Goal: Information Seeking & Learning: Learn about a topic

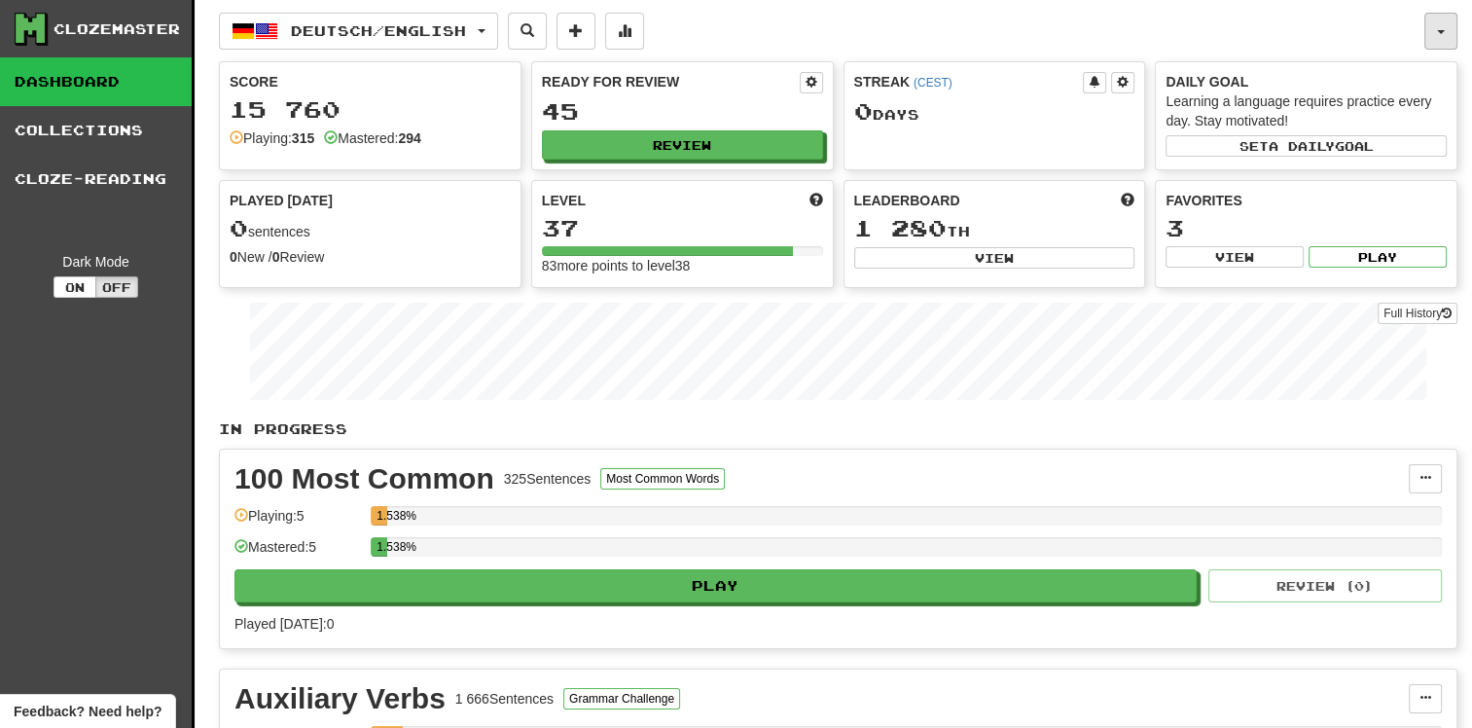
click at [1440, 25] on button "button" at bounding box center [1440, 31] width 33 height 37
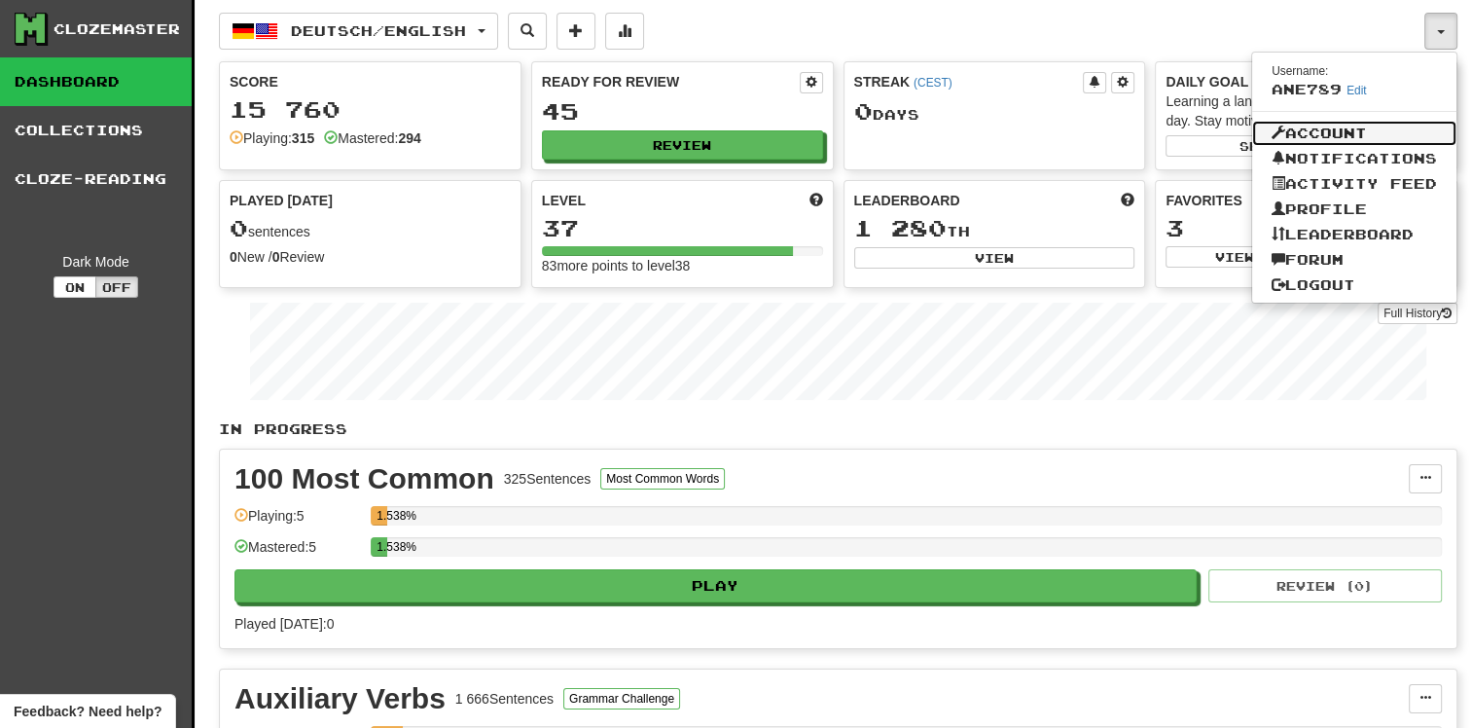
click at [1350, 131] on link "Account" at bounding box center [1354, 133] width 204 height 25
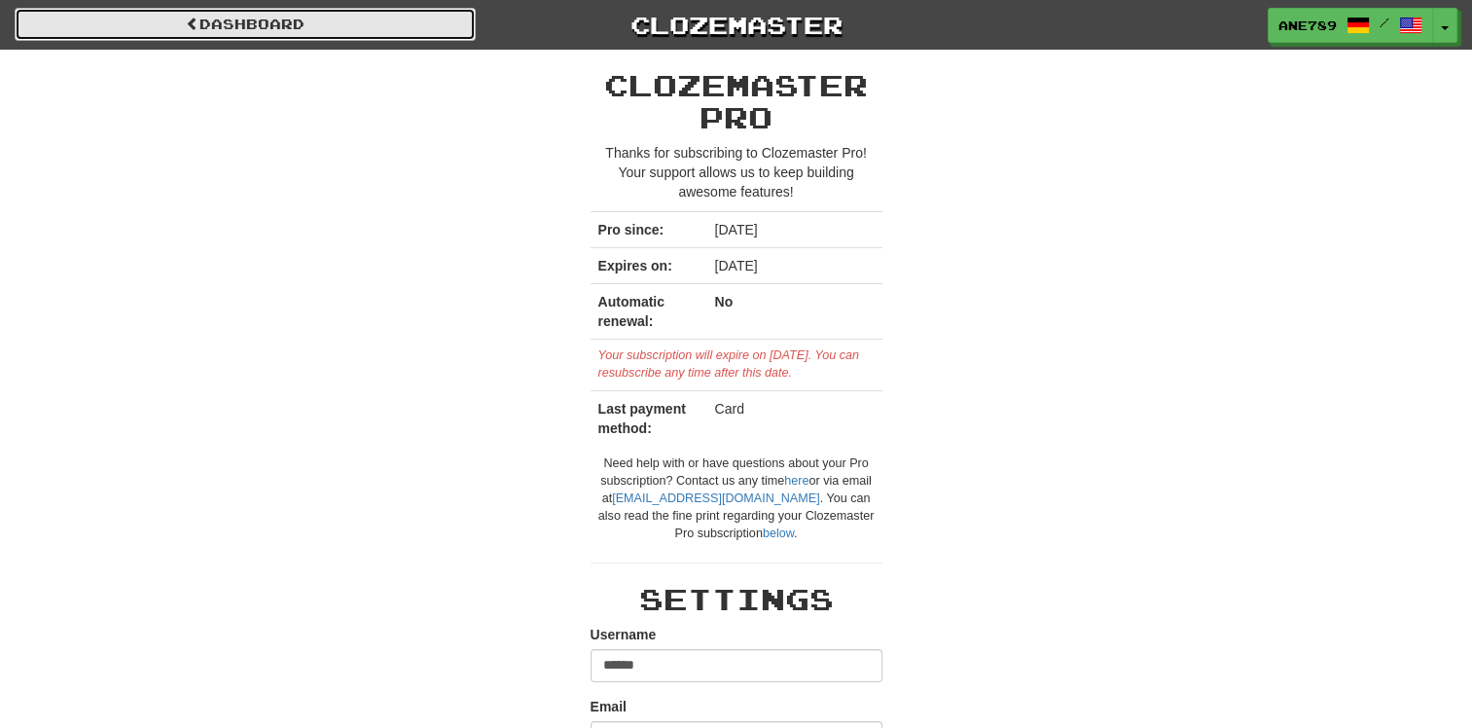
drag, startPoint x: 278, startPoint y: 10, endPoint x: 297, endPoint y: 20, distance: 21.4
click at [278, 10] on link "Dashboard" at bounding box center [245, 24] width 461 height 33
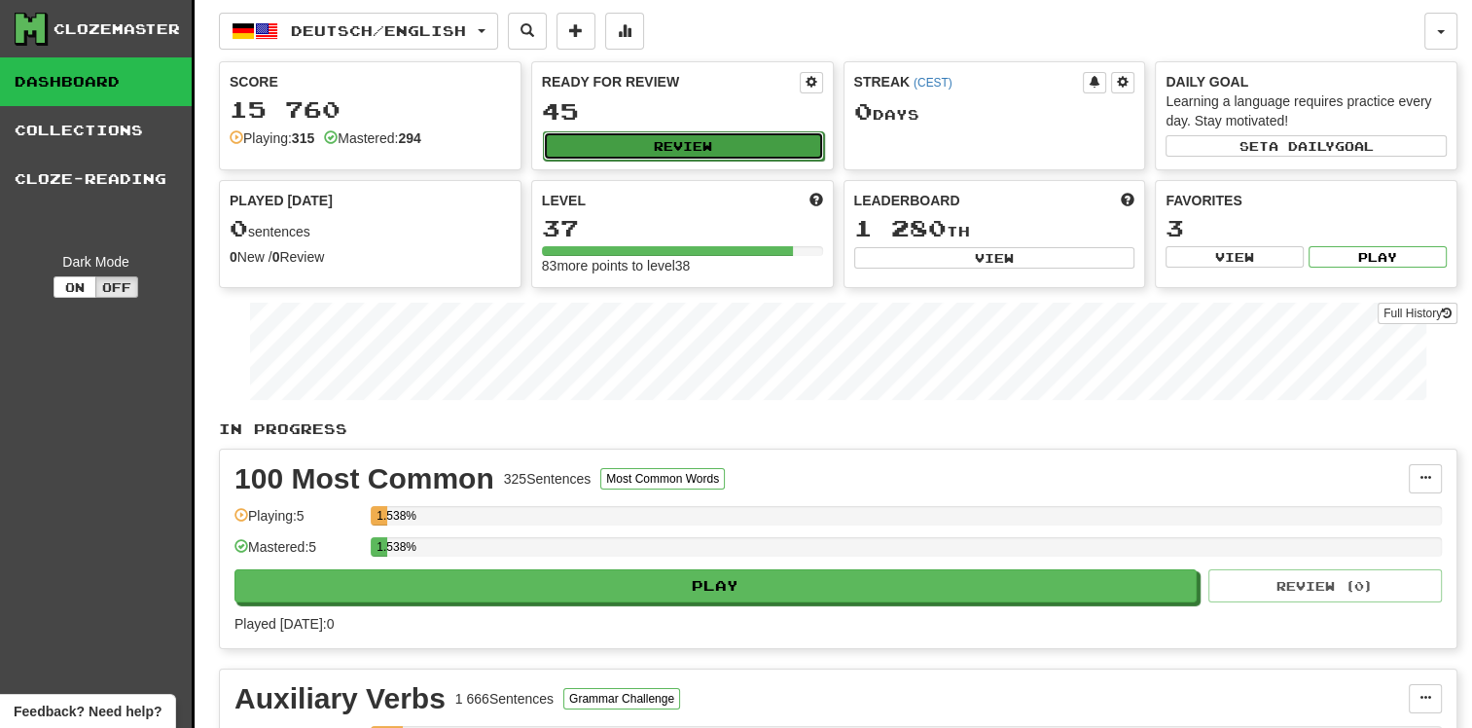
click at [733, 136] on button "Review" at bounding box center [683, 145] width 281 height 29
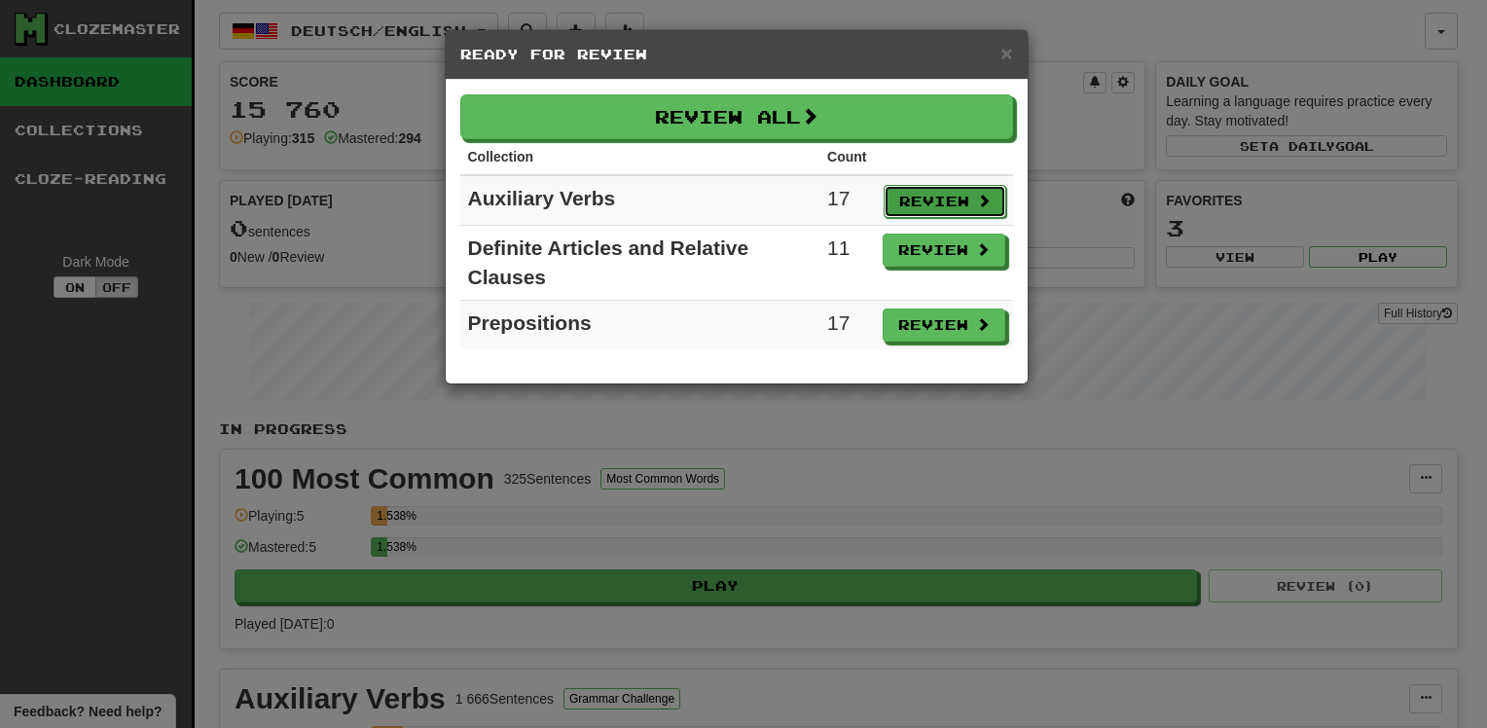
click at [980, 198] on span at bounding box center [984, 201] width 14 height 14
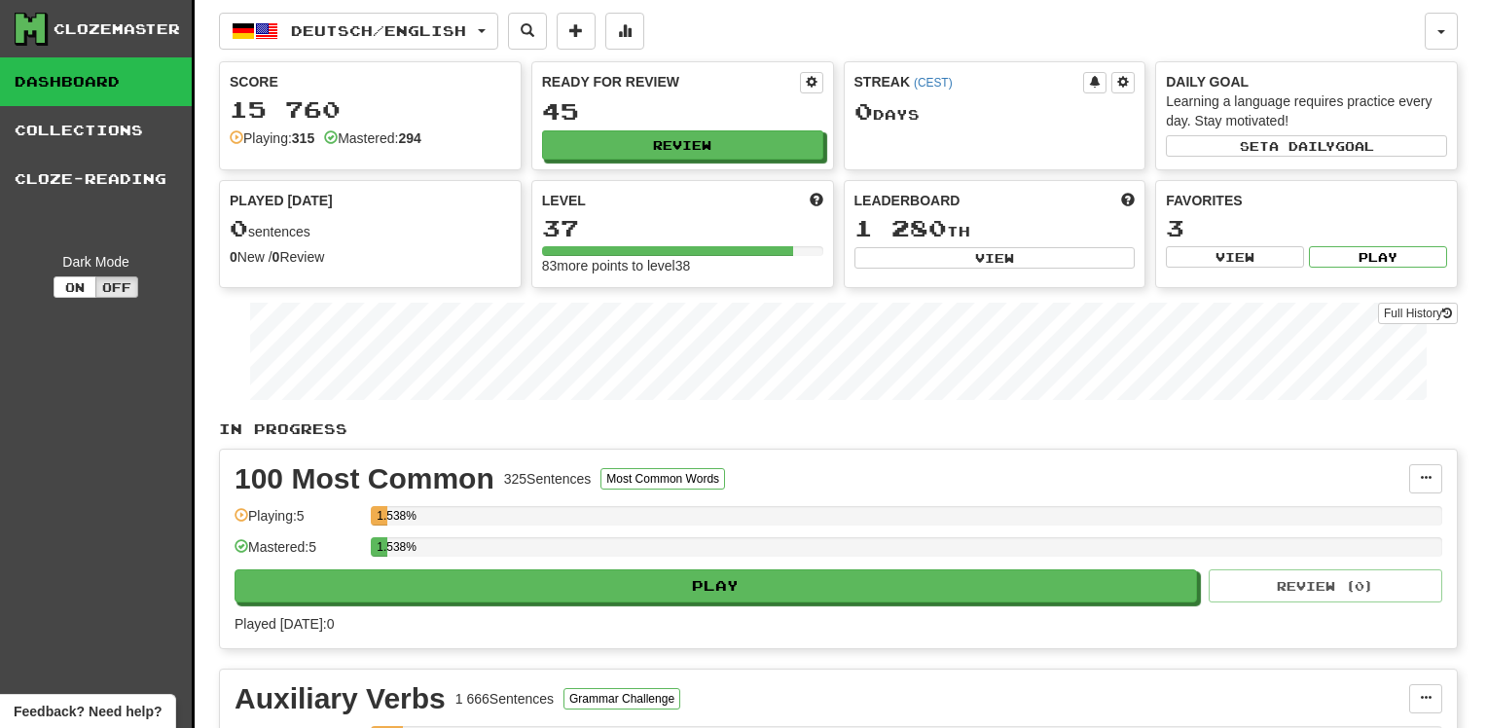
select select "**"
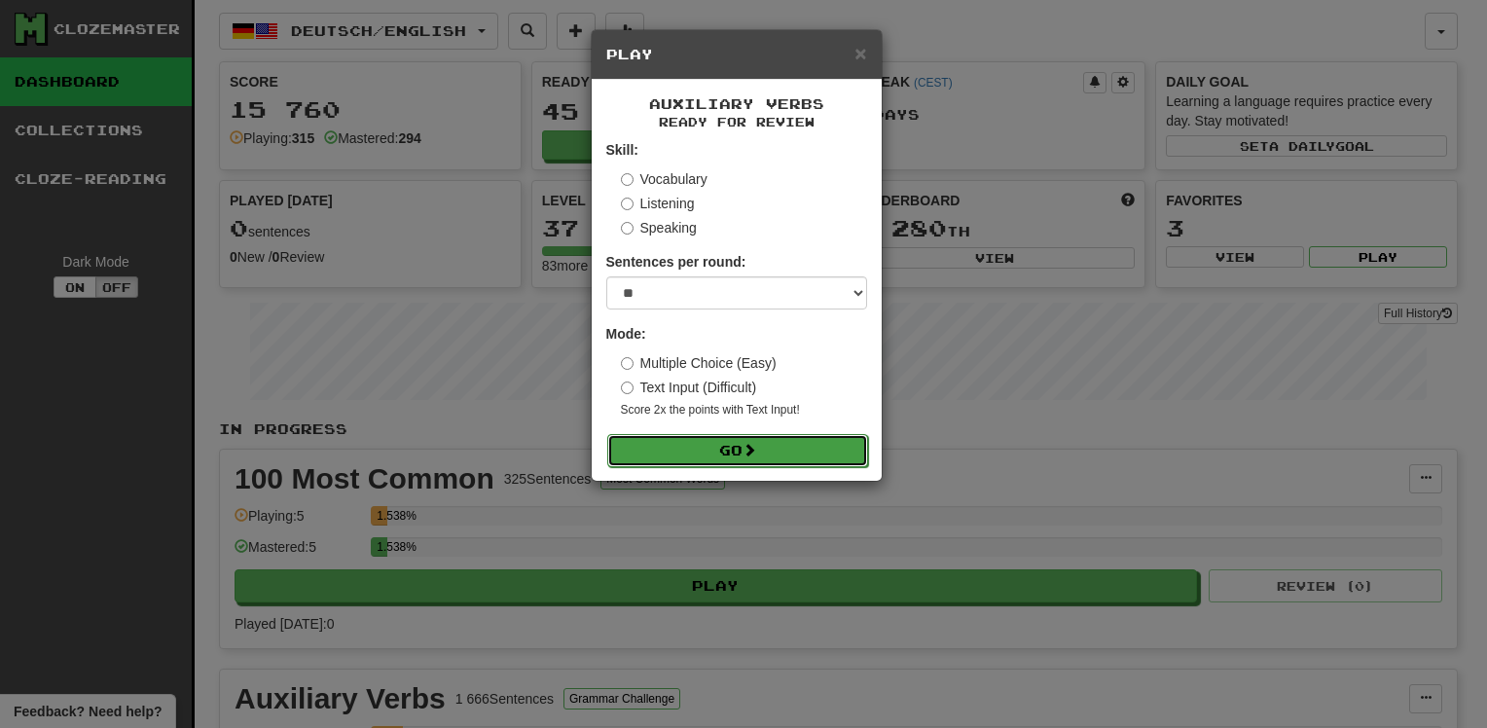
click at [751, 449] on span at bounding box center [749, 450] width 14 height 14
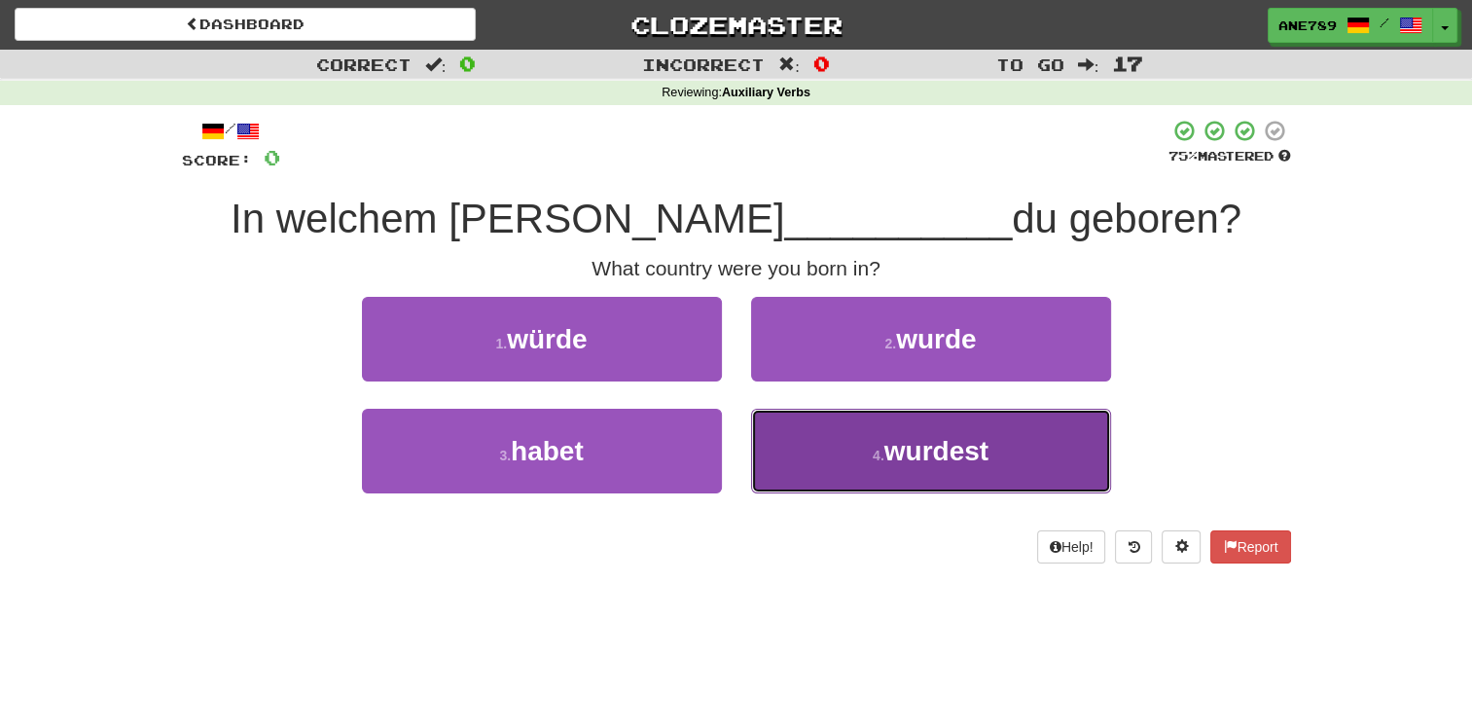
click at [922, 447] on span "wurdest" at bounding box center [936, 451] width 104 height 30
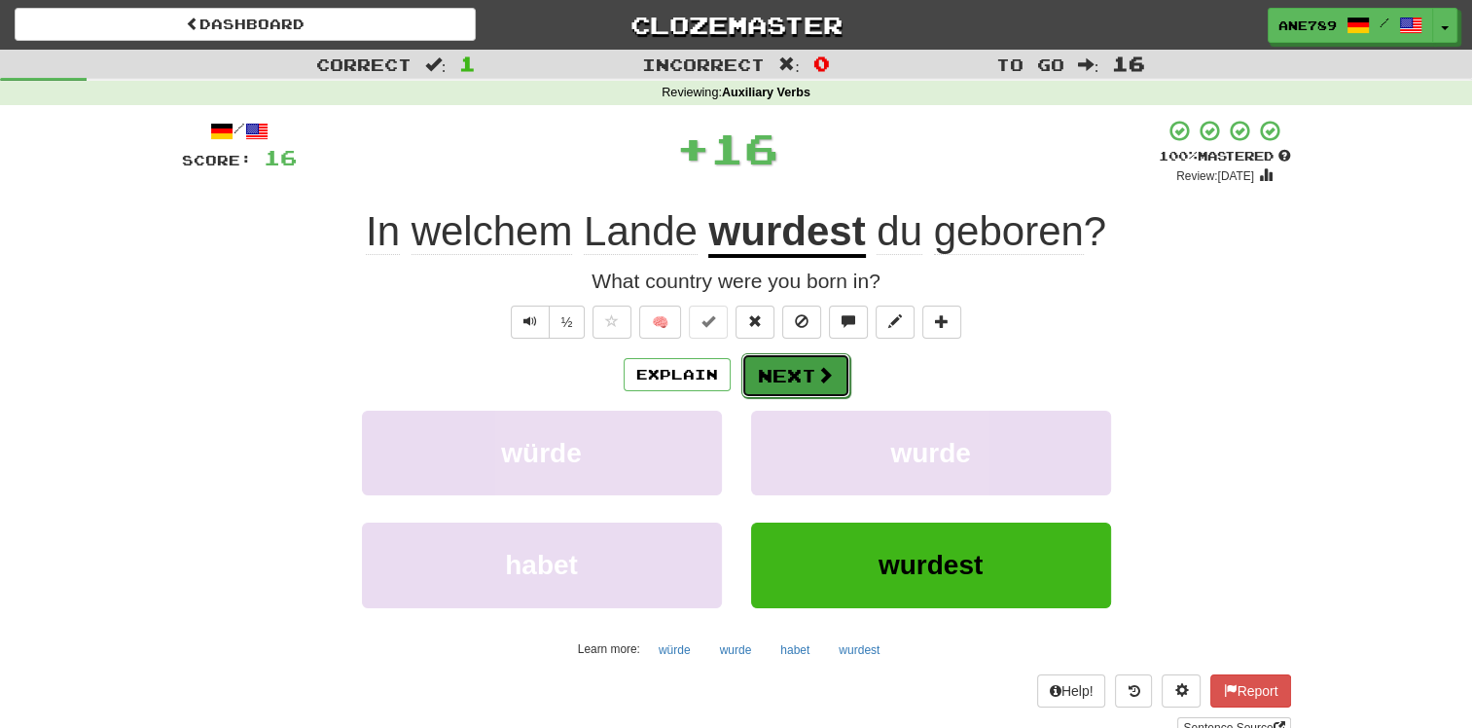
click at [810, 372] on button "Next" at bounding box center [795, 375] width 109 height 45
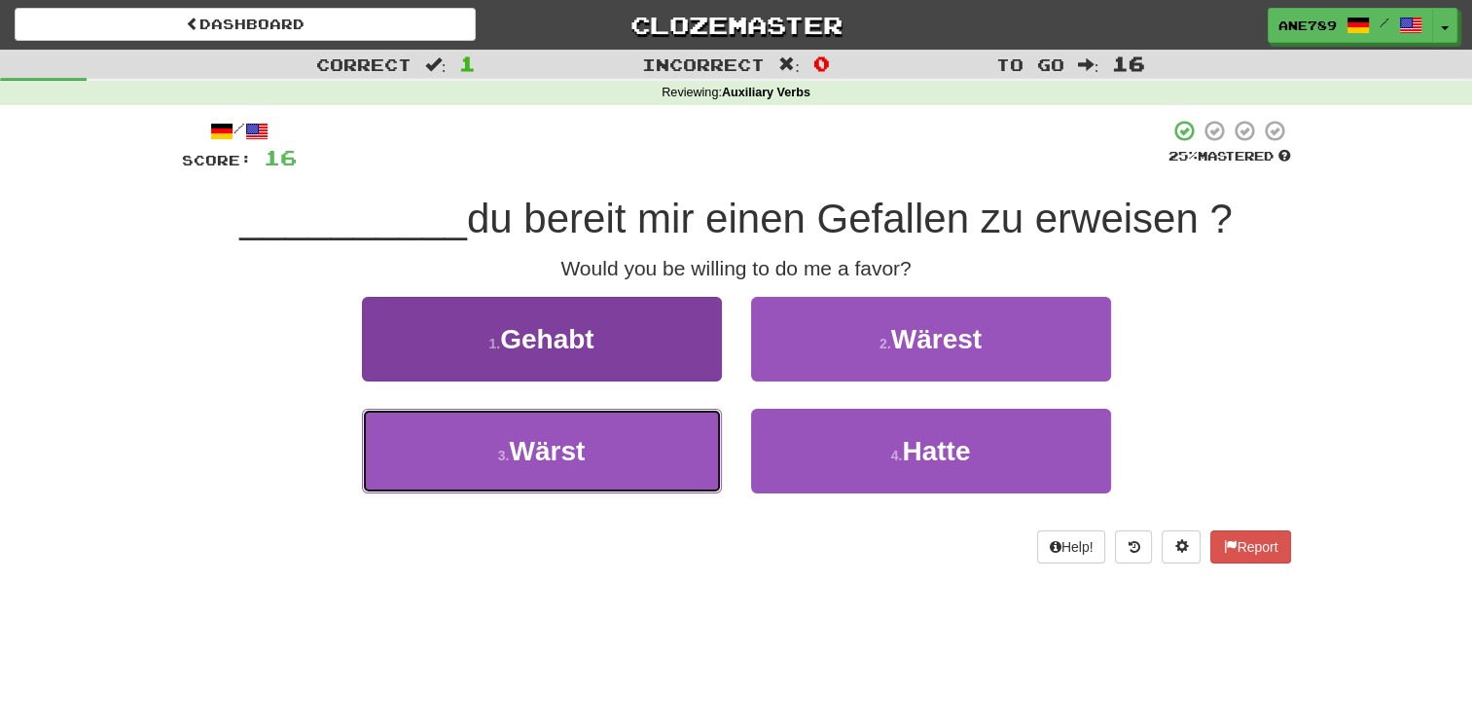
drag, startPoint x: 666, startPoint y: 459, endPoint x: 675, endPoint y: 466, distance: 11.9
click at [666, 460] on button "3 . Wärst" at bounding box center [542, 451] width 360 height 85
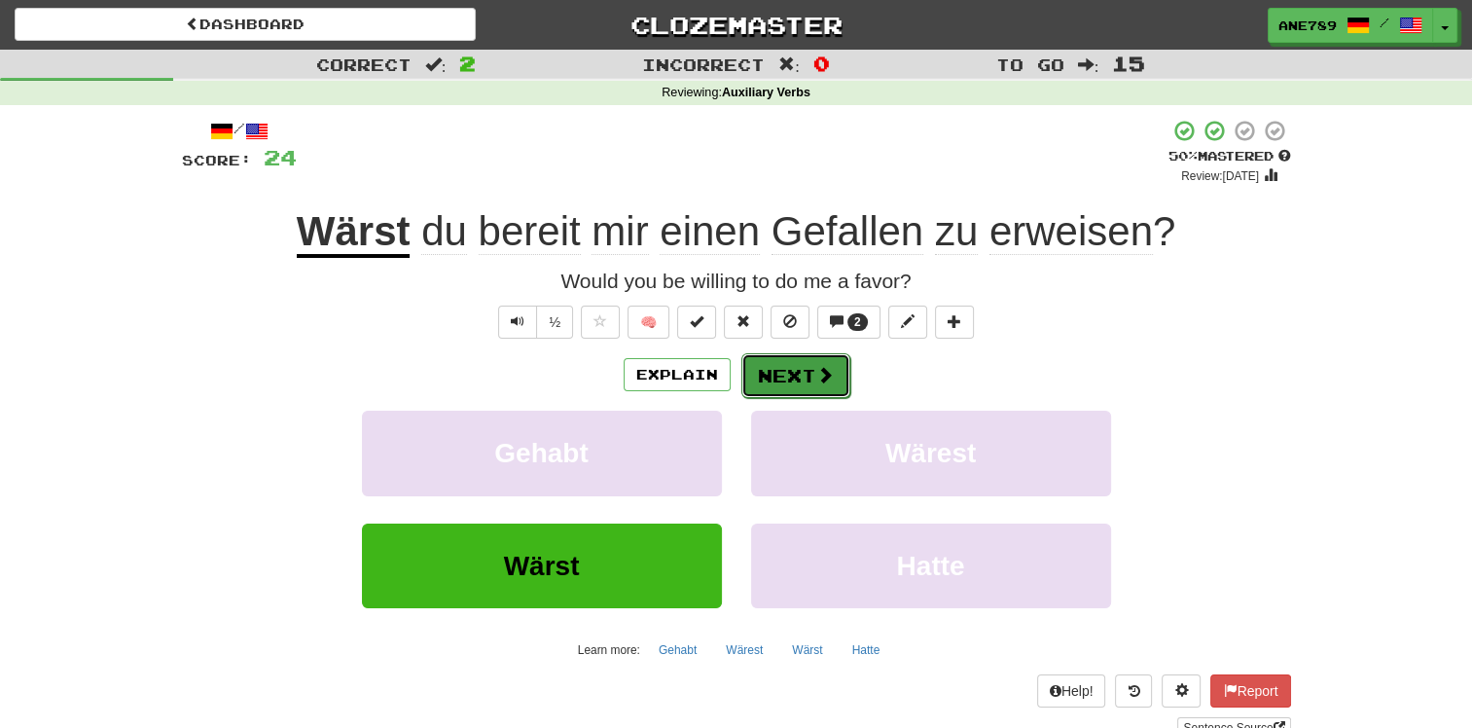
click at [802, 375] on button "Next" at bounding box center [795, 375] width 109 height 45
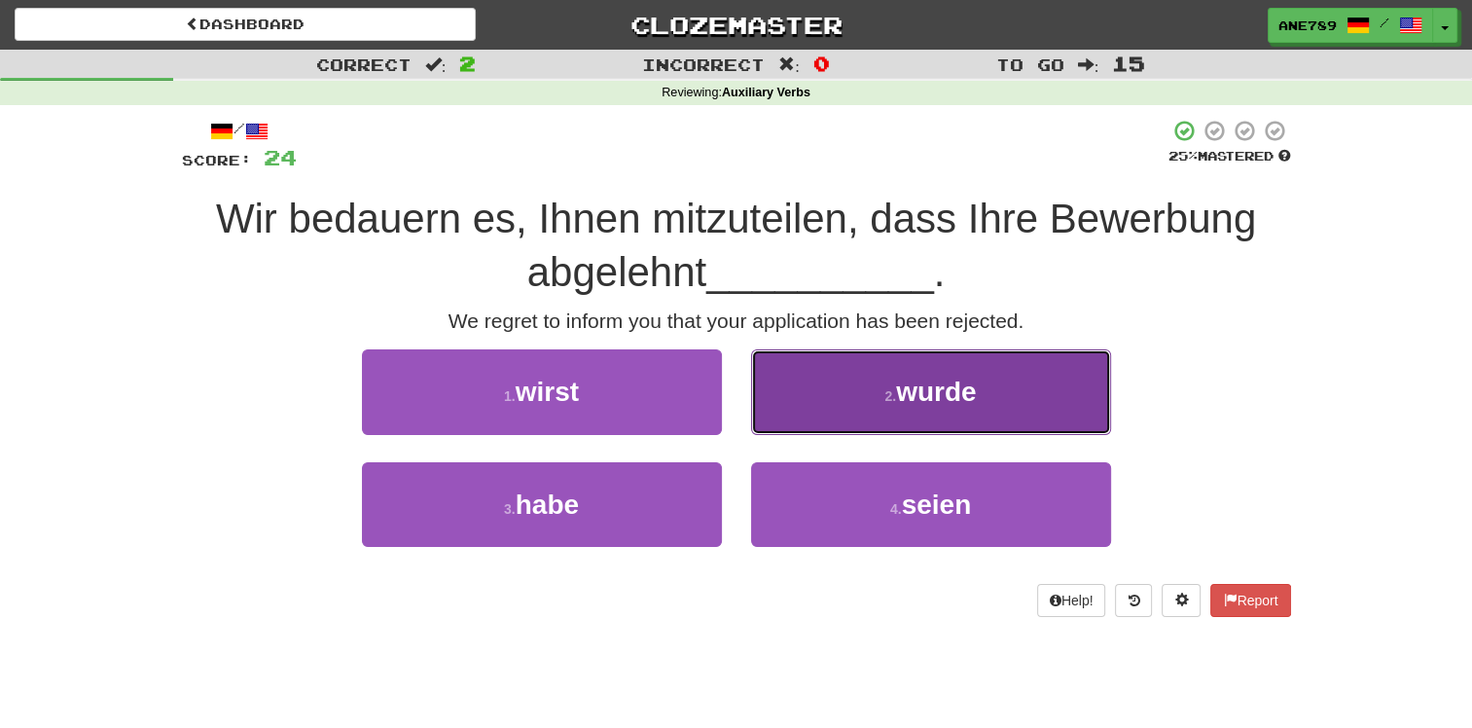
click at [835, 414] on button "2 . wurde" at bounding box center [931, 391] width 360 height 85
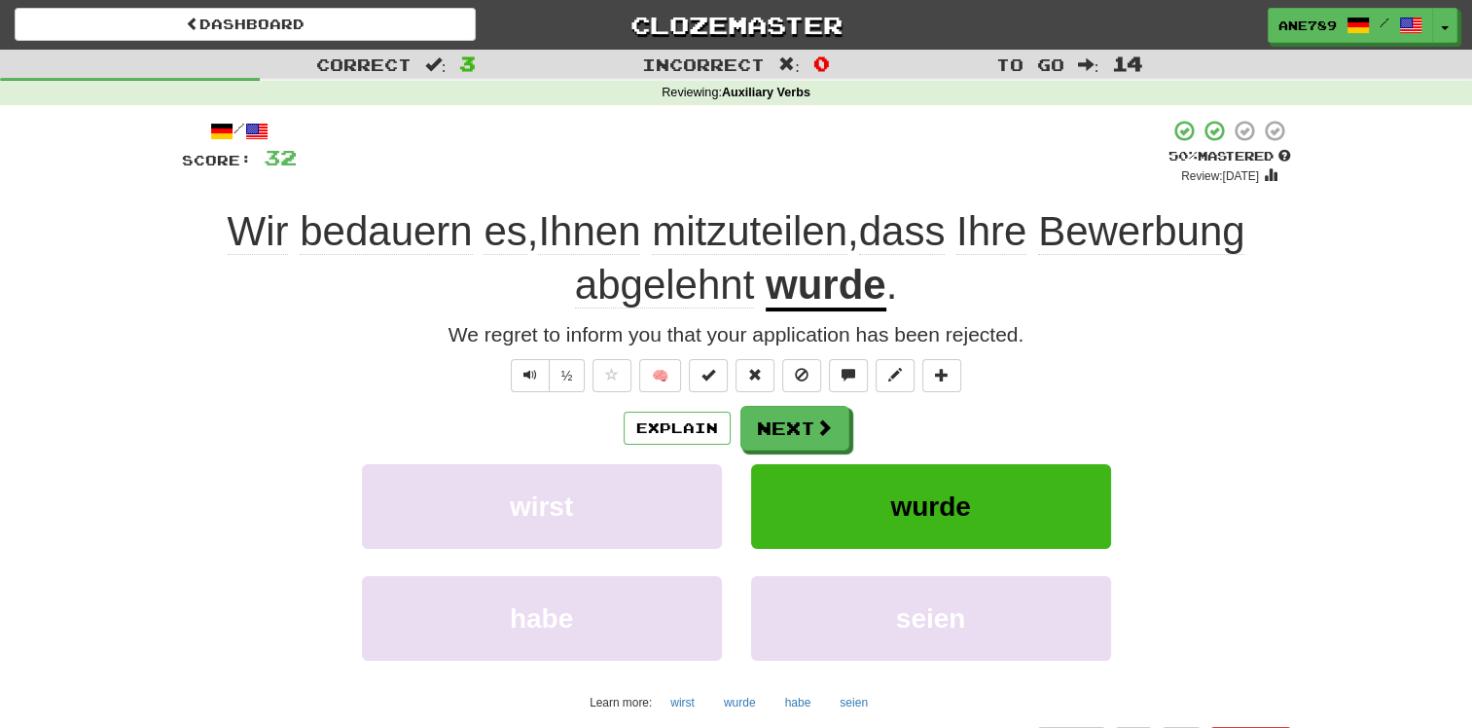
click at [798, 450] on div "Explain Next wirst wurde habe seien Learn more: wirst wurde habe seien" at bounding box center [736, 562] width 1109 height 312
click at [788, 429] on button "Next" at bounding box center [795, 429] width 109 height 45
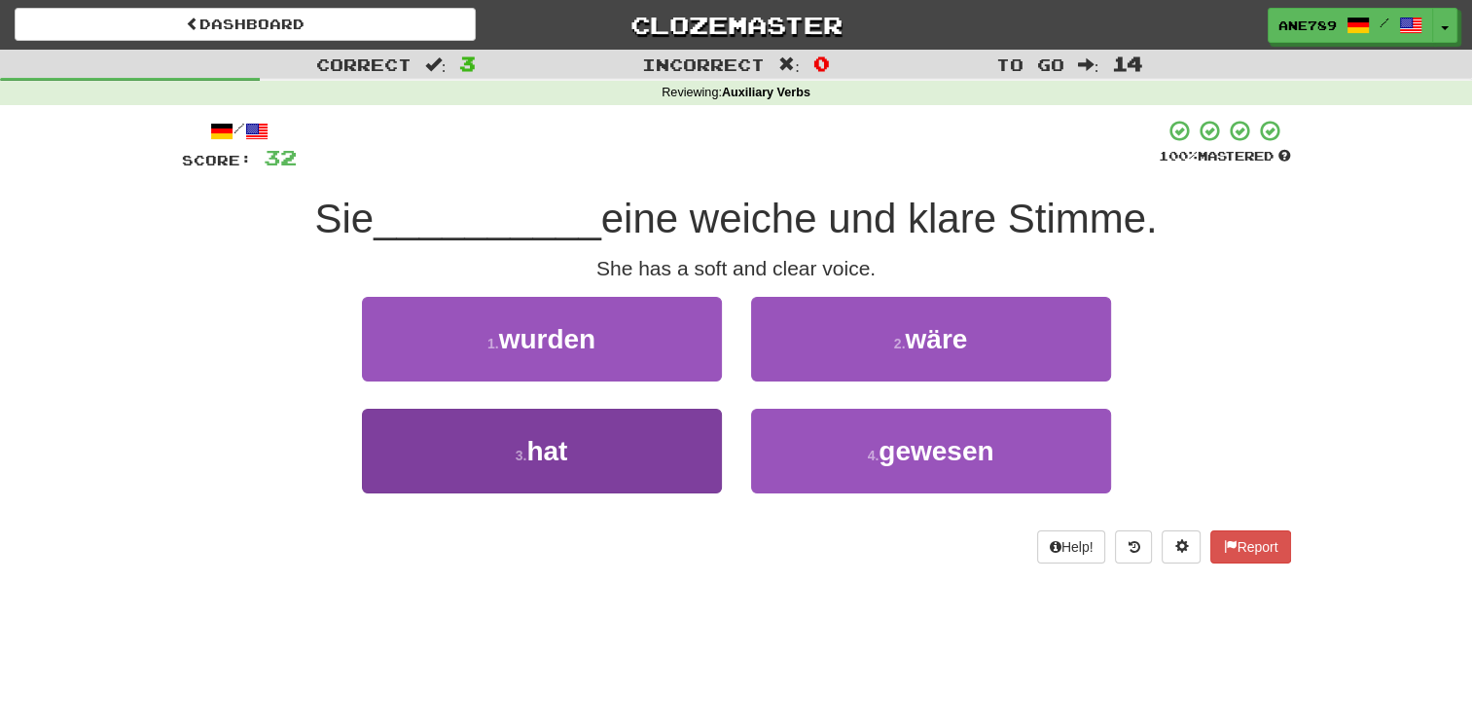
click at [720, 464] on div "3 . hat" at bounding box center [541, 465] width 389 height 112
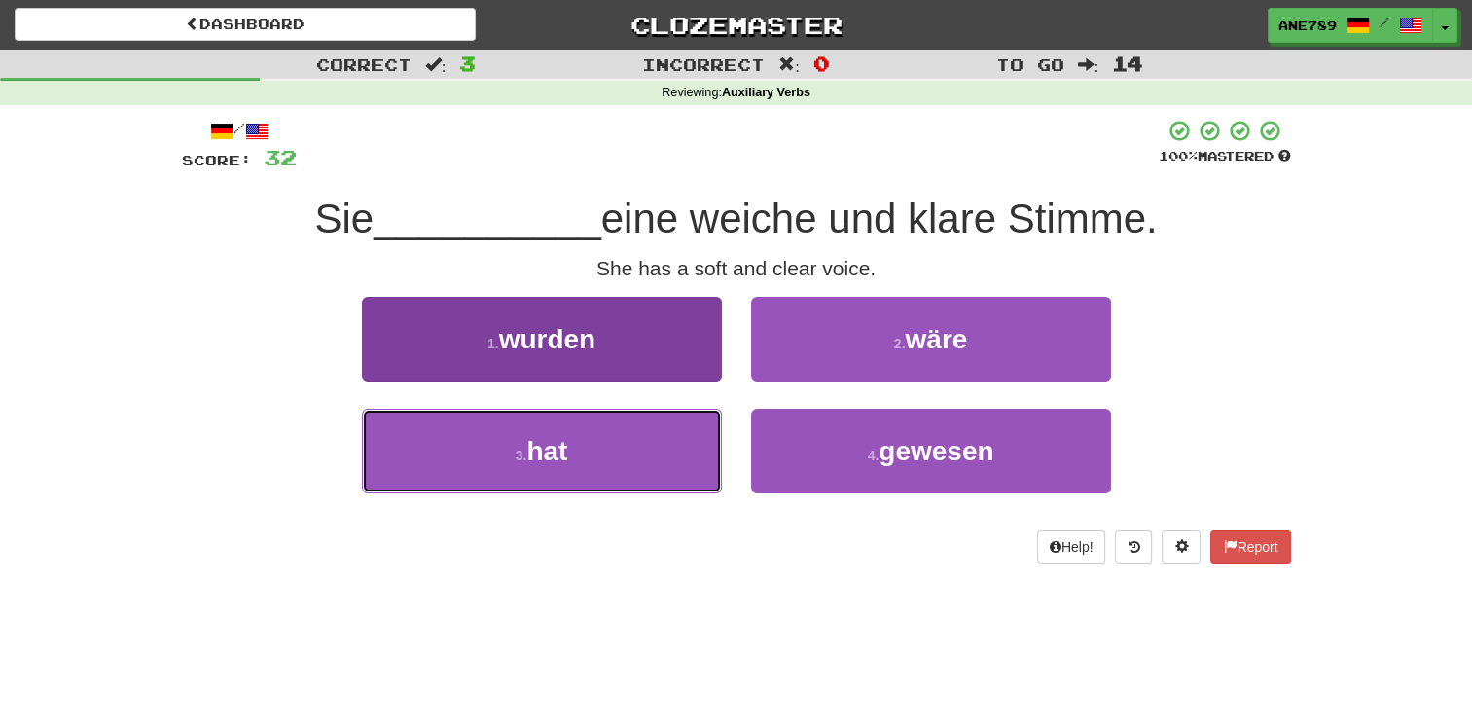
click at [674, 462] on button "3 . hat" at bounding box center [542, 451] width 360 height 85
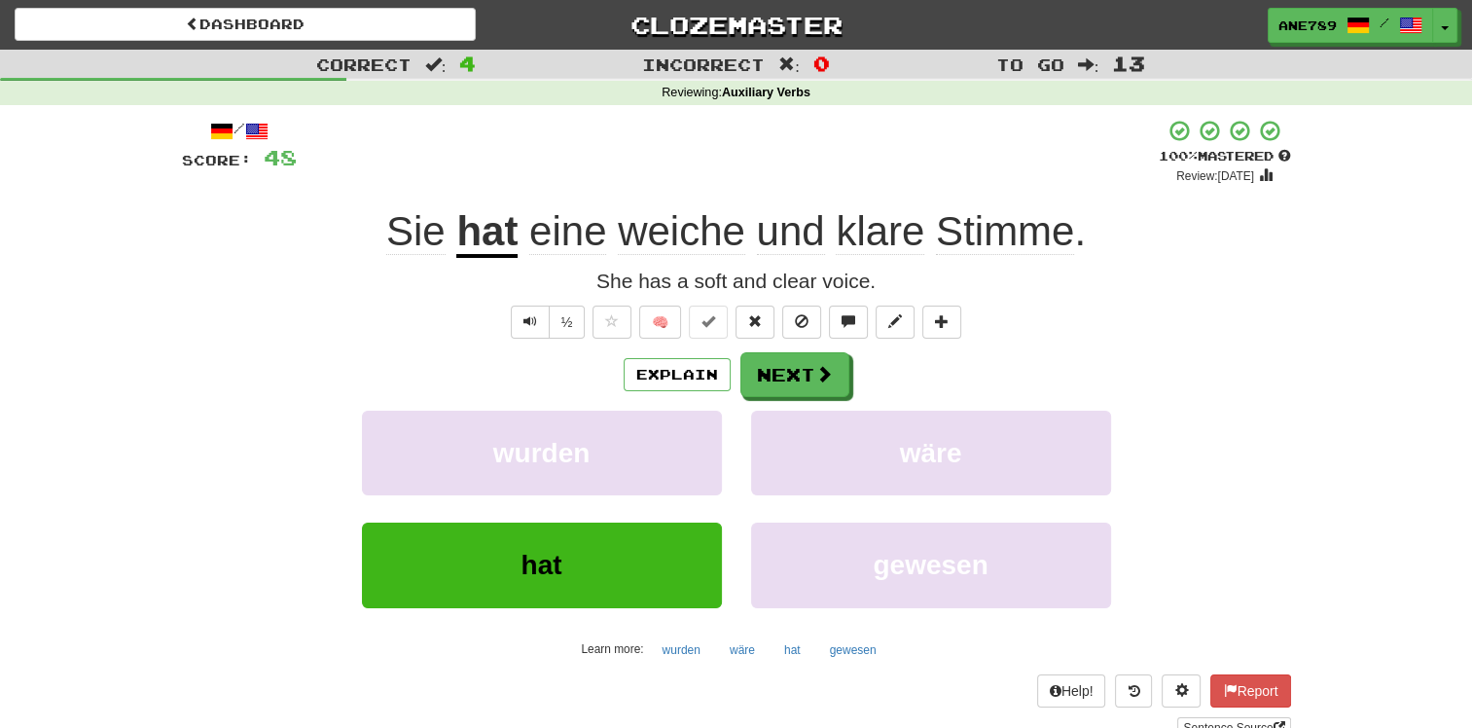
click at [806, 341] on div "/ Score: 48 + 16 100 % Mastered Review: 2025-10-27 Sie hat eine weiche und klar…" at bounding box center [736, 429] width 1109 height 620
click at [833, 378] on button "Next" at bounding box center [795, 375] width 109 height 45
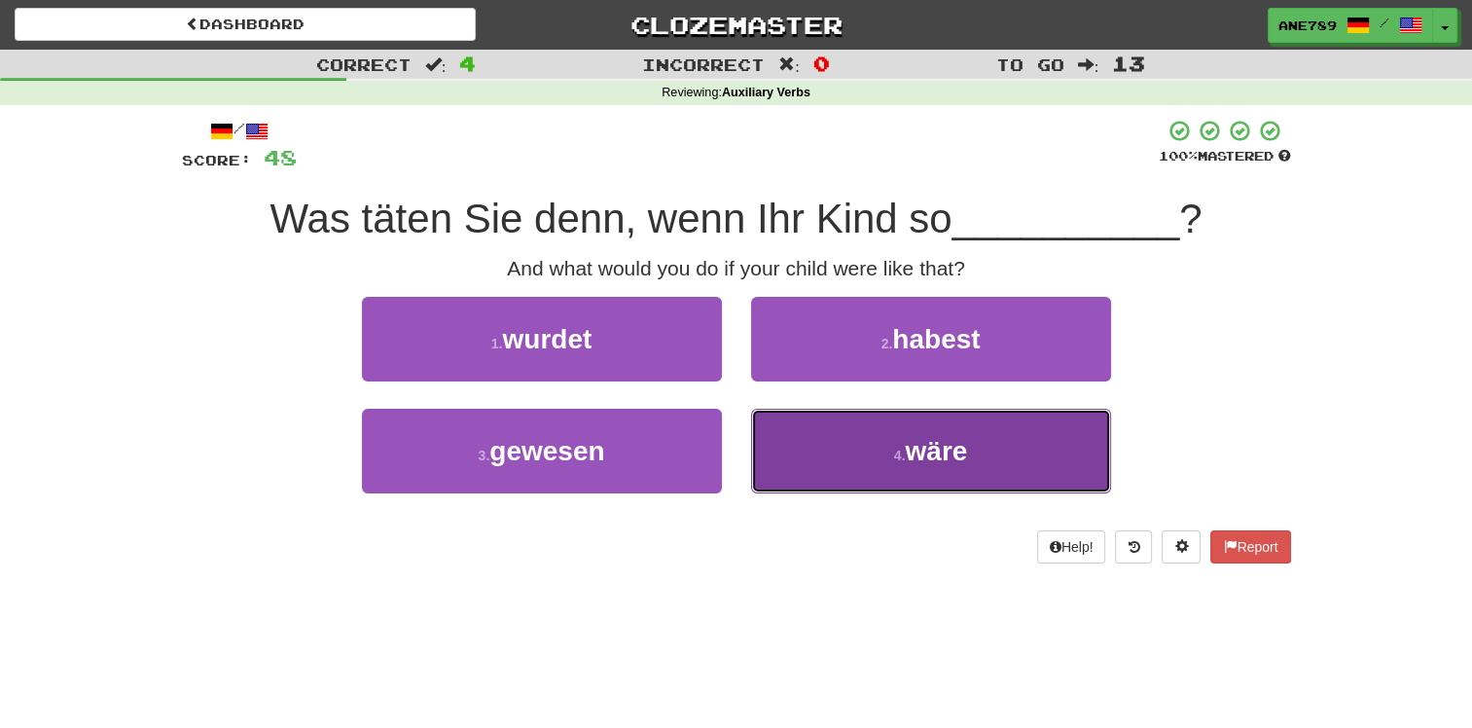
click at [883, 476] on button "4 . wäre" at bounding box center [931, 451] width 360 height 85
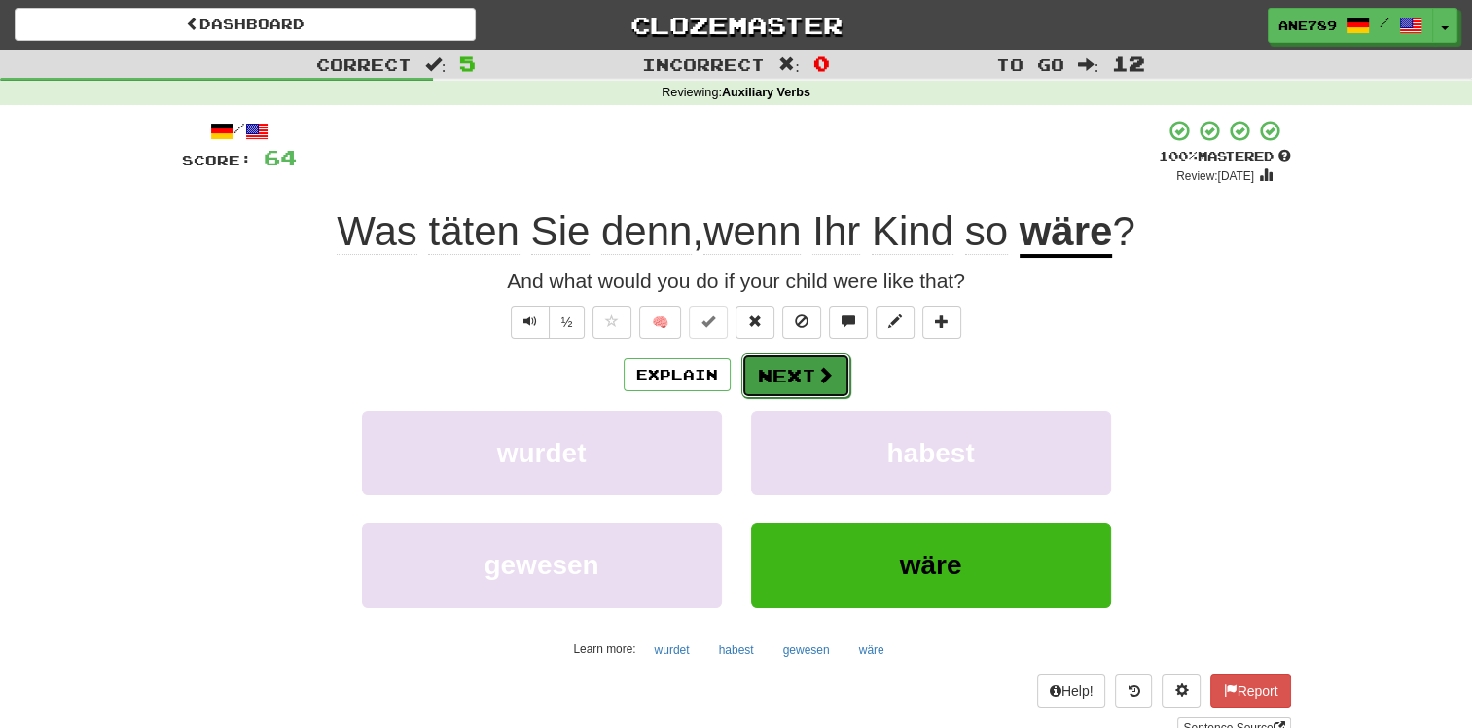
click at [797, 368] on button "Next" at bounding box center [795, 375] width 109 height 45
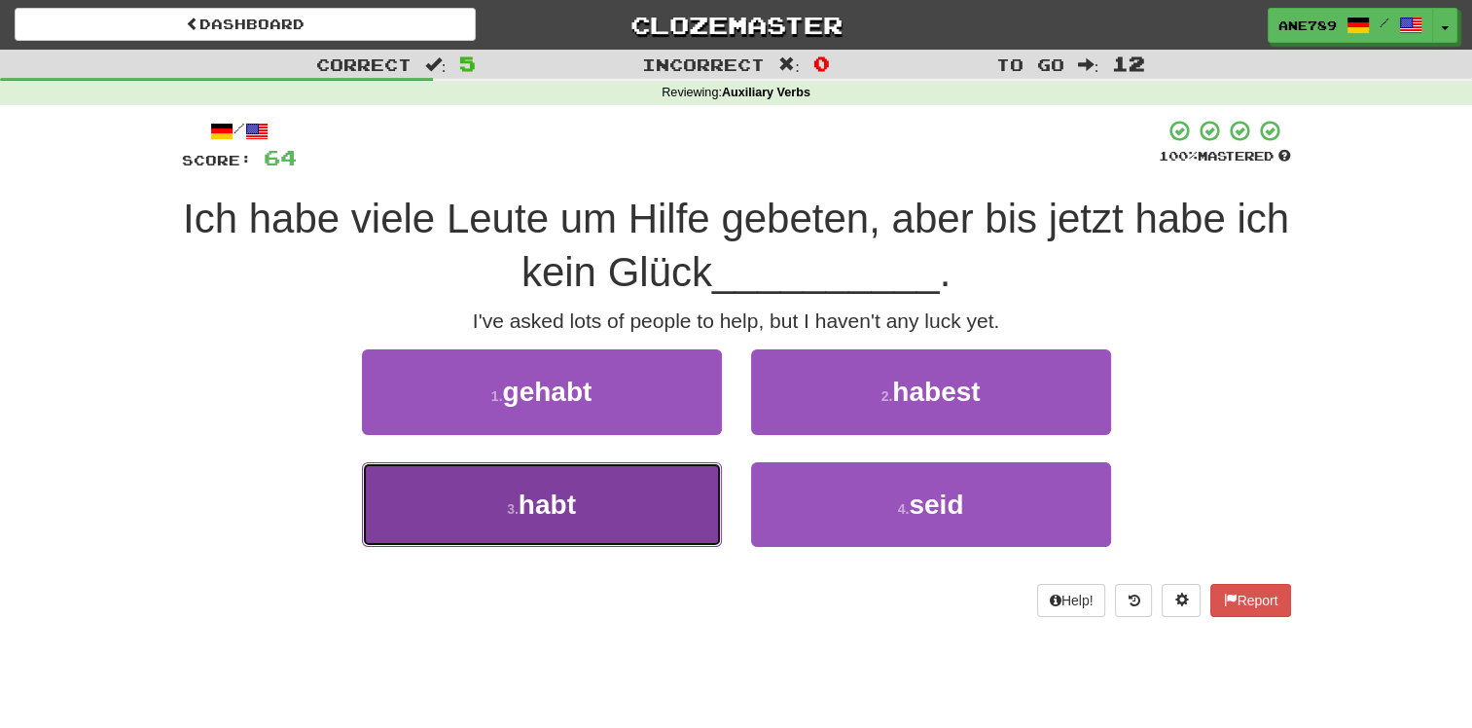
click at [685, 508] on button "3 . habt" at bounding box center [542, 504] width 360 height 85
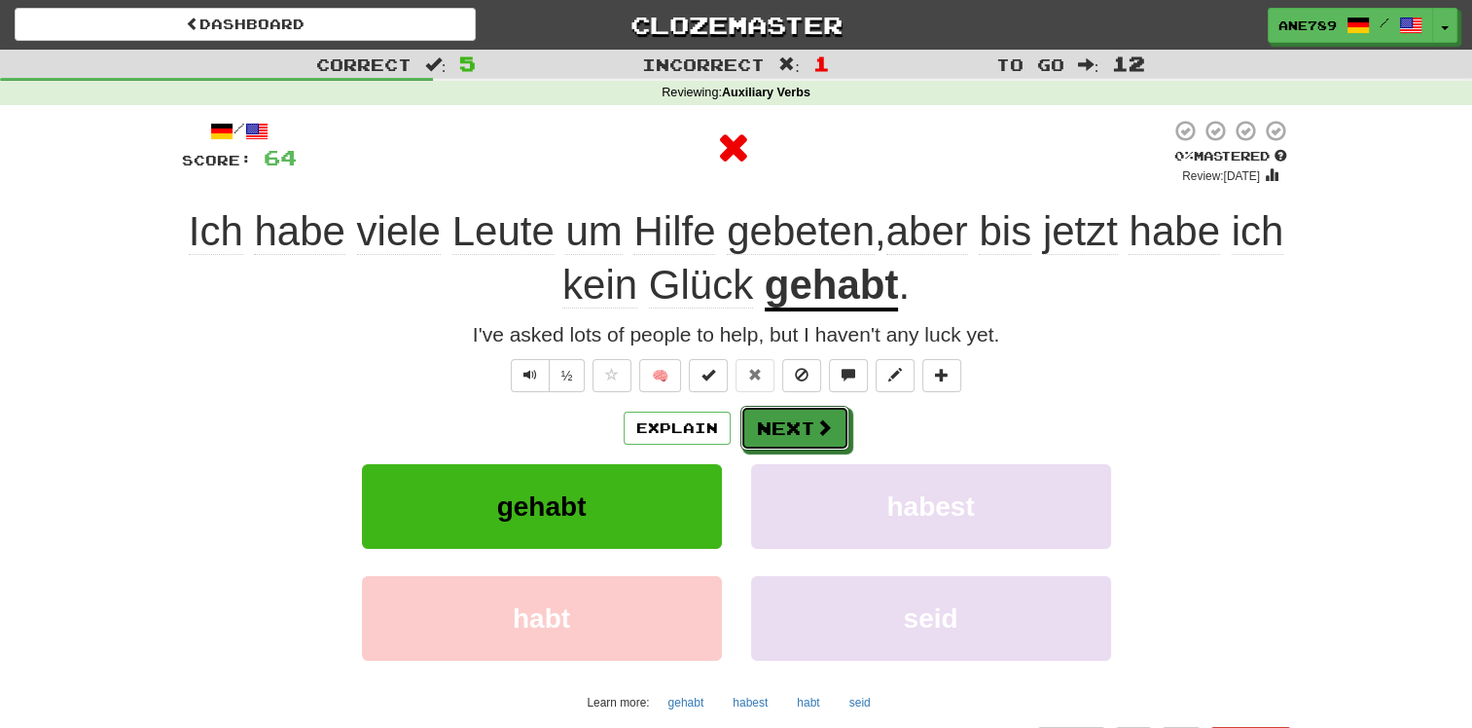
click at [813, 451] on div "Explain Next gehabt habest habt seid Learn more: gehabt habest habt seid" at bounding box center [736, 562] width 1109 height 312
click at [807, 451] on div "Explain Next gehabt habest habt seid Learn more: gehabt habest habt seid" at bounding box center [736, 562] width 1109 height 312
click at [810, 428] on button "Next" at bounding box center [795, 429] width 109 height 45
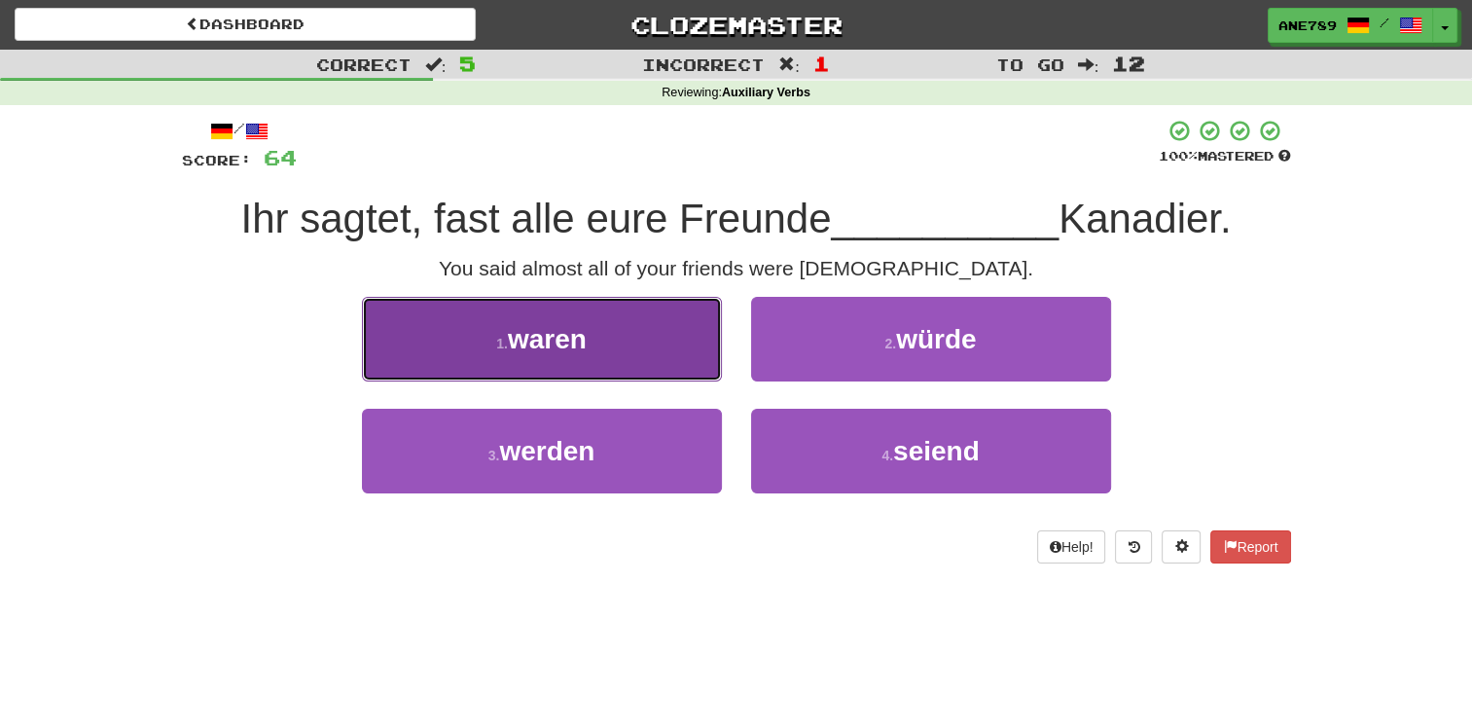
click at [668, 342] on button "1 . waren" at bounding box center [542, 339] width 360 height 85
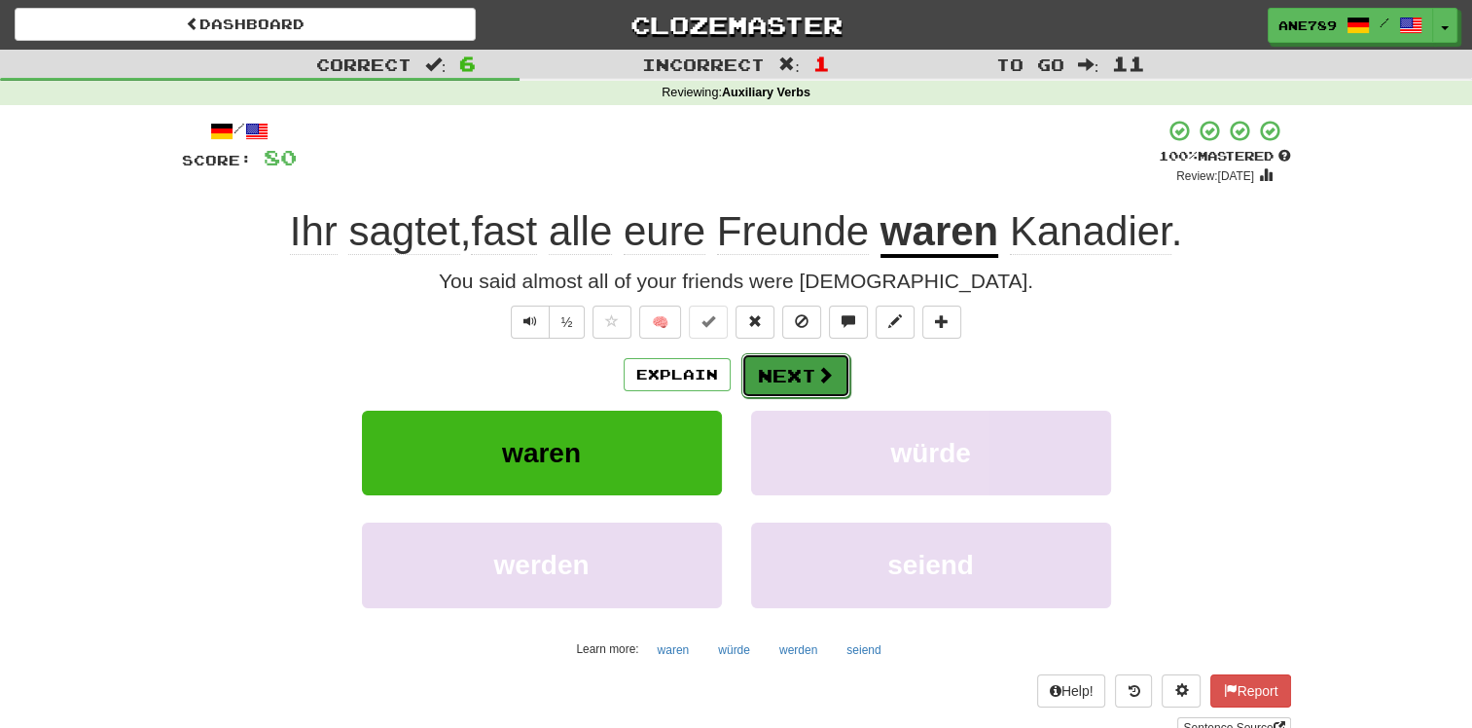
click at [789, 381] on button "Next" at bounding box center [795, 375] width 109 height 45
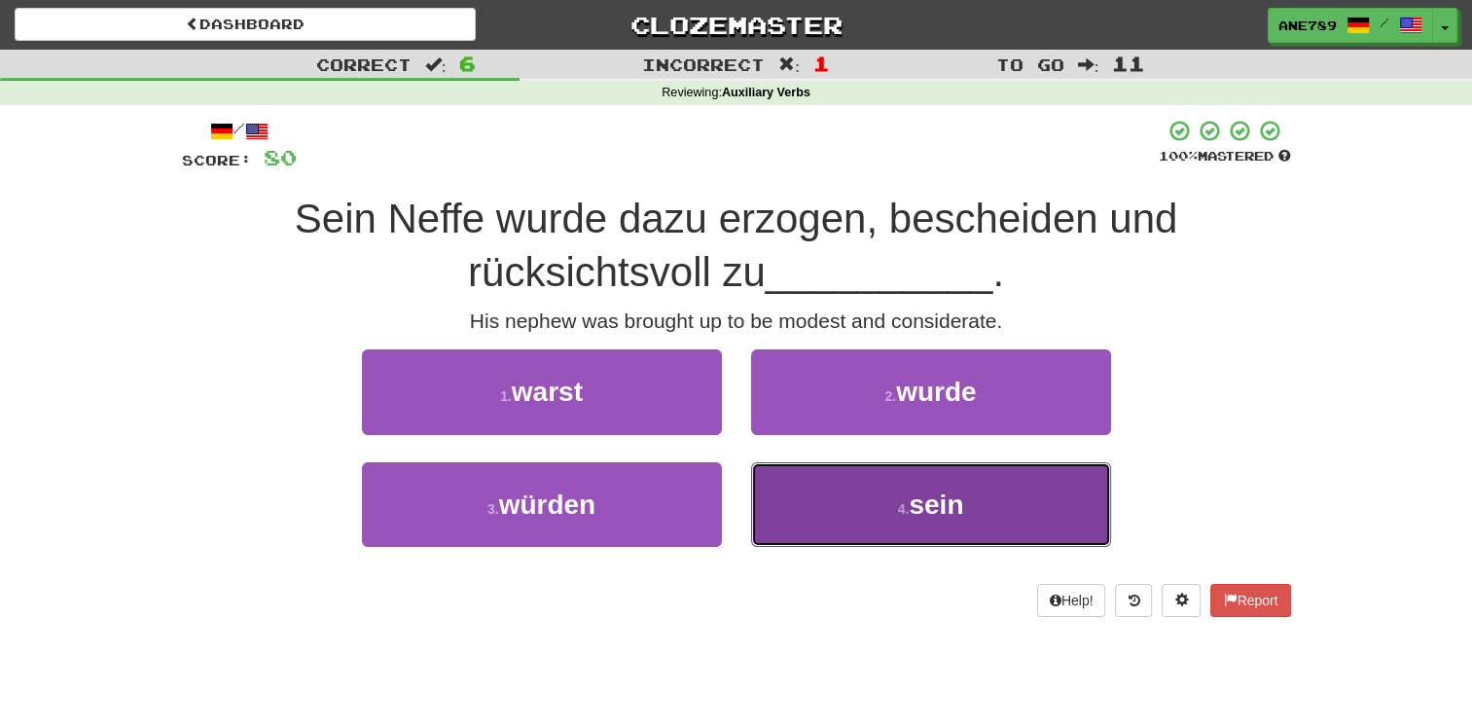
click at [799, 500] on button "4 . sein" at bounding box center [931, 504] width 360 height 85
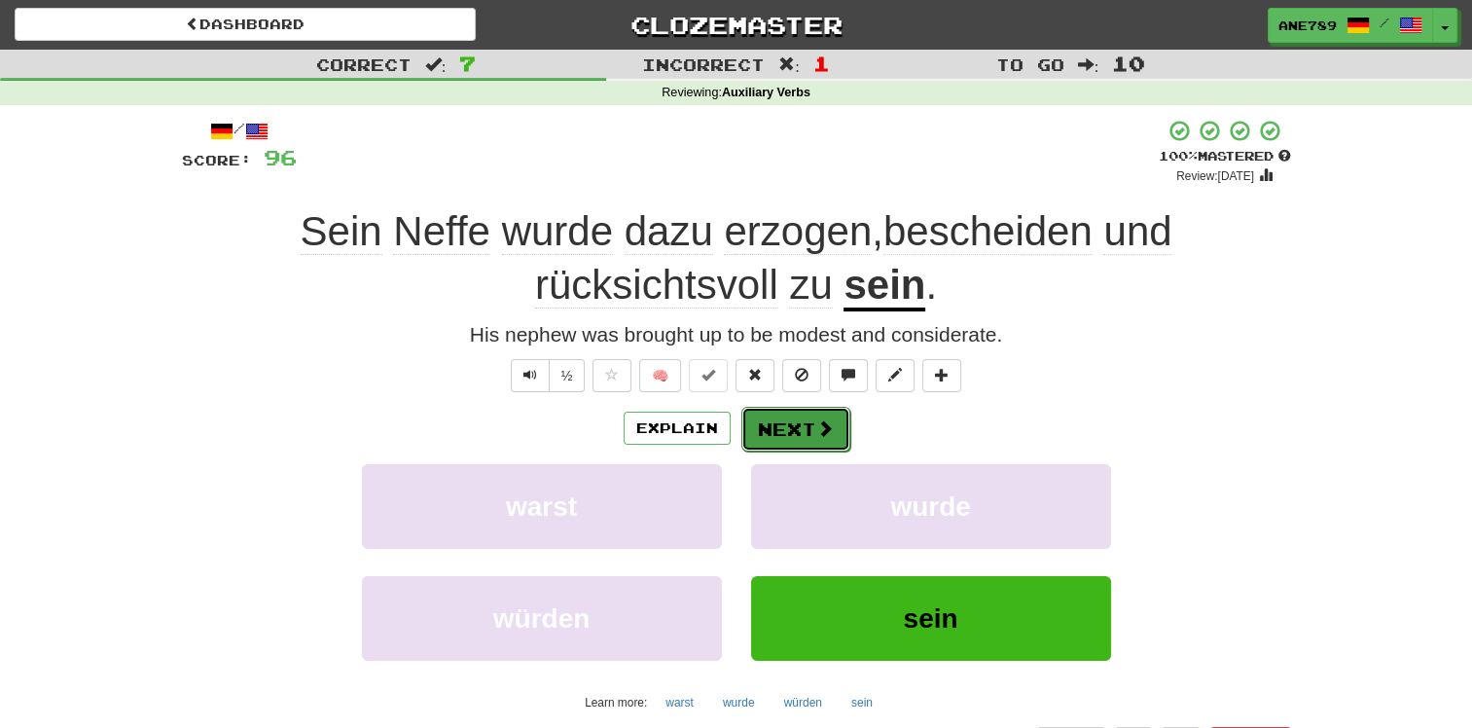
click at [790, 436] on button "Next" at bounding box center [795, 429] width 109 height 45
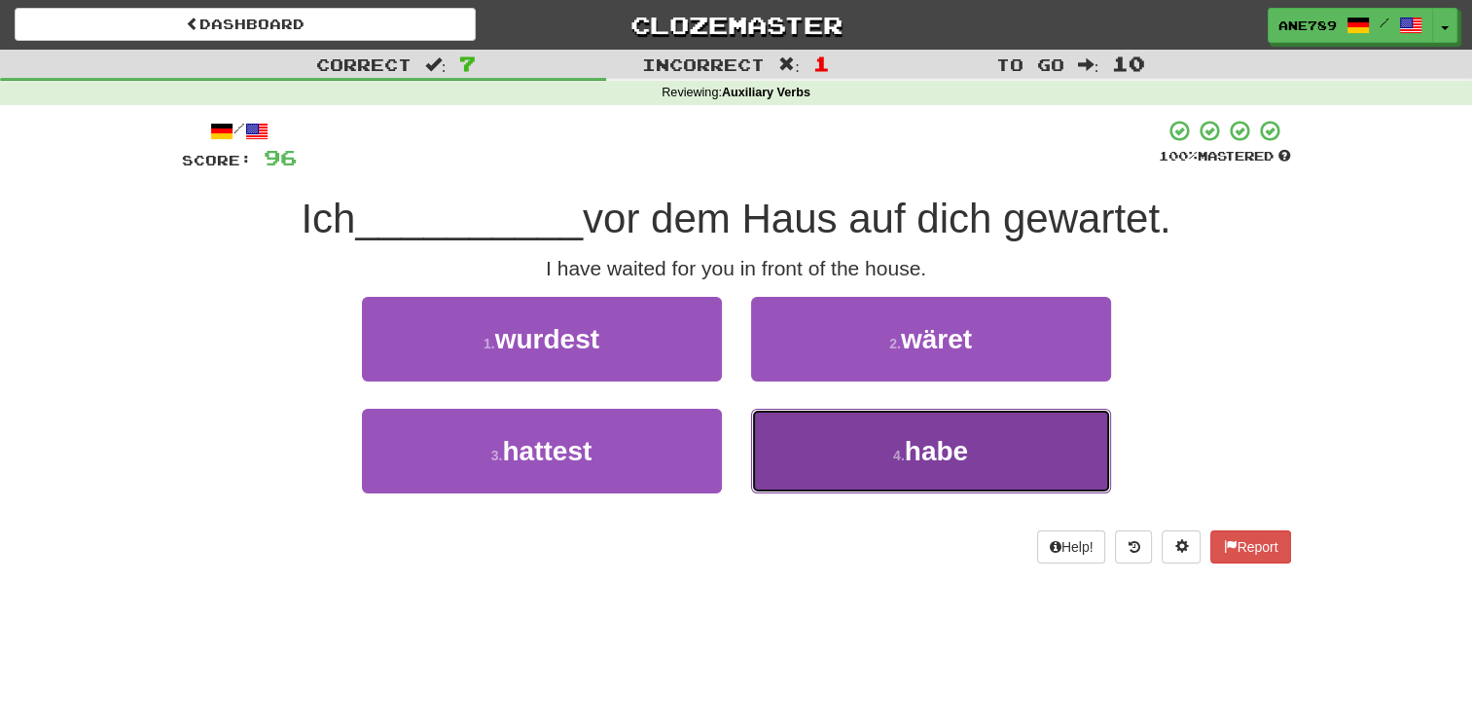
click at [794, 446] on button "4 . habe" at bounding box center [931, 451] width 360 height 85
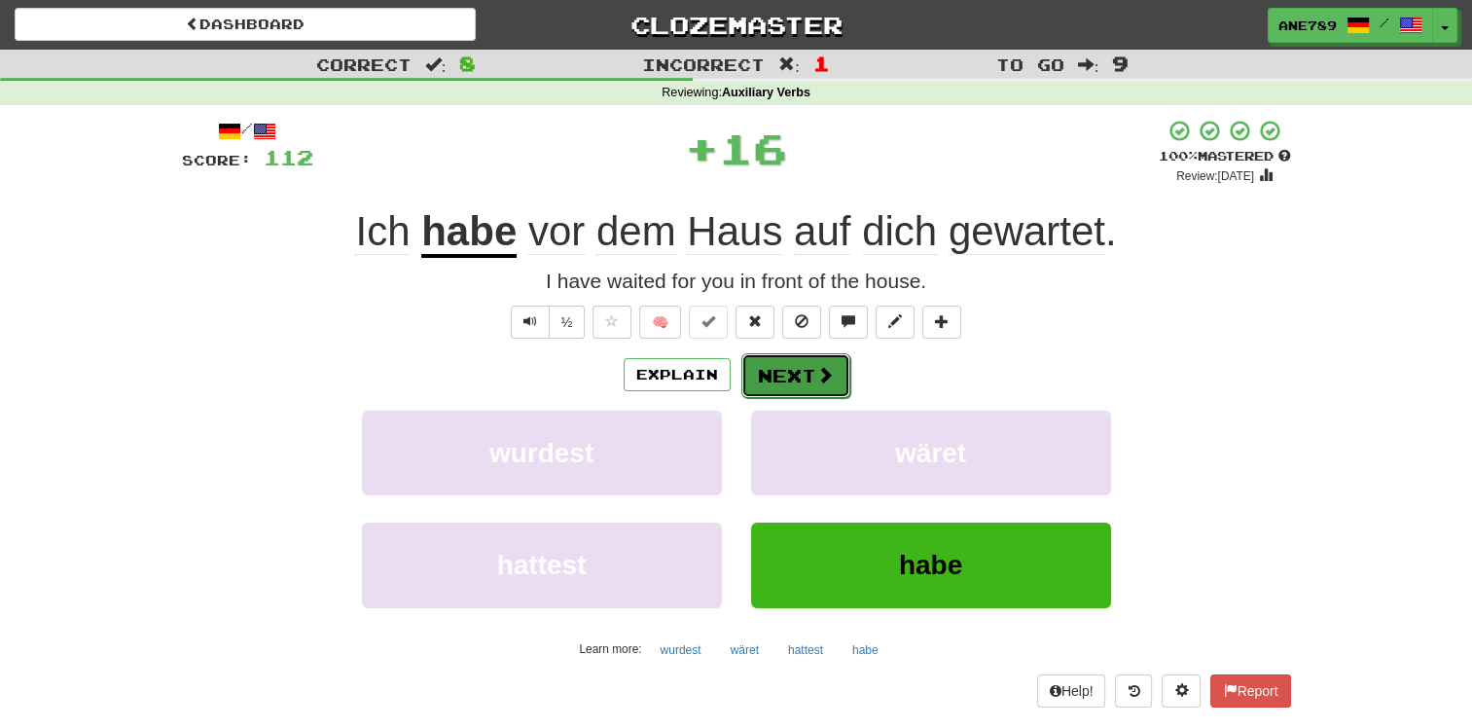
click at [780, 389] on button "Next" at bounding box center [795, 375] width 109 height 45
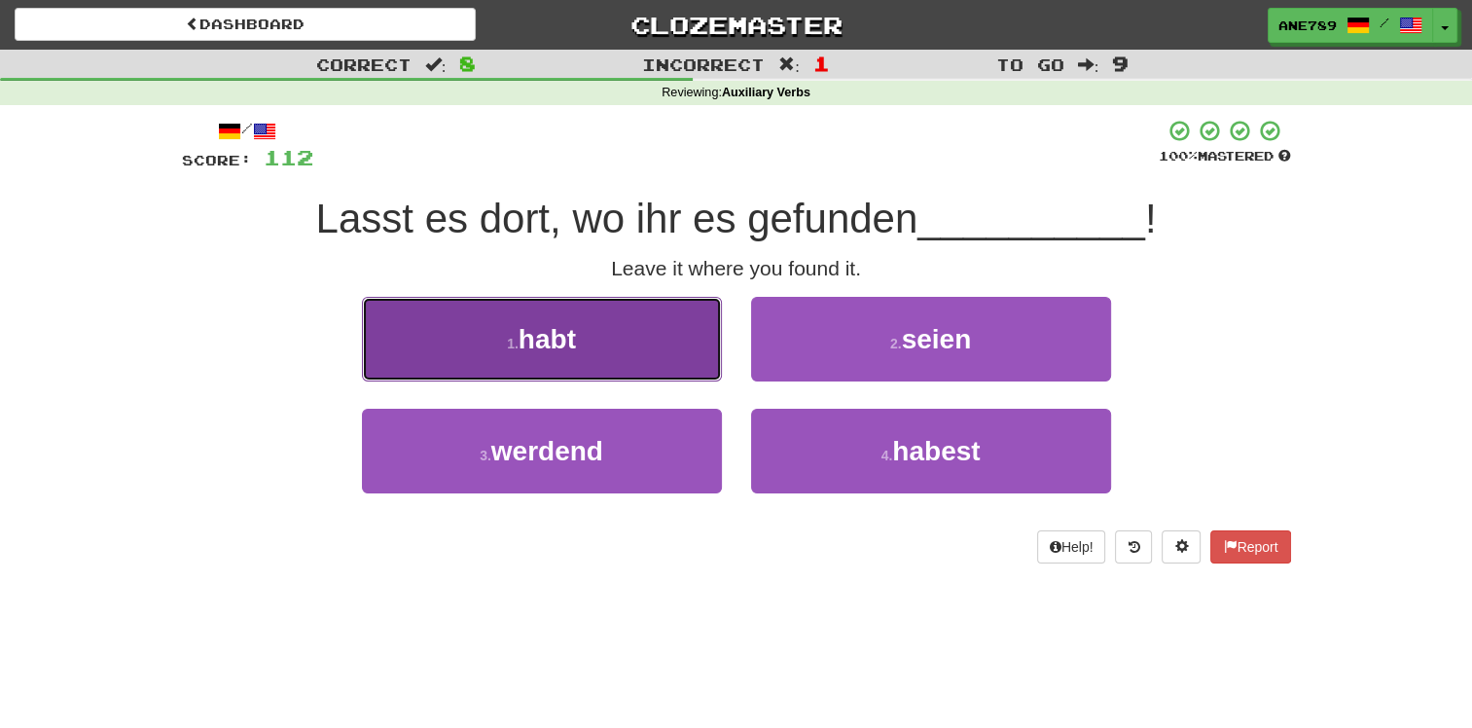
click at [694, 360] on button "1 . habt" at bounding box center [542, 339] width 360 height 85
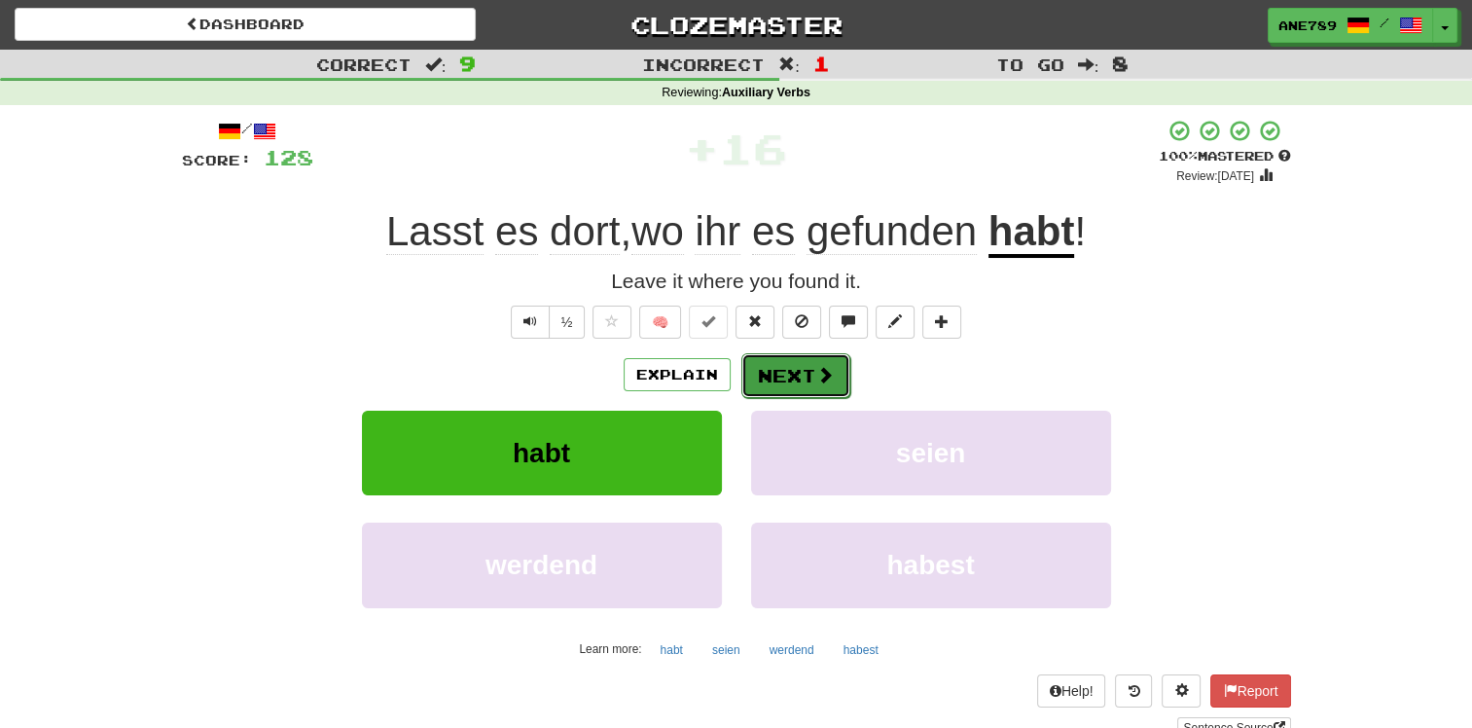
click at [843, 374] on button "Next" at bounding box center [795, 375] width 109 height 45
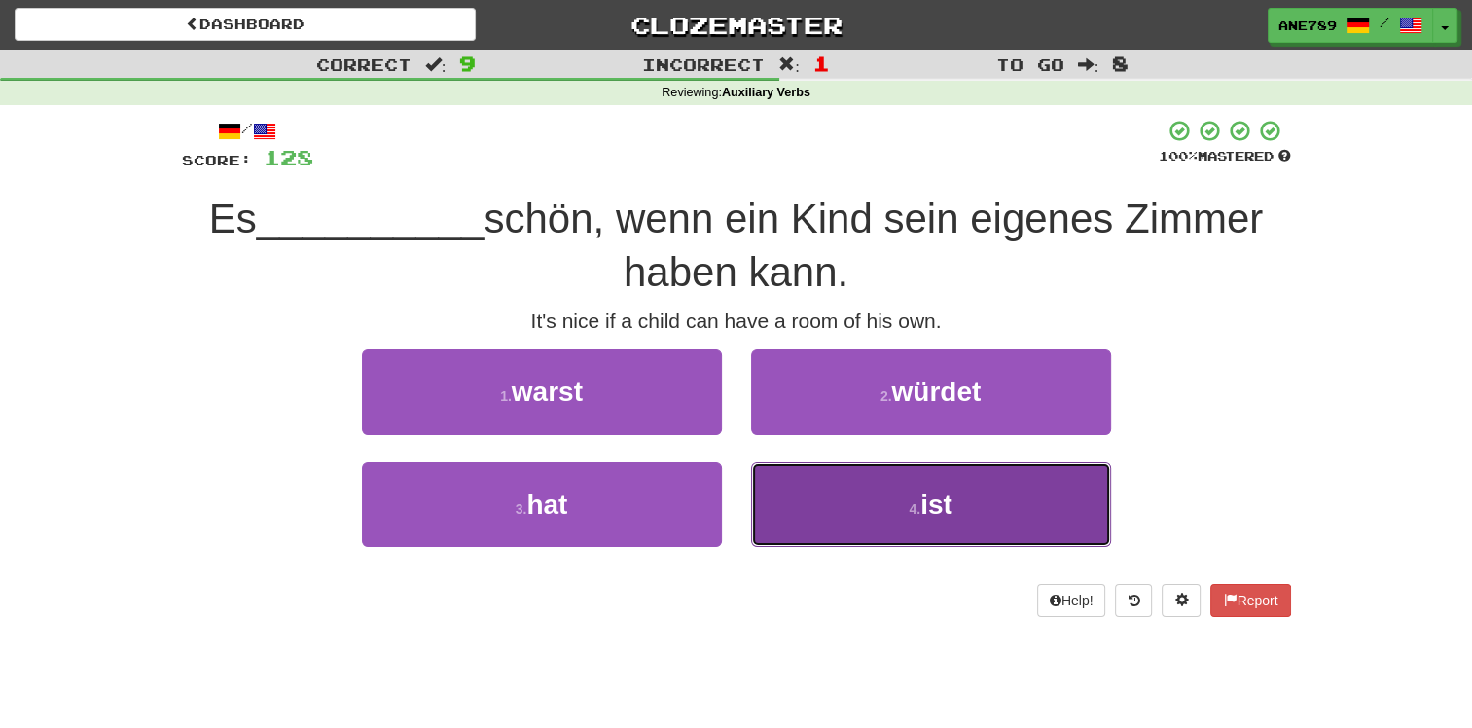
click at [893, 516] on button "4 . ist" at bounding box center [931, 504] width 360 height 85
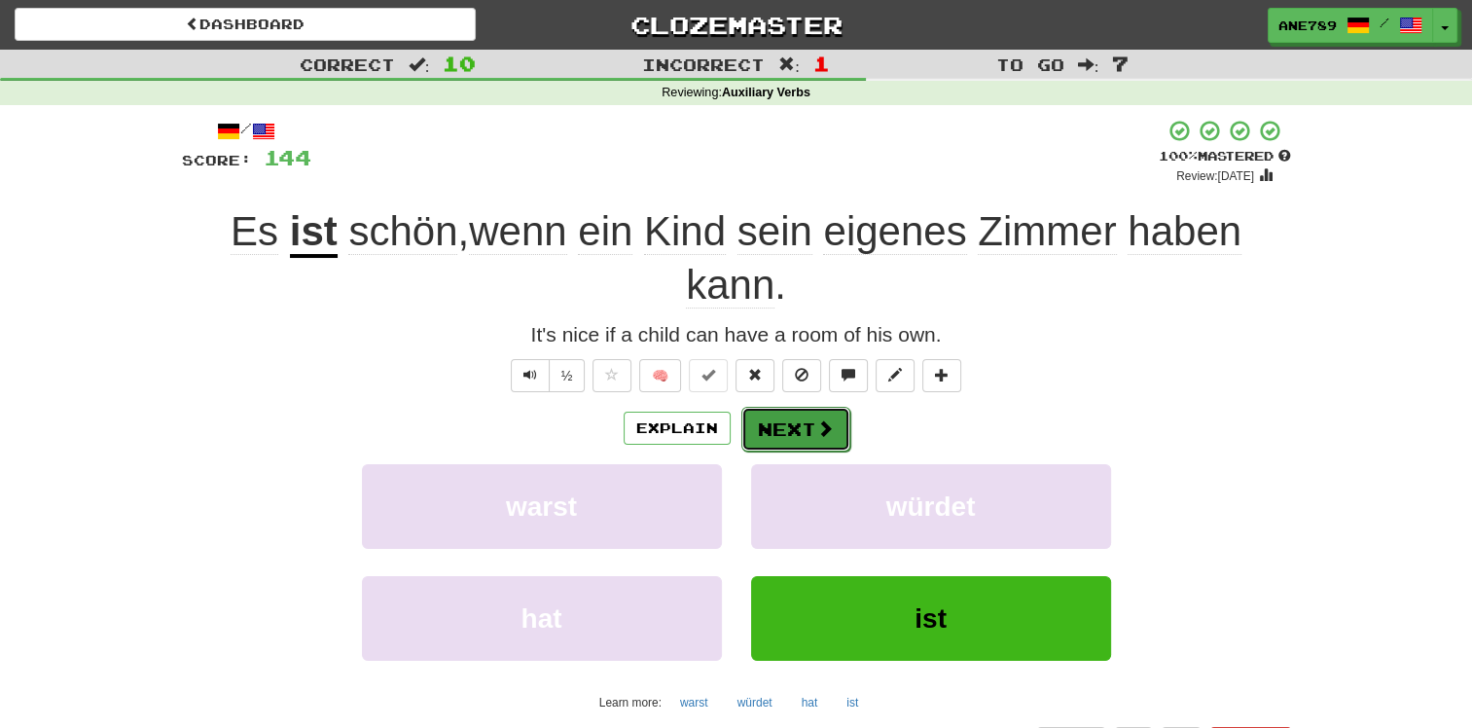
click at [810, 412] on button "Next" at bounding box center [795, 429] width 109 height 45
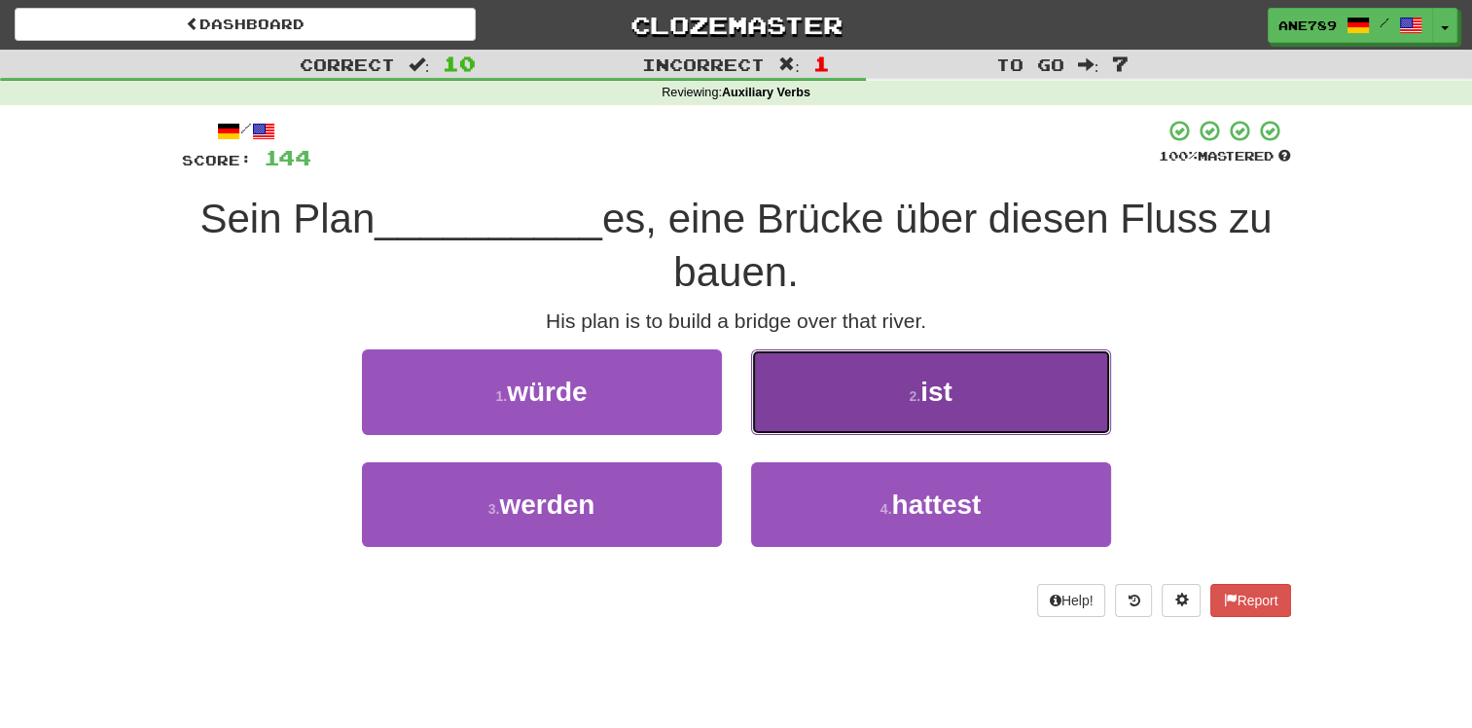
click at [812, 418] on button "2 . ist" at bounding box center [931, 391] width 360 height 85
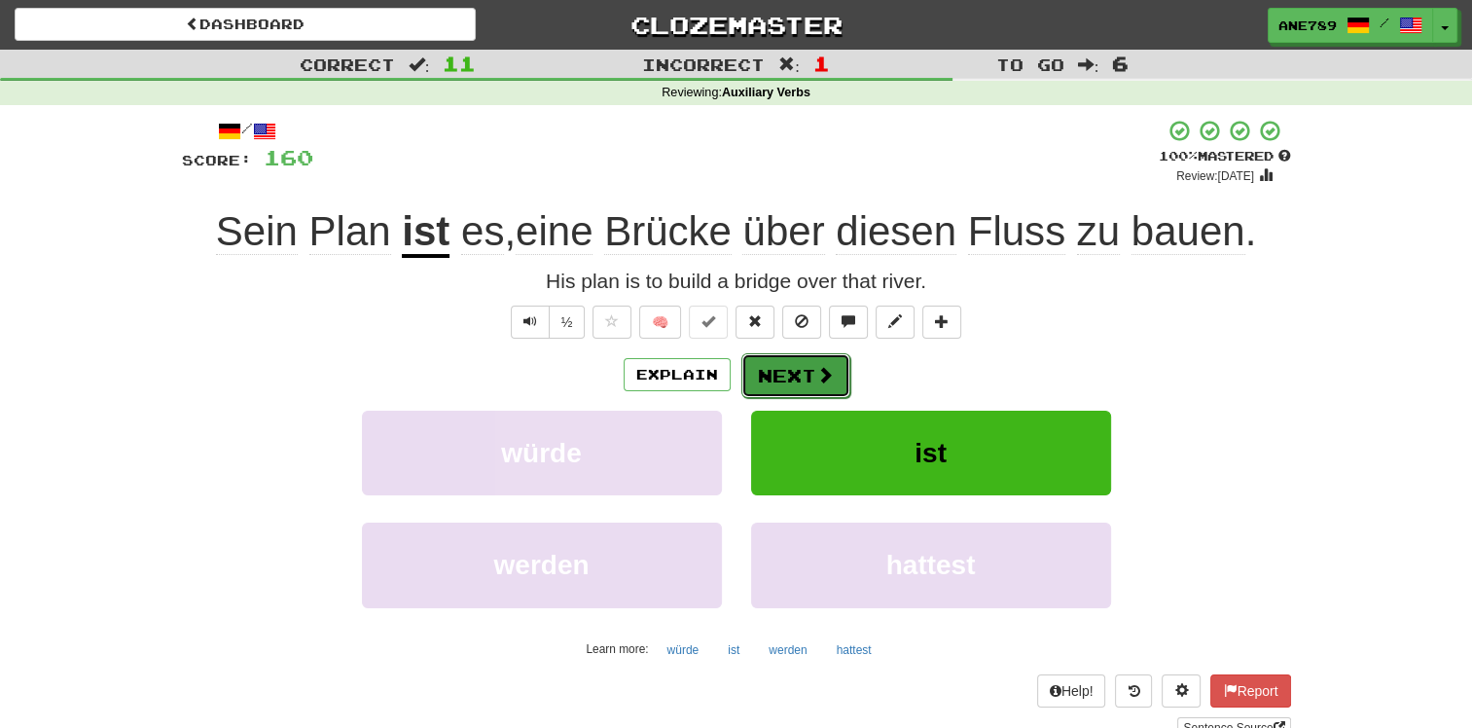
click at [815, 362] on button "Next" at bounding box center [795, 375] width 109 height 45
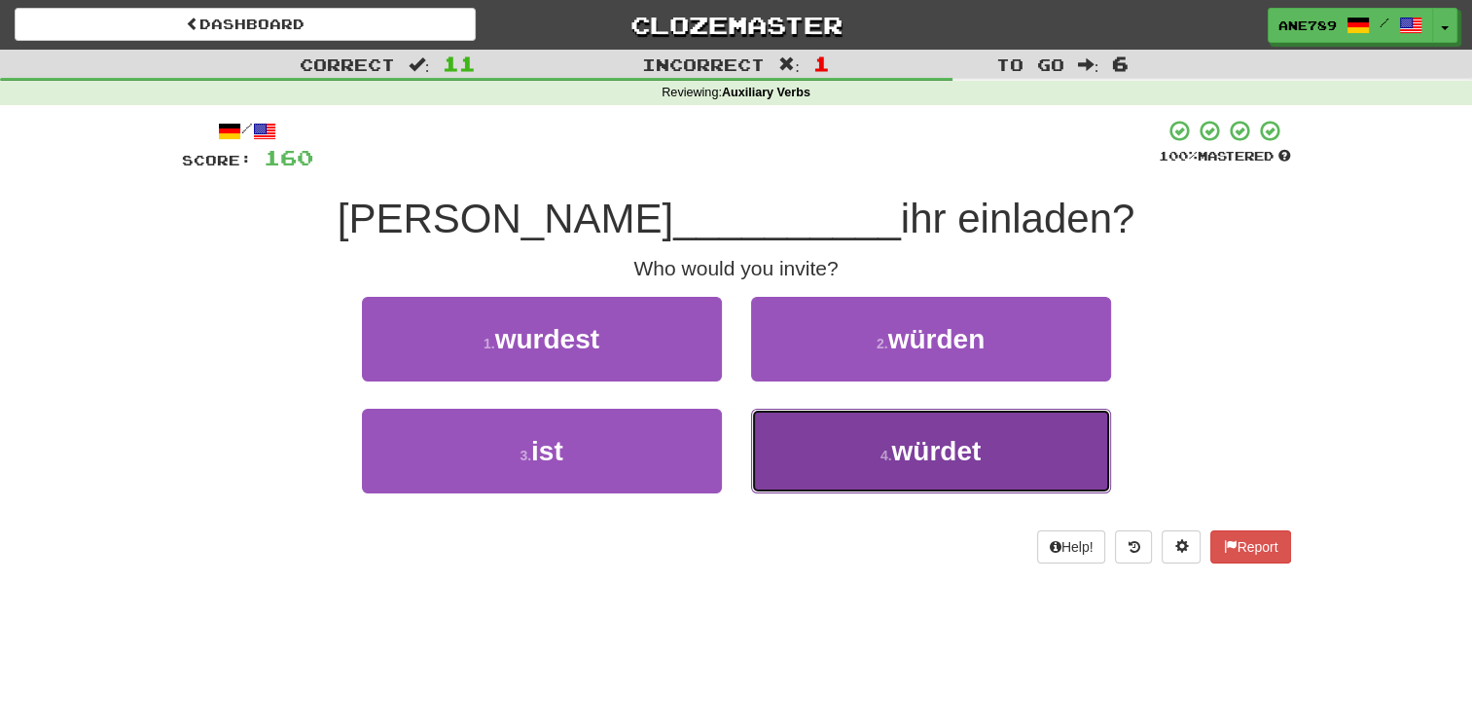
click at [931, 467] on button "4 . würdet" at bounding box center [931, 451] width 360 height 85
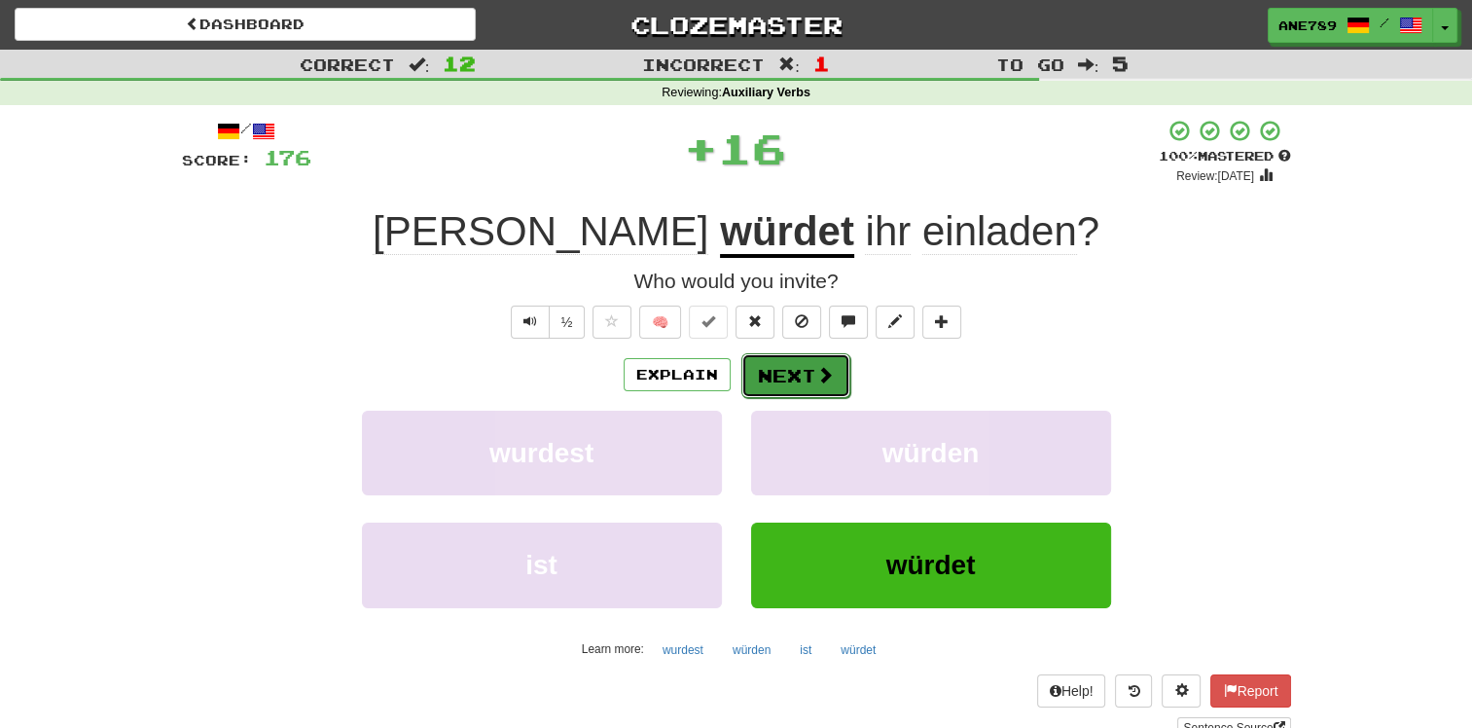
click at [828, 379] on span at bounding box center [825, 375] width 18 height 18
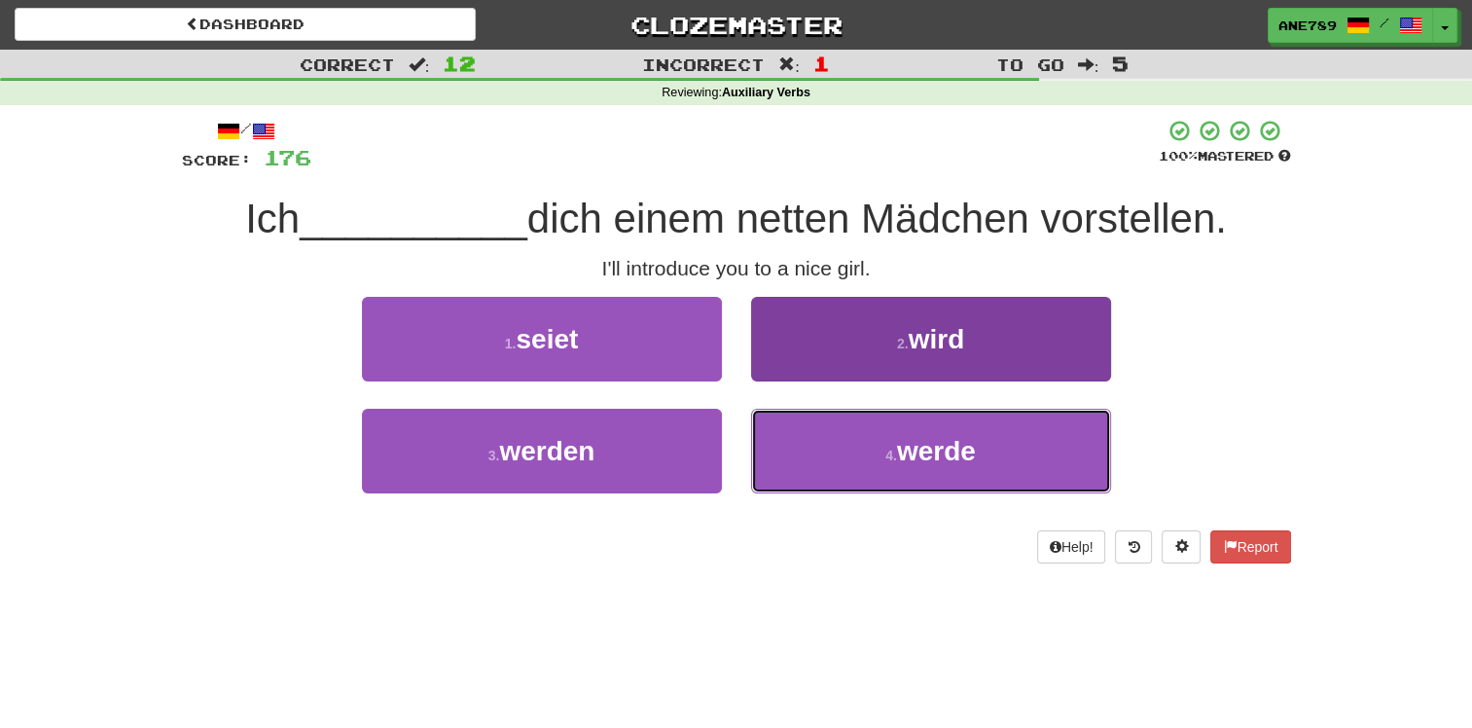
drag, startPoint x: 942, startPoint y: 447, endPoint x: 939, endPoint y: 433, distance: 13.9
click at [942, 446] on span "werde" at bounding box center [936, 451] width 79 height 30
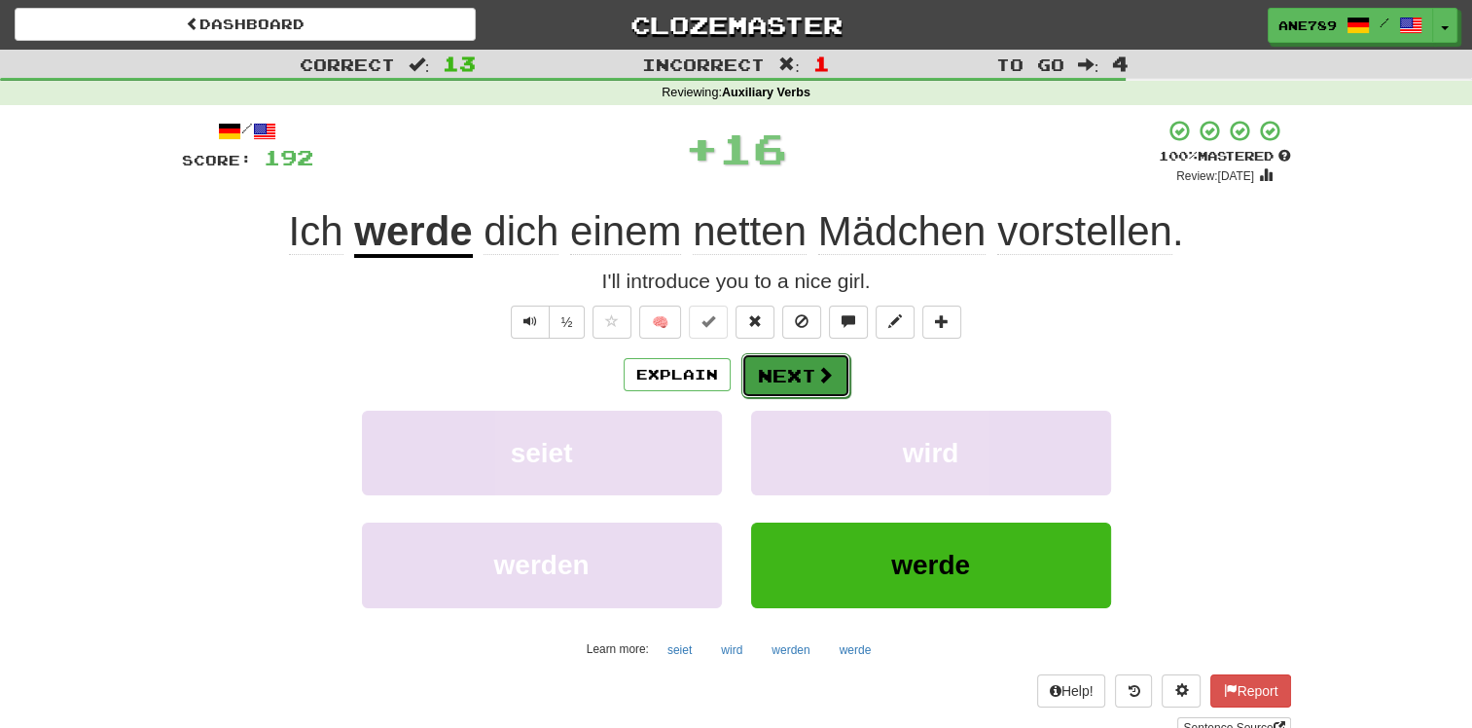
click at [835, 368] on button "Next" at bounding box center [795, 375] width 109 height 45
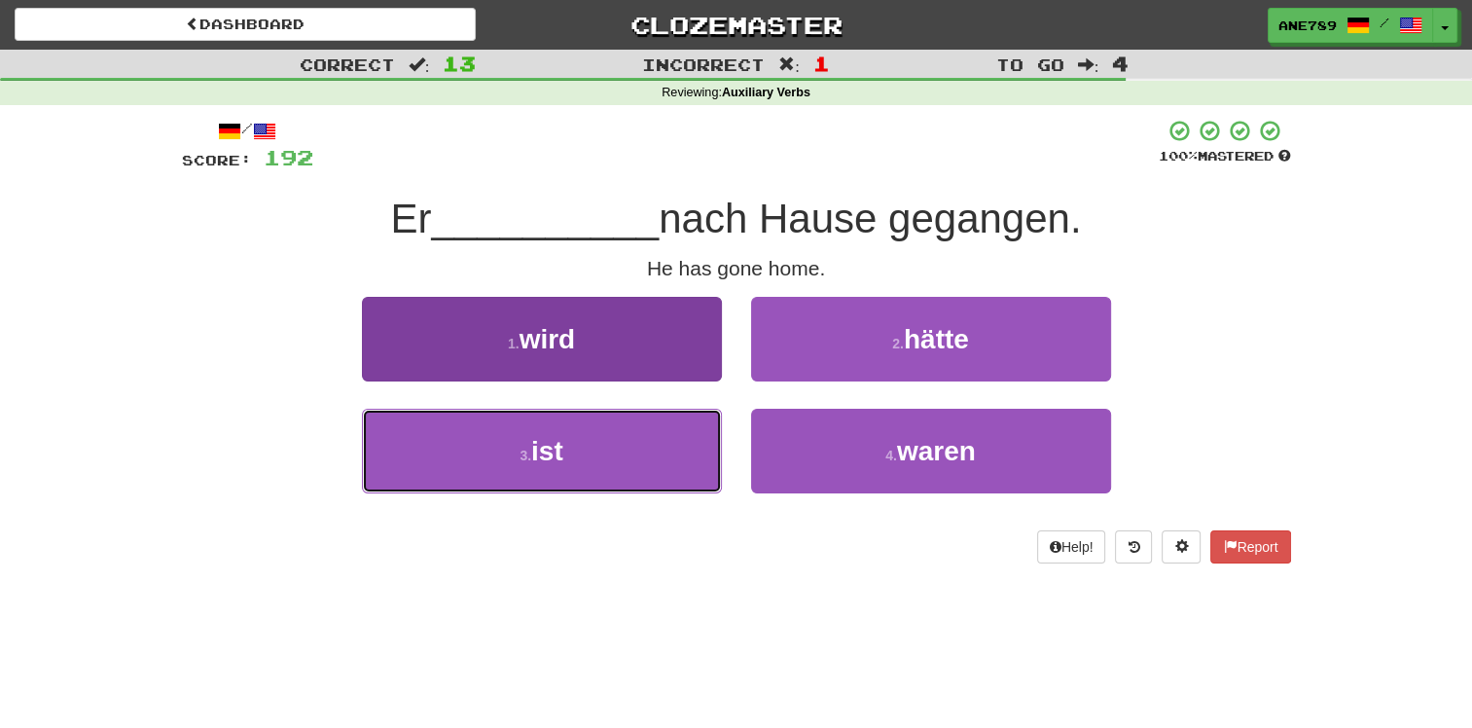
drag, startPoint x: 704, startPoint y: 462, endPoint x: 719, endPoint y: 442, distance: 25.1
click at [712, 454] on button "3 . ist" at bounding box center [542, 451] width 360 height 85
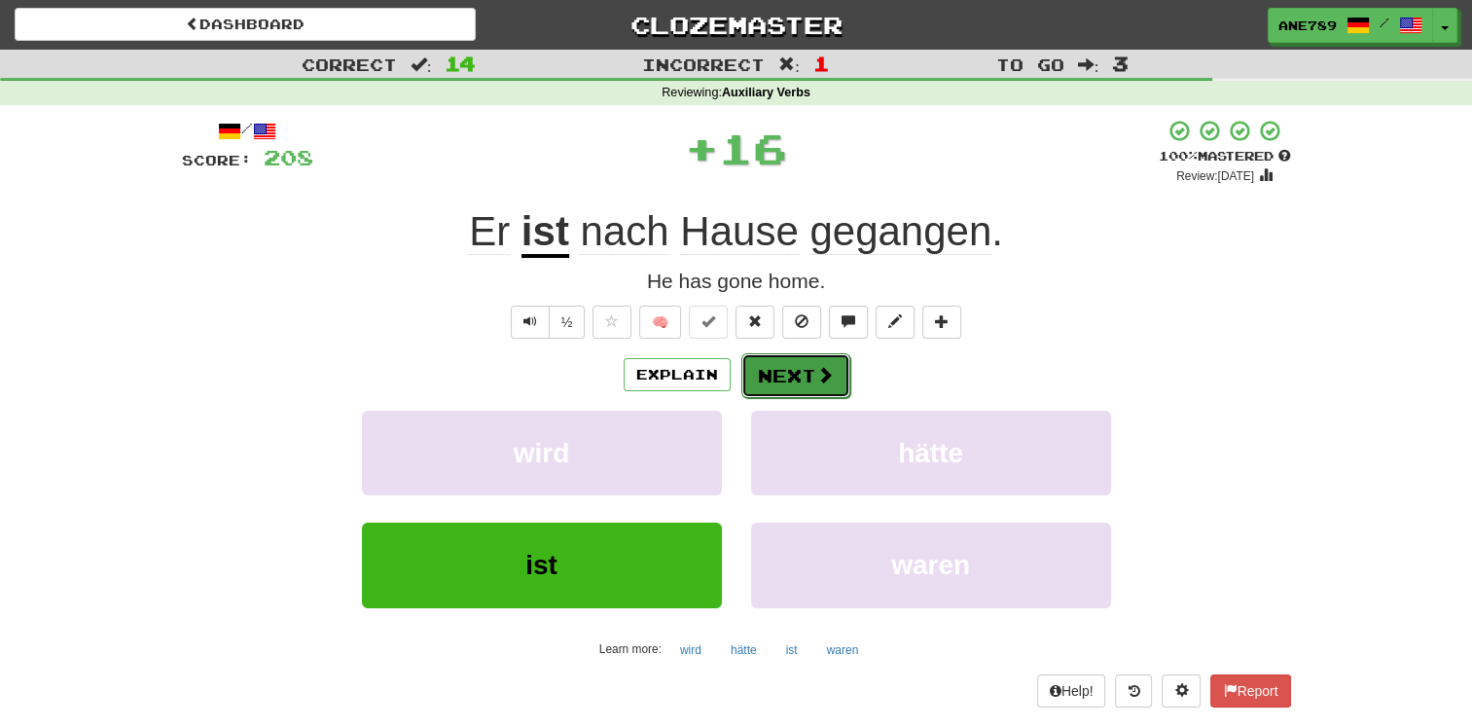
click at [806, 377] on button "Next" at bounding box center [795, 375] width 109 height 45
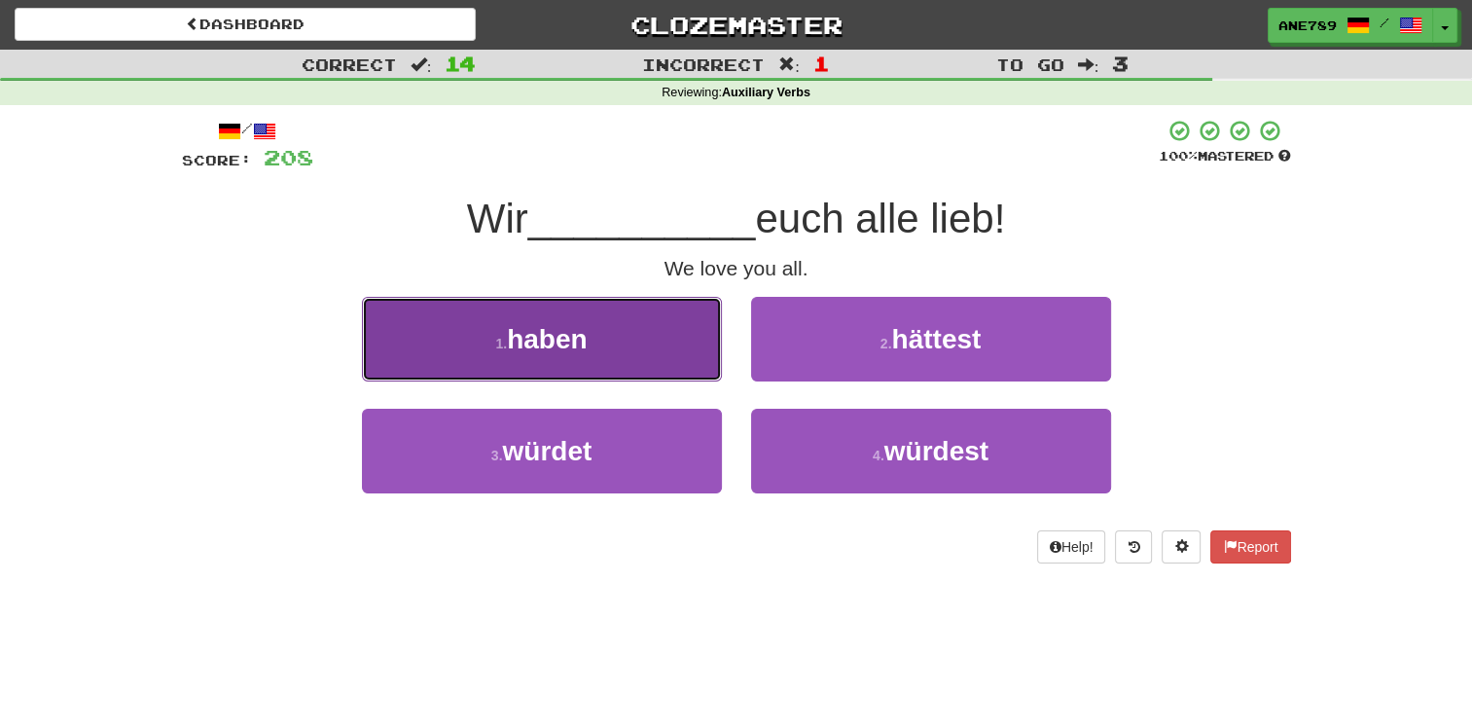
click at [635, 354] on button "1 . haben" at bounding box center [542, 339] width 360 height 85
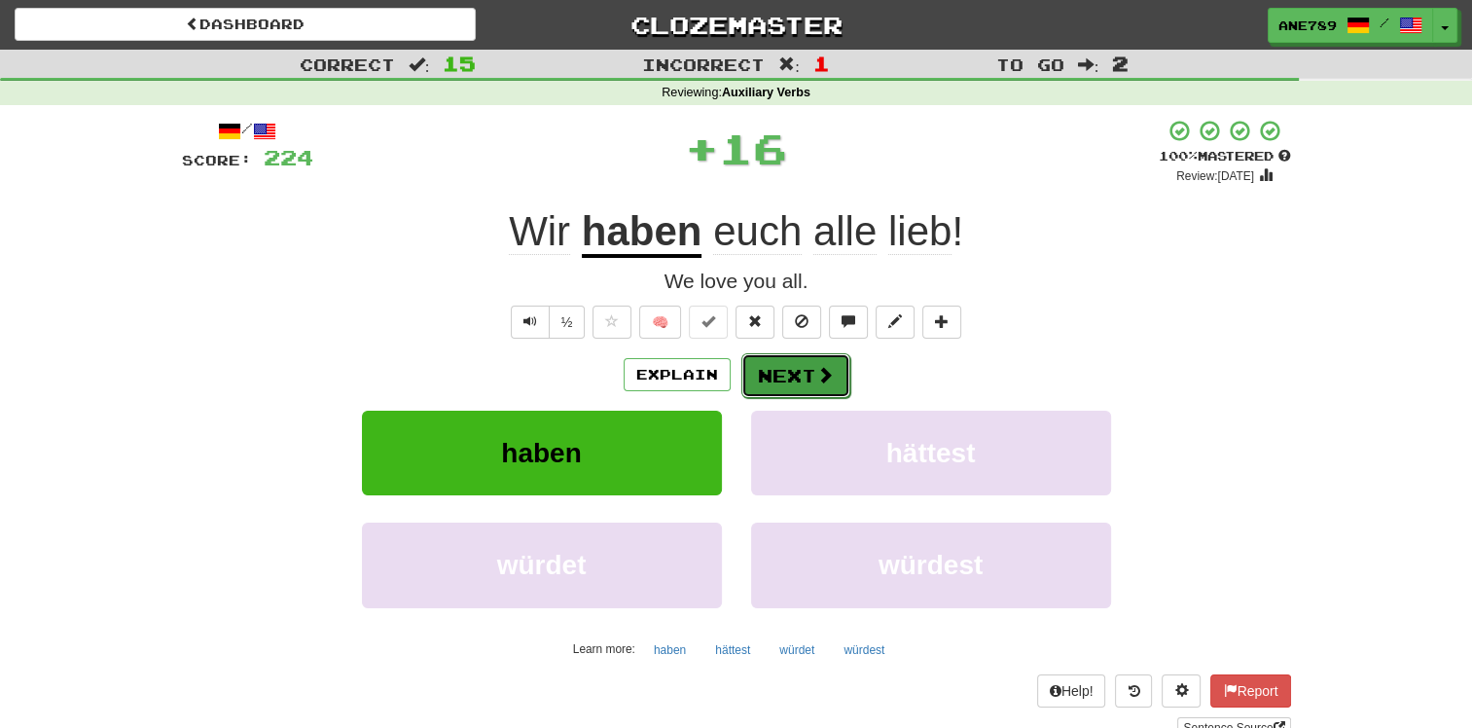
click at [805, 386] on button "Next" at bounding box center [795, 375] width 109 height 45
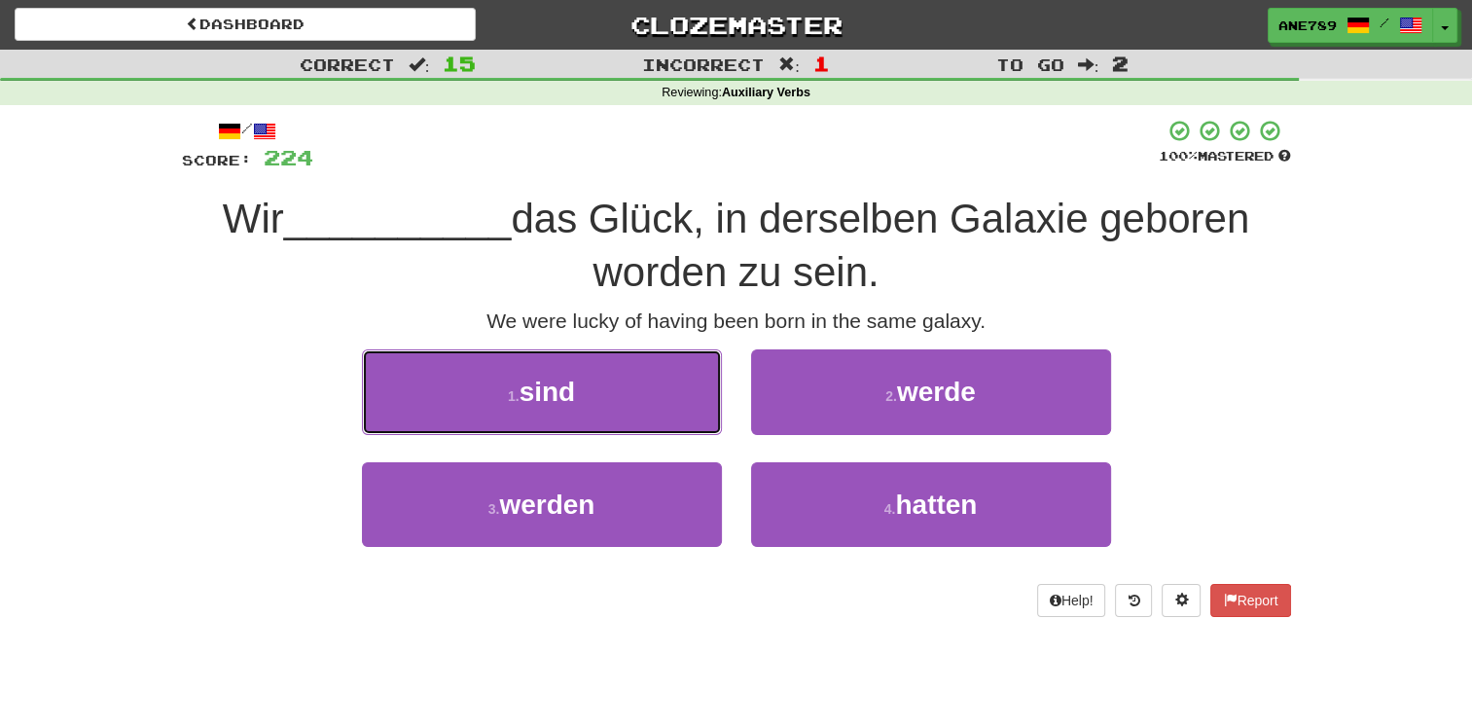
click at [616, 392] on button "1 . sind" at bounding box center [542, 391] width 360 height 85
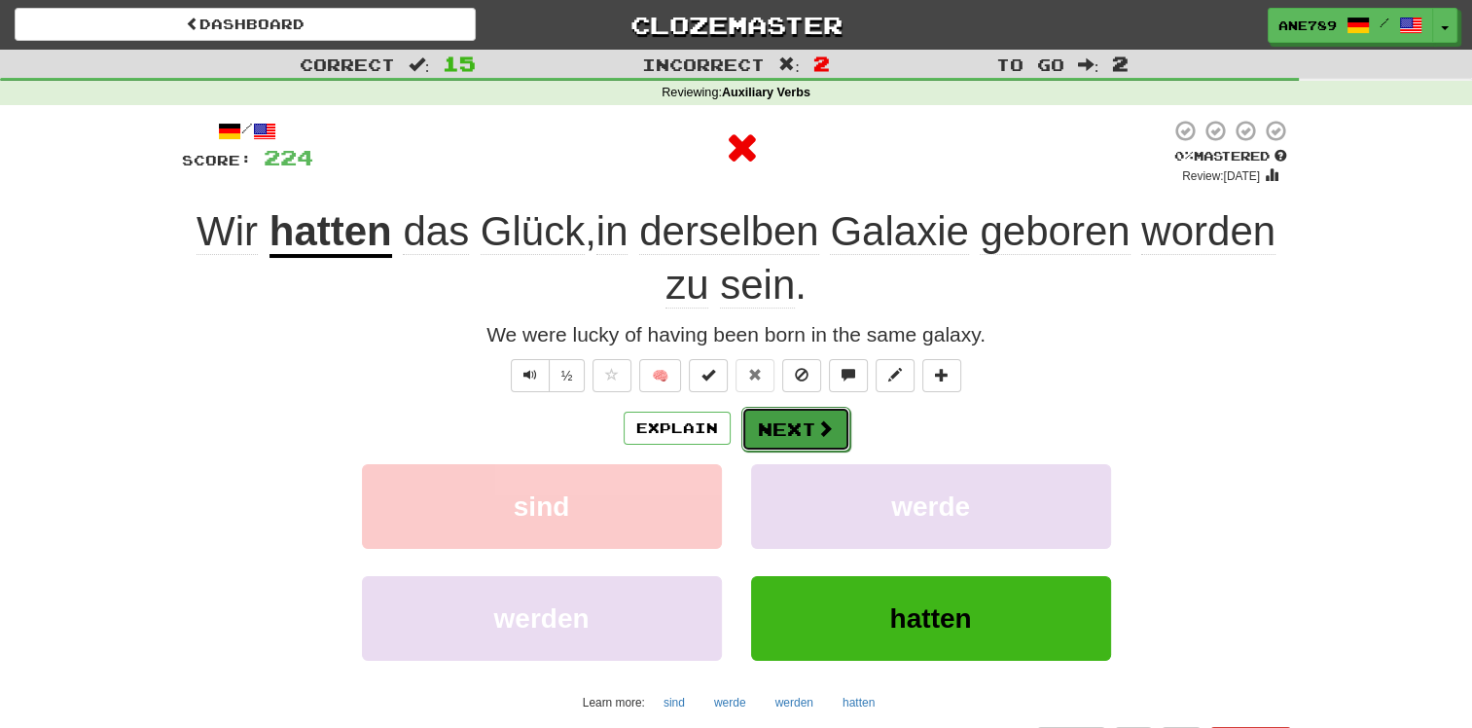
click at [807, 441] on button "Next" at bounding box center [795, 429] width 109 height 45
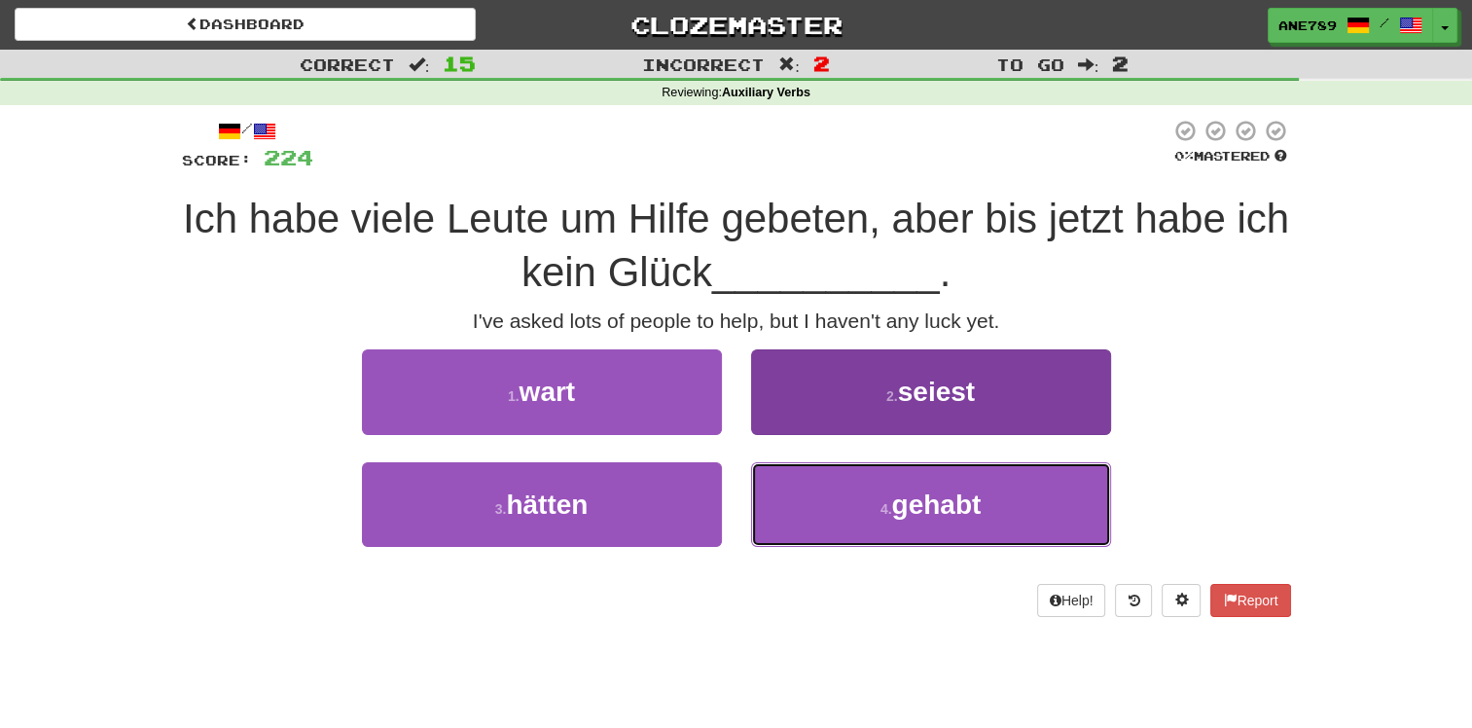
click at [845, 520] on button "4 . gehabt" at bounding box center [931, 504] width 360 height 85
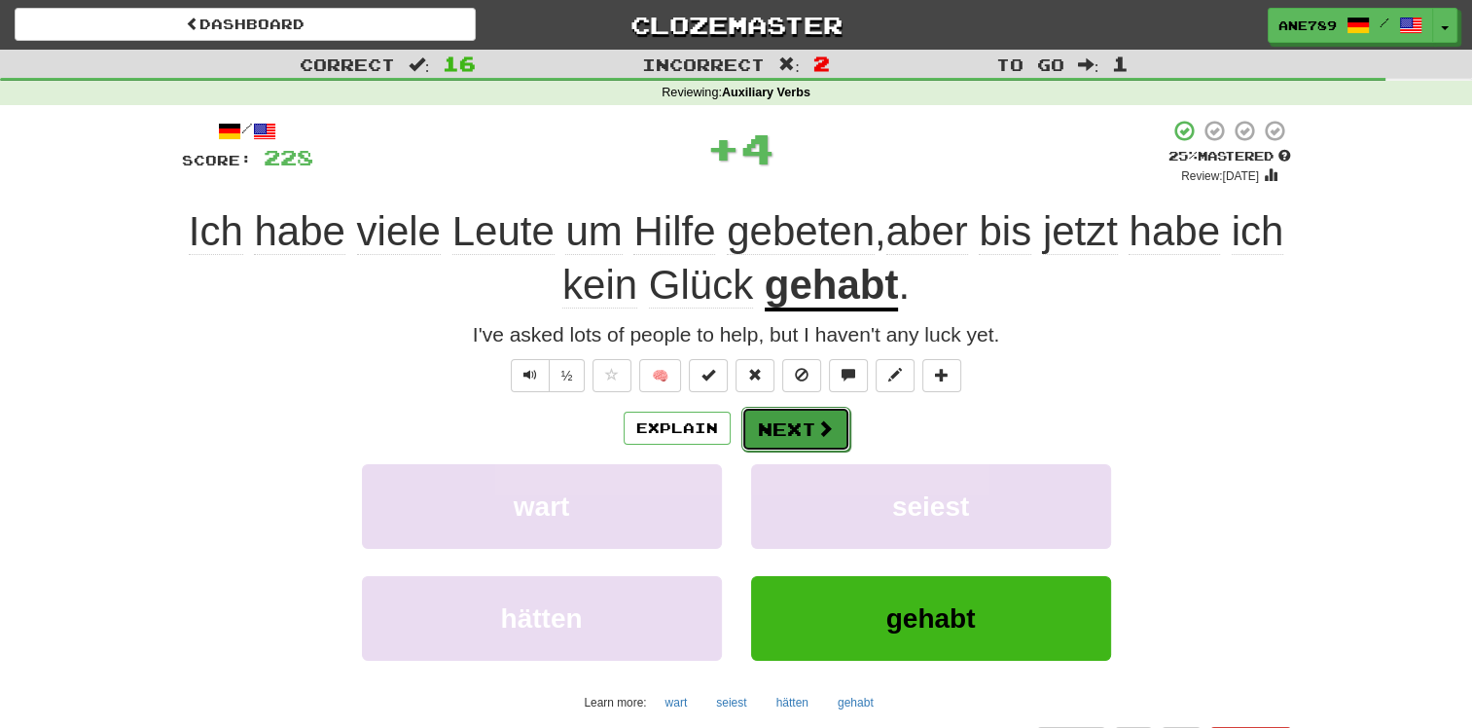
click at [802, 422] on button "Next" at bounding box center [795, 429] width 109 height 45
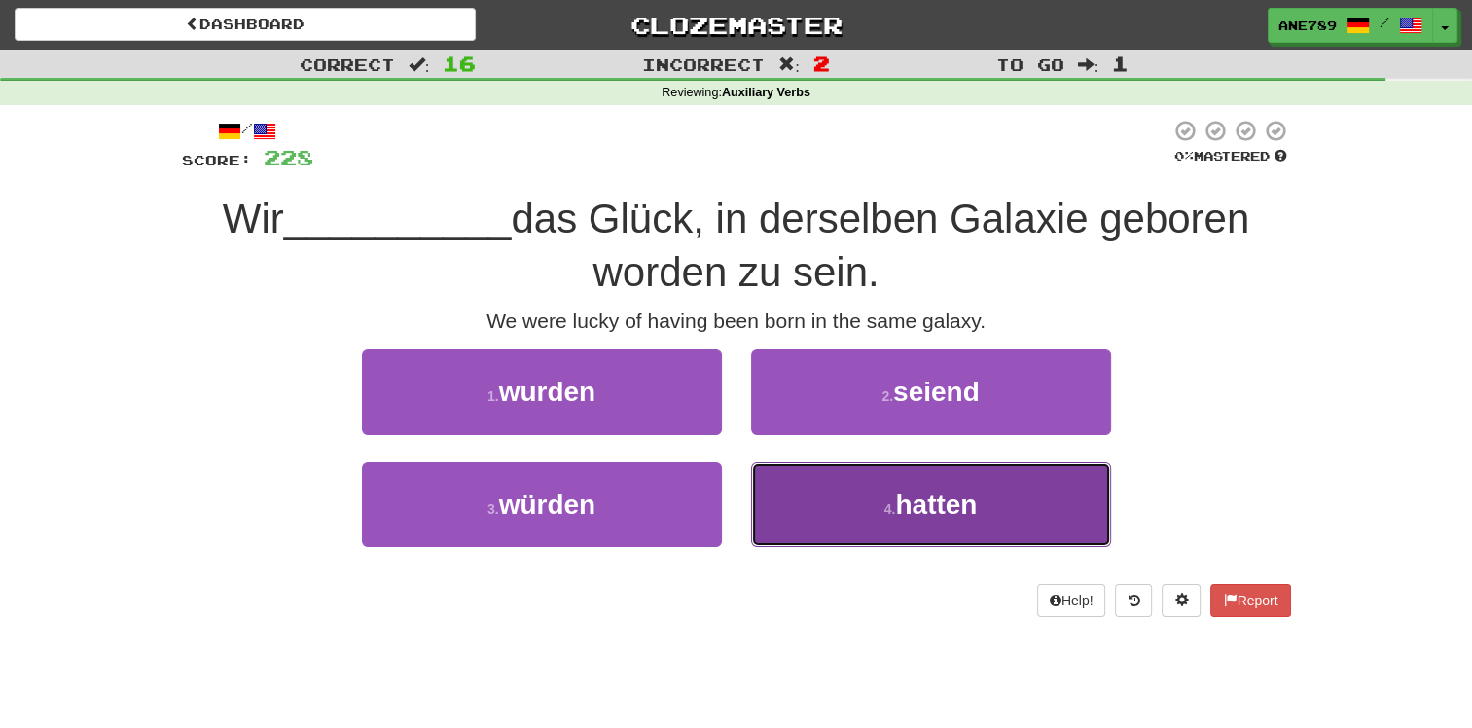
drag, startPoint x: 848, startPoint y: 508, endPoint x: 837, endPoint y: 499, distance: 14.6
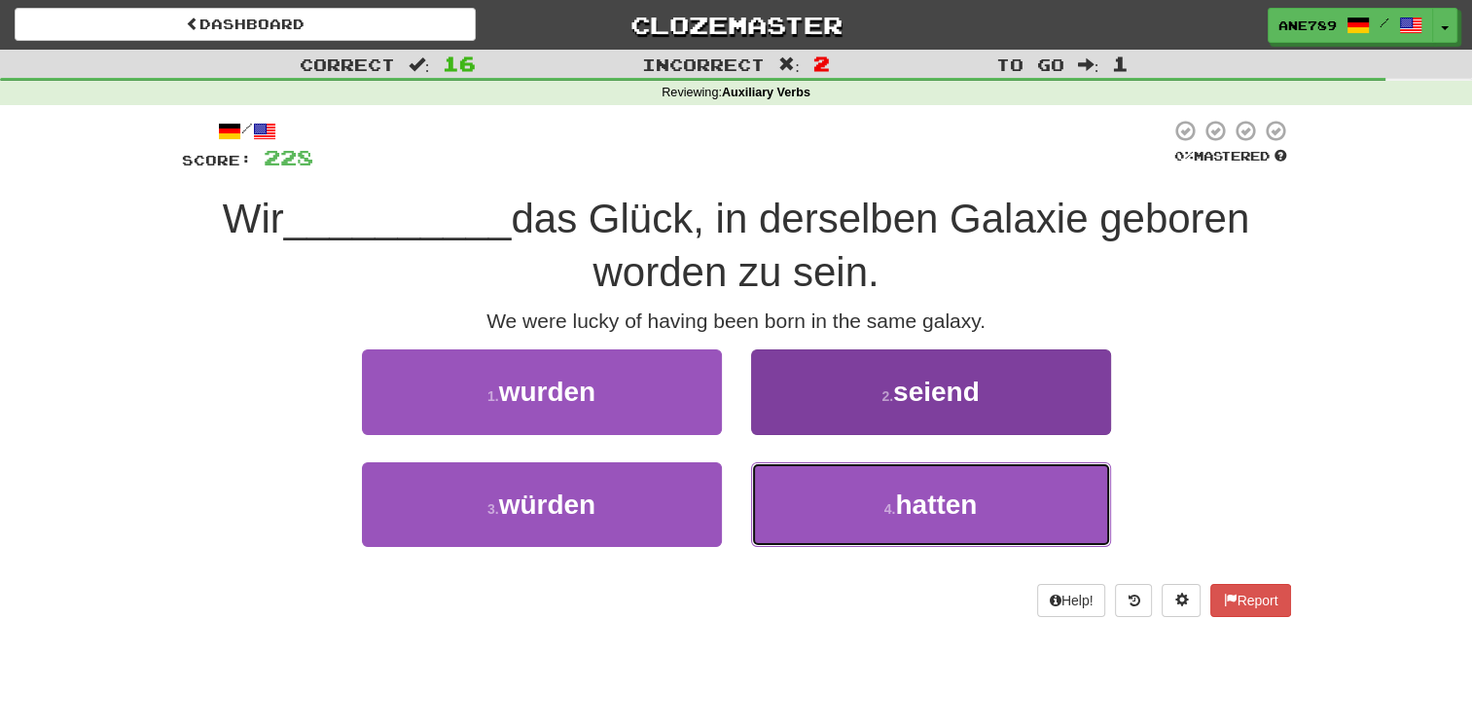
click at [847, 506] on button "4 . hatten" at bounding box center [931, 504] width 360 height 85
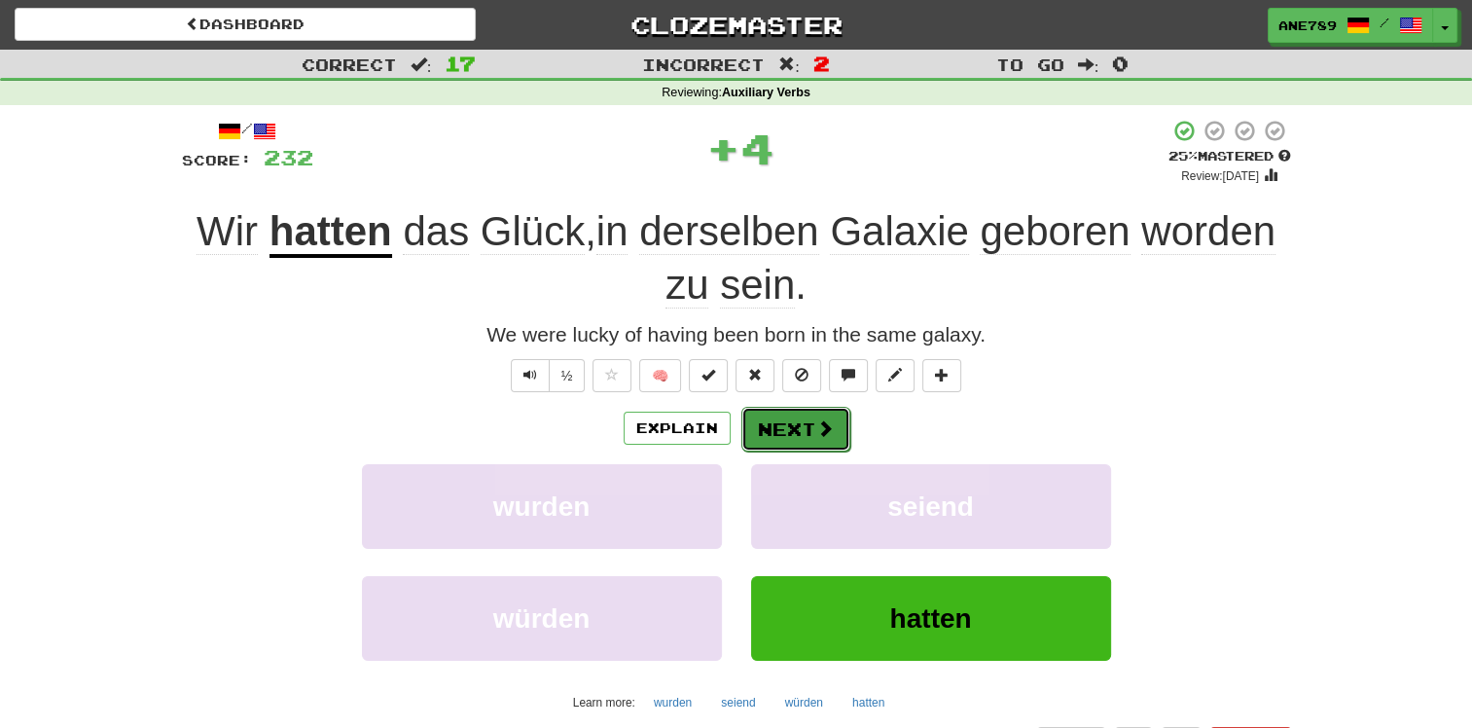
click at [805, 414] on button "Next" at bounding box center [795, 429] width 109 height 45
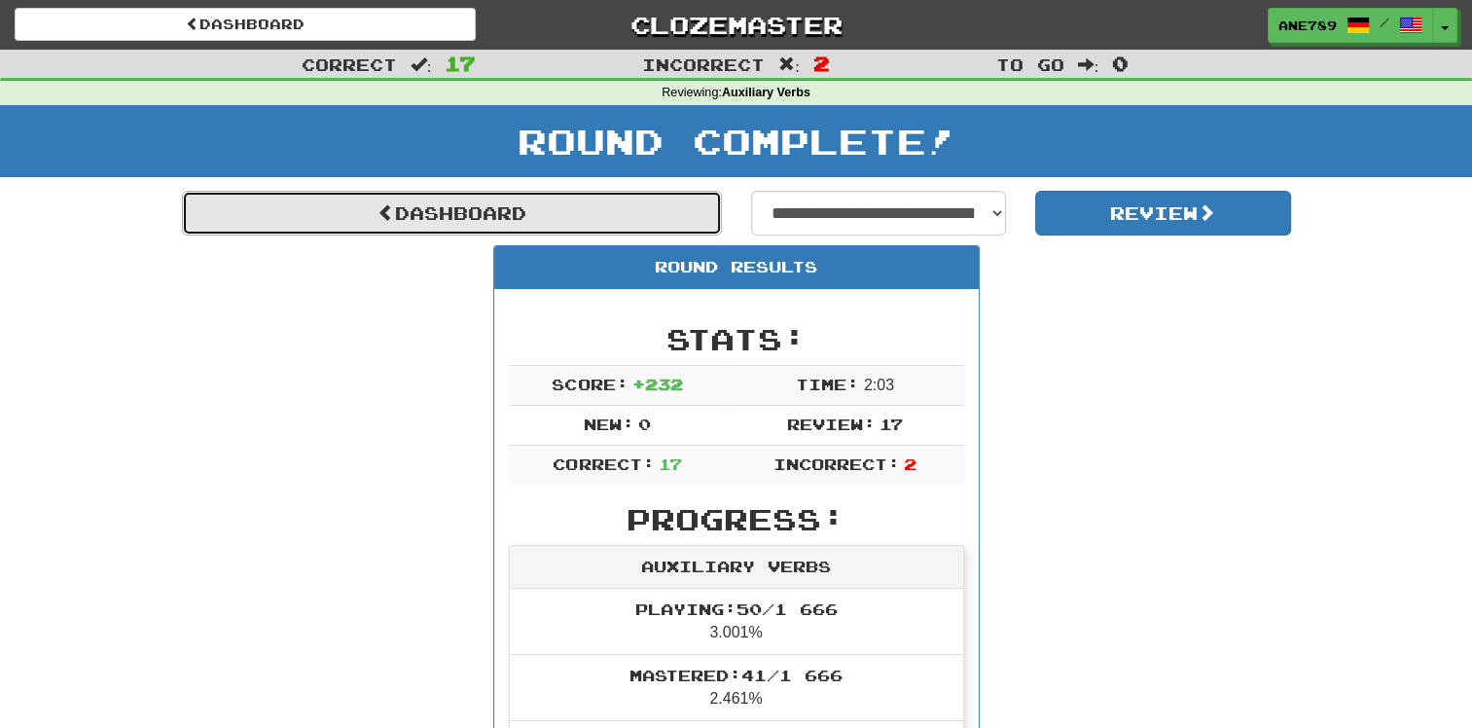
click at [564, 214] on link "Dashboard" at bounding box center [452, 213] width 540 height 45
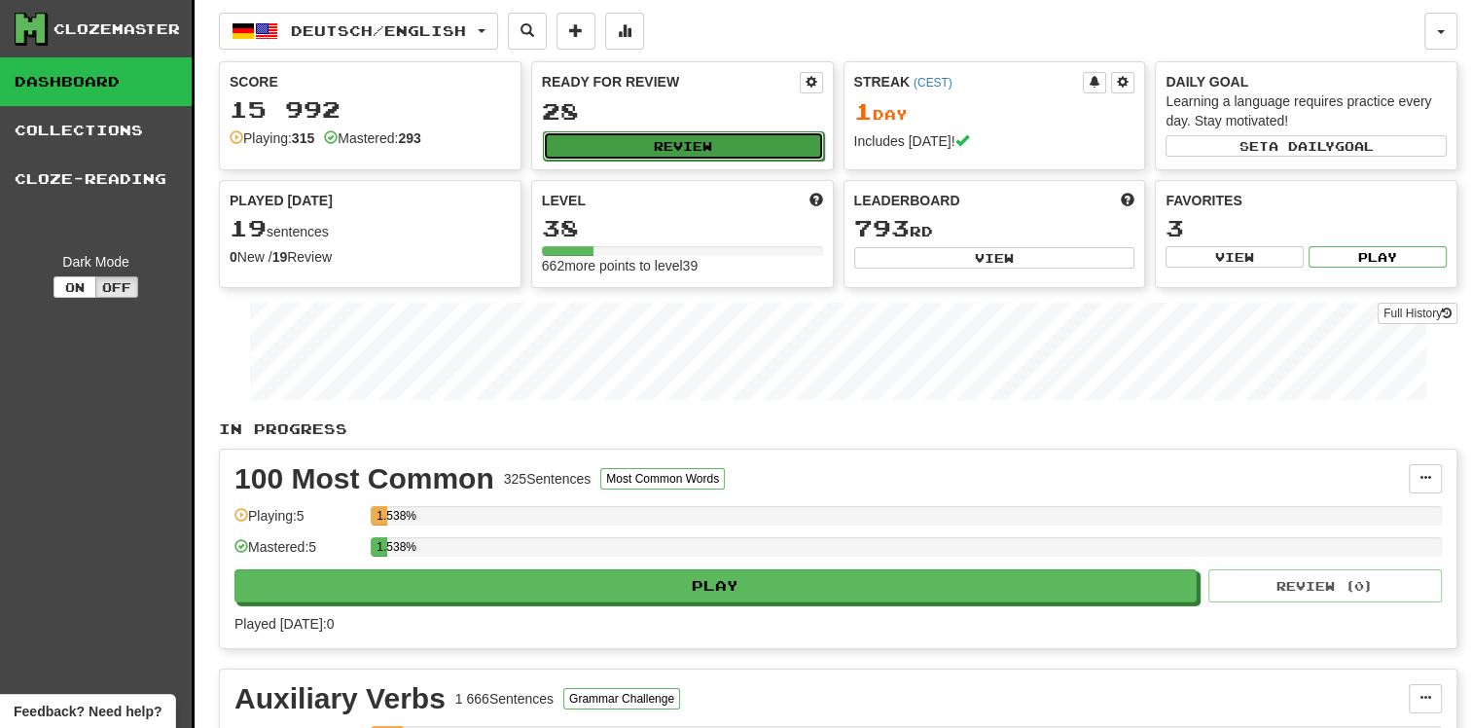
click at [674, 140] on button "Review" at bounding box center [683, 145] width 281 height 29
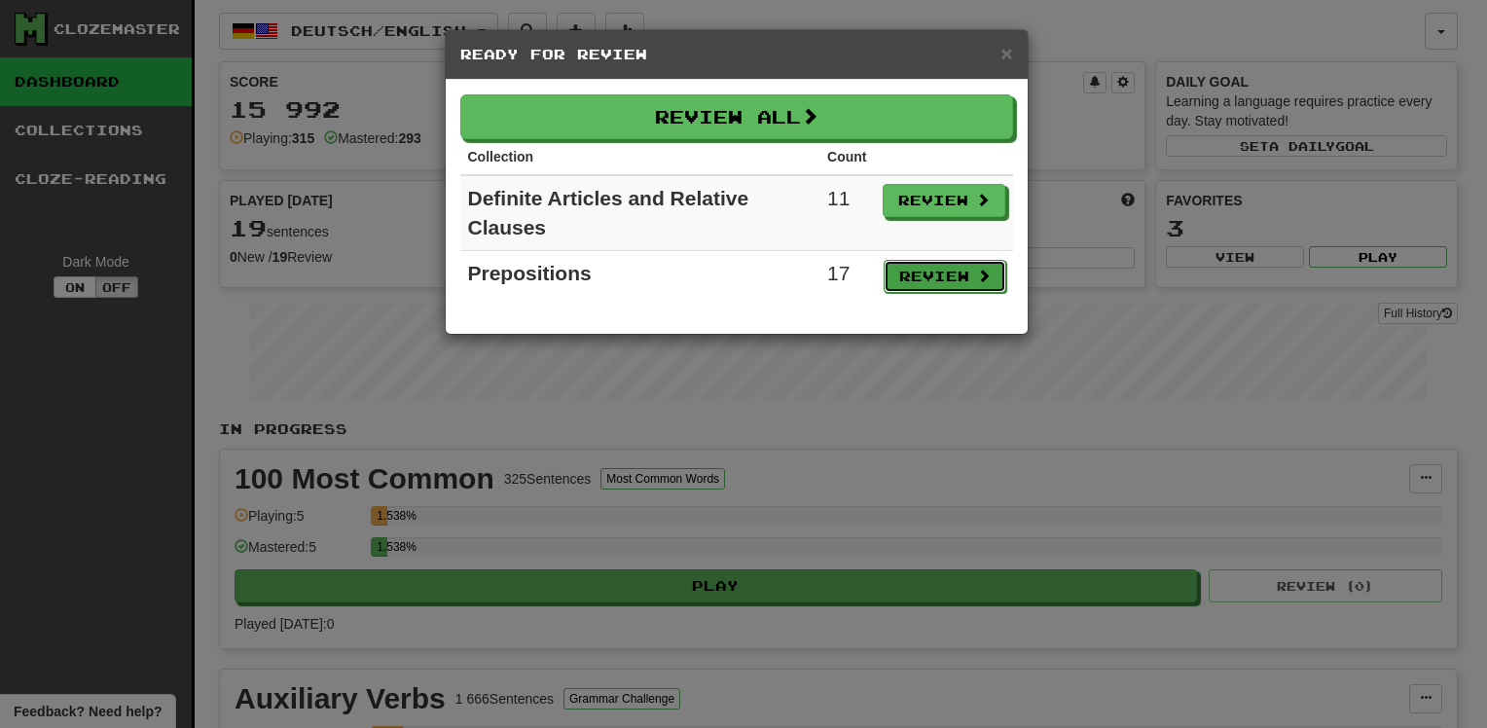
click at [968, 274] on button "Review" at bounding box center [944, 276] width 123 height 33
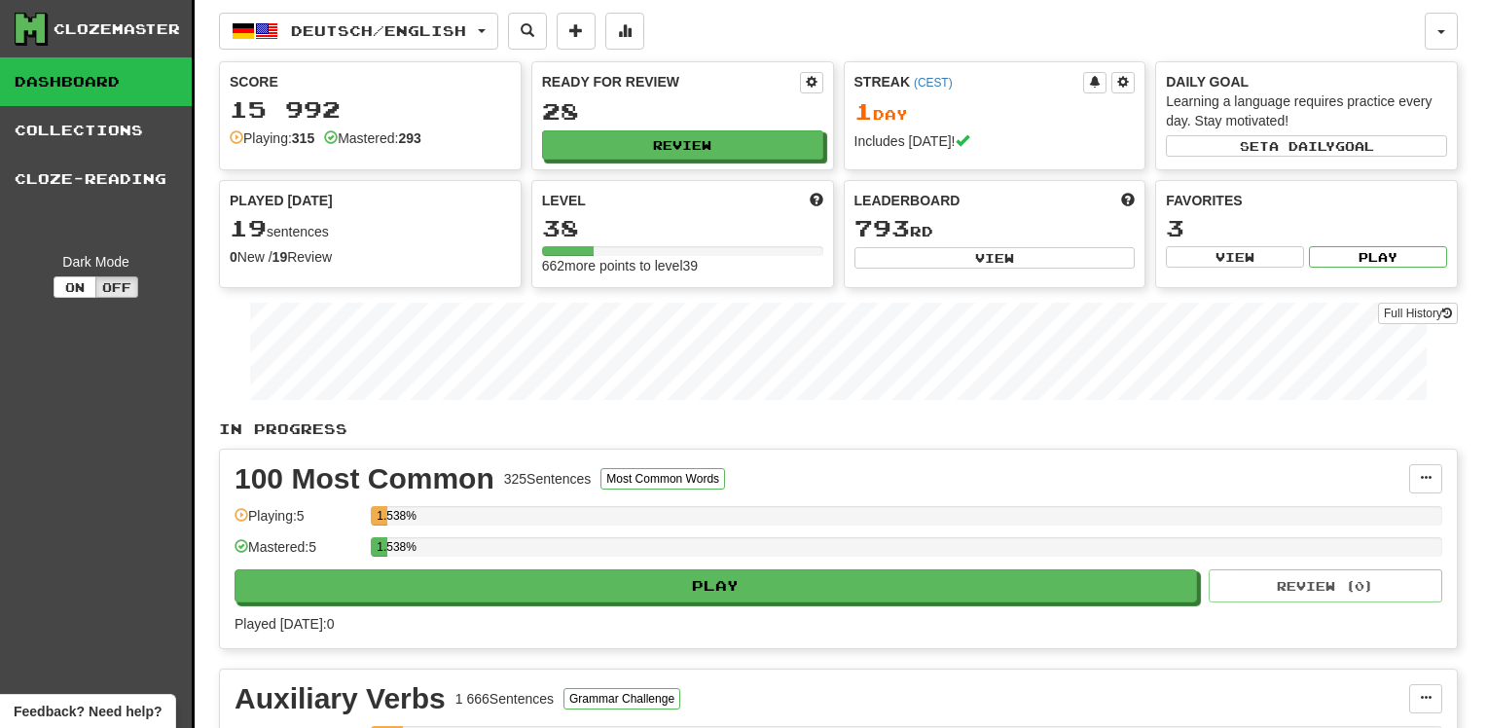
select select "**"
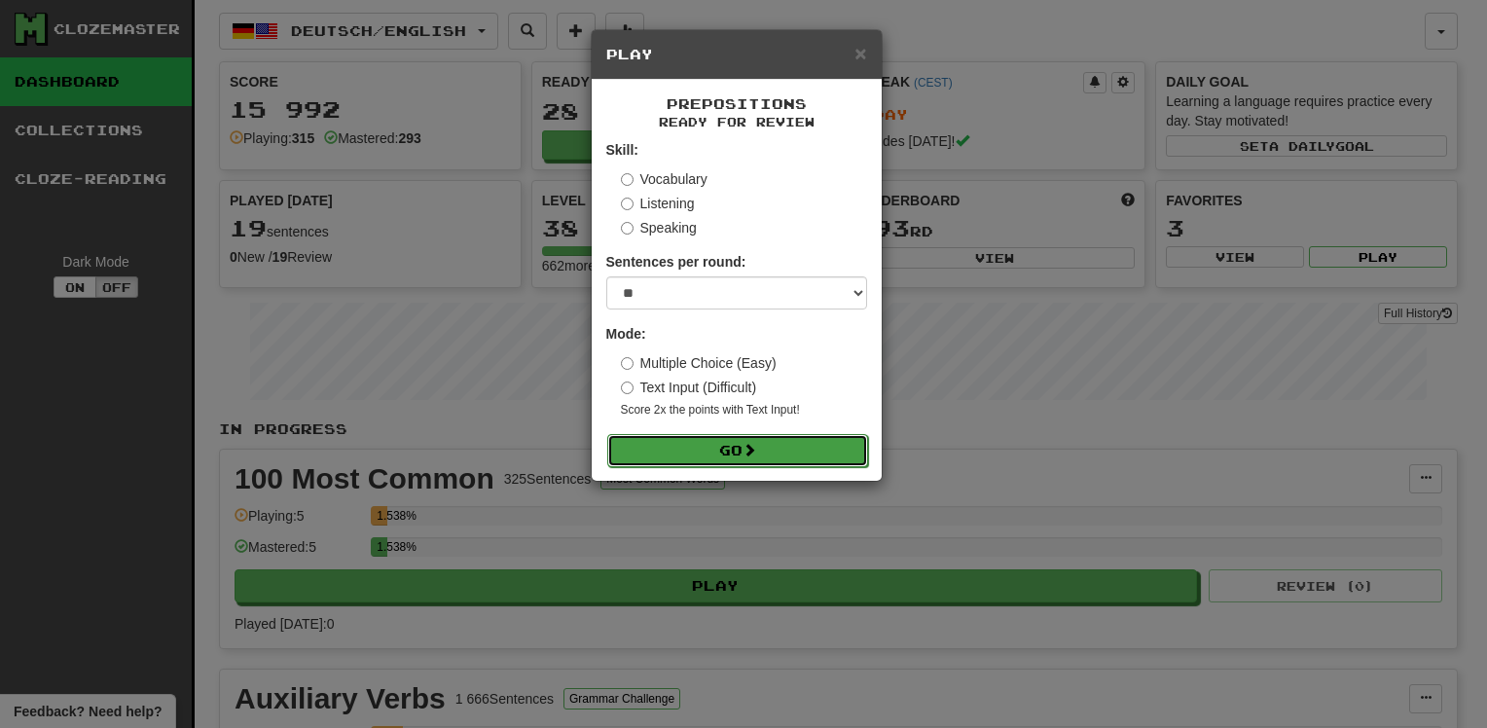
click at [790, 445] on button "Go" at bounding box center [737, 450] width 261 height 33
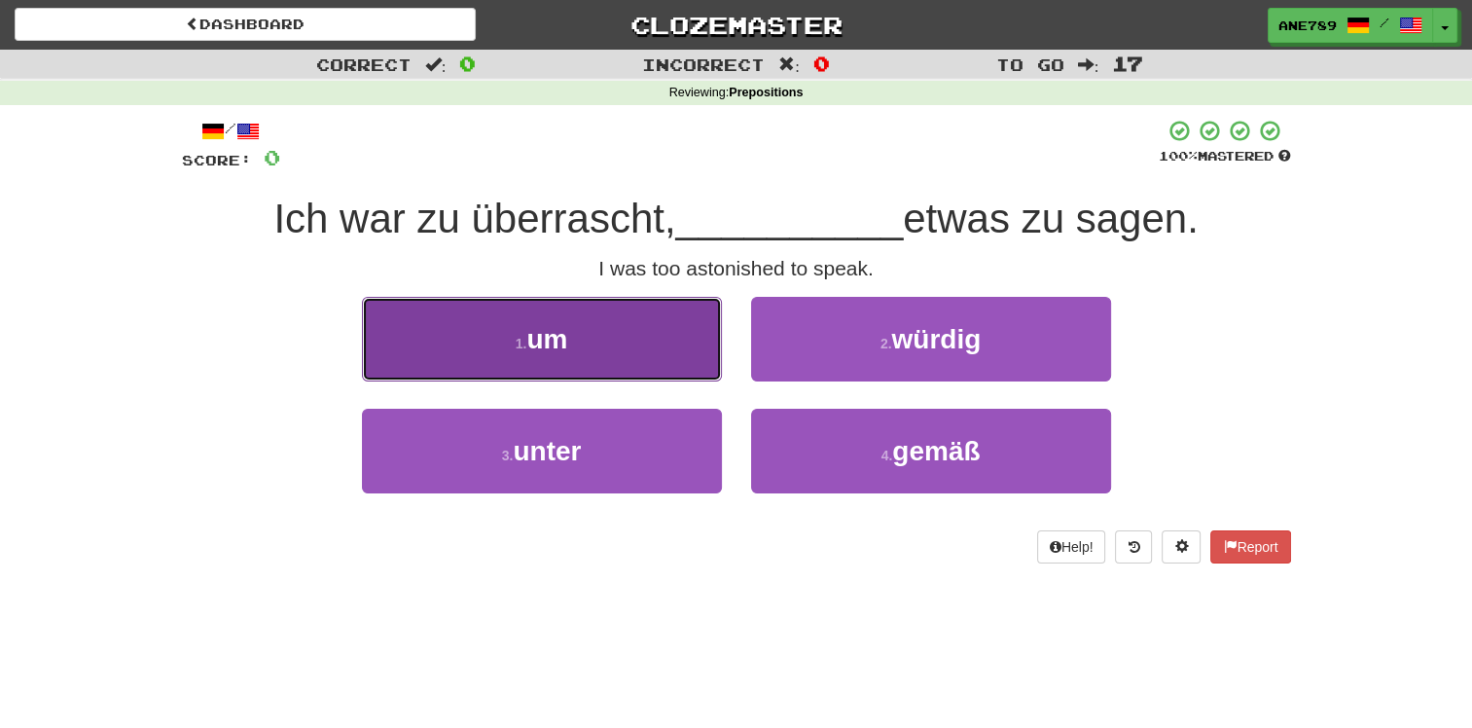
click at [677, 345] on button "1 . um" at bounding box center [542, 339] width 360 height 85
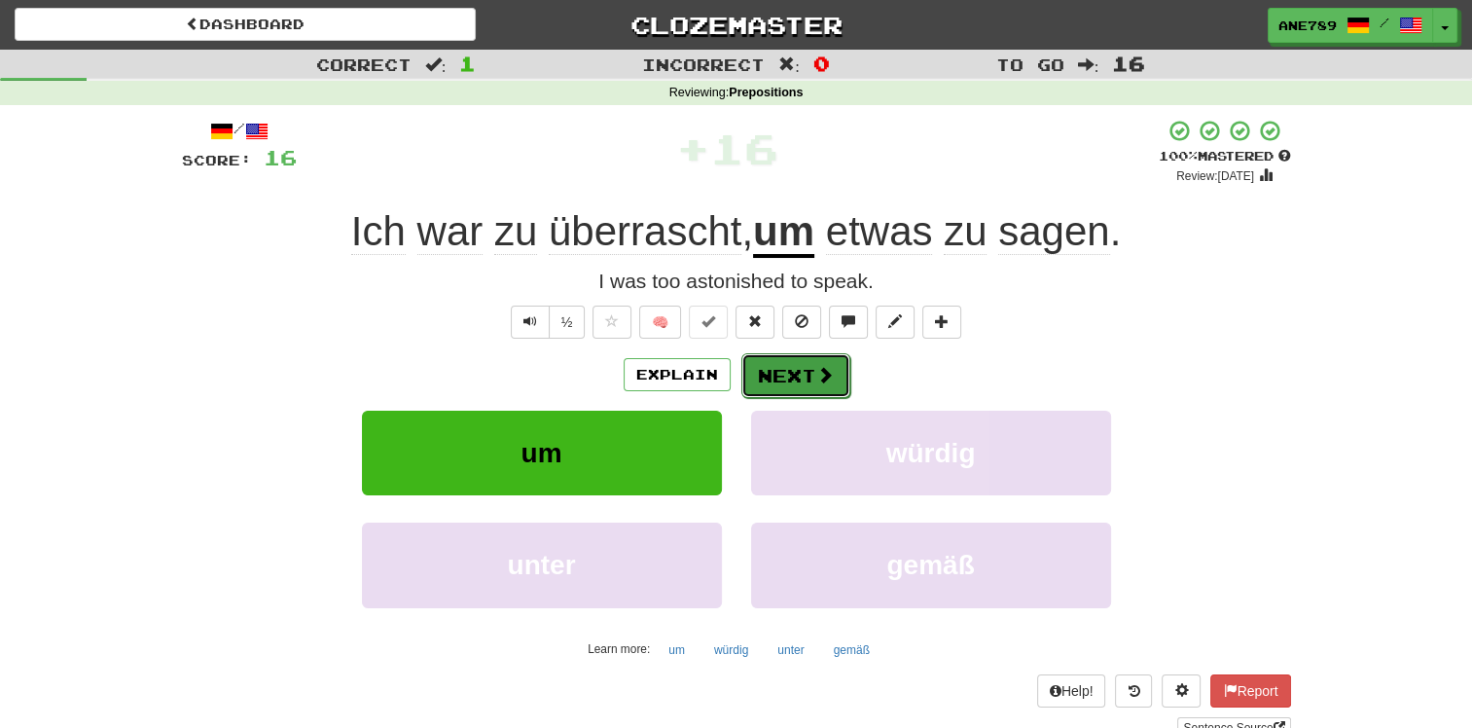
click at [778, 378] on button "Next" at bounding box center [795, 375] width 109 height 45
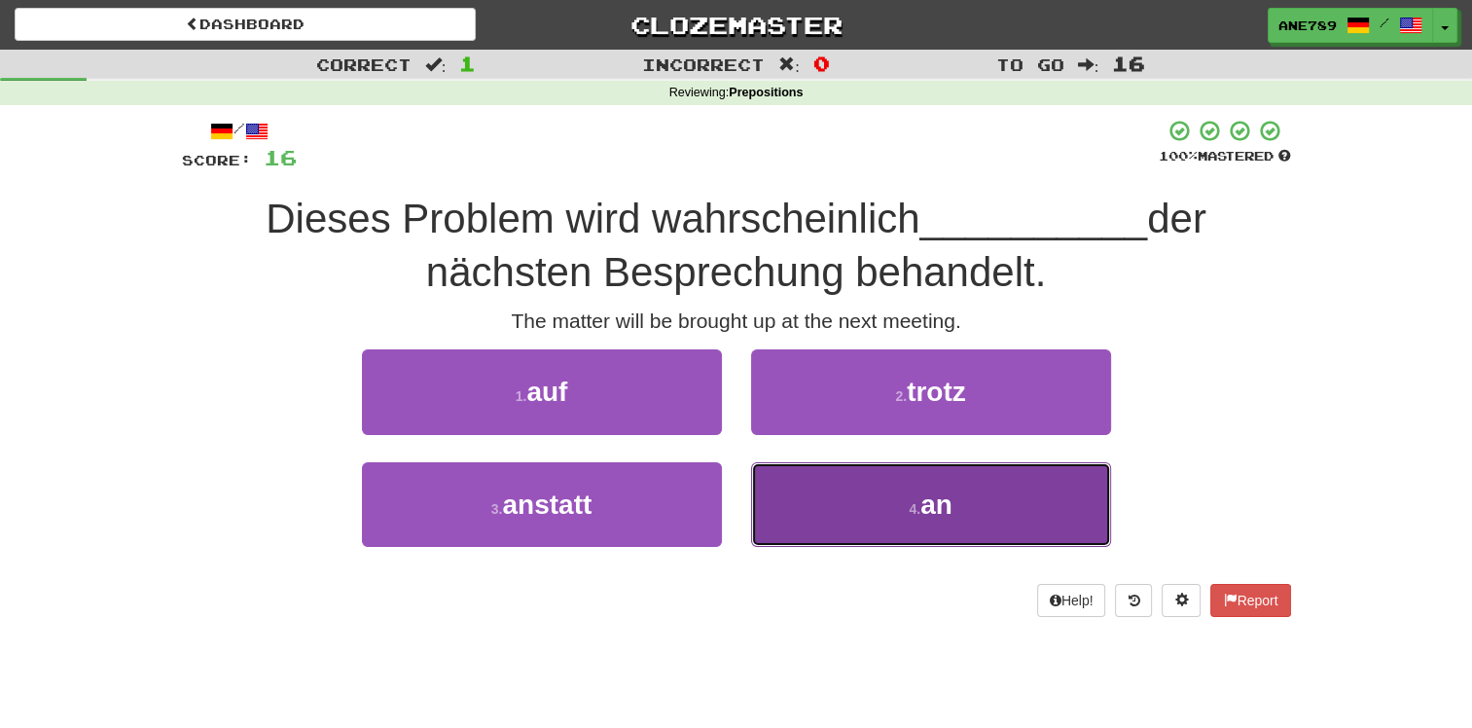
click at [904, 503] on button "4 . an" at bounding box center [931, 504] width 360 height 85
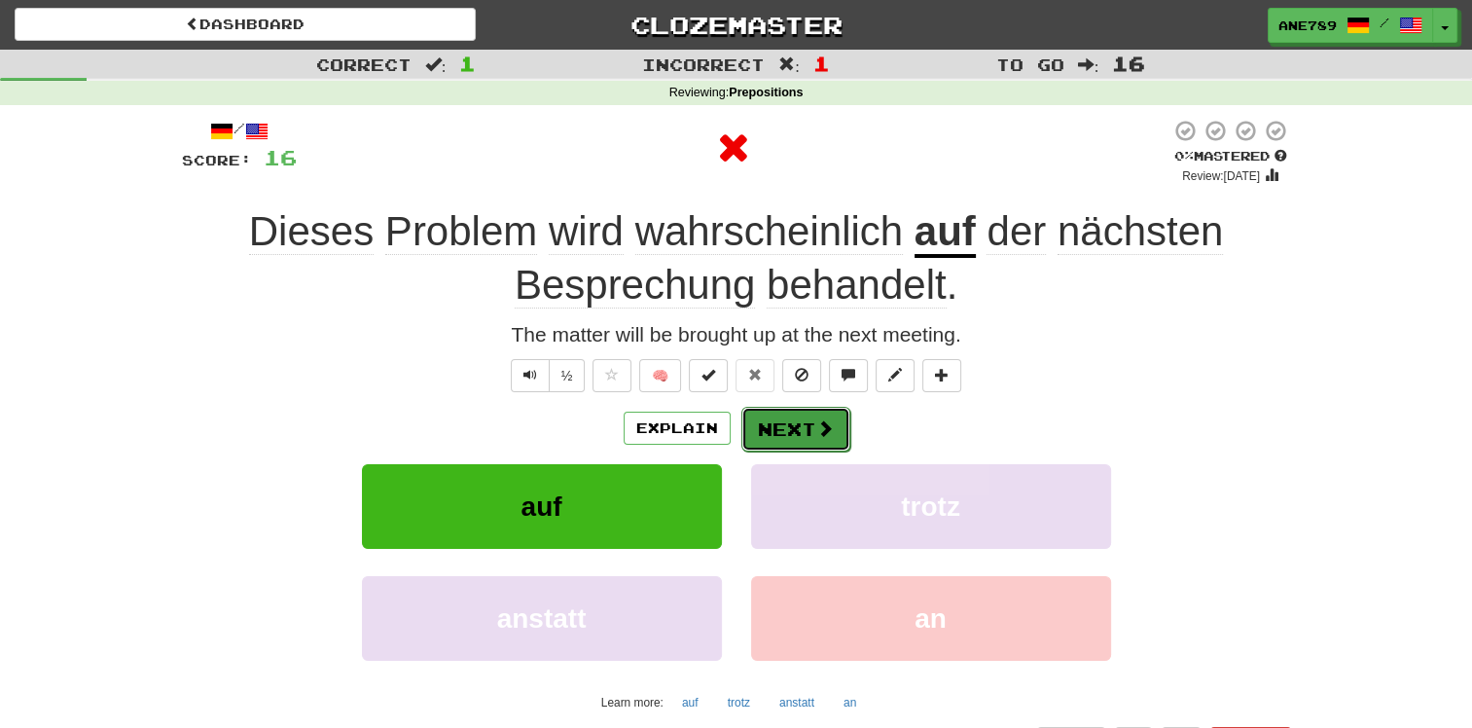
click at [779, 418] on button "Next" at bounding box center [795, 429] width 109 height 45
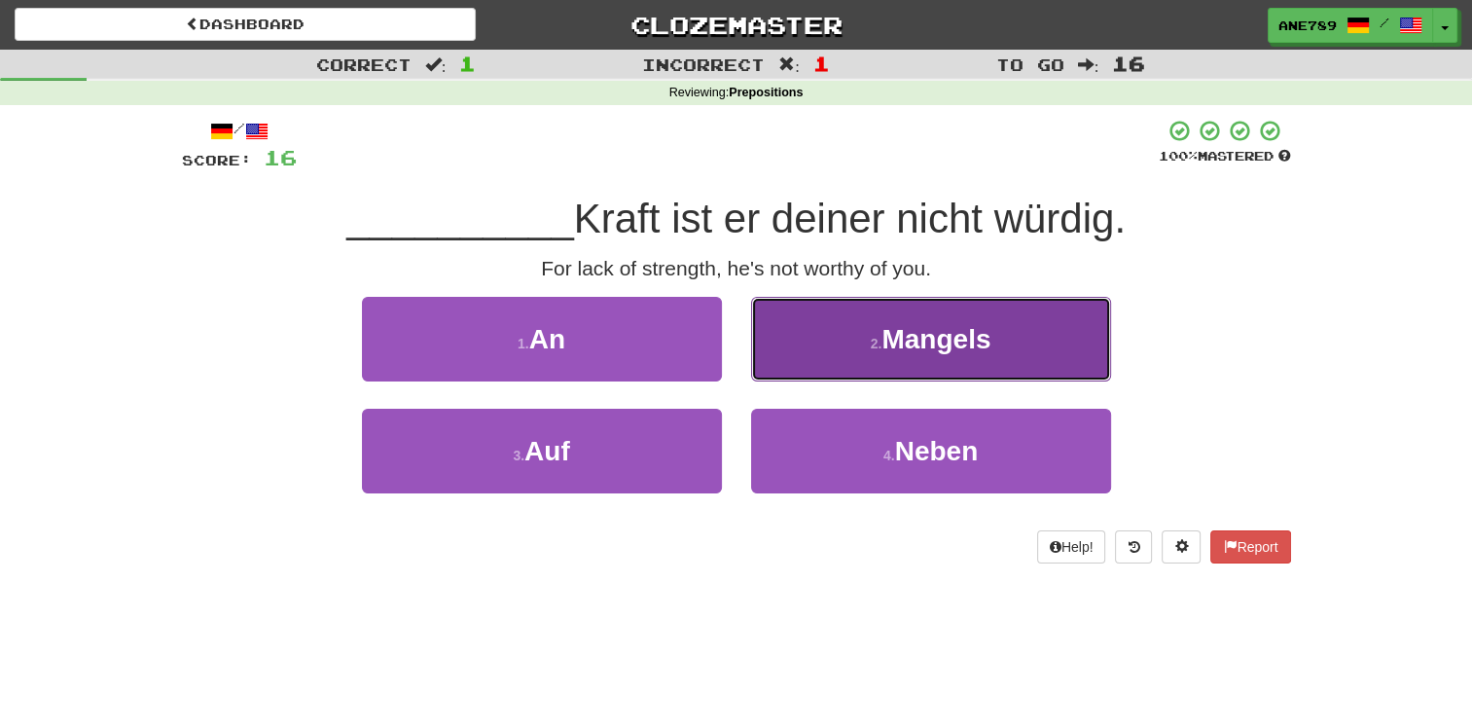
drag, startPoint x: 837, startPoint y: 344, endPoint x: 814, endPoint y: 359, distance: 26.7
click at [814, 359] on button "2 . Mangels" at bounding box center [931, 339] width 360 height 85
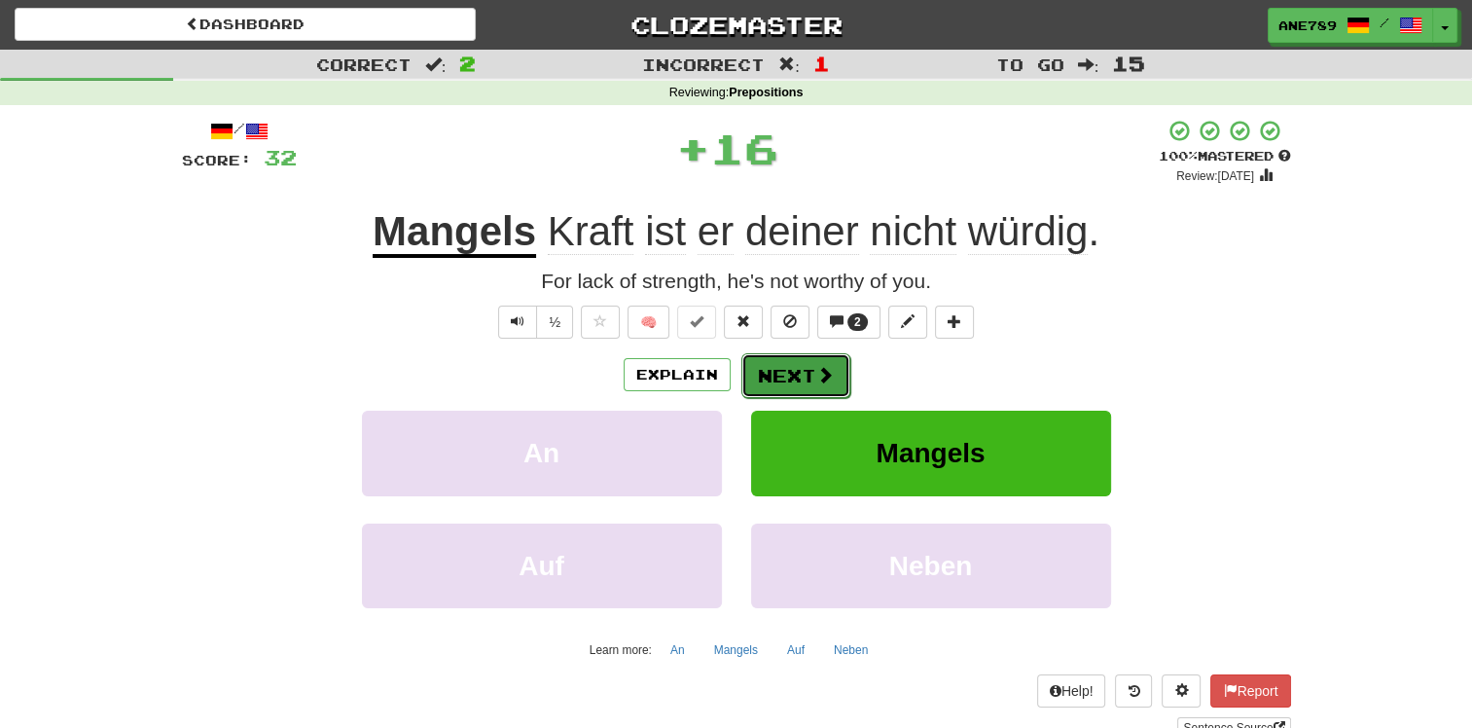
click at [770, 383] on button "Next" at bounding box center [795, 375] width 109 height 45
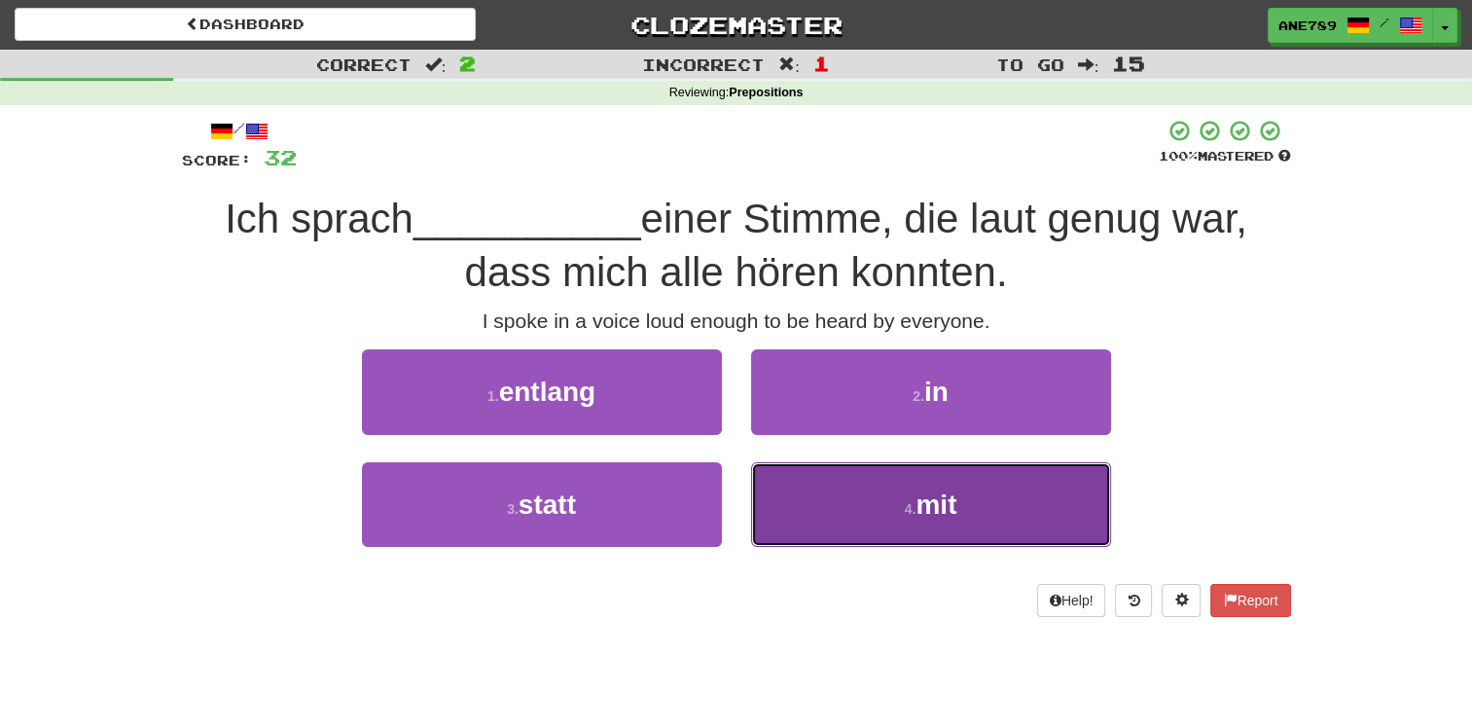
click at [829, 502] on button "4 . mit" at bounding box center [931, 504] width 360 height 85
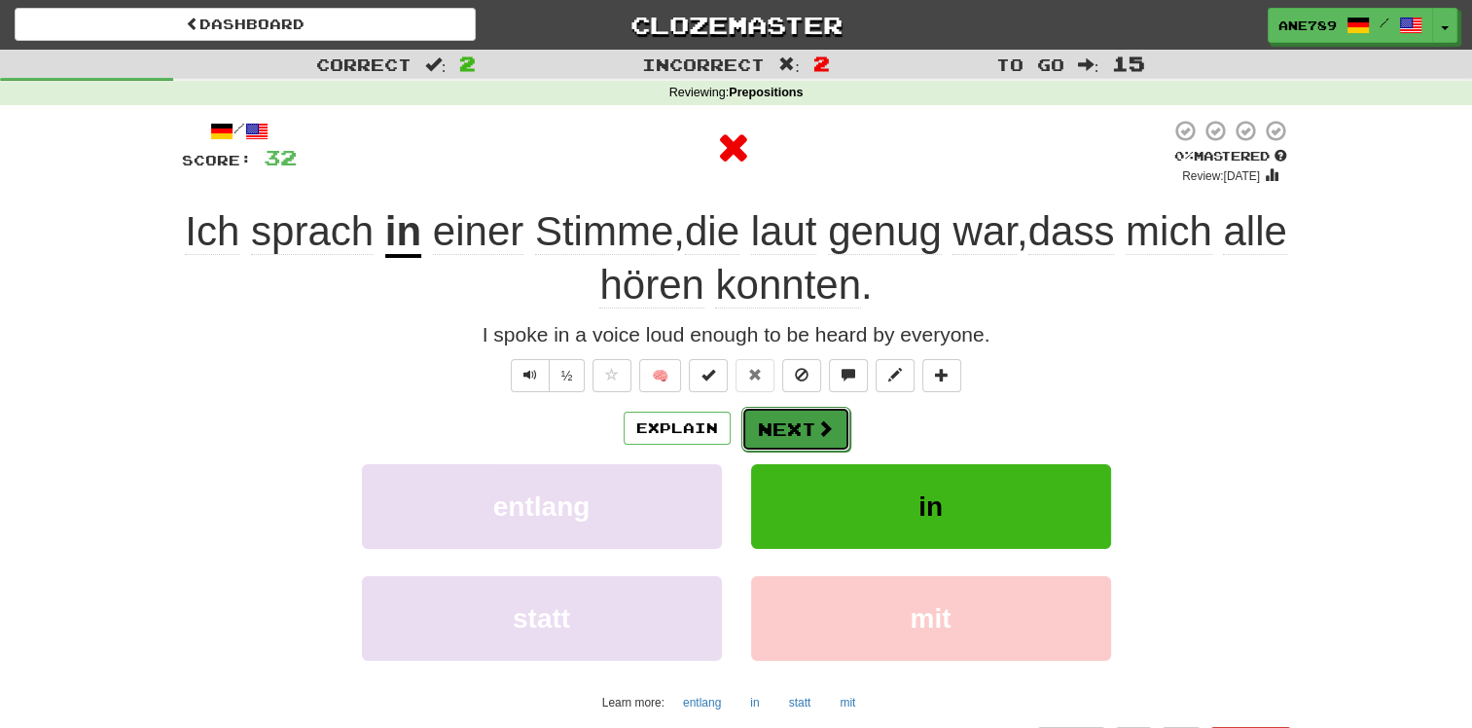
click at [793, 424] on button "Next" at bounding box center [795, 429] width 109 height 45
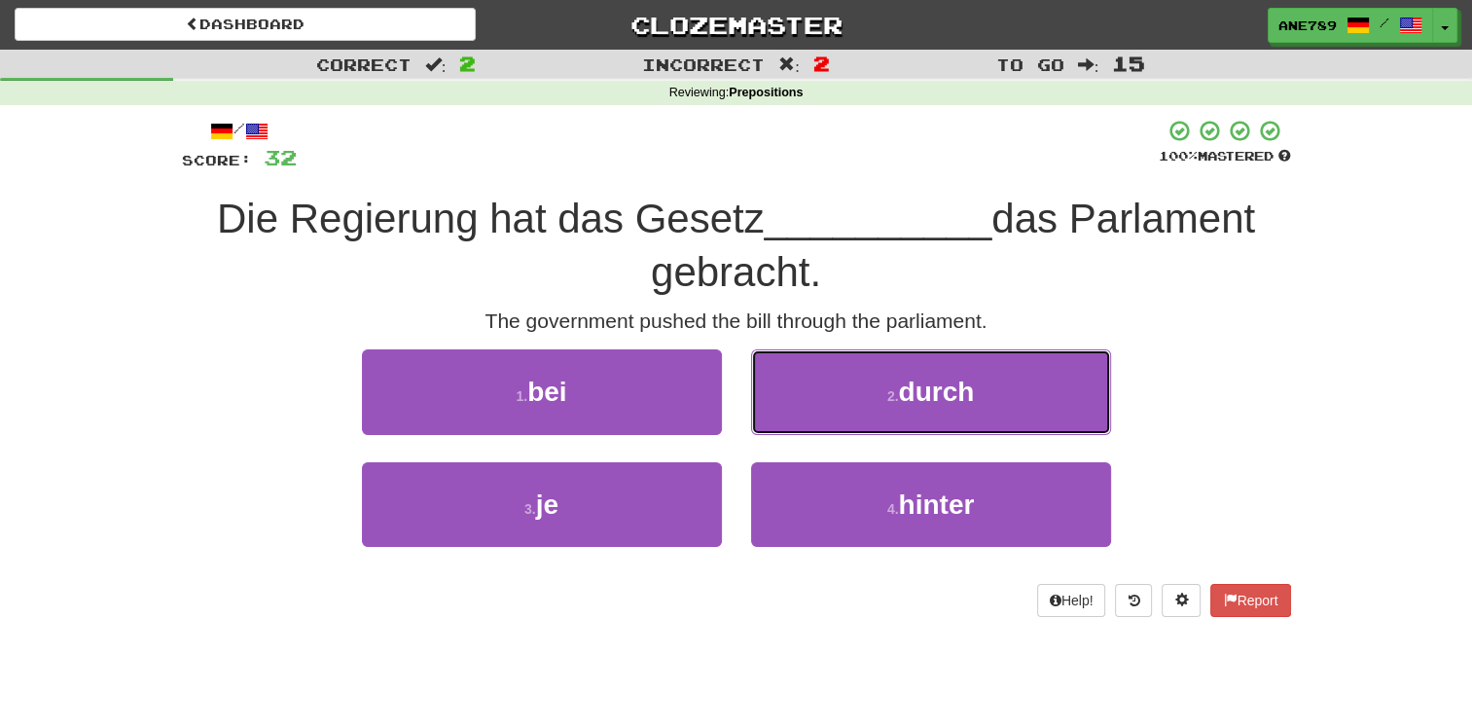
click at [848, 401] on button "2 . durch" at bounding box center [931, 391] width 360 height 85
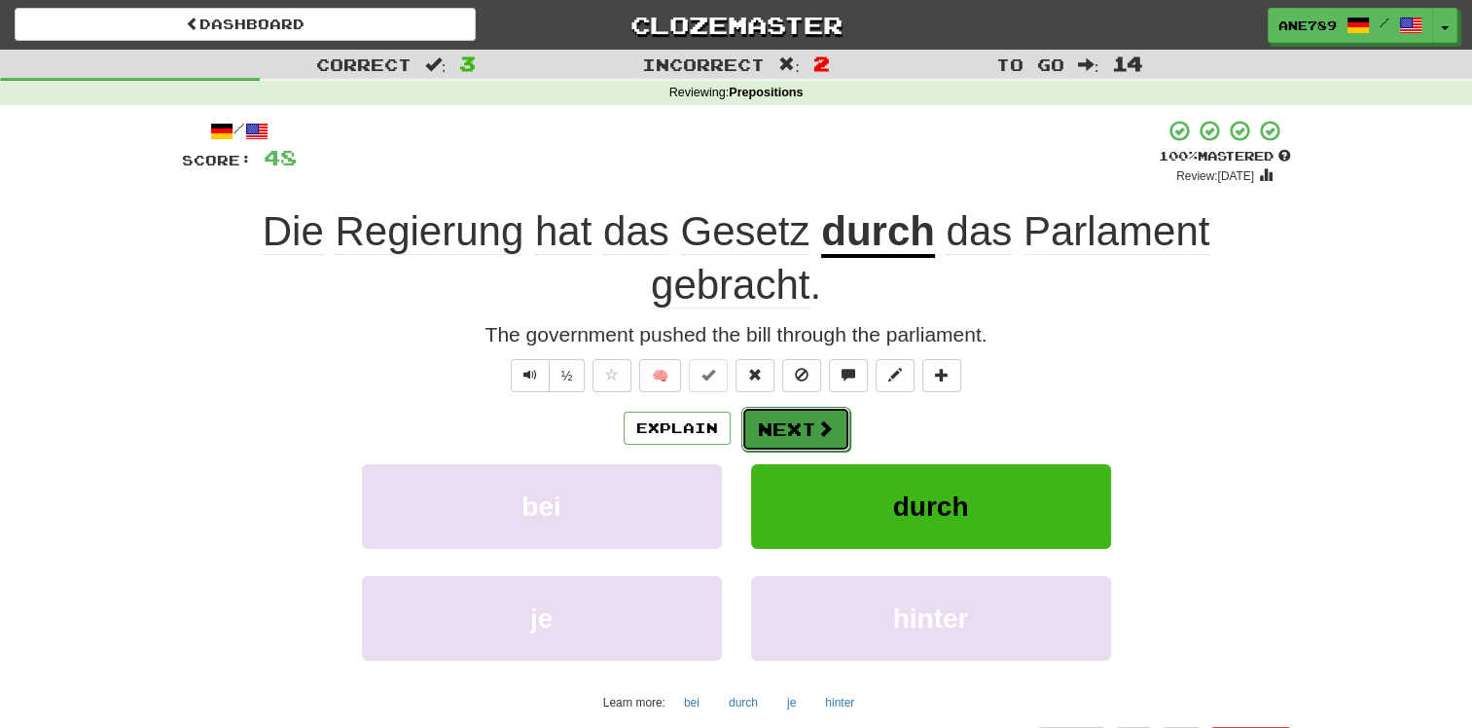
click at [785, 429] on button "Next" at bounding box center [795, 429] width 109 height 45
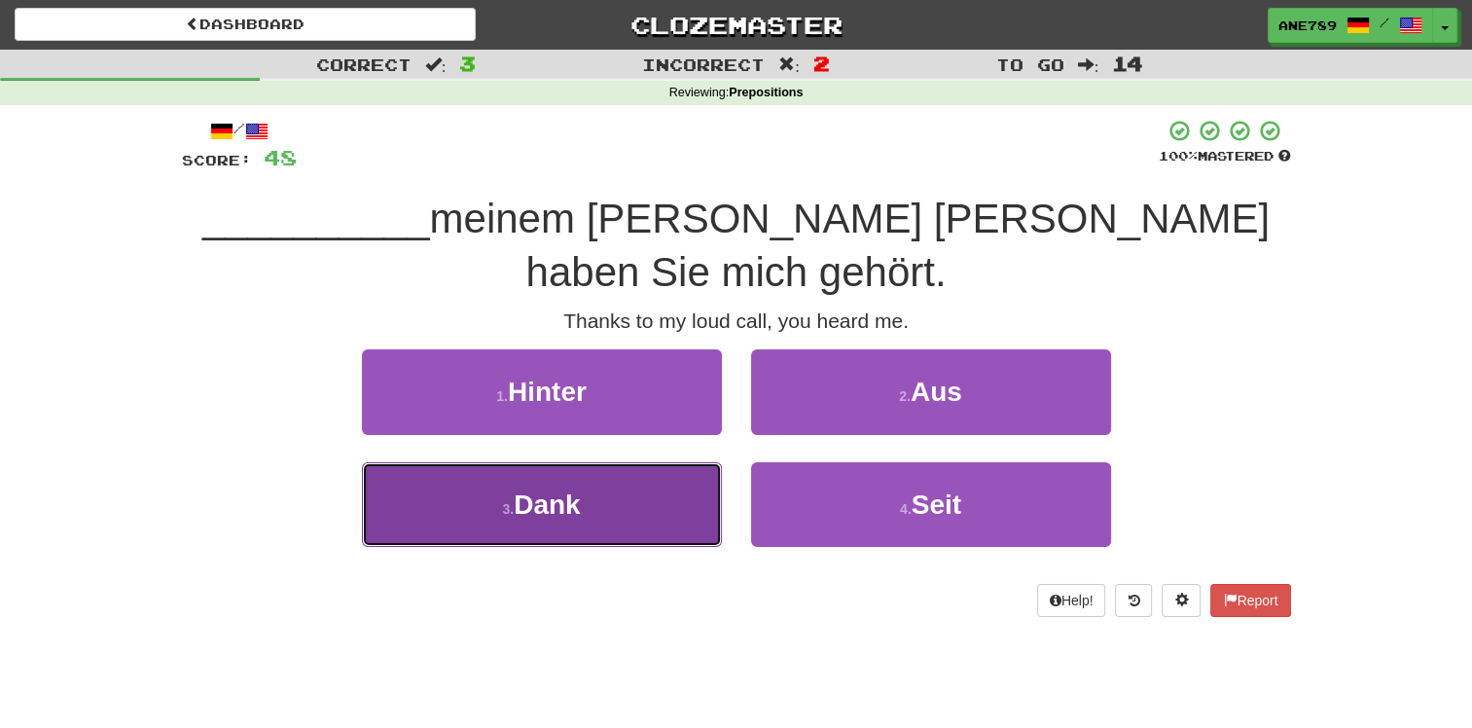
click at [708, 462] on button "3 . Dank" at bounding box center [542, 504] width 360 height 85
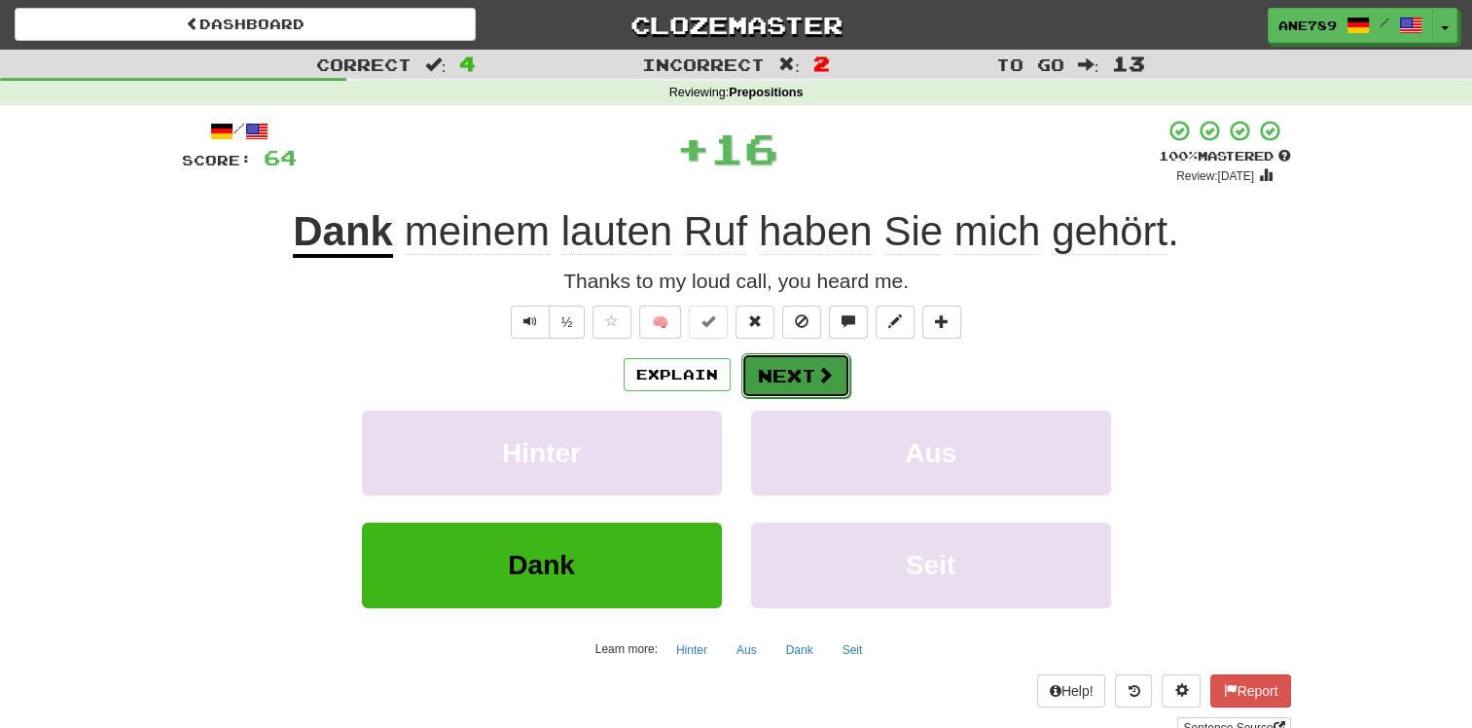
click at [816, 376] on span at bounding box center [825, 375] width 18 height 18
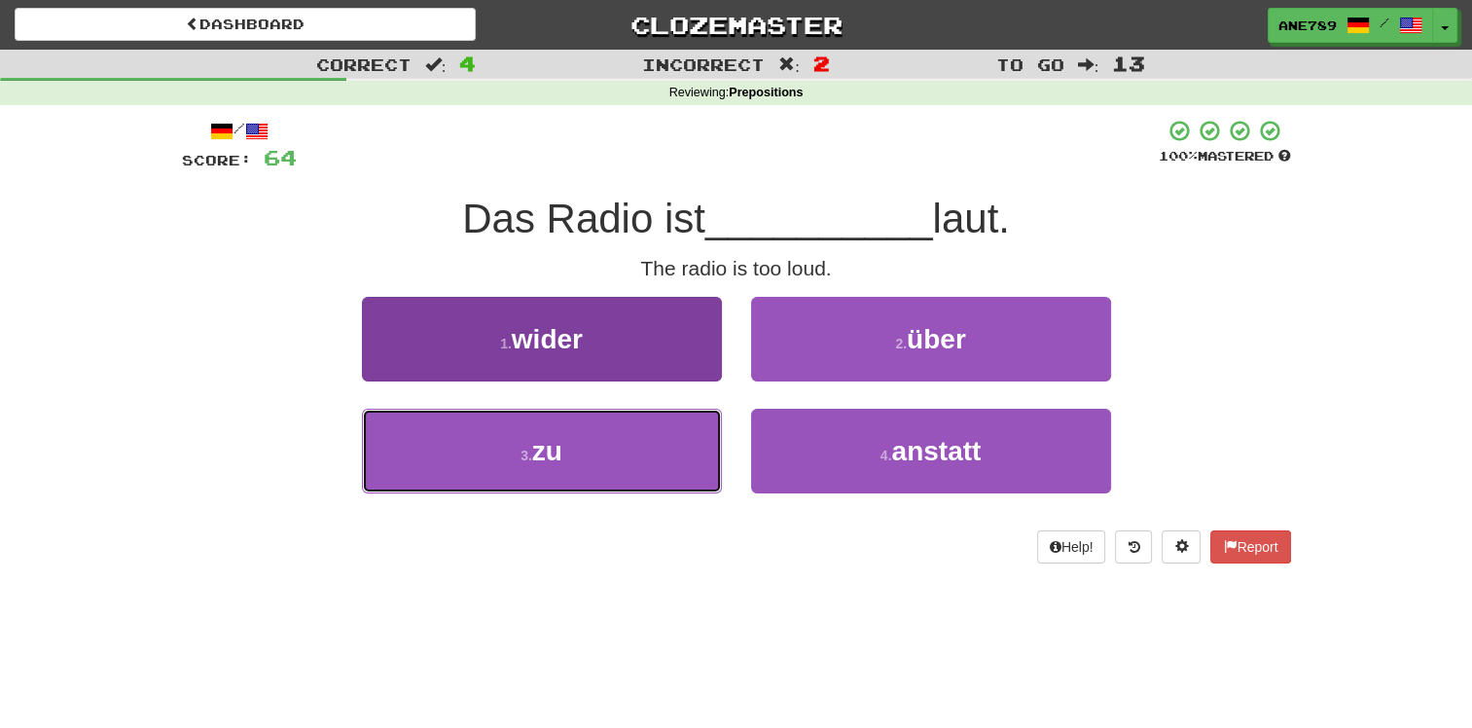
click at [687, 459] on button "3 . zu" at bounding box center [542, 451] width 360 height 85
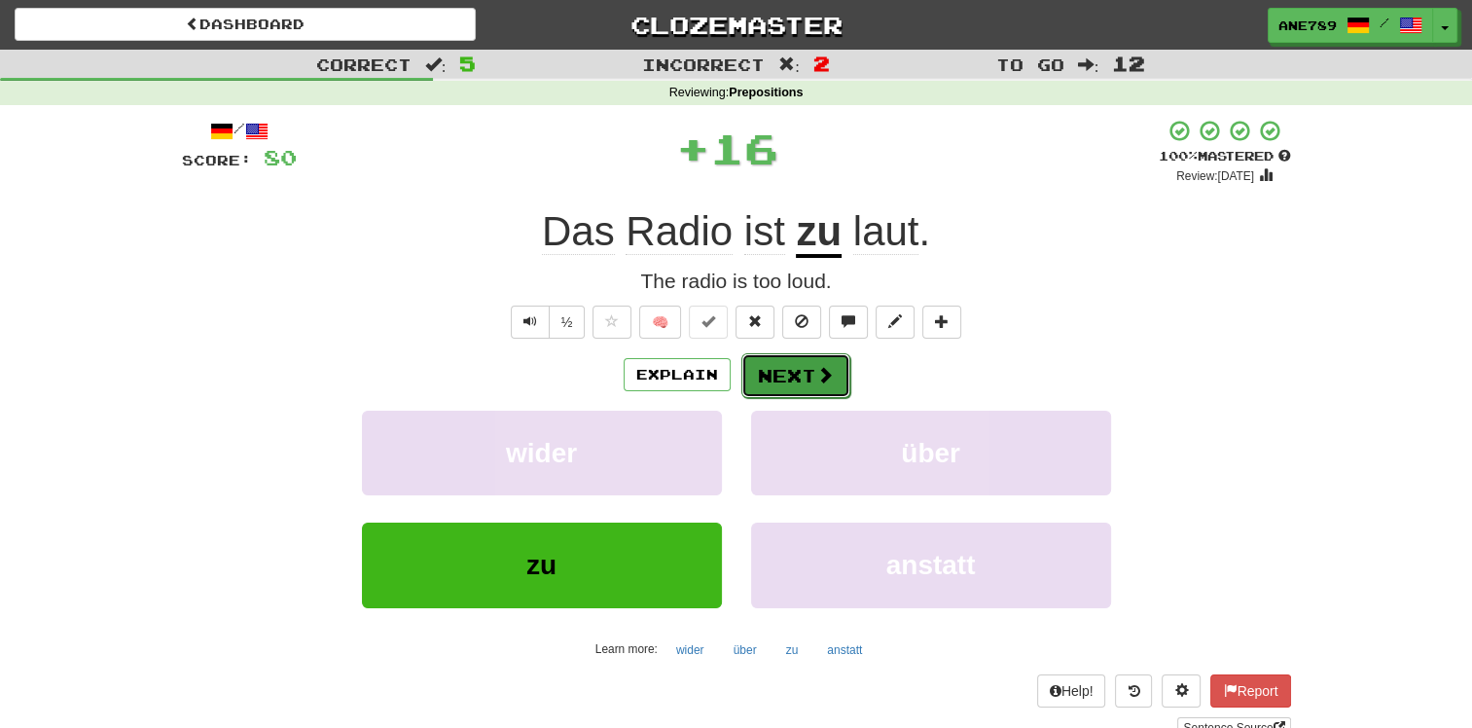
click at [804, 375] on button "Next" at bounding box center [795, 375] width 109 height 45
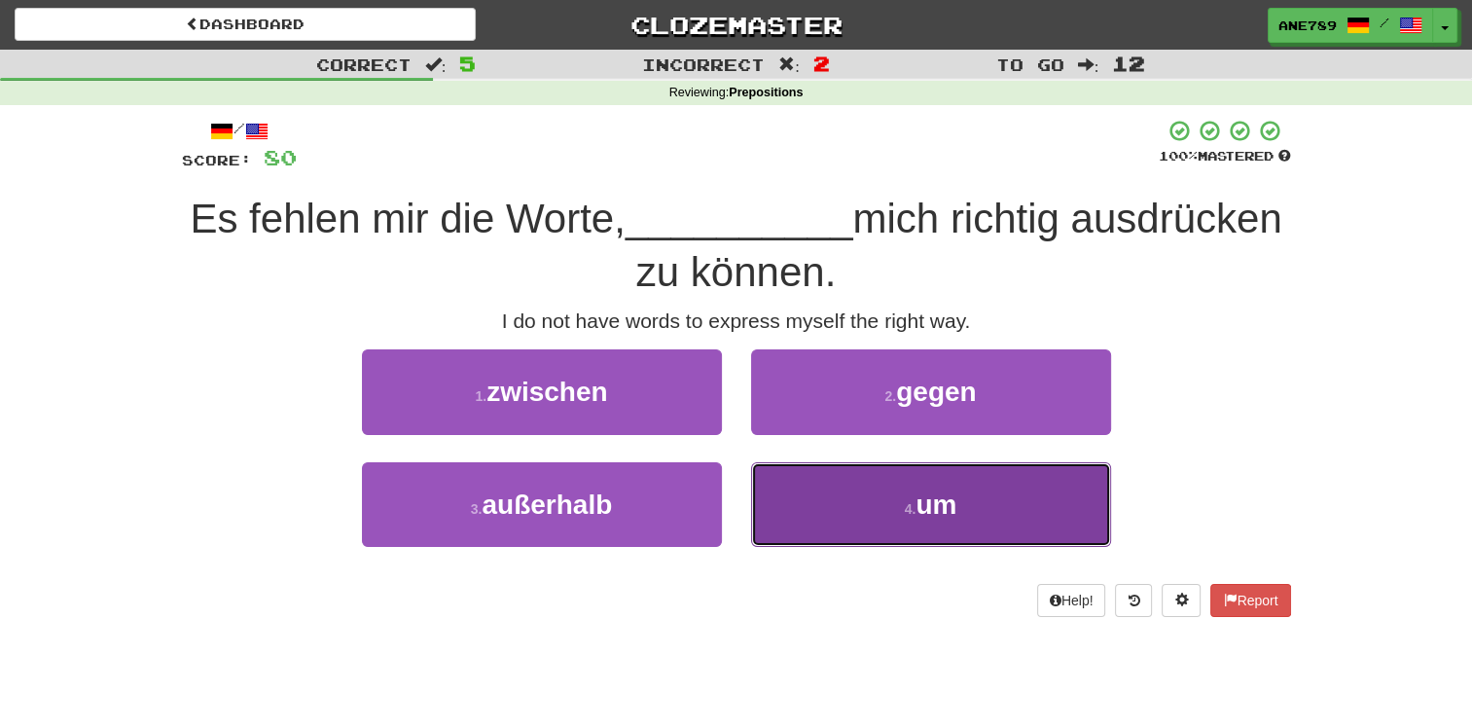
click at [833, 504] on button "4 . um" at bounding box center [931, 504] width 360 height 85
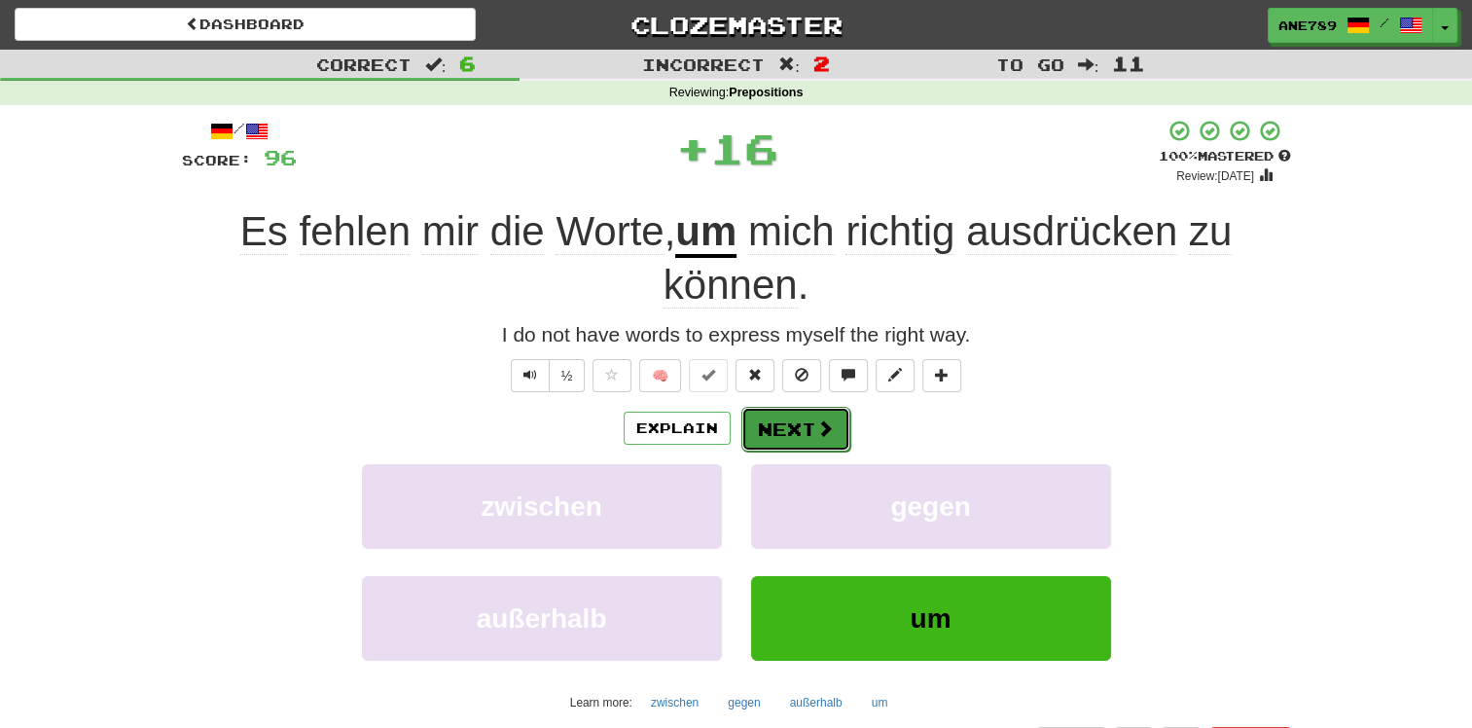
click at [796, 414] on button "Next" at bounding box center [795, 429] width 109 height 45
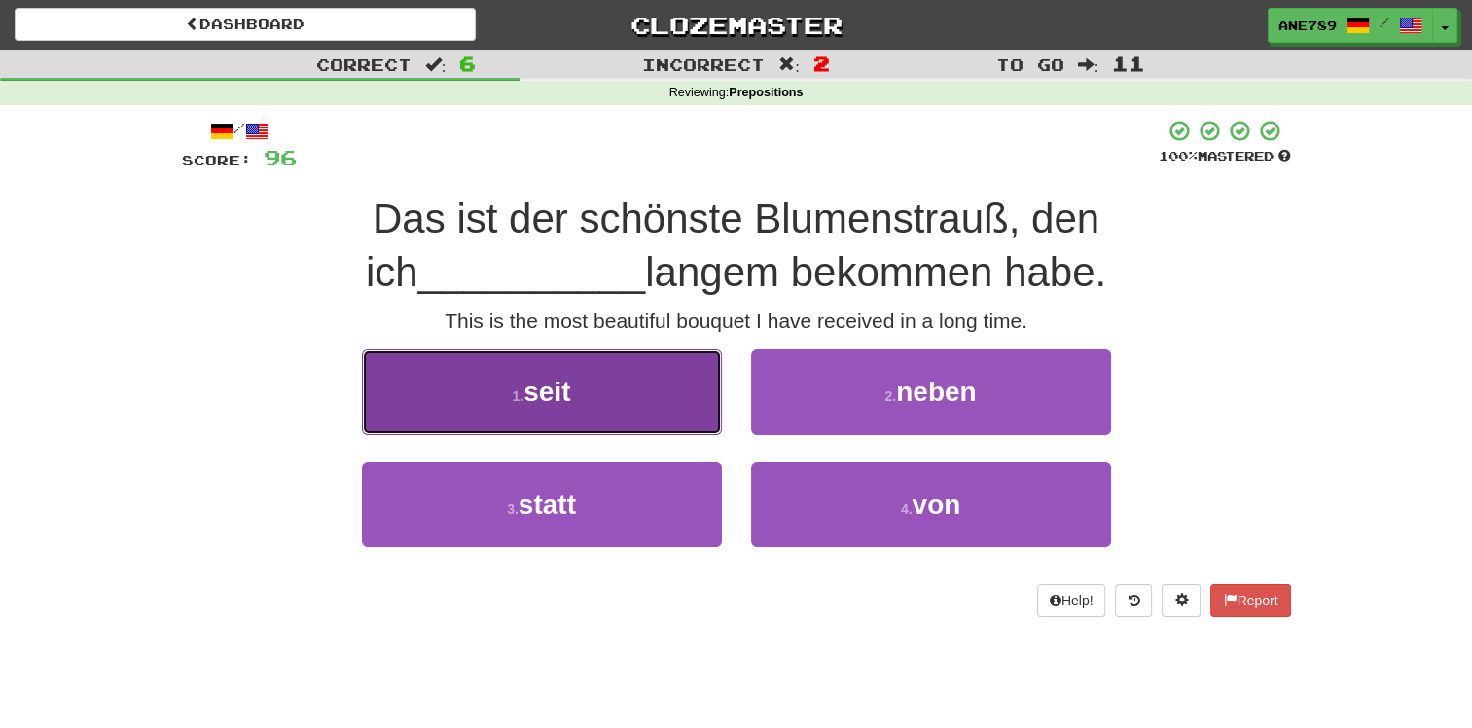
click at [667, 390] on button "1 . seit" at bounding box center [542, 391] width 360 height 85
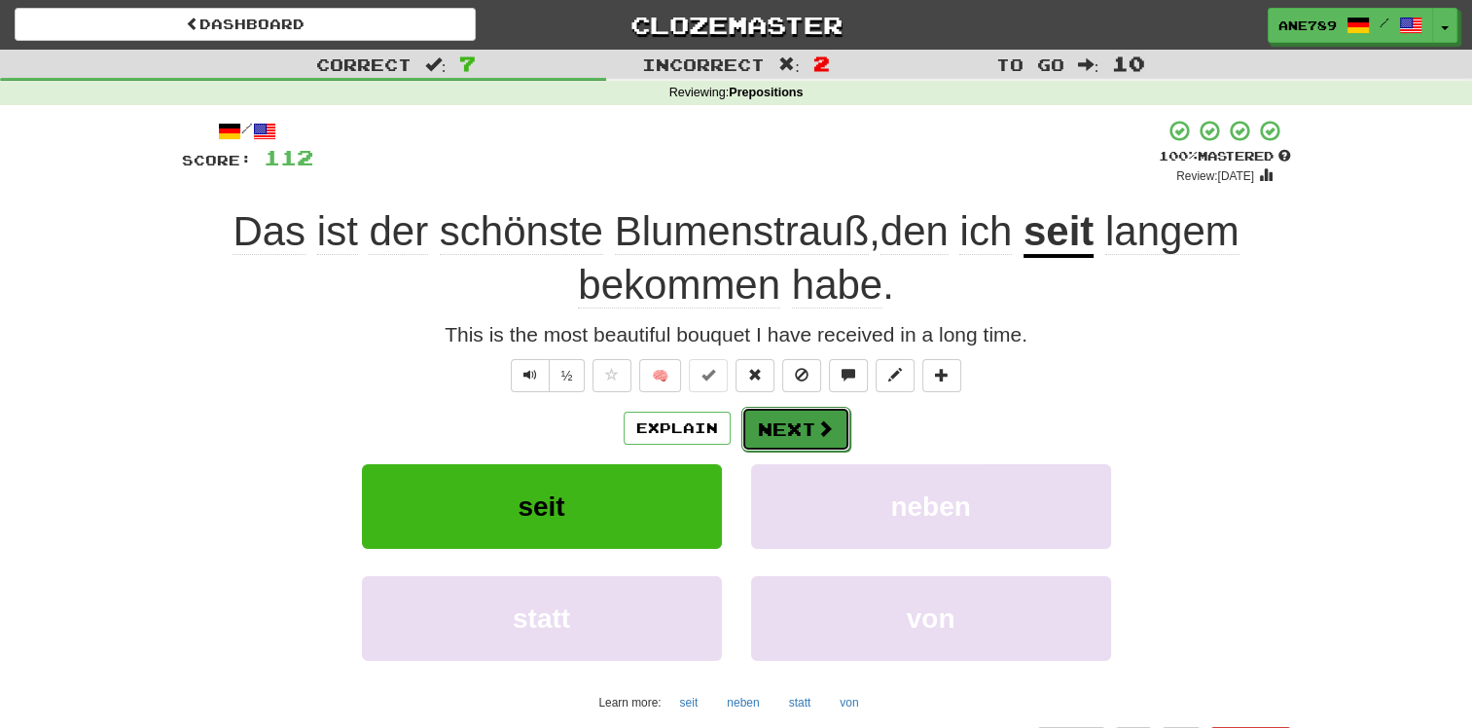
click at [808, 426] on button "Next" at bounding box center [795, 429] width 109 height 45
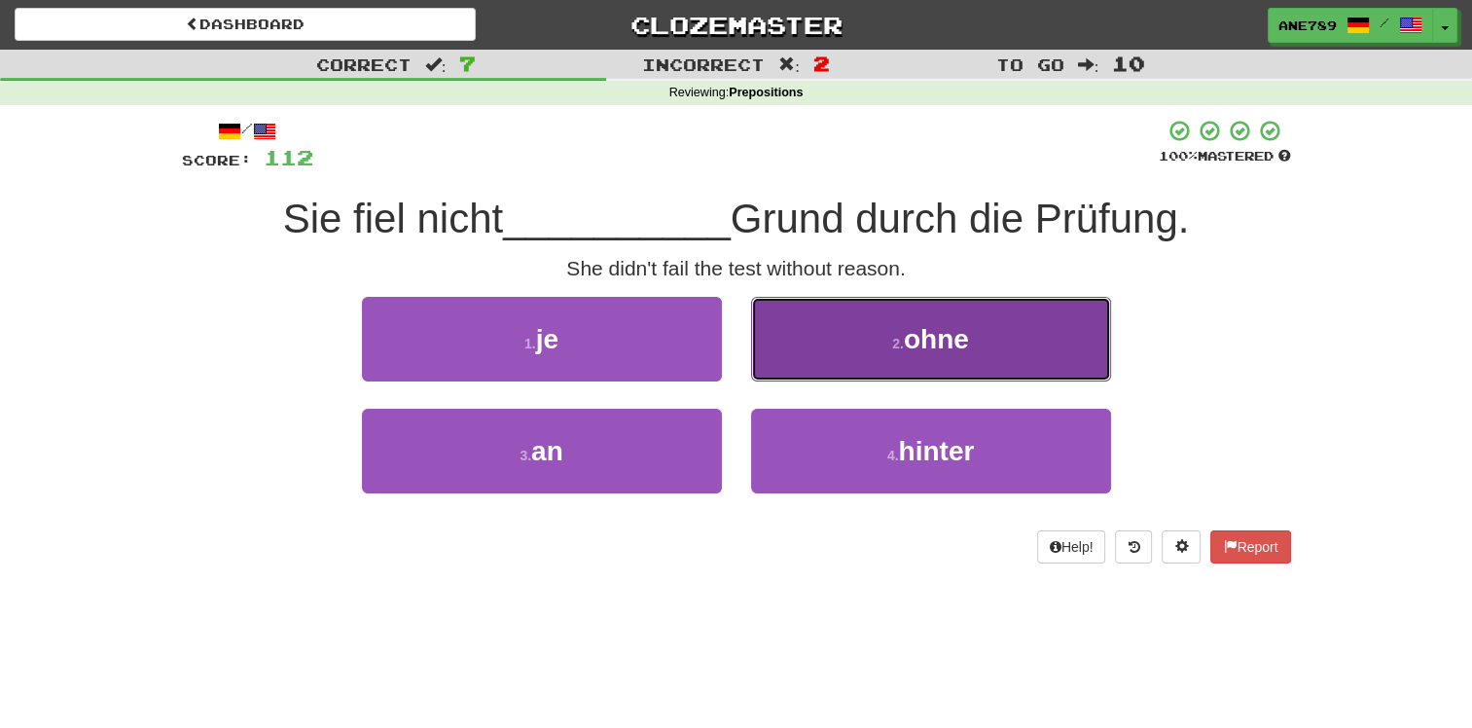
click at [891, 365] on button "2 . ohne" at bounding box center [931, 339] width 360 height 85
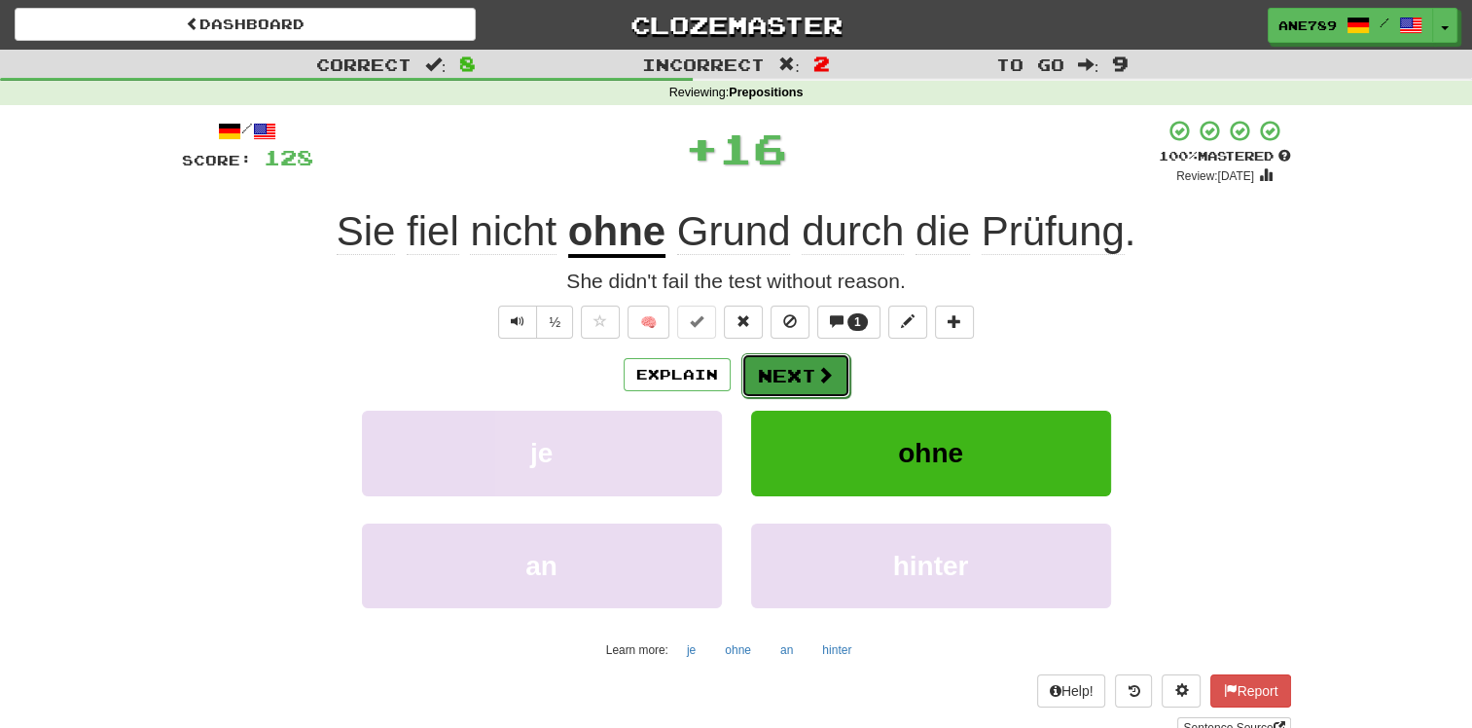
click at [783, 378] on button "Next" at bounding box center [795, 375] width 109 height 45
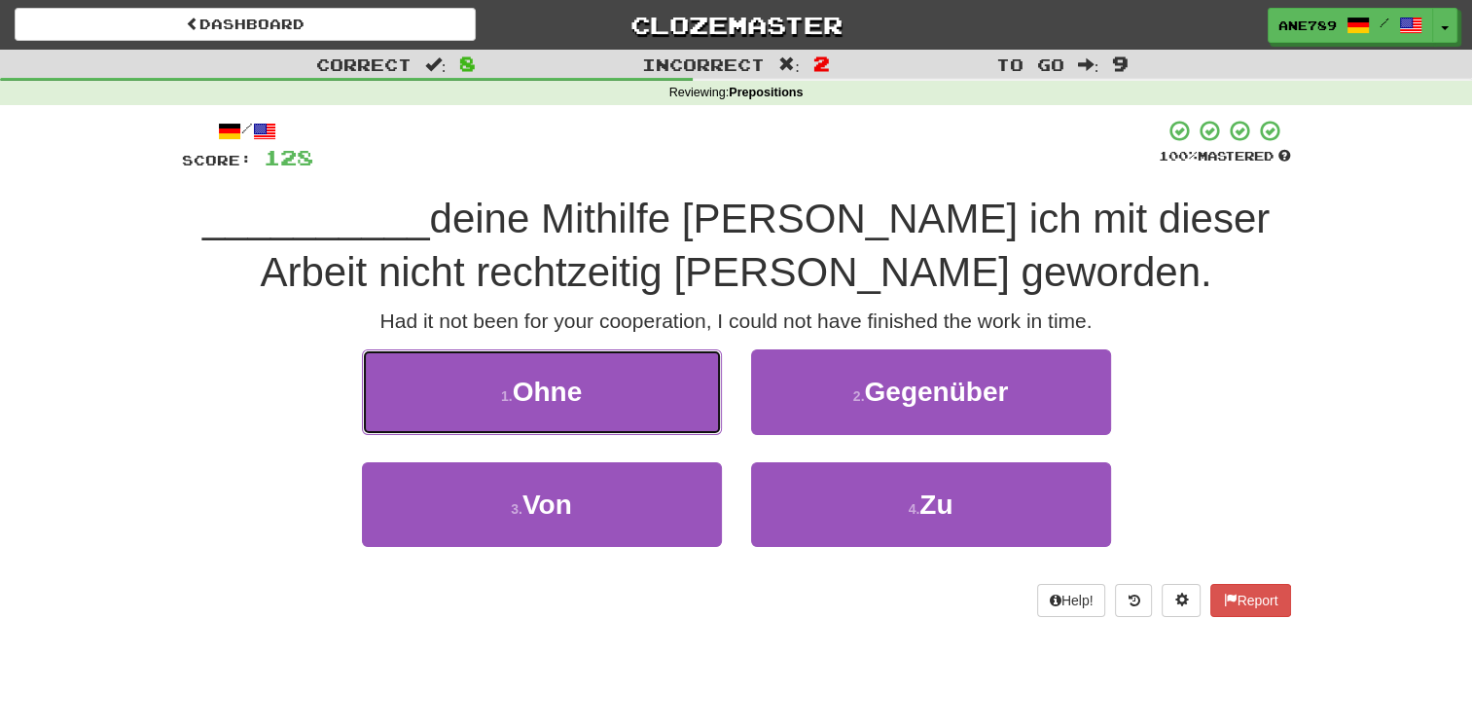
click at [631, 398] on button "1 . Ohne" at bounding box center [542, 391] width 360 height 85
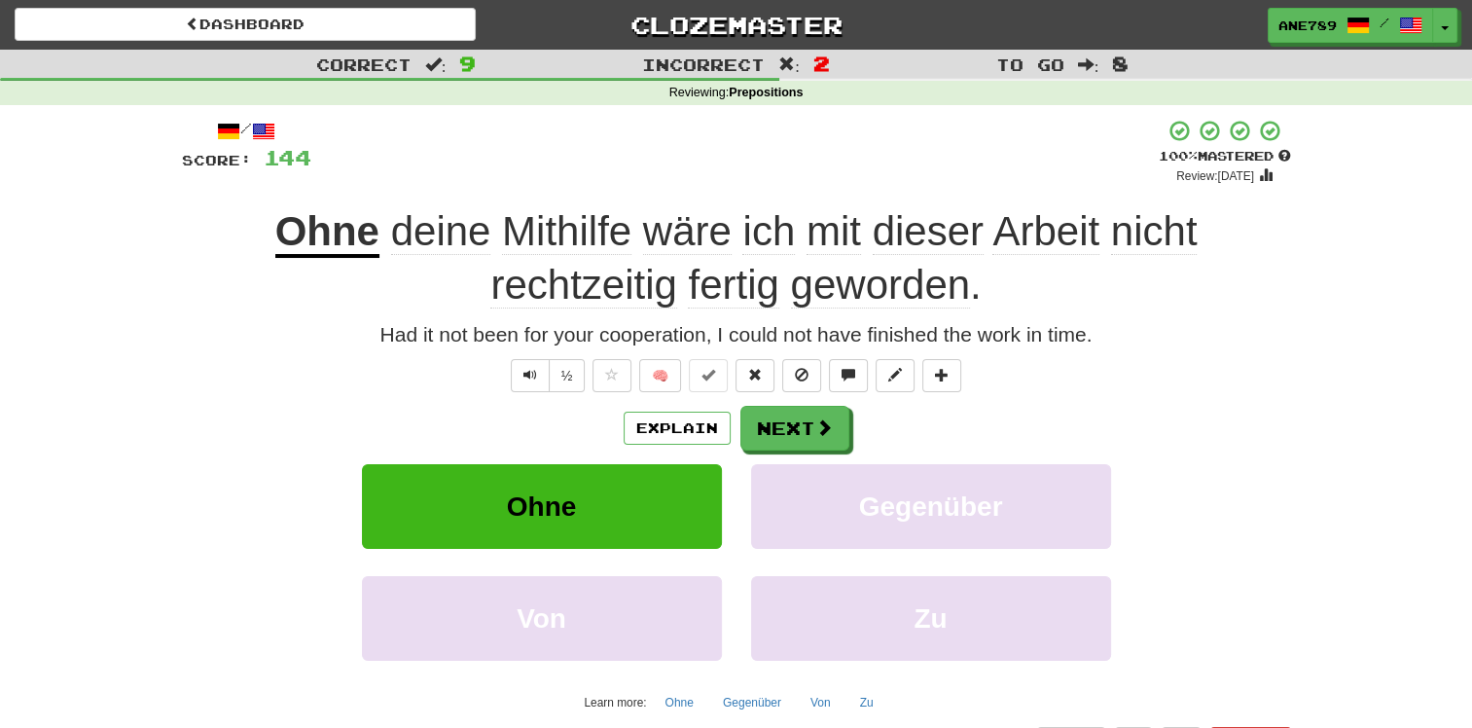
click at [850, 431] on div "Explain Next" at bounding box center [736, 428] width 1109 height 45
click at [829, 428] on span at bounding box center [825, 428] width 18 height 18
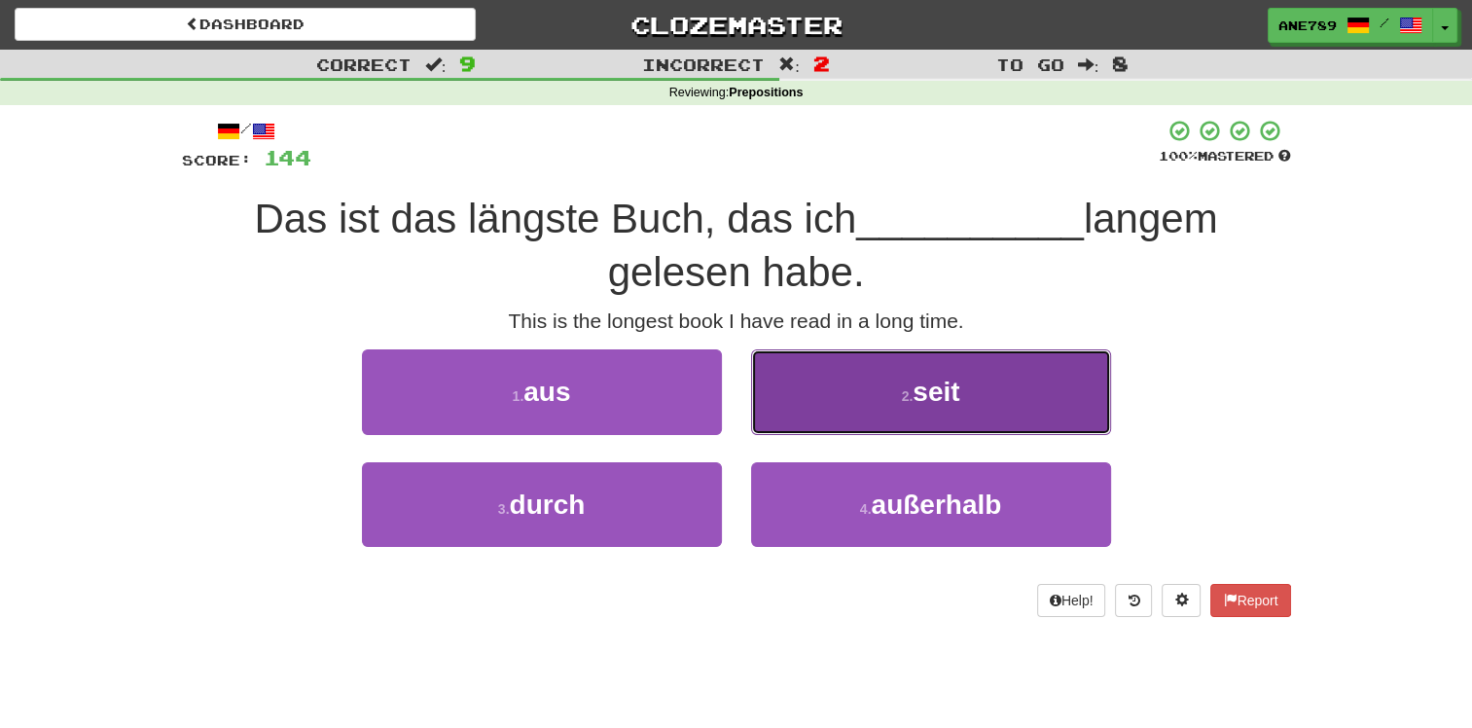
drag, startPoint x: 860, startPoint y: 407, endPoint x: 767, endPoint y: 442, distance: 99.8
click at [855, 412] on button "2 . seit" at bounding box center [931, 391] width 360 height 85
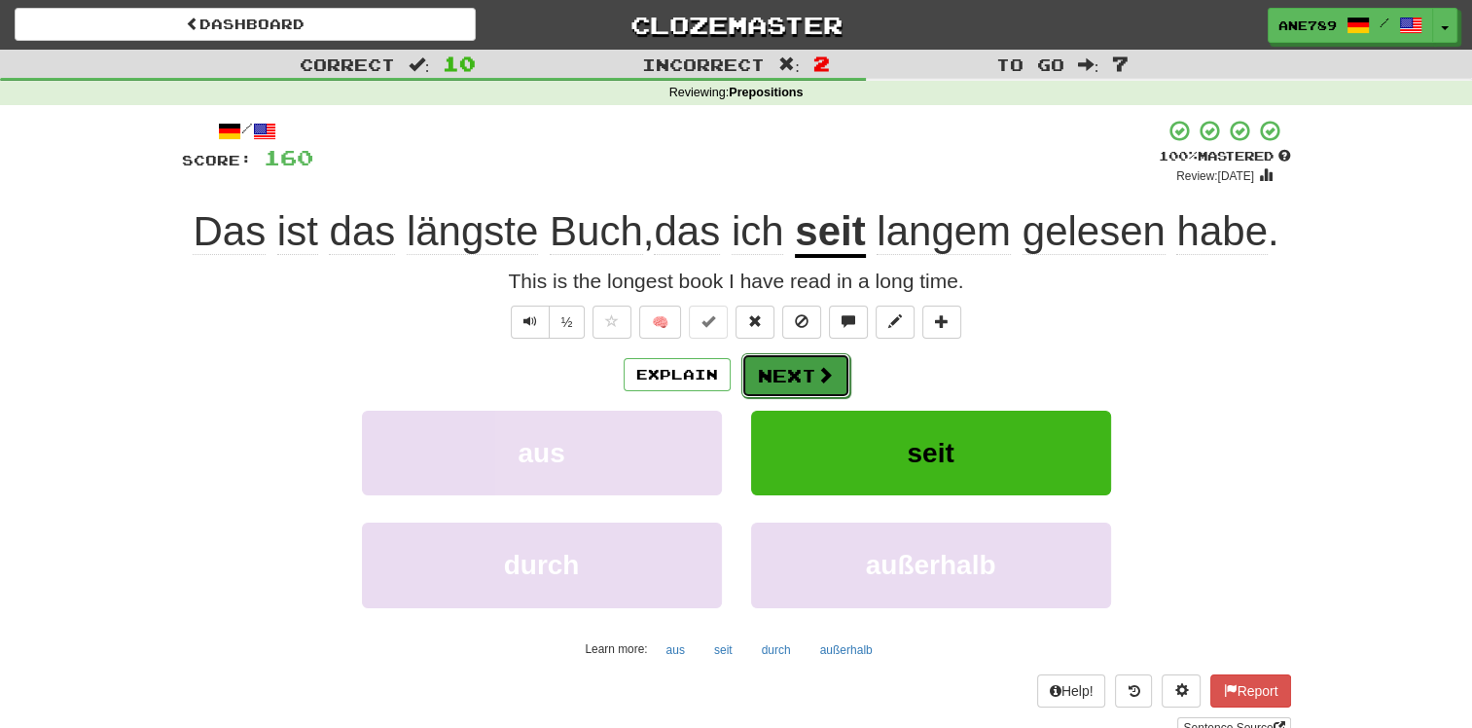
click at [792, 391] on button "Next" at bounding box center [795, 375] width 109 height 45
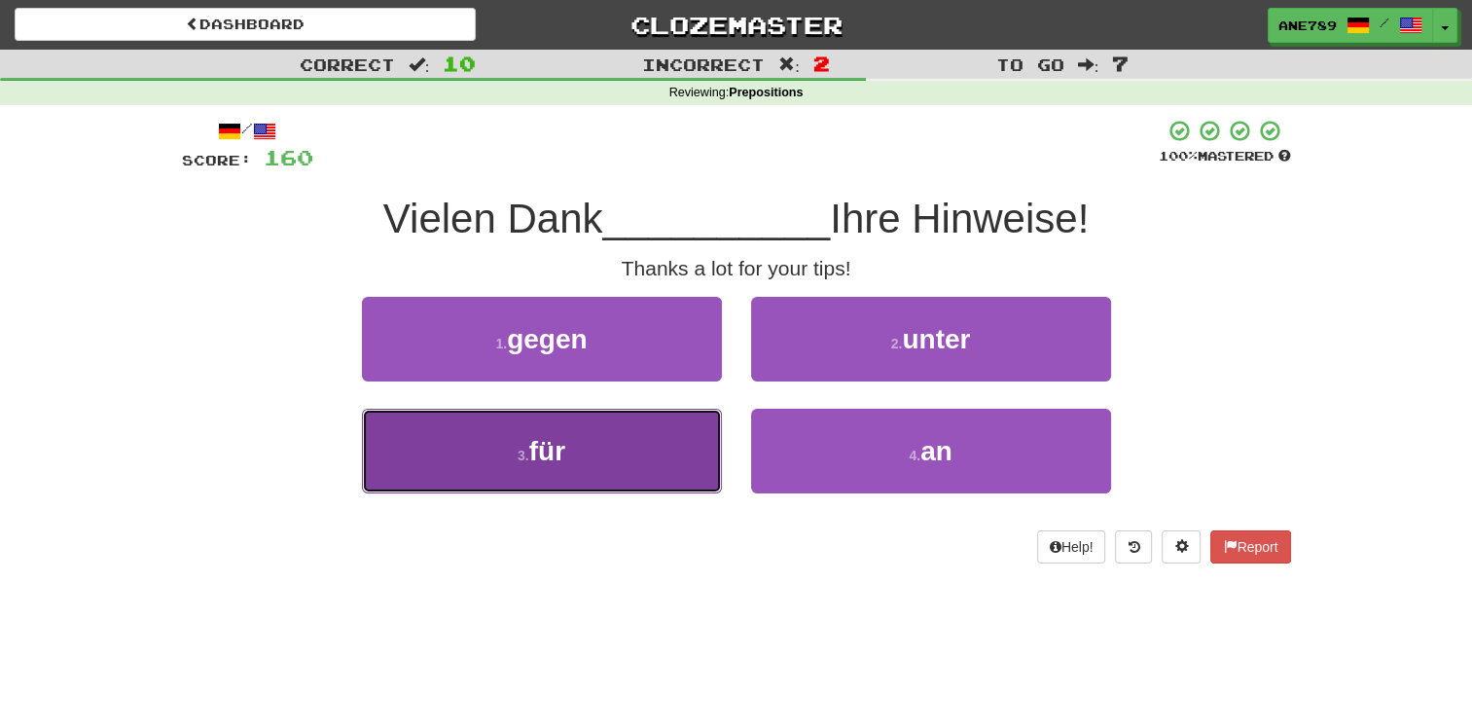
click at [677, 454] on button "3 . für" at bounding box center [542, 451] width 360 height 85
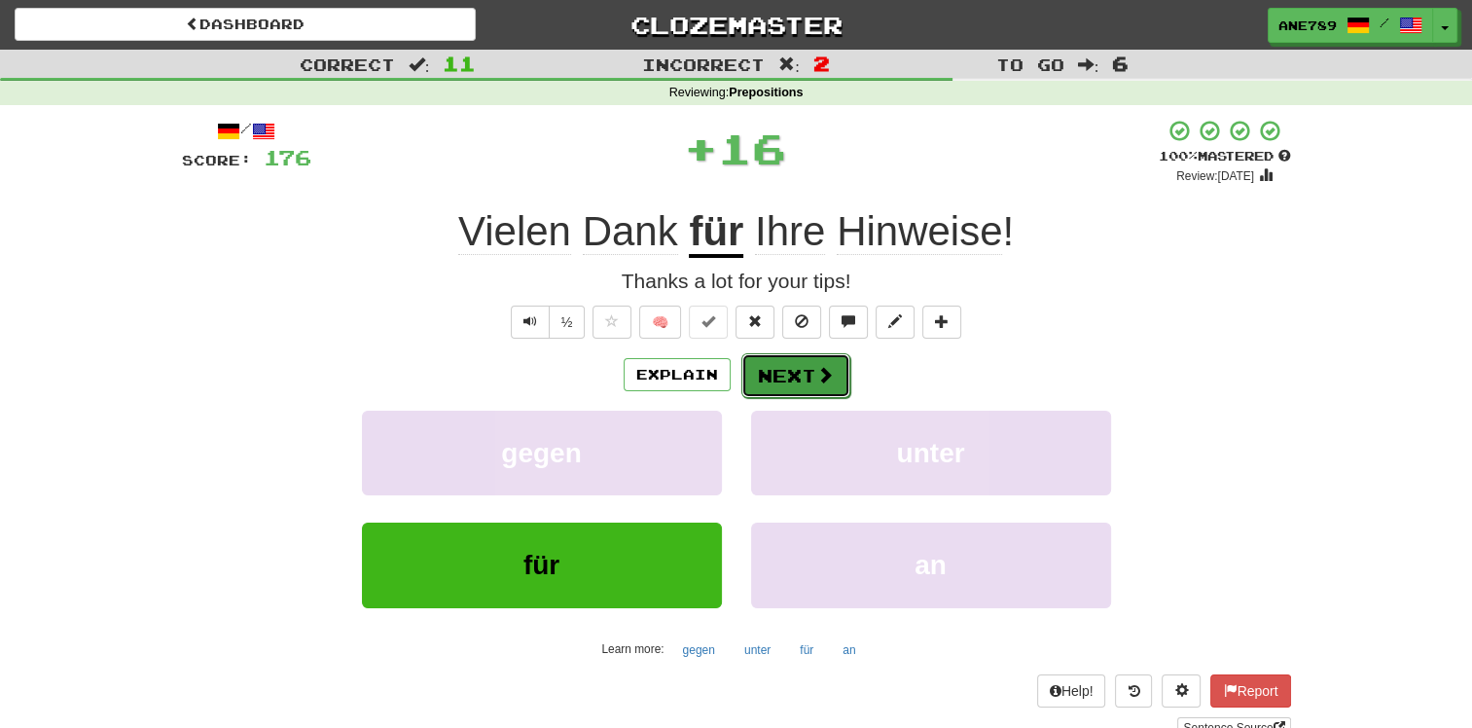
click at [833, 372] on button "Next" at bounding box center [795, 375] width 109 height 45
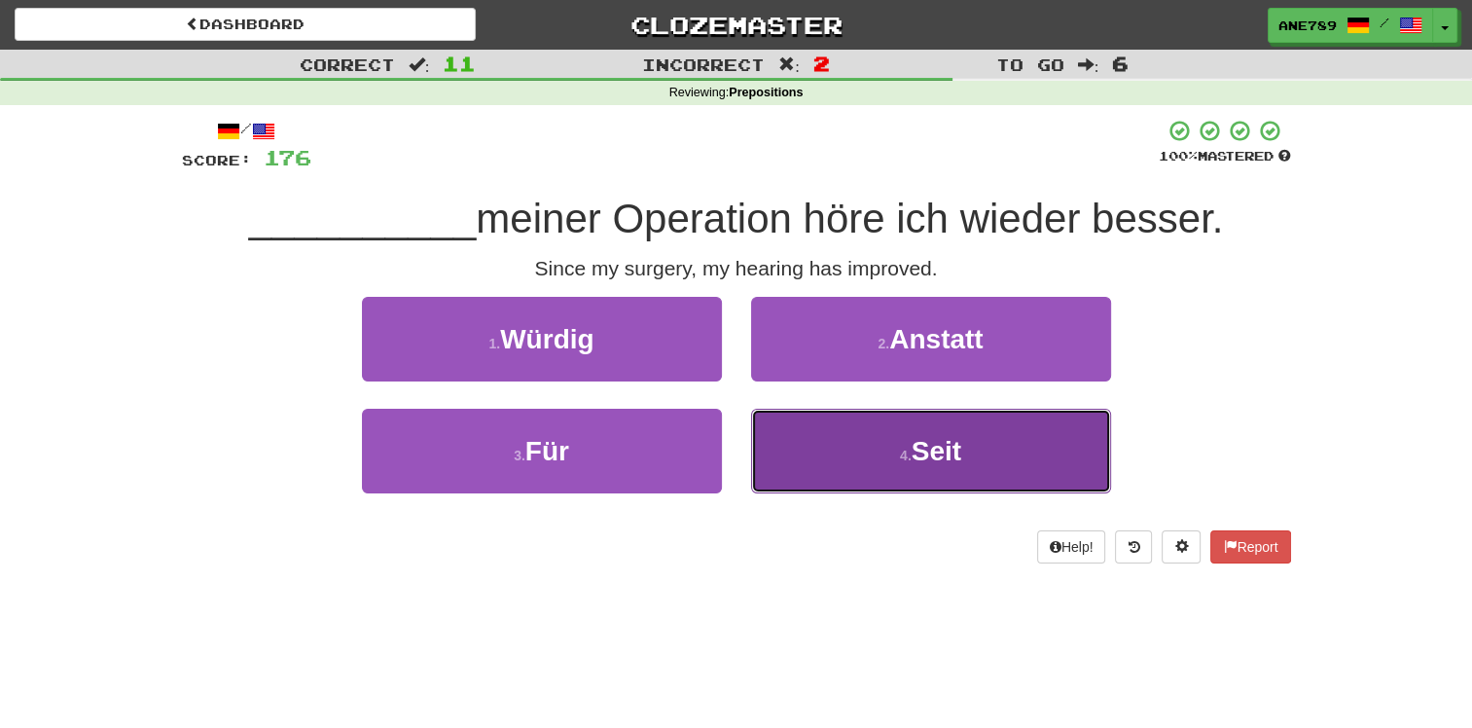
click at [856, 462] on button "4 . Seit" at bounding box center [931, 451] width 360 height 85
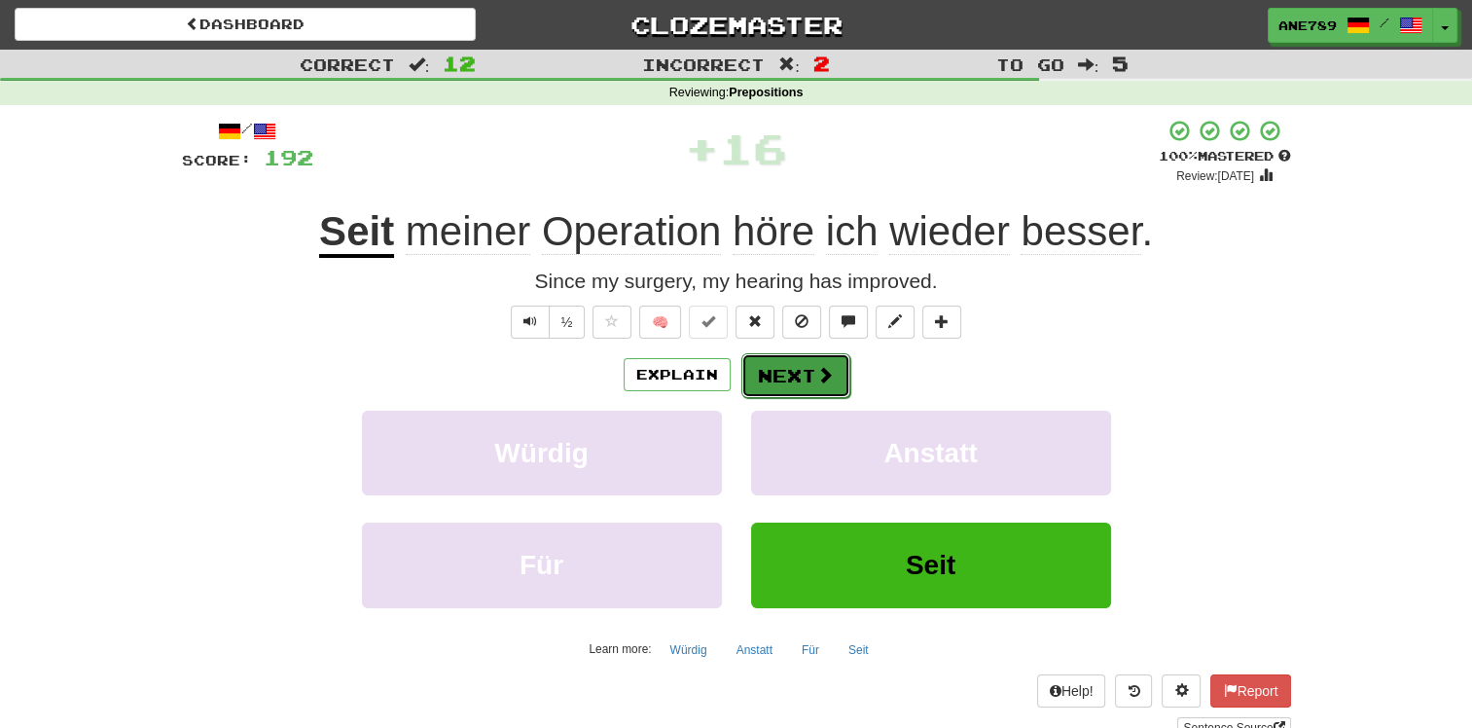
click at [816, 381] on span at bounding box center [825, 375] width 18 height 18
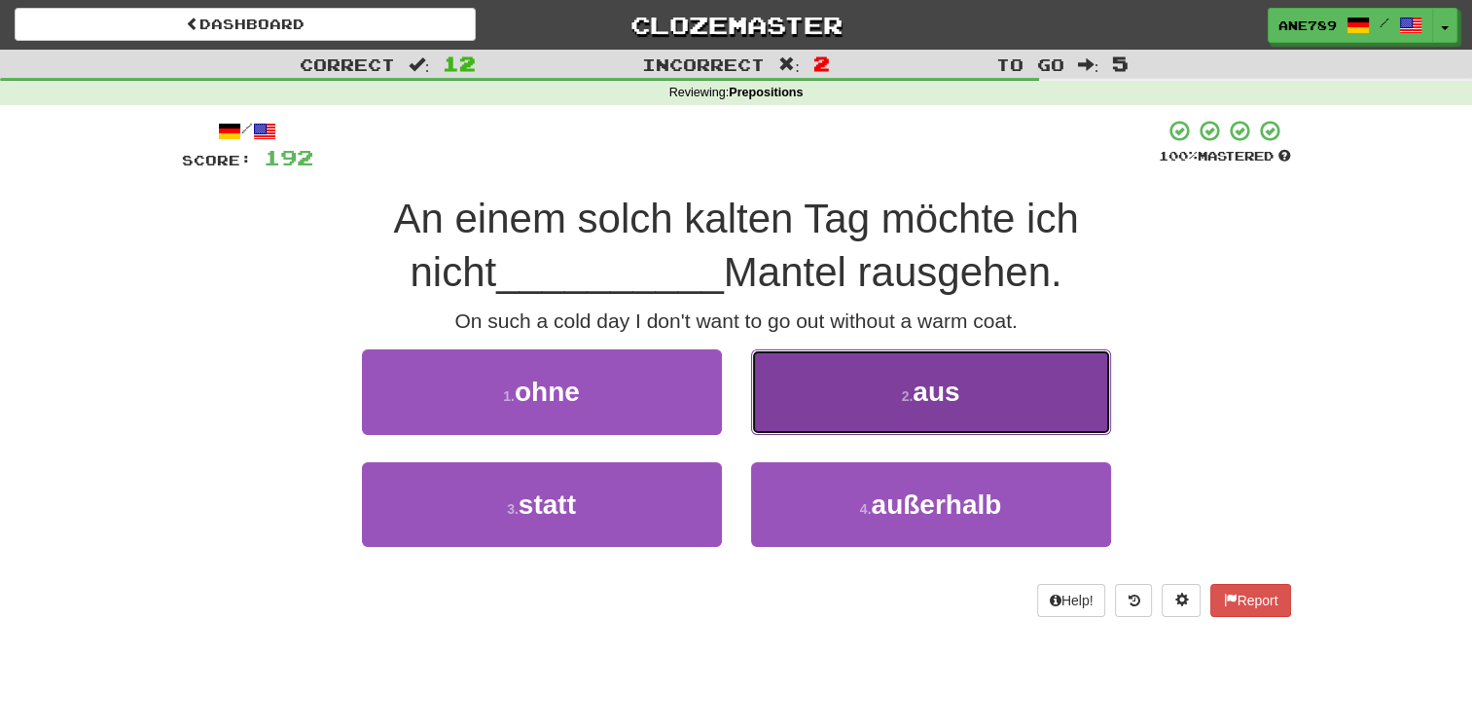
click at [811, 404] on button "2 . aus" at bounding box center [931, 391] width 360 height 85
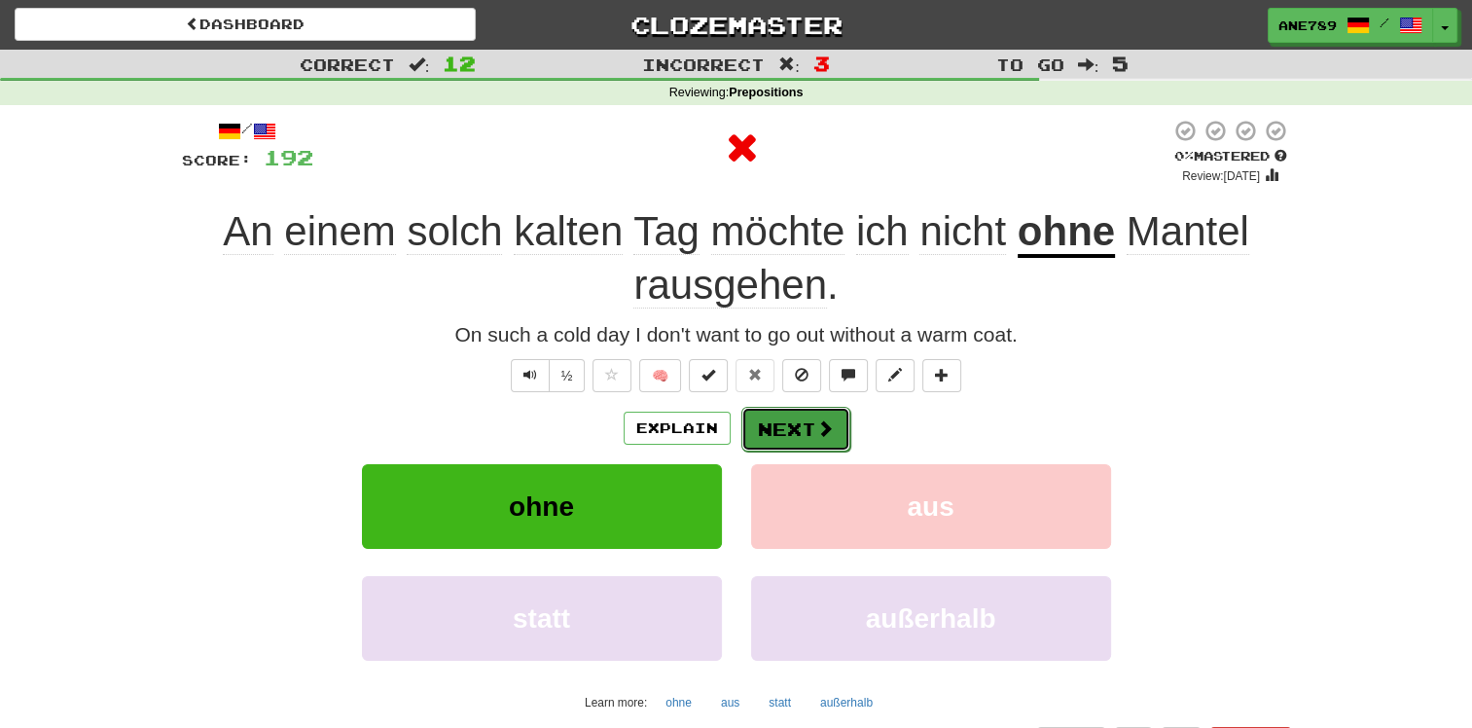
click at [802, 440] on button "Next" at bounding box center [795, 429] width 109 height 45
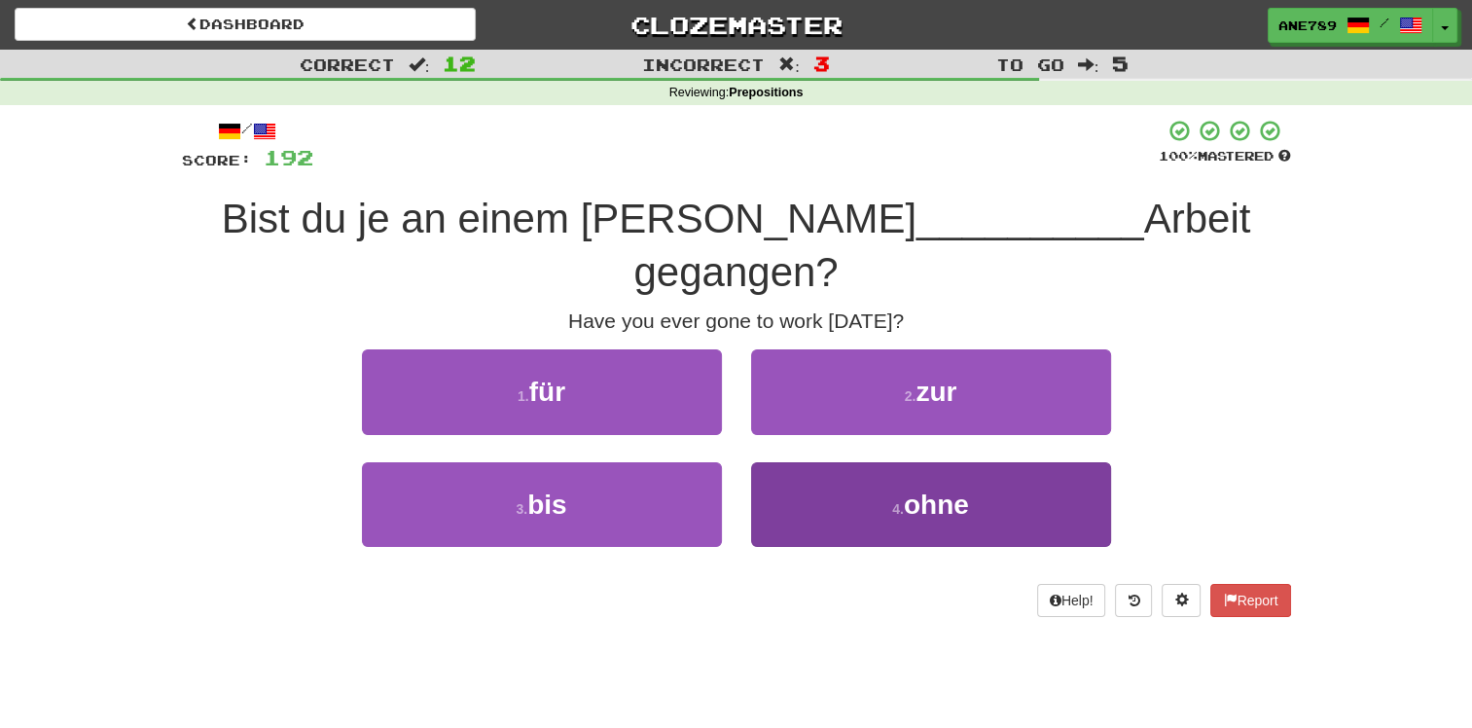
drag, startPoint x: 837, startPoint y: 404, endPoint x: 828, endPoint y: 414, distance: 13.8
click at [837, 406] on div "2 . zur" at bounding box center [931, 405] width 389 height 112
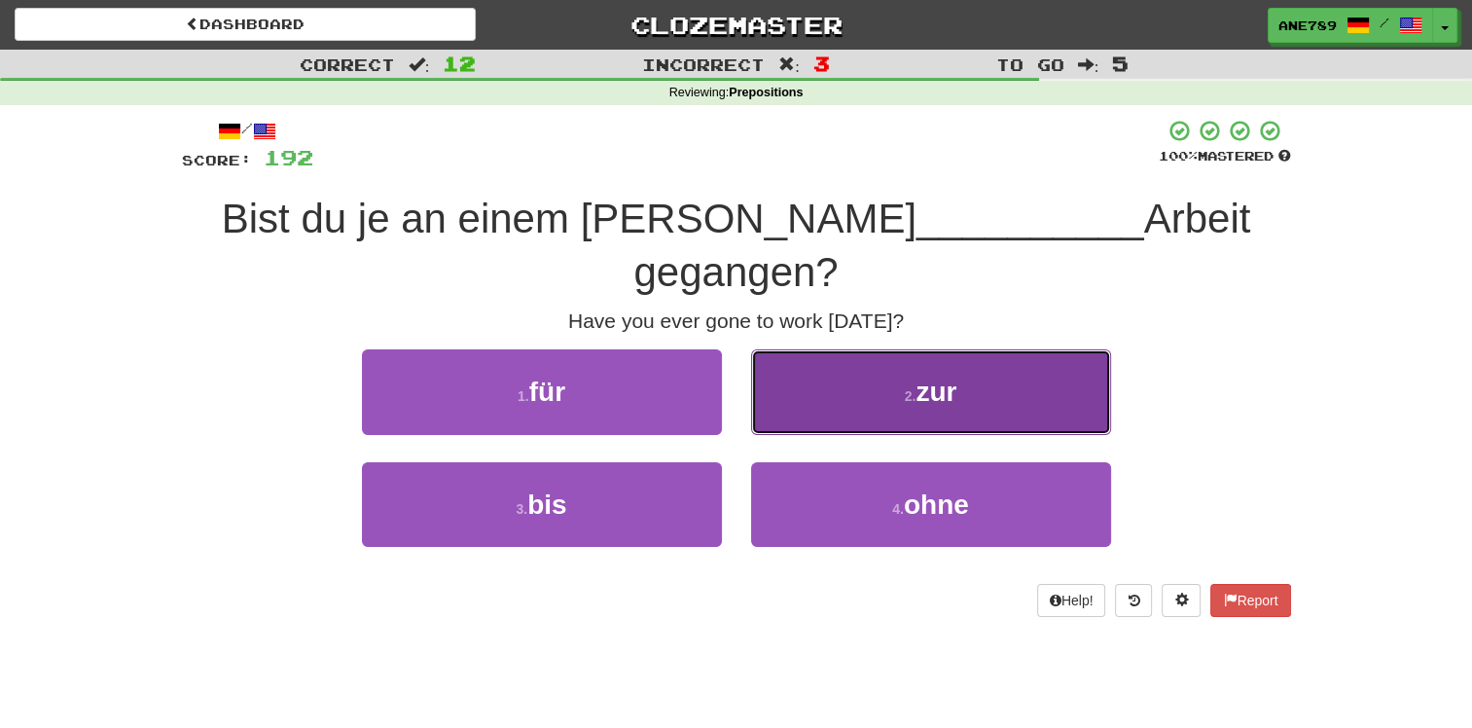
click at [822, 355] on button "2 . zur" at bounding box center [931, 391] width 360 height 85
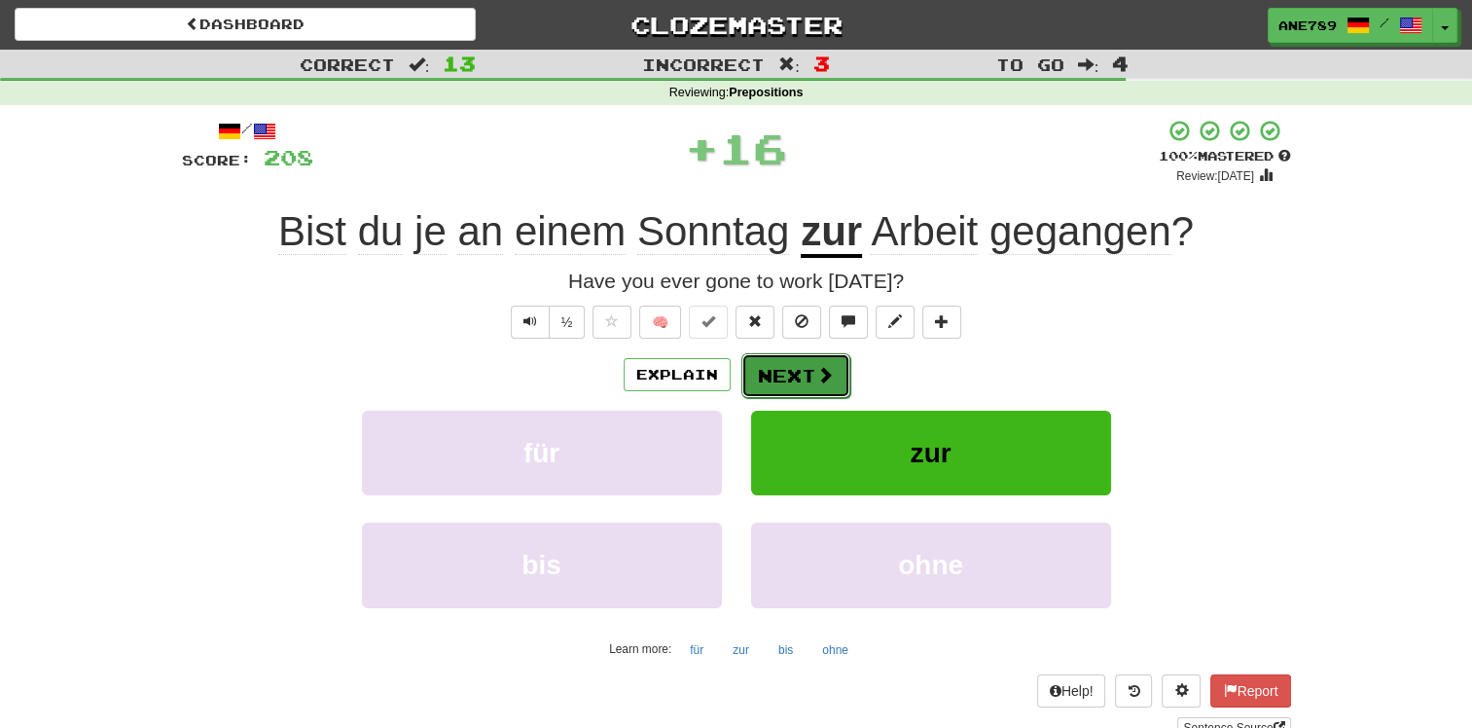
click at [798, 371] on button "Next" at bounding box center [795, 375] width 109 height 45
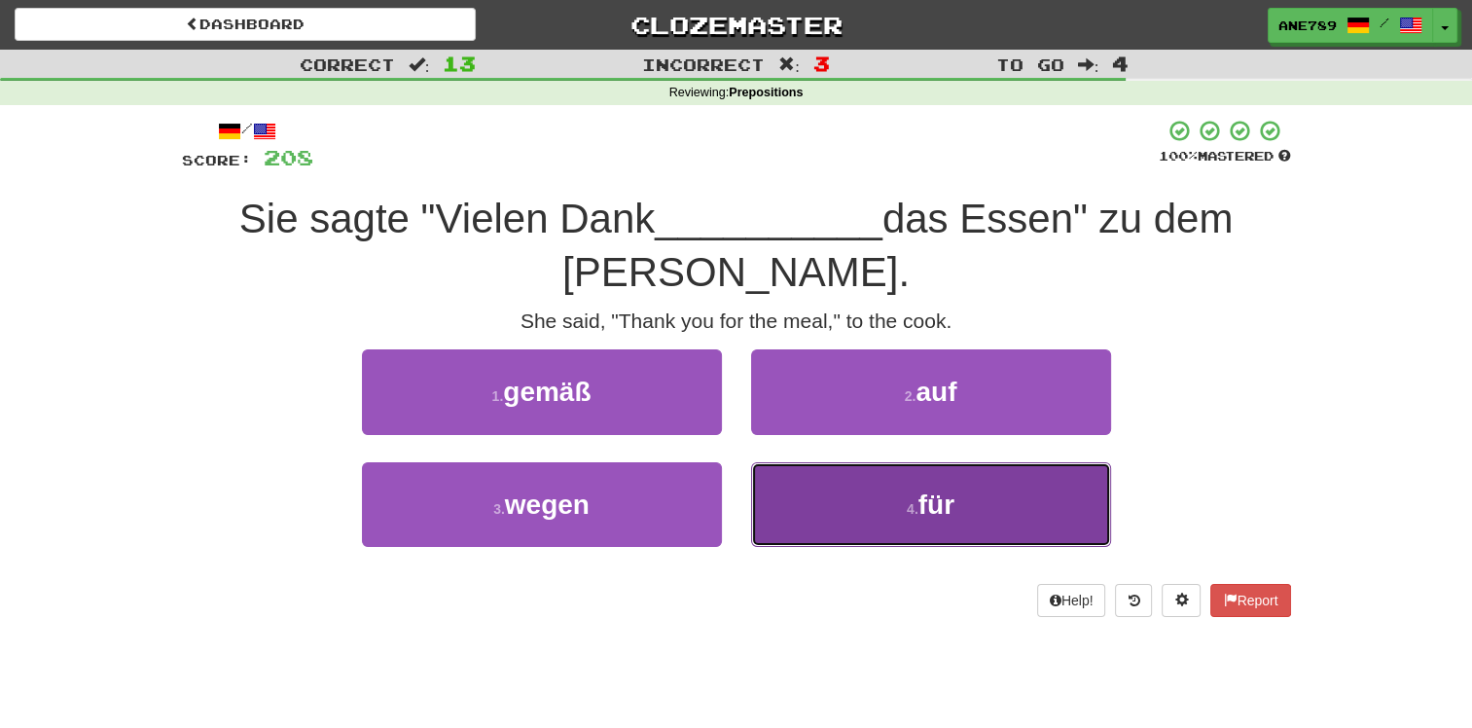
click at [838, 473] on button "4 . für" at bounding box center [931, 504] width 360 height 85
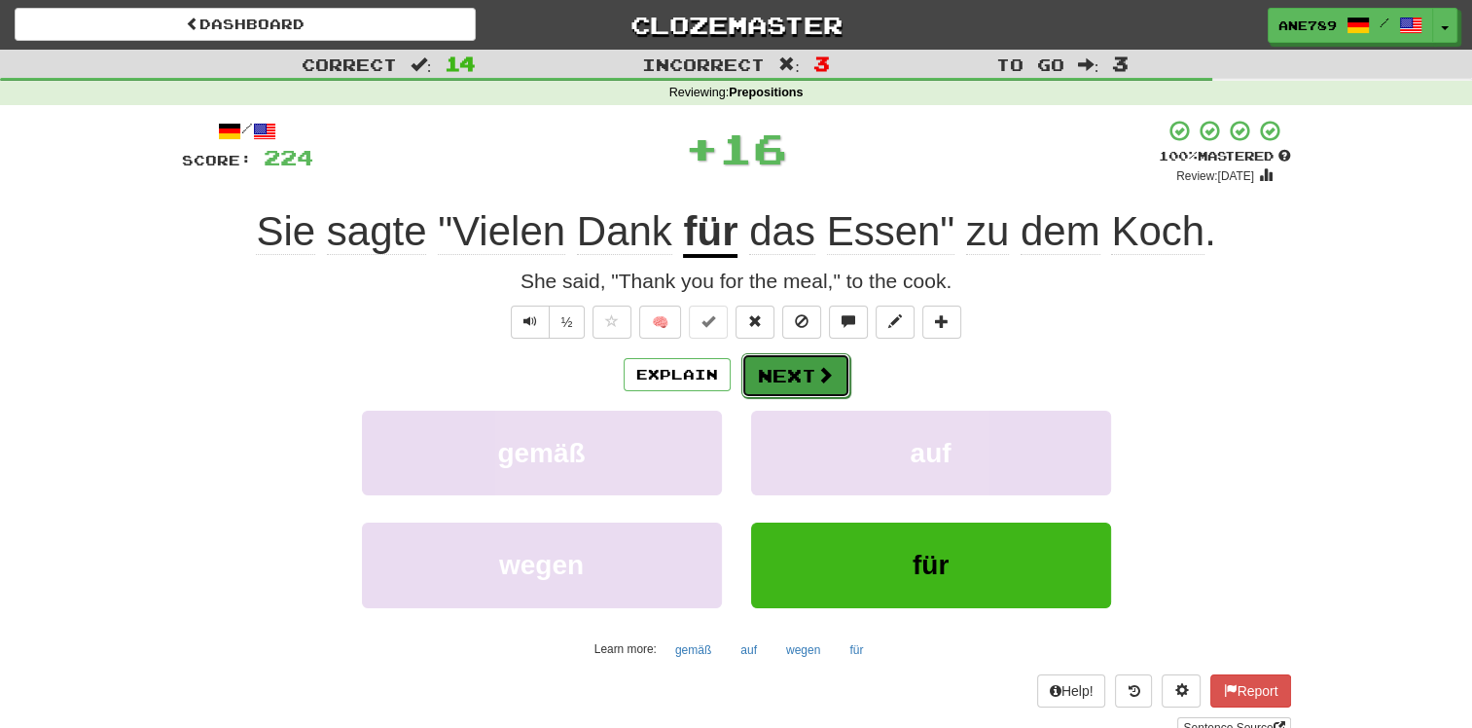
click at [798, 371] on button "Next" at bounding box center [795, 375] width 109 height 45
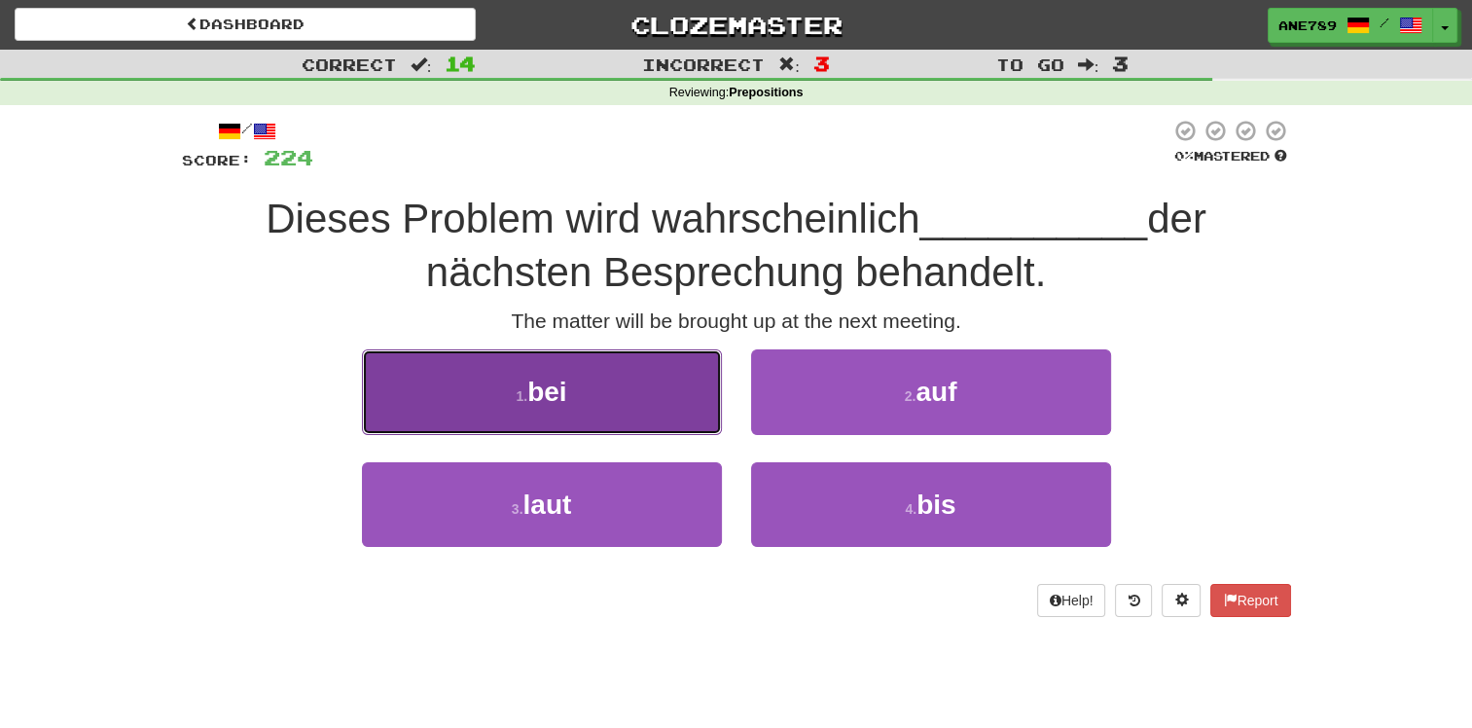
click at [697, 379] on button "1 . bei" at bounding box center [542, 391] width 360 height 85
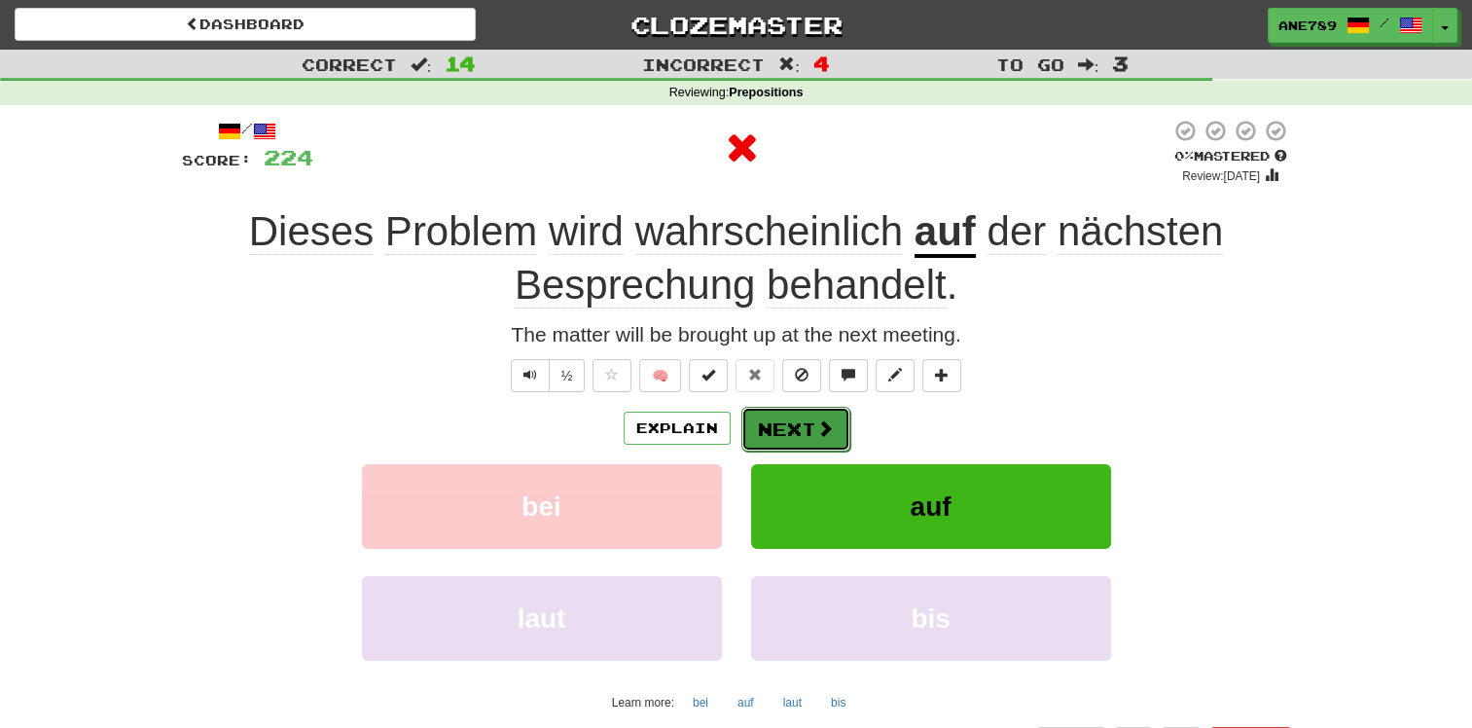
click at [797, 422] on button "Next" at bounding box center [795, 429] width 109 height 45
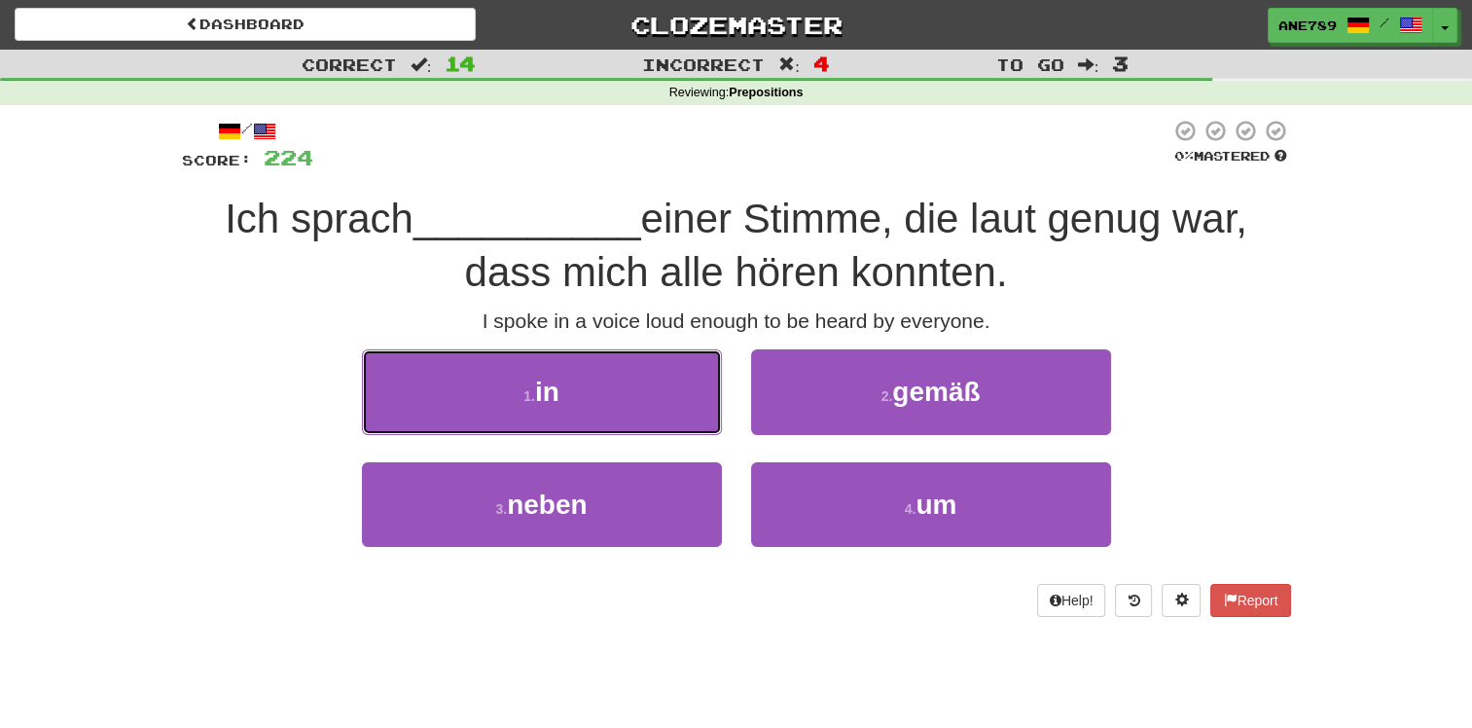
drag, startPoint x: 677, startPoint y: 395, endPoint x: 697, endPoint y: 401, distance: 20.3
click at [681, 395] on button "1 . in" at bounding box center [542, 391] width 360 height 85
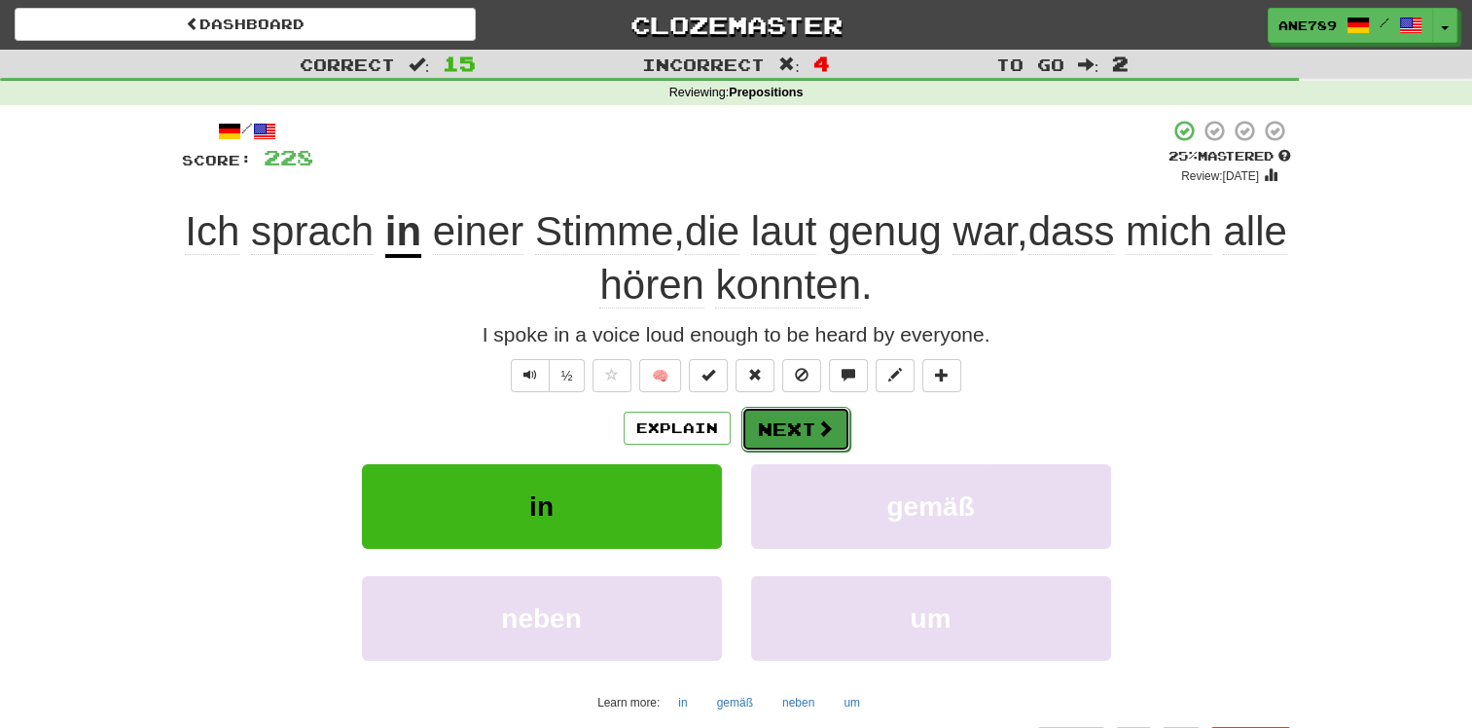
click at [792, 422] on button "Next" at bounding box center [795, 429] width 109 height 45
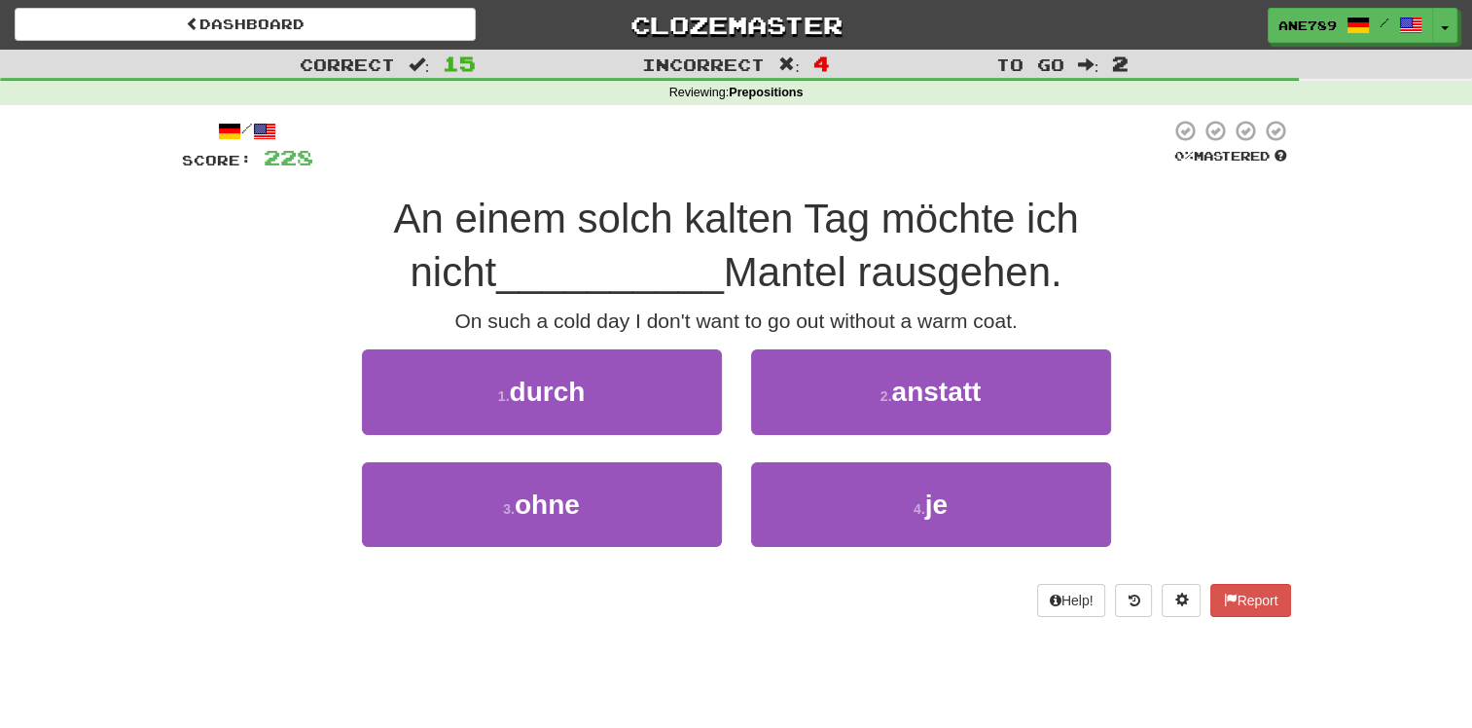
click at [737, 500] on div "4 . je" at bounding box center [931, 518] width 389 height 112
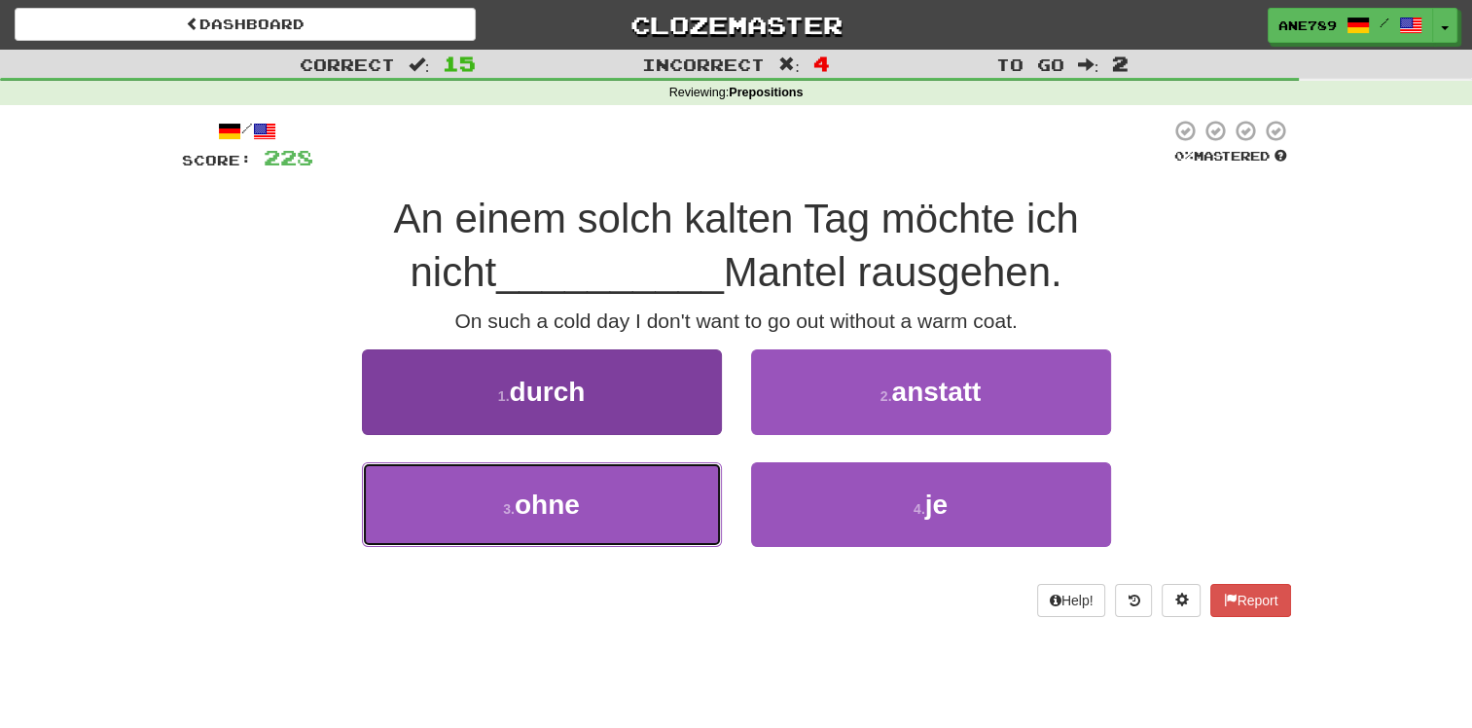
drag, startPoint x: 692, startPoint y: 510, endPoint x: 713, endPoint y: 492, distance: 27.7
click at [694, 508] on button "3 . ohne" at bounding box center [542, 504] width 360 height 85
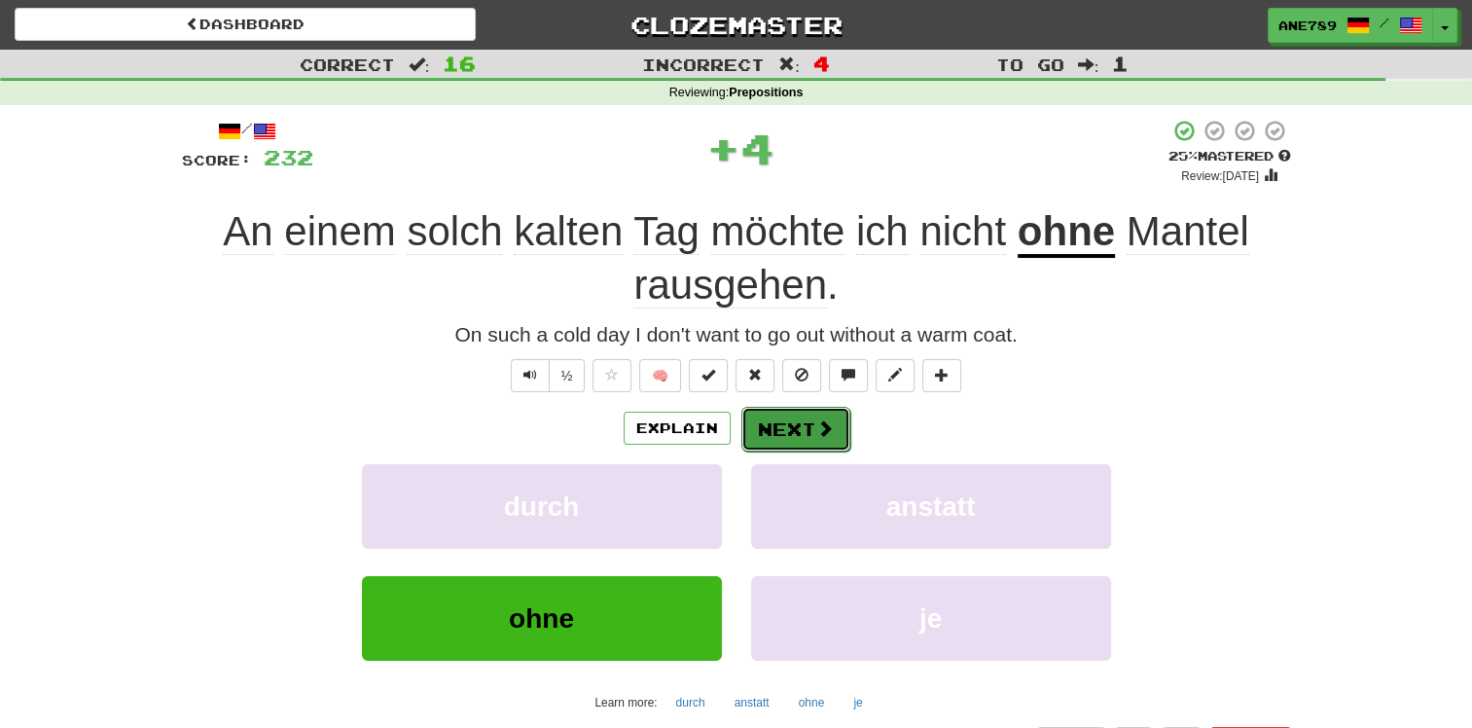
click at [811, 438] on button "Next" at bounding box center [795, 429] width 109 height 45
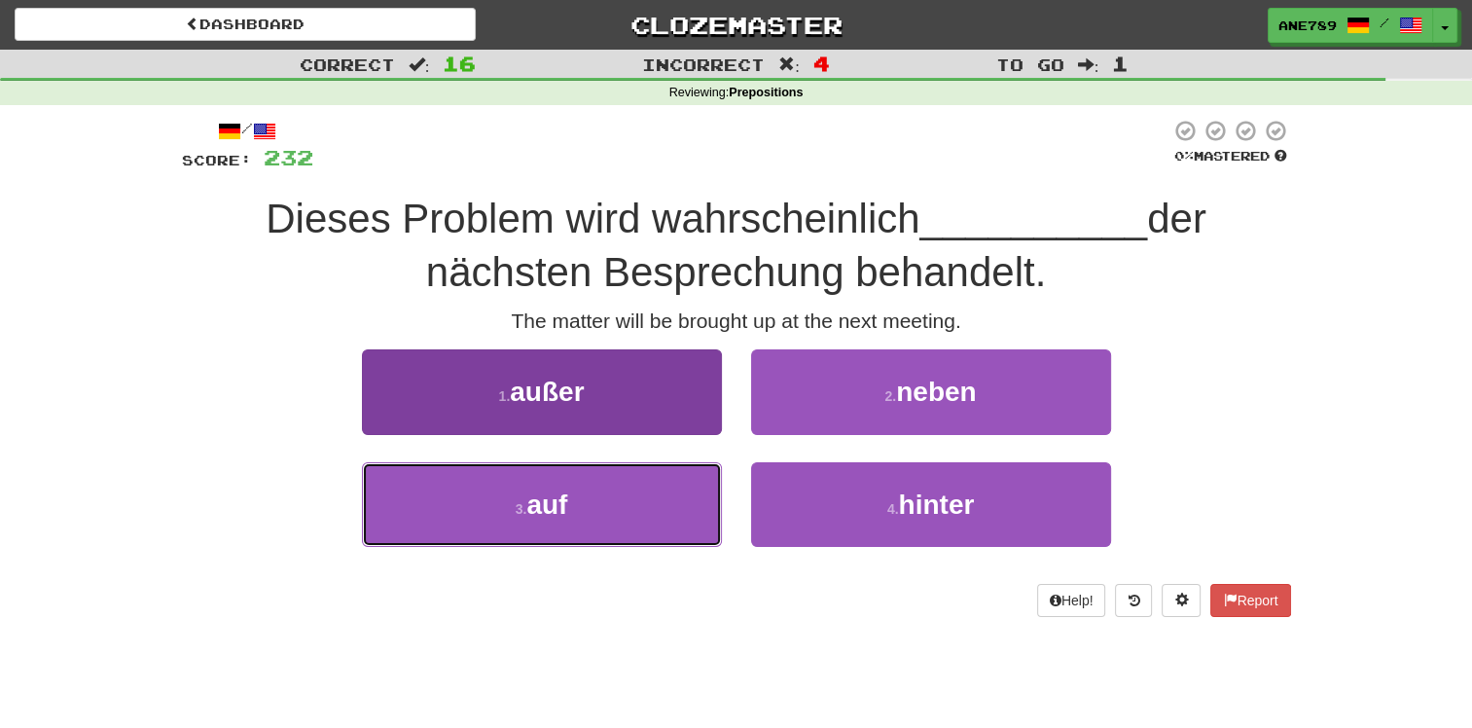
click at [675, 506] on button "3 . auf" at bounding box center [542, 504] width 360 height 85
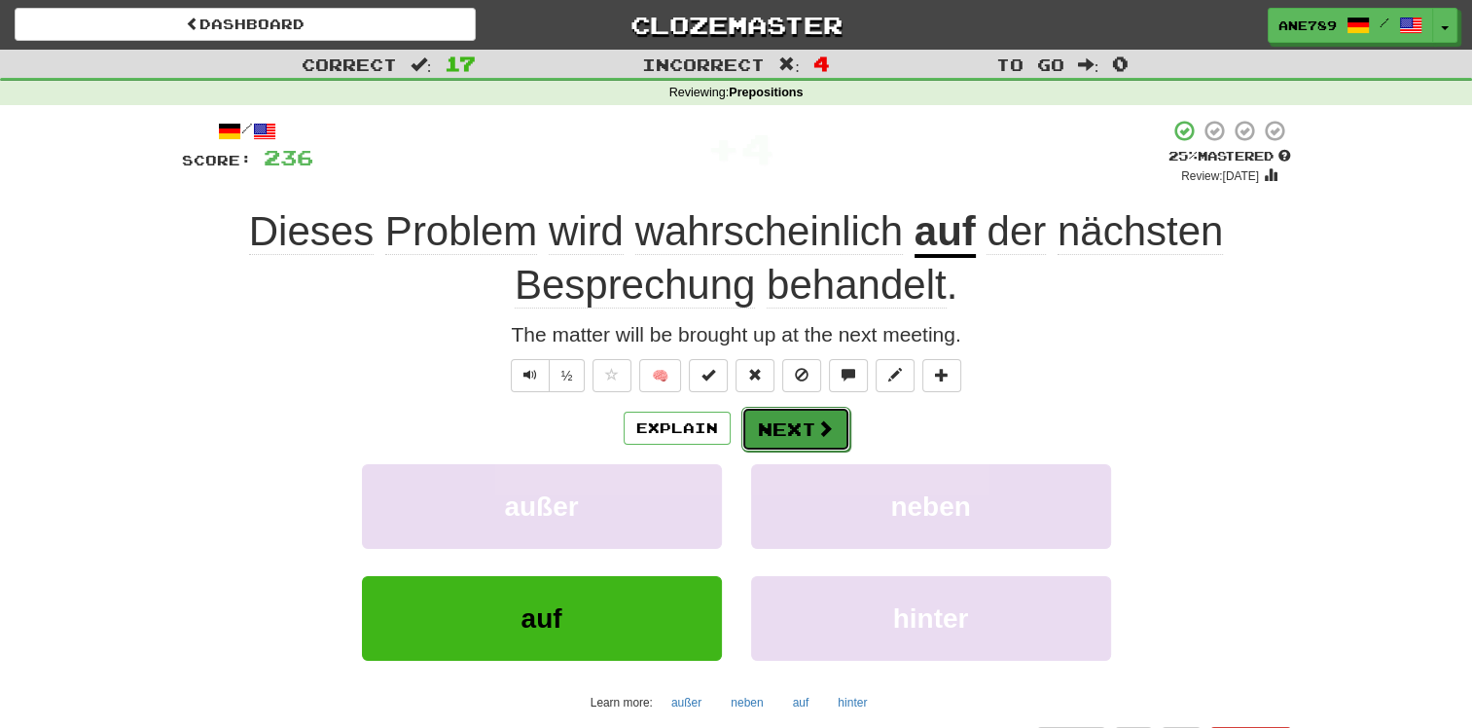
click at [823, 426] on span at bounding box center [825, 428] width 18 height 18
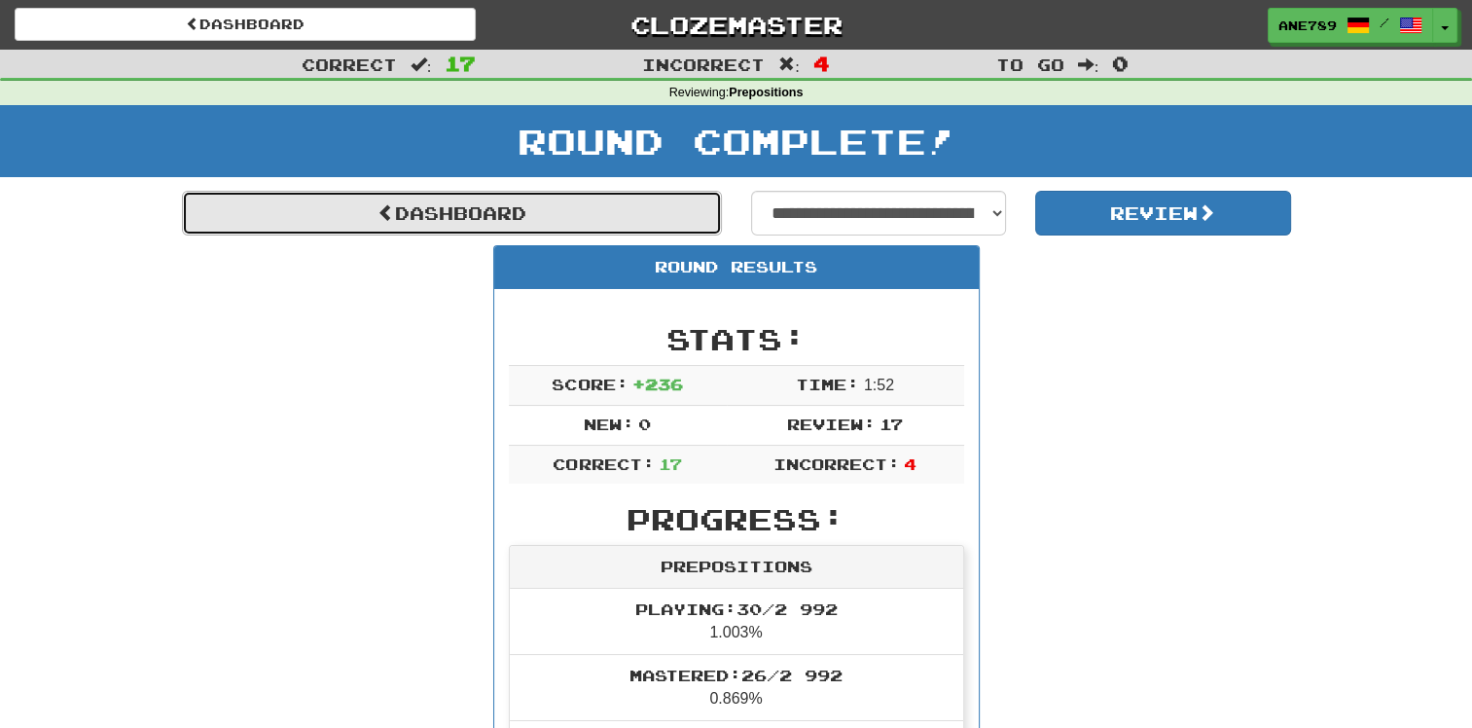
click at [495, 212] on link "Dashboard" at bounding box center [452, 213] width 540 height 45
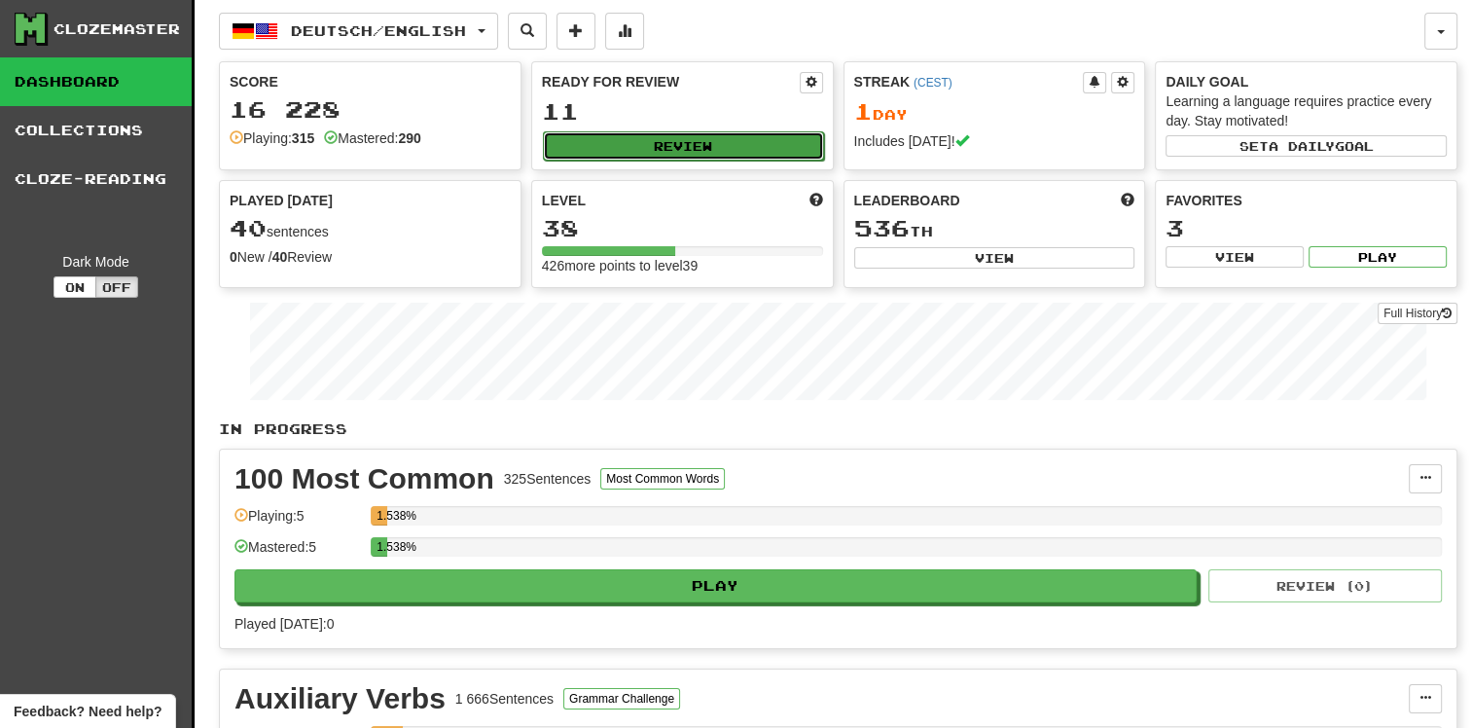
click at [619, 138] on button "Review" at bounding box center [683, 145] width 281 height 29
select select "**"
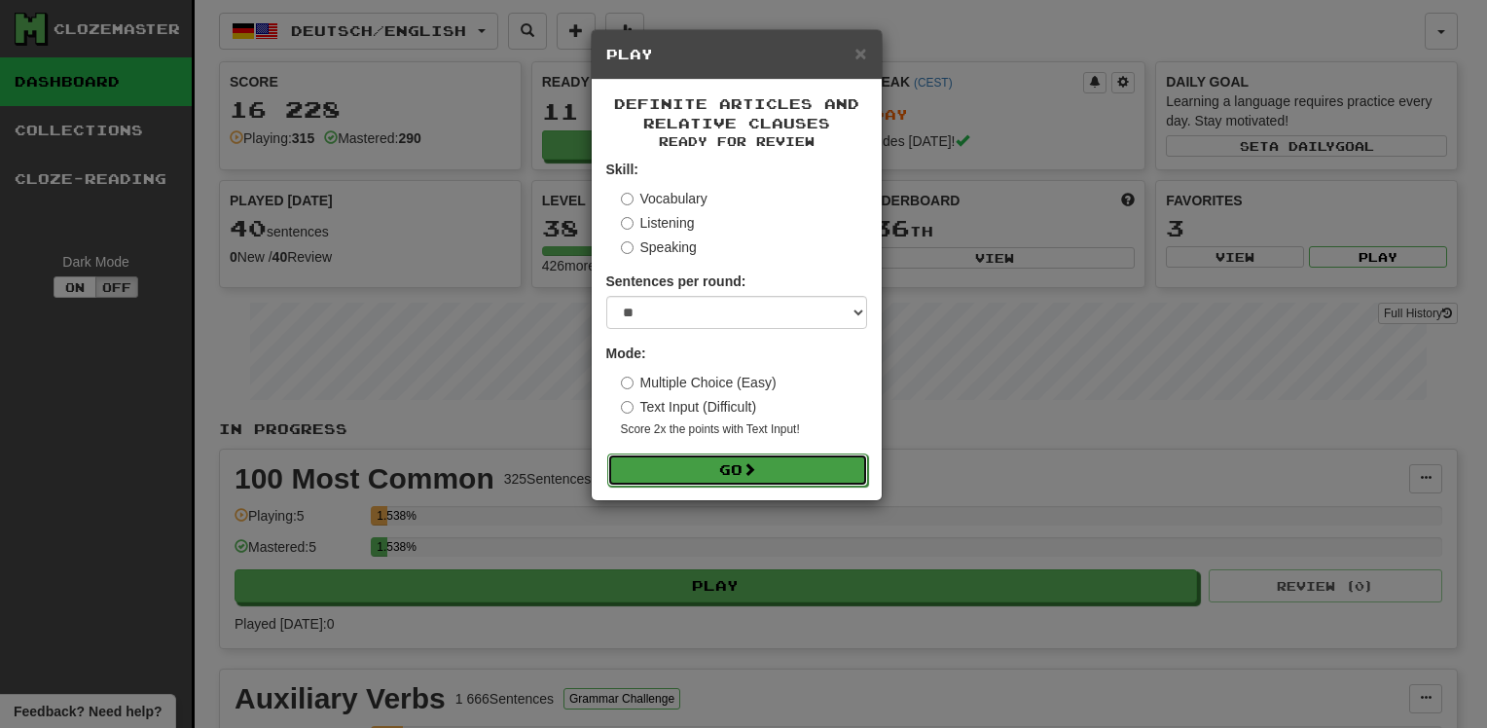
click at [702, 468] on button "Go" at bounding box center [737, 469] width 261 height 33
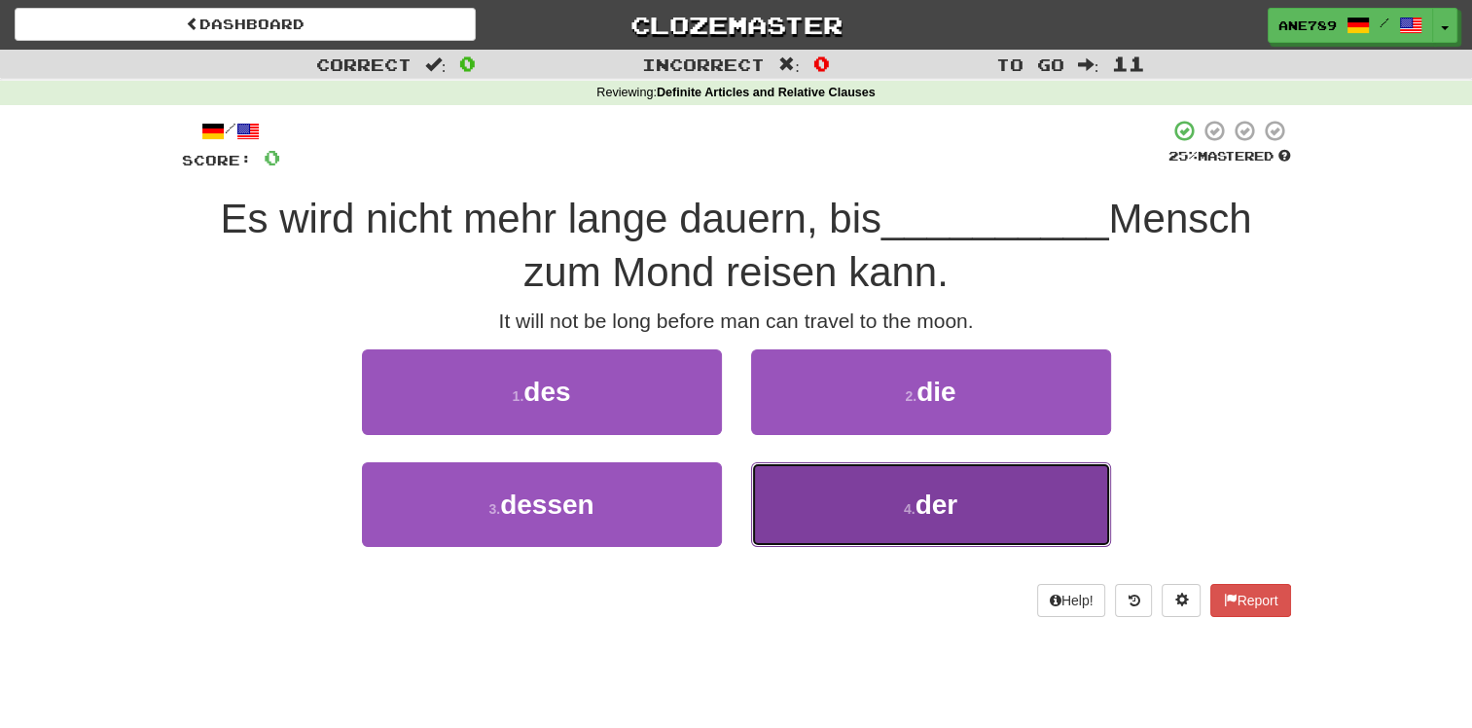
click at [862, 503] on button "4 . der" at bounding box center [931, 504] width 360 height 85
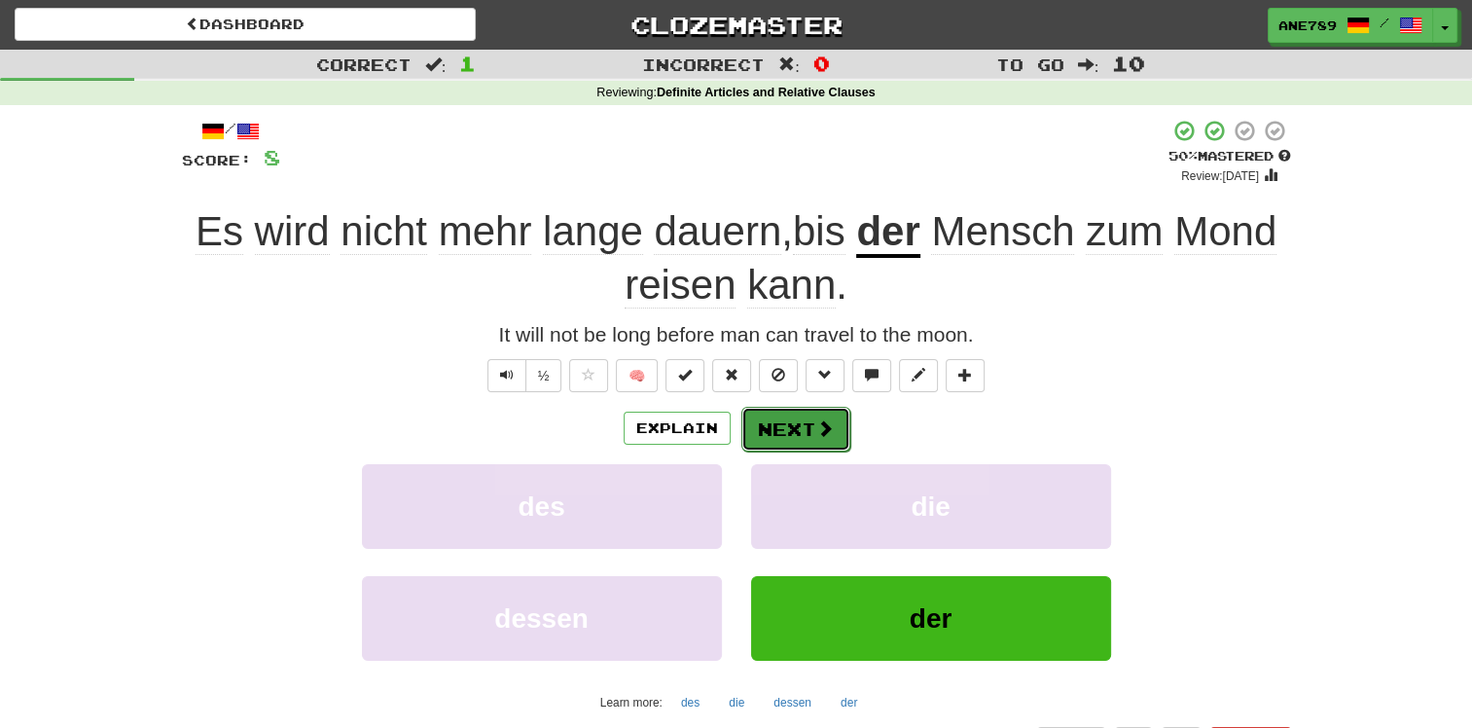
click at [827, 425] on span at bounding box center [825, 428] width 18 height 18
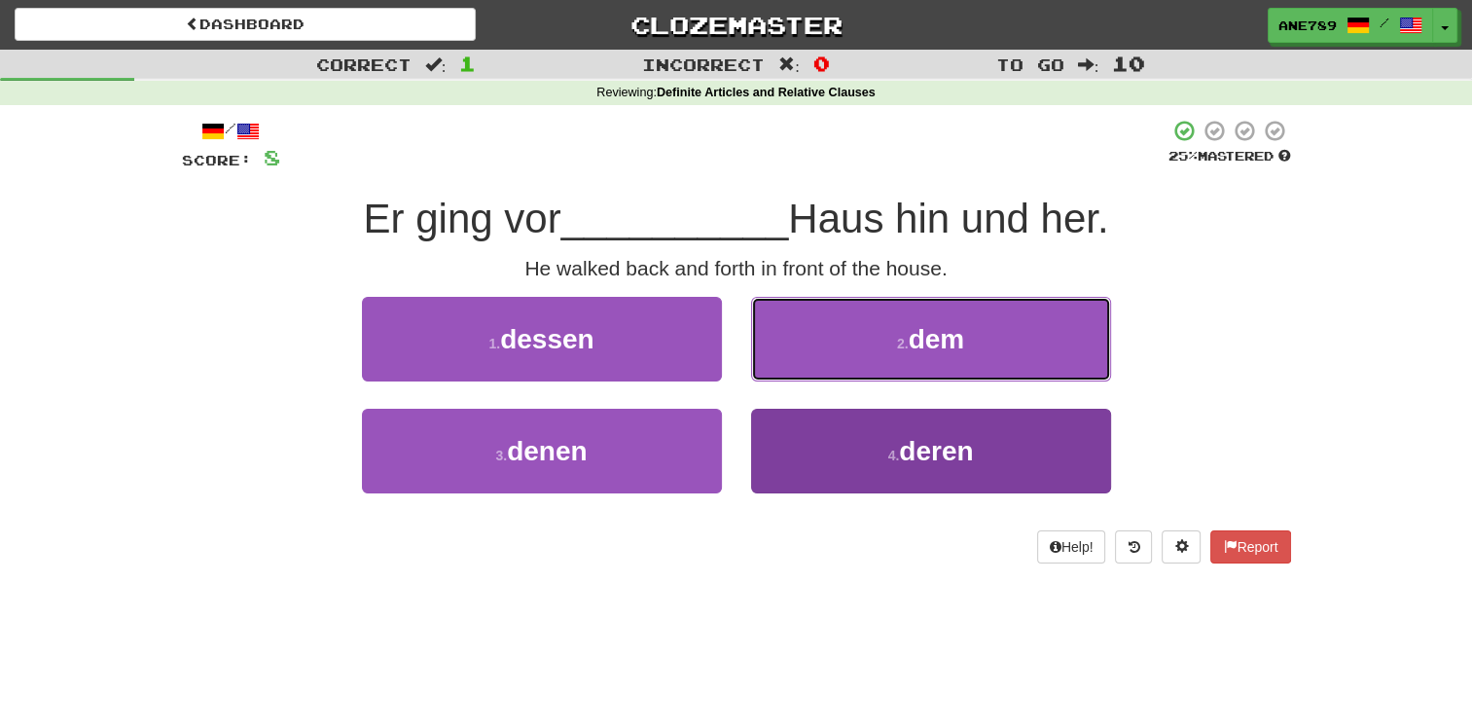
drag, startPoint x: 920, startPoint y: 347, endPoint x: 823, endPoint y: 414, distance: 117.7
click at [827, 411] on div "1 . dessen 2 . dem 3 . denen 4 . deren" at bounding box center [736, 409] width 1138 height 225
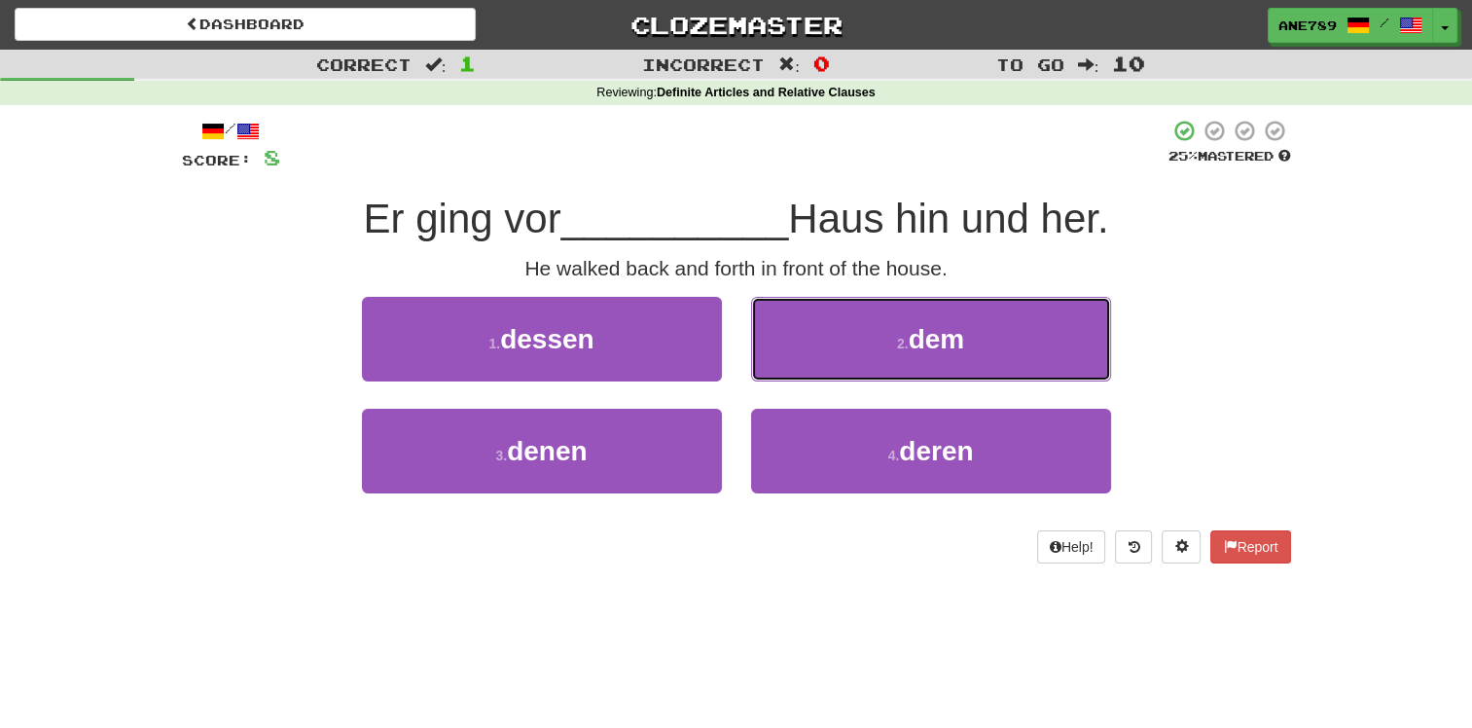
click at [873, 344] on button "2 . dem" at bounding box center [931, 339] width 360 height 85
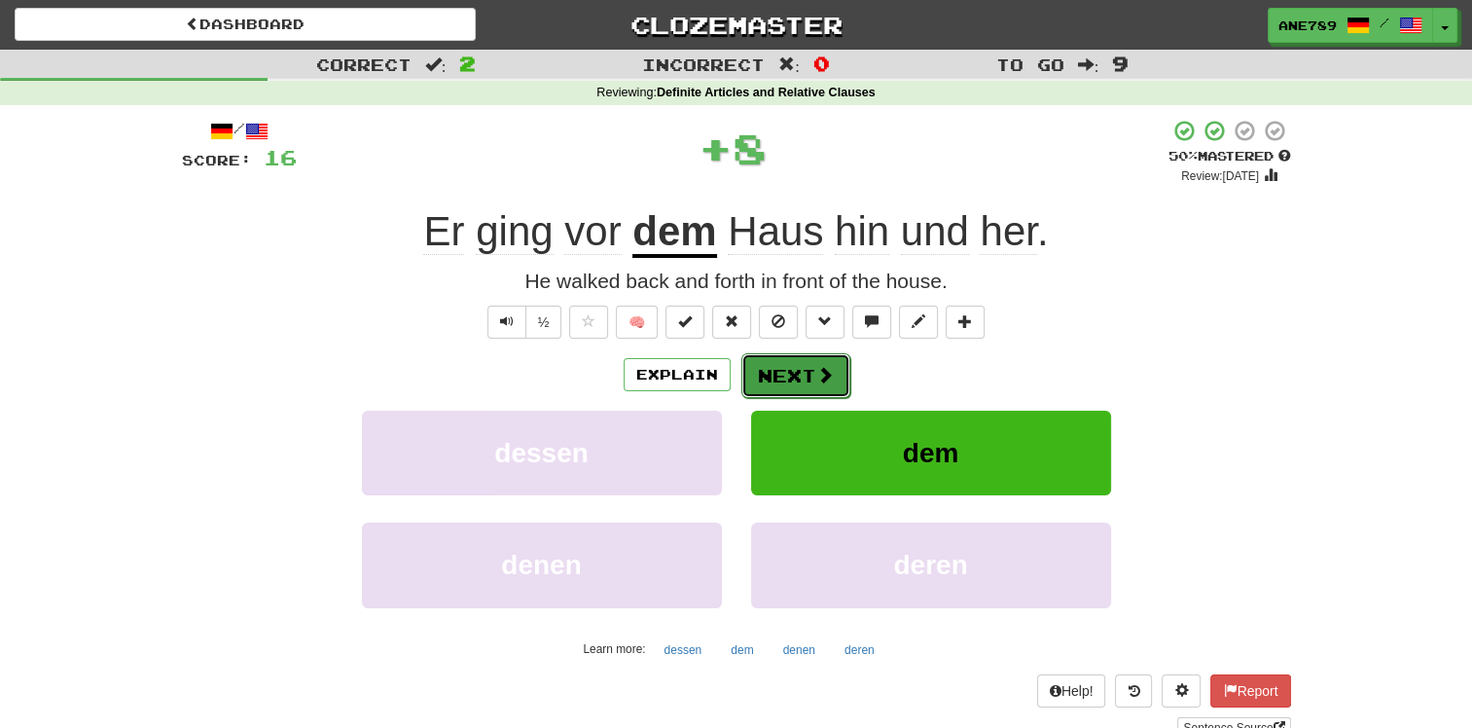
click at [830, 379] on button "Next" at bounding box center [795, 375] width 109 height 45
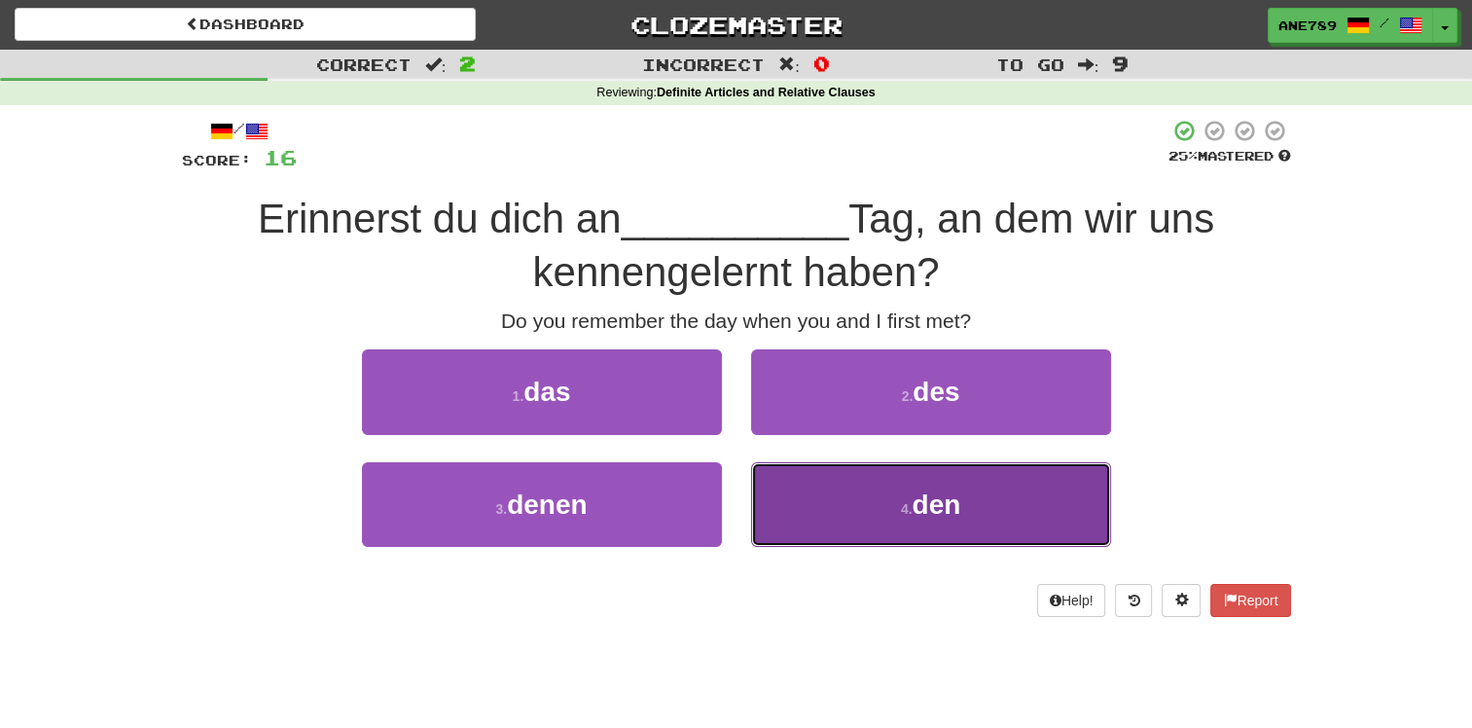
click at [807, 503] on button "4 . den" at bounding box center [931, 504] width 360 height 85
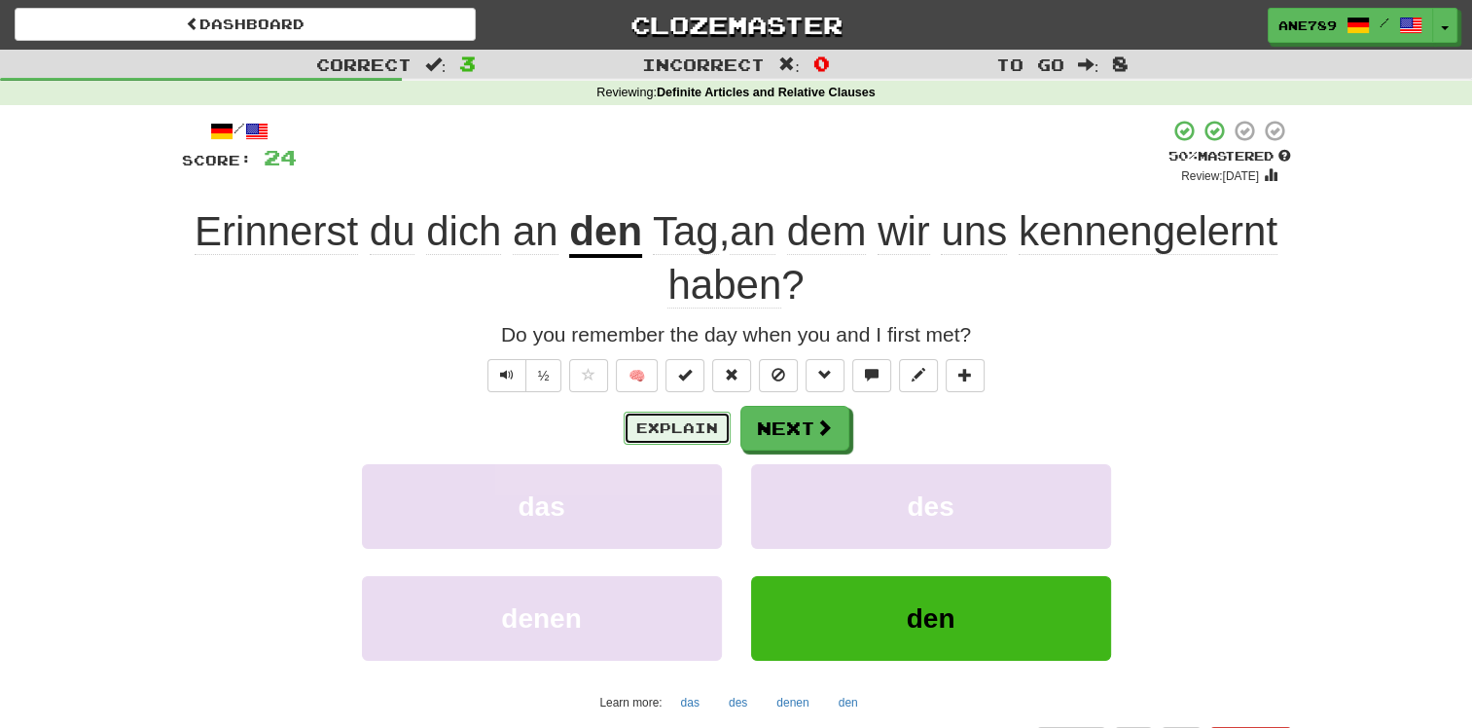
click at [673, 426] on button "Explain" at bounding box center [677, 428] width 107 height 33
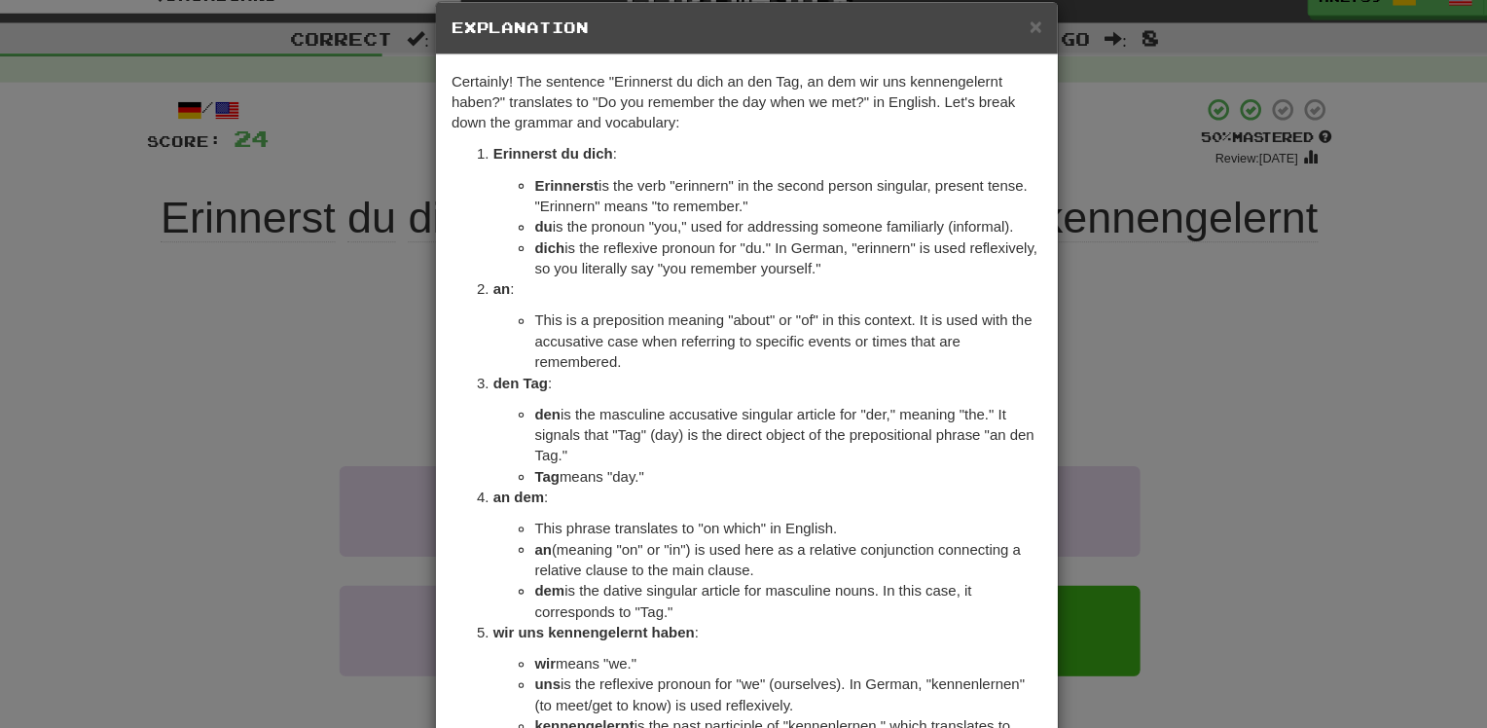
drag, startPoint x: 276, startPoint y: 331, endPoint x: 276, endPoint y: 318, distance: 12.6
click at [277, 330] on div "× Explanation Certainly! The sentence "Erinnerst du dich an den Tag, an dem wir…" at bounding box center [743, 364] width 1487 height 728
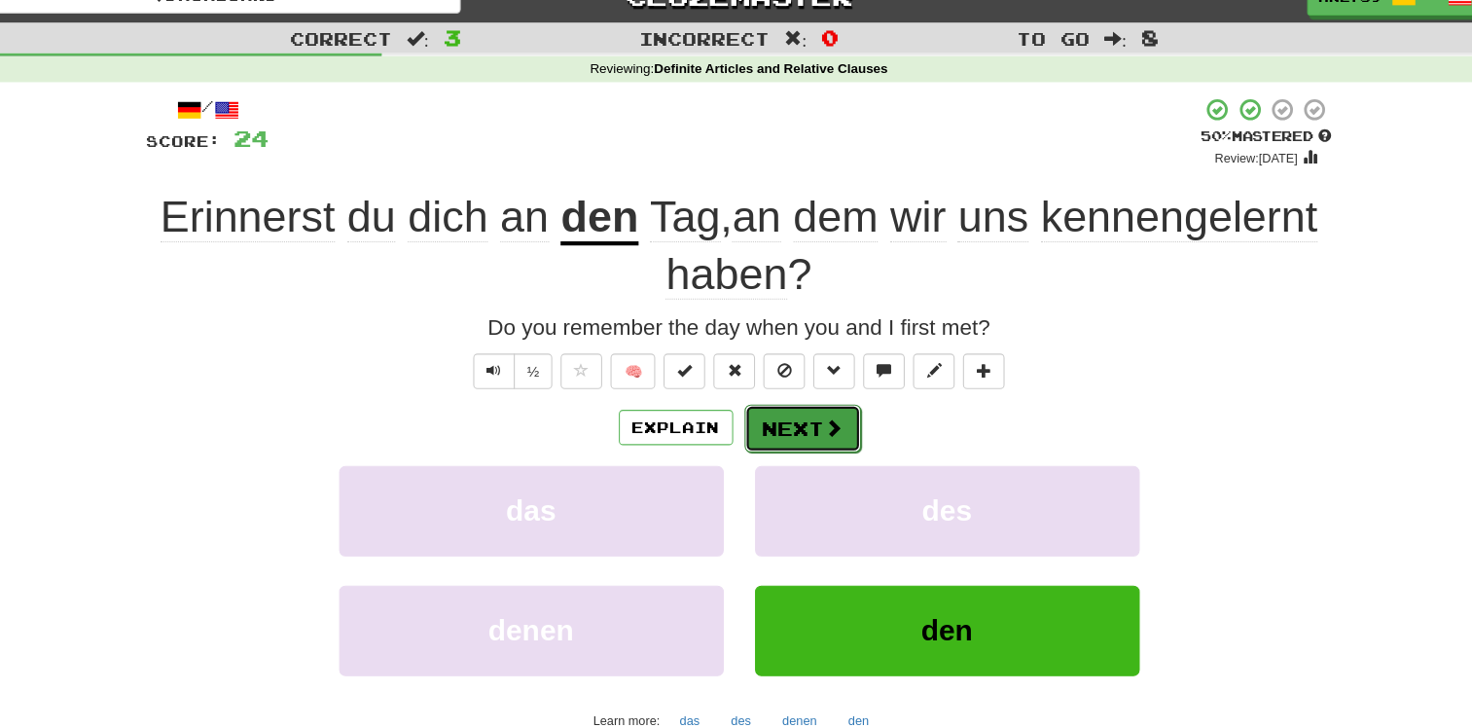
click at [811, 431] on button "Next" at bounding box center [795, 429] width 109 height 45
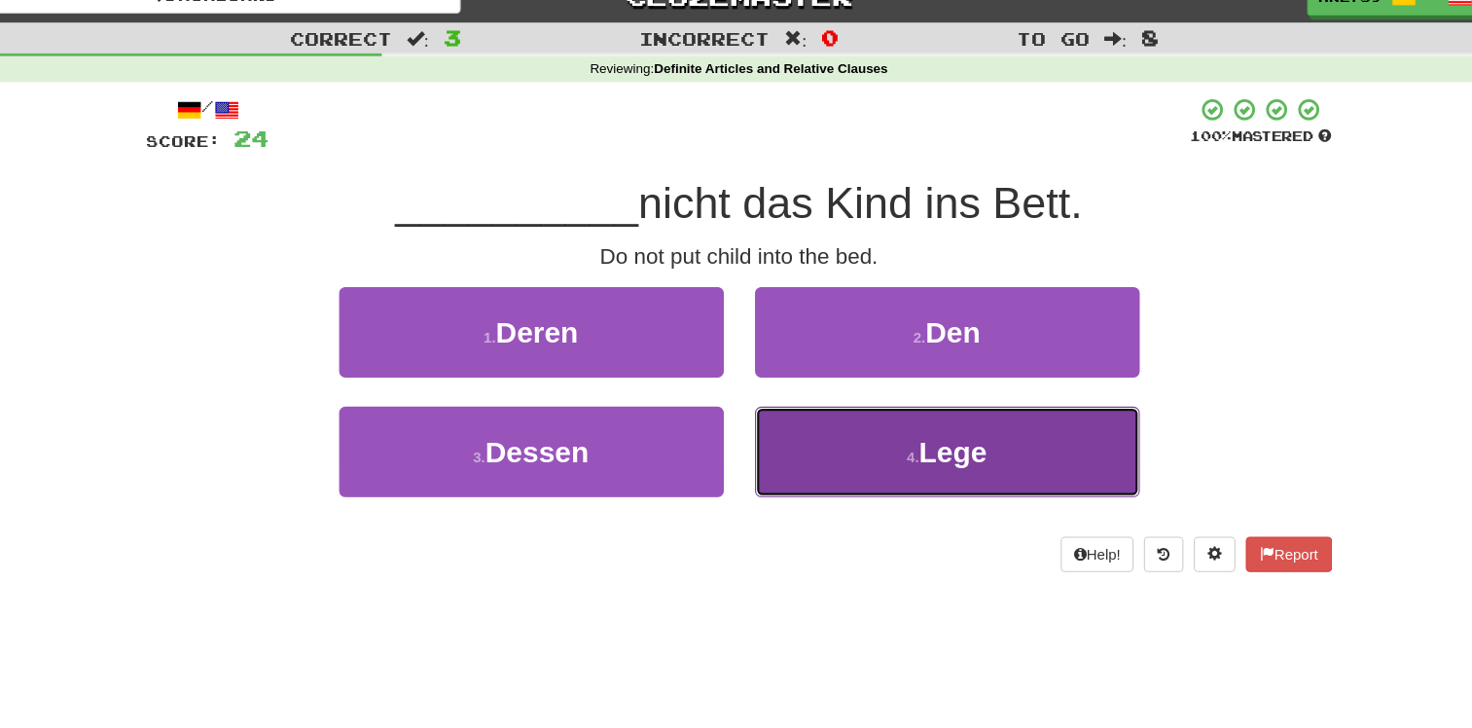
drag, startPoint x: 832, startPoint y: 454, endPoint x: 753, endPoint y: 444, distance: 79.5
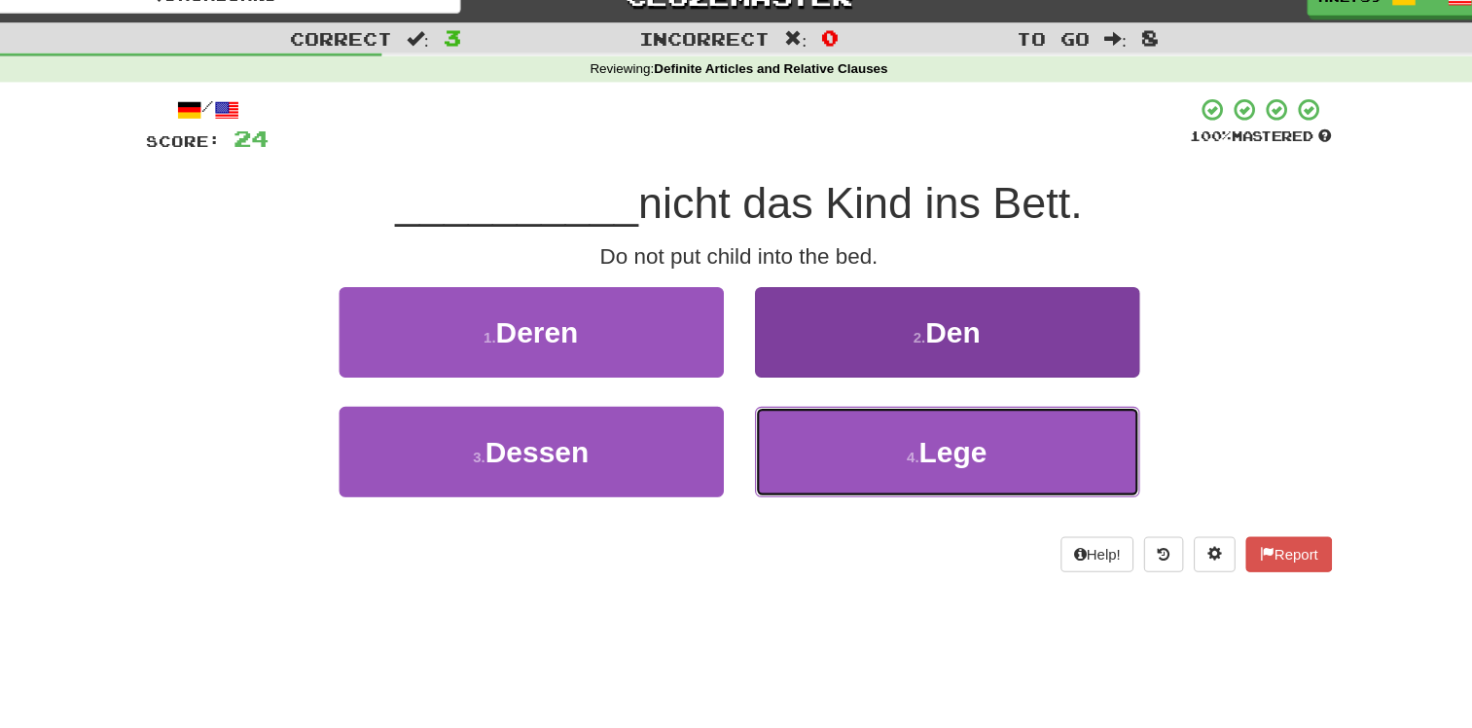
click at [828, 452] on button "4 . Lege" at bounding box center [931, 451] width 360 height 85
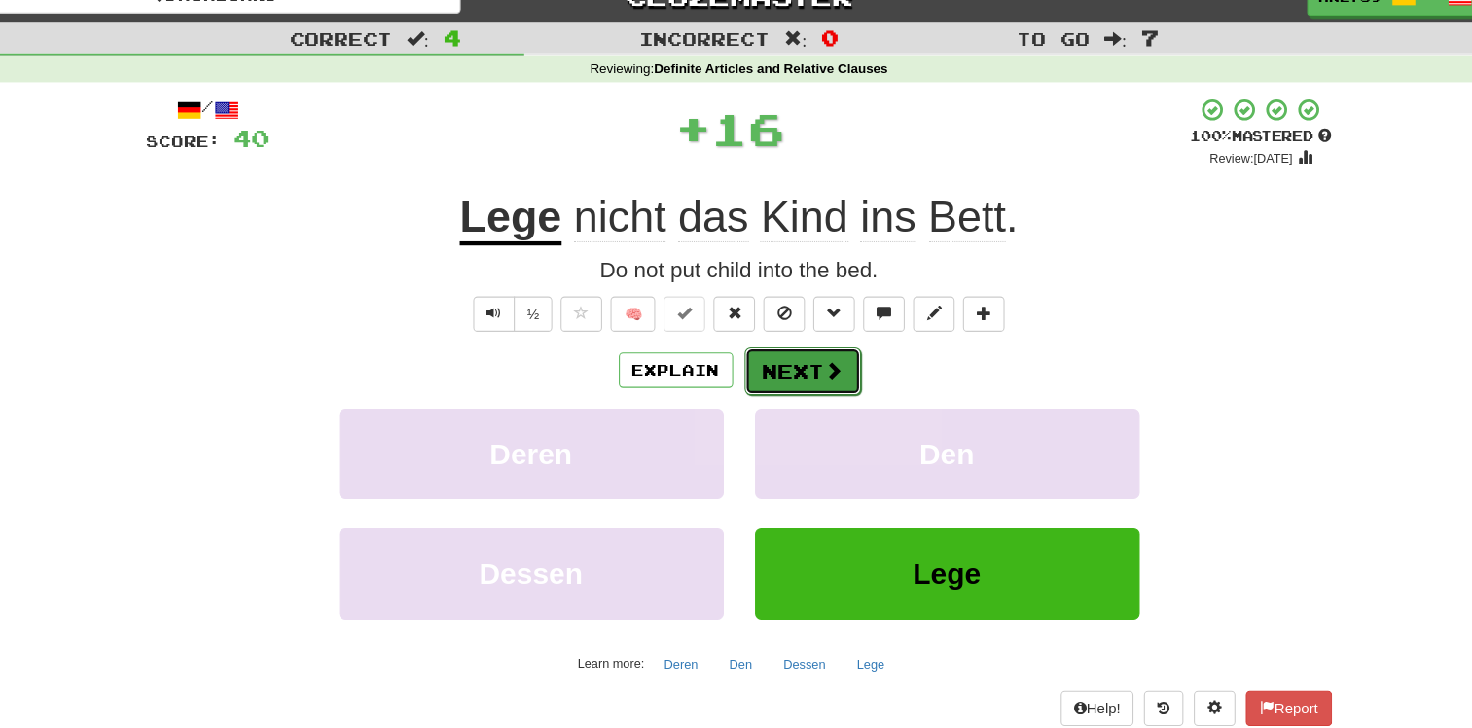
click at [800, 361] on button "Next" at bounding box center [795, 375] width 109 height 45
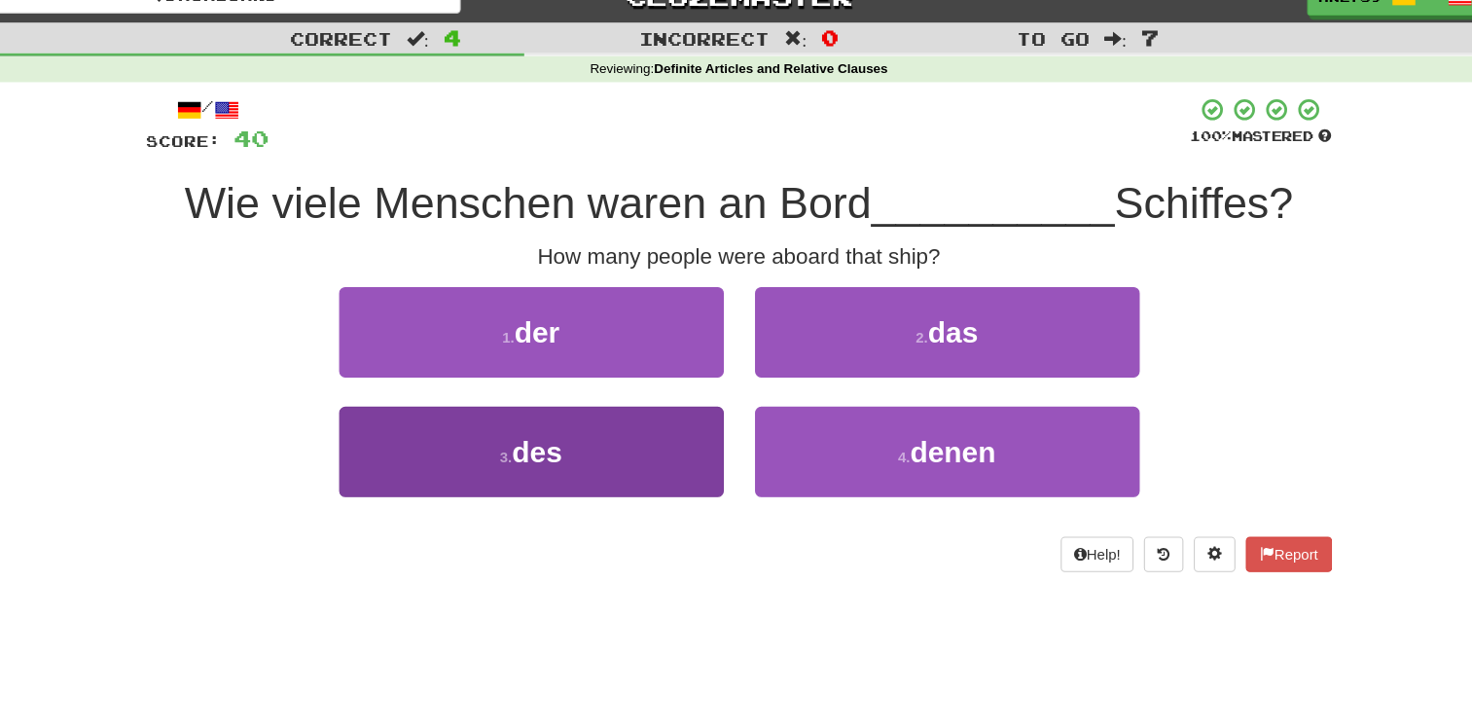
drag, startPoint x: 618, startPoint y: 495, endPoint x: 633, endPoint y: 467, distance: 32.2
click at [630, 473] on div "3 . des" at bounding box center [541, 465] width 389 height 112
drag, startPoint x: 648, startPoint y: 471, endPoint x: 657, endPoint y: 462, distance: 12.4
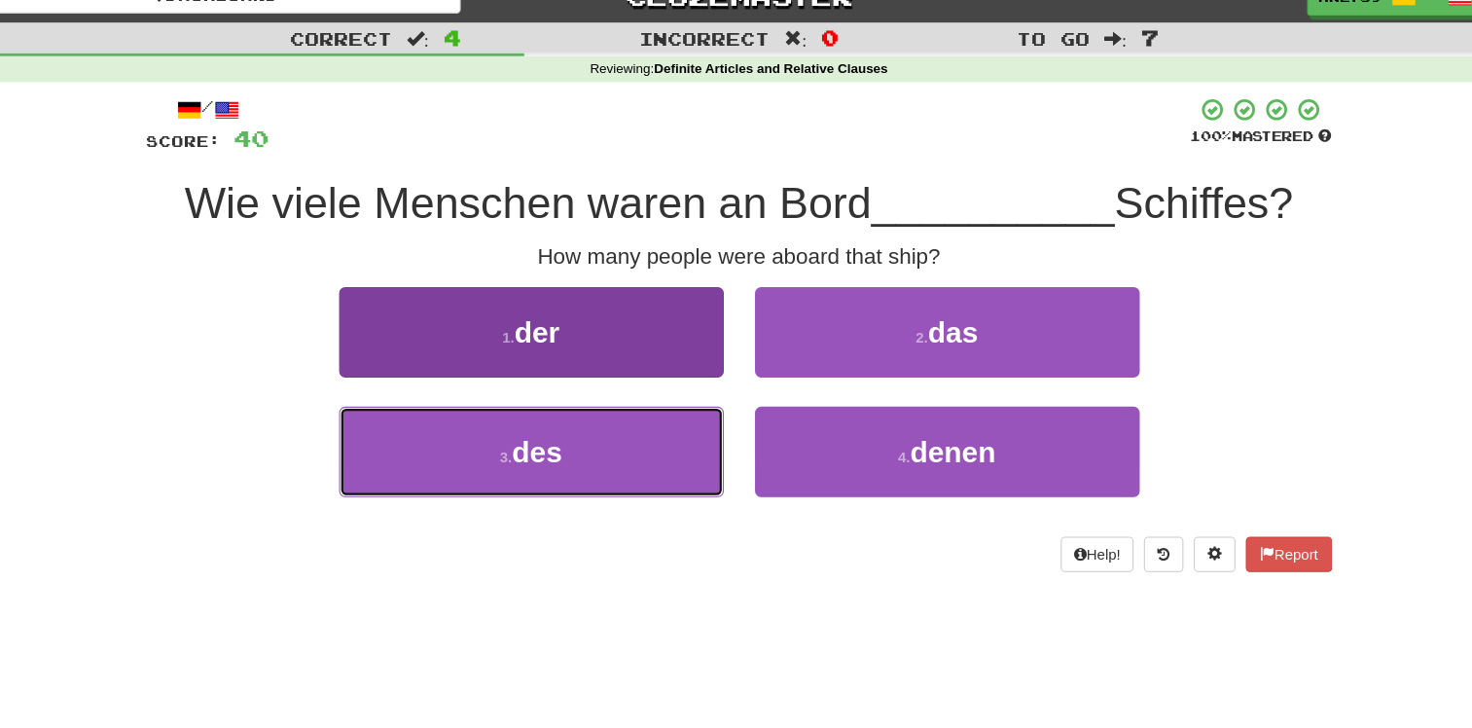
click at [648, 469] on button "3 . des" at bounding box center [542, 451] width 360 height 85
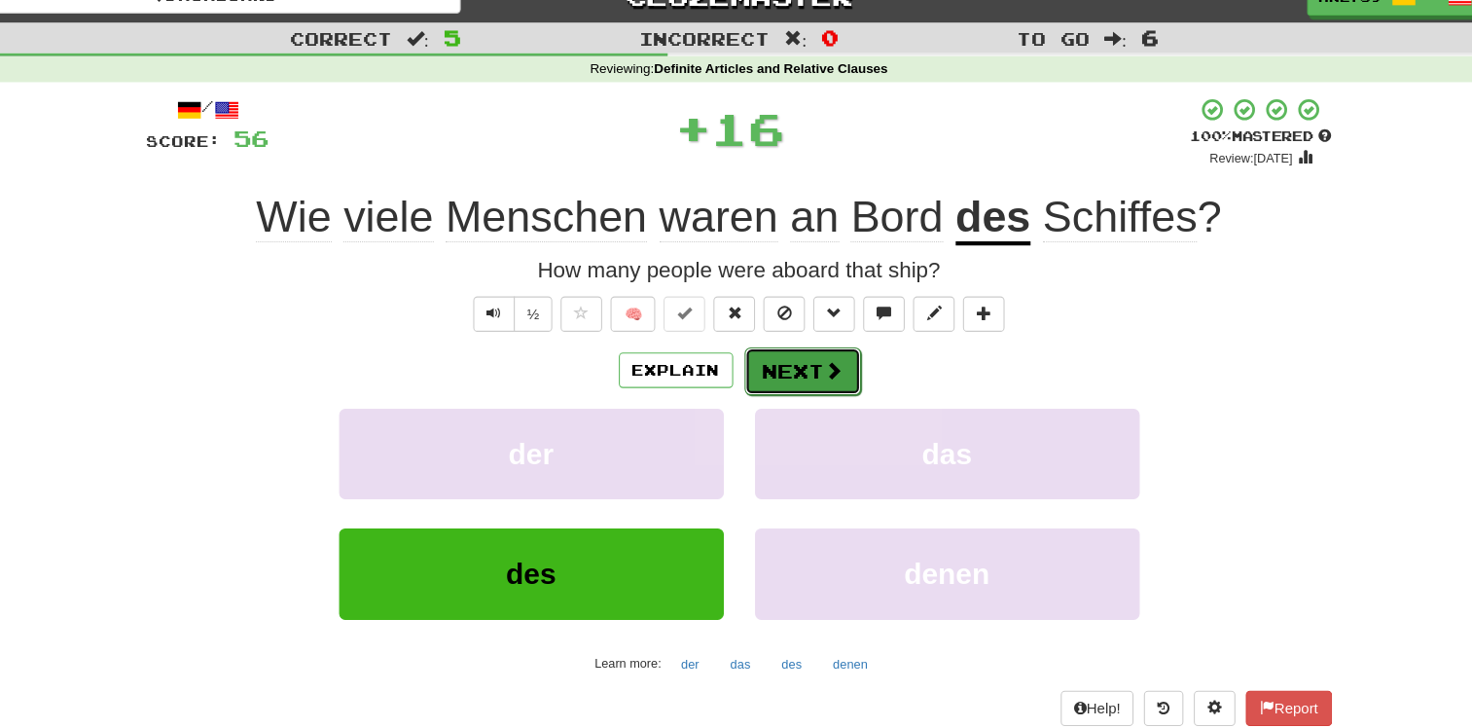
click at [805, 375] on button "Next" at bounding box center [795, 375] width 109 height 45
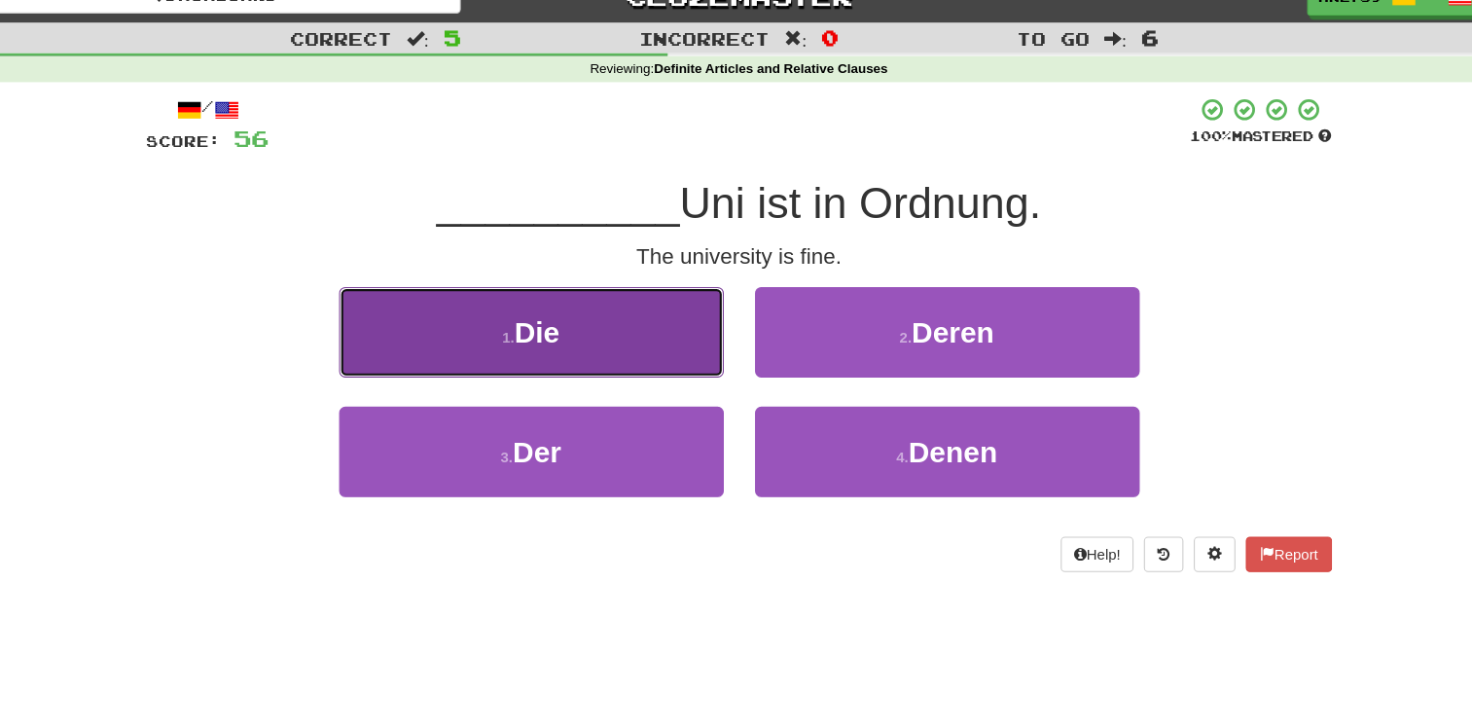
click at [580, 370] on button "1 . Die" at bounding box center [542, 339] width 360 height 85
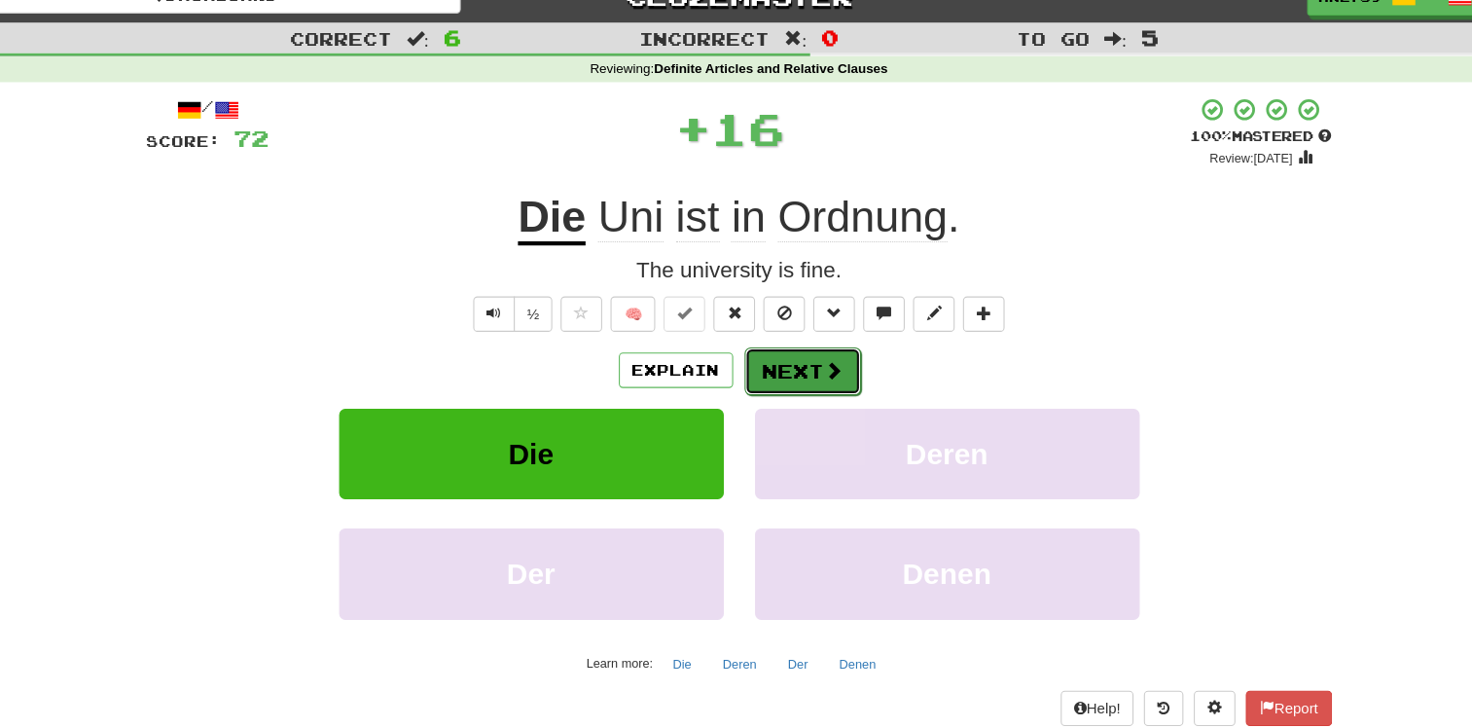
click at [785, 368] on button "Next" at bounding box center [795, 375] width 109 height 45
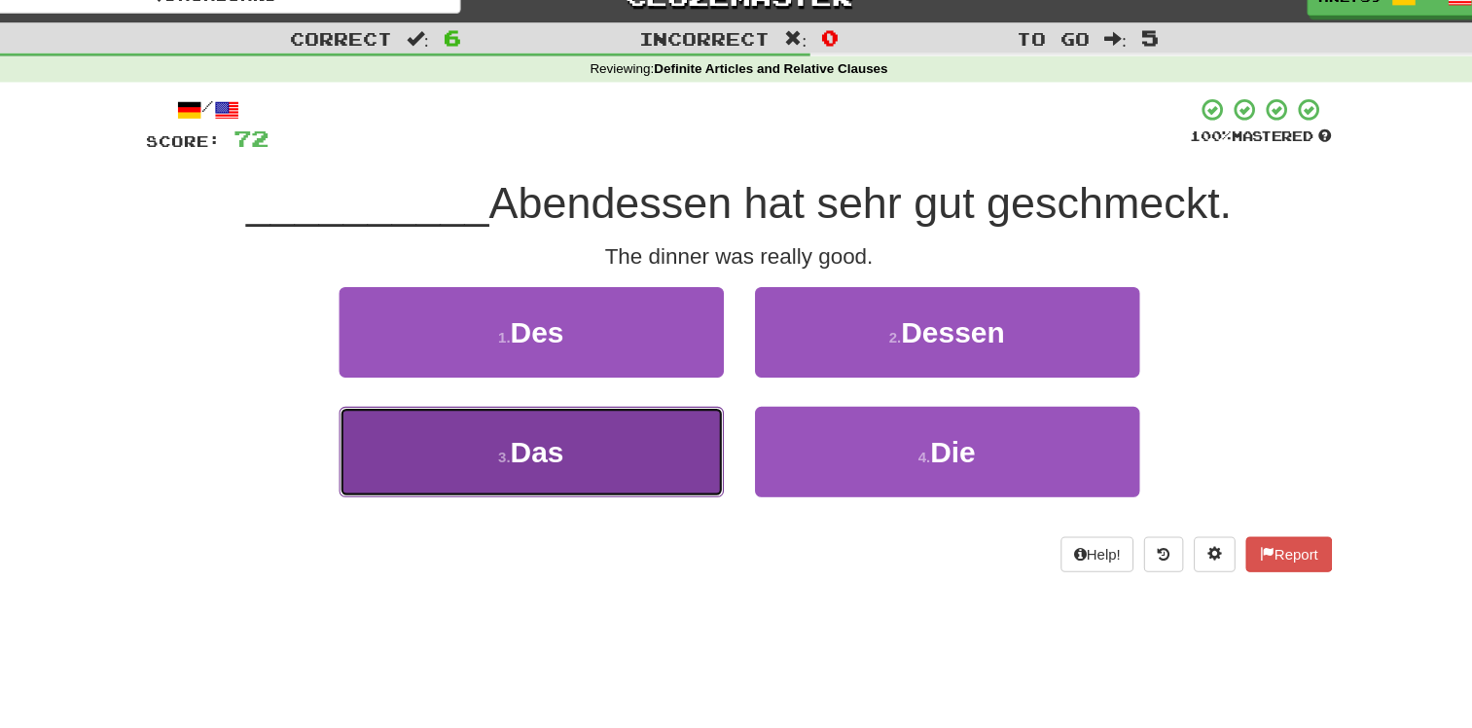
click at [635, 465] on button "3 . Das" at bounding box center [542, 451] width 360 height 85
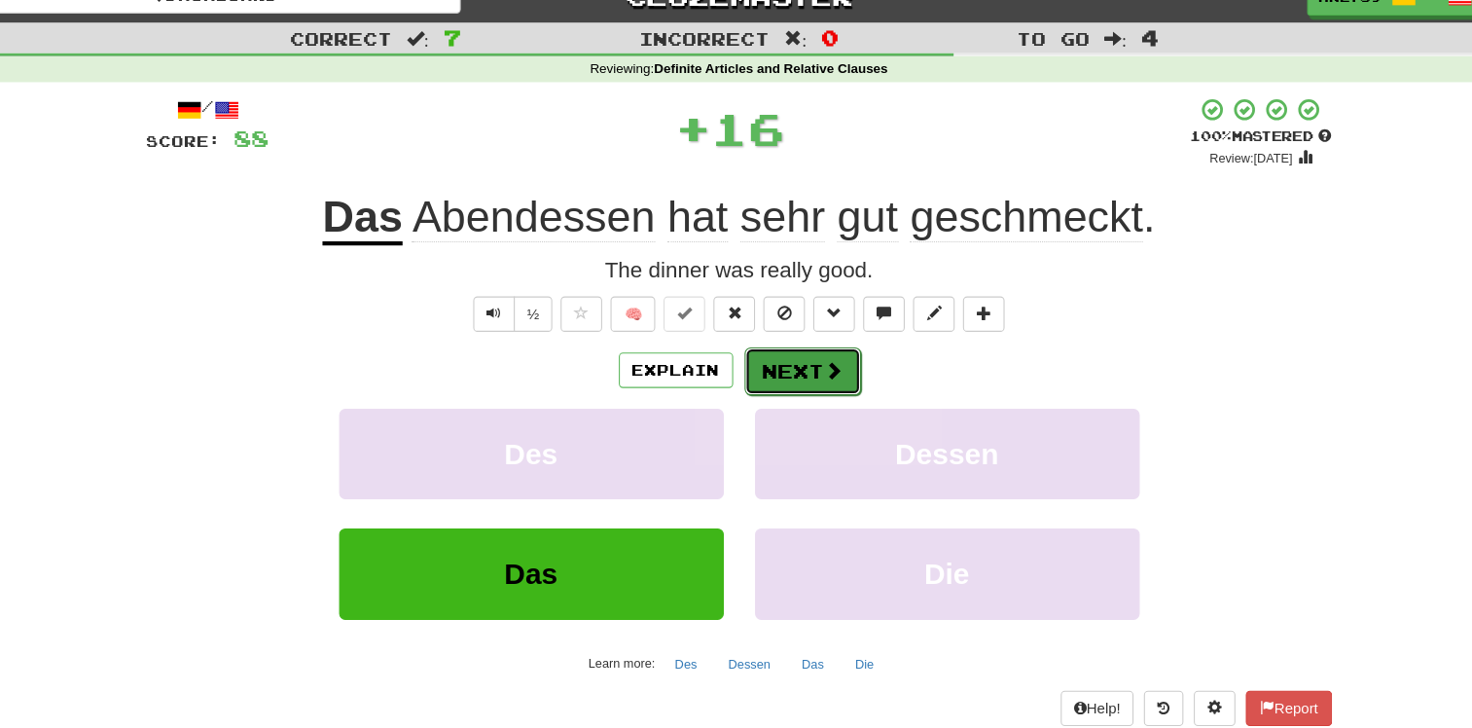
click at [756, 363] on button "Next" at bounding box center [795, 375] width 109 height 45
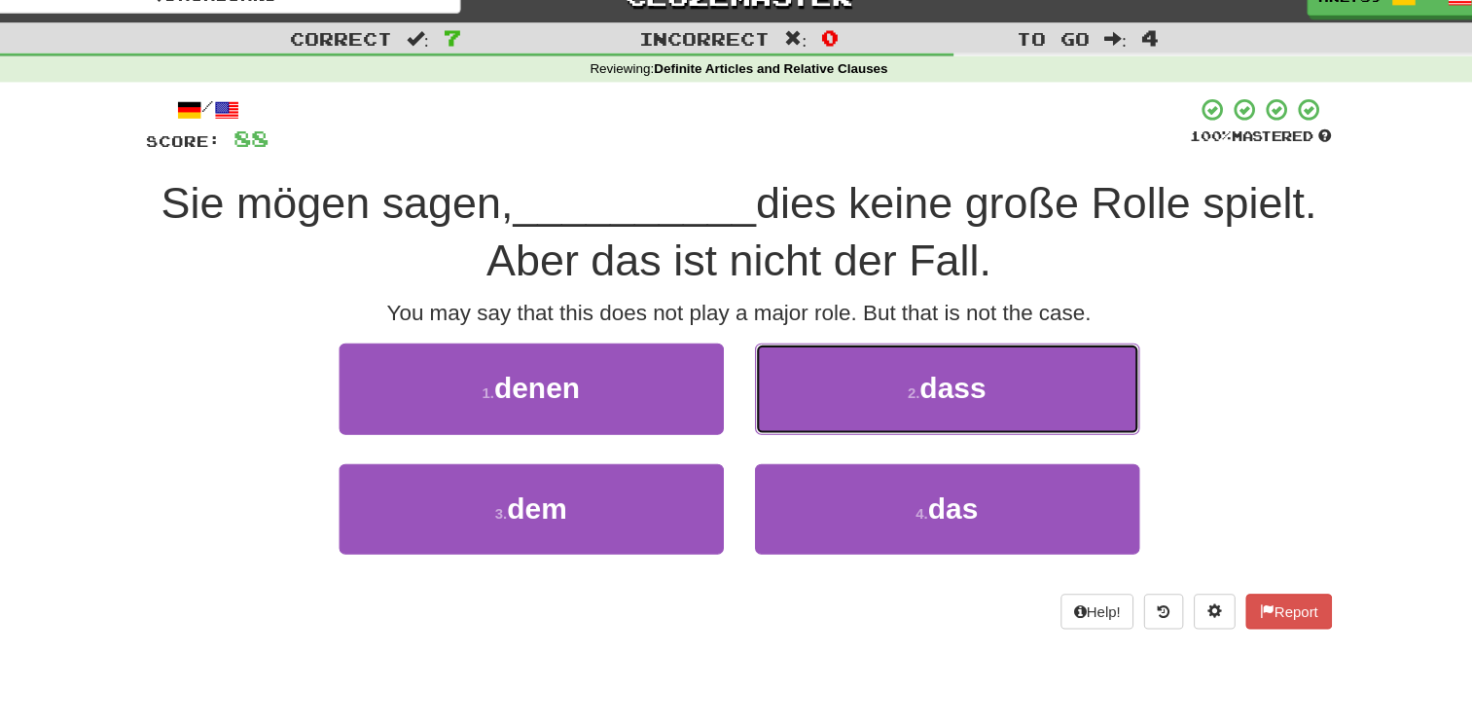
click at [854, 391] on button "2 . dass" at bounding box center [931, 391] width 360 height 85
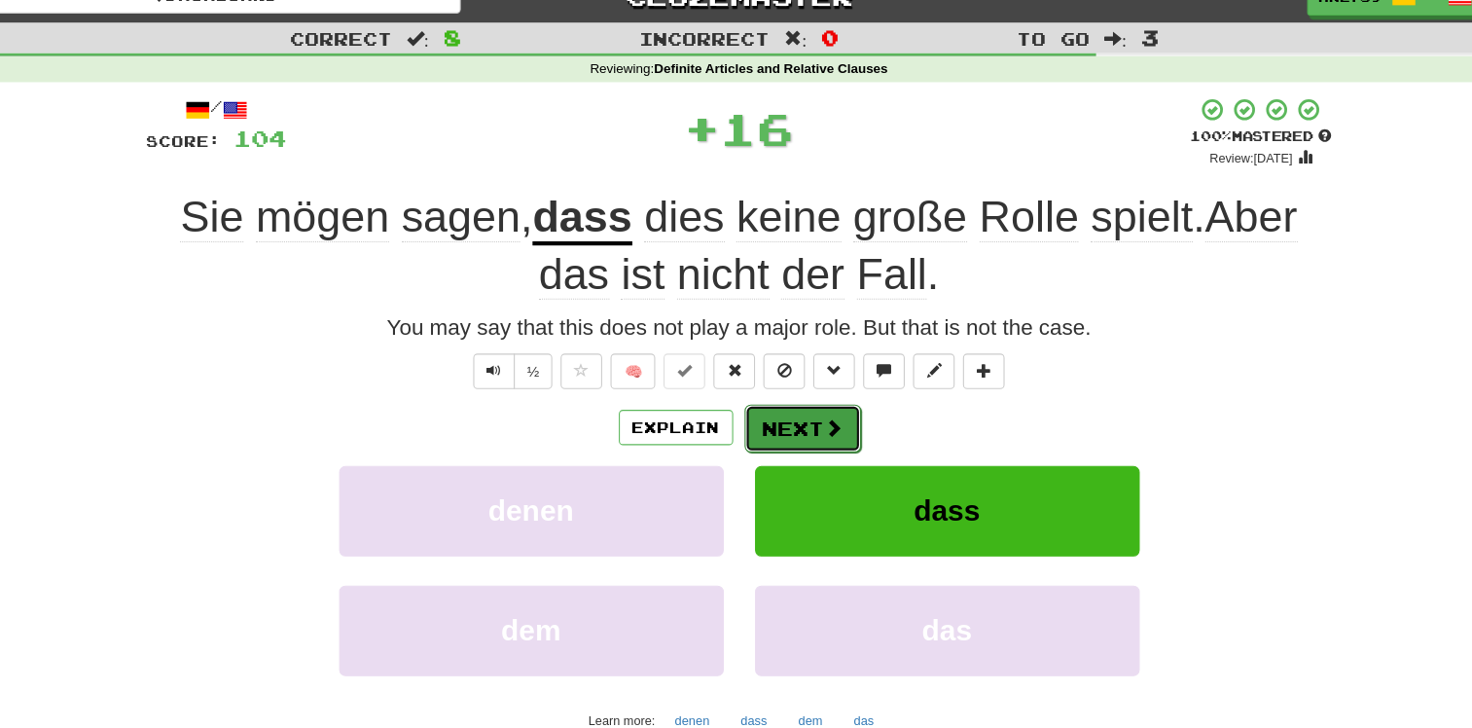
click at [793, 441] on button "Next" at bounding box center [795, 429] width 109 height 45
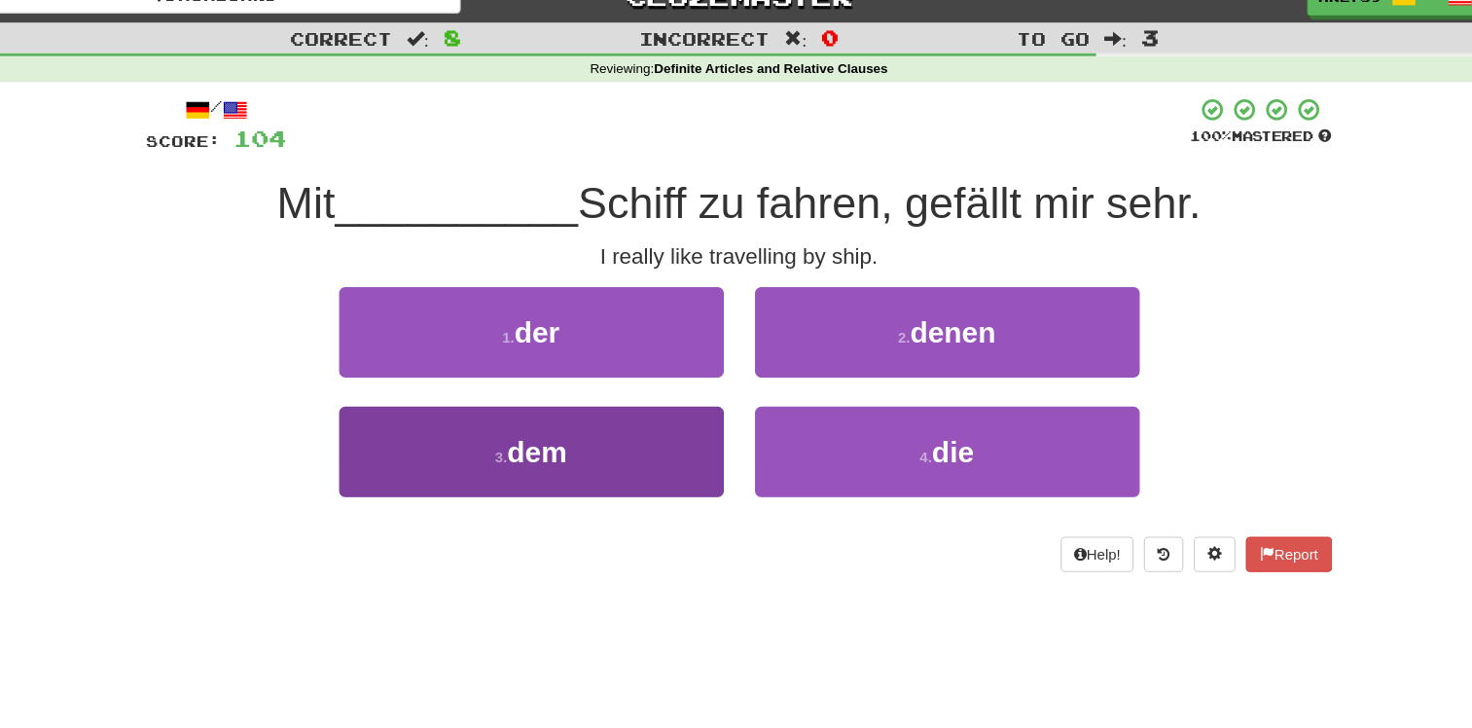
drag, startPoint x: 660, startPoint y: 492, endPoint x: 661, endPoint y: 482, distance: 10.7
click at [660, 487] on div "3 . dem" at bounding box center [541, 465] width 389 height 112
click at [666, 460] on button "3 . dem" at bounding box center [542, 451] width 360 height 85
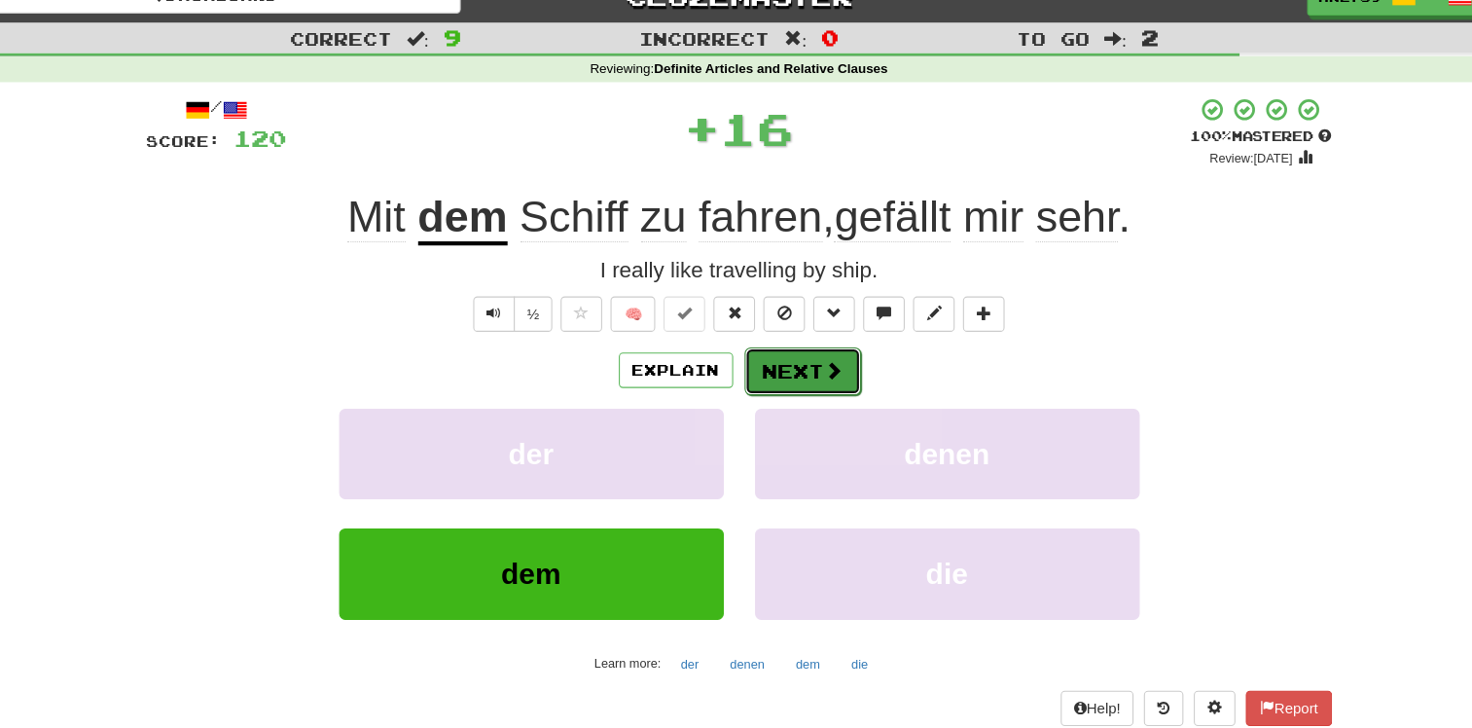
click at [825, 384] on button "Next" at bounding box center [795, 375] width 109 height 45
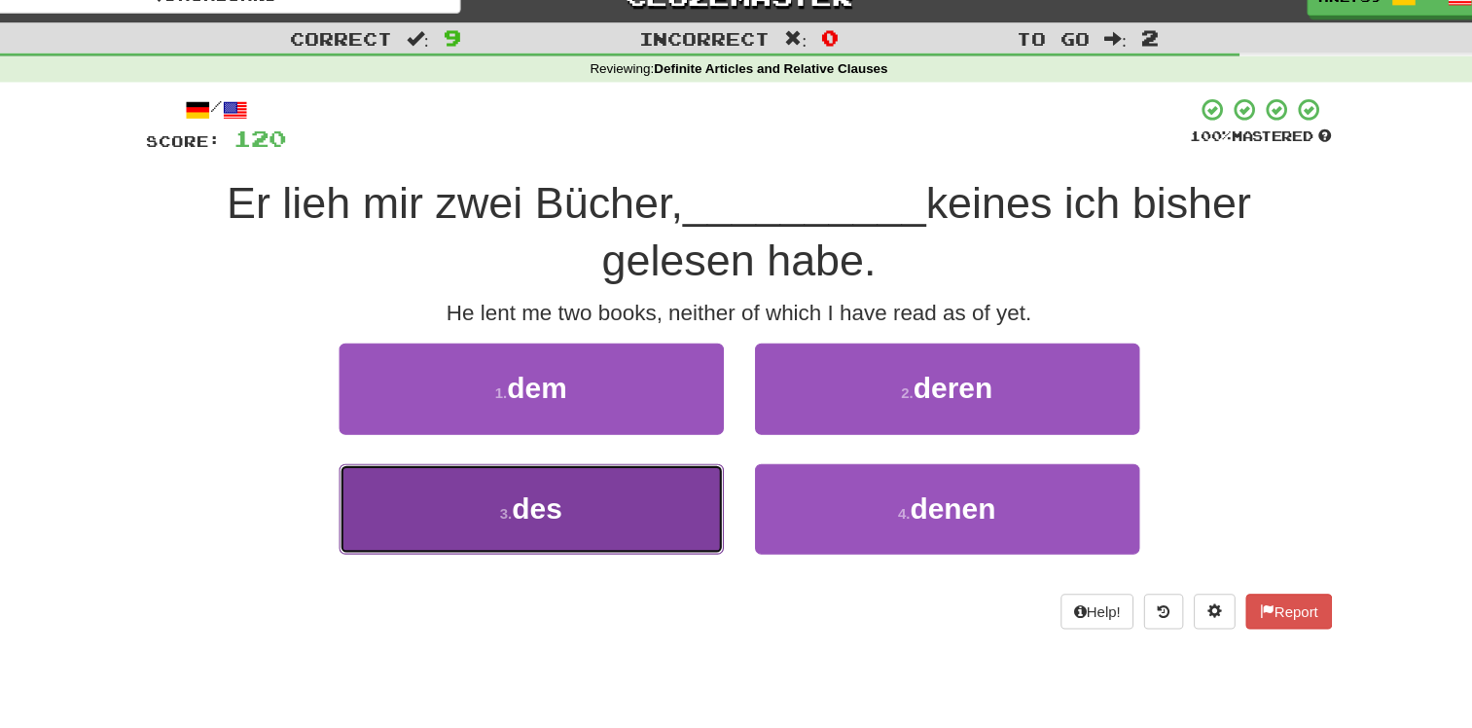
click at [660, 516] on button "3 . des" at bounding box center [542, 504] width 360 height 85
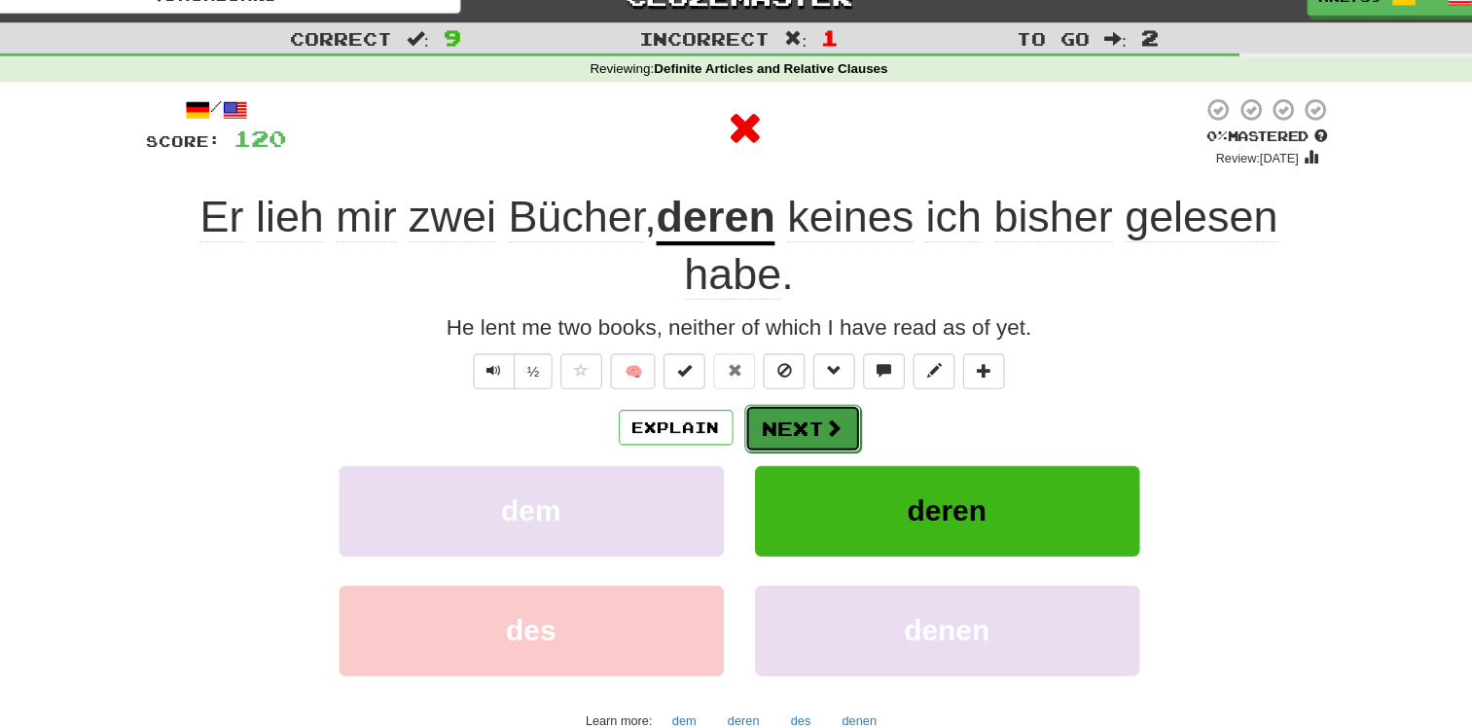
click at [772, 428] on button "Next" at bounding box center [795, 429] width 109 height 45
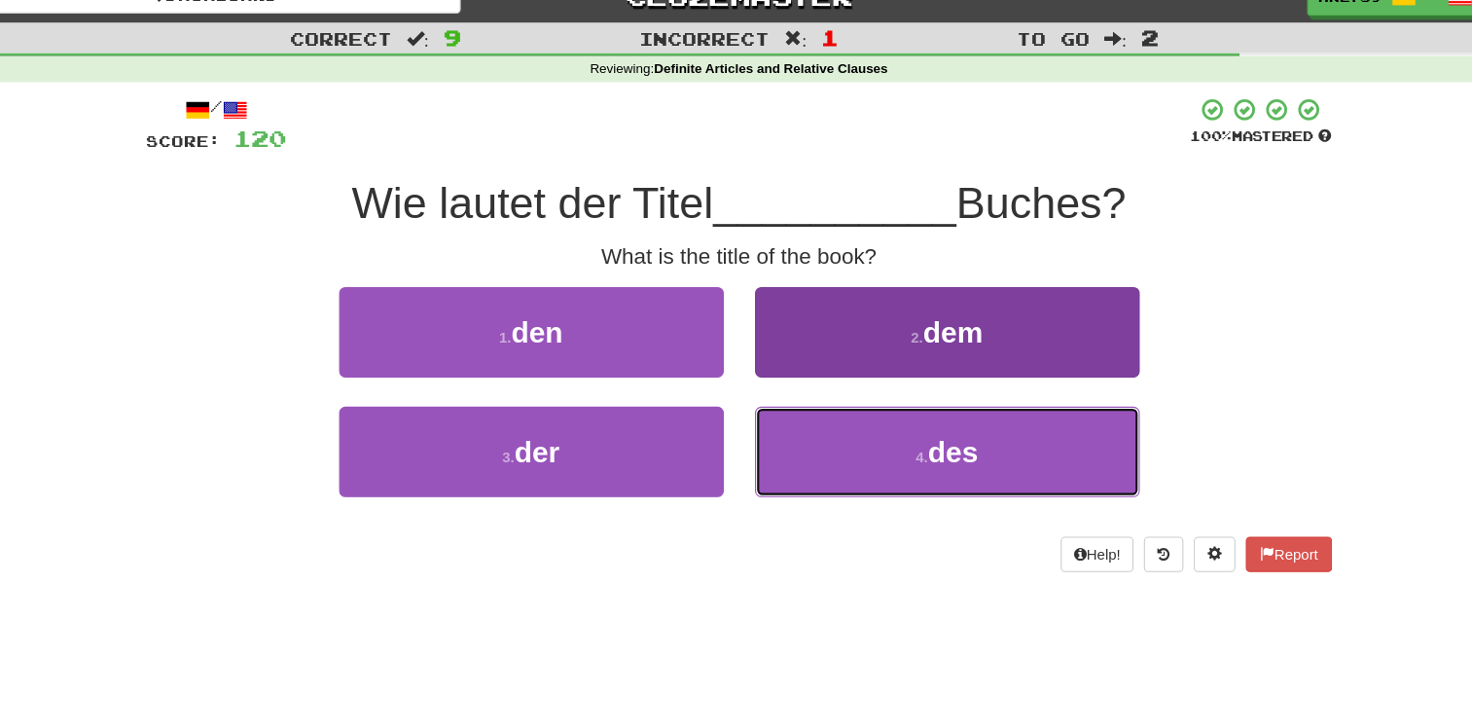
drag, startPoint x: 867, startPoint y: 446, endPoint x: 822, endPoint y: 453, distance: 45.4
click at [865, 446] on button "4 . des" at bounding box center [931, 451] width 360 height 85
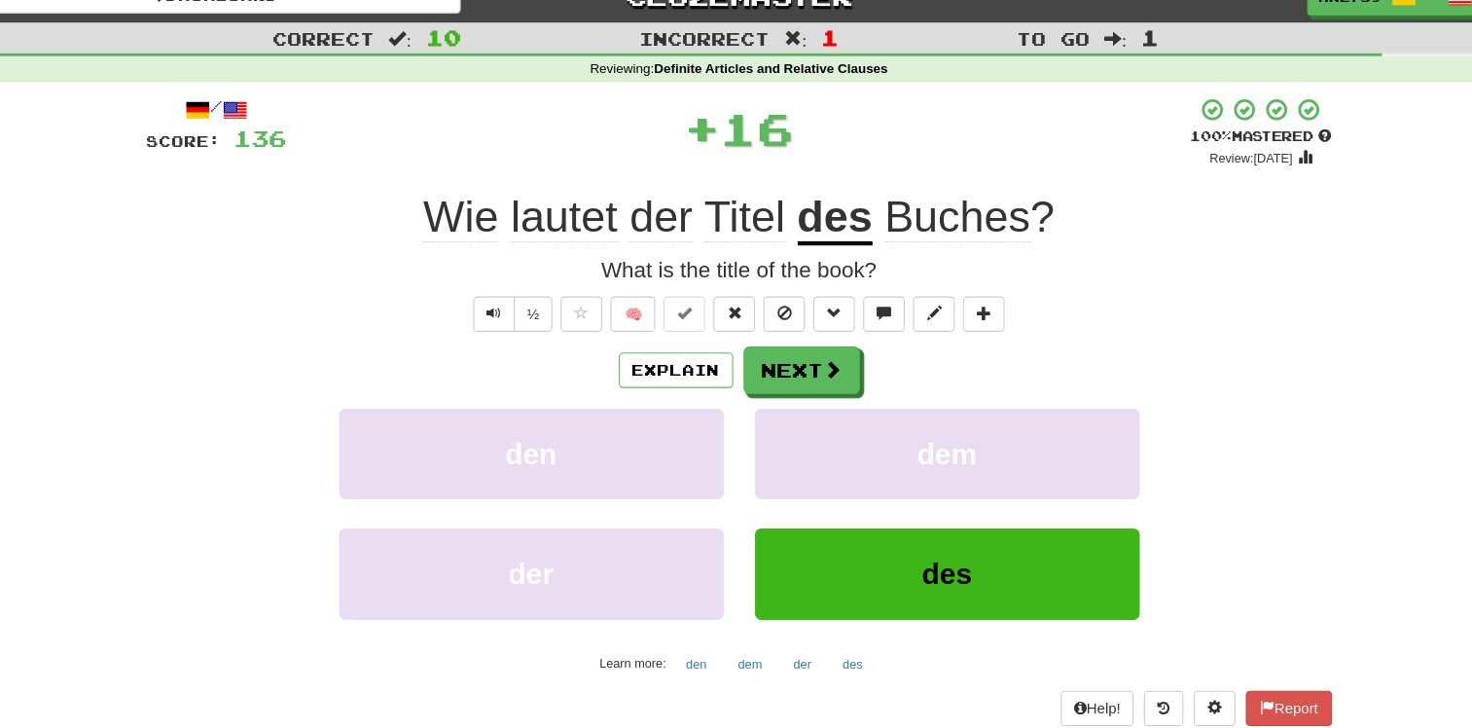
click at [820, 402] on div "Explain Next den dem der des Learn more: den dem der des" at bounding box center [736, 508] width 1109 height 312
click at [819, 382] on span at bounding box center [825, 375] width 18 height 18
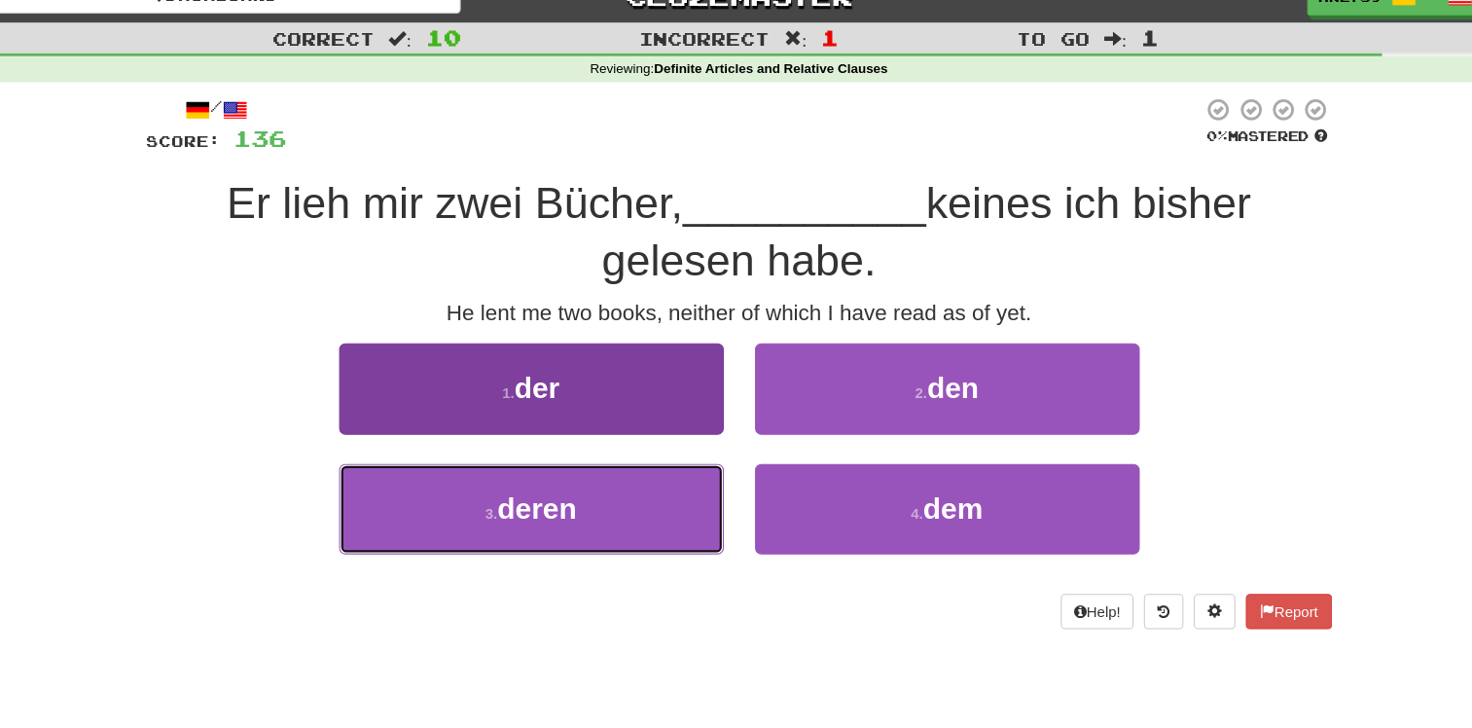
click at [641, 510] on button "3 . deren" at bounding box center [542, 504] width 360 height 85
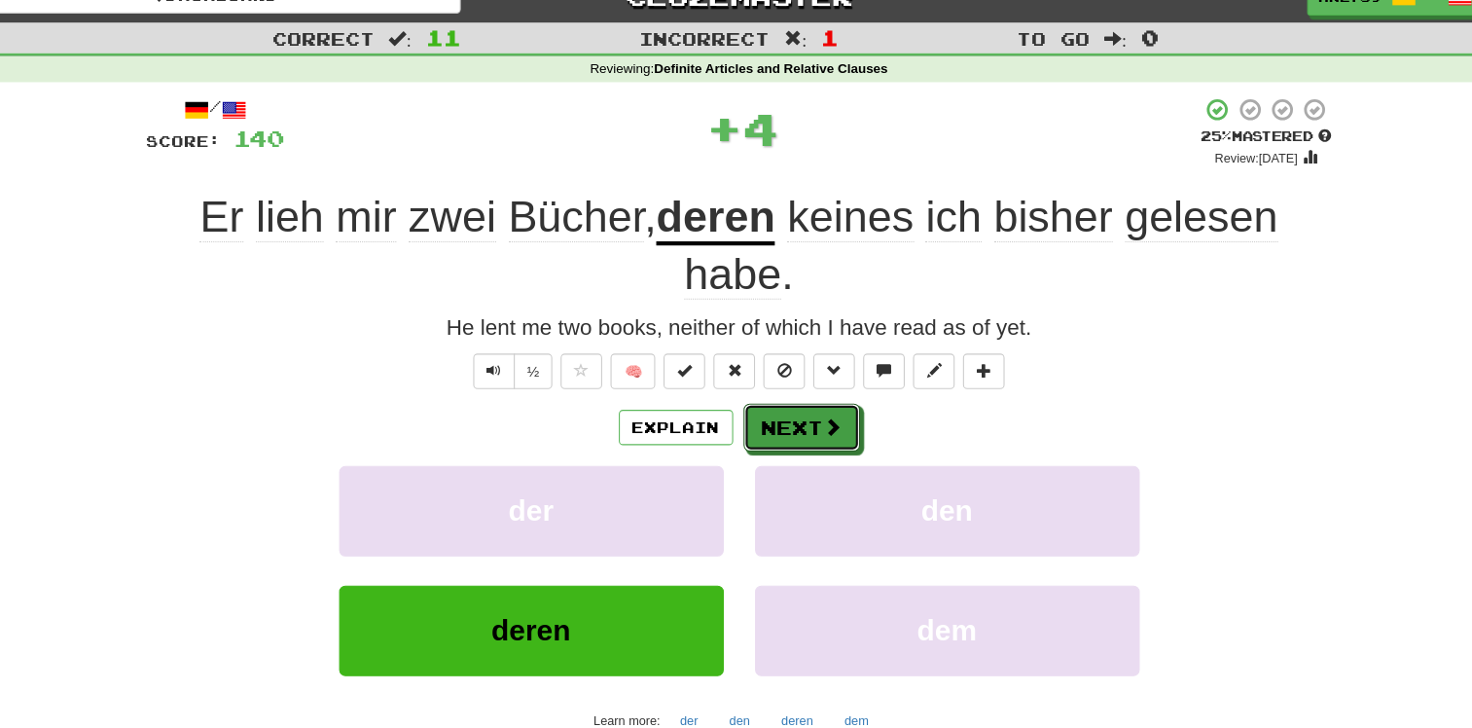
click at [785, 441] on button "Next" at bounding box center [794, 428] width 109 height 45
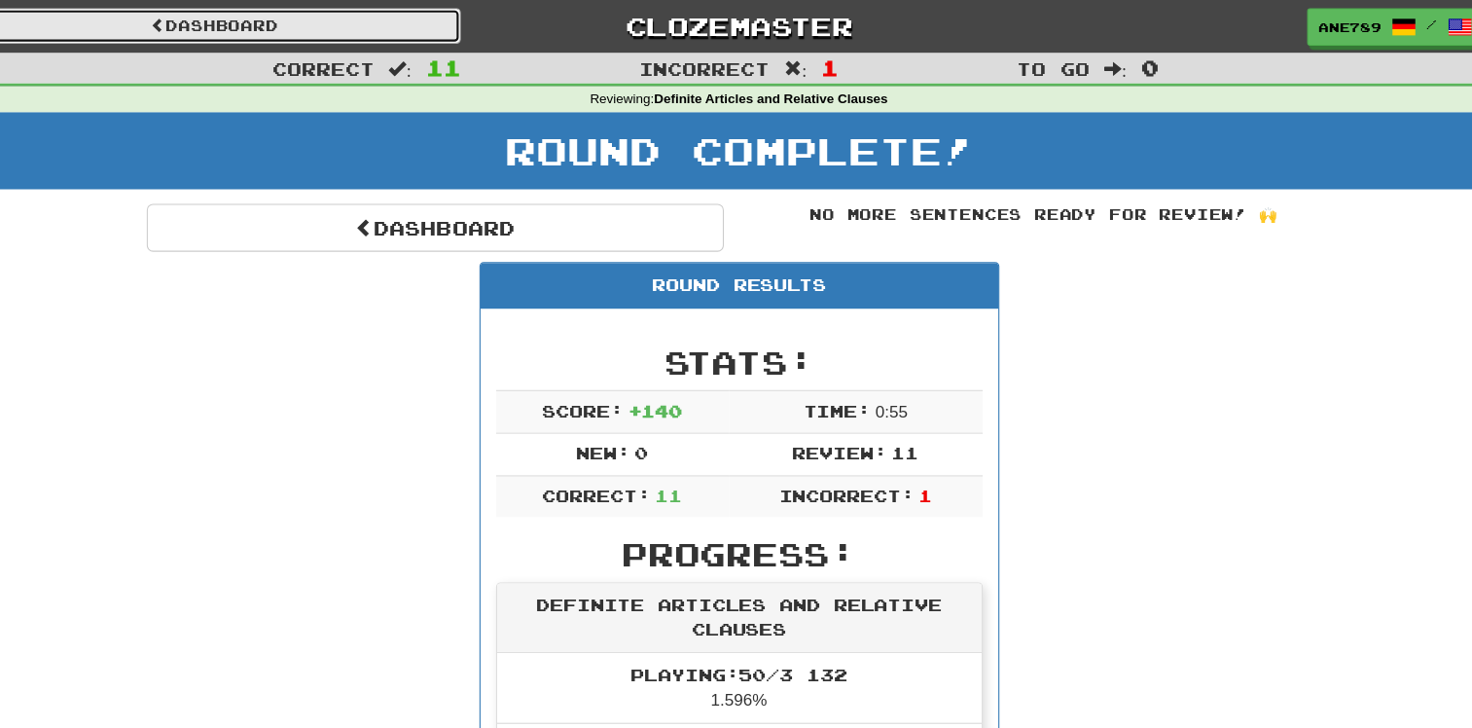
click at [344, 12] on link "Dashboard" at bounding box center [245, 24] width 461 height 33
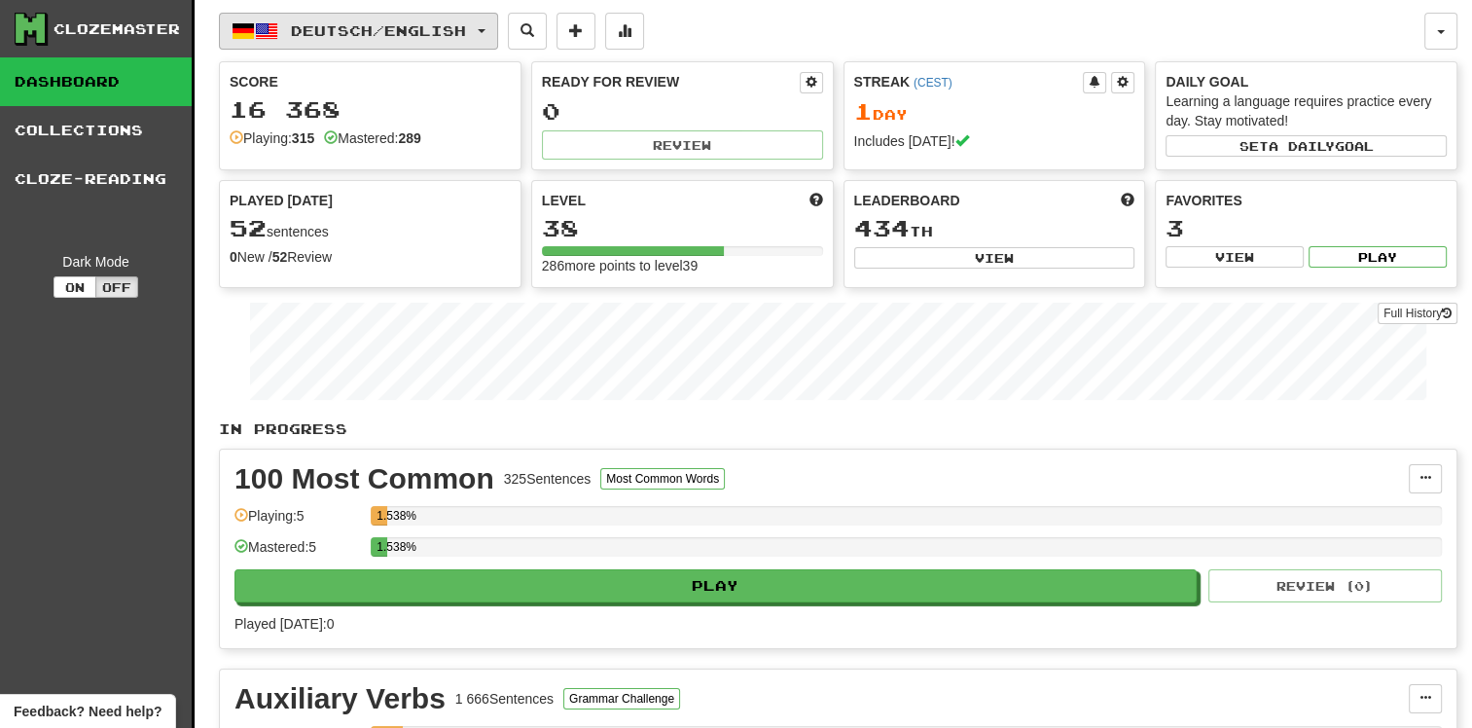
click at [389, 29] on span "Deutsch / English" at bounding box center [378, 30] width 175 height 17
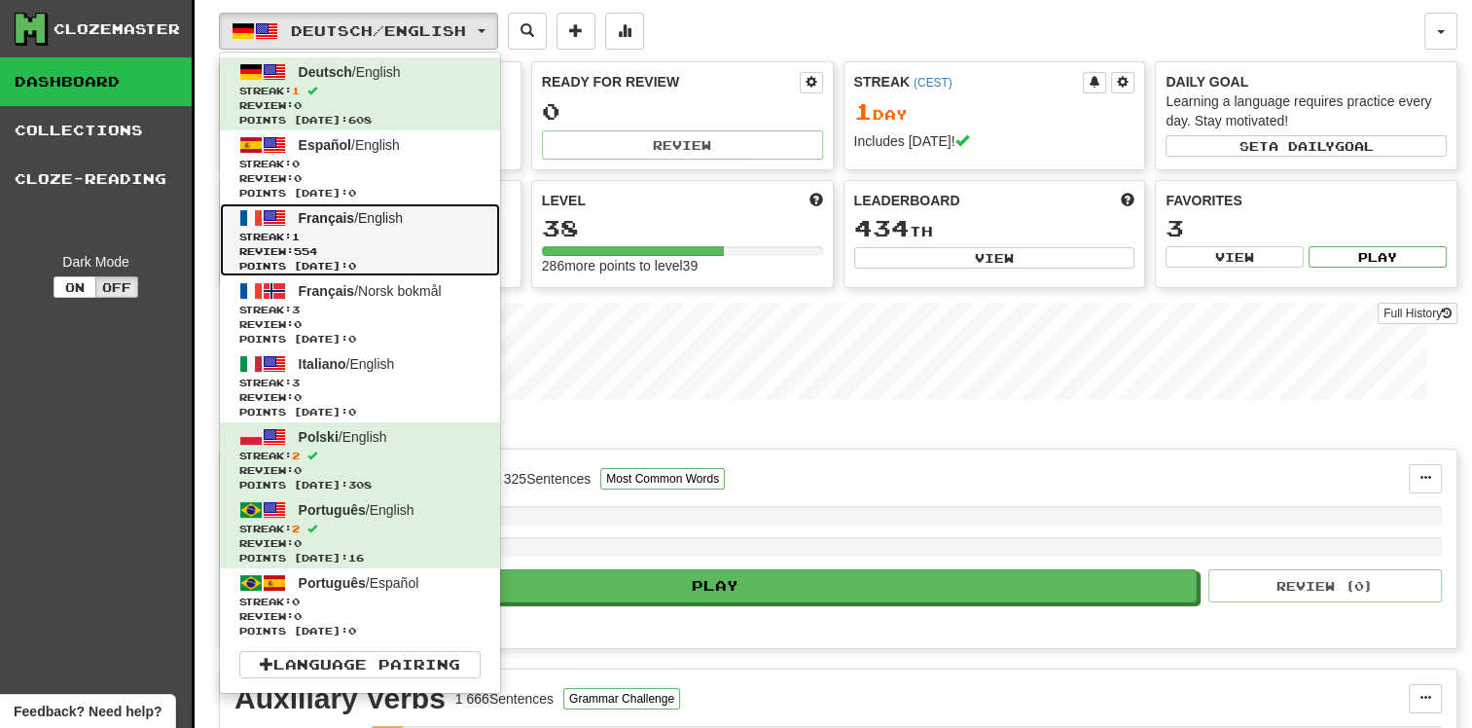
click at [346, 259] on span "Points today: 0" at bounding box center [359, 266] width 241 height 15
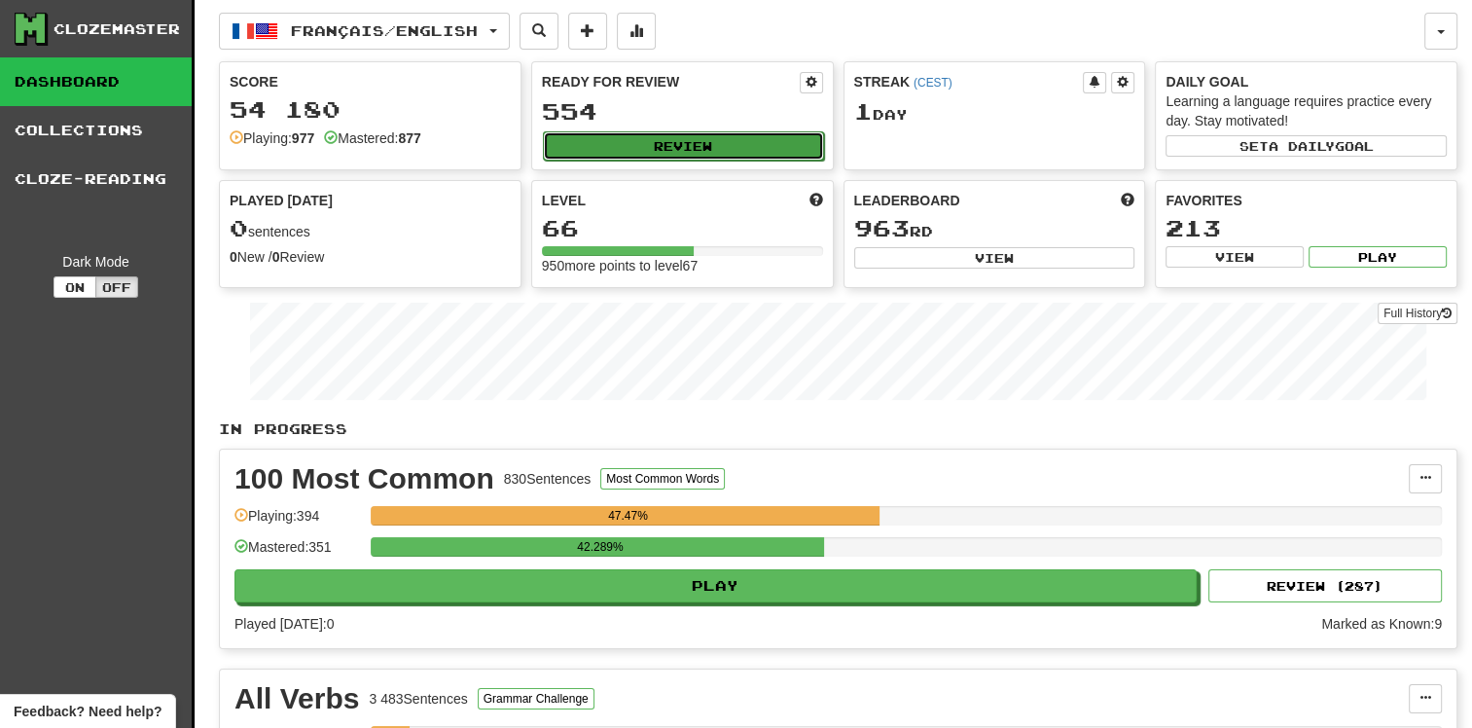
click at [661, 138] on button "Review" at bounding box center [683, 145] width 281 height 29
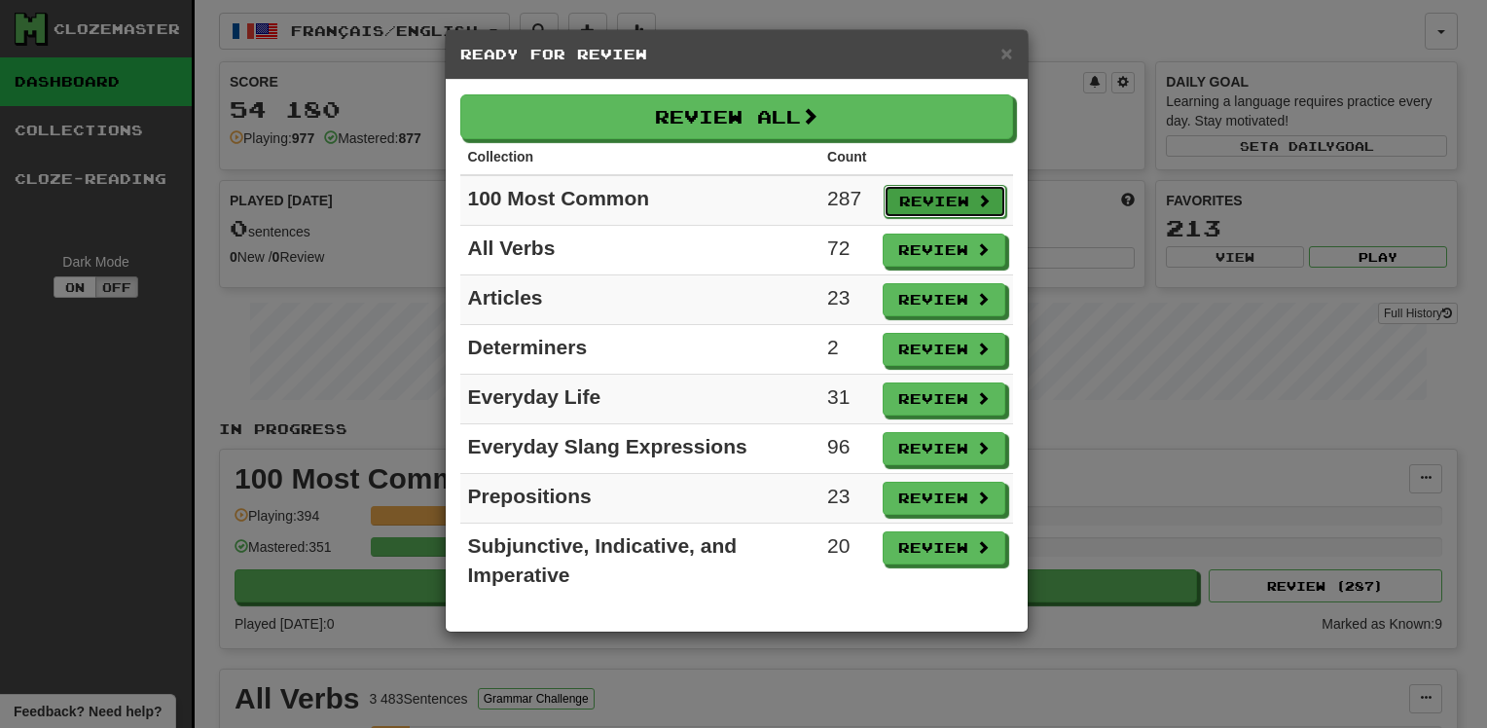
click at [947, 196] on button "Review" at bounding box center [944, 201] width 123 height 33
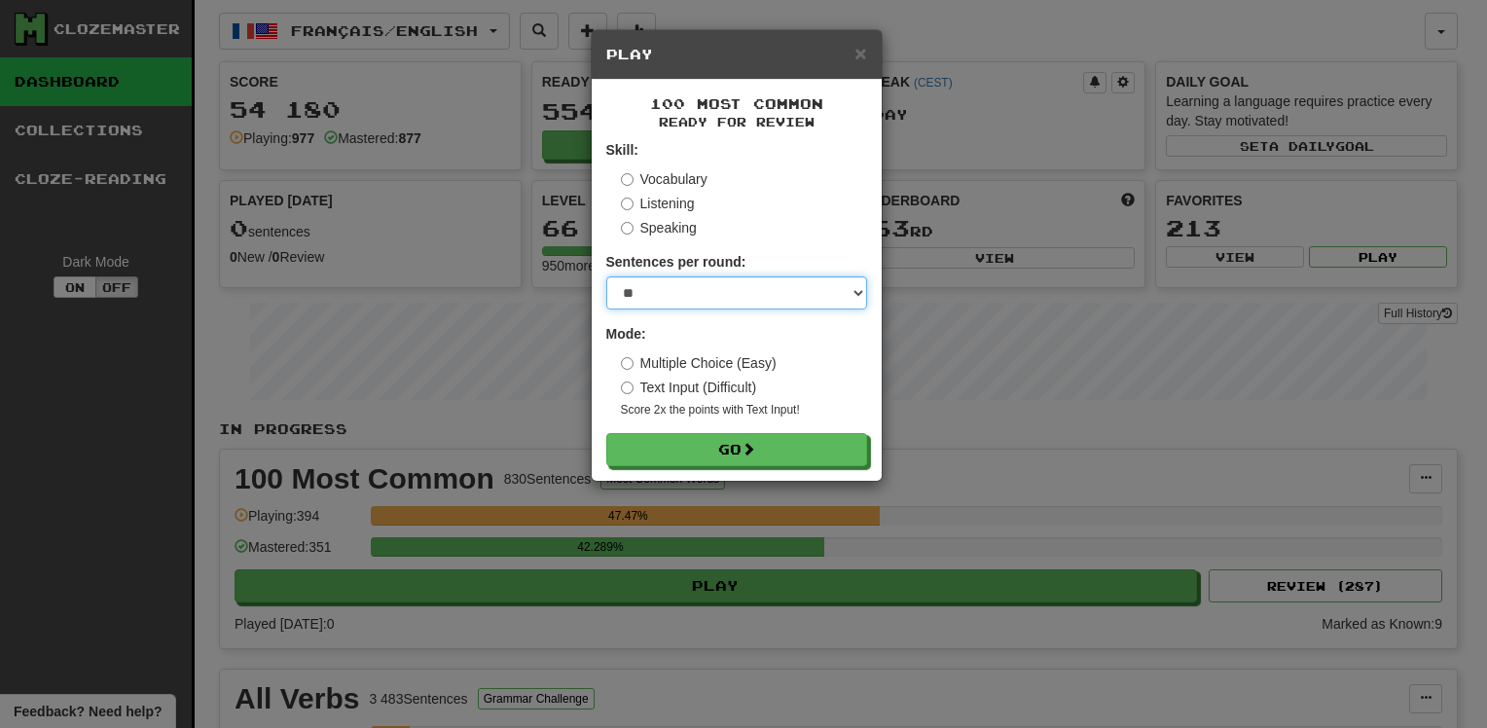
click at [724, 285] on select "* ** ** ** ** ** *** ********" at bounding box center [736, 292] width 261 height 33
select select "**"
click at [606, 276] on select "* ** ** ** ** ** *** ********" at bounding box center [736, 292] width 261 height 33
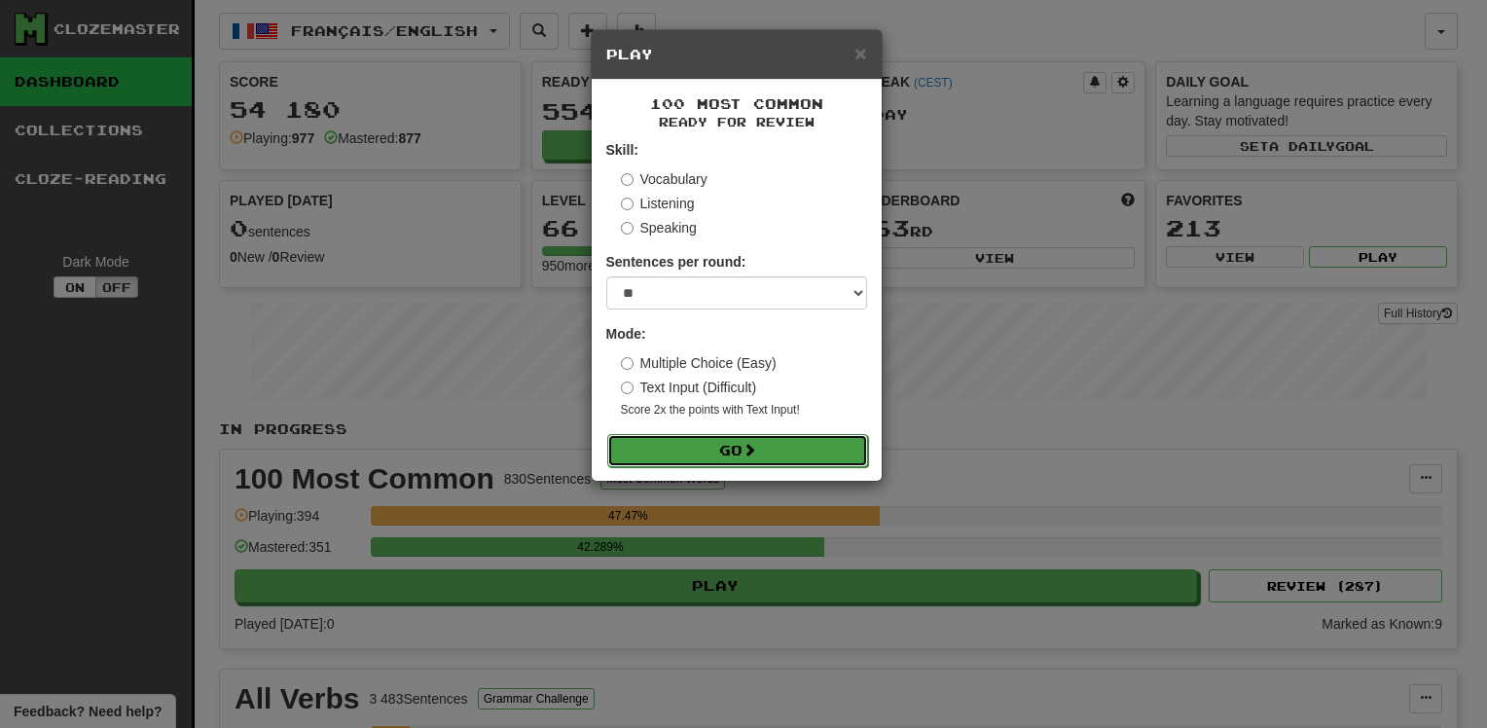
click at [709, 458] on button "Go" at bounding box center [737, 450] width 261 height 33
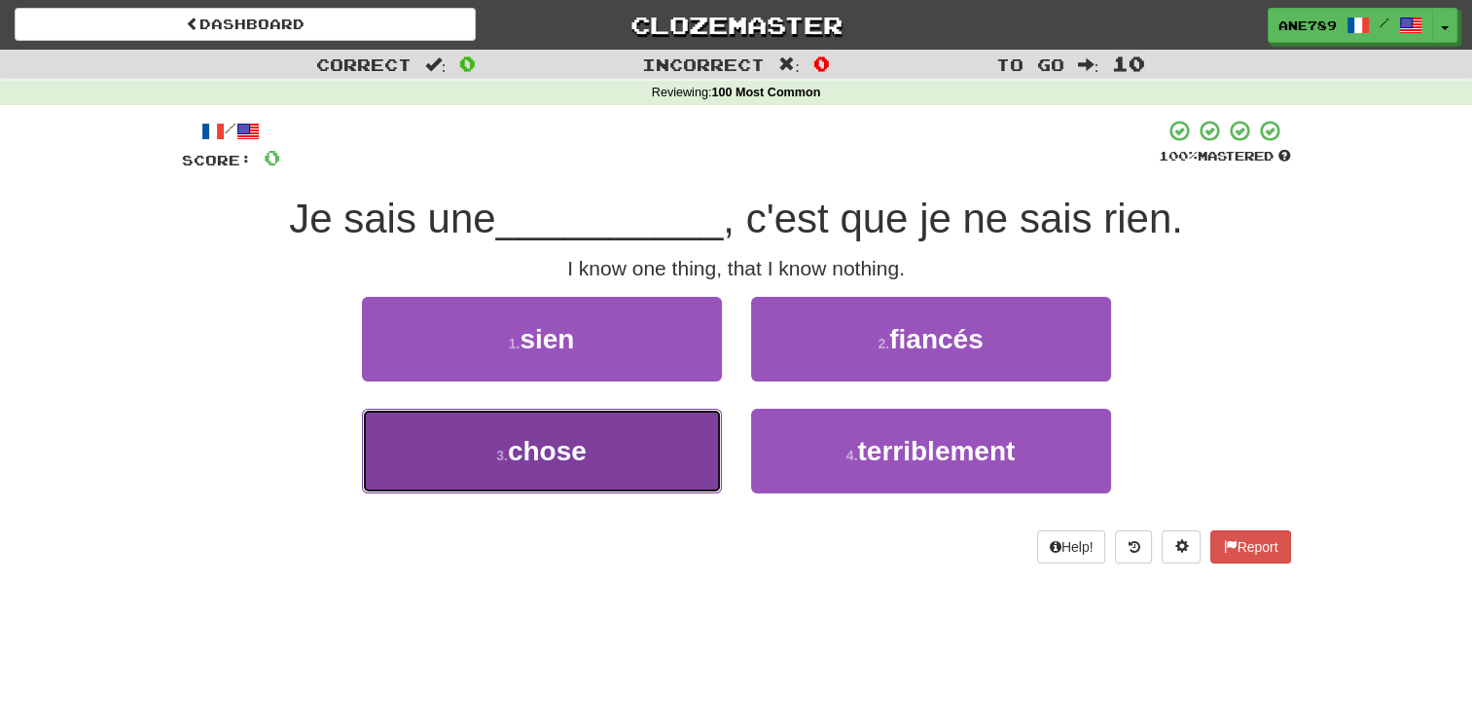
click at [705, 442] on button "3 . chose" at bounding box center [542, 451] width 360 height 85
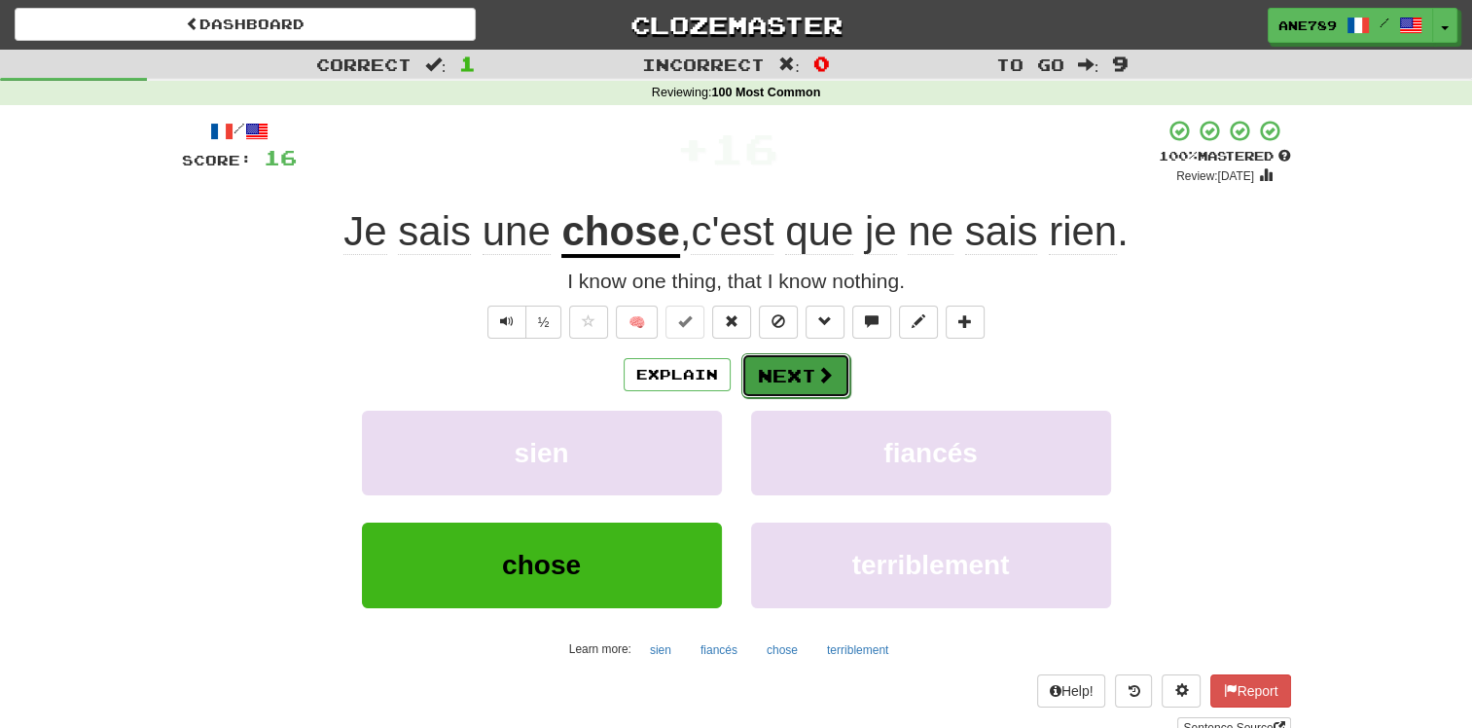
click at [822, 375] on span at bounding box center [825, 375] width 18 height 18
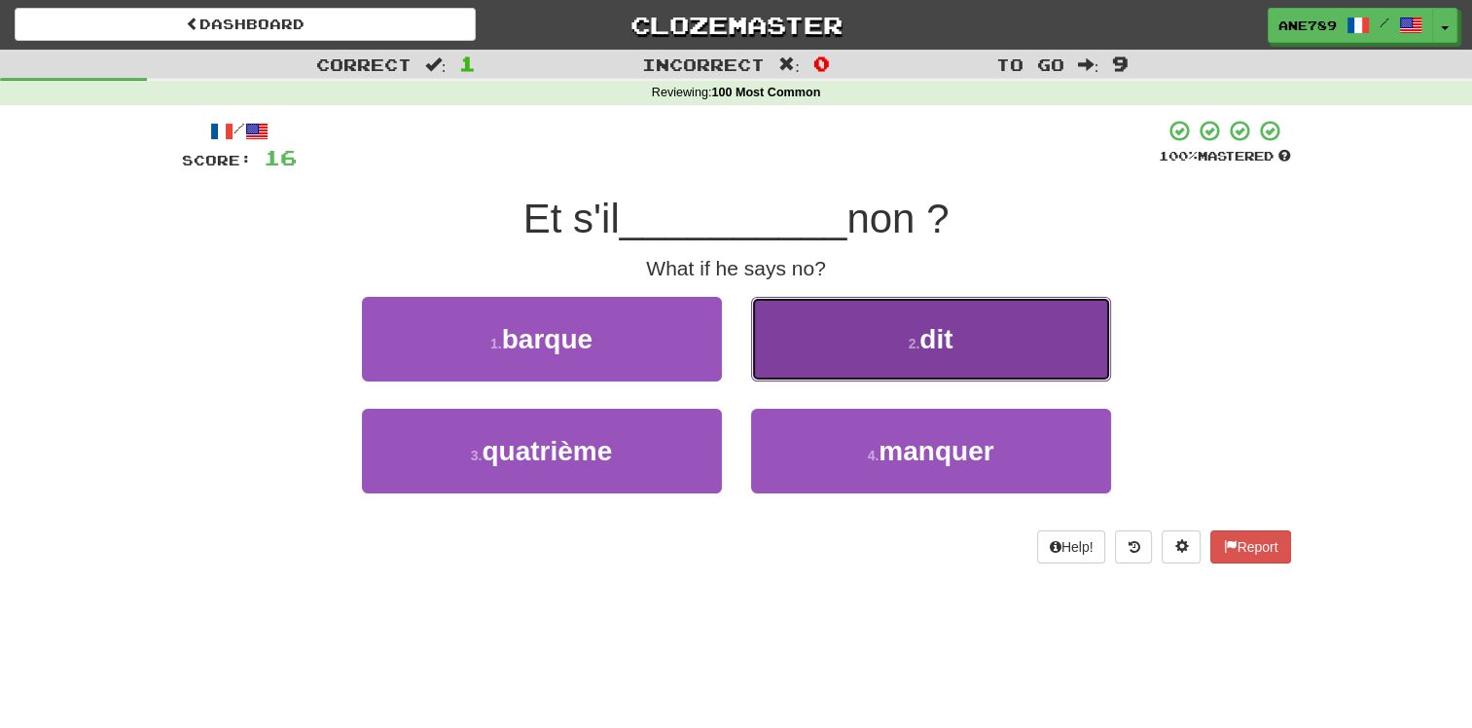
click at [887, 330] on button "2 . dit" at bounding box center [931, 339] width 360 height 85
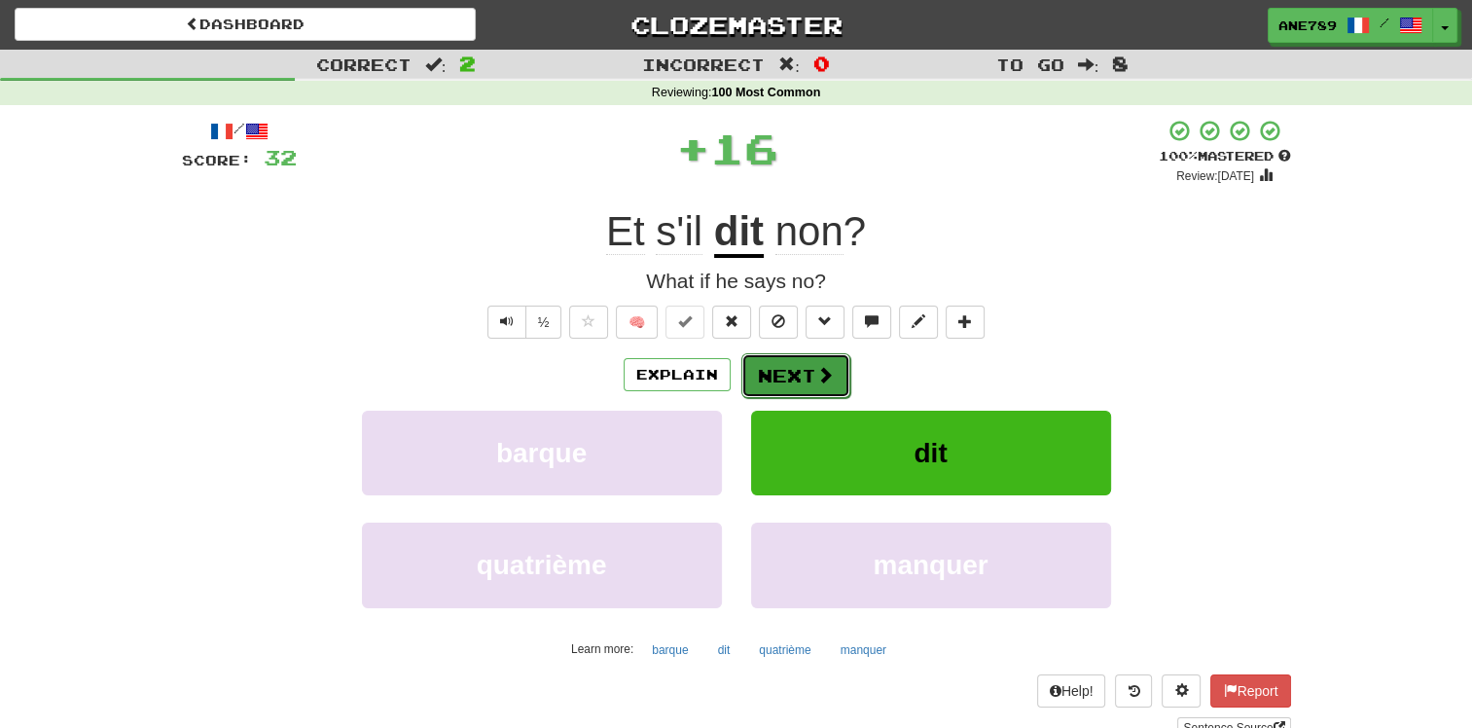
click at [800, 379] on button "Next" at bounding box center [795, 375] width 109 height 45
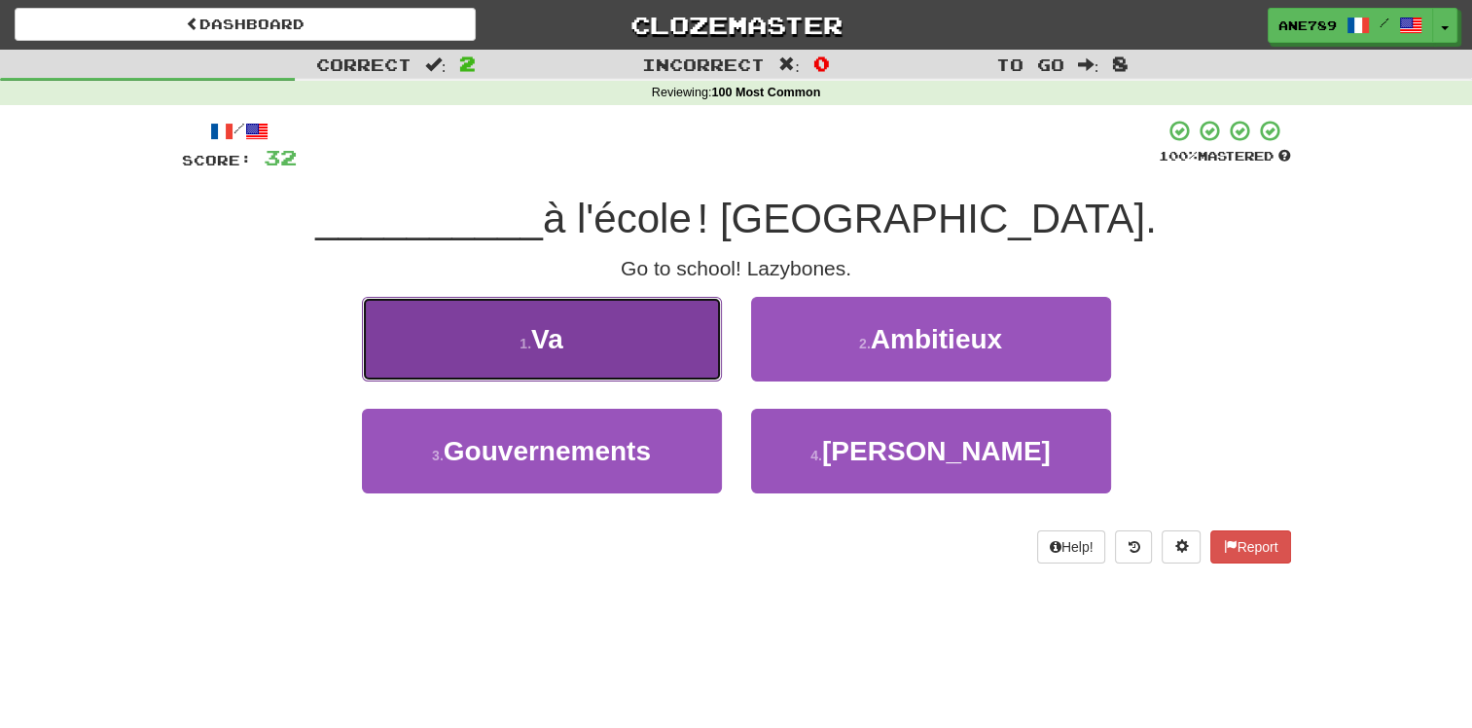
click at [701, 337] on button "1 . Va" at bounding box center [542, 339] width 360 height 85
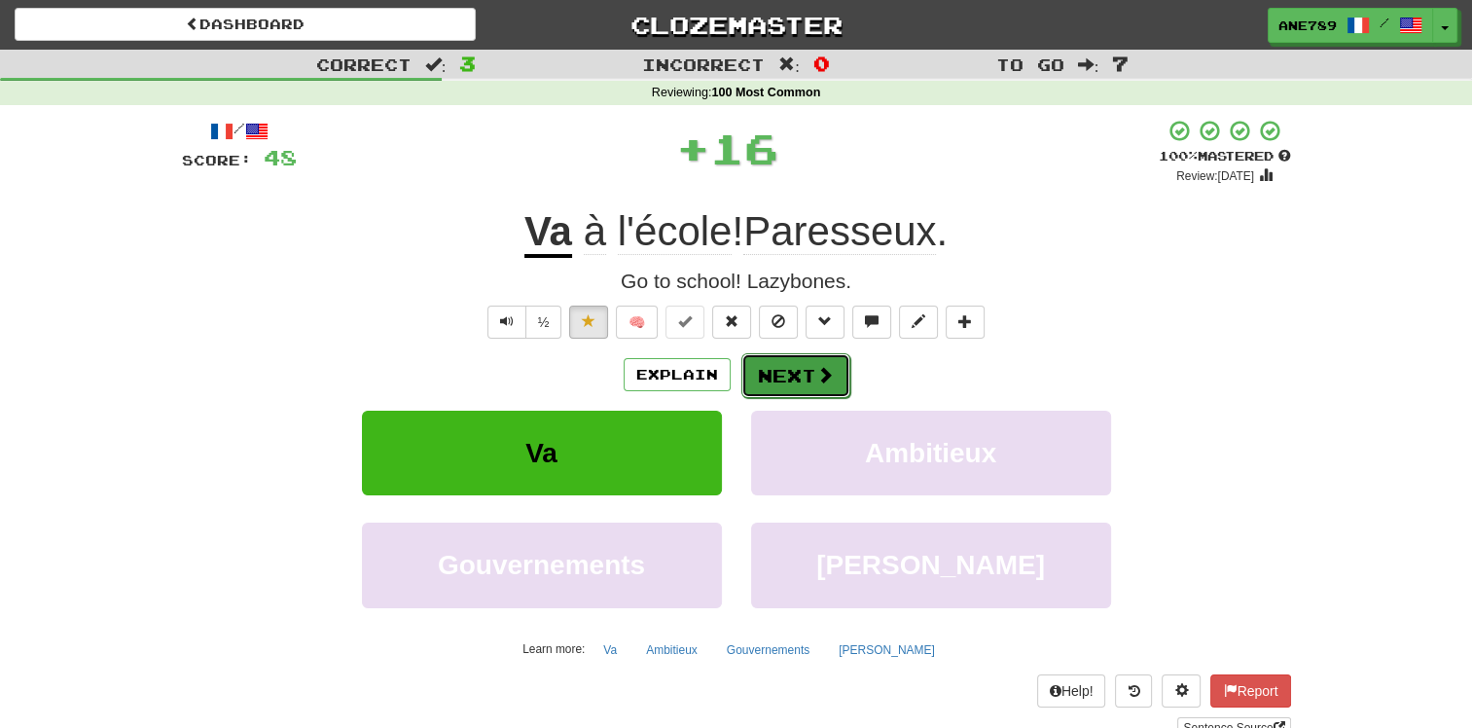
click at [816, 374] on span at bounding box center [825, 375] width 18 height 18
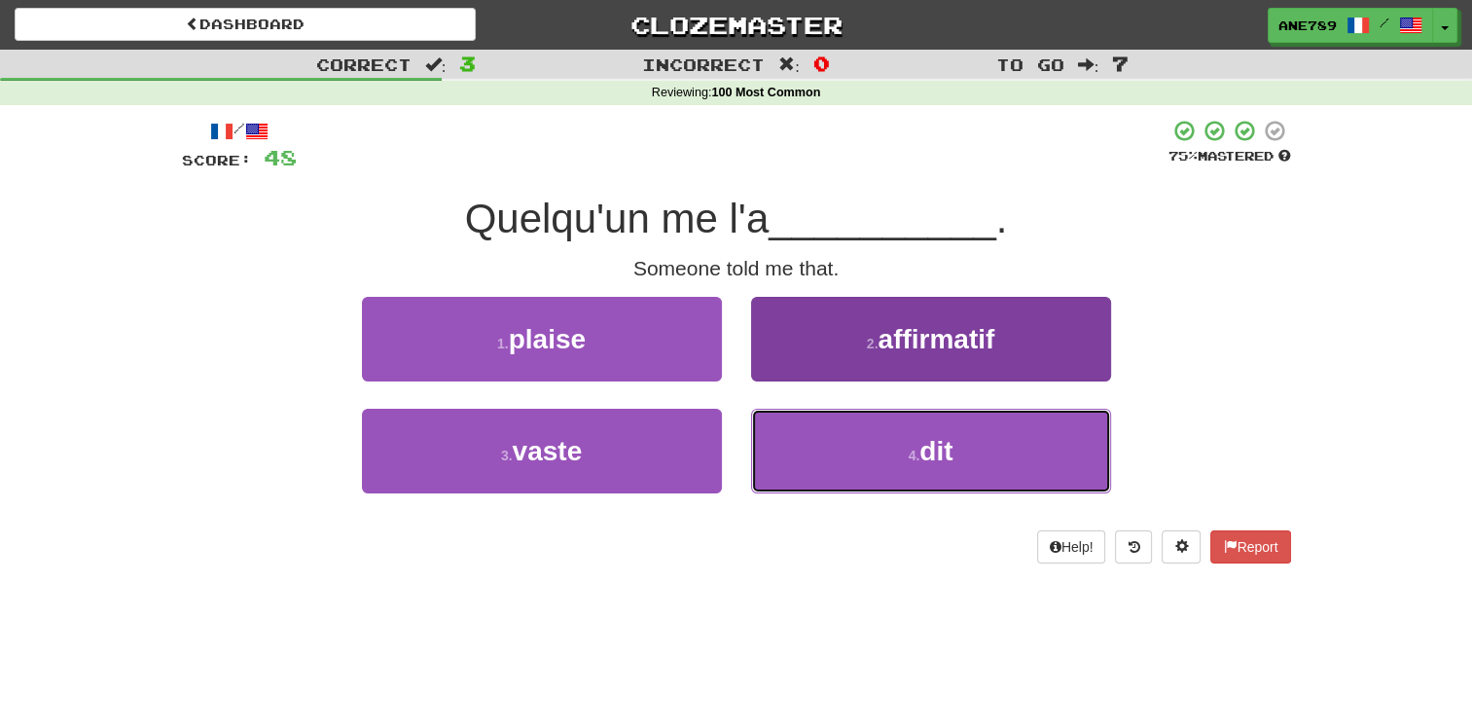
drag, startPoint x: 846, startPoint y: 445, endPoint x: 818, endPoint y: 413, distance: 42.7
click at [846, 442] on button "4 . dit" at bounding box center [931, 451] width 360 height 85
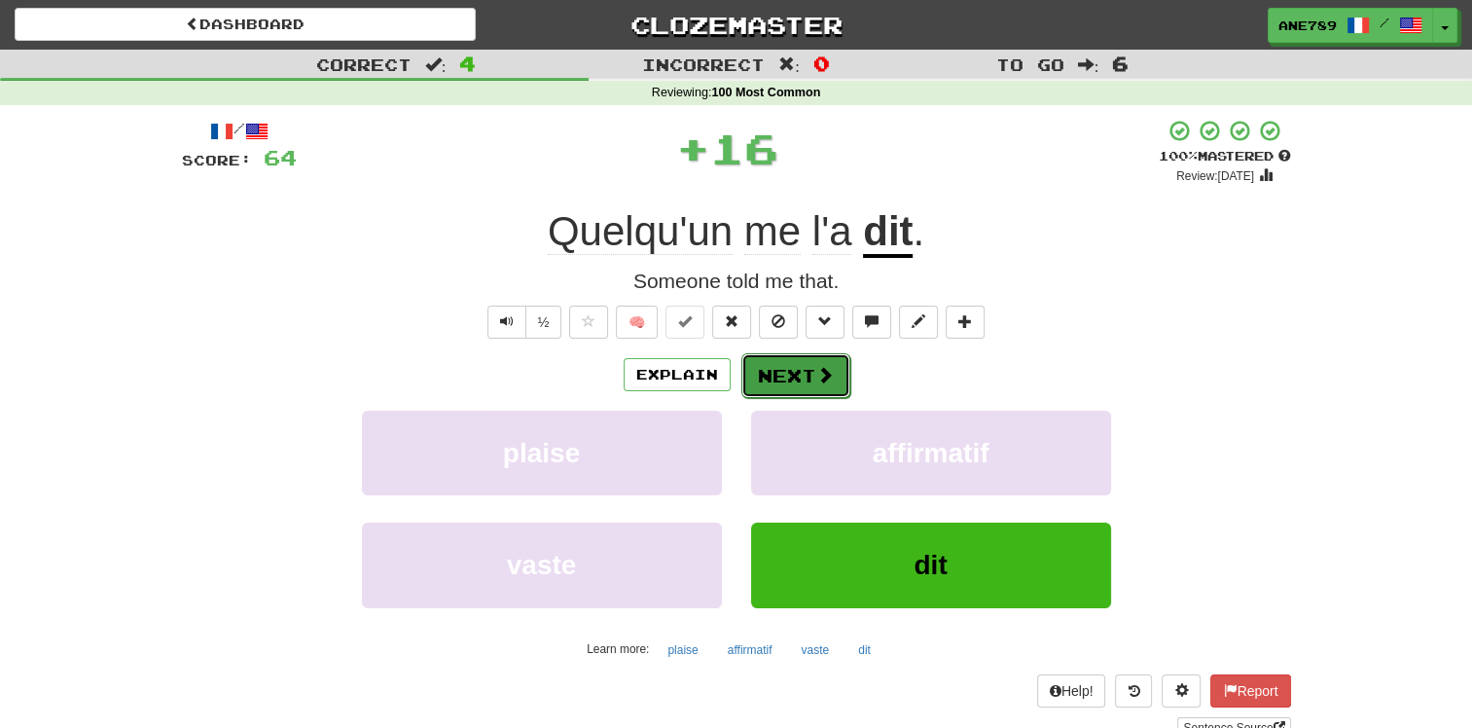
click at [792, 378] on button "Next" at bounding box center [795, 375] width 109 height 45
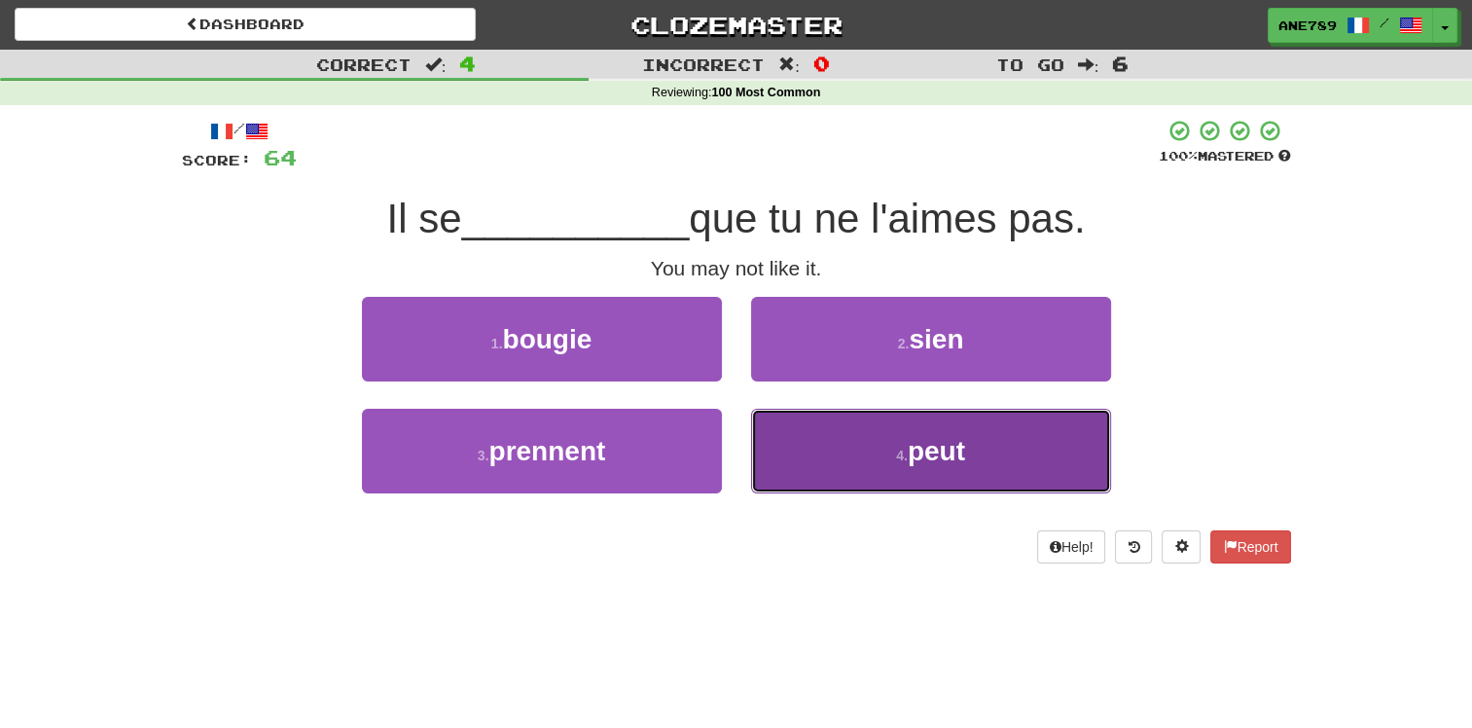
click at [806, 459] on button "4 . peut" at bounding box center [931, 451] width 360 height 85
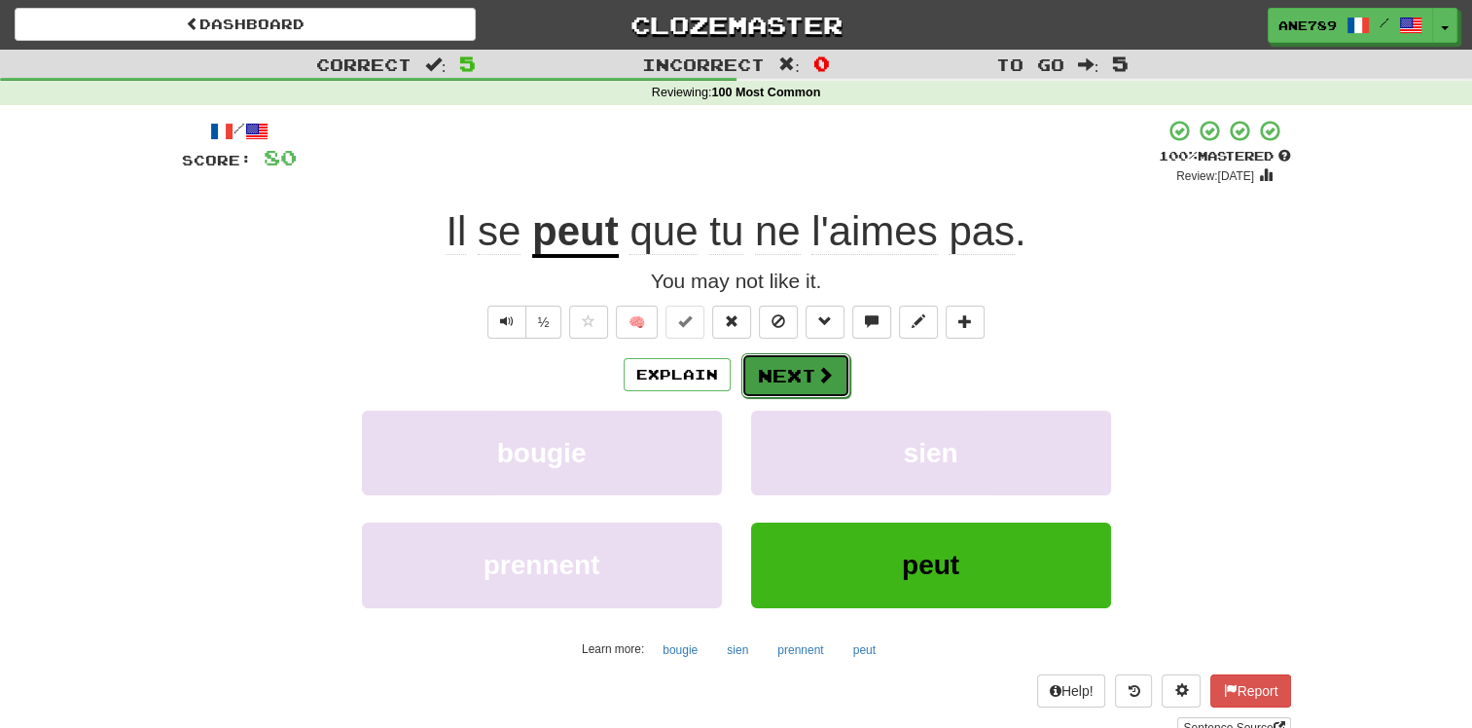
click at [790, 379] on button "Next" at bounding box center [795, 375] width 109 height 45
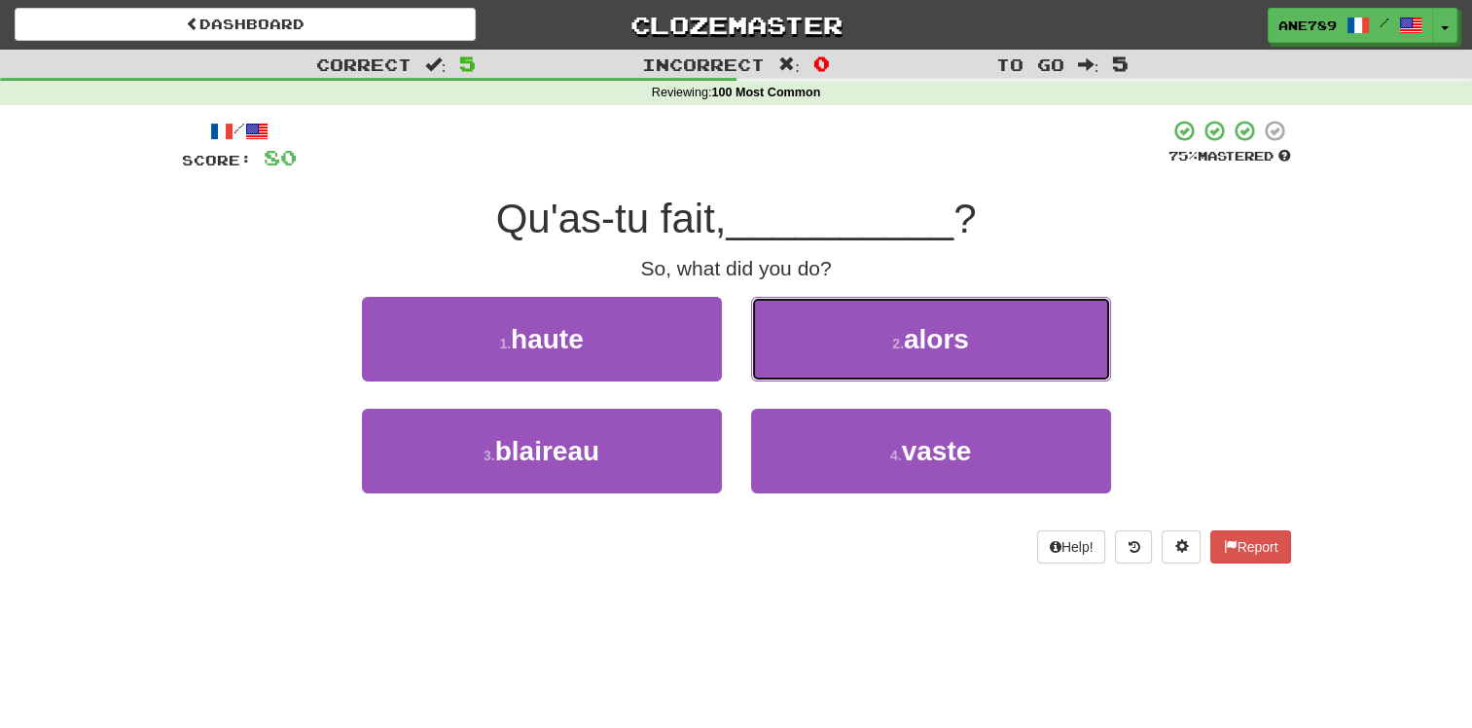
click at [825, 343] on button "2 . alors" at bounding box center [931, 339] width 360 height 85
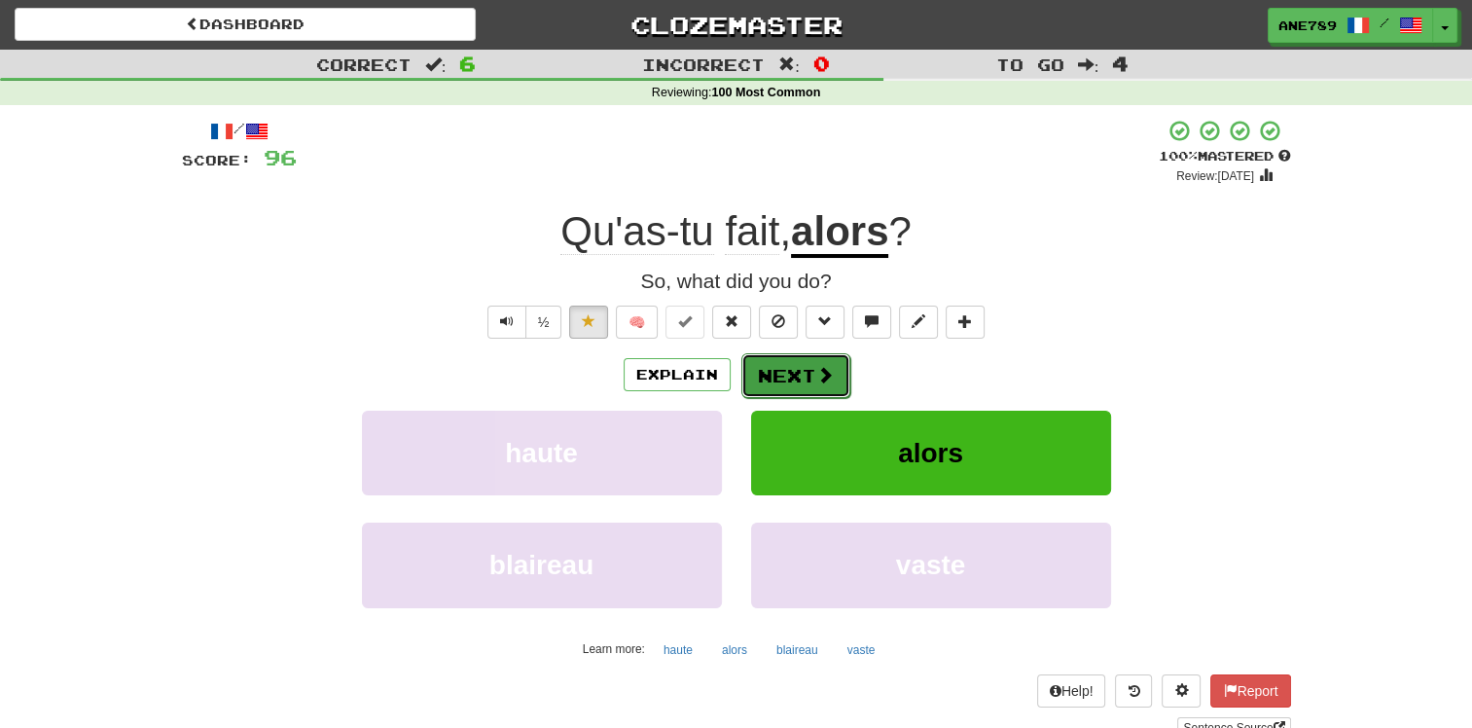
click at [767, 367] on button "Next" at bounding box center [795, 375] width 109 height 45
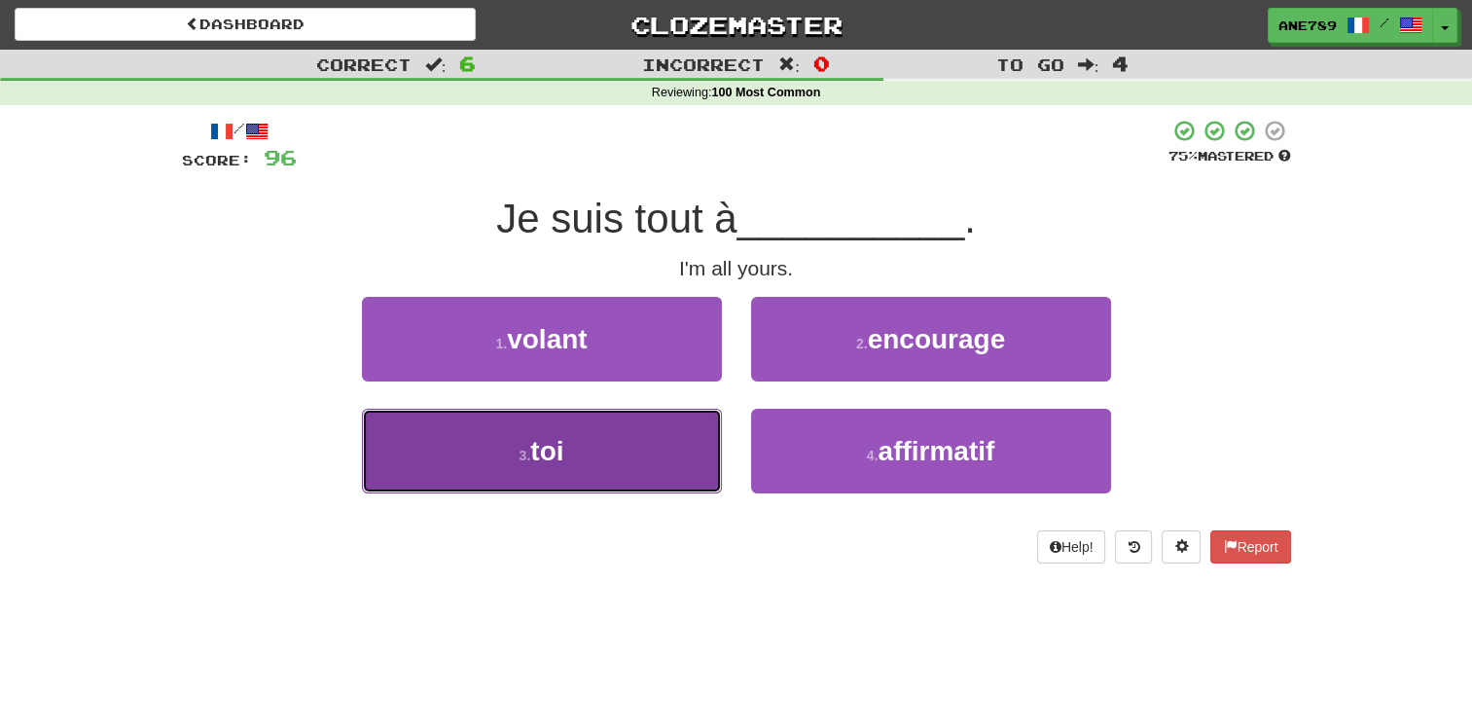
click at [679, 439] on button "3 . toi" at bounding box center [542, 451] width 360 height 85
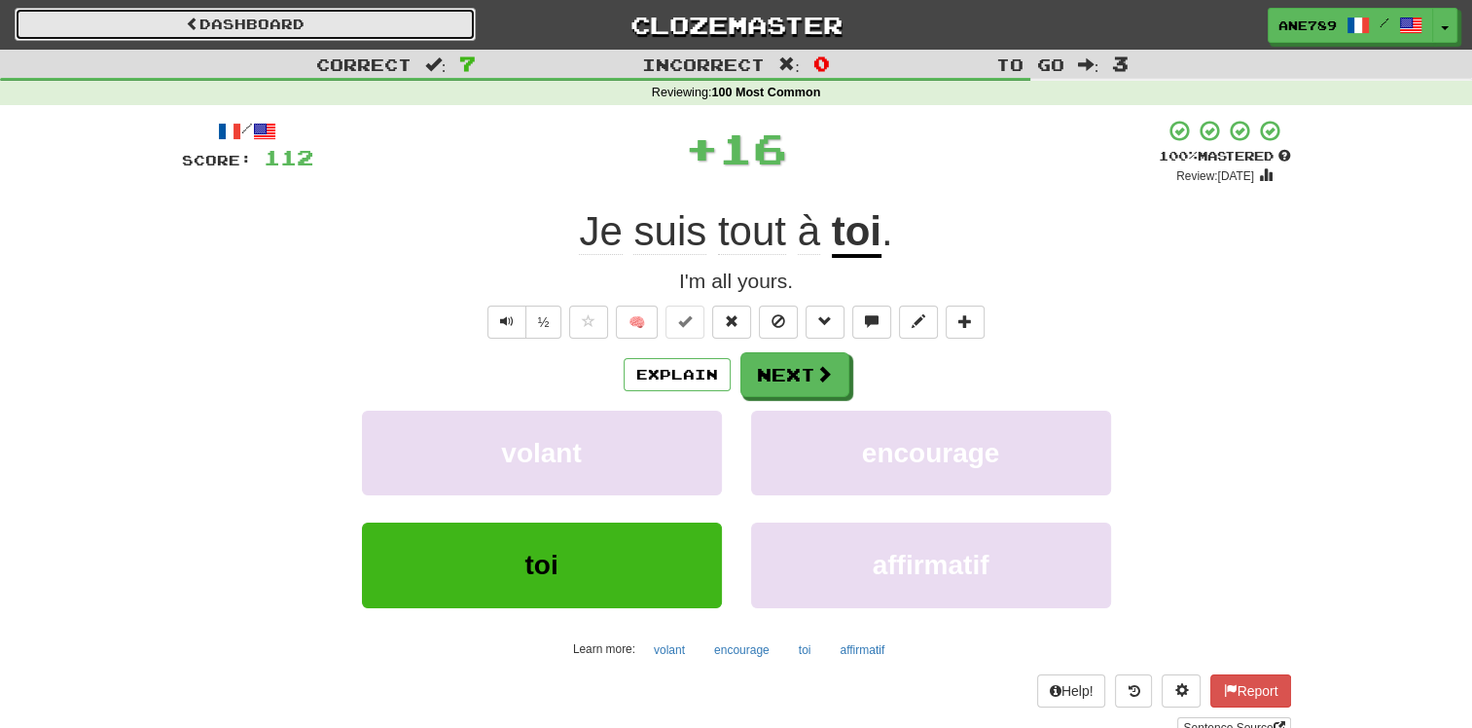
click at [251, 29] on link "Dashboard" at bounding box center [245, 24] width 461 height 33
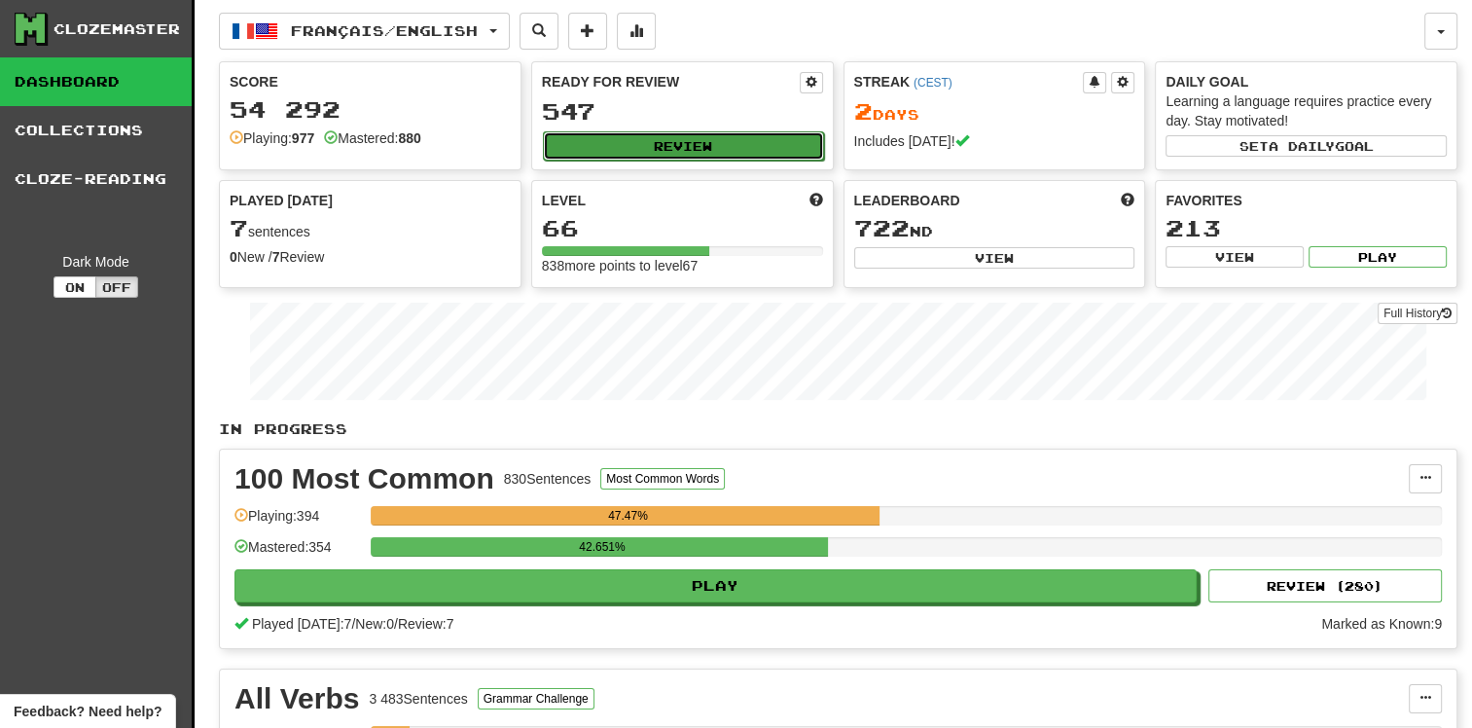
click at [602, 150] on button "Review" at bounding box center [683, 145] width 281 height 29
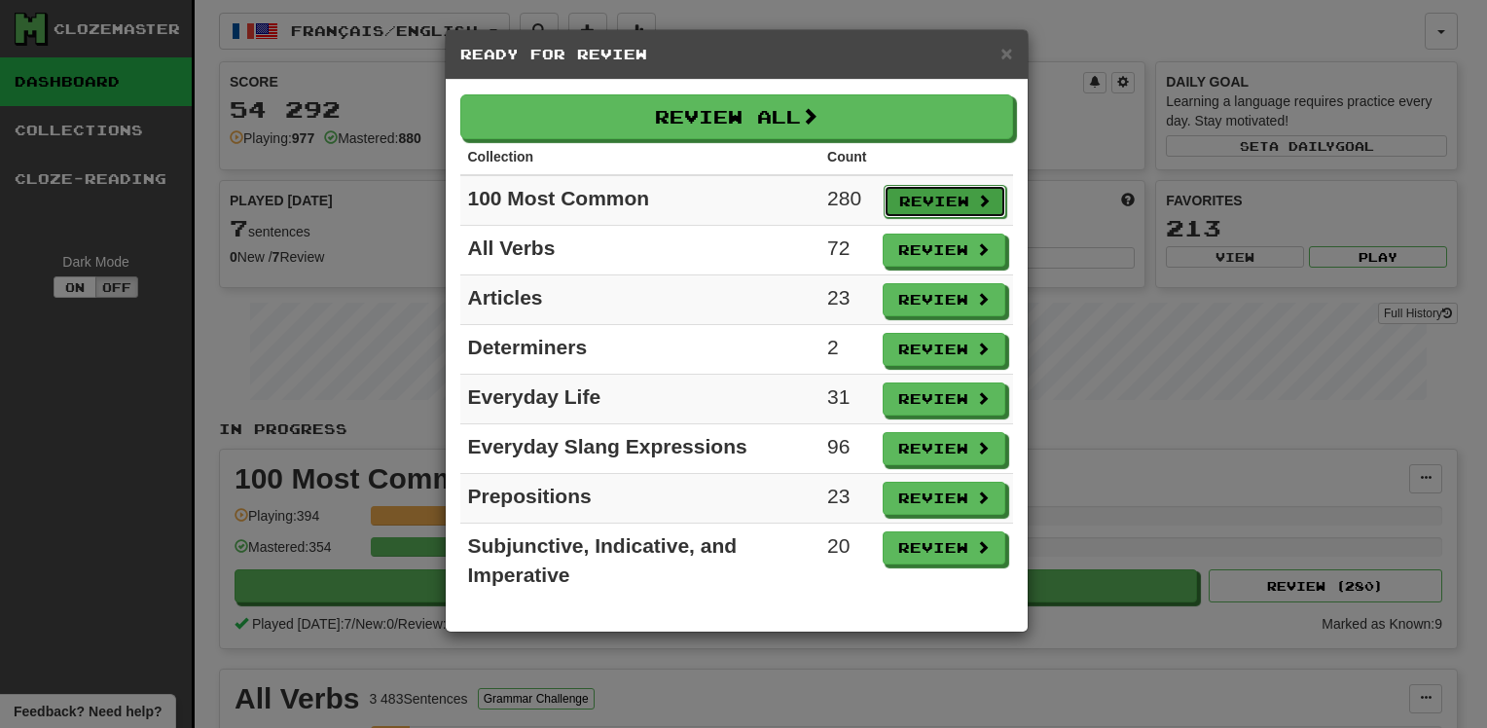
click at [895, 197] on button "Review" at bounding box center [944, 201] width 123 height 33
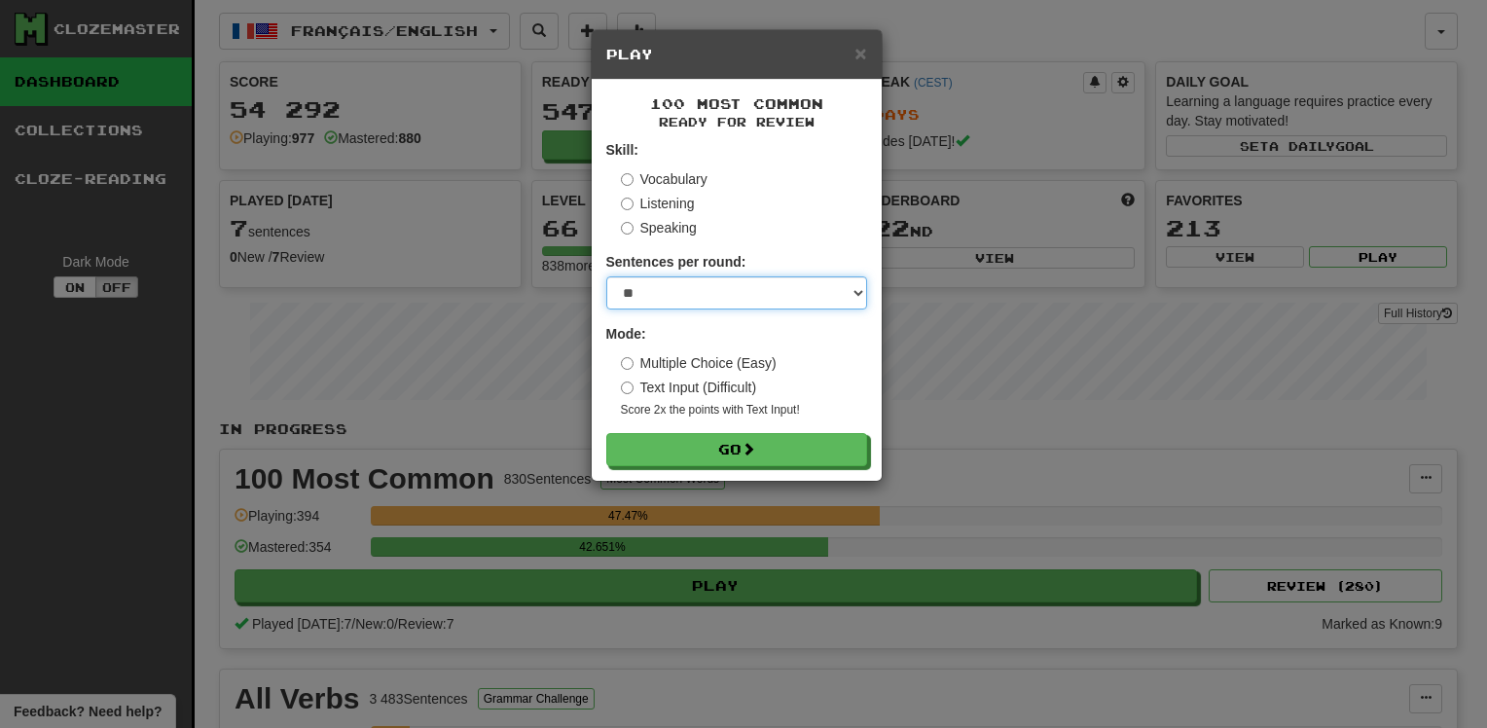
click at [765, 290] on select "* ** ** ** ** ** *** ********" at bounding box center [736, 292] width 261 height 33
select select "**"
click at [606, 276] on select "* ** ** ** ** ** *** ********" at bounding box center [736, 292] width 261 height 33
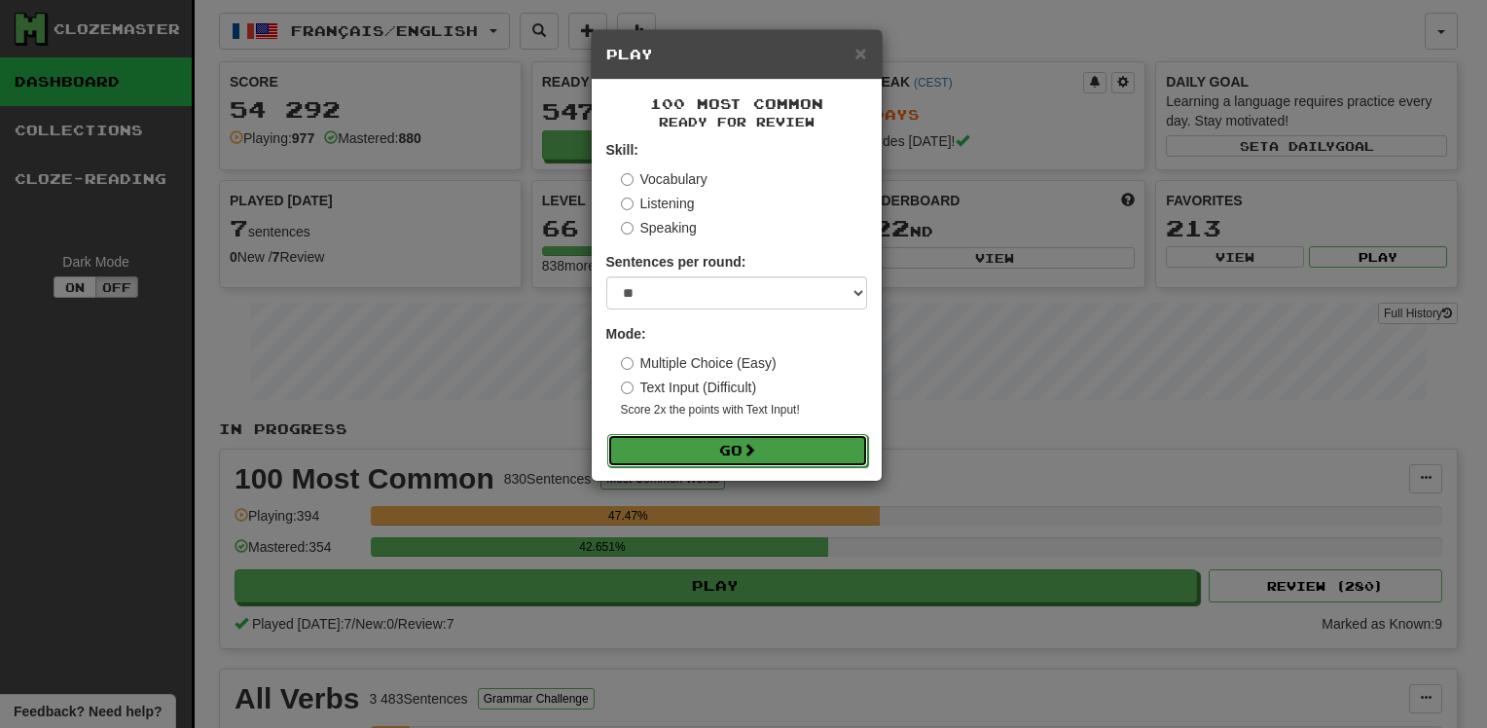
click at [755, 446] on span at bounding box center [749, 450] width 14 height 14
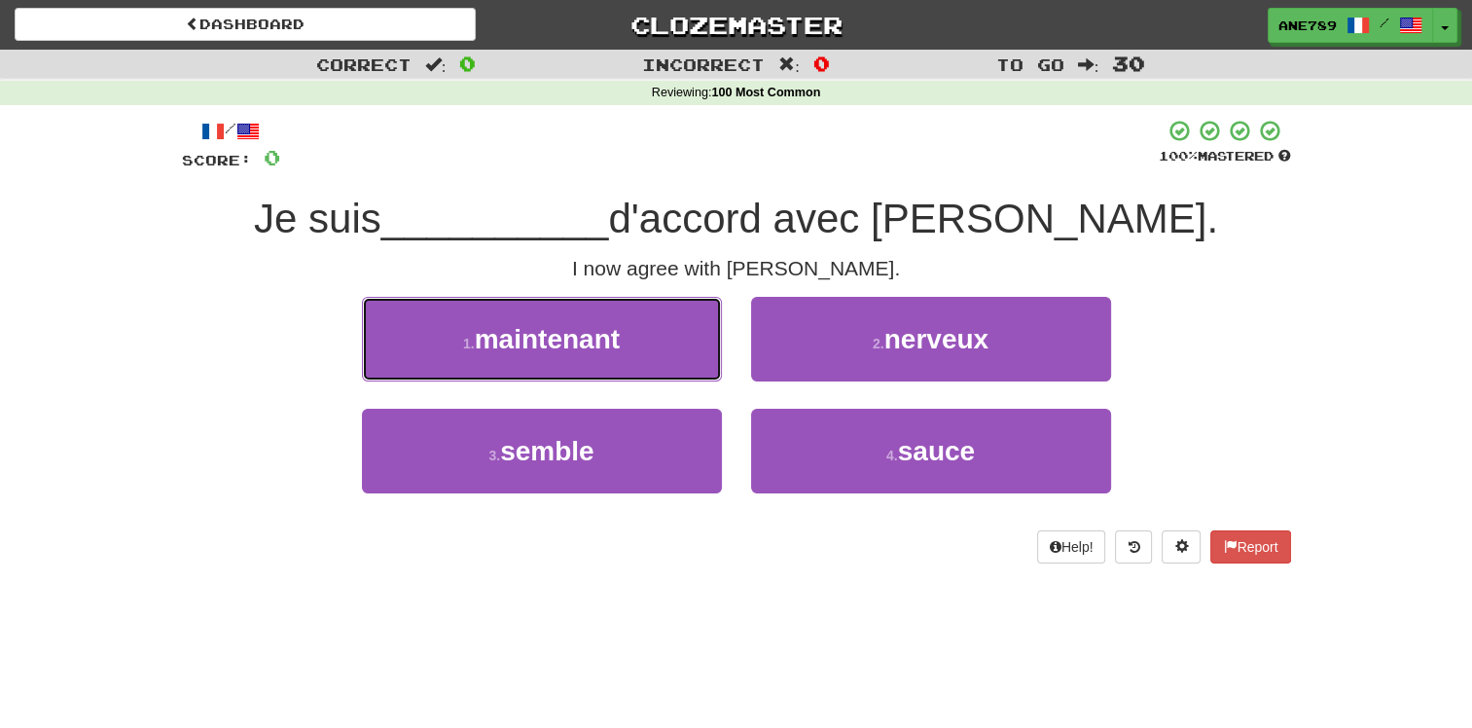
drag, startPoint x: 588, startPoint y: 369, endPoint x: 599, endPoint y: 350, distance: 21.9
click at [592, 360] on button "1 . maintenant" at bounding box center [542, 339] width 360 height 85
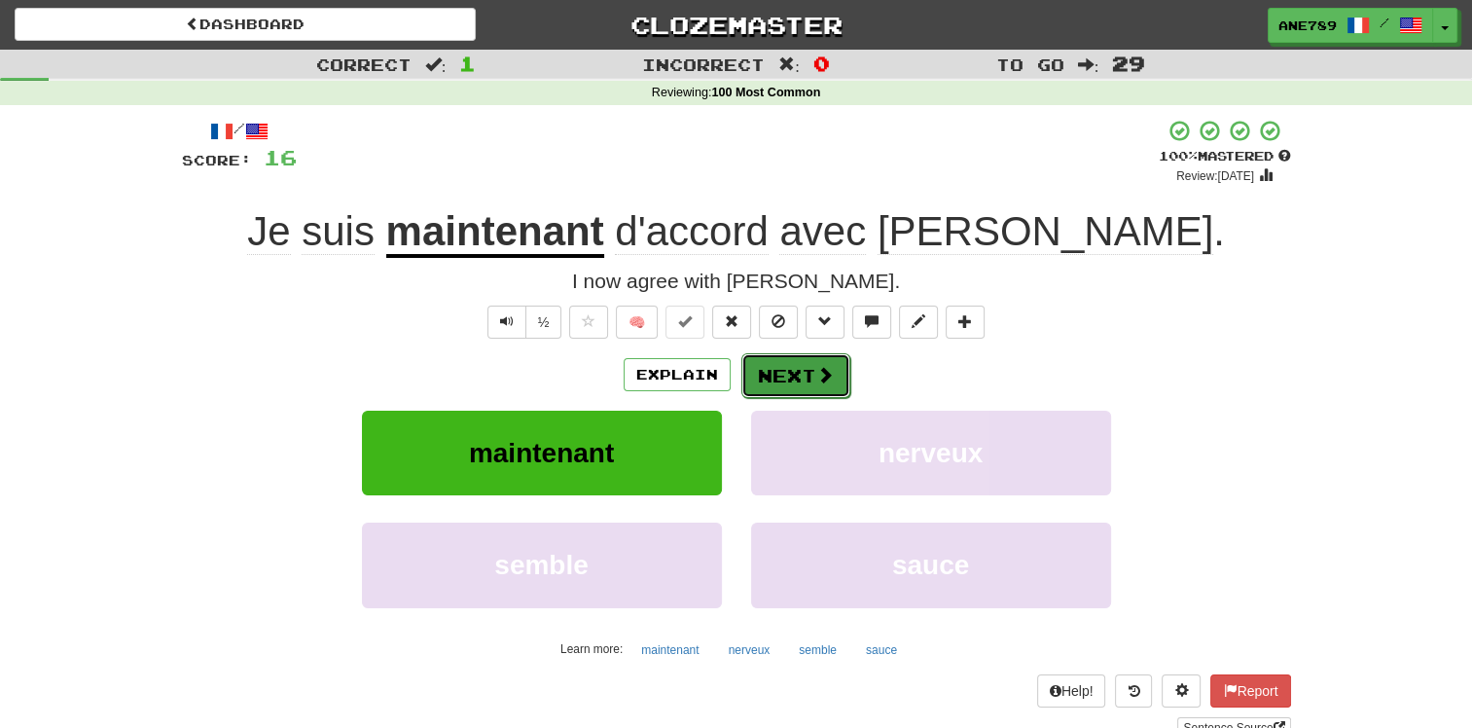
click at [801, 377] on button "Next" at bounding box center [795, 375] width 109 height 45
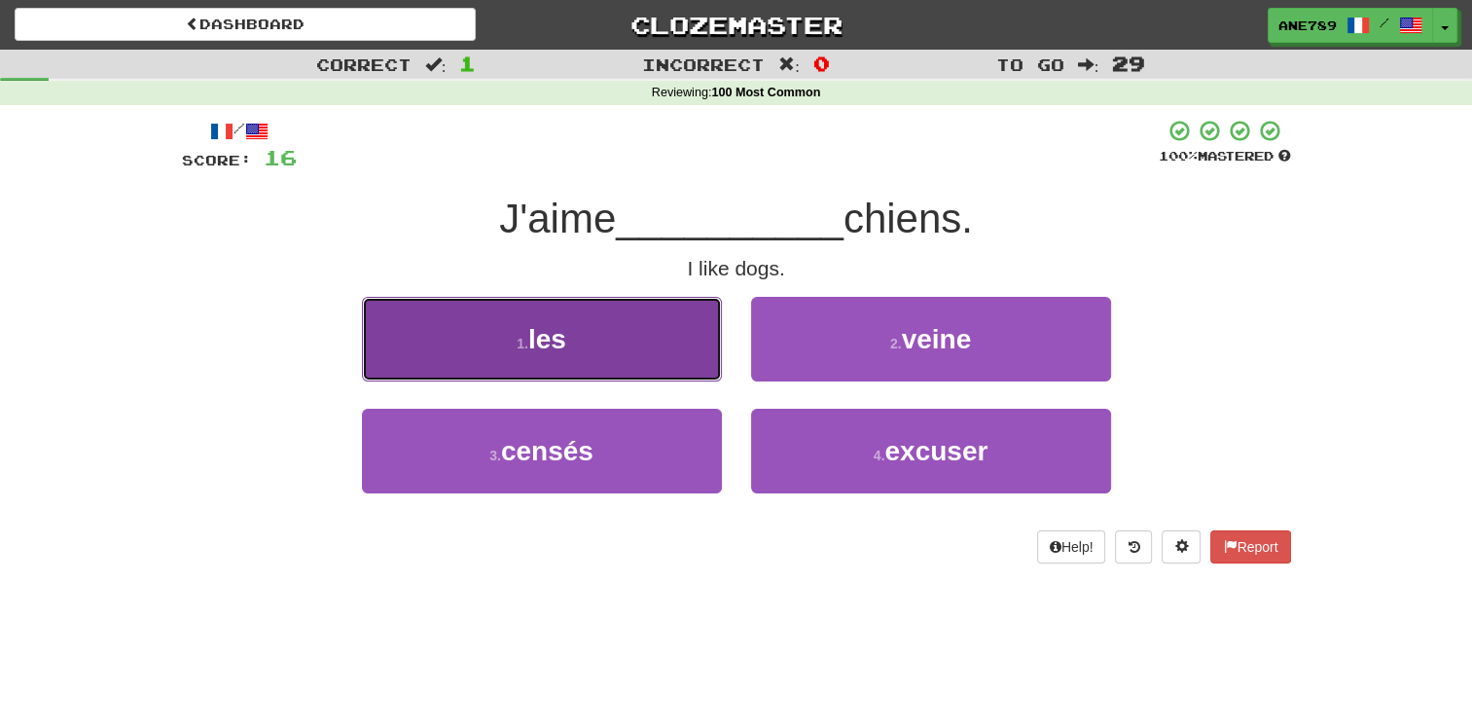
click at [658, 352] on button "1 . les" at bounding box center [542, 339] width 360 height 85
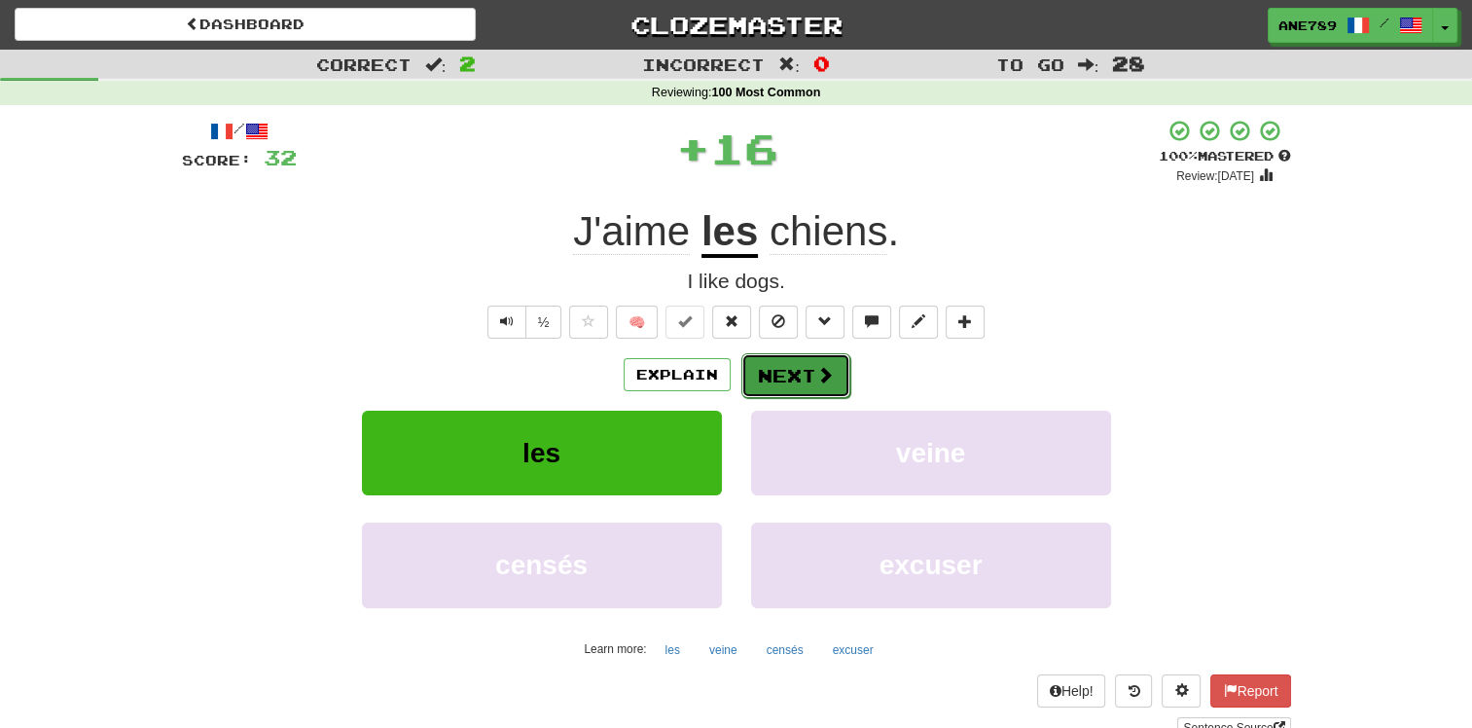
click at [789, 378] on button "Next" at bounding box center [795, 375] width 109 height 45
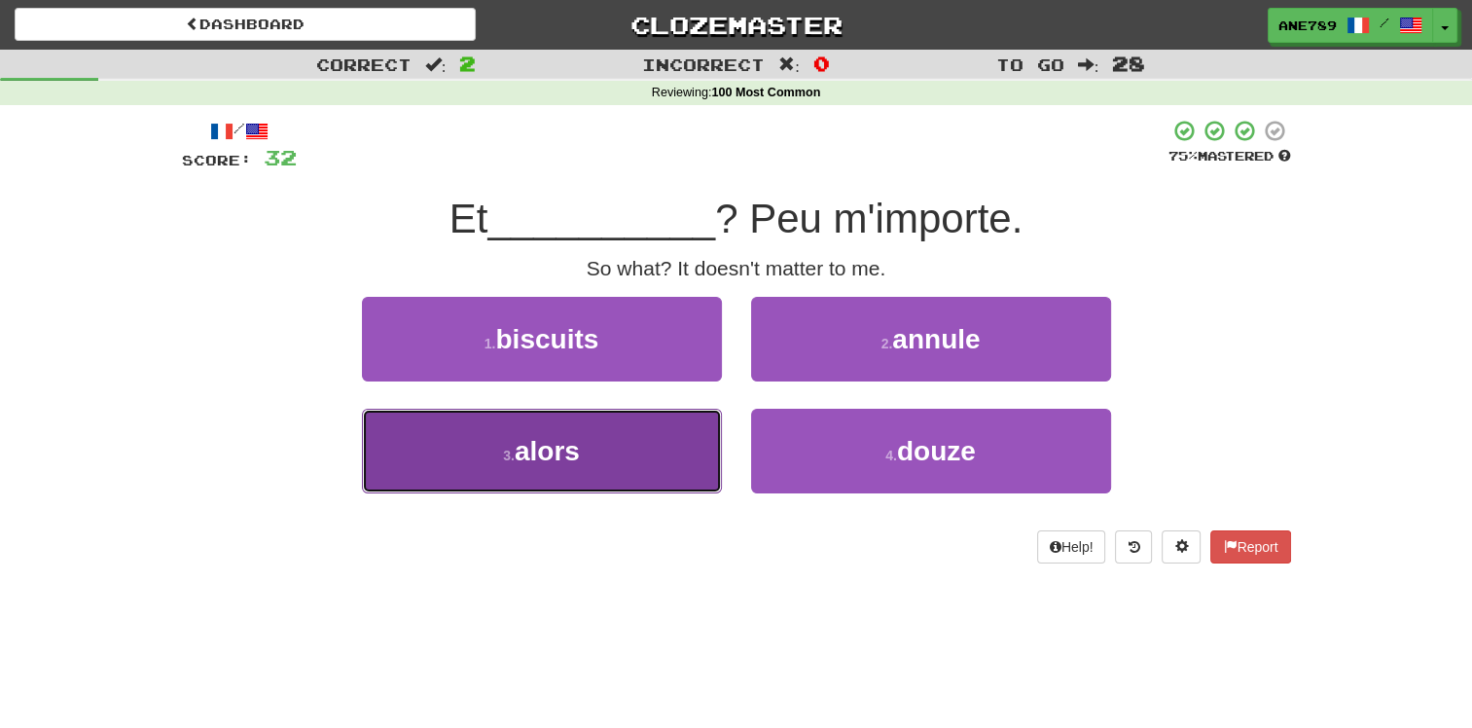
click at [603, 442] on button "3 . alors" at bounding box center [542, 451] width 360 height 85
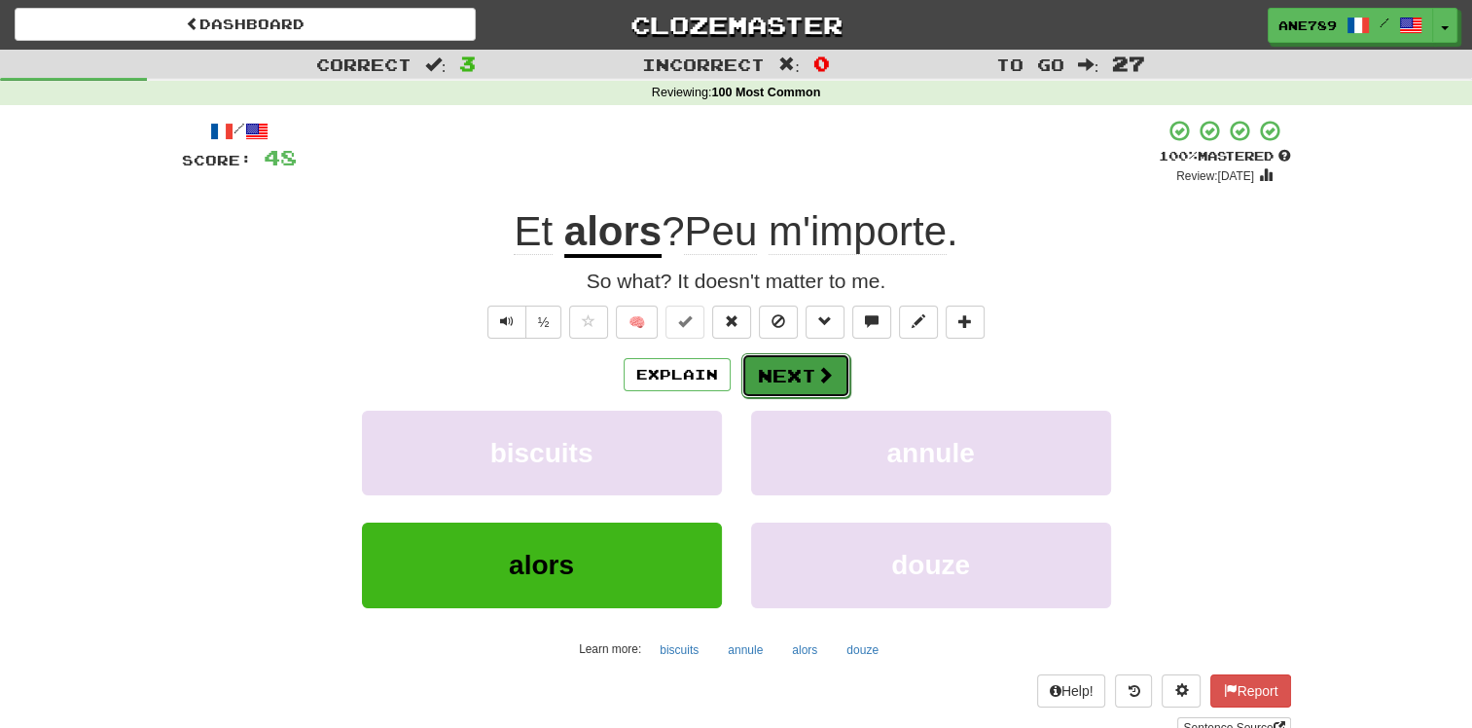
click at [782, 377] on button "Next" at bounding box center [795, 375] width 109 height 45
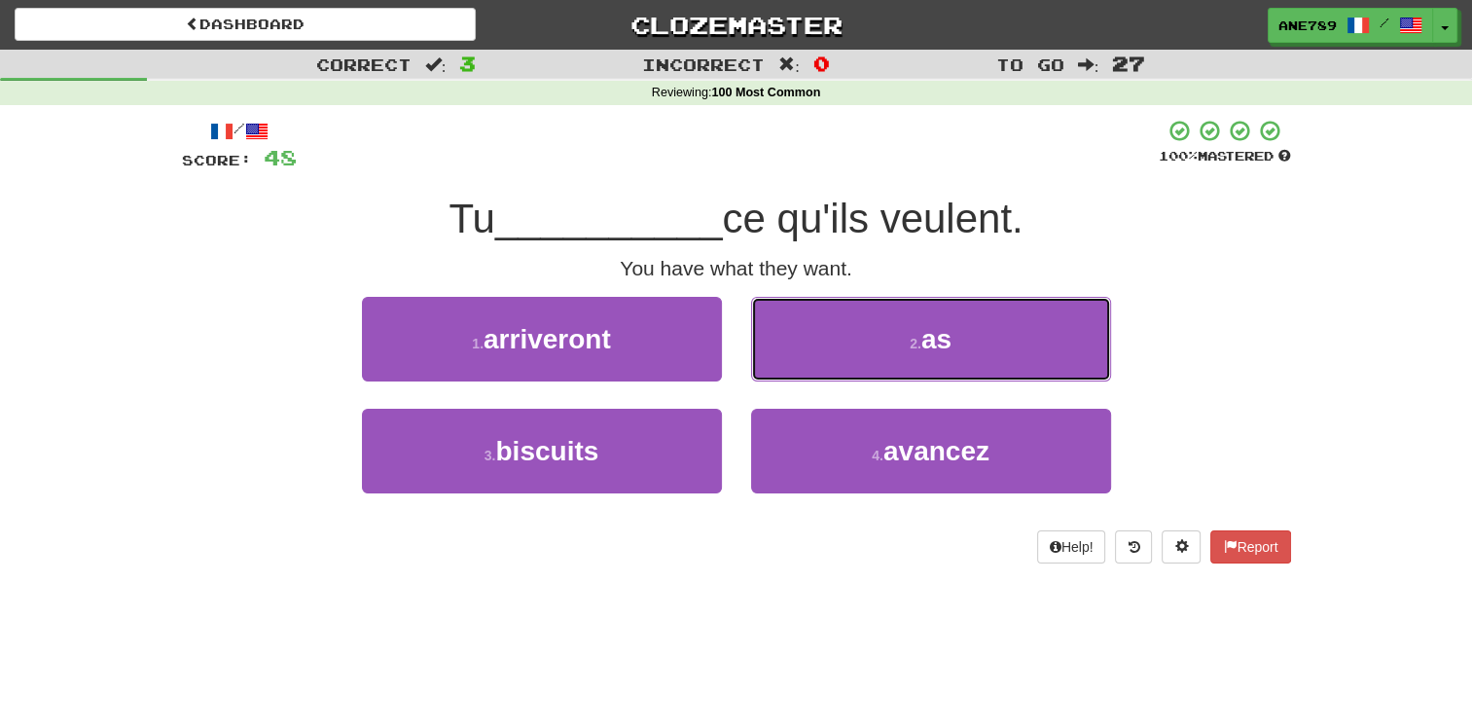
click at [892, 348] on button "2 . as" at bounding box center [931, 339] width 360 height 85
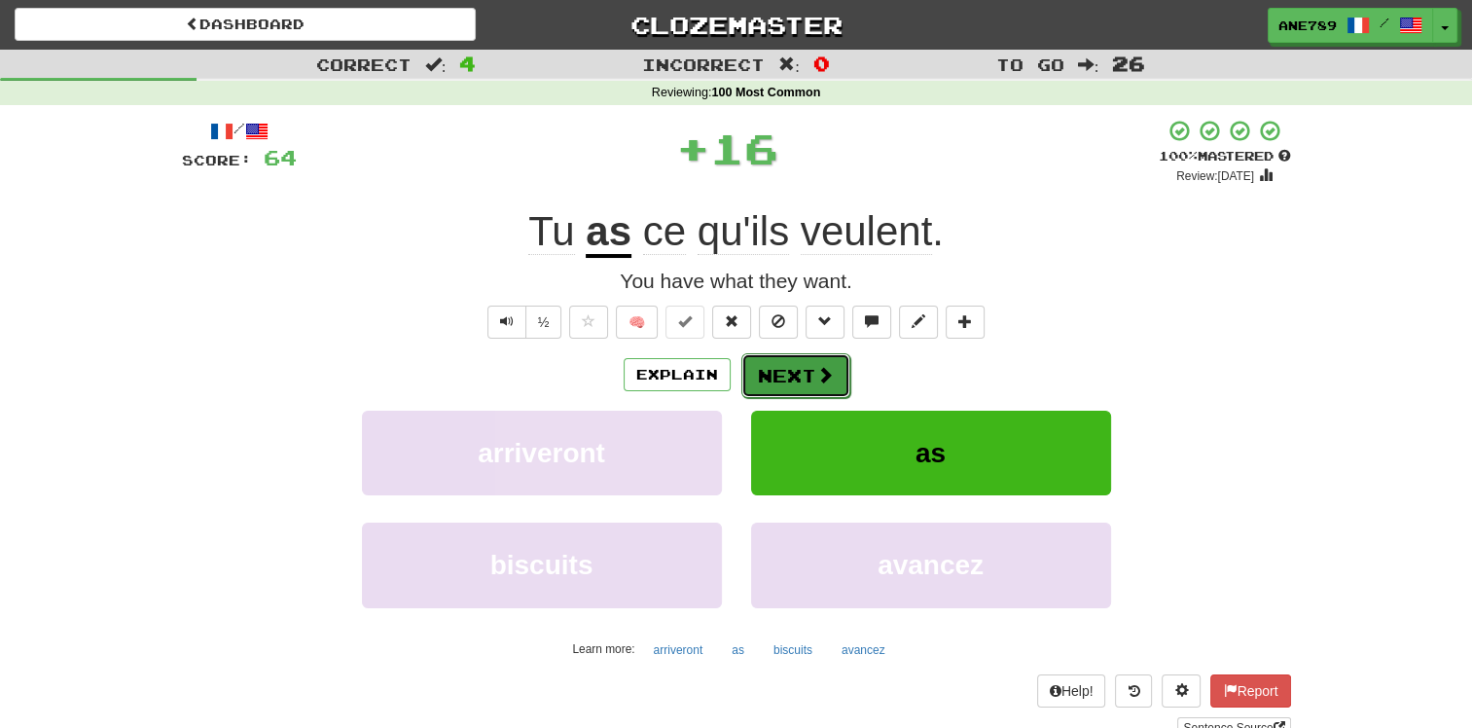
click at [806, 373] on button "Next" at bounding box center [795, 375] width 109 height 45
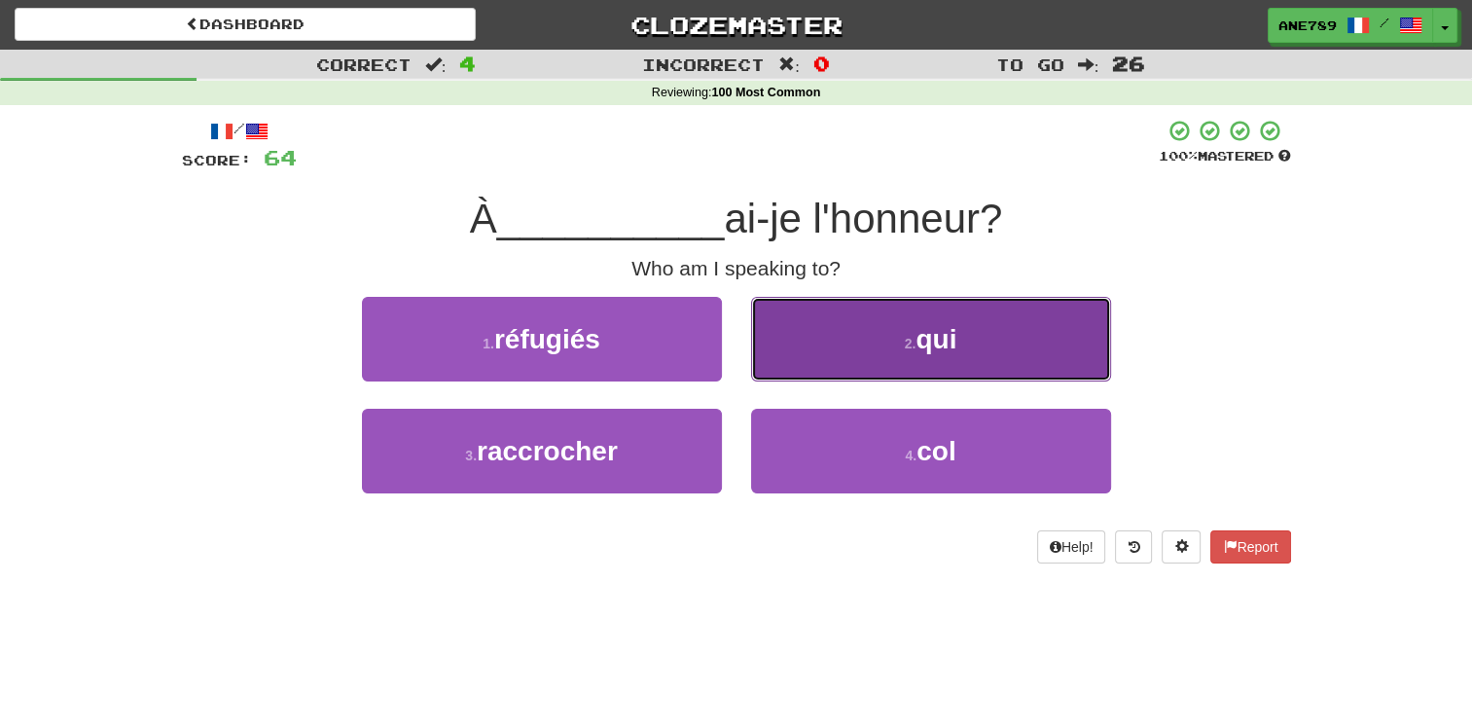
click at [807, 372] on button "2 . qui" at bounding box center [931, 339] width 360 height 85
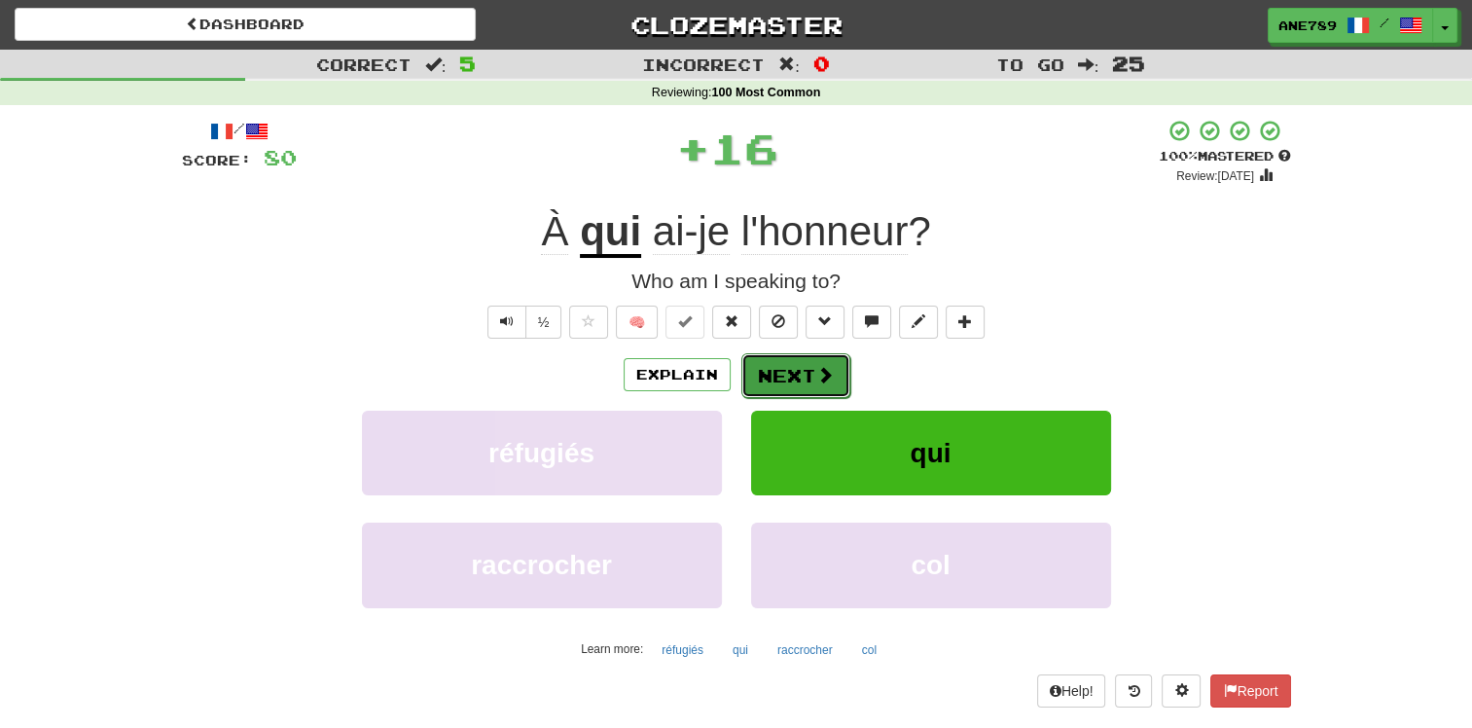
click at [806, 376] on button "Next" at bounding box center [795, 375] width 109 height 45
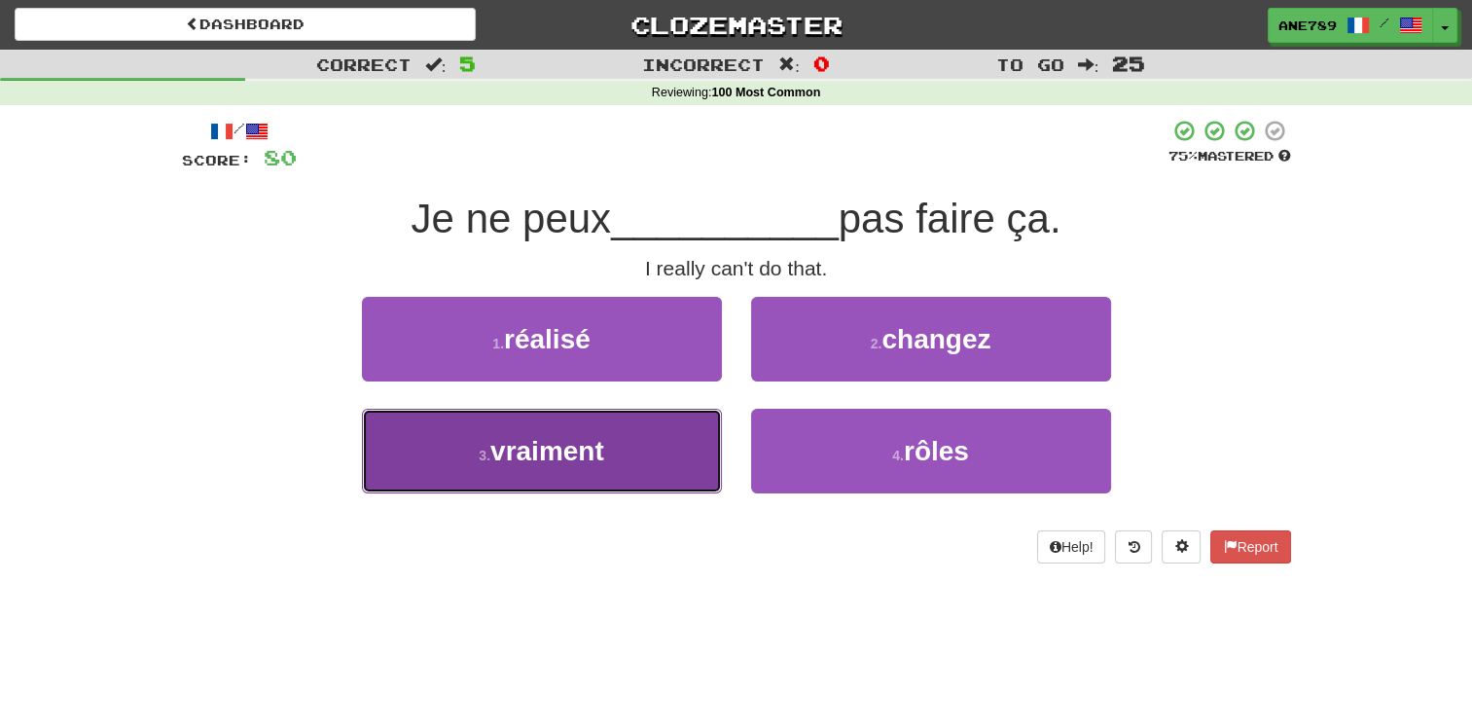
click at [558, 472] on button "3 . vraiment" at bounding box center [542, 451] width 360 height 85
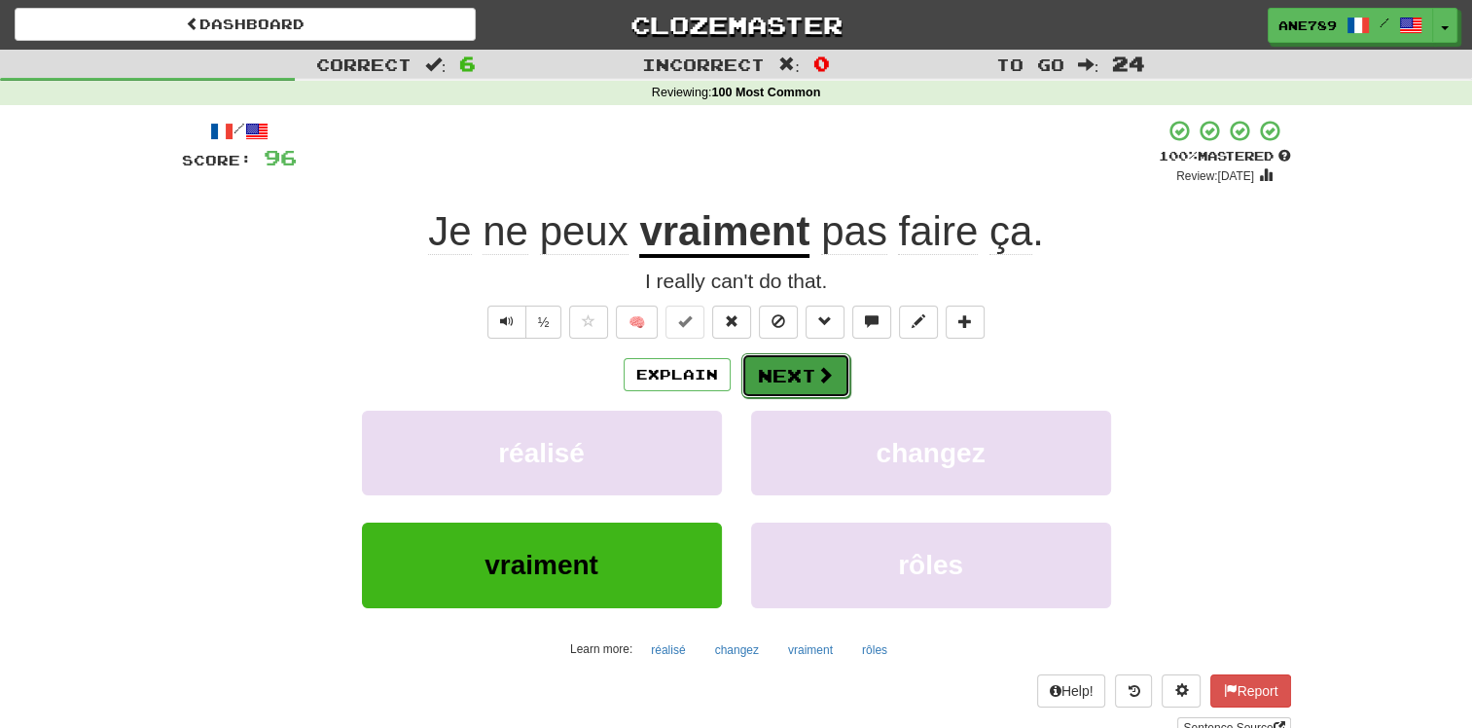
click at [782, 387] on button "Next" at bounding box center [795, 375] width 109 height 45
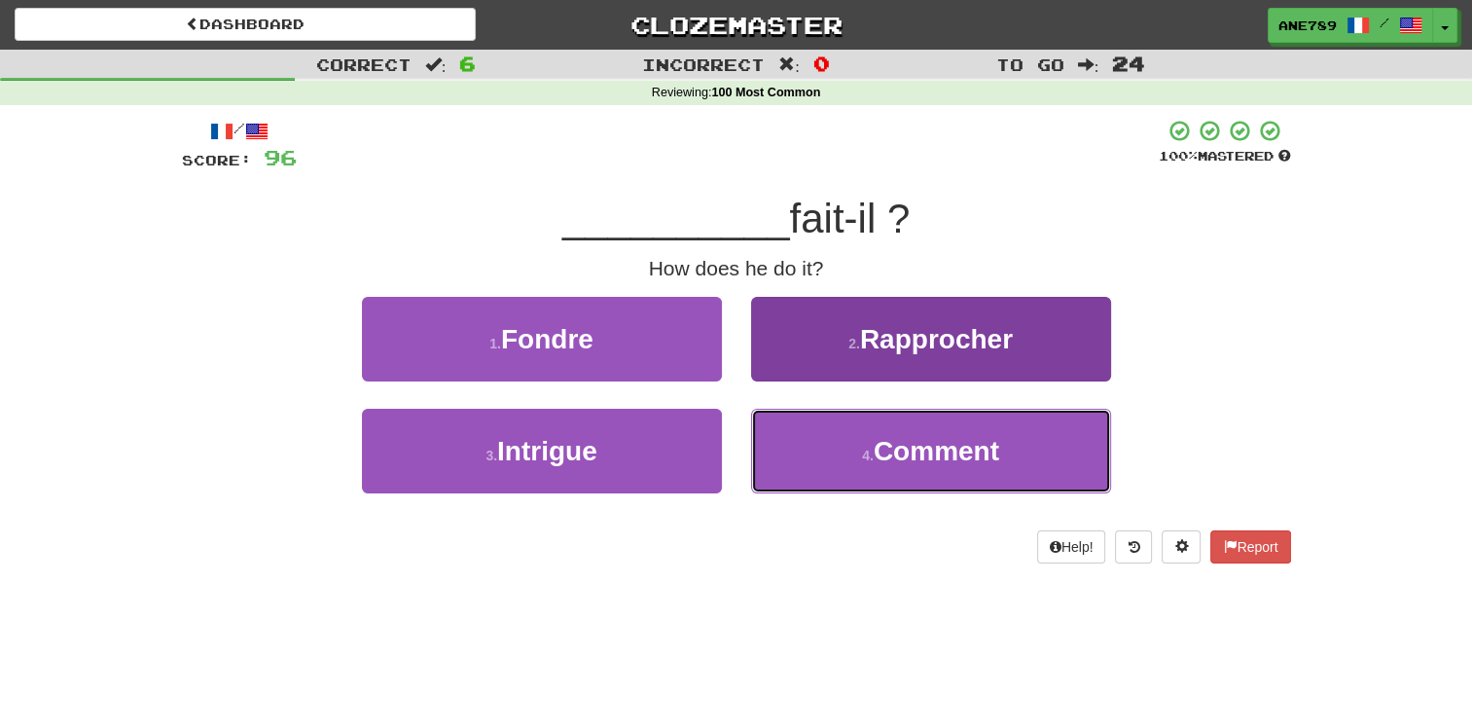
click at [852, 450] on button "4 . Comment" at bounding box center [931, 451] width 360 height 85
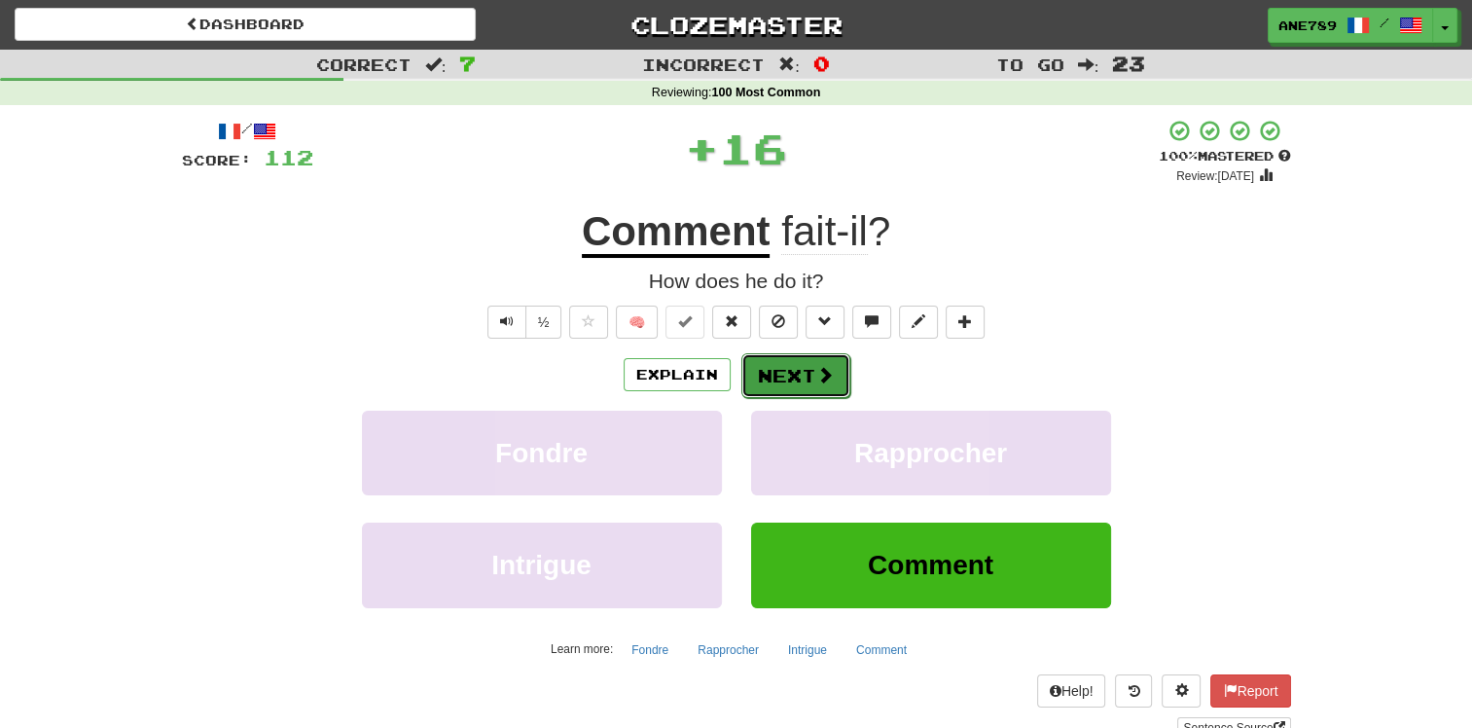
click at [817, 377] on span at bounding box center [825, 375] width 18 height 18
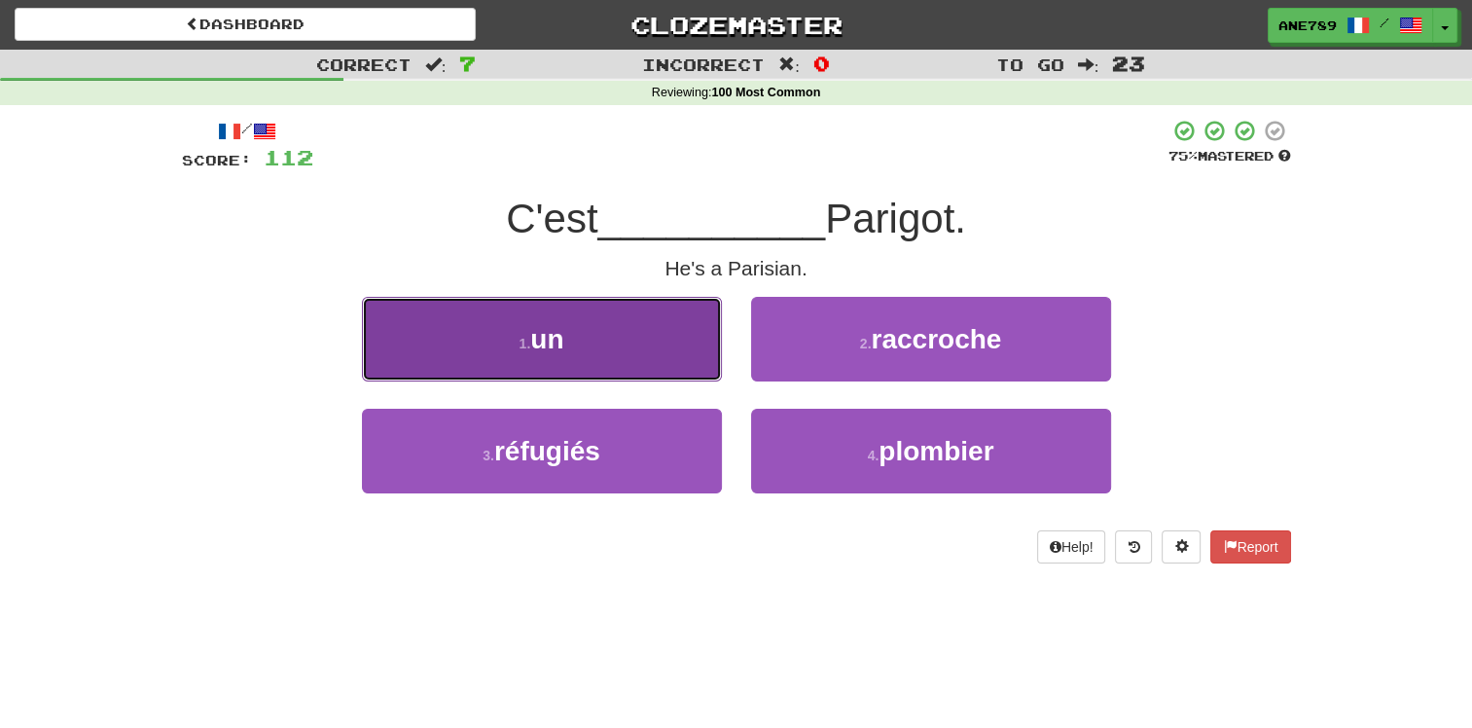
click at [599, 362] on button "1 . un" at bounding box center [542, 339] width 360 height 85
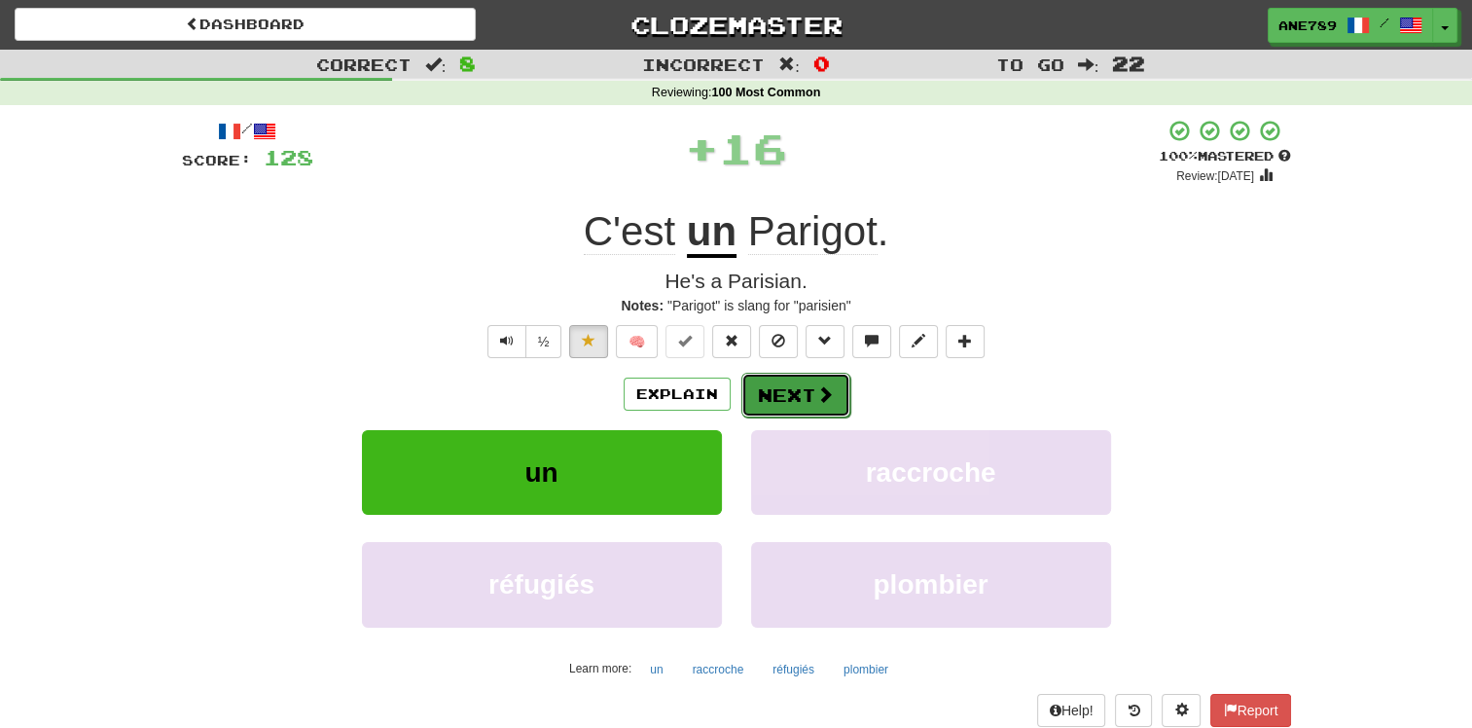
click at [804, 395] on button "Next" at bounding box center [795, 395] width 109 height 45
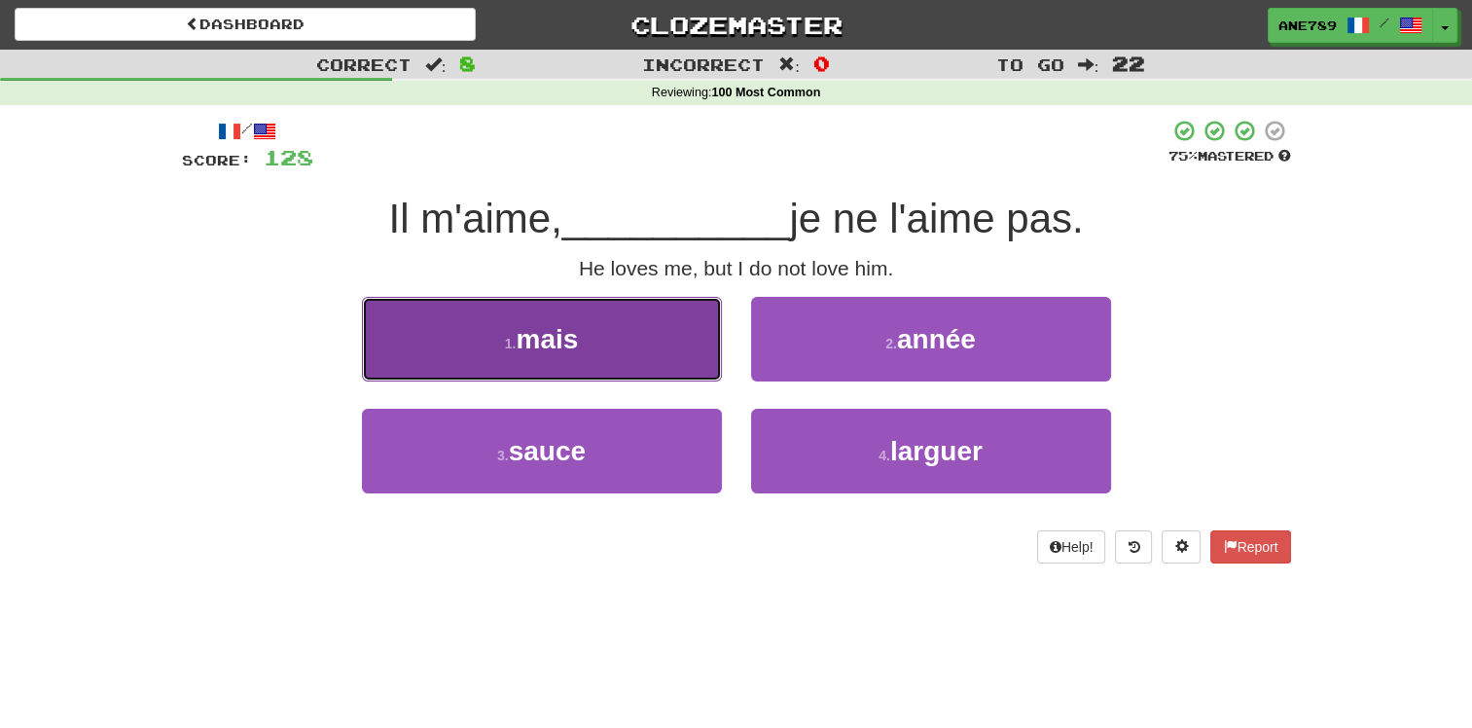
click at [572, 362] on button "1 . mais" at bounding box center [542, 339] width 360 height 85
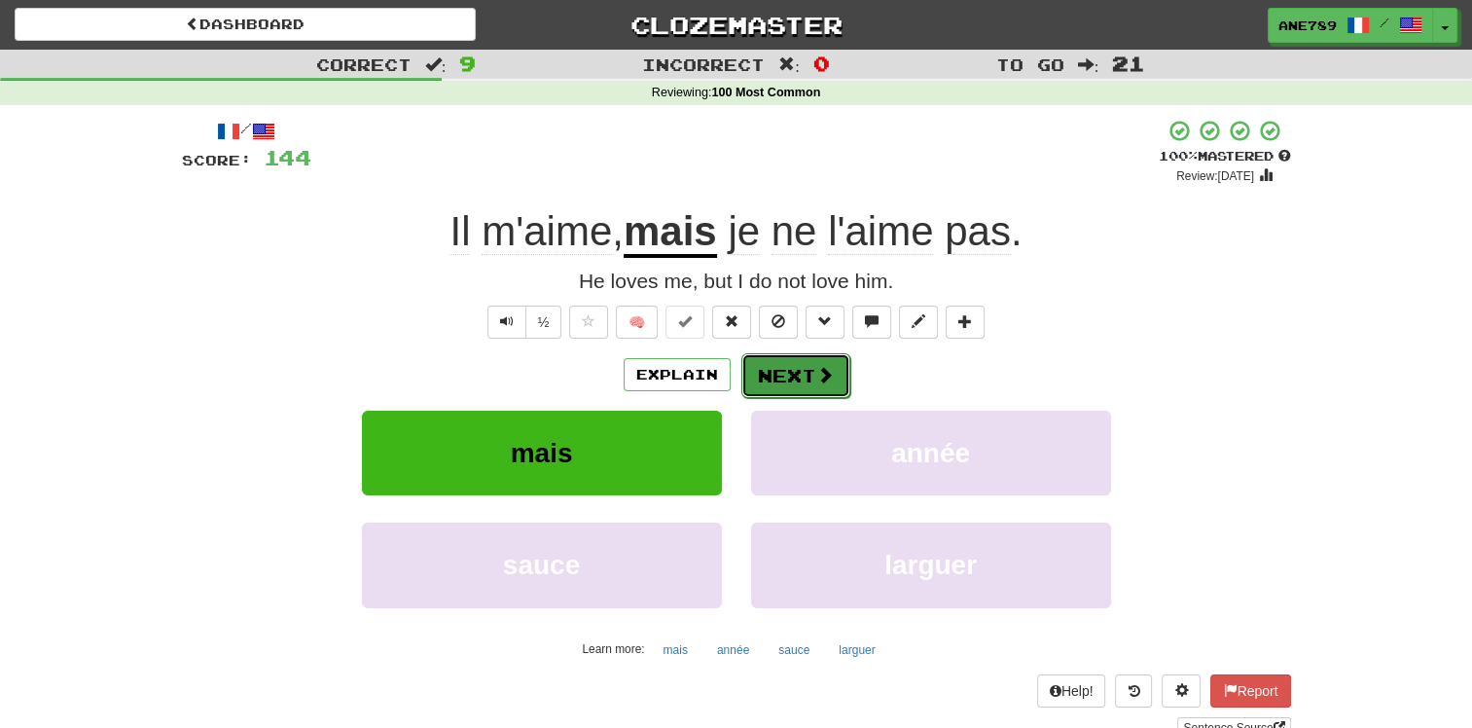
click at [825, 359] on button "Next" at bounding box center [795, 375] width 109 height 45
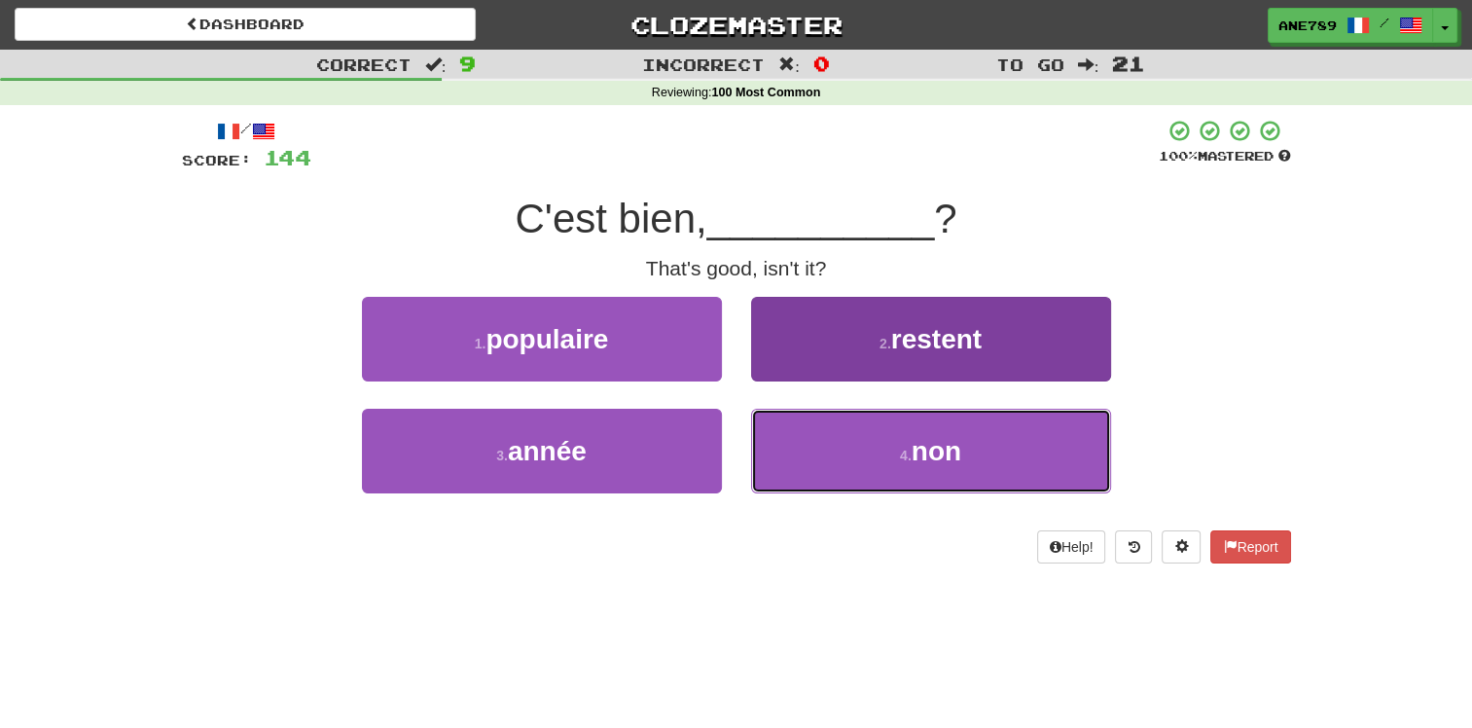
click at [789, 452] on button "4 . non" at bounding box center [931, 451] width 360 height 85
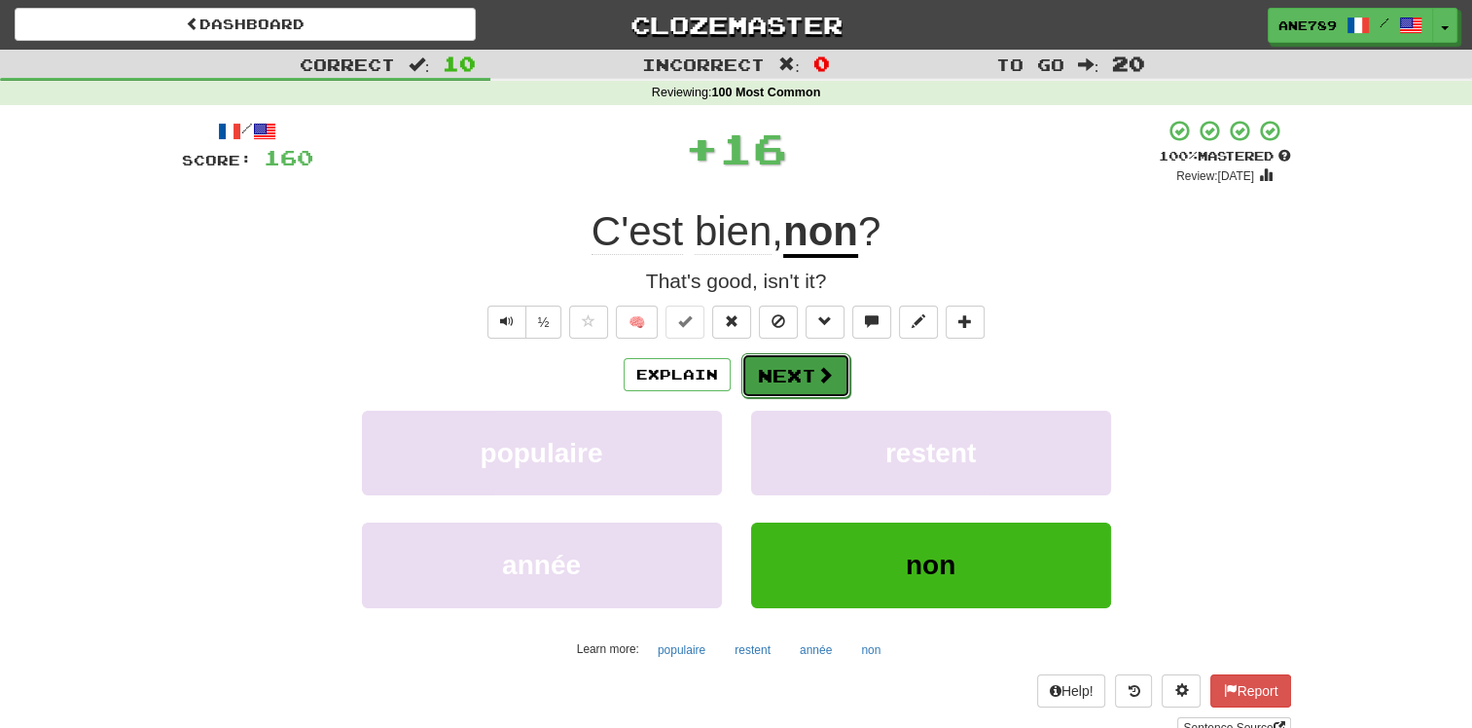
click at [783, 383] on button "Next" at bounding box center [795, 375] width 109 height 45
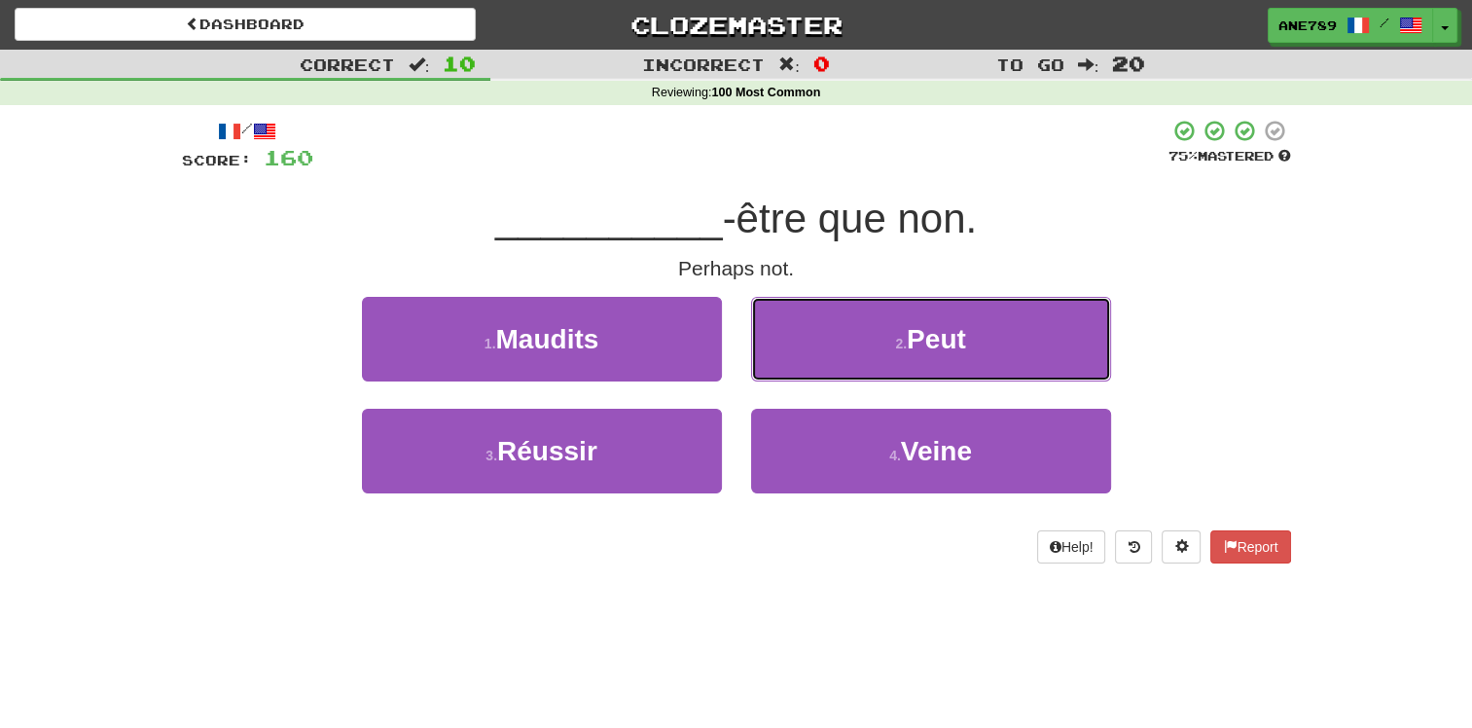
drag, startPoint x: 895, startPoint y: 341, endPoint x: 880, endPoint y: 348, distance: 17.4
click at [891, 344] on button "2 . Peut" at bounding box center [931, 339] width 360 height 85
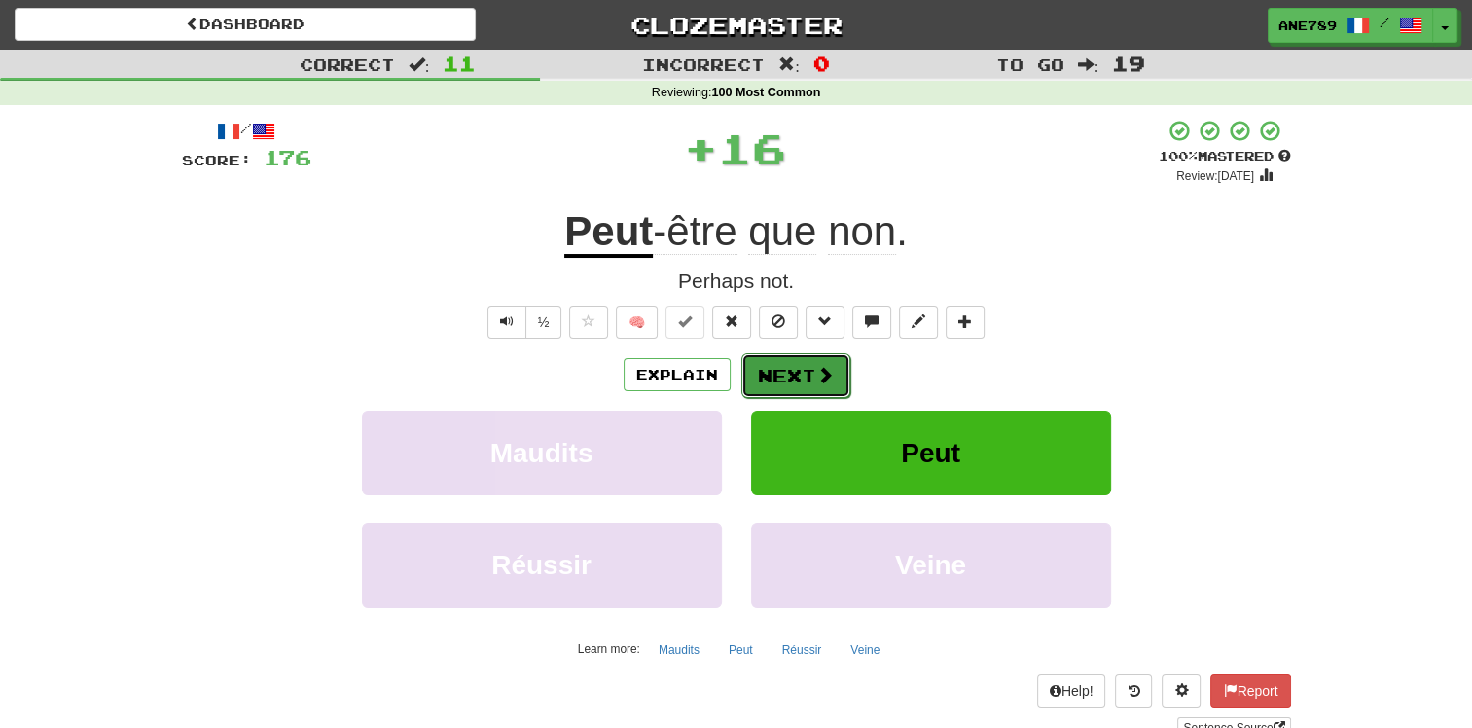
click at [759, 379] on button "Next" at bounding box center [795, 375] width 109 height 45
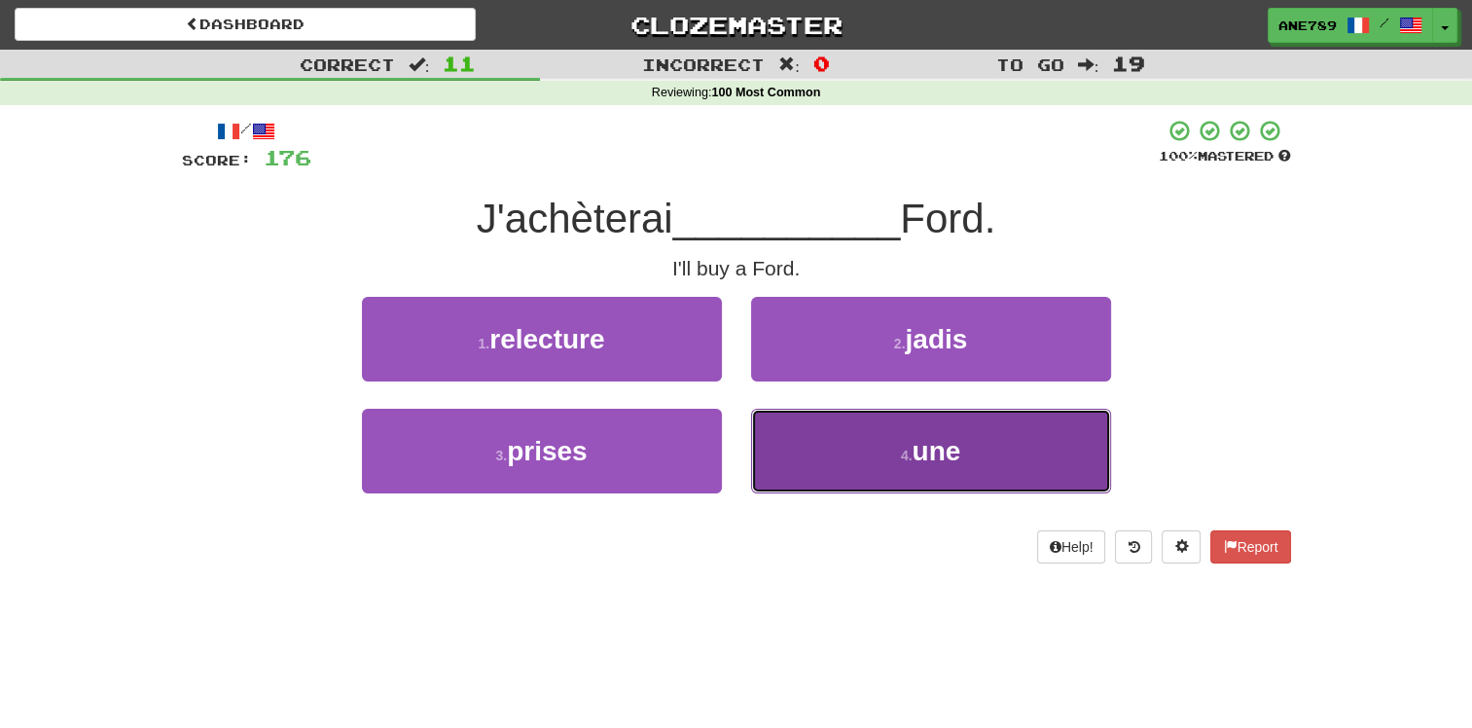
click at [811, 456] on button "4 . une" at bounding box center [931, 451] width 360 height 85
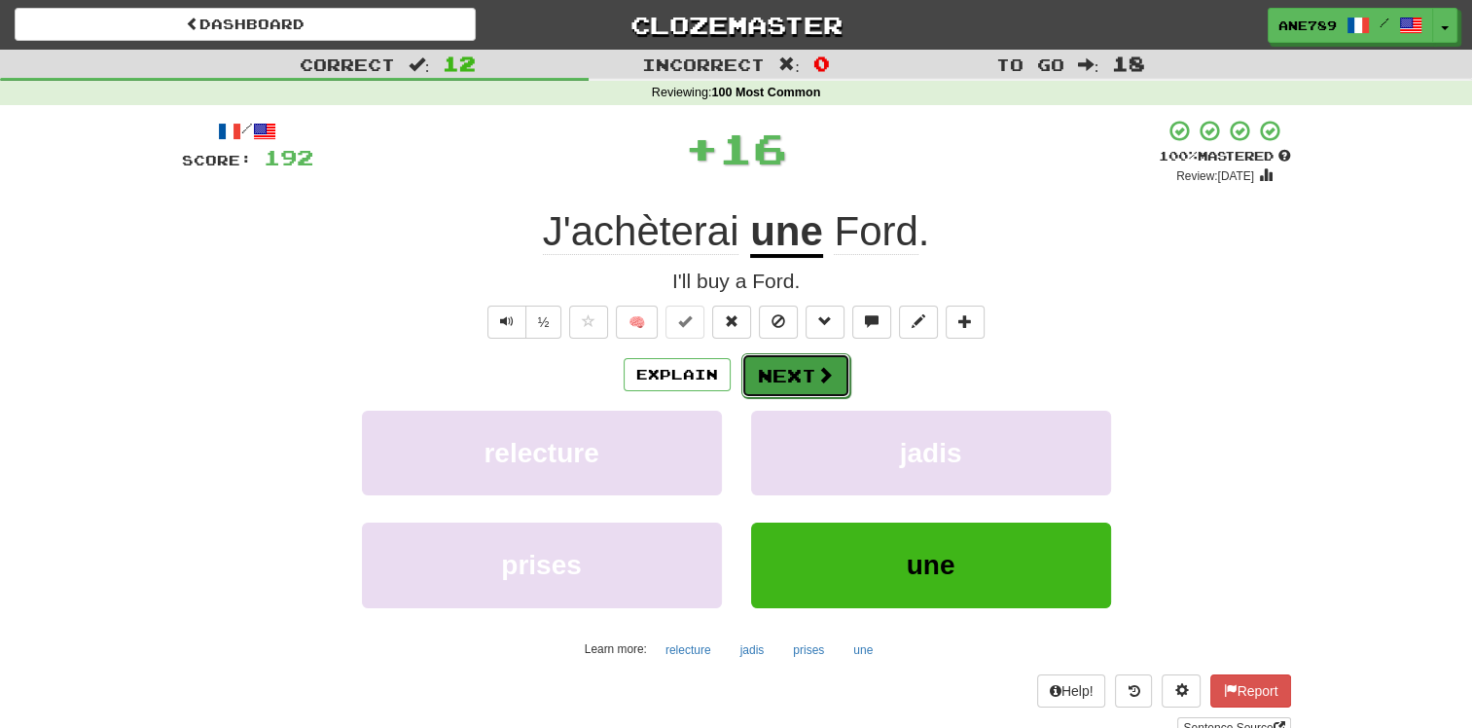
click at [830, 377] on span at bounding box center [825, 375] width 18 height 18
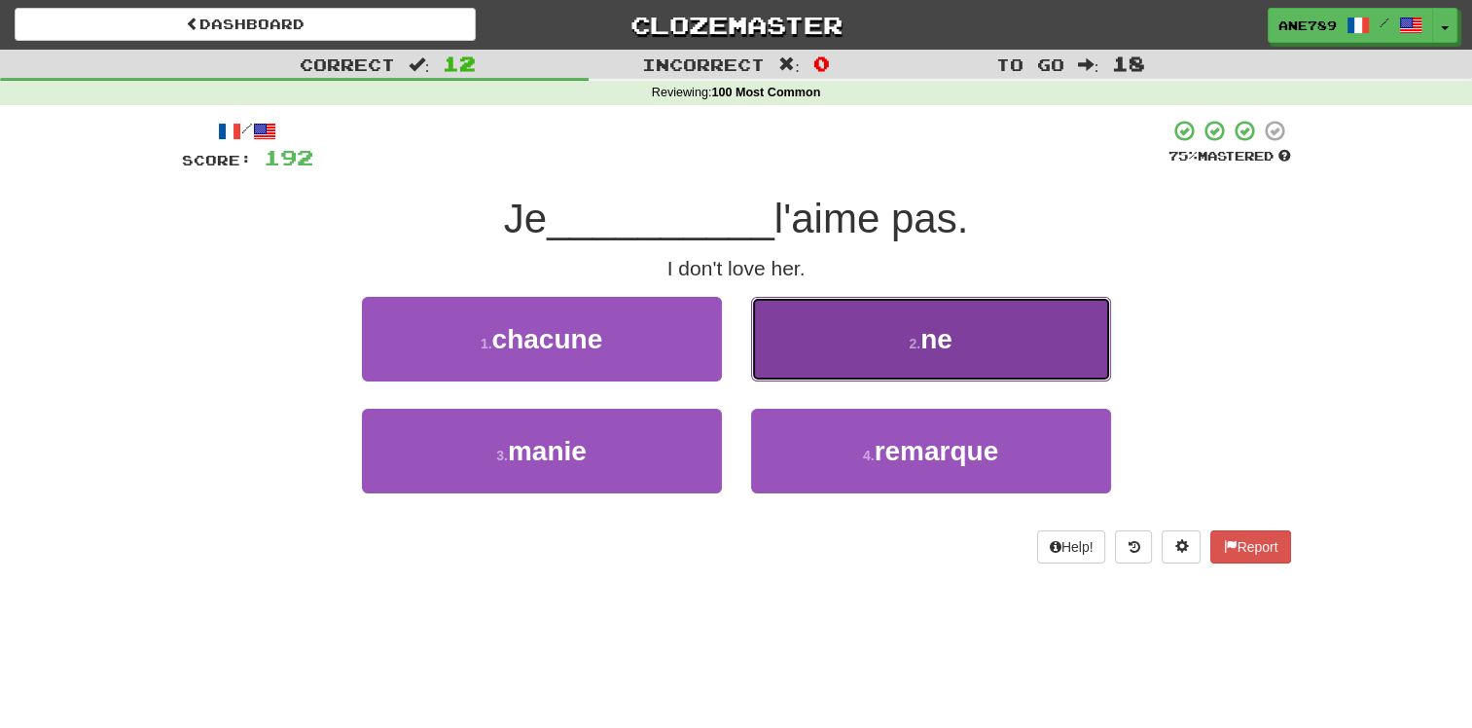
click at [846, 364] on button "2 . ne" at bounding box center [931, 339] width 360 height 85
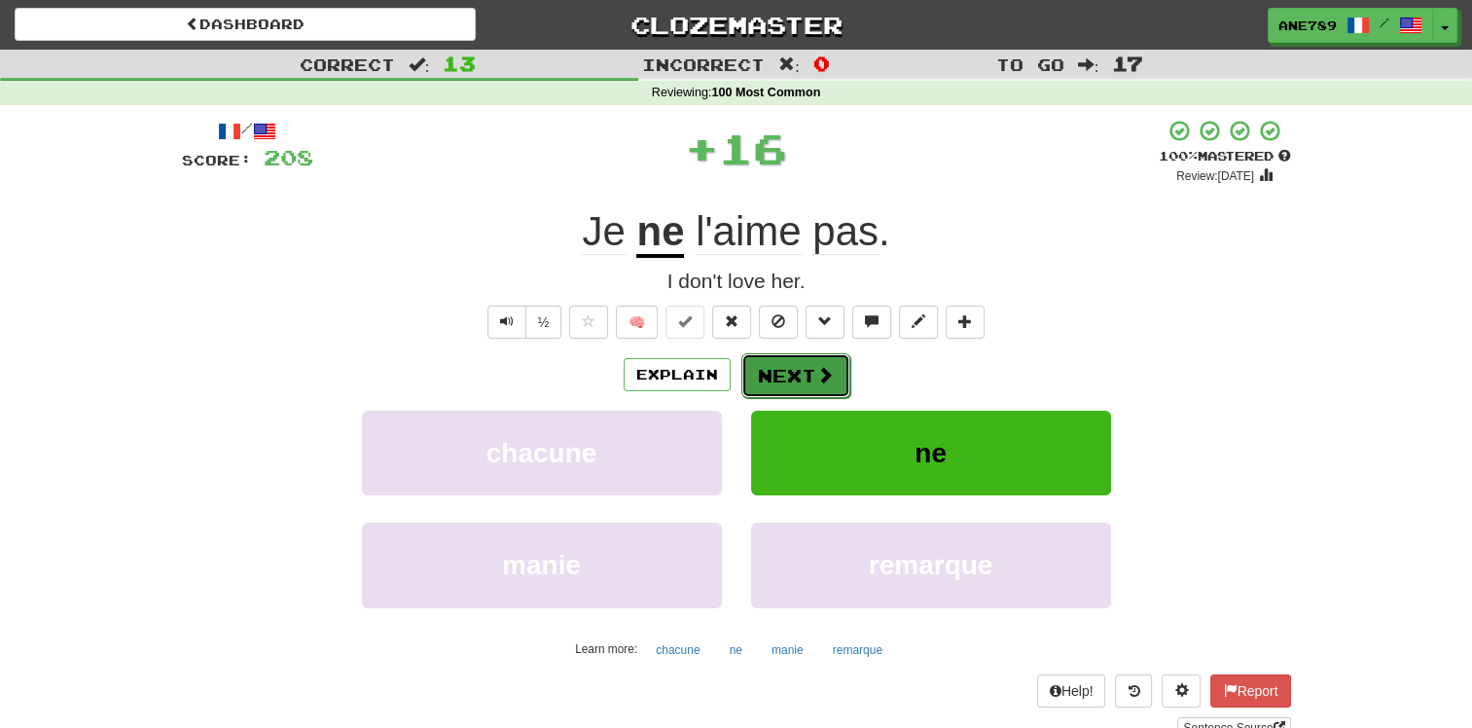
click at [794, 380] on button "Next" at bounding box center [795, 375] width 109 height 45
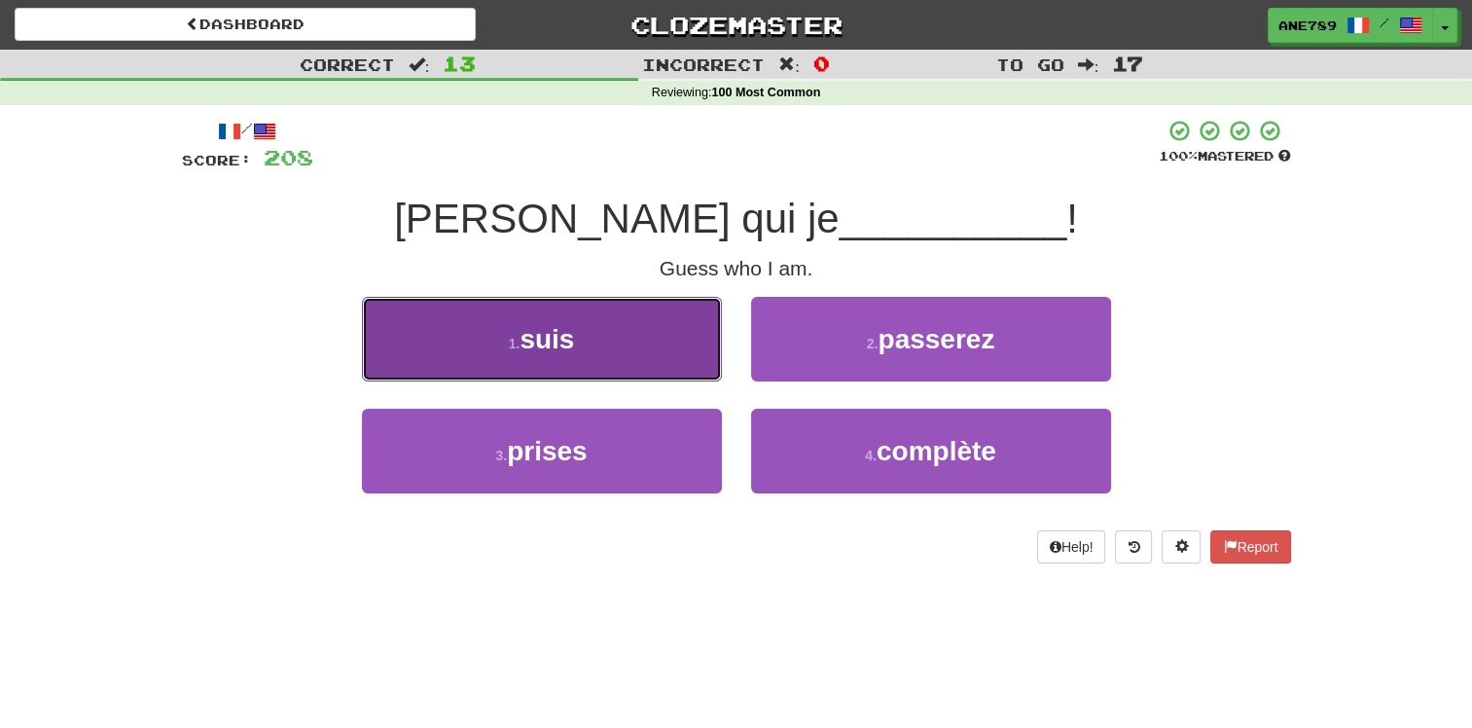
click at [599, 365] on button "1 . suis" at bounding box center [542, 339] width 360 height 85
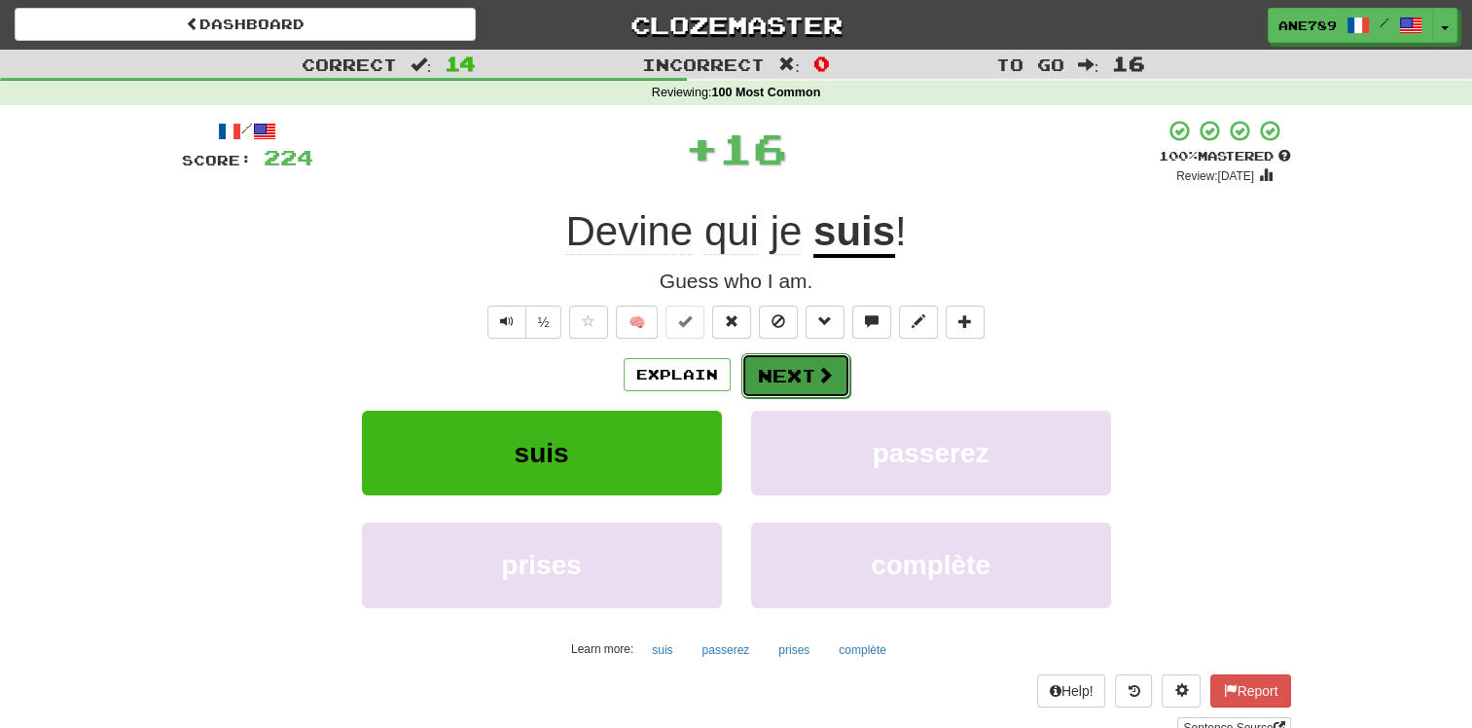
click at [804, 387] on button "Next" at bounding box center [795, 375] width 109 height 45
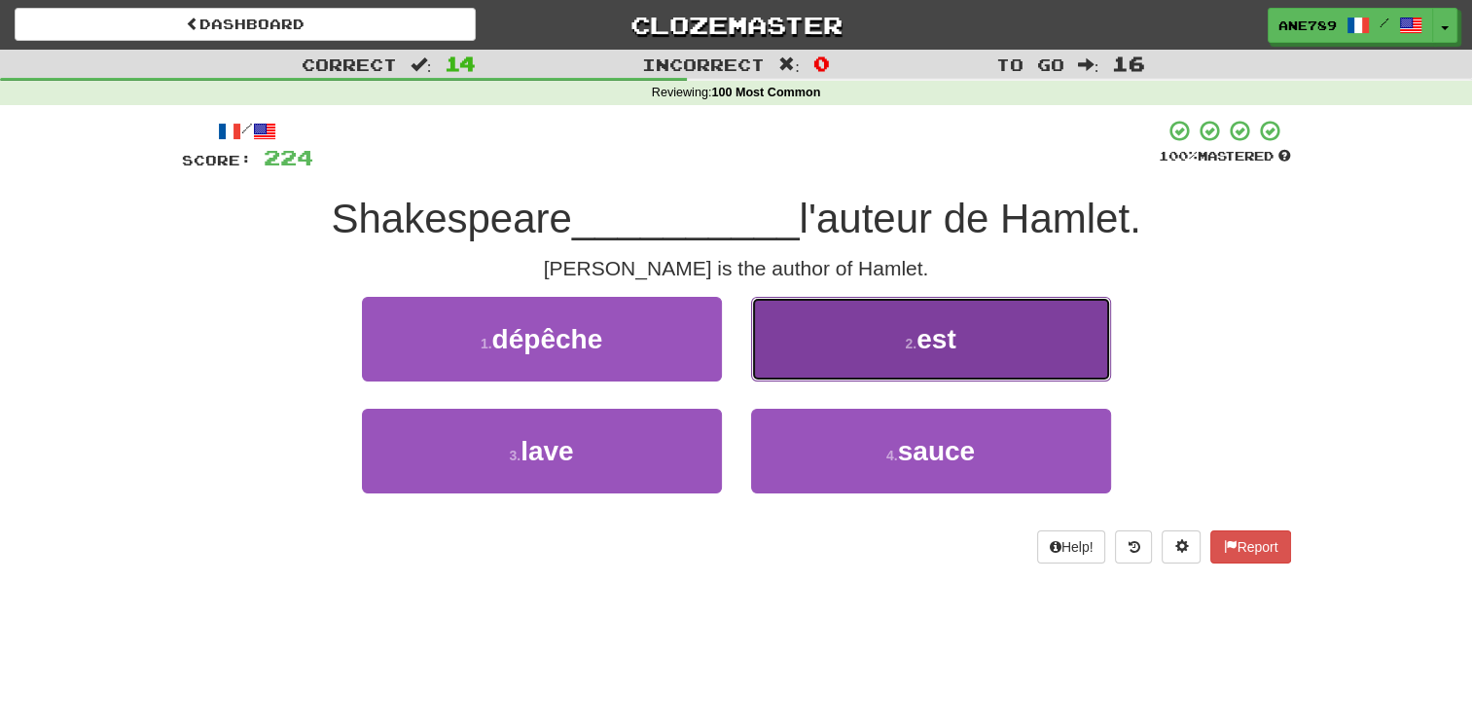
click at [850, 360] on button "2 . est" at bounding box center [931, 339] width 360 height 85
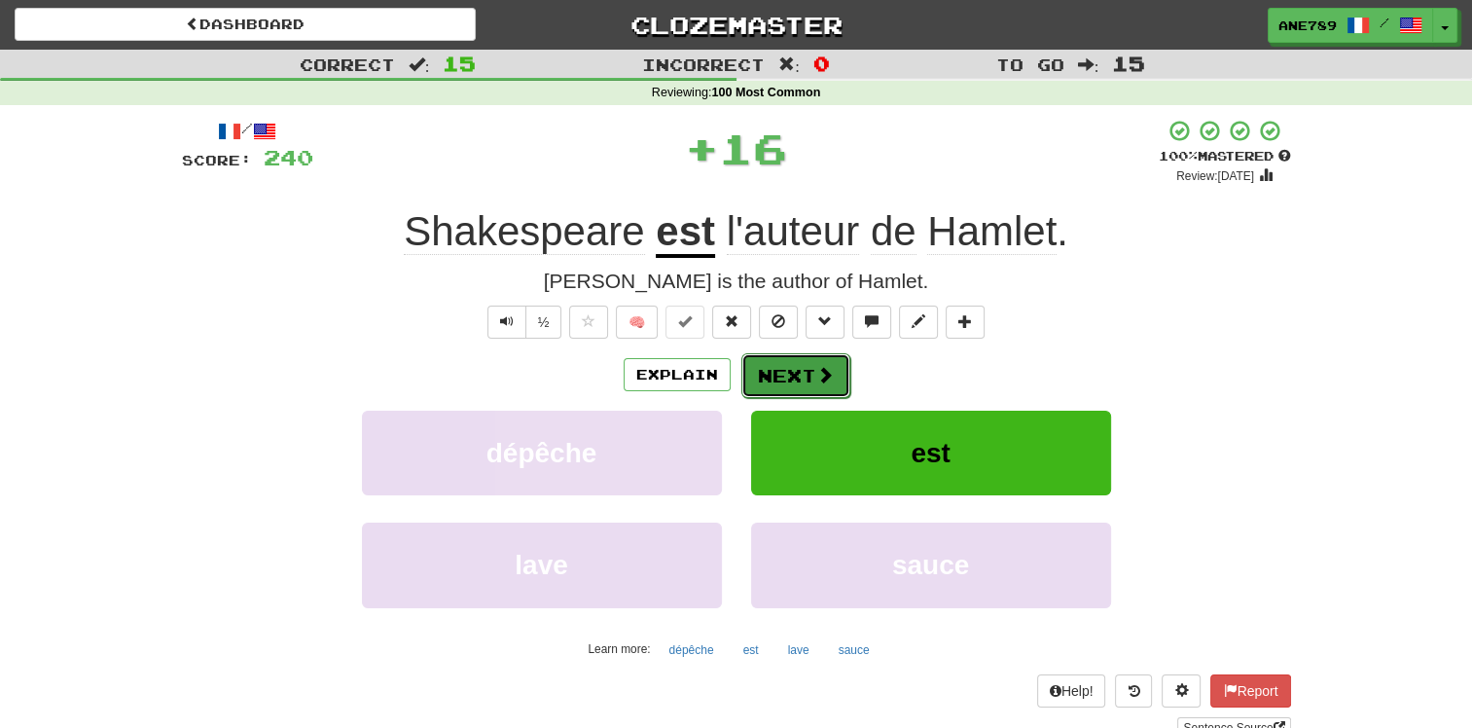
click at [826, 376] on span at bounding box center [825, 375] width 18 height 18
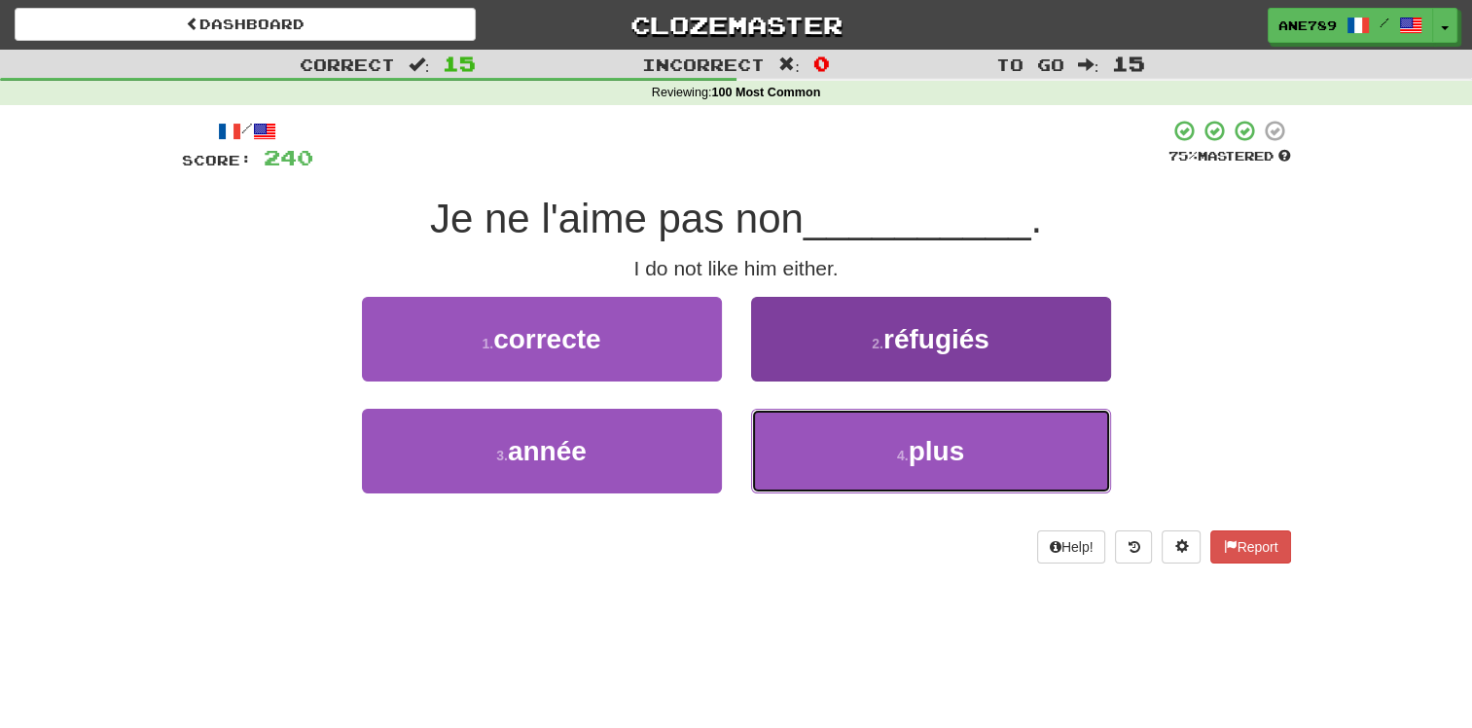
drag, startPoint x: 838, startPoint y: 457, endPoint x: 833, endPoint y: 443, distance: 15.4
click at [838, 456] on button "4 . plus" at bounding box center [931, 451] width 360 height 85
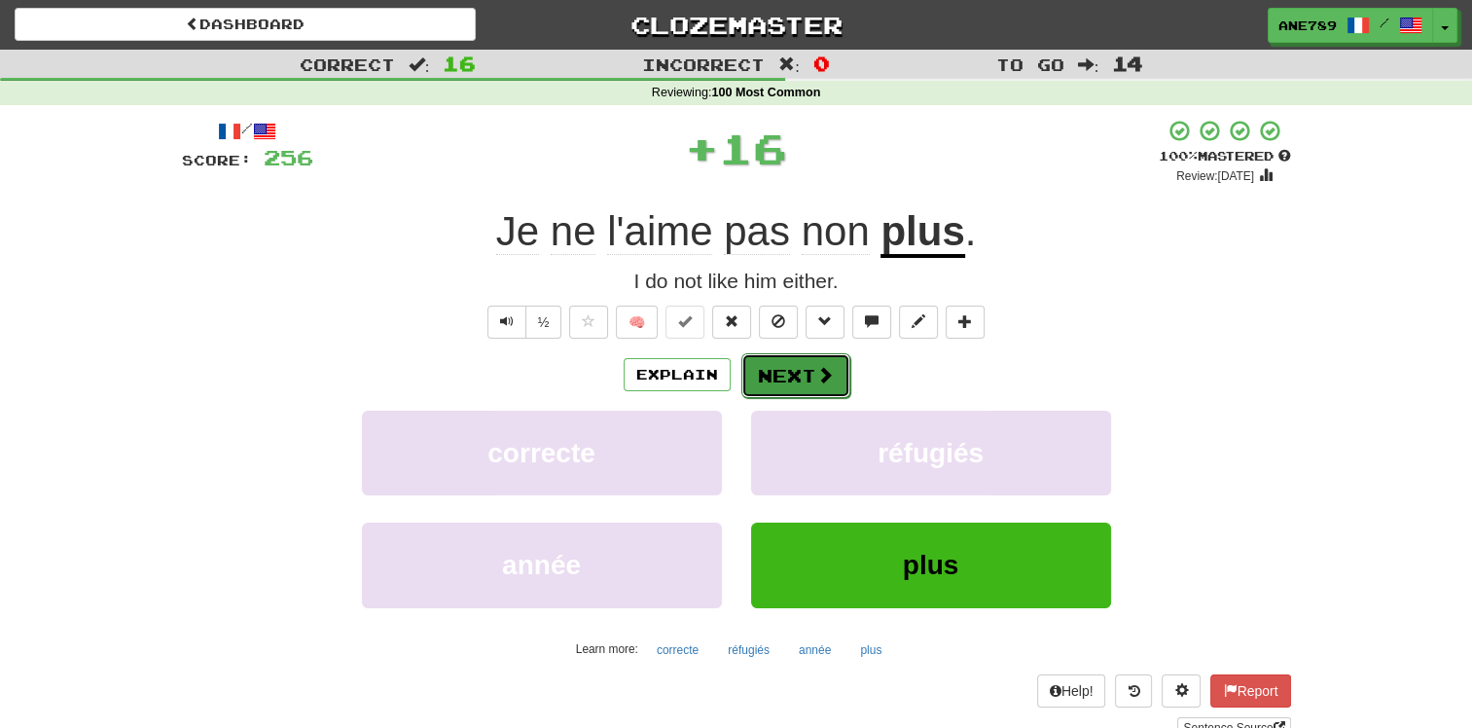
click at [828, 387] on button "Next" at bounding box center [795, 375] width 109 height 45
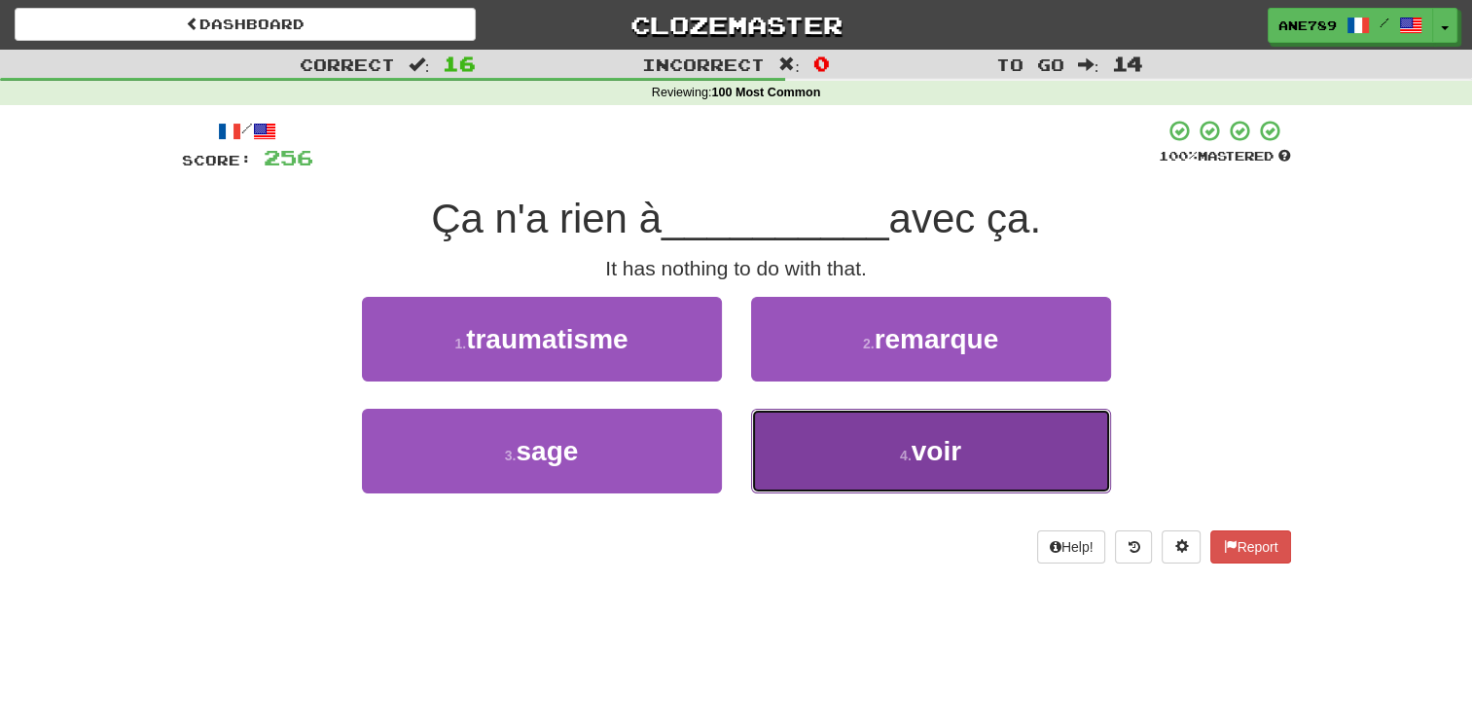
click at [825, 460] on button "4 . voir" at bounding box center [931, 451] width 360 height 85
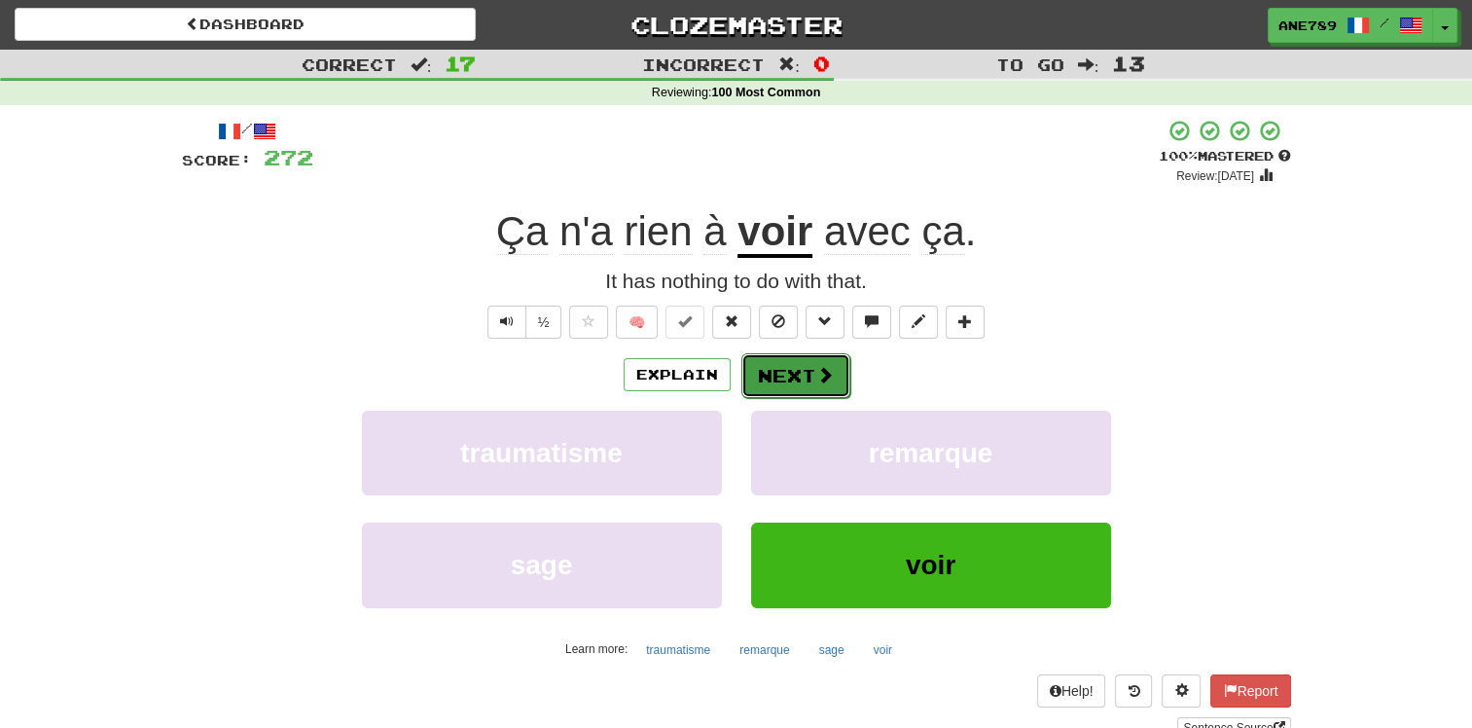
click at [825, 379] on span at bounding box center [825, 375] width 18 height 18
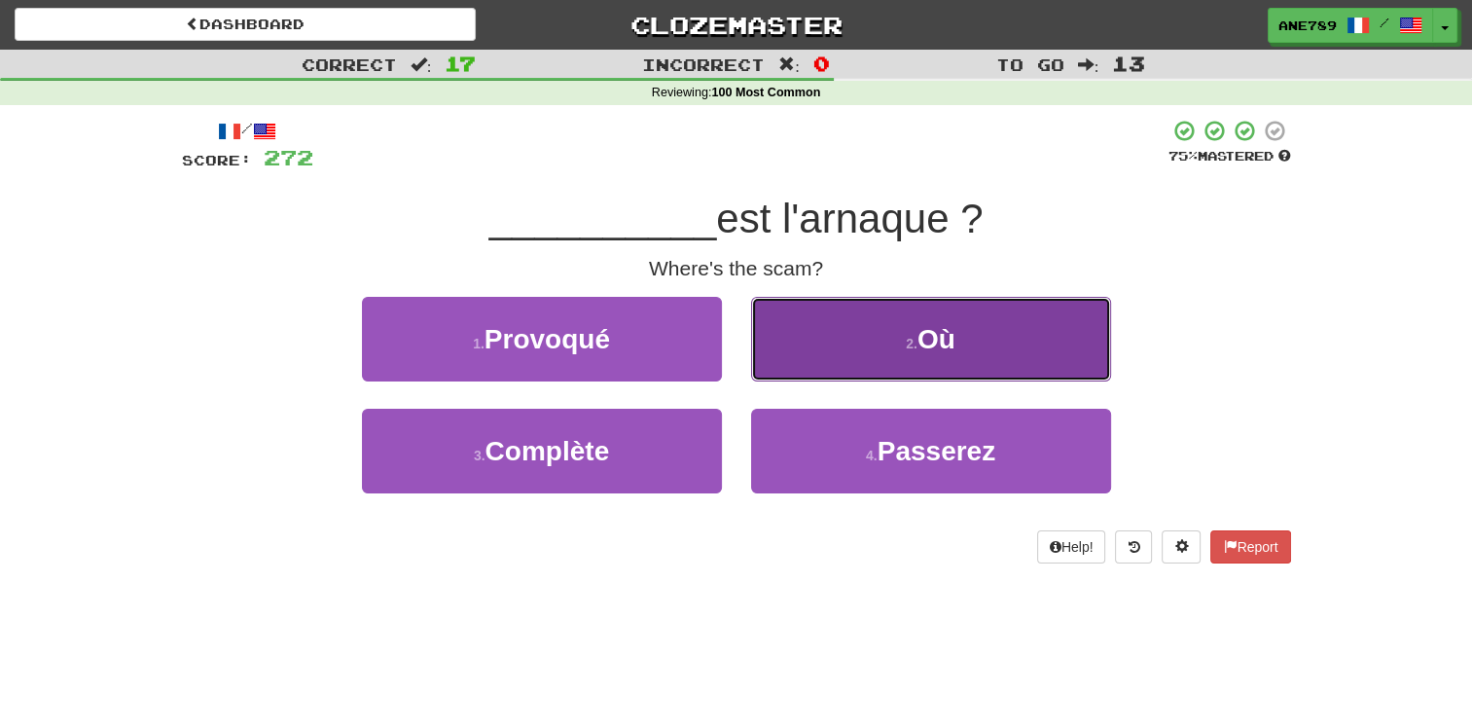
drag, startPoint x: 880, startPoint y: 350, endPoint x: 864, endPoint y: 369, distance: 24.2
click at [864, 369] on button "2 . Où" at bounding box center [931, 339] width 360 height 85
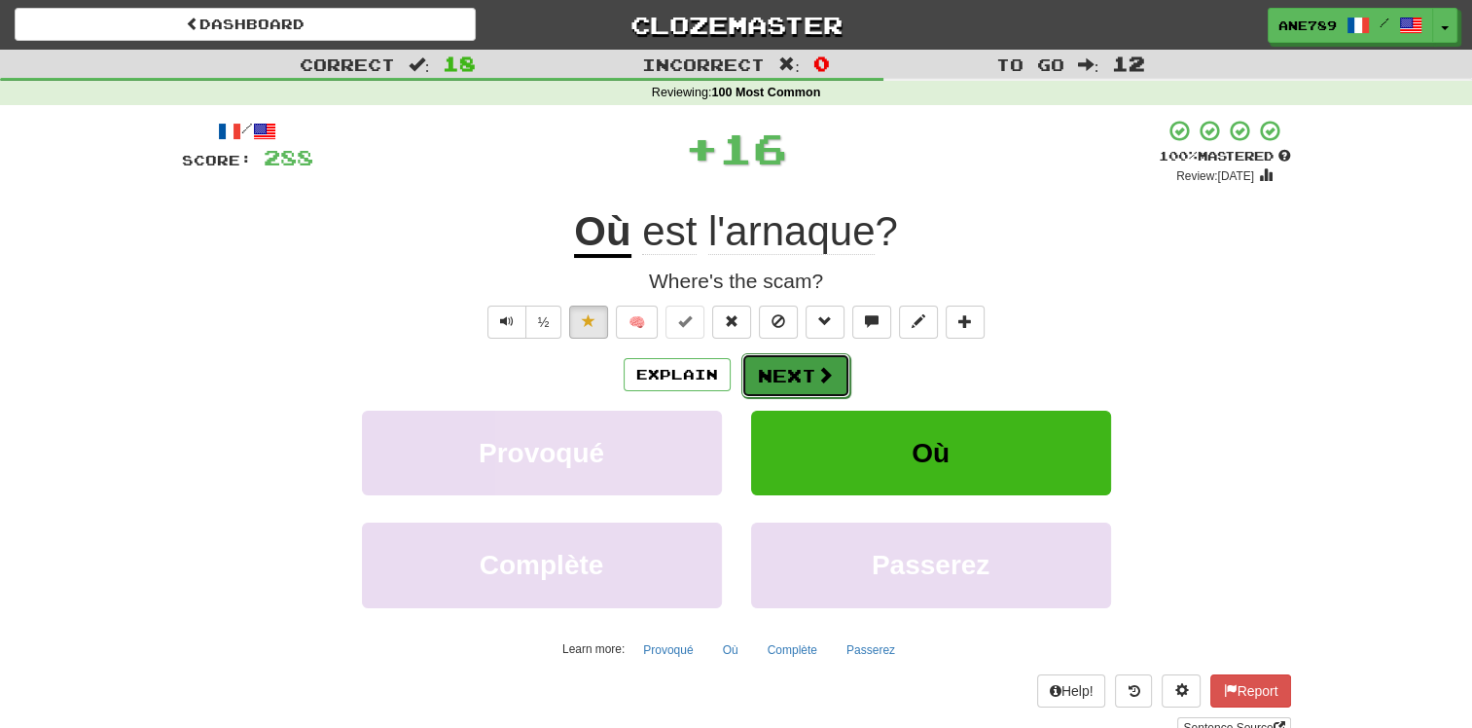
click at [834, 383] on button "Next" at bounding box center [795, 375] width 109 height 45
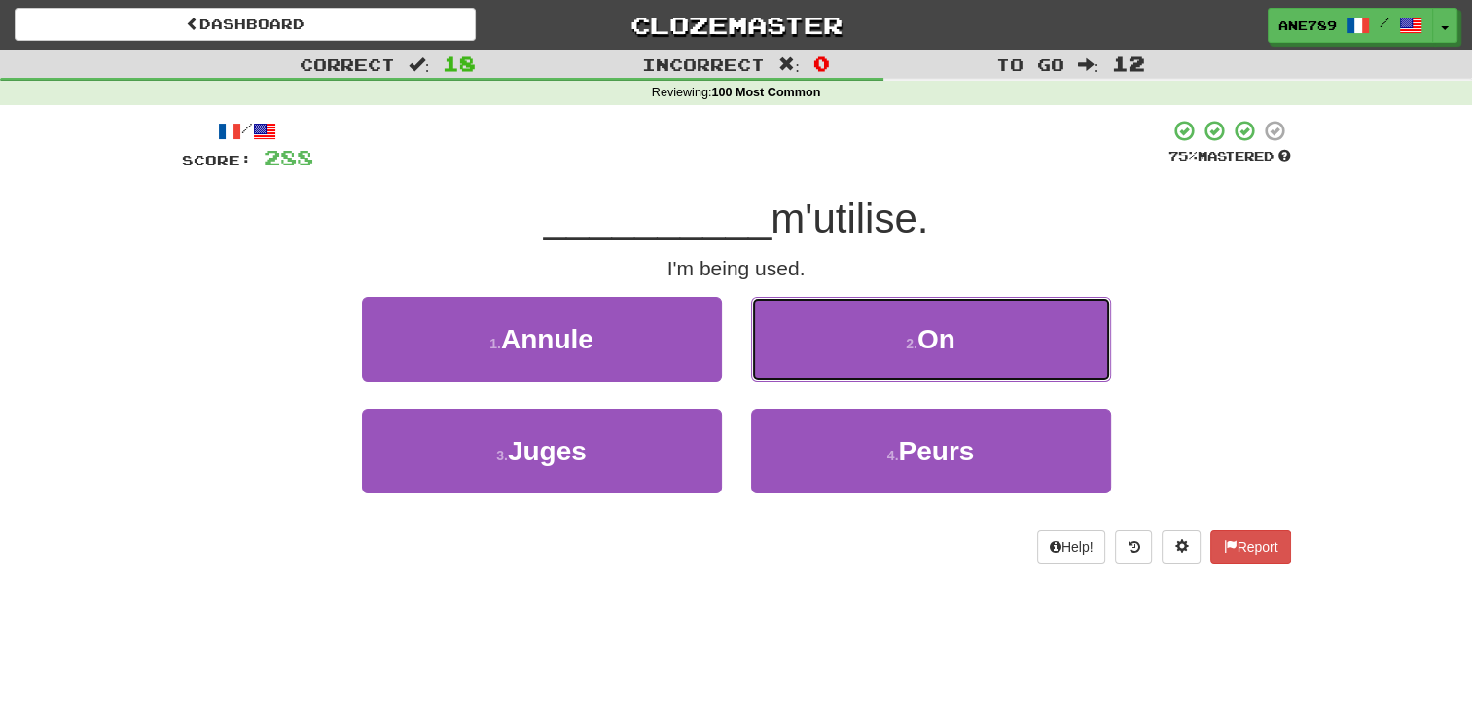
drag, startPoint x: 894, startPoint y: 342, endPoint x: 829, endPoint y: 395, distance: 84.3
click at [836, 391] on div "2 . On" at bounding box center [931, 353] width 389 height 112
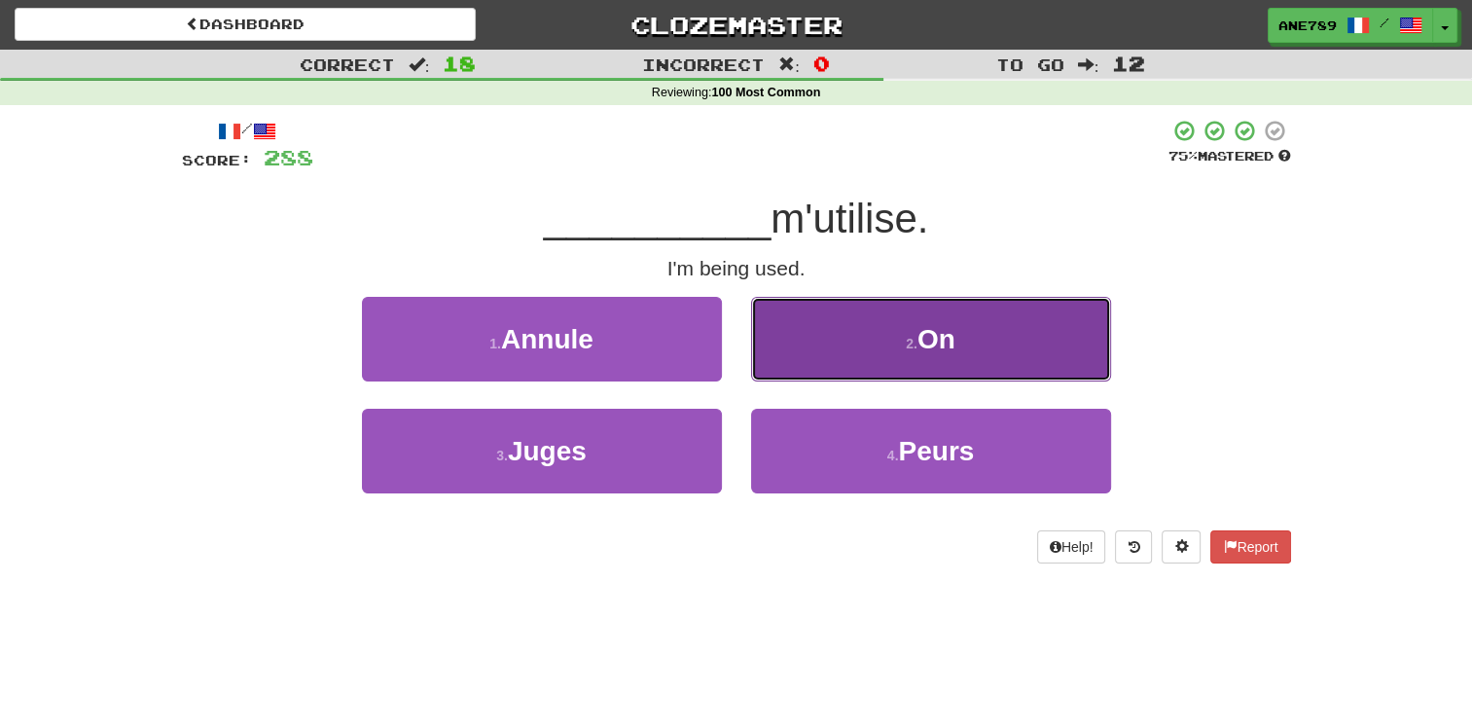
drag, startPoint x: 848, startPoint y: 344, endPoint x: 832, endPoint y: 368, distance: 28.6
click at [832, 368] on button "2 . On" at bounding box center [931, 339] width 360 height 85
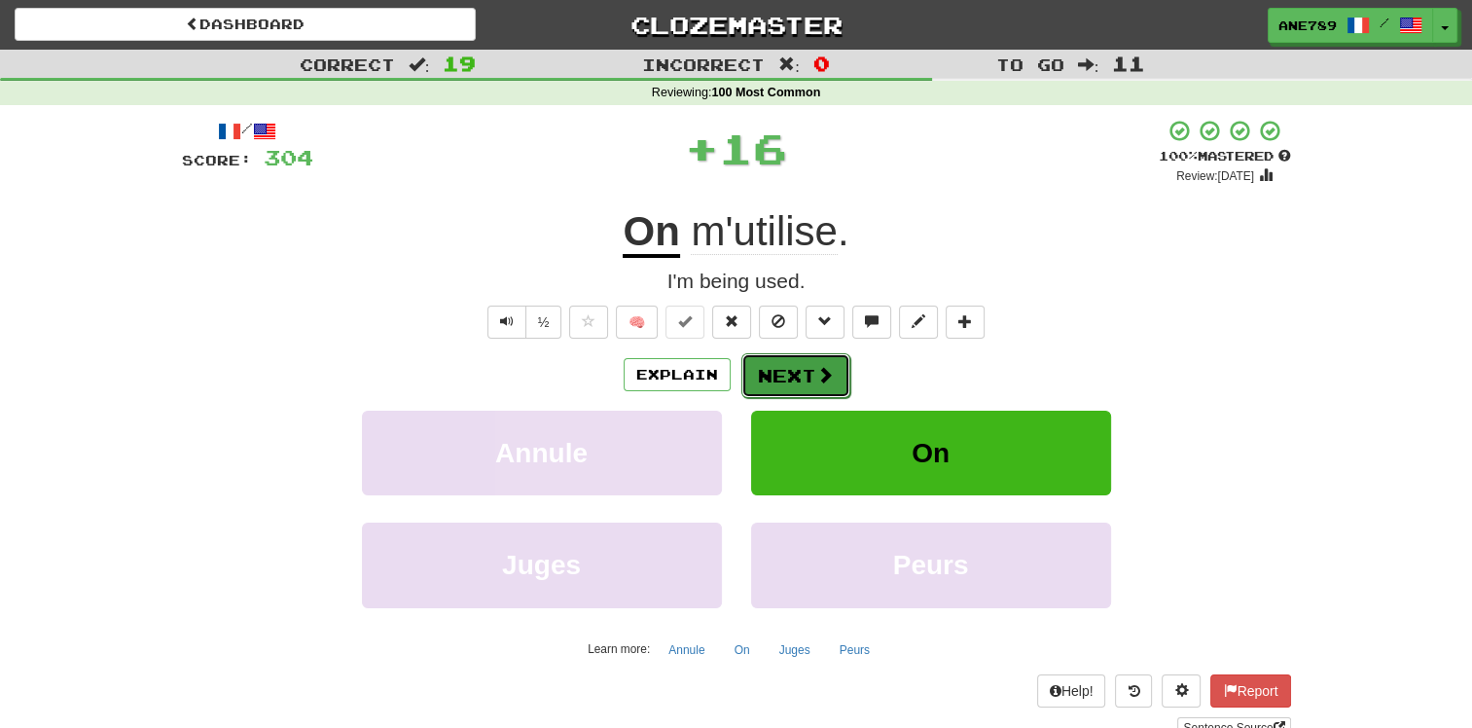
click at [799, 376] on button "Next" at bounding box center [795, 375] width 109 height 45
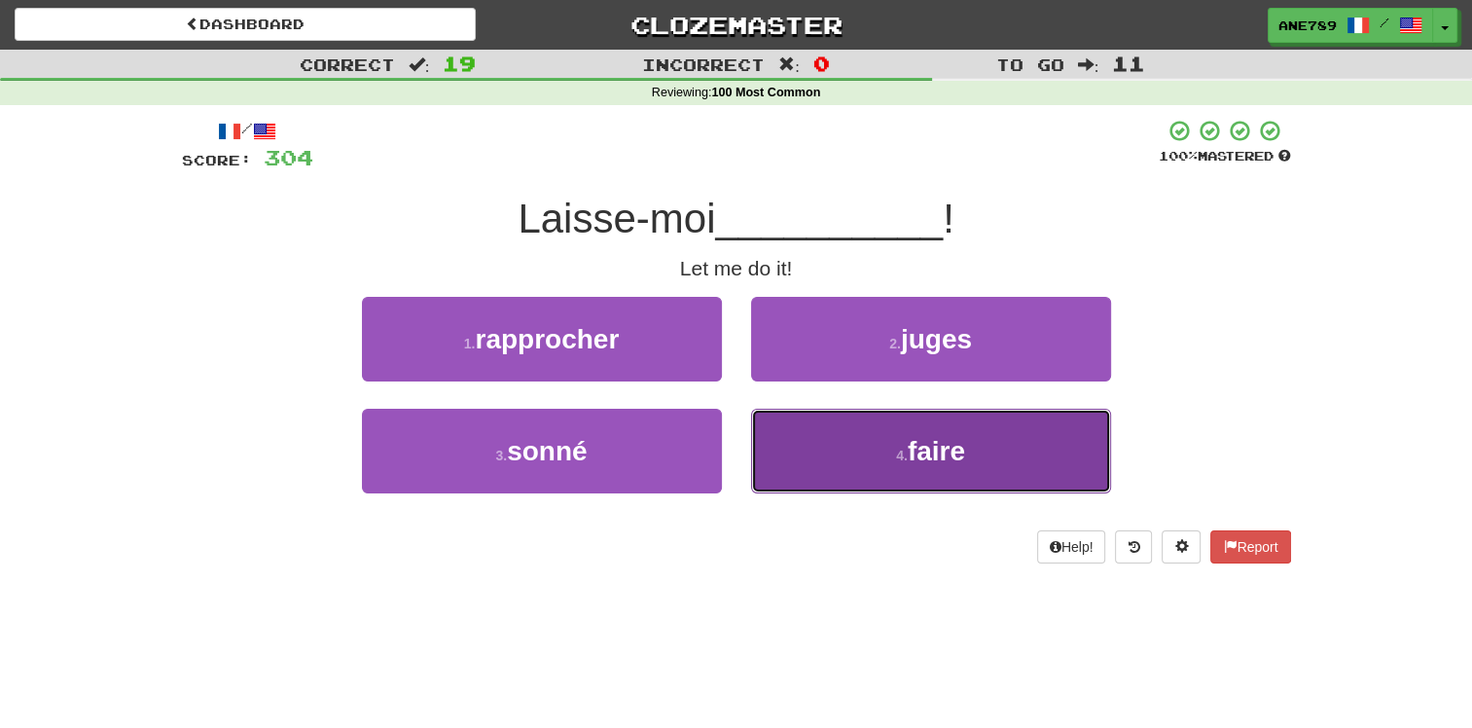
click at [825, 442] on button "4 . faire" at bounding box center [931, 451] width 360 height 85
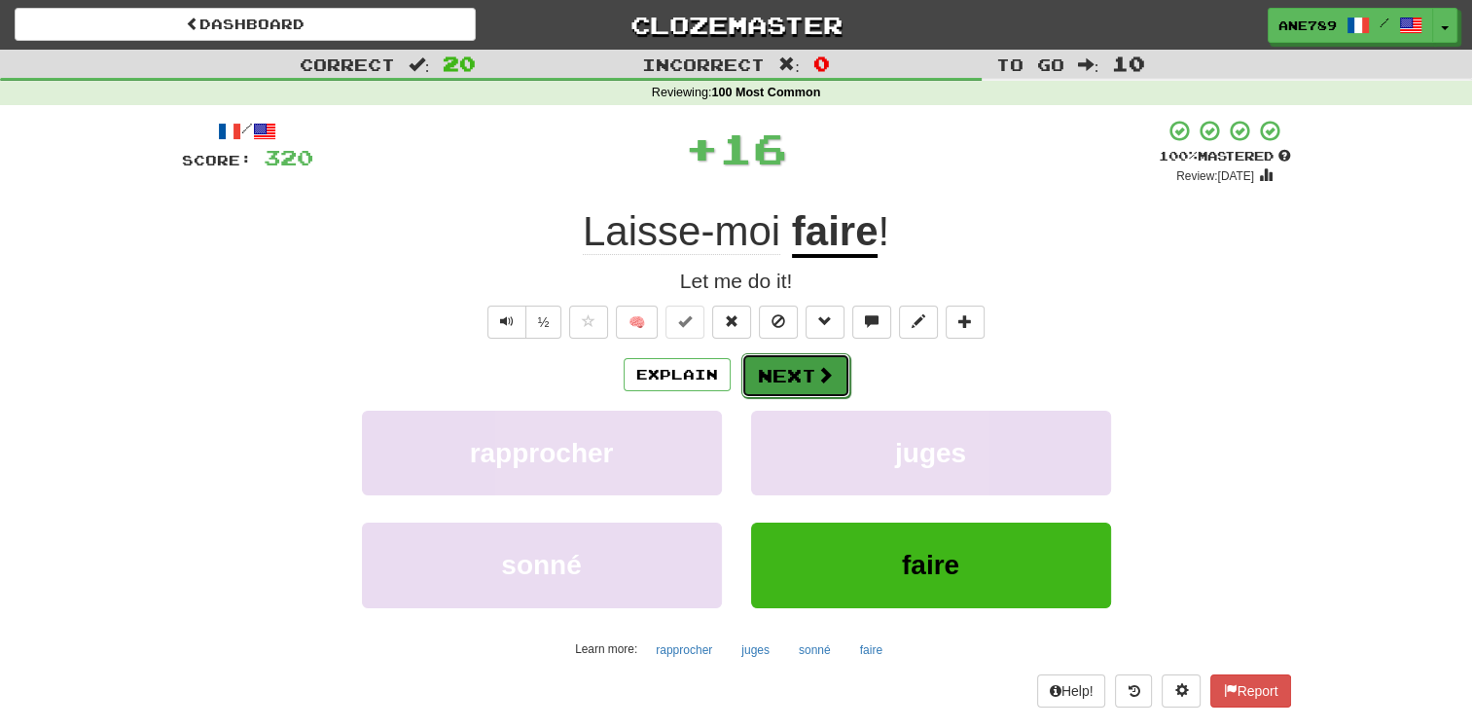
click at [830, 383] on span at bounding box center [825, 375] width 18 height 18
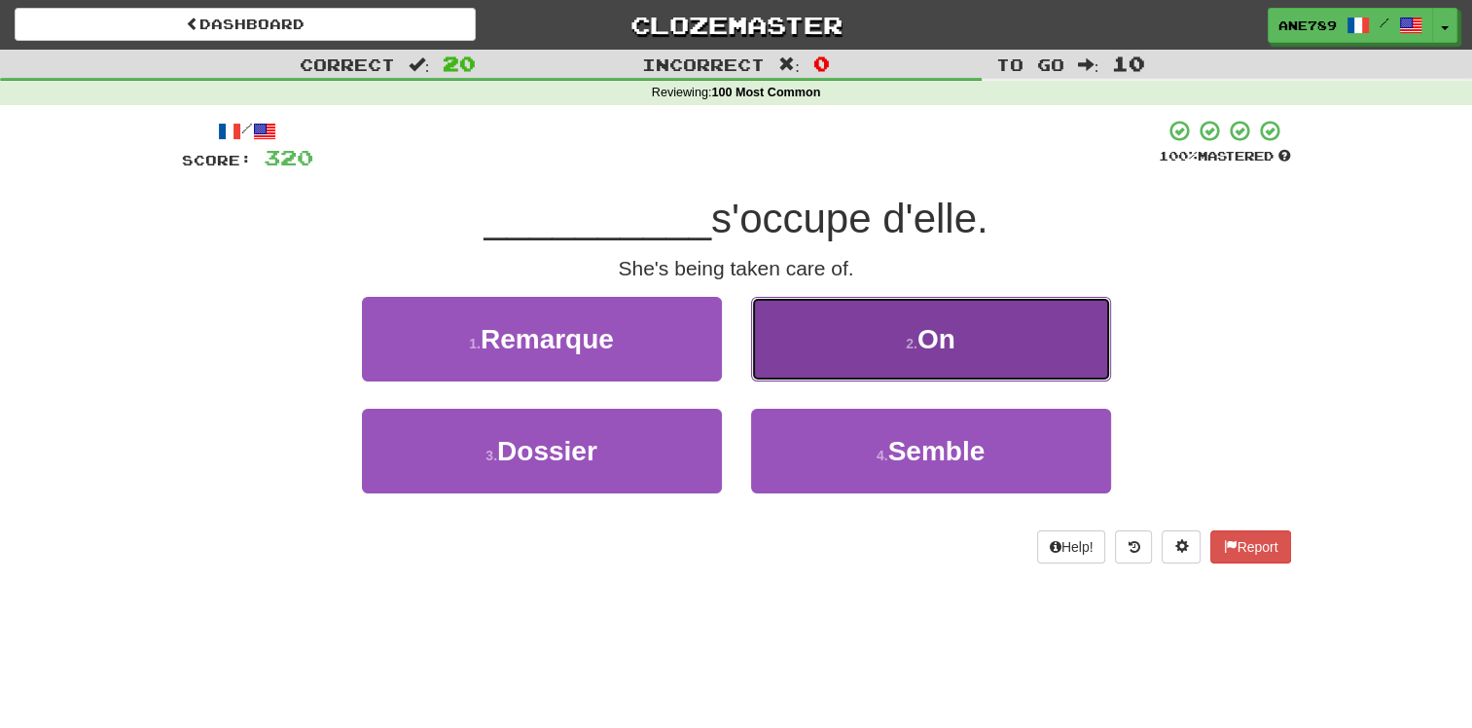
click at [880, 361] on button "2 . On" at bounding box center [931, 339] width 360 height 85
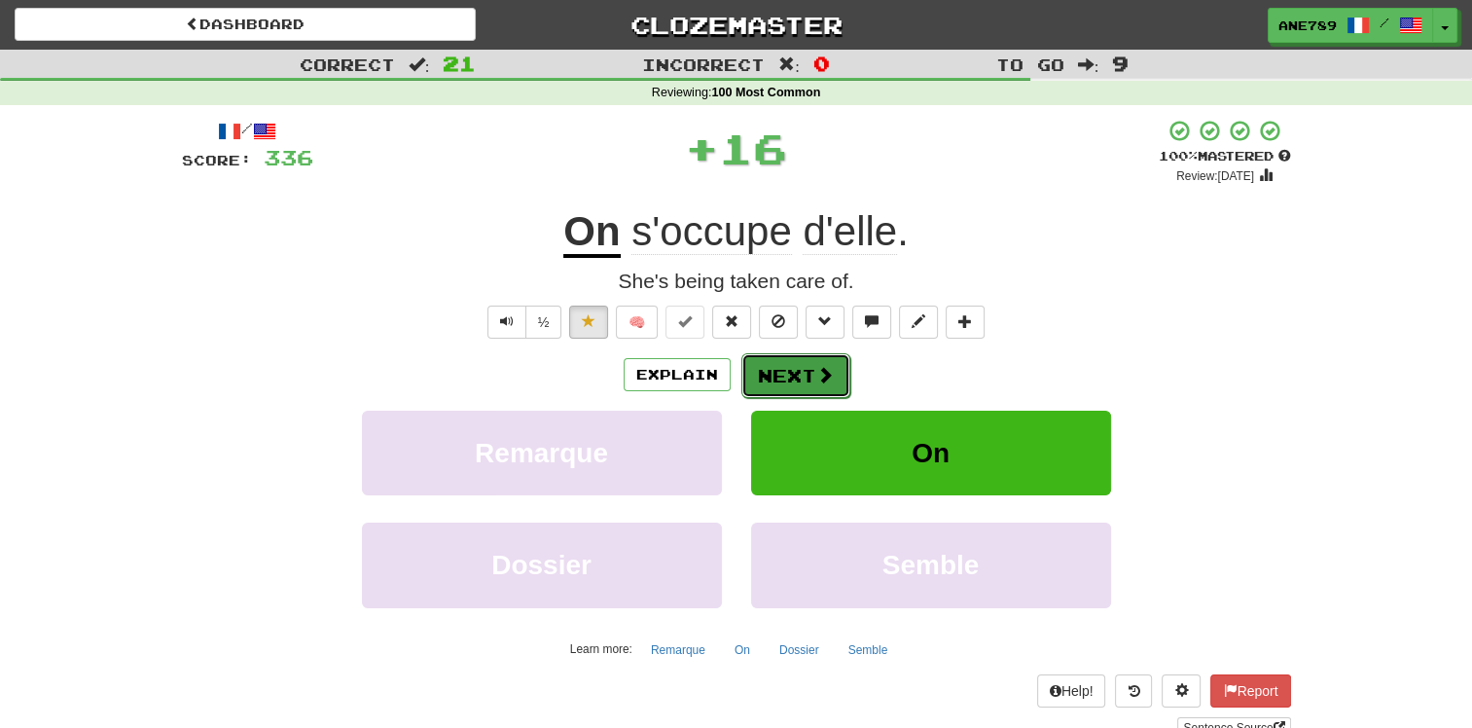
click at [799, 377] on button "Next" at bounding box center [795, 375] width 109 height 45
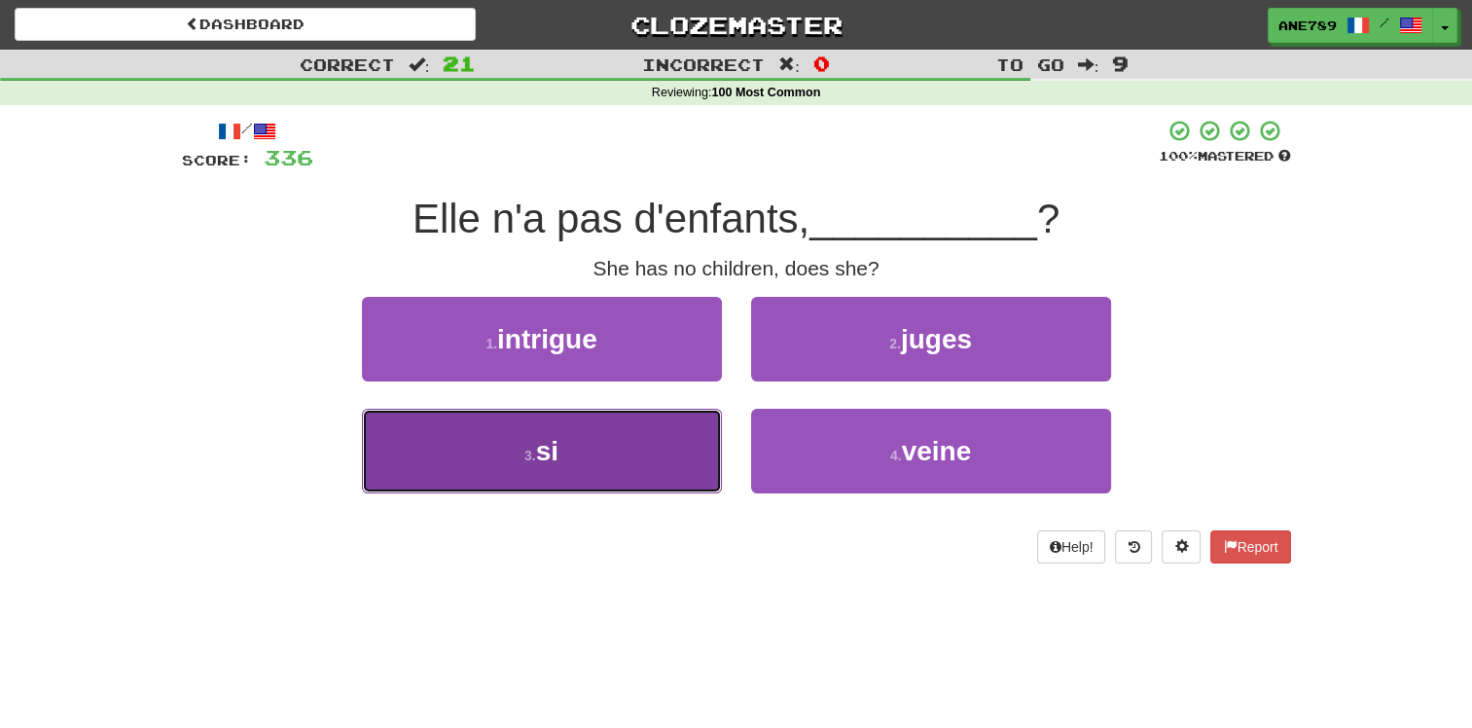
click at [709, 446] on button "3 . si" at bounding box center [542, 451] width 360 height 85
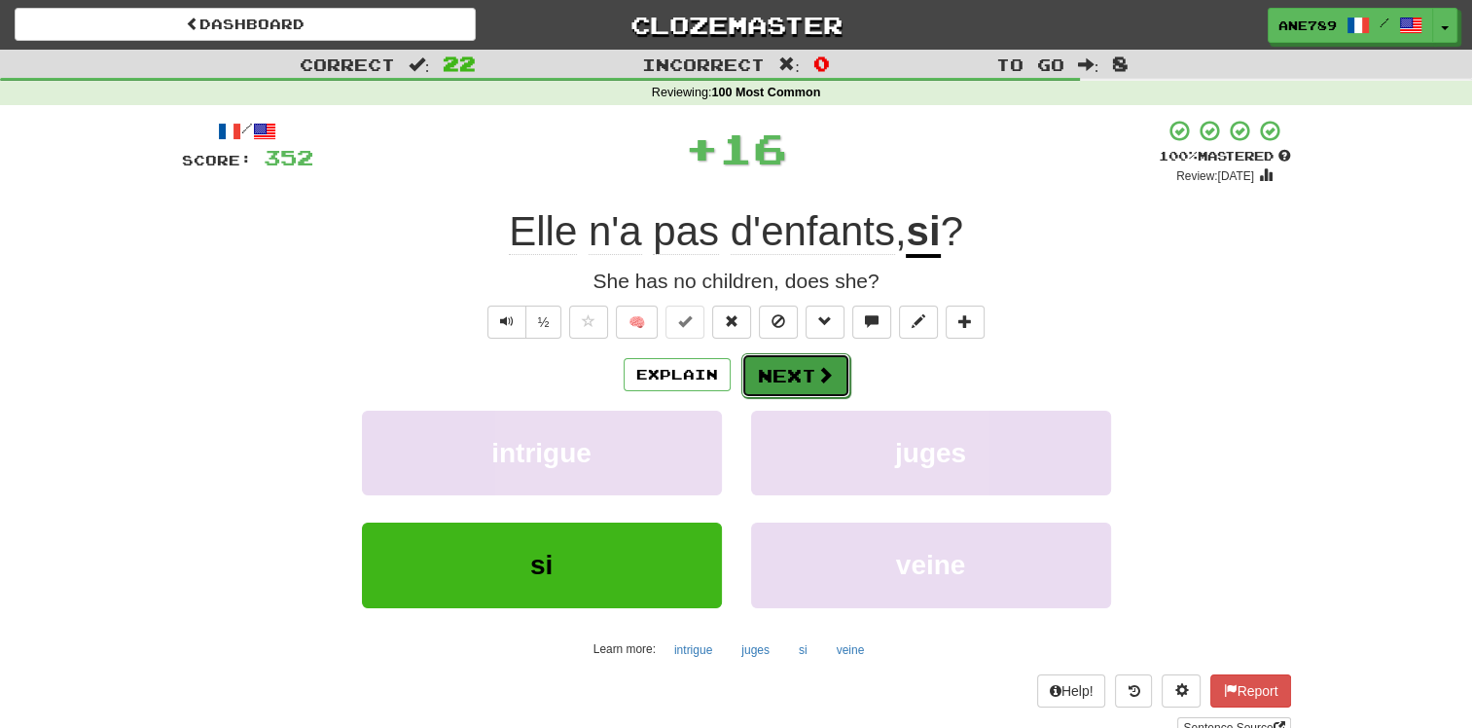
click at [817, 384] on button "Next" at bounding box center [795, 375] width 109 height 45
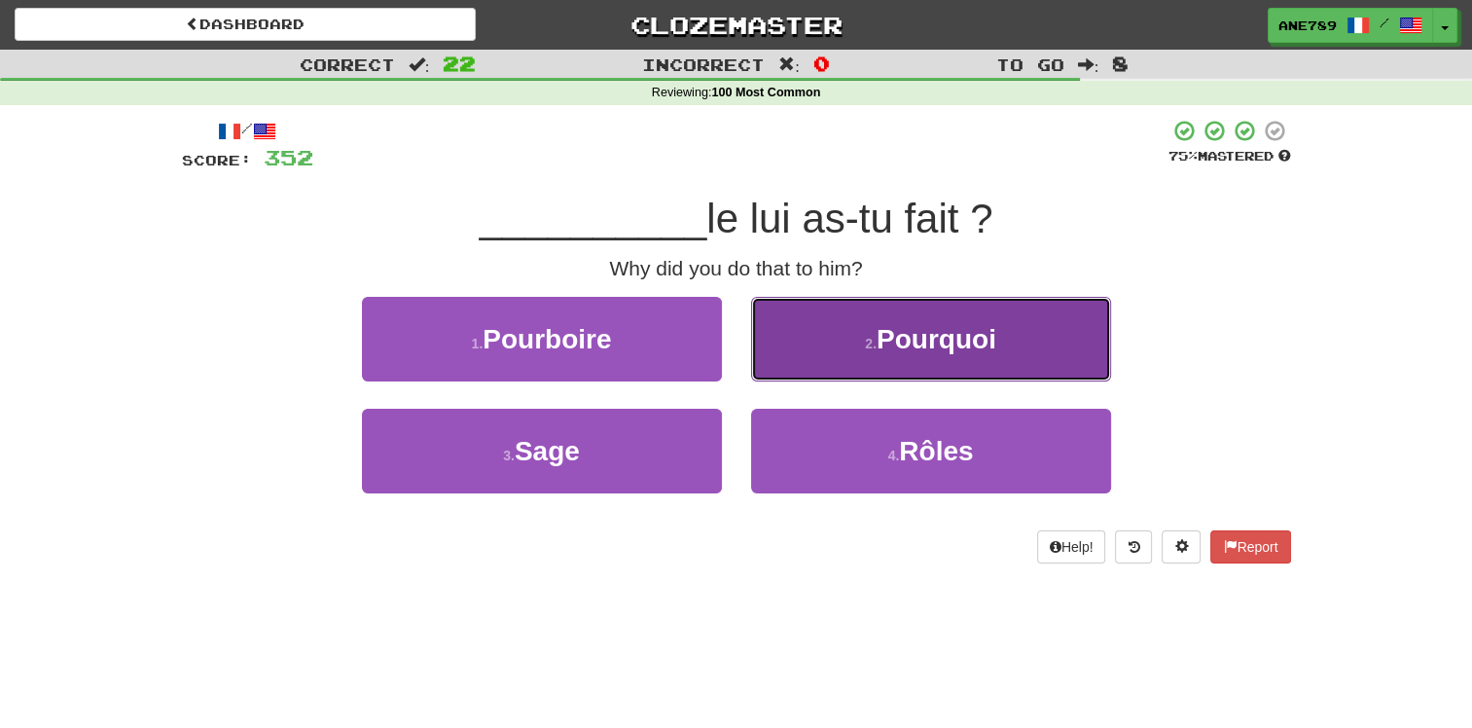
click at [876, 365] on button "2 . Pourquoi" at bounding box center [931, 339] width 360 height 85
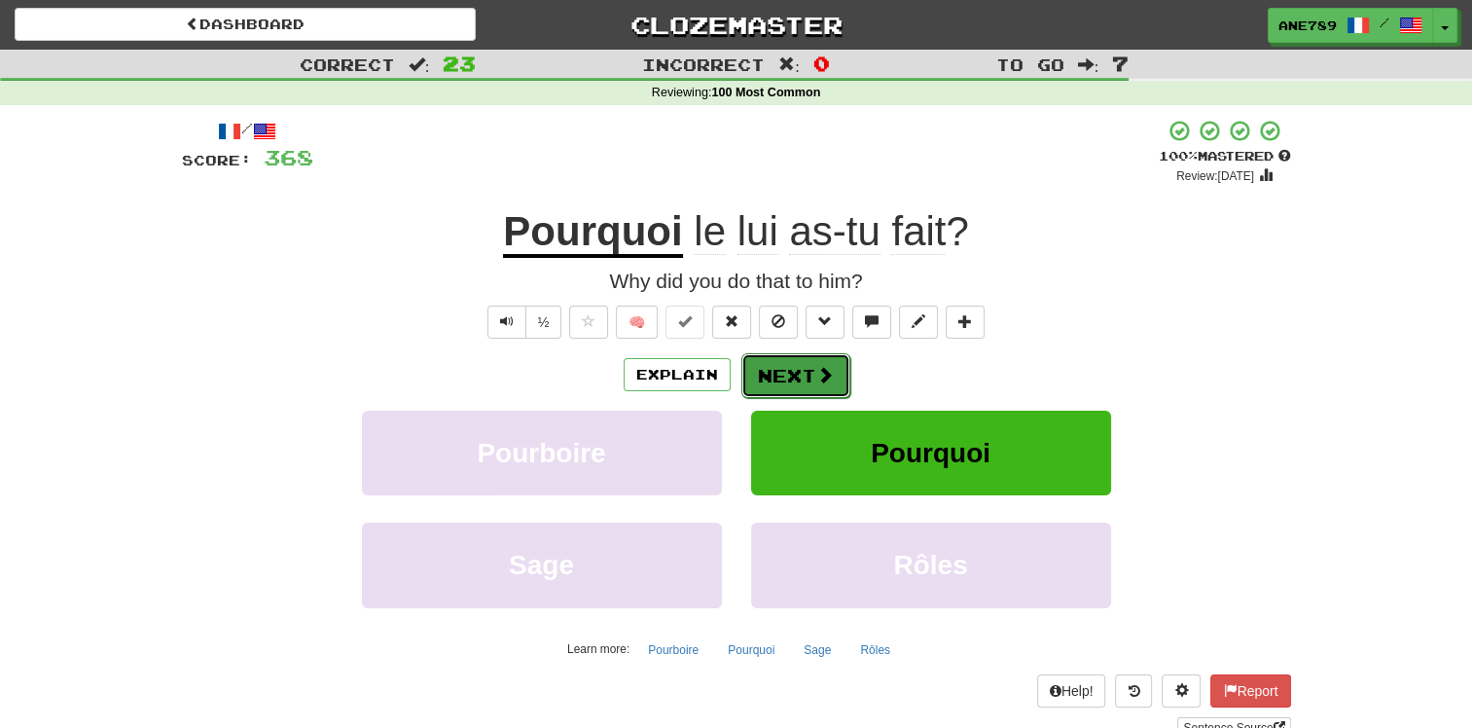
click at [798, 392] on button "Next" at bounding box center [795, 375] width 109 height 45
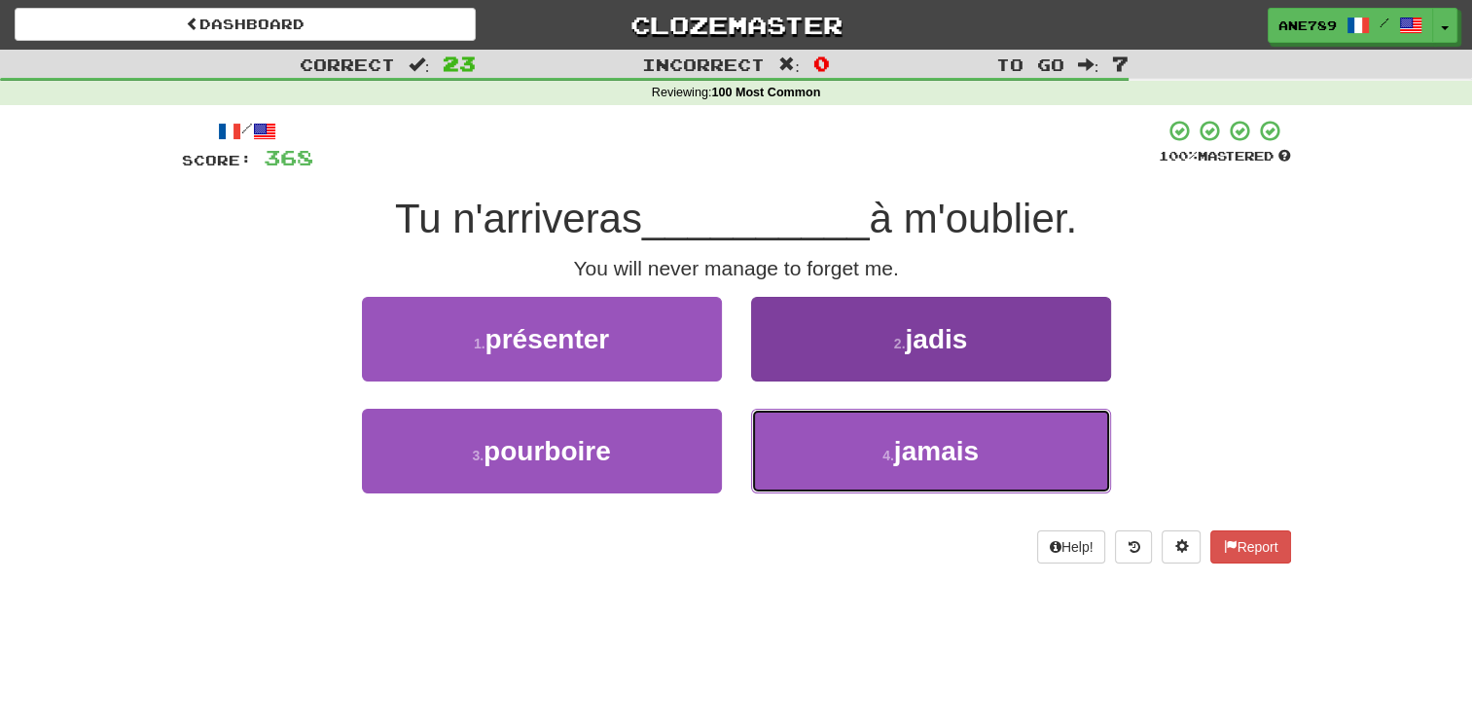
drag, startPoint x: 833, startPoint y: 463, endPoint x: 822, endPoint y: 460, distance: 11.1
click at [831, 461] on button "4 . jamais" at bounding box center [931, 451] width 360 height 85
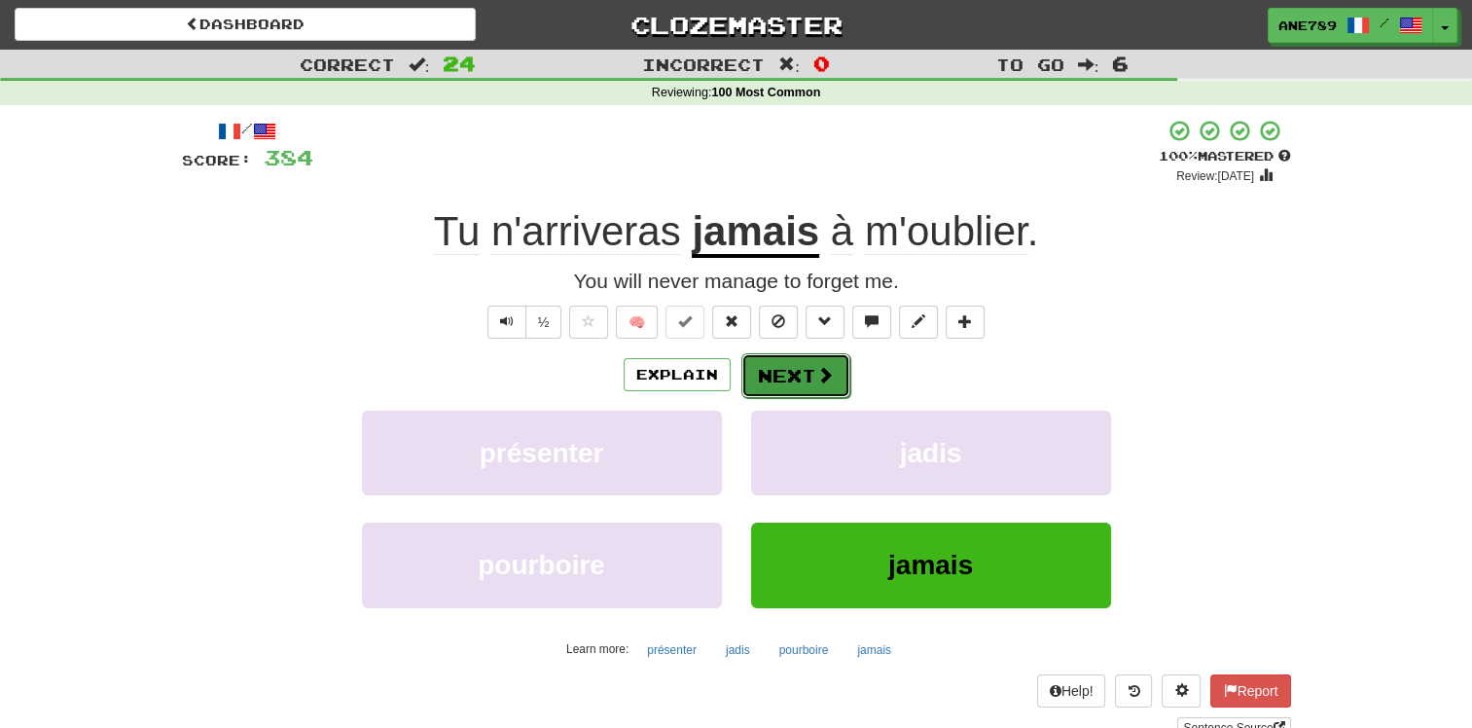
click at [817, 372] on span at bounding box center [825, 375] width 18 height 18
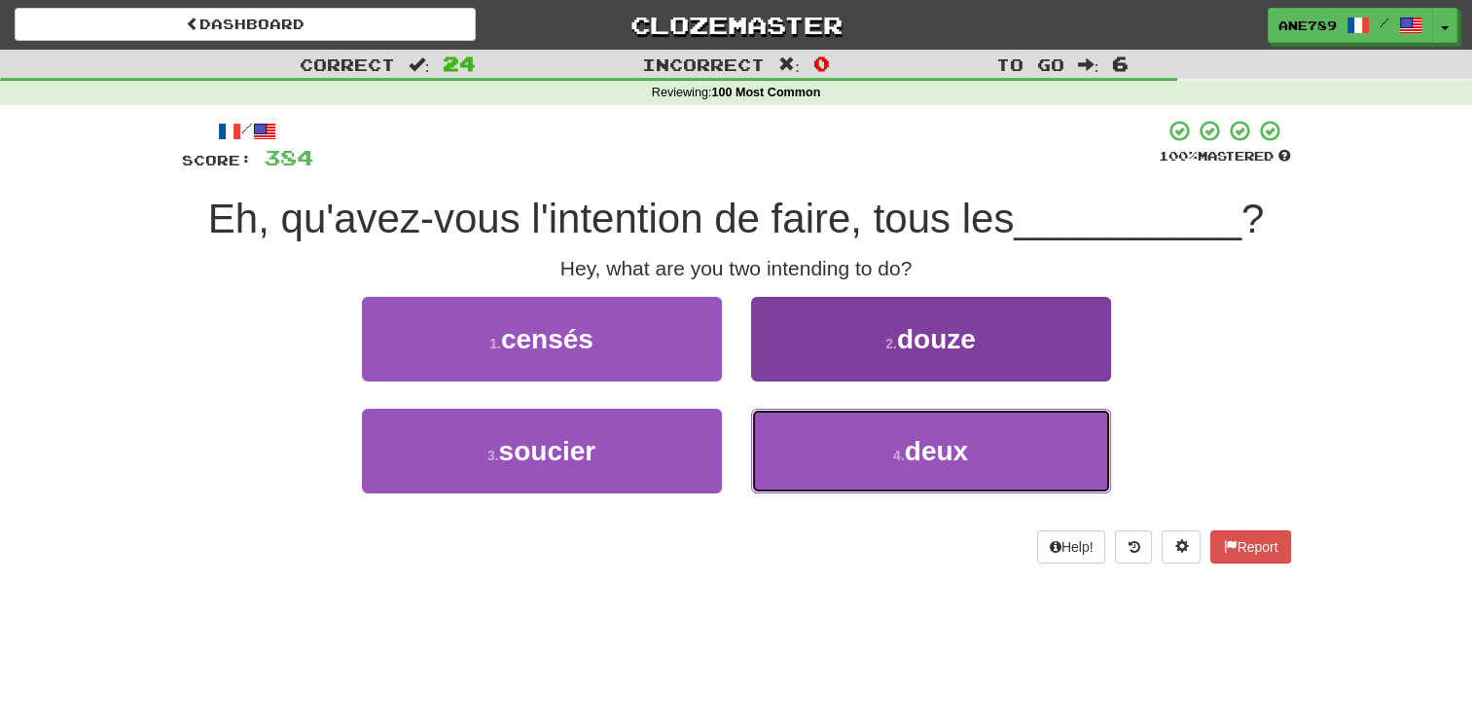
click at [860, 451] on button "4 . deux" at bounding box center [931, 451] width 360 height 85
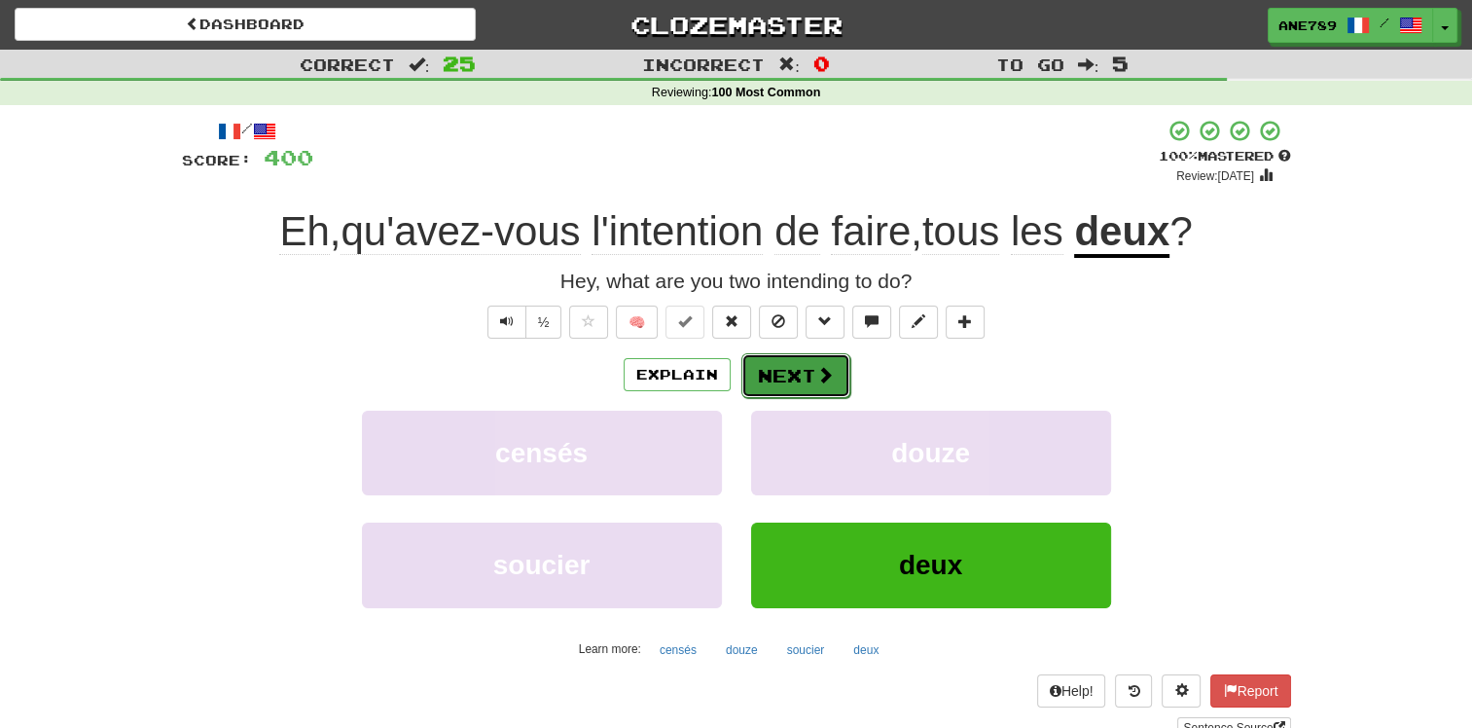
click at [816, 378] on span at bounding box center [825, 375] width 18 height 18
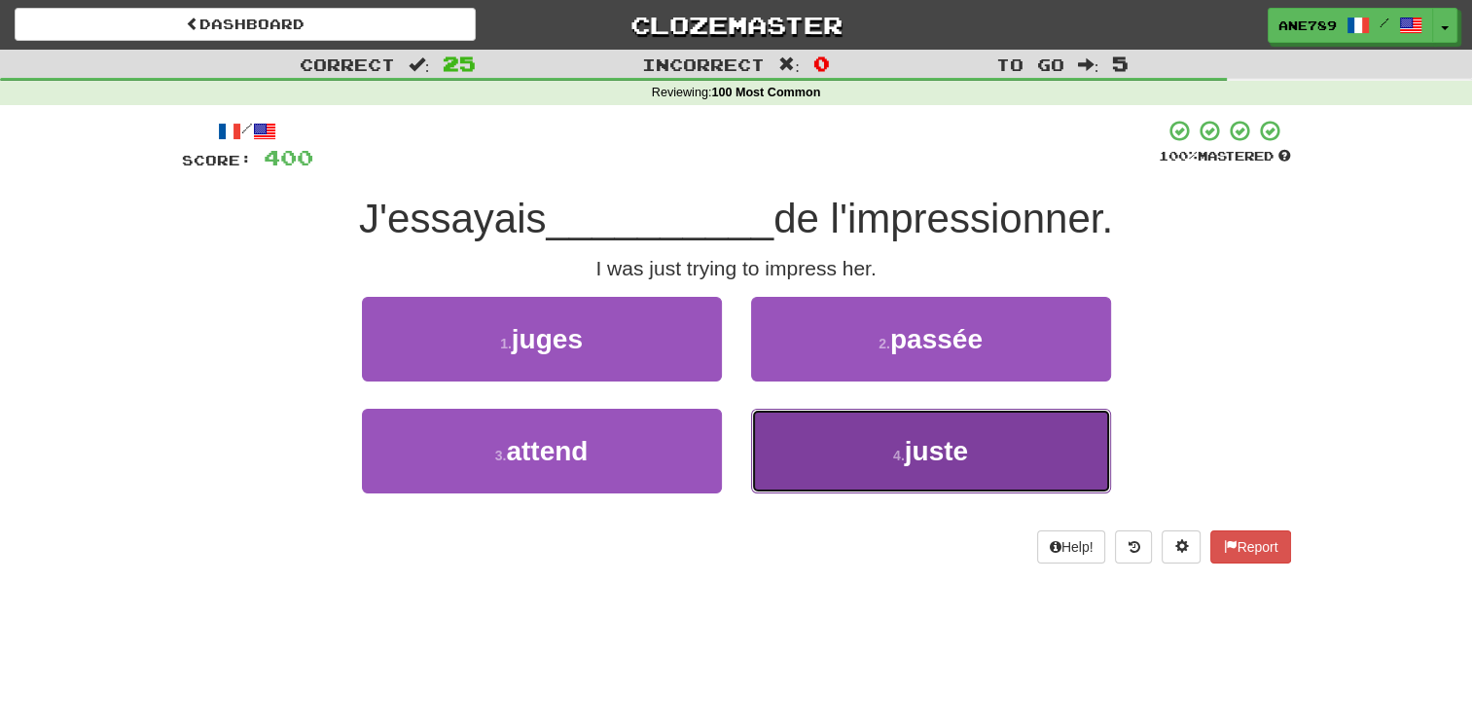
click at [853, 468] on button "4 . juste" at bounding box center [931, 451] width 360 height 85
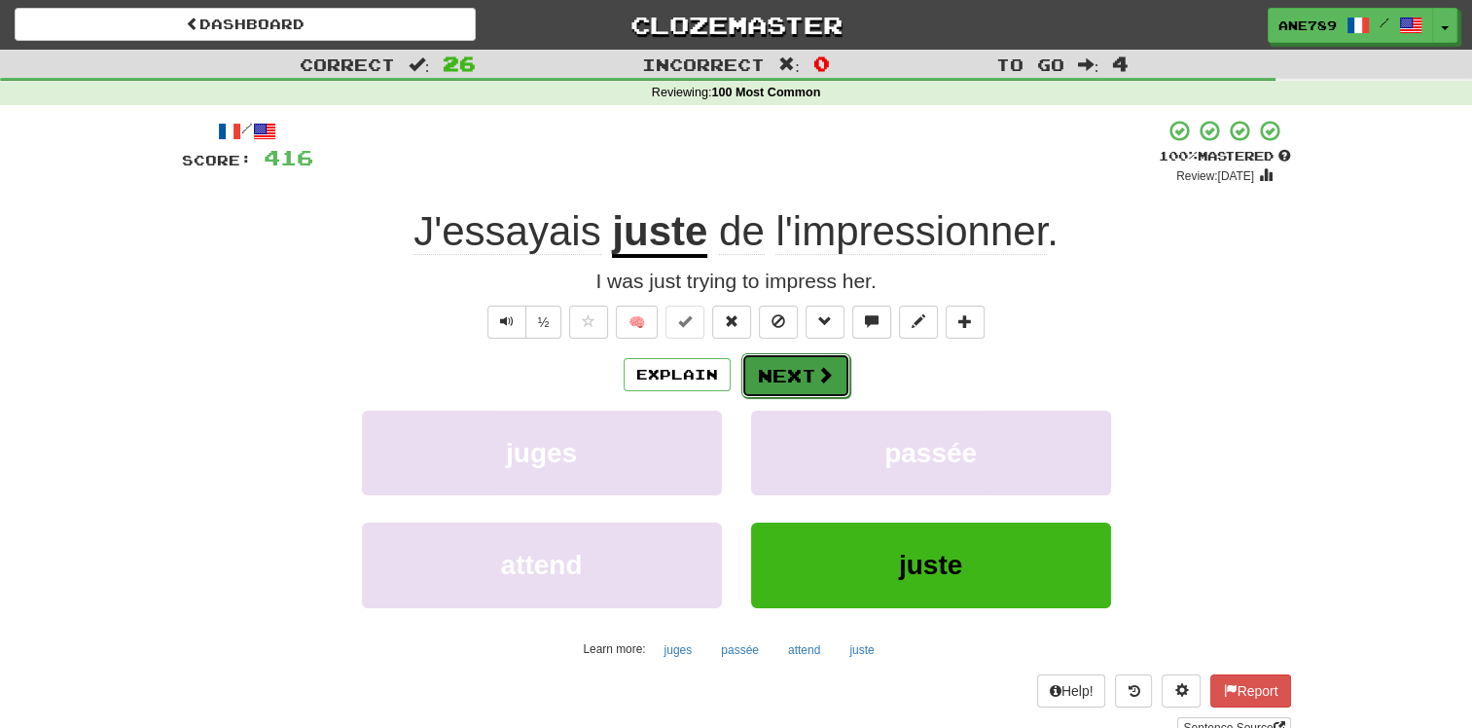
click at [800, 379] on button "Next" at bounding box center [795, 375] width 109 height 45
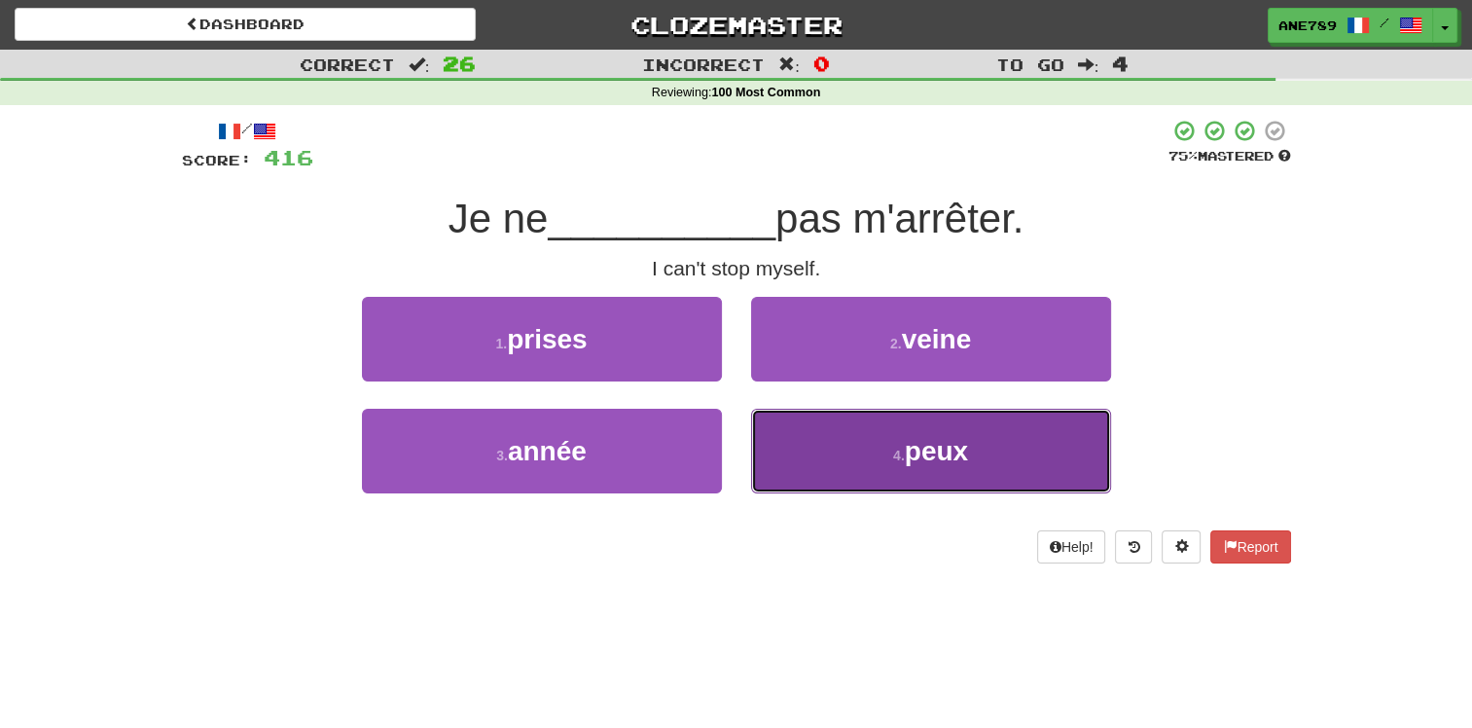
click at [875, 471] on button "4 . peux" at bounding box center [931, 451] width 360 height 85
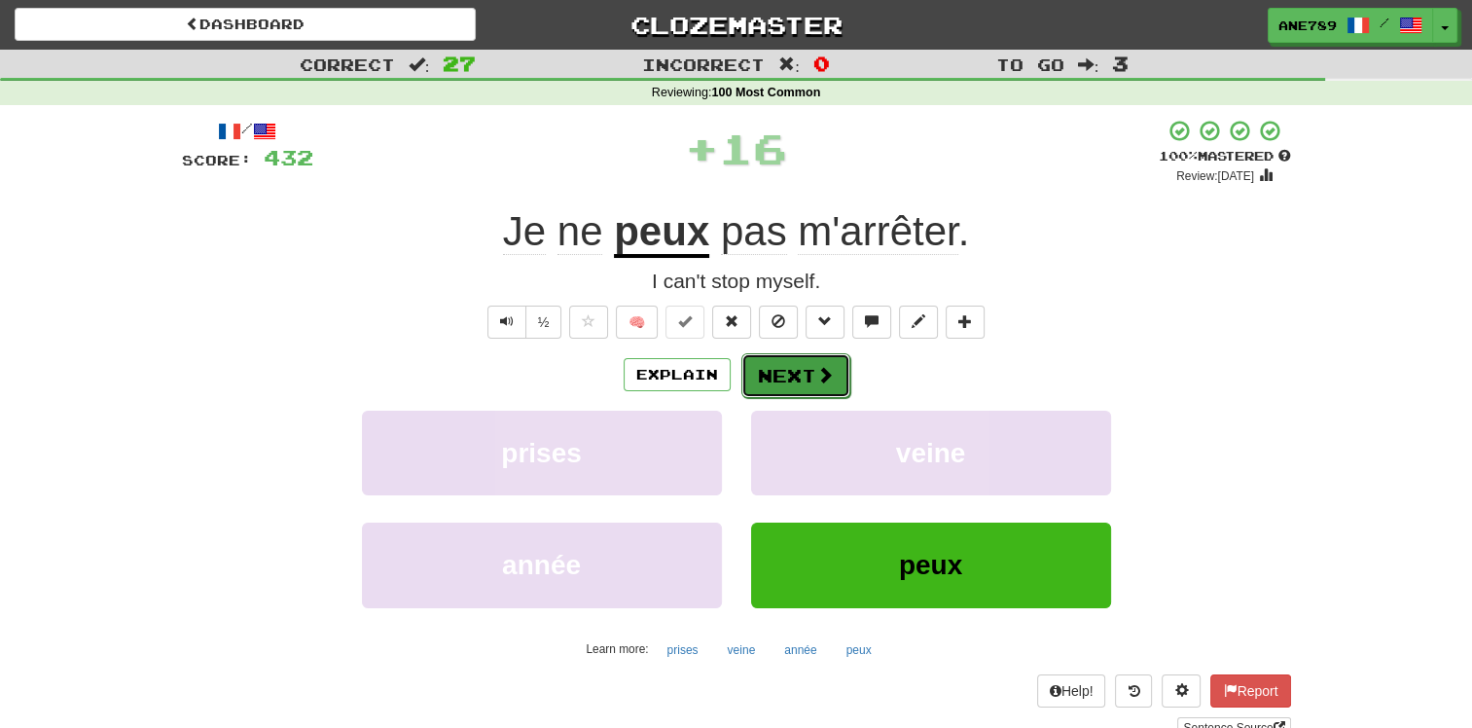
click at [806, 373] on button "Next" at bounding box center [795, 375] width 109 height 45
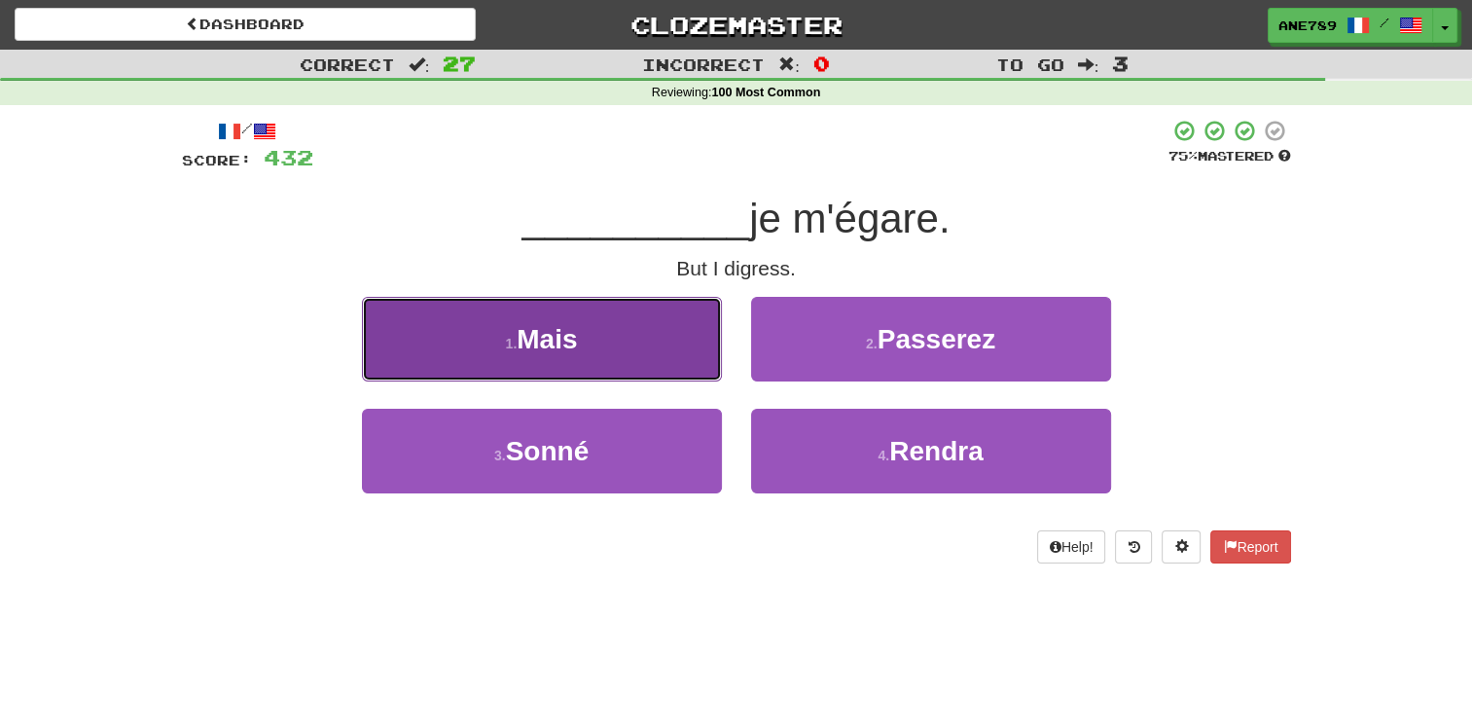
click at [659, 353] on button "1 . Mais" at bounding box center [542, 339] width 360 height 85
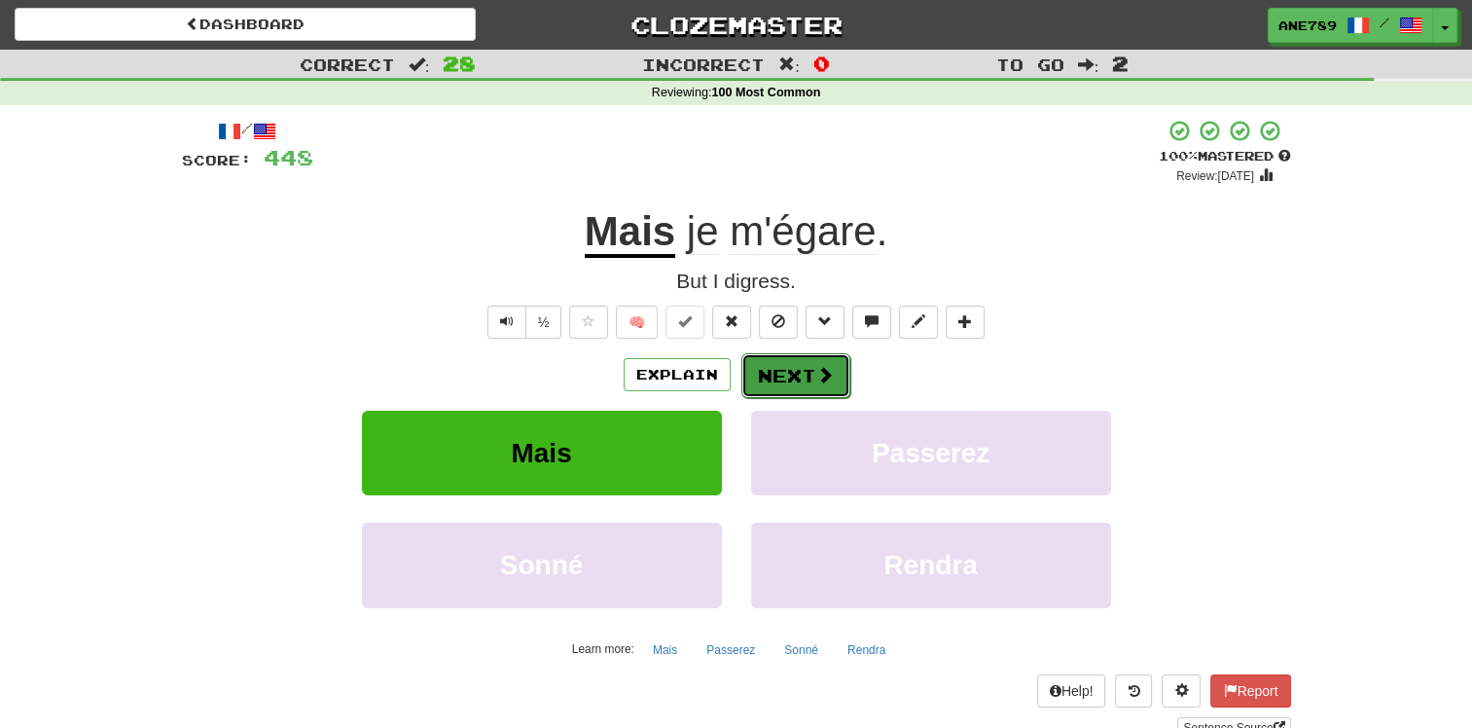
click at [788, 379] on button "Next" at bounding box center [795, 375] width 109 height 45
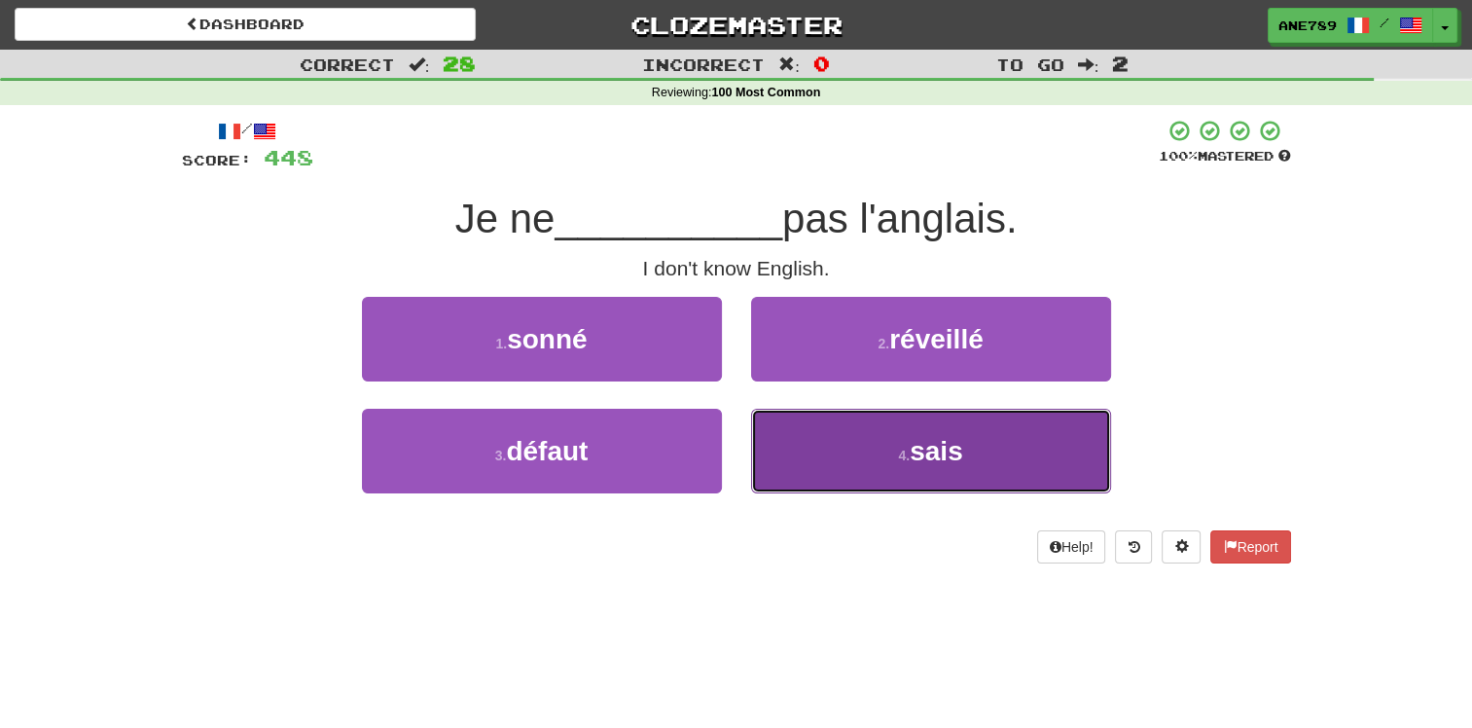
click at [996, 469] on button "4 . sais" at bounding box center [931, 451] width 360 height 85
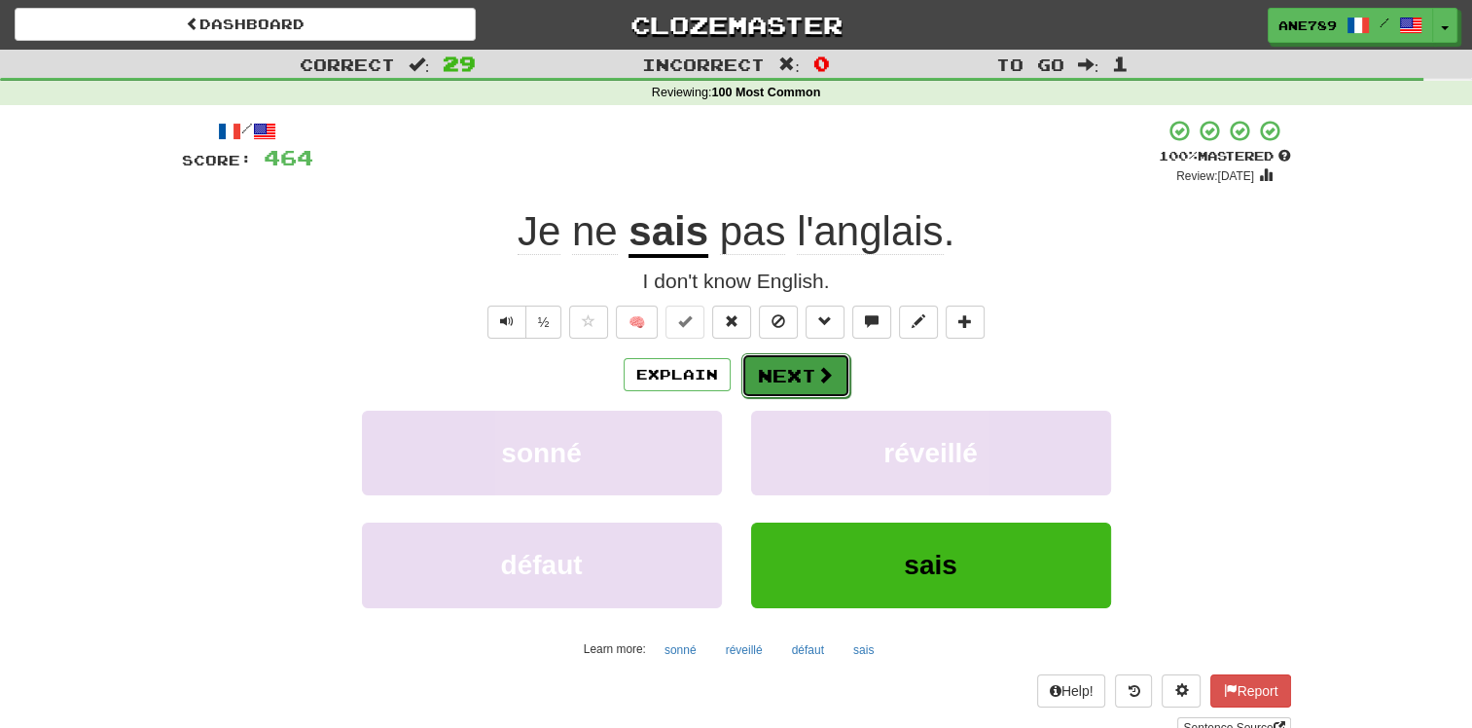
click at [810, 382] on button "Next" at bounding box center [795, 375] width 109 height 45
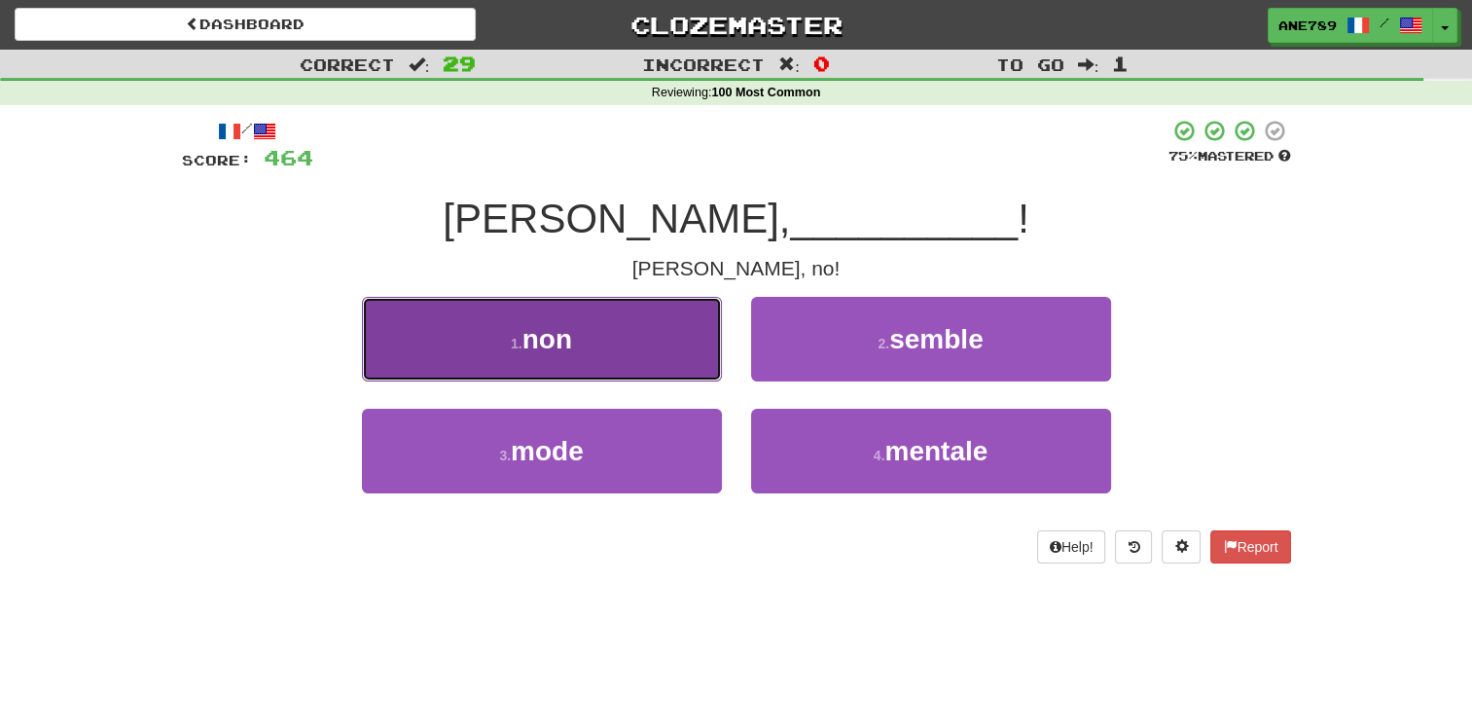
drag, startPoint x: 636, startPoint y: 345, endPoint x: 647, endPoint y: 348, distance: 11.1
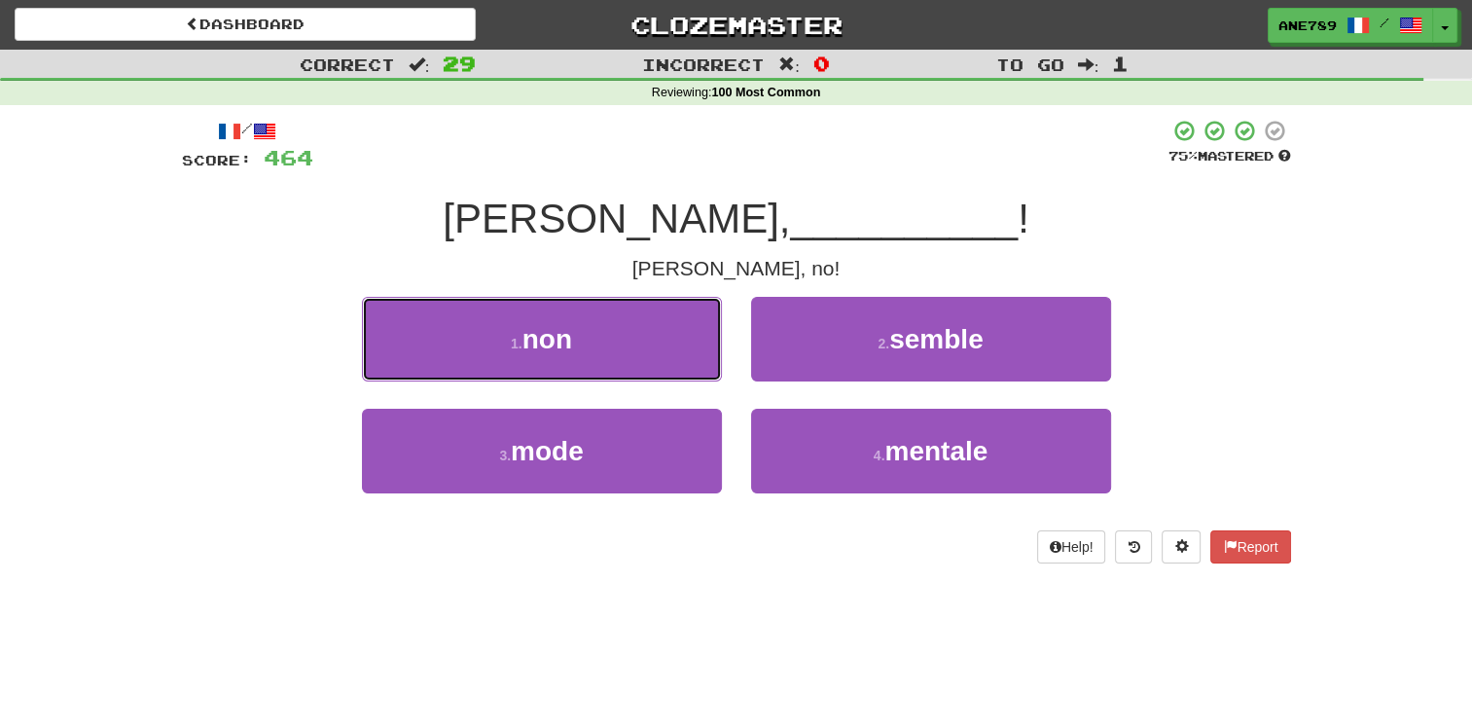
click at [637, 346] on button "1 . non" at bounding box center [542, 339] width 360 height 85
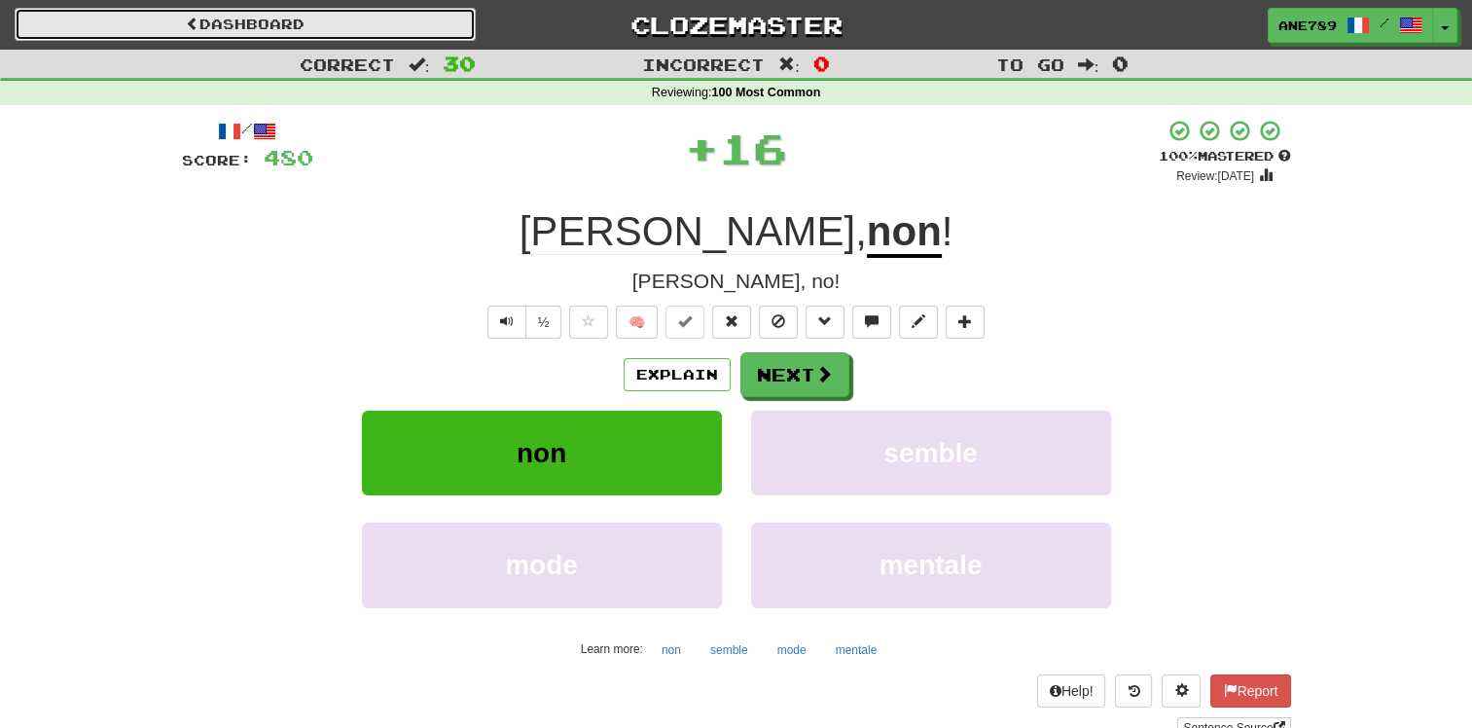
click at [327, 15] on link "Dashboard" at bounding box center [245, 24] width 461 height 33
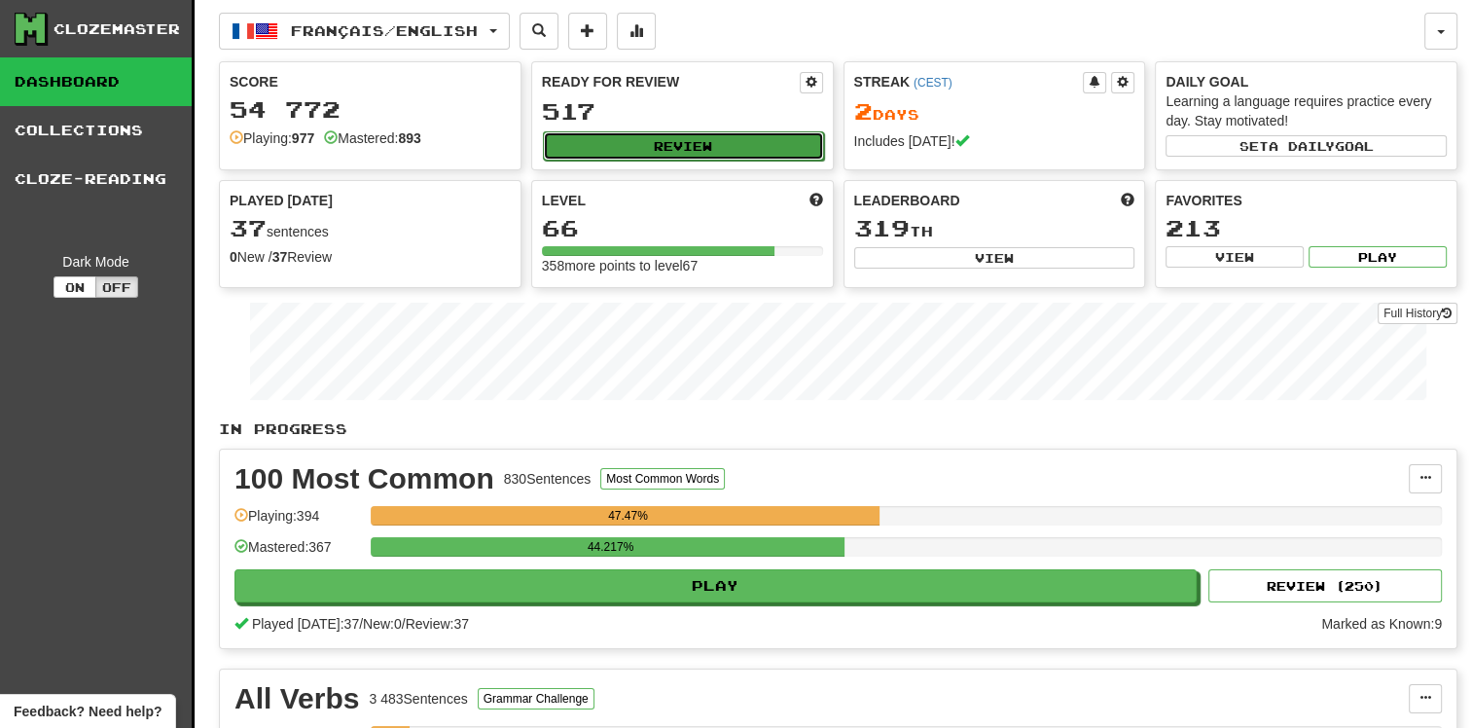
click at [644, 145] on button "Review" at bounding box center [683, 145] width 281 height 29
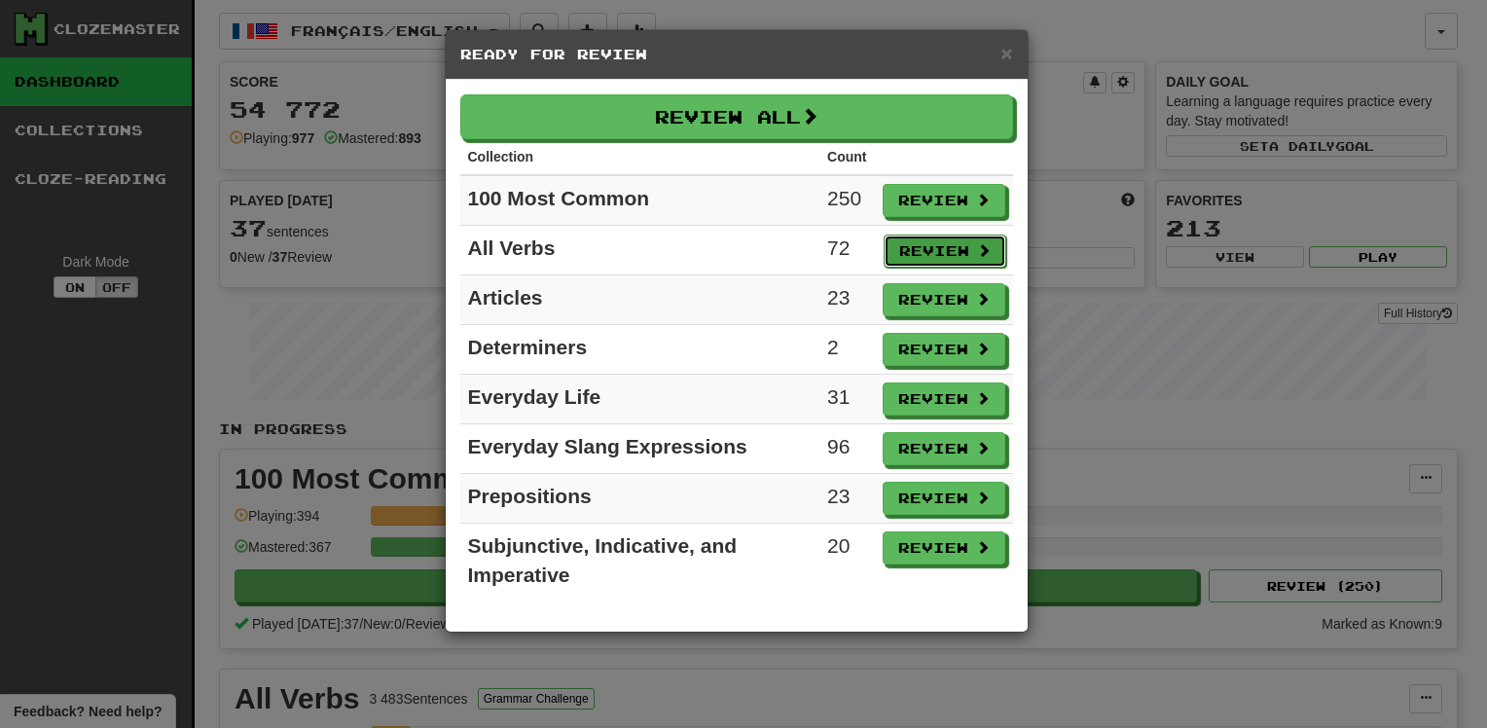
click at [957, 244] on button "Review" at bounding box center [944, 250] width 123 height 33
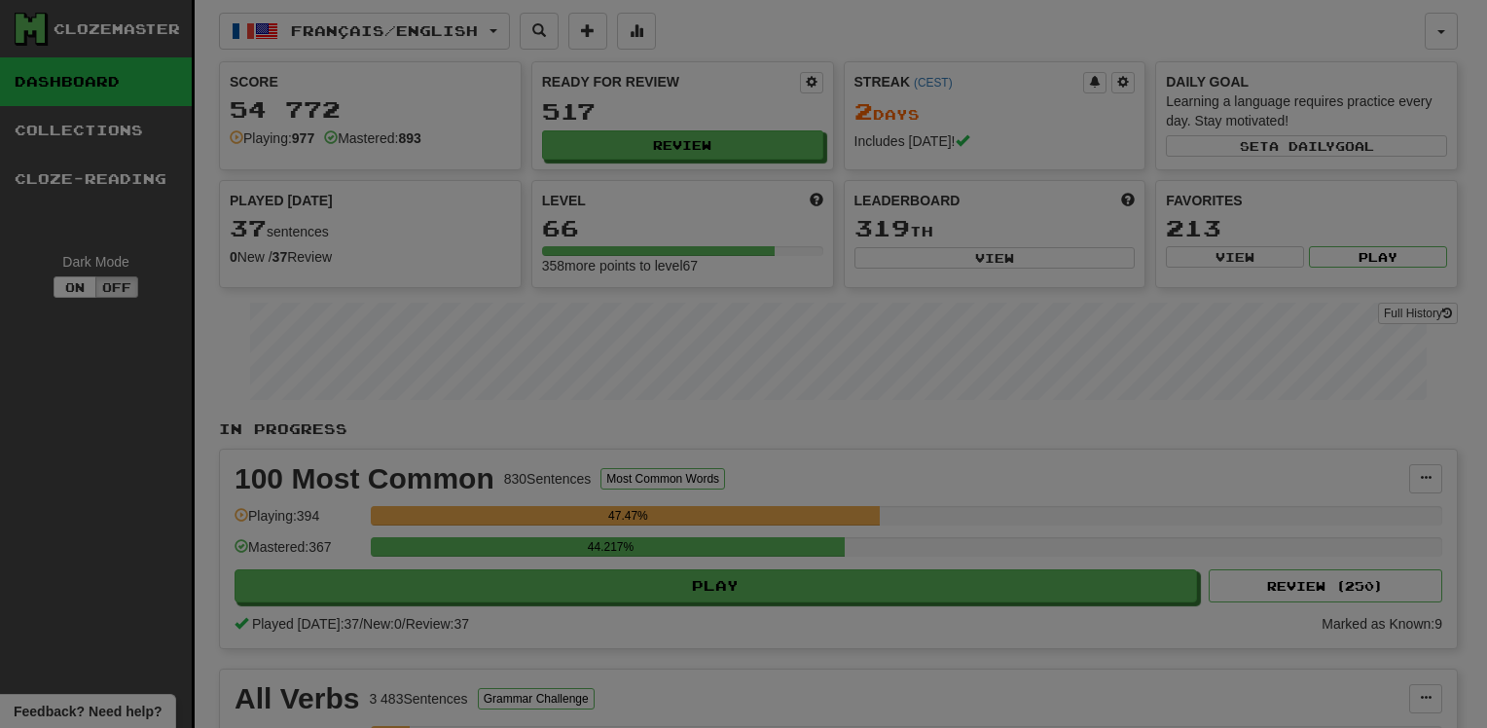
select select "**"
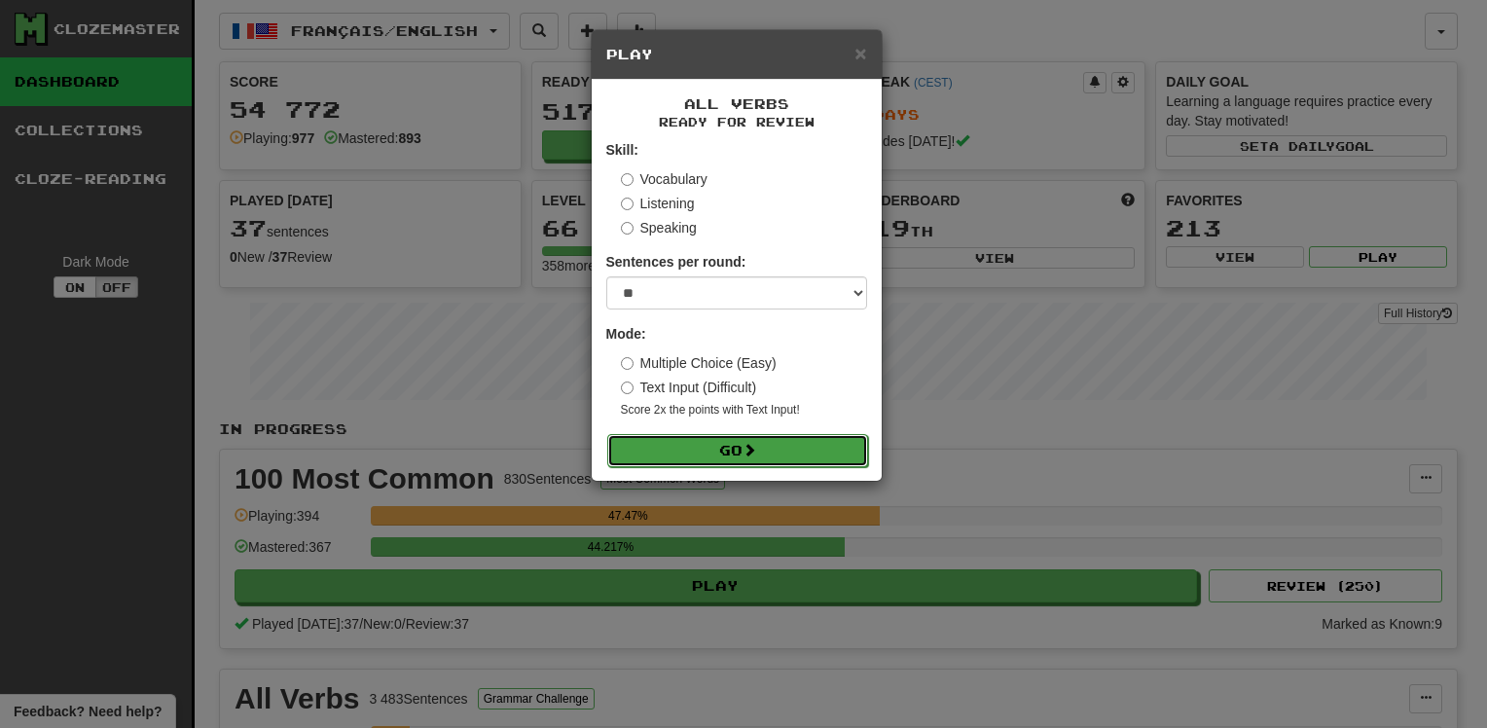
drag, startPoint x: 810, startPoint y: 454, endPoint x: 817, endPoint y: 445, distance: 11.9
click at [813, 451] on button "Go" at bounding box center [737, 450] width 261 height 33
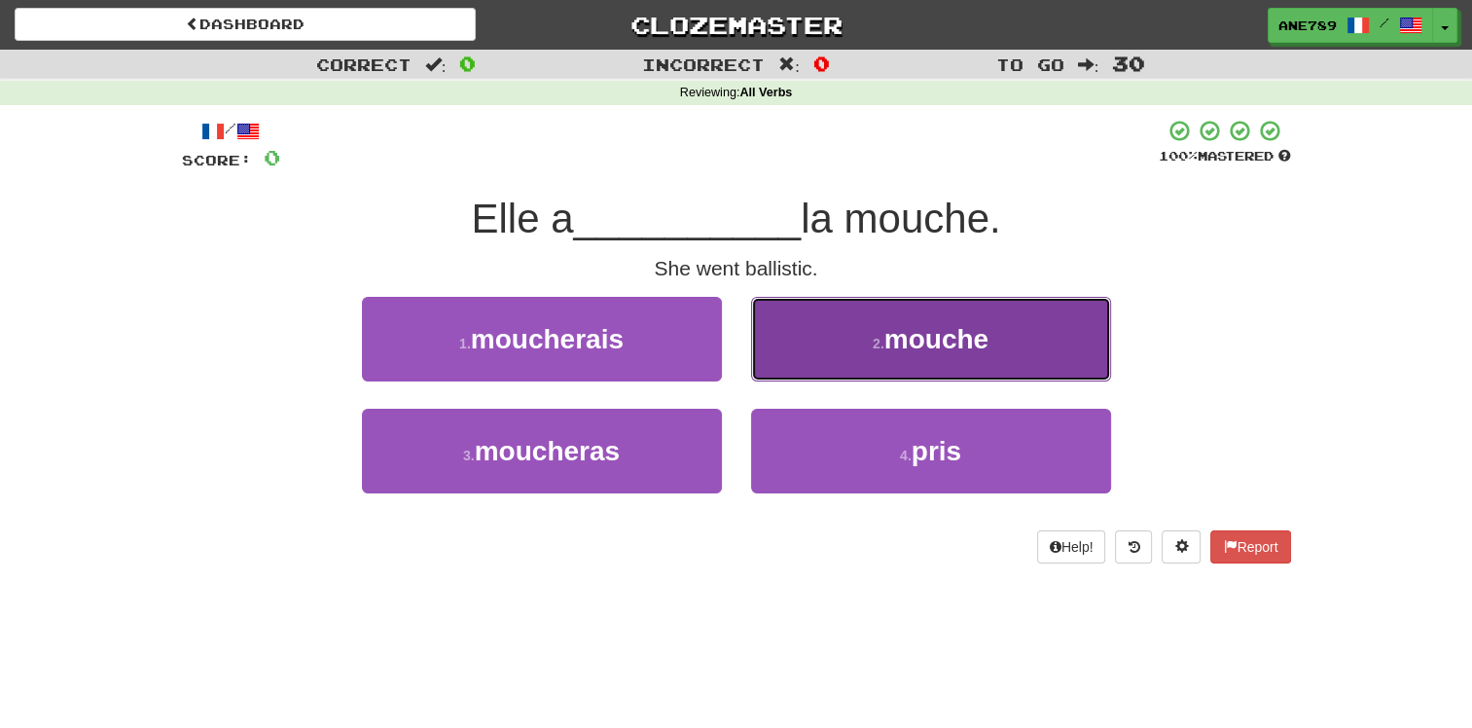
click at [846, 358] on button "2 . mouche" at bounding box center [931, 339] width 360 height 85
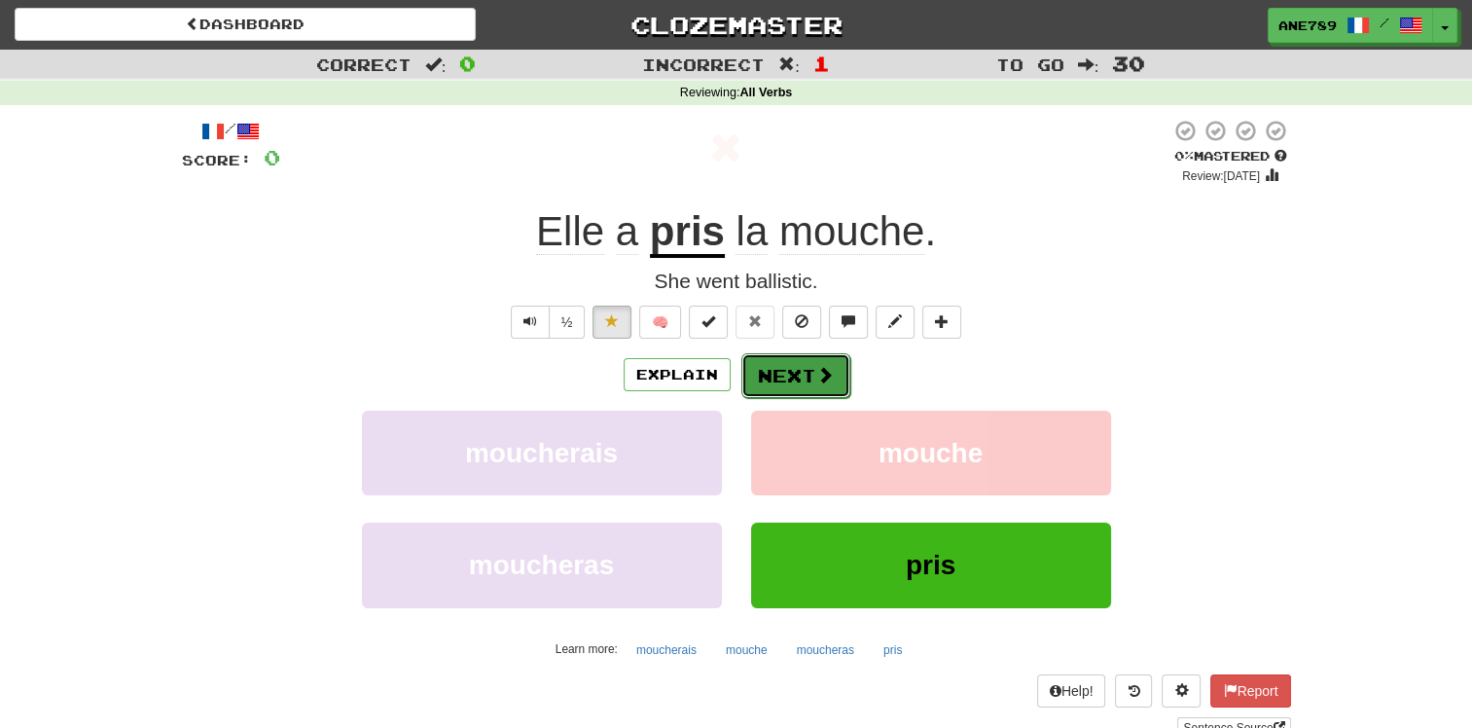
click at [800, 384] on button "Next" at bounding box center [795, 375] width 109 height 45
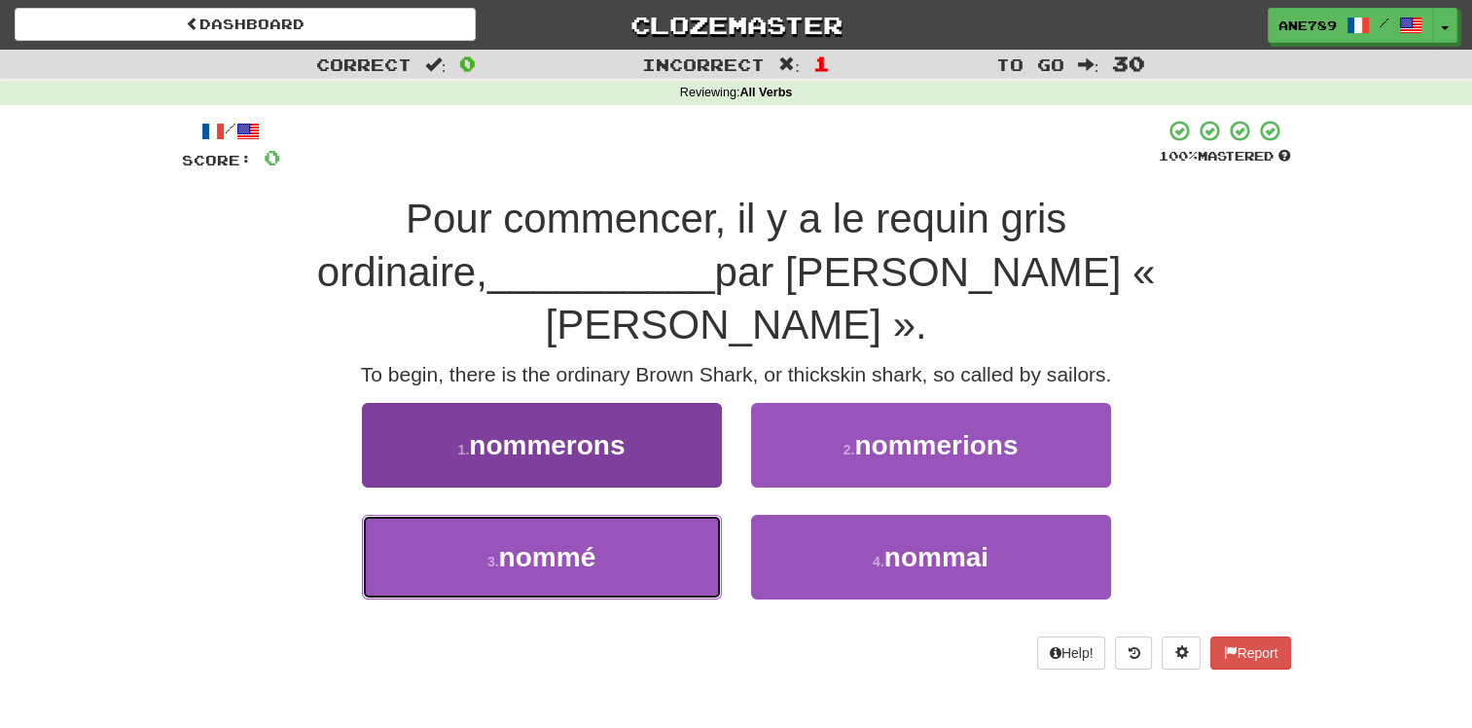
click at [693, 515] on button "3 . nommé" at bounding box center [542, 557] width 360 height 85
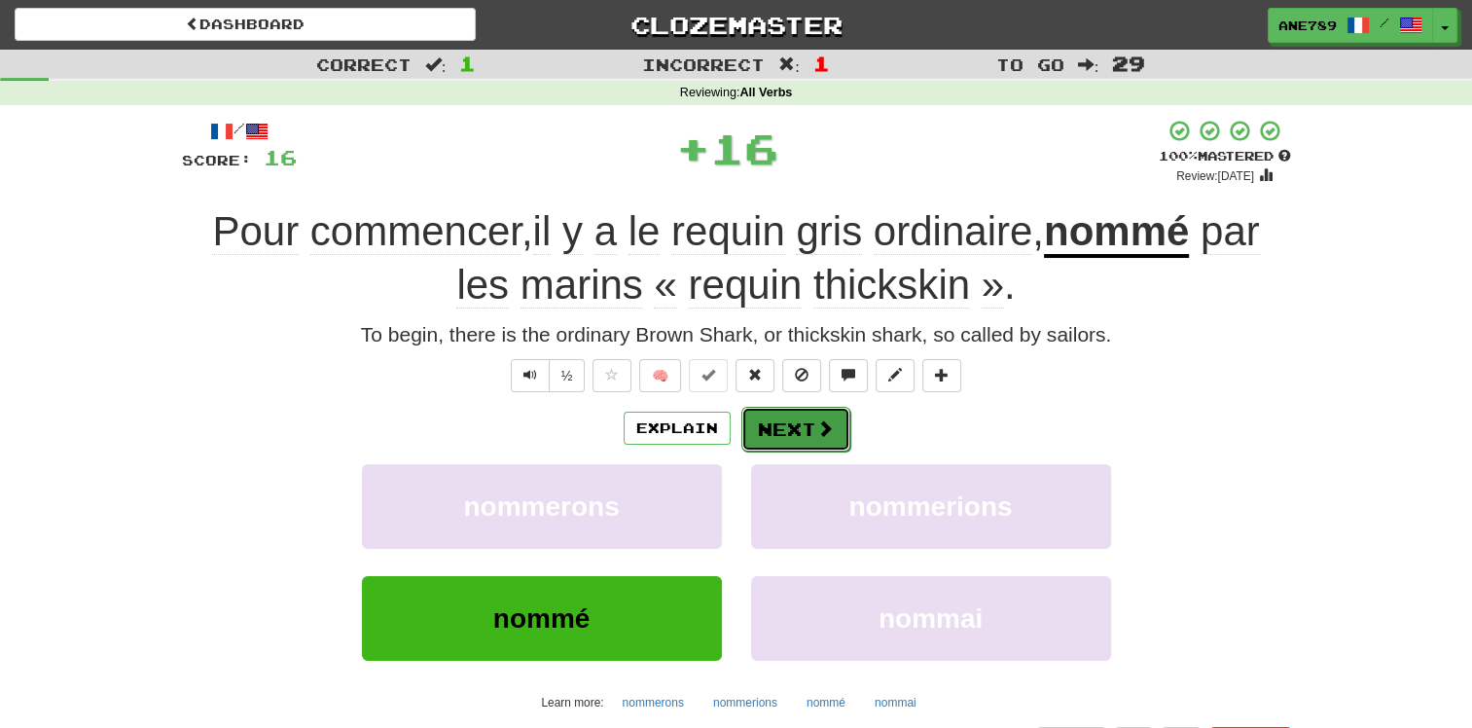
click at [802, 414] on button "Next" at bounding box center [795, 429] width 109 height 45
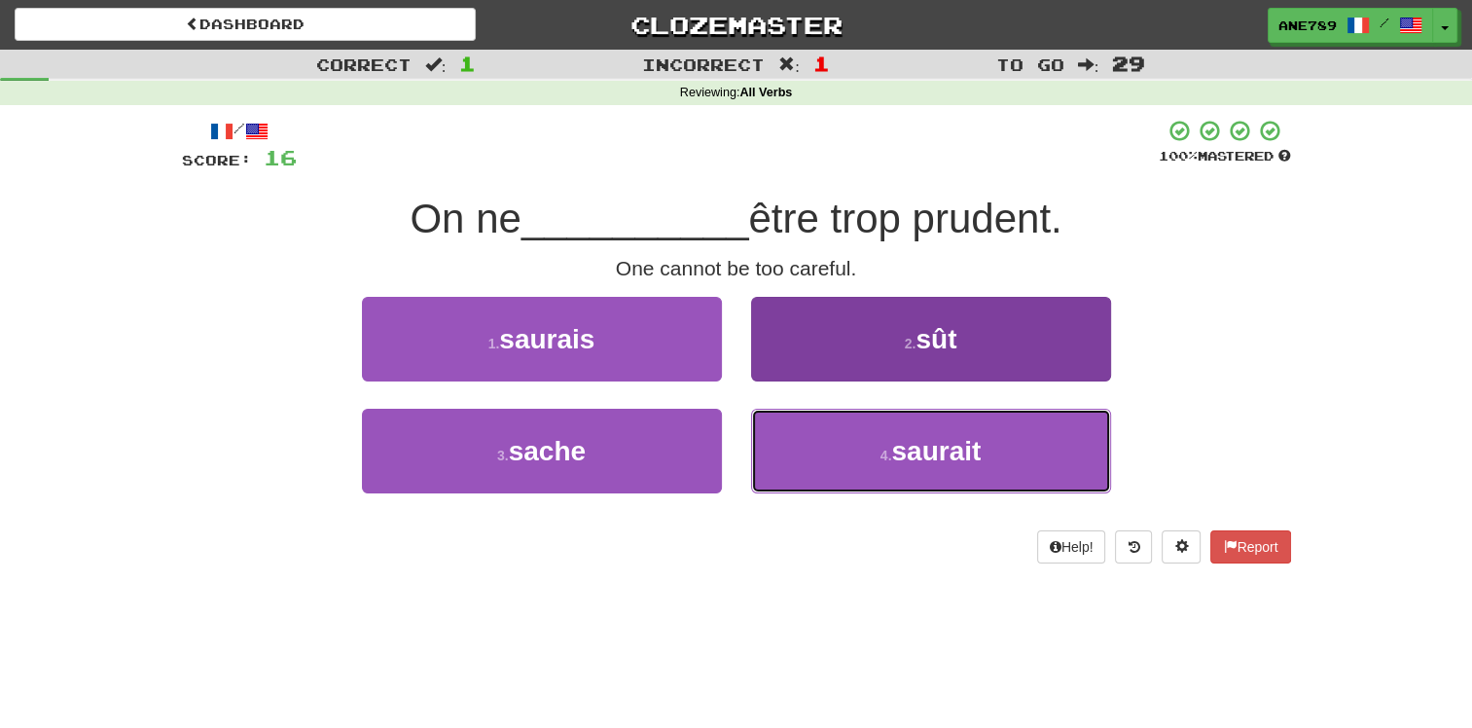
drag, startPoint x: 871, startPoint y: 457, endPoint x: 844, endPoint y: 456, distance: 27.3
click at [848, 456] on button "4 . saurait" at bounding box center [931, 451] width 360 height 85
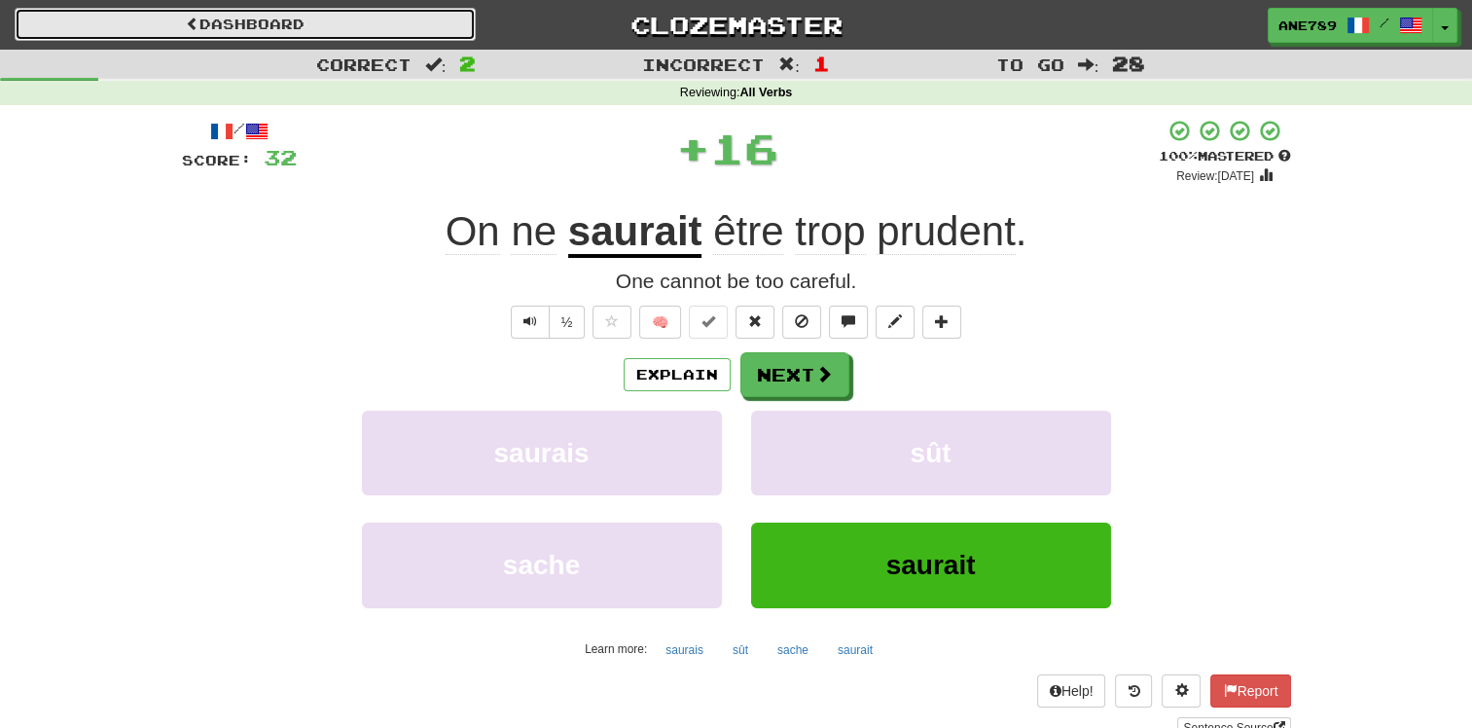
click at [297, 16] on link "Dashboard" at bounding box center [245, 24] width 461 height 33
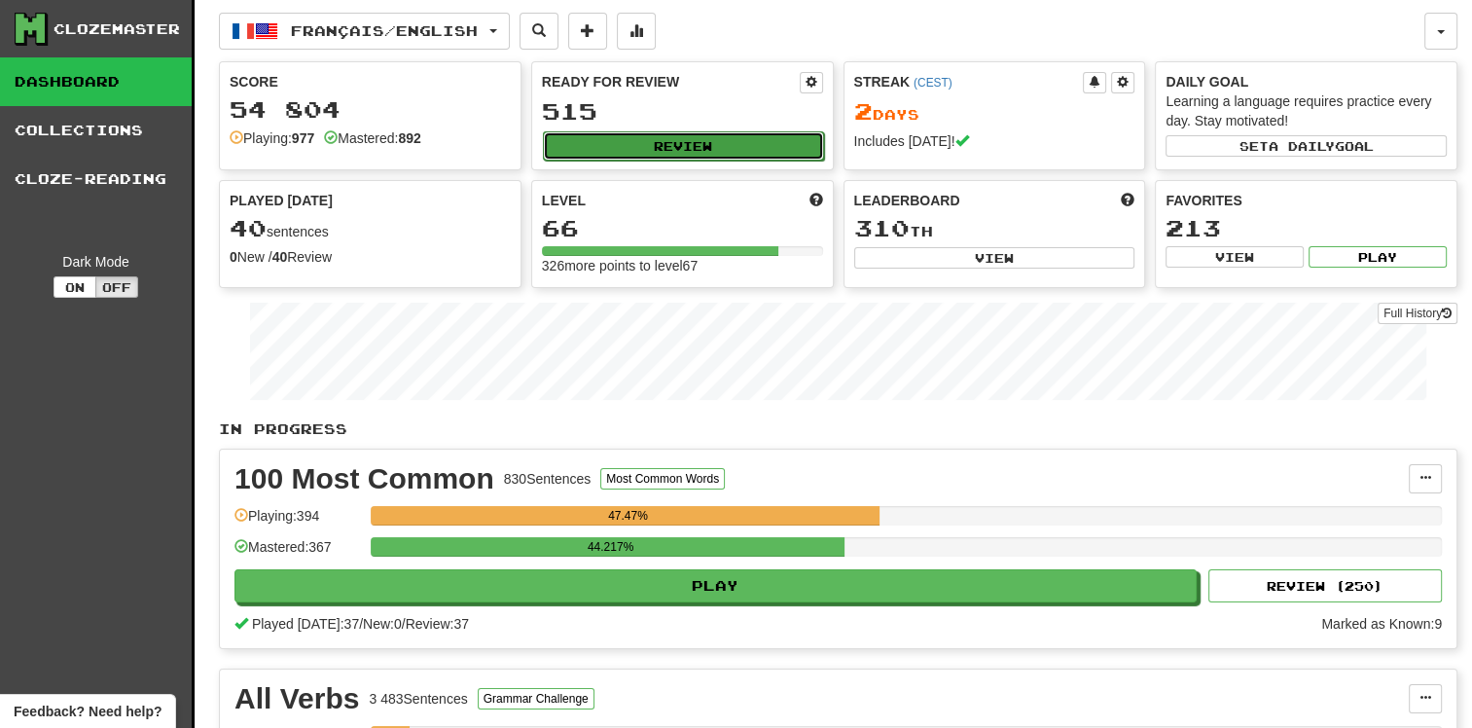
click at [774, 134] on button "Review" at bounding box center [683, 145] width 281 height 29
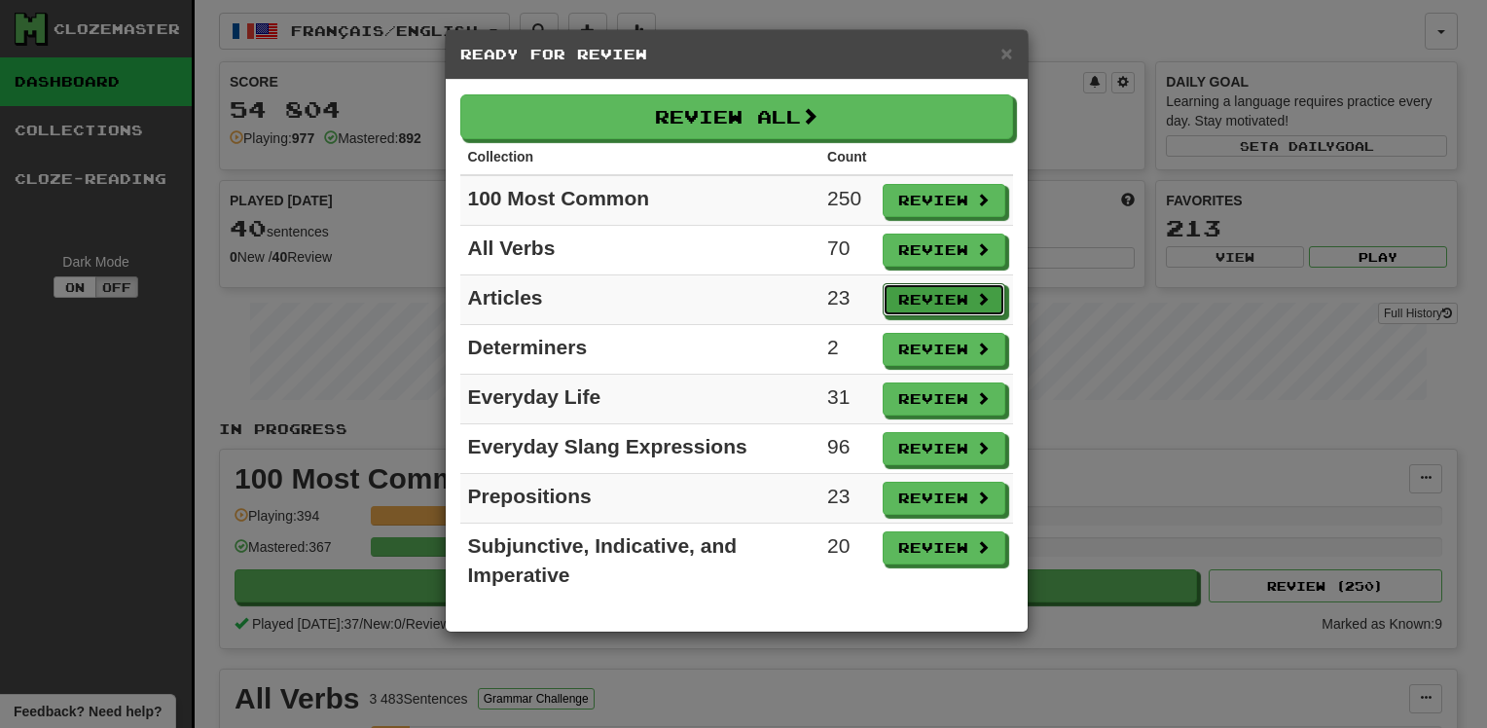
click at [946, 284] on button "Review" at bounding box center [943, 299] width 123 height 33
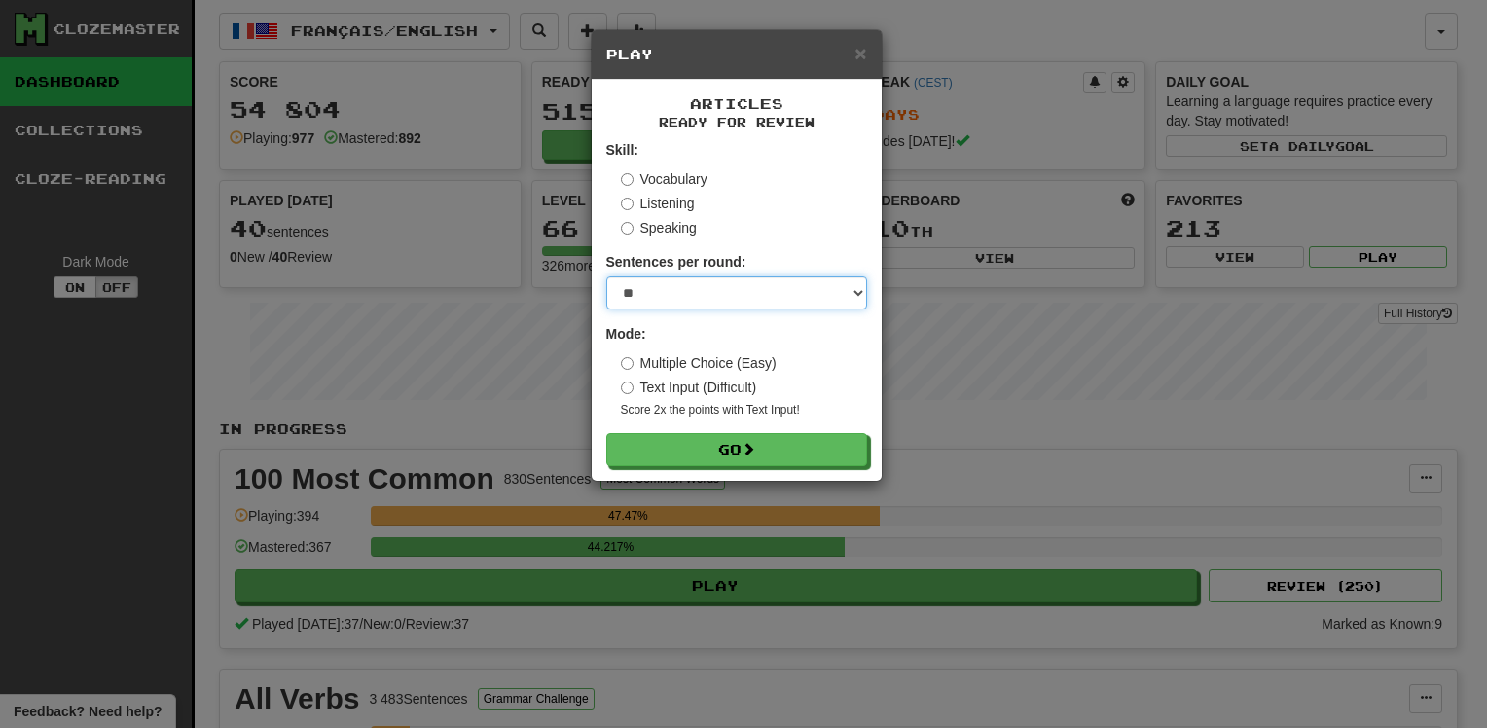
click at [833, 290] on select "* ** ** ** ** ** *** ********" at bounding box center [736, 292] width 261 height 33
click at [606, 276] on select "* ** ** ** ** ** *** ********" at bounding box center [736, 292] width 261 height 33
click at [808, 308] on select "* ** ** ** ** ** *** ********" at bounding box center [736, 292] width 261 height 33
select select "**"
click at [606, 276] on select "* ** ** ** ** ** *** ********" at bounding box center [736, 292] width 261 height 33
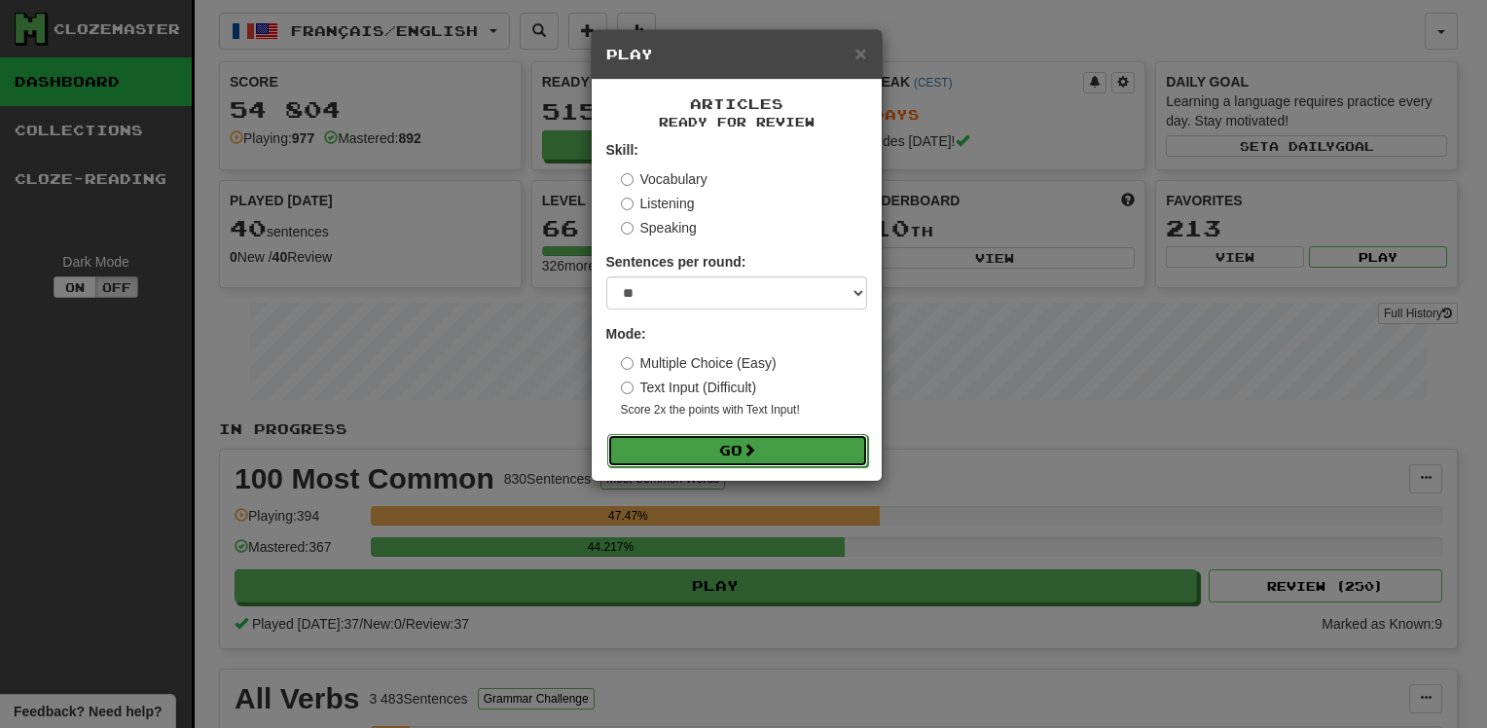
click at [813, 447] on button "Go" at bounding box center [737, 450] width 261 height 33
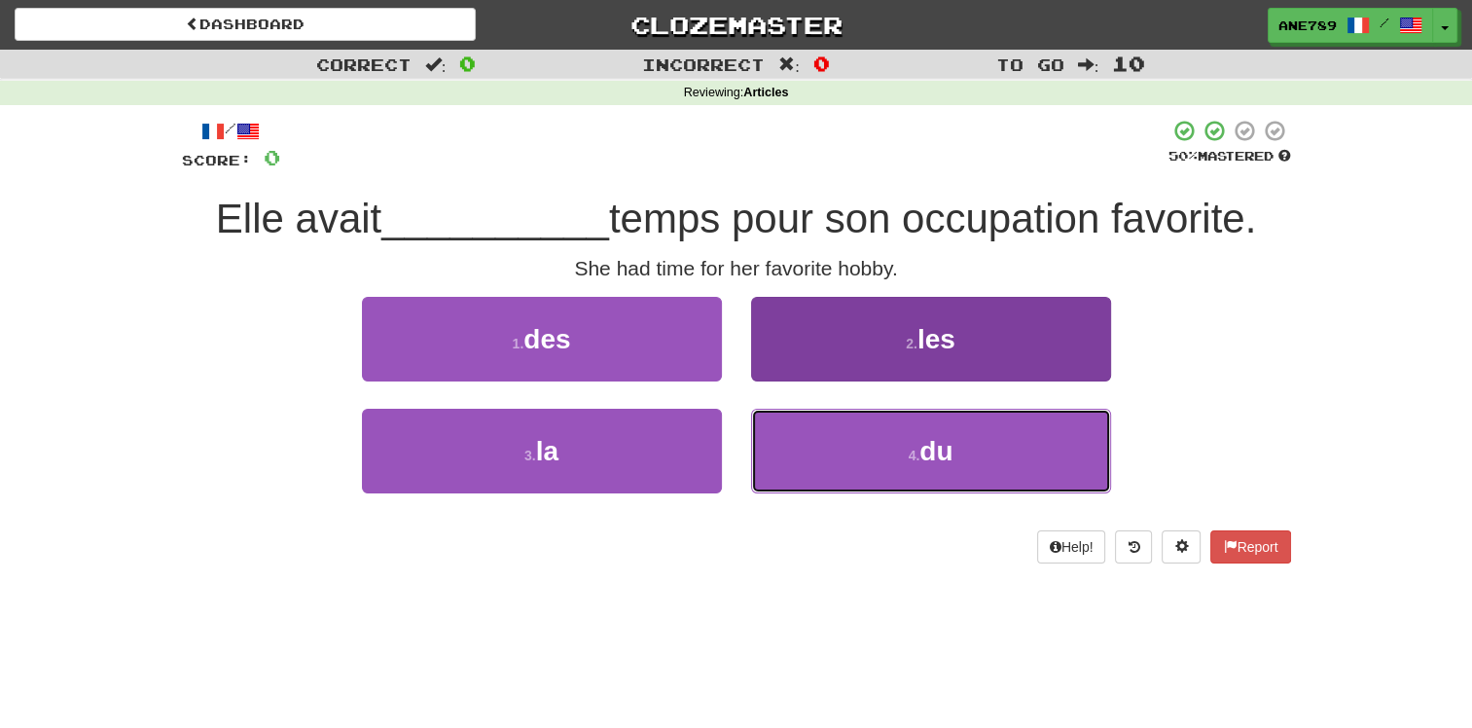
click at [831, 449] on button "4 . du" at bounding box center [931, 451] width 360 height 85
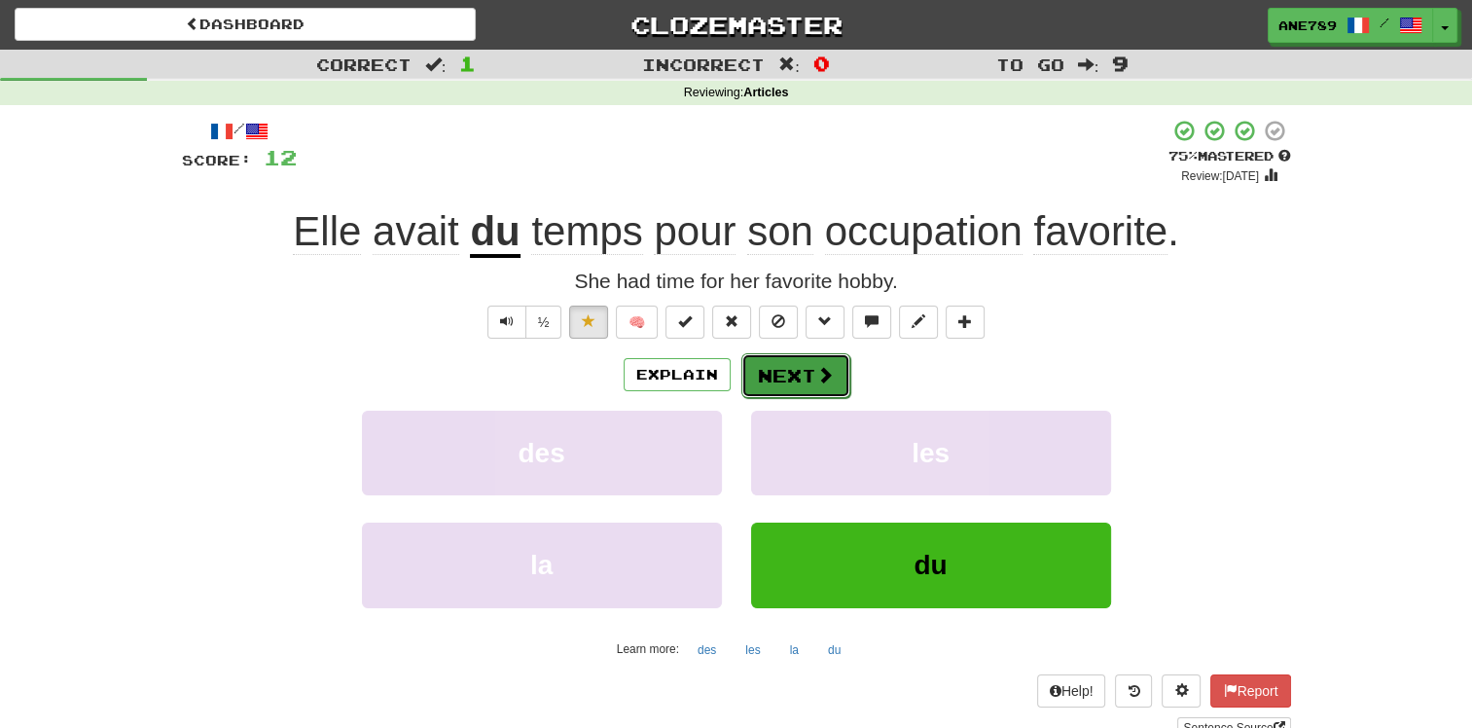
click at [793, 368] on button "Next" at bounding box center [795, 375] width 109 height 45
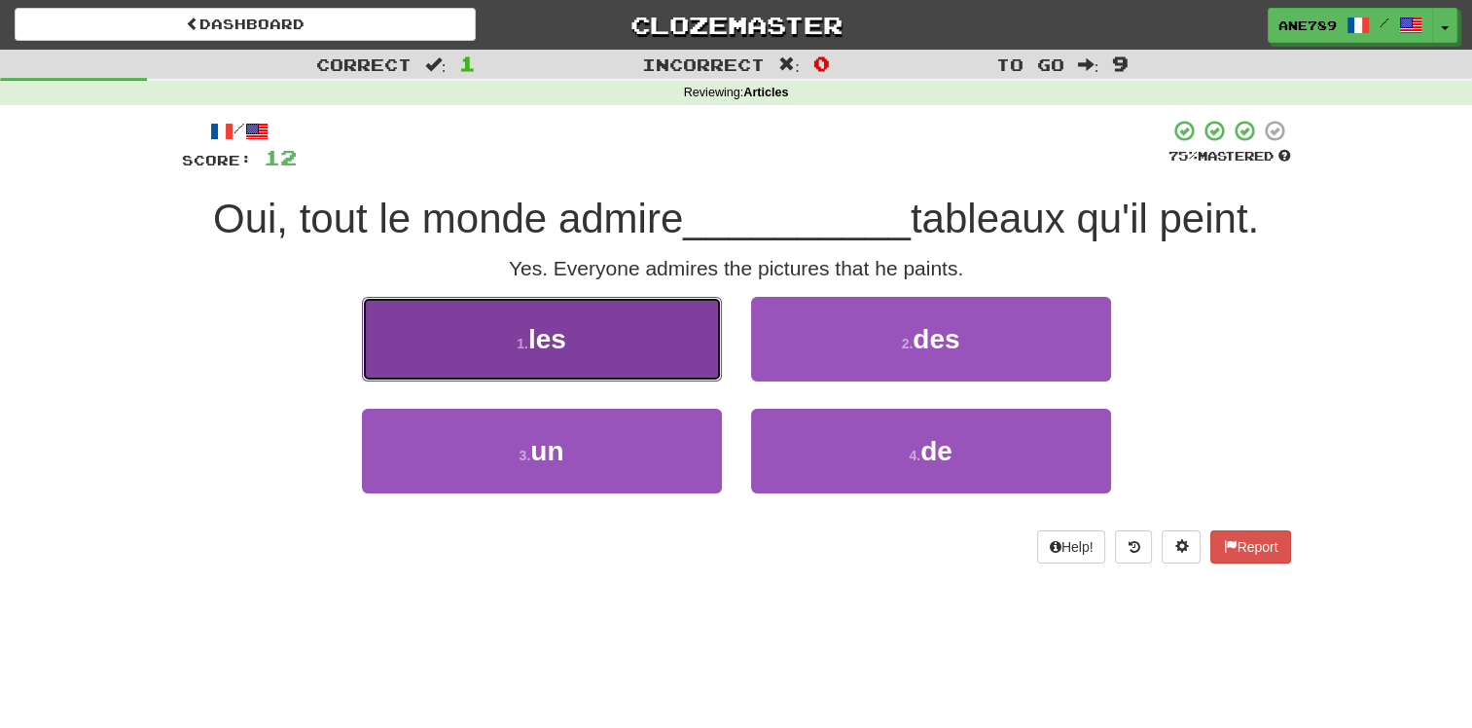
click at [651, 336] on button "1 . les" at bounding box center [542, 339] width 360 height 85
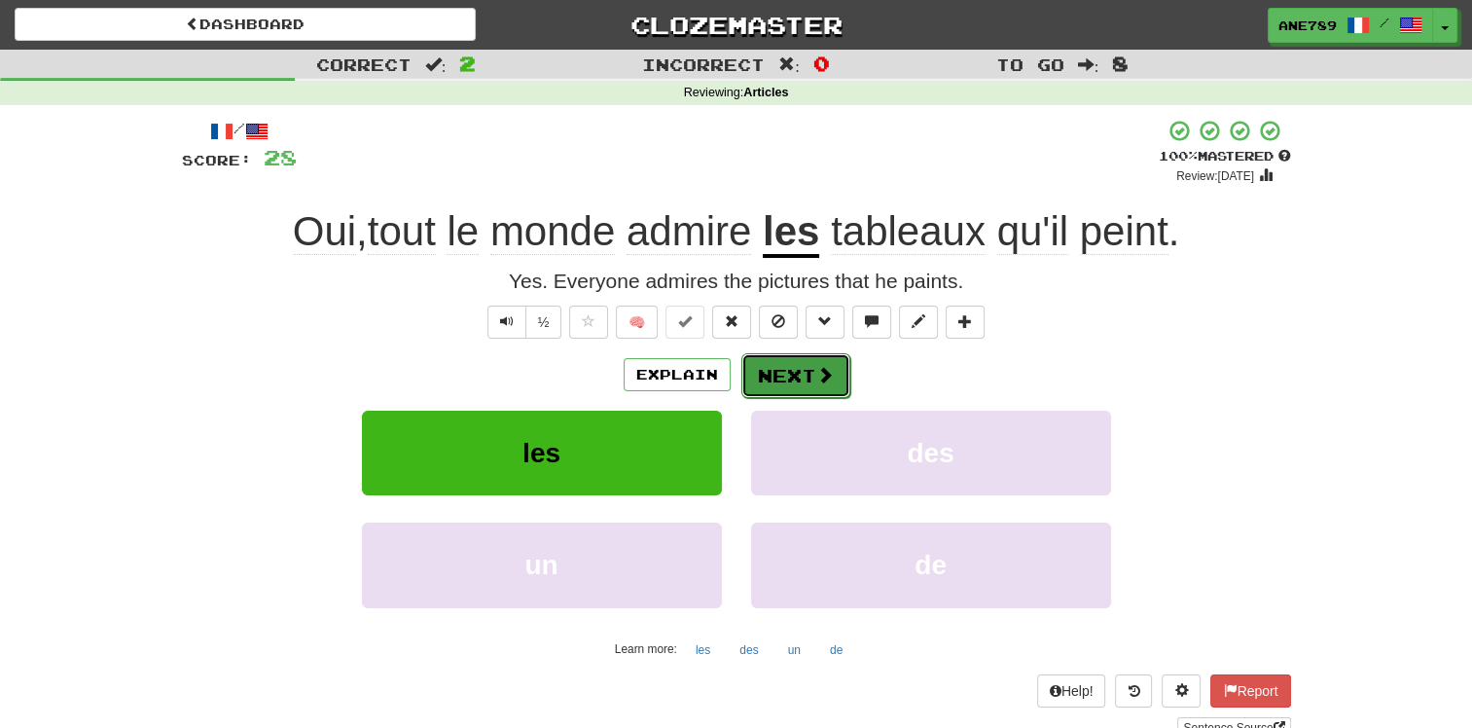
click at [810, 374] on button "Next" at bounding box center [795, 375] width 109 height 45
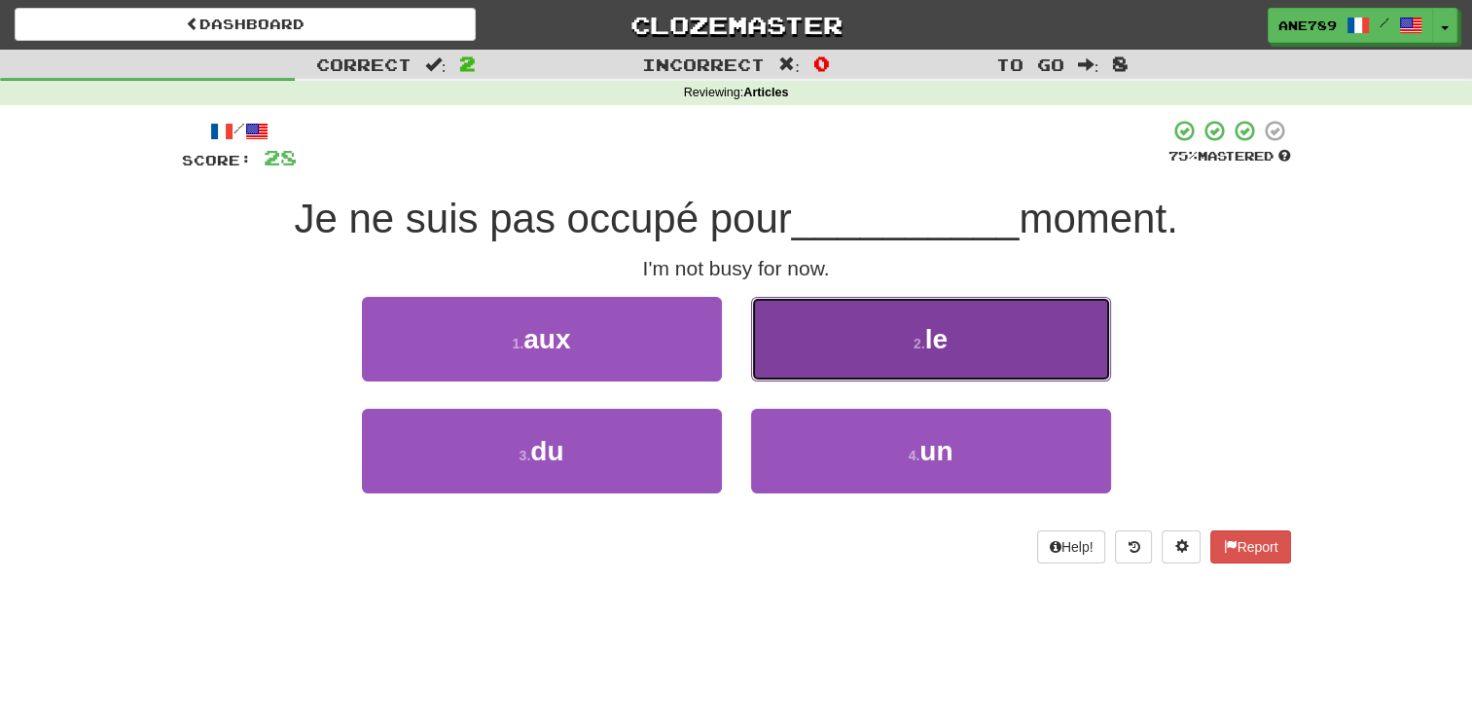
click at [807, 371] on button "2 . le" at bounding box center [931, 339] width 360 height 85
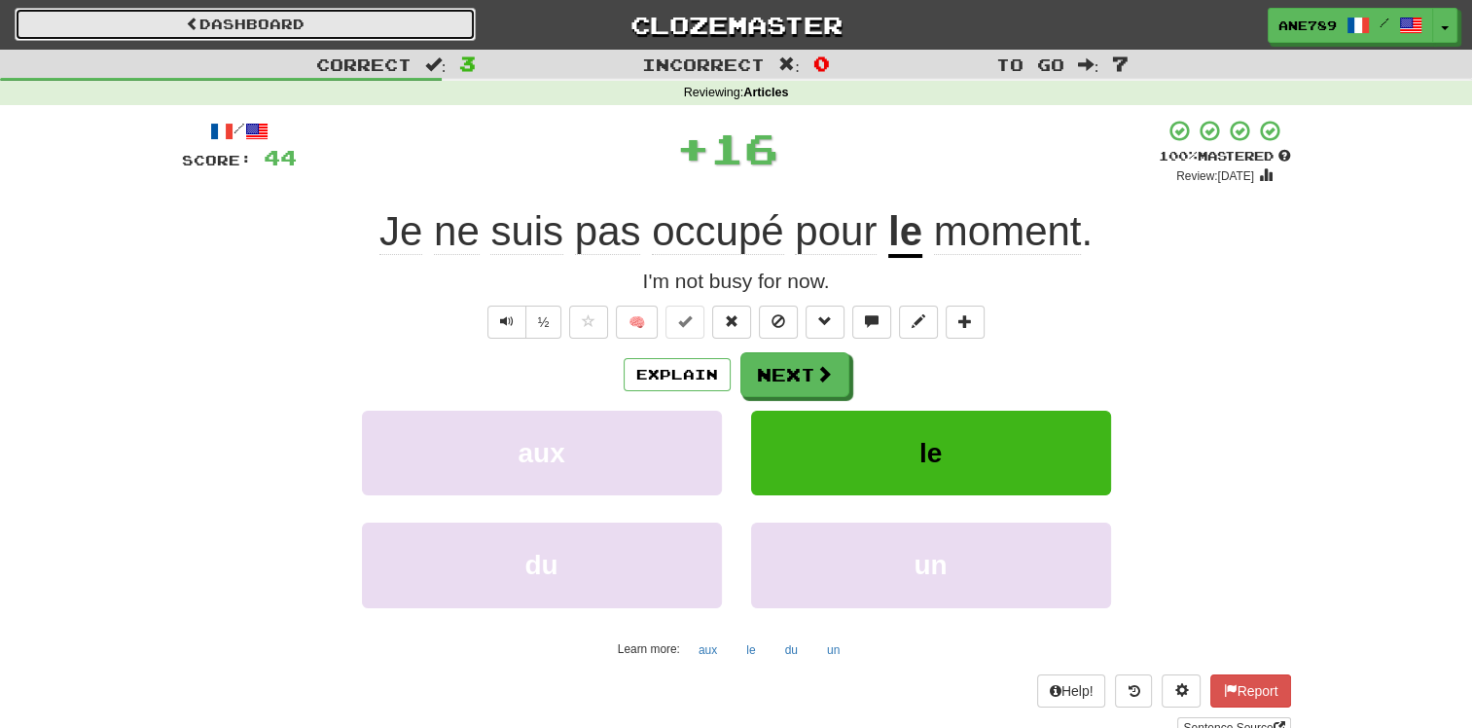
click at [267, 21] on link "Dashboard" at bounding box center [245, 24] width 461 height 33
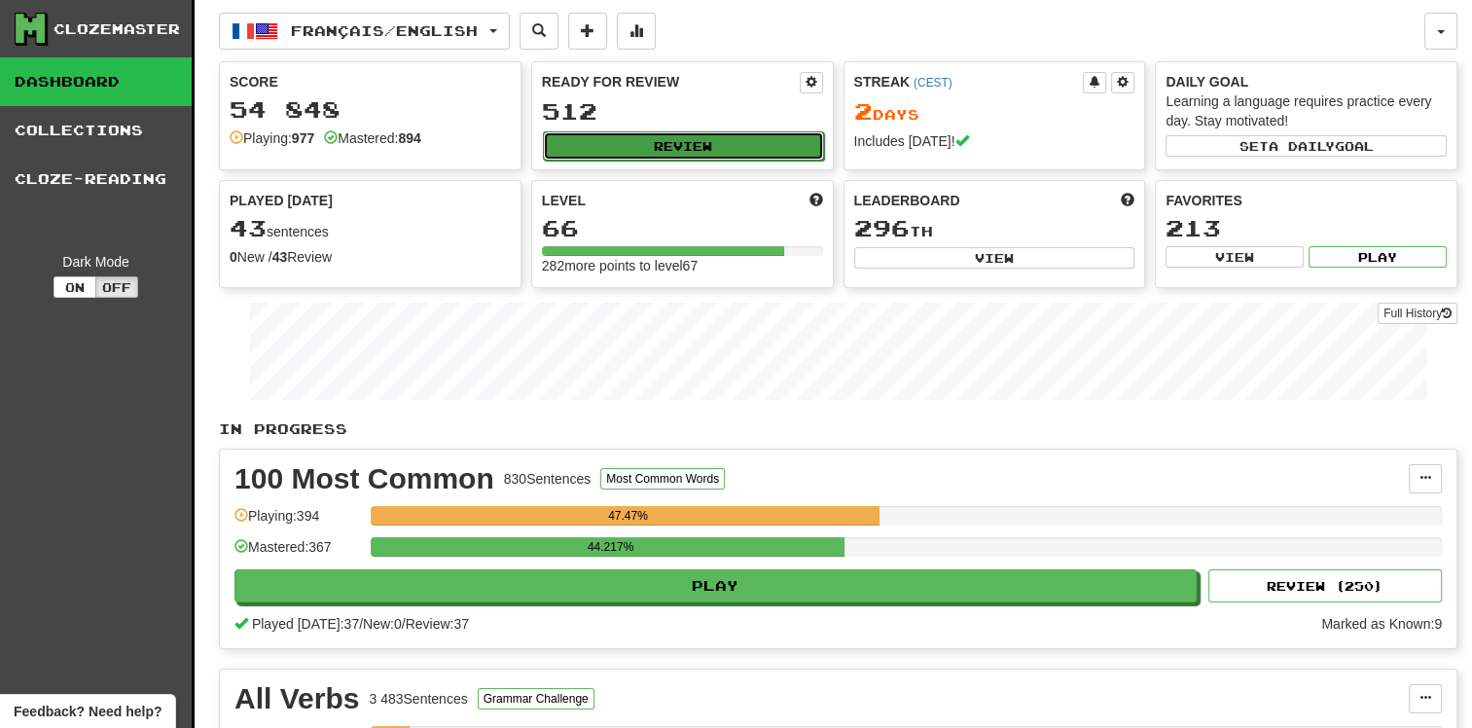
click at [680, 144] on button "Review" at bounding box center [683, 145] width 281 height 29
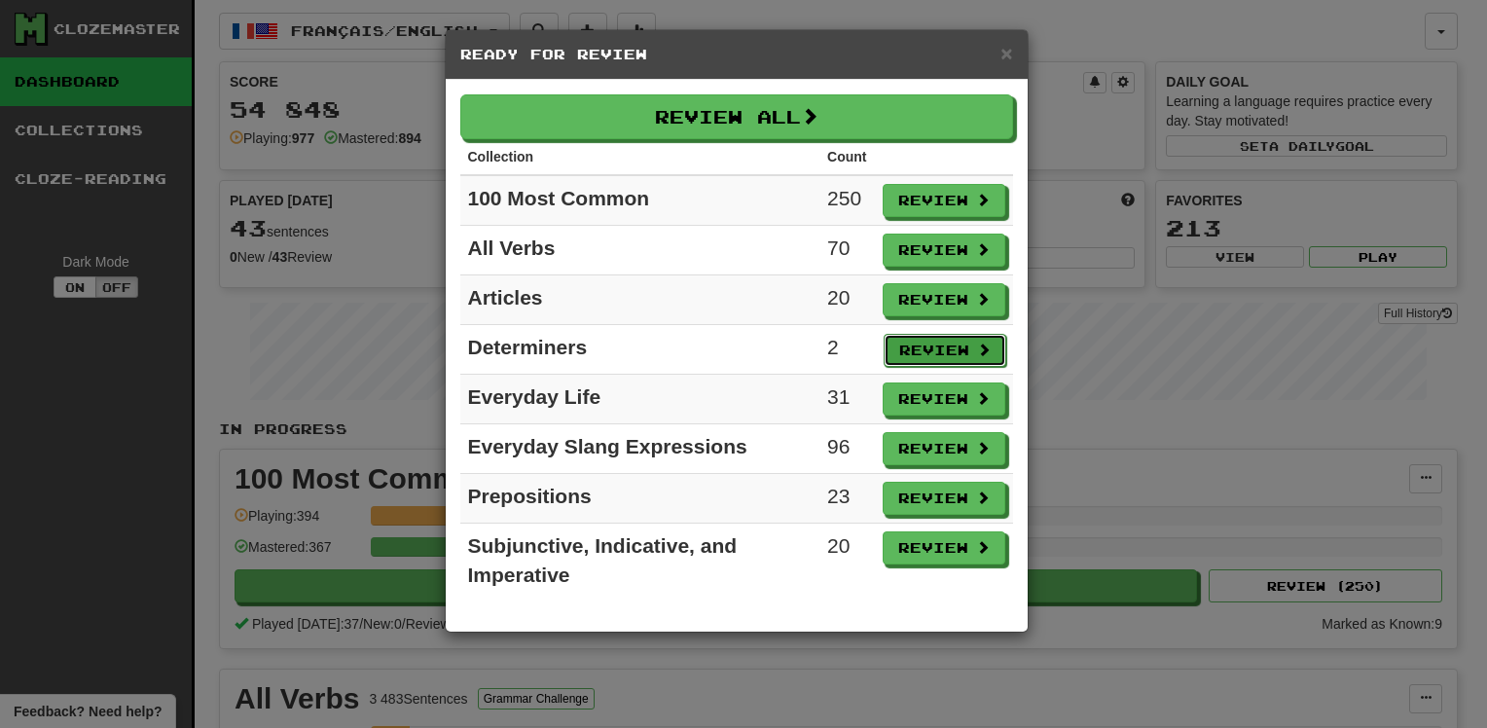
click at [949, 341] on button "Review" at bounding box center [944, 350] width 123 height 33
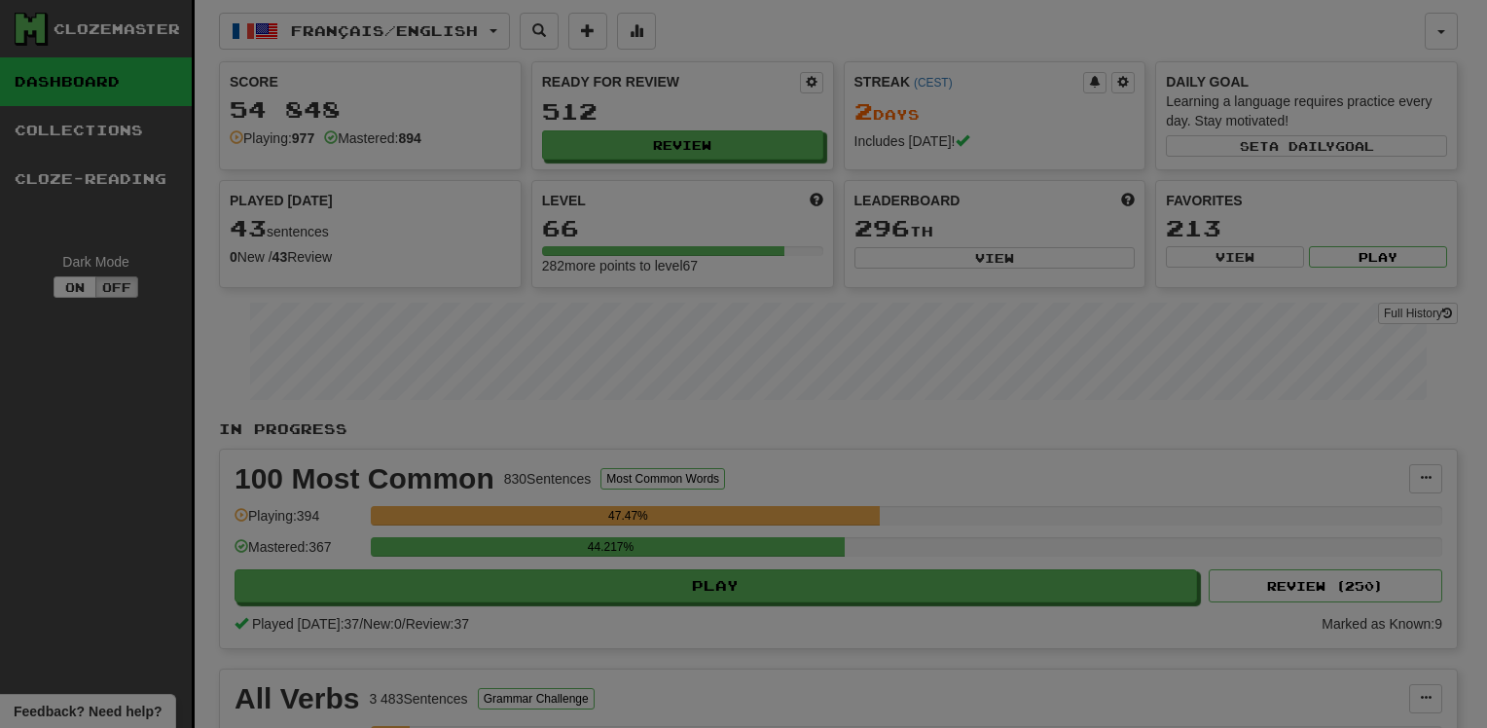
select select "**"
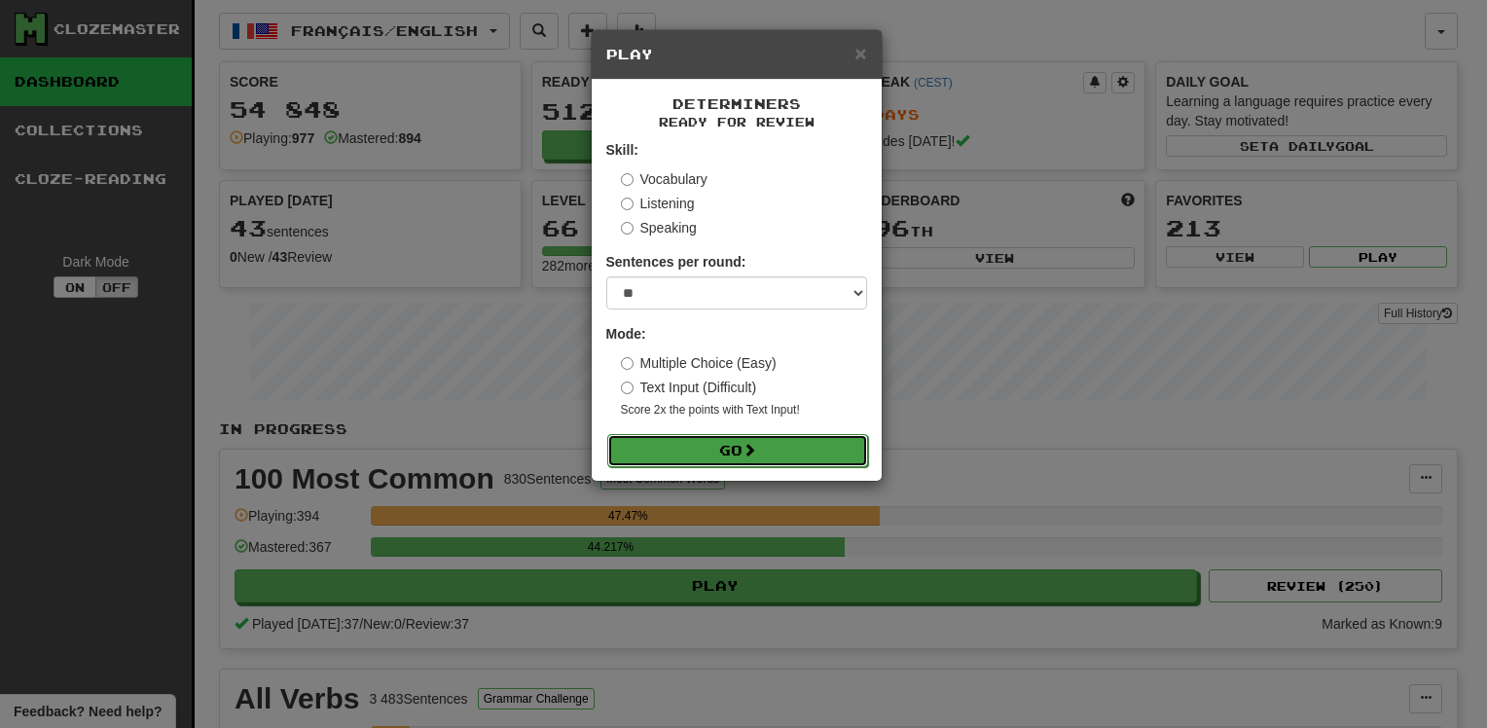
click at [834, 459] on button "Go" at bounding box center [737, 450] width 261 height 33
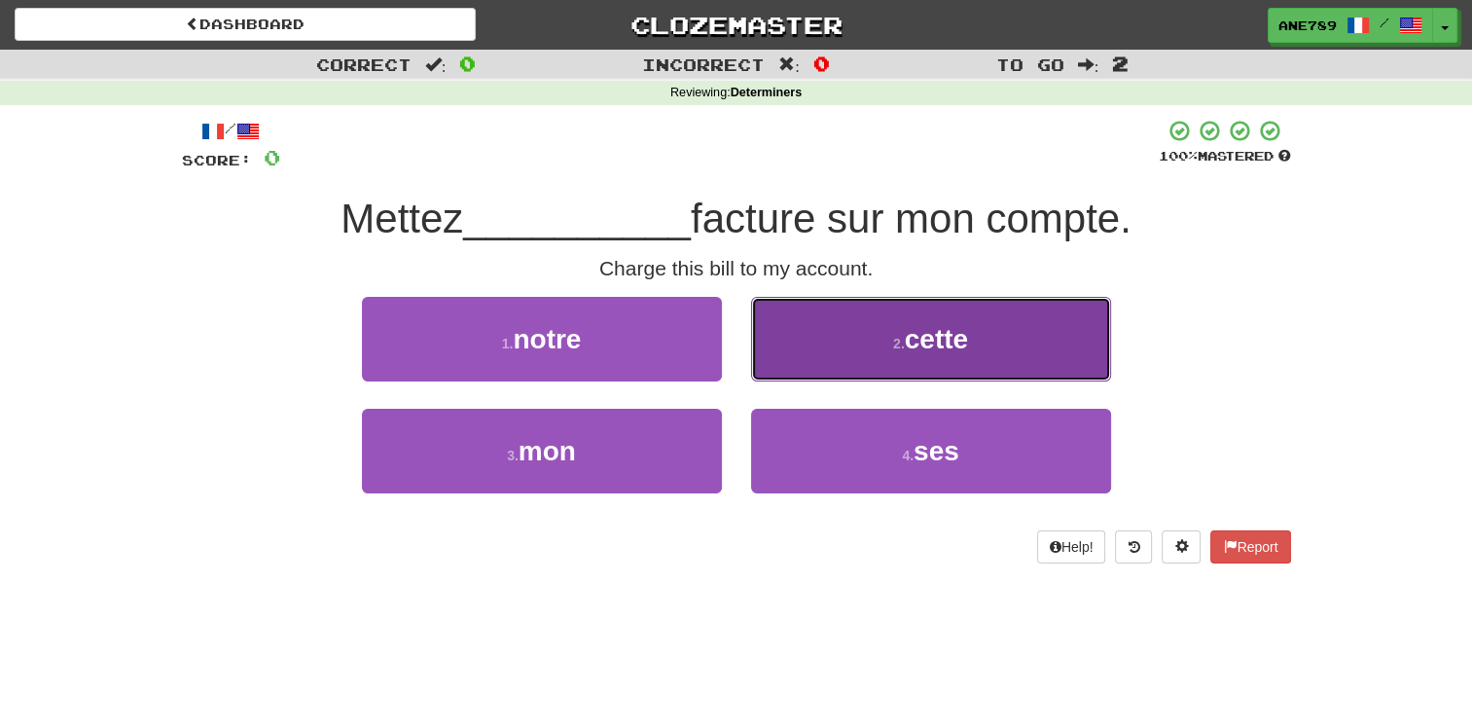
click at [883, 350] on button "2 . cette" at bounding box center [931, 339] width 360 height 85
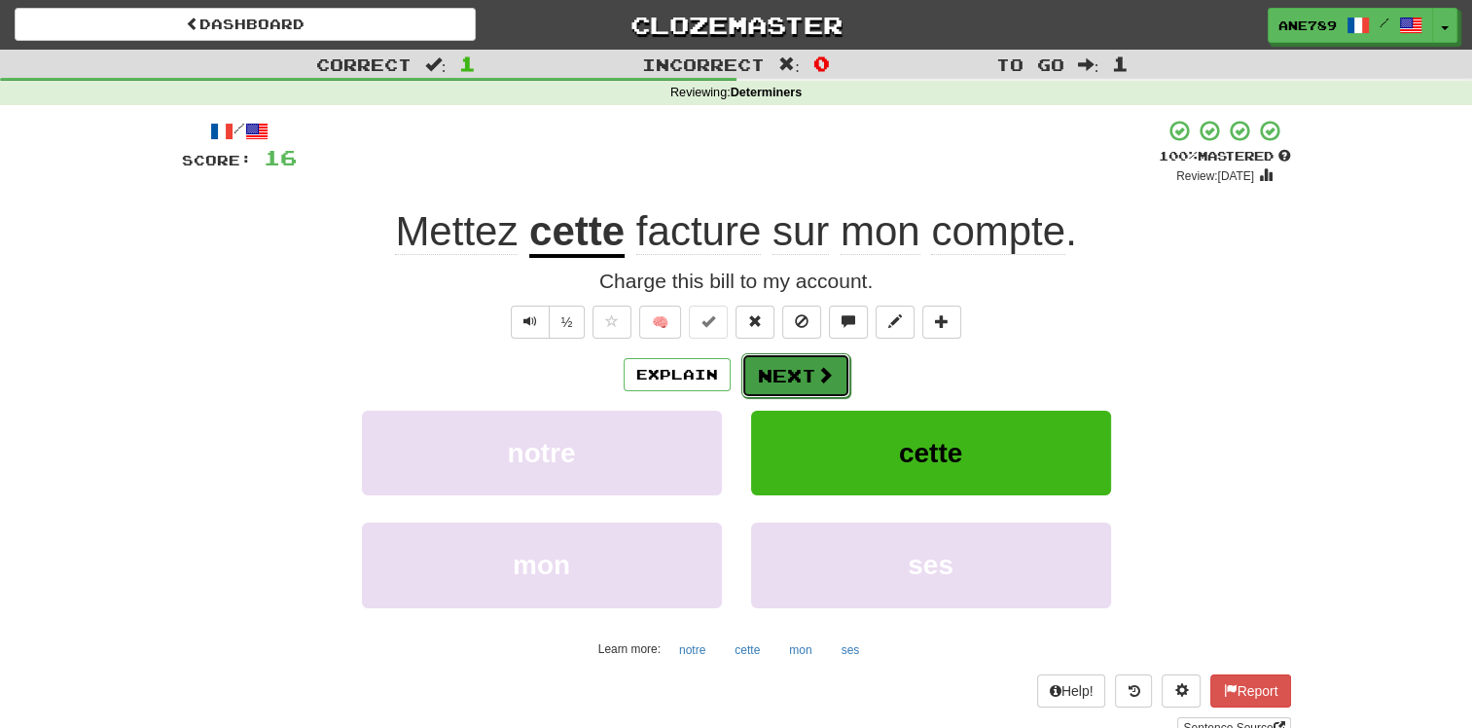
click at [771, 379] on button "Next" at bounding box center [795, 375] width 109 height 45
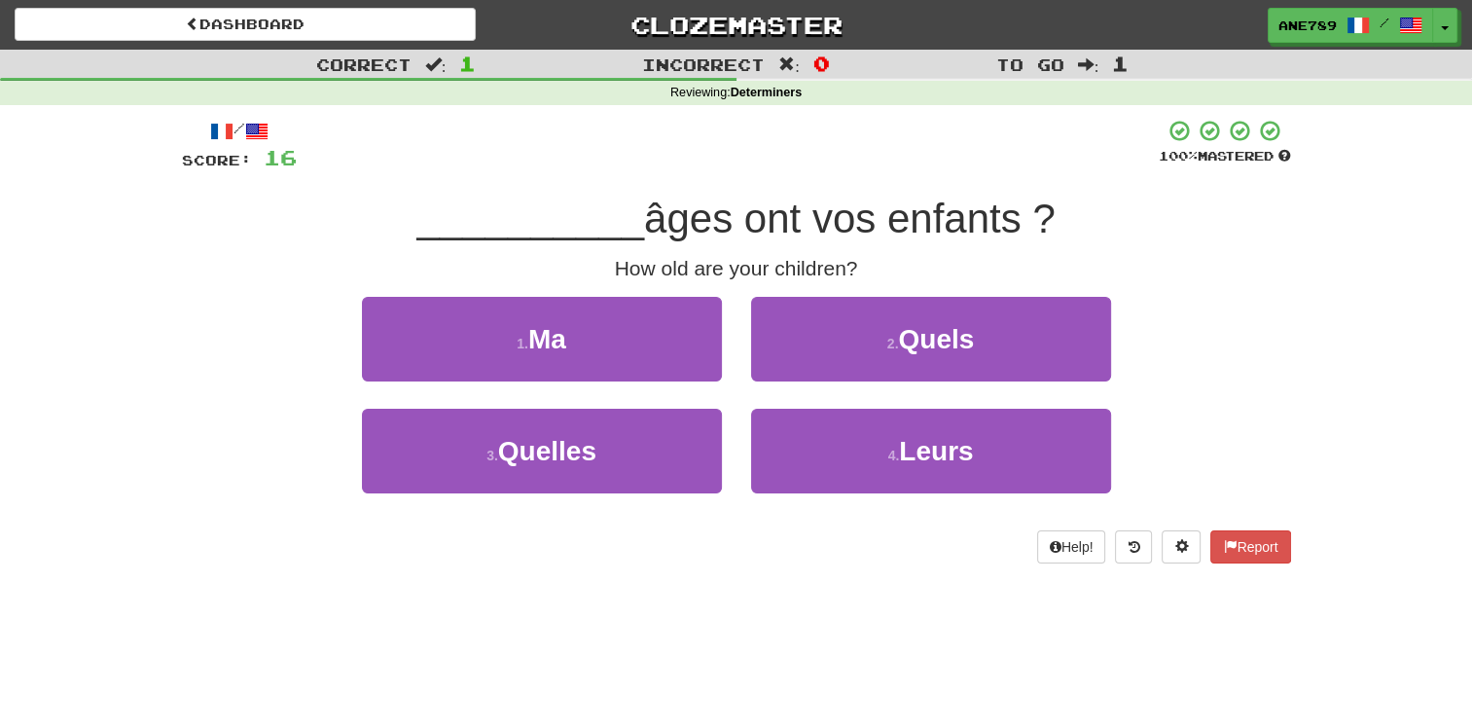
click at [732, 447] on div "3 . Quelles" at bounding box center [541, 465] width 389 height 112
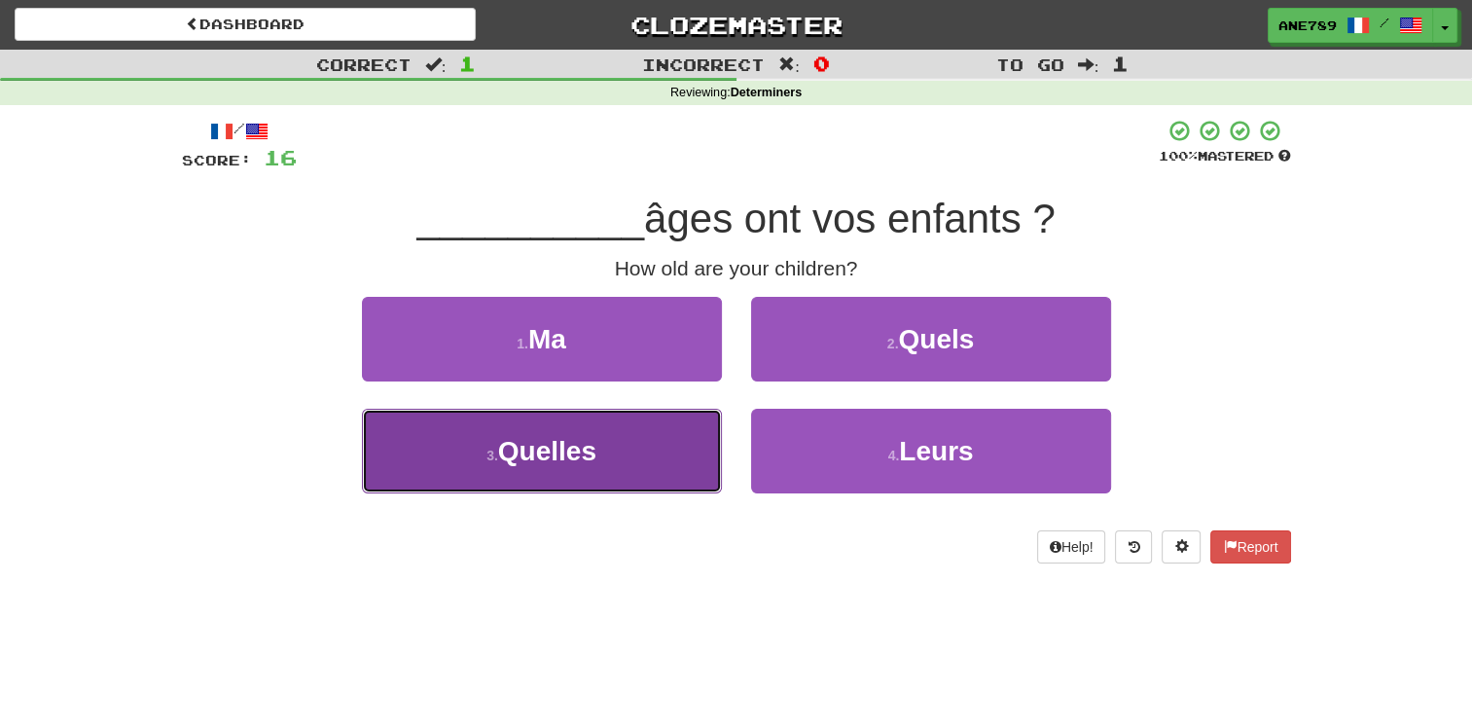
click at [681, 454] on button "3 . Quelles" at bounding box center [542, 451] width 360 height 85
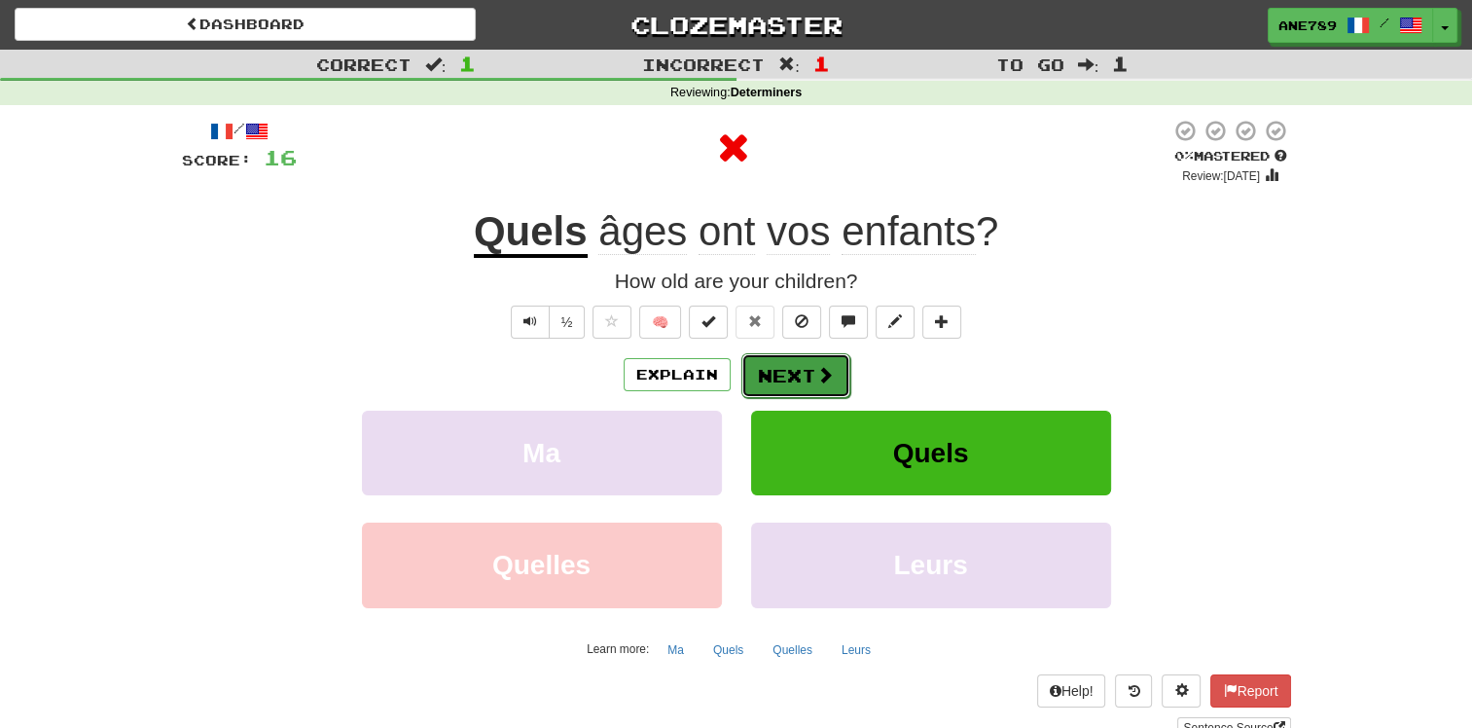
click at [763, 376] on button "Next" at bounding box center [795, 375] width 109 height 45
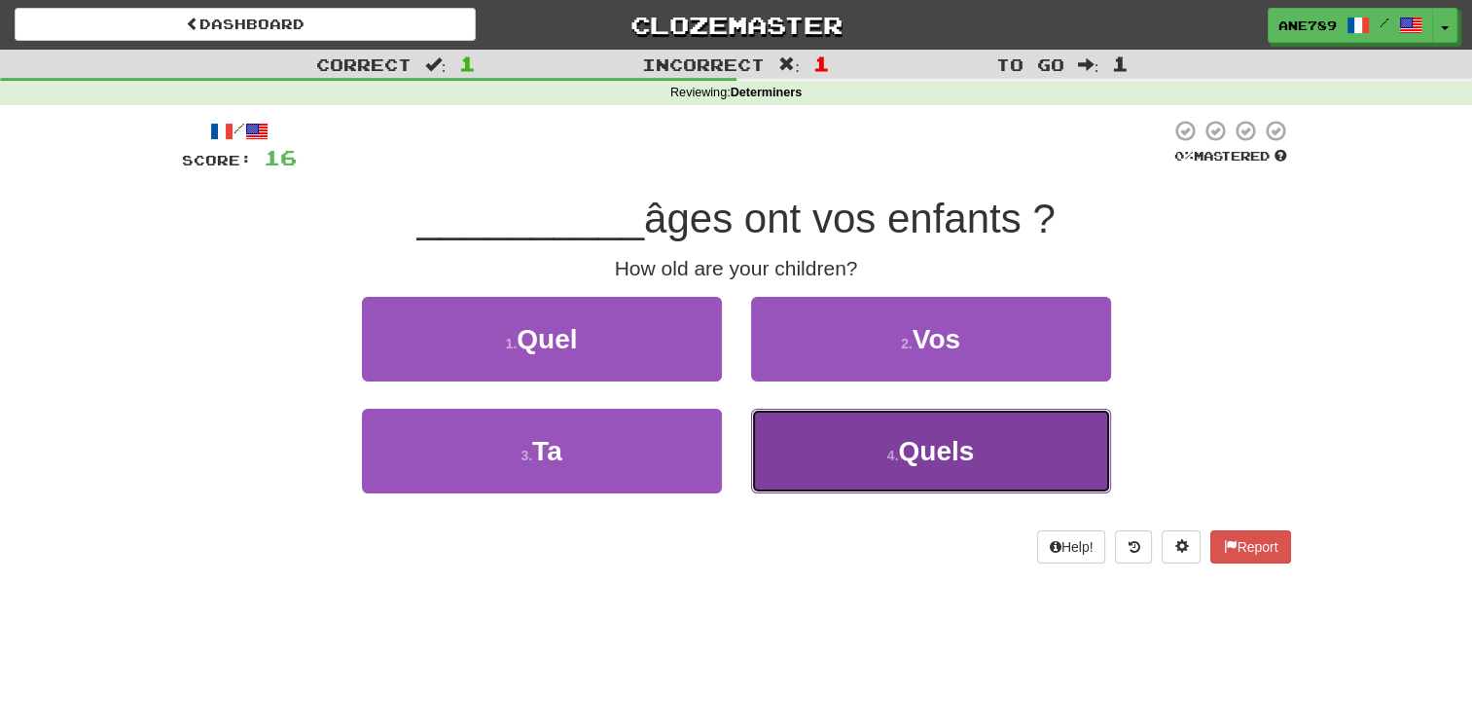
click at [889, 452] on small "4 ." at bounding box center [893, 456] width 12 height 16
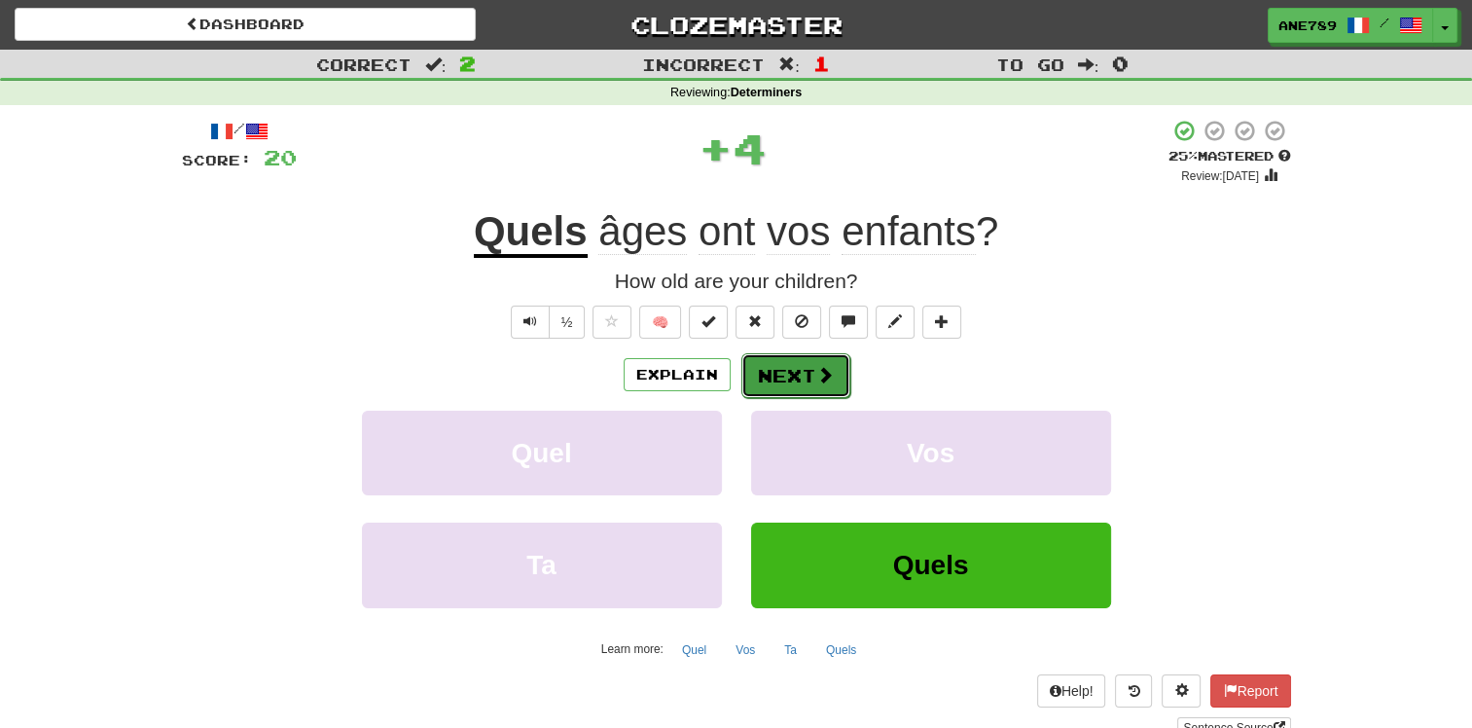
click at [771, 381] on button "Next" at bounding box center [795, 375] width 109 height 45
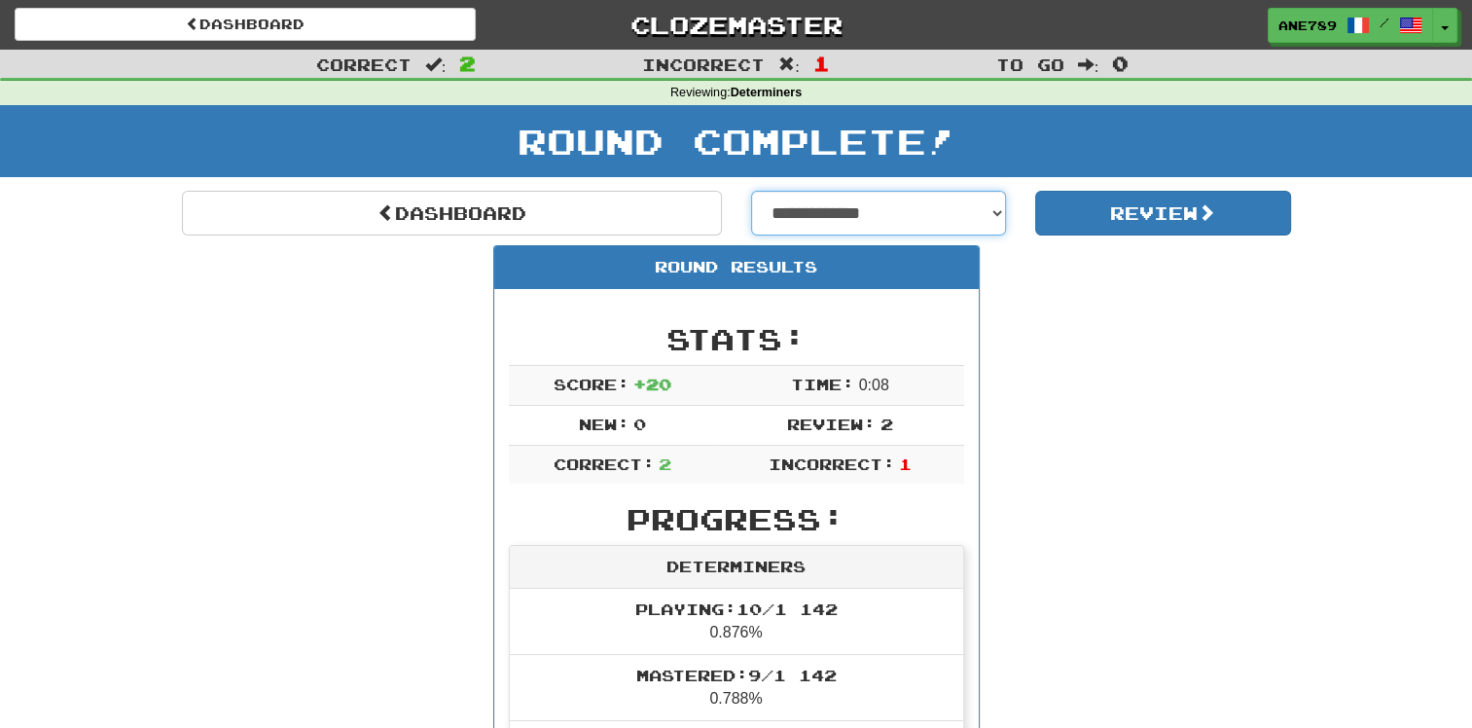
click at [881, 210] on select "**********" at bounding box center [879, 213] width 256 height 45
select select "**********"
click at [751, 191] on select "**********" at bounding box center [879, 213] width 256 height 45
select select "**********"
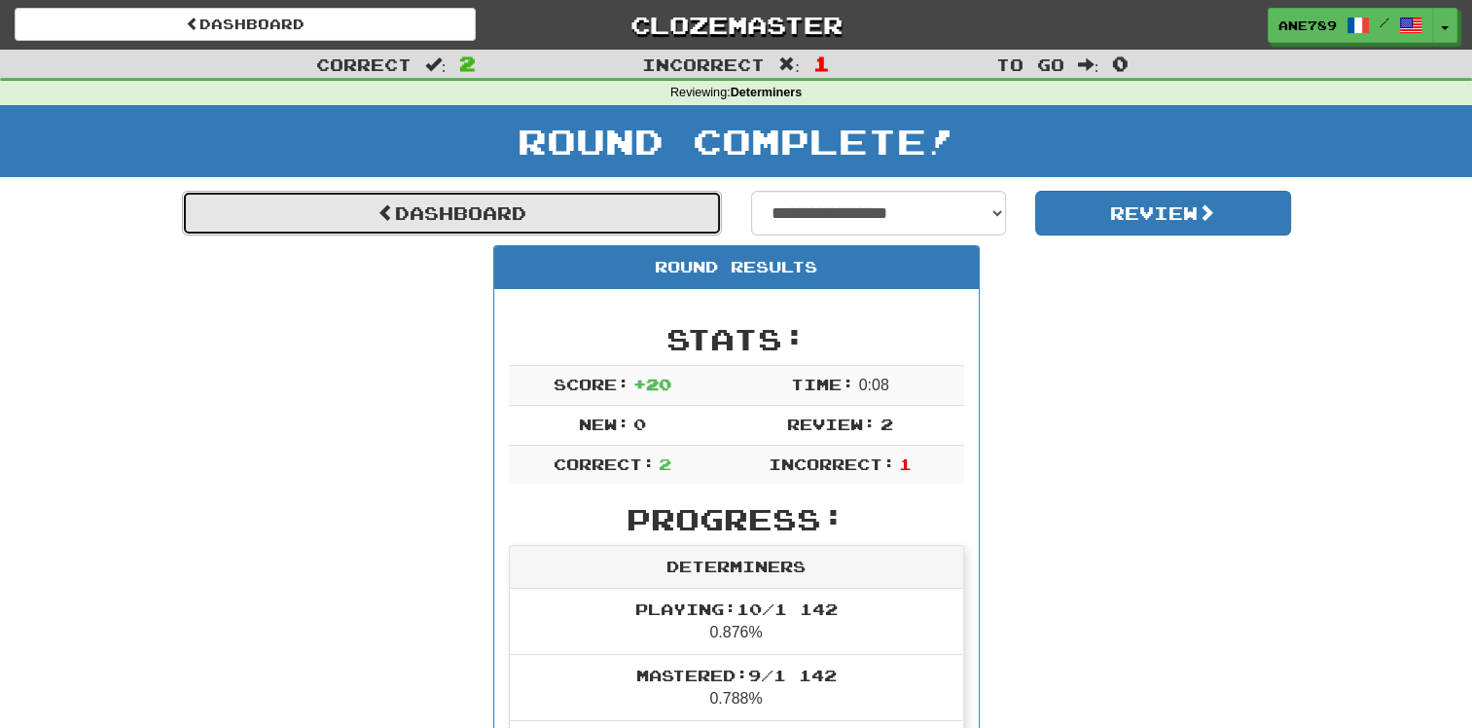
click at [564, 213] on link "Dashboard" at bounding box center [452, 213] width 540 height 45
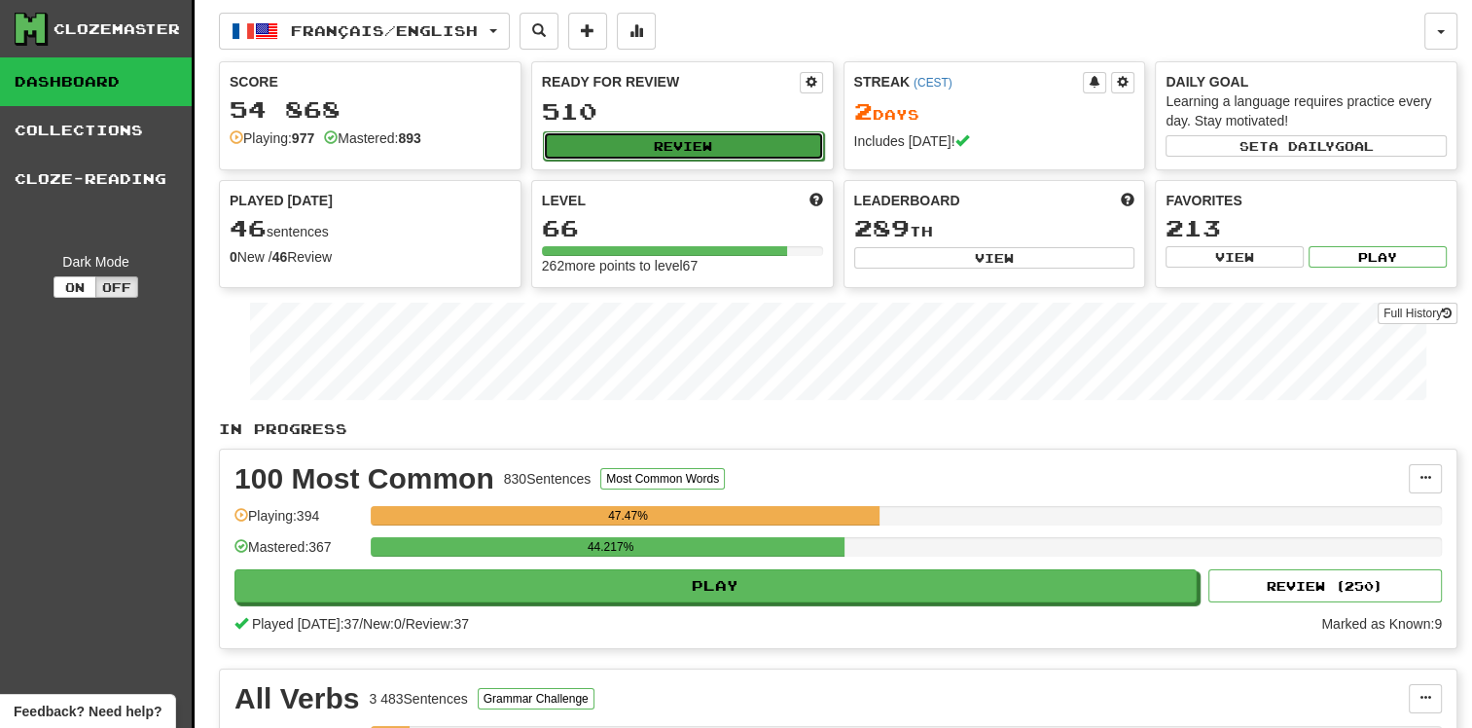
click at [613, 146] on button "Review" at bounding box center [683, 145] width 281 height 29
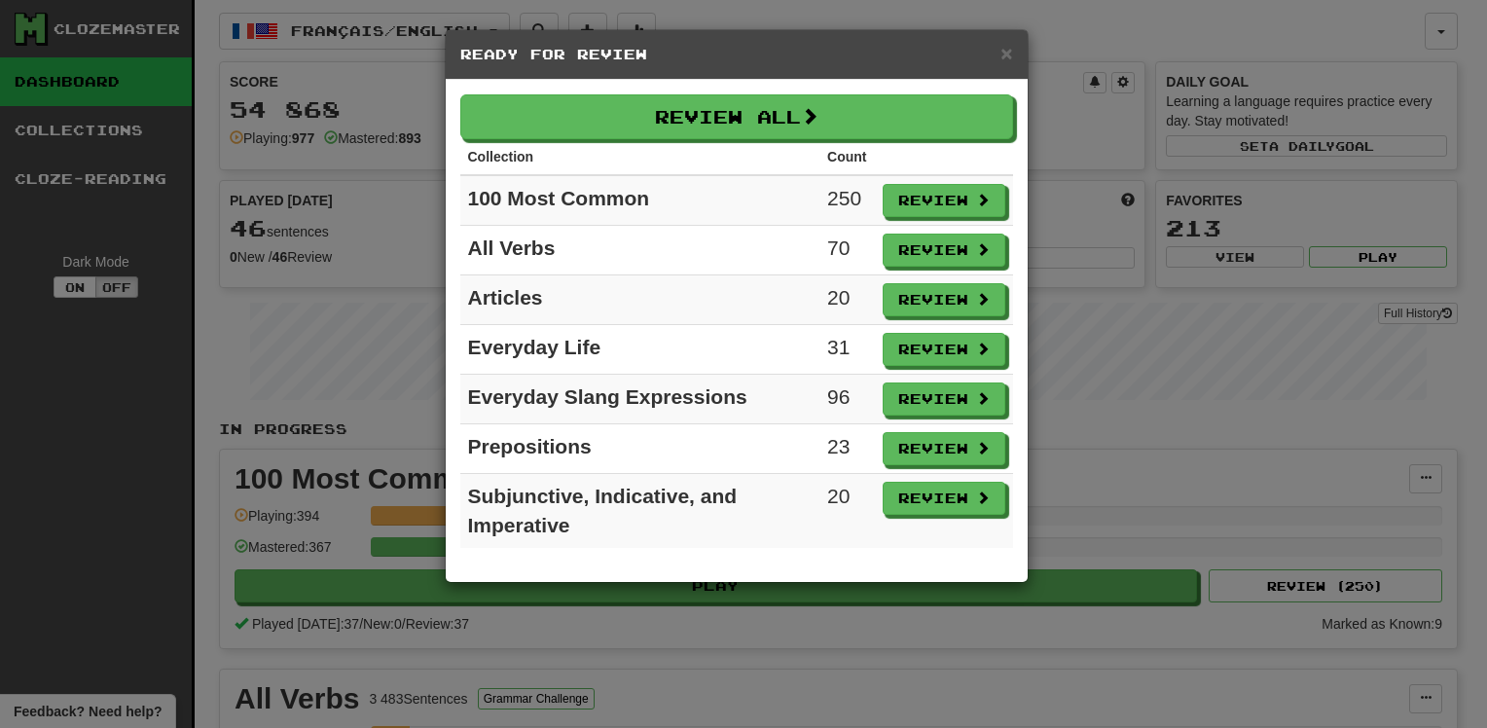
click at [780, 453] on td "Prepositions" at bounding box center [640, 449] width 360 height 50
click at [948, 450] on button "Review" at bounding box center [944, 449] width 123 height 33
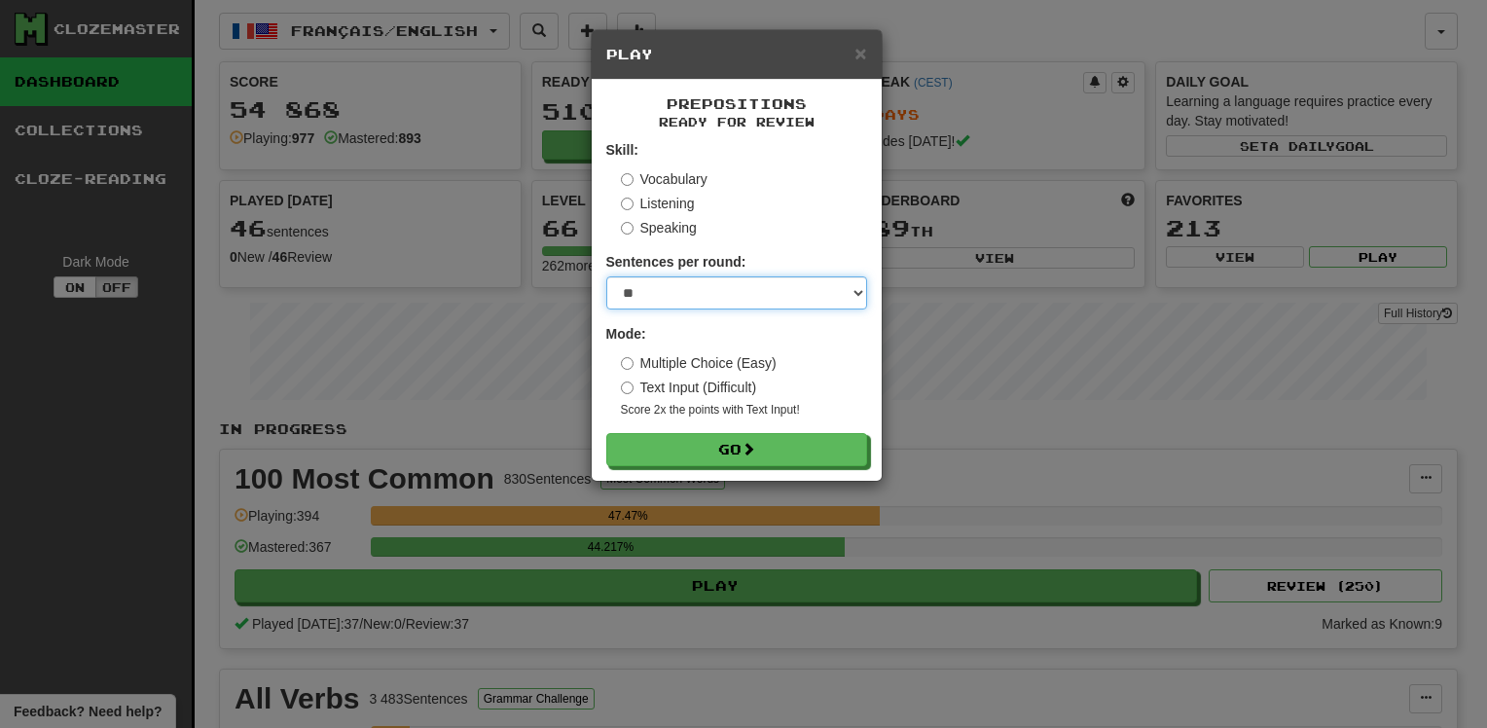
click at [759, 292] on select "* ** ** ** ** ** *** ********" at bounding box center [736, 292] width 261 height 33
click at [1159, 449] on div "× Play Prepositions Ready for Review Skill: Vocabulary Listening Speaking Sente…" at bounding box center [743, 364] width 1487 height 728
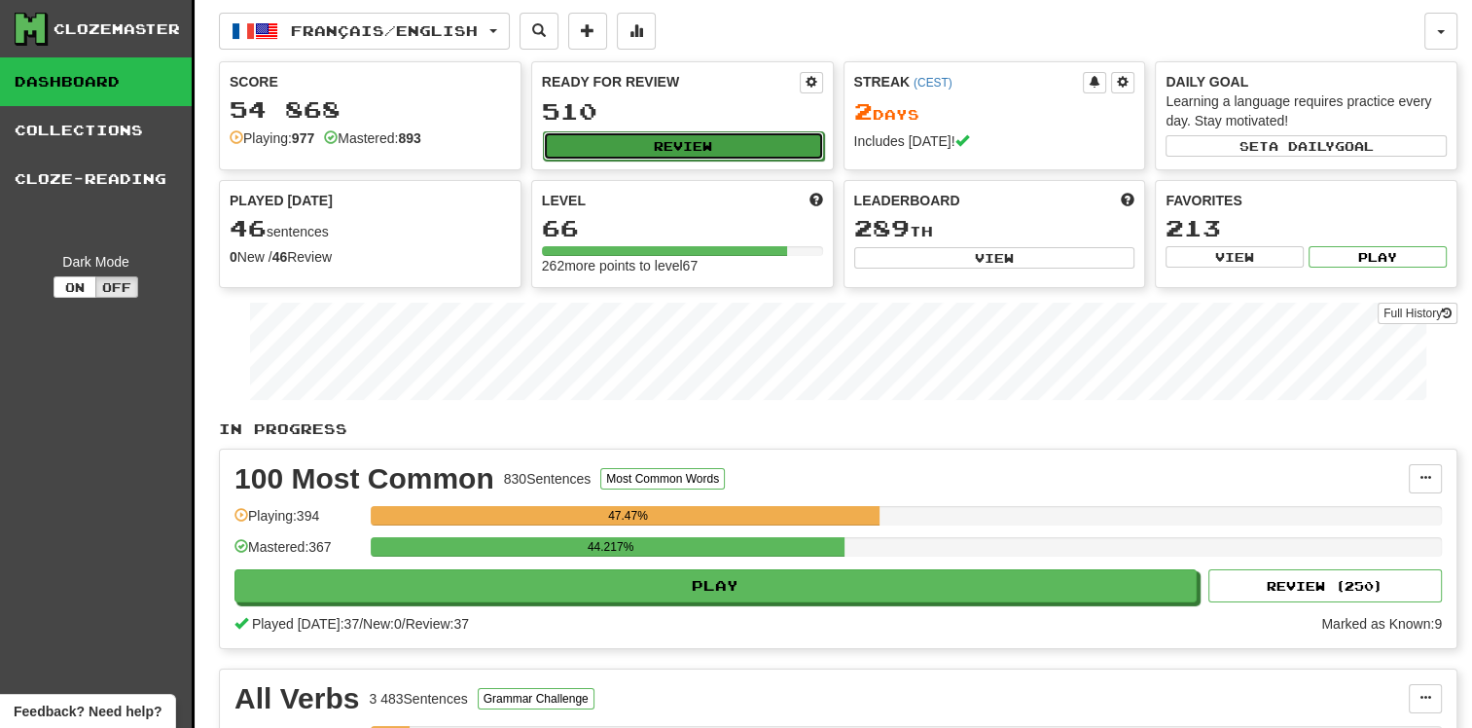
click at [764, 145] on button "Review" at bounding box center [683, 145] width 281 height 29
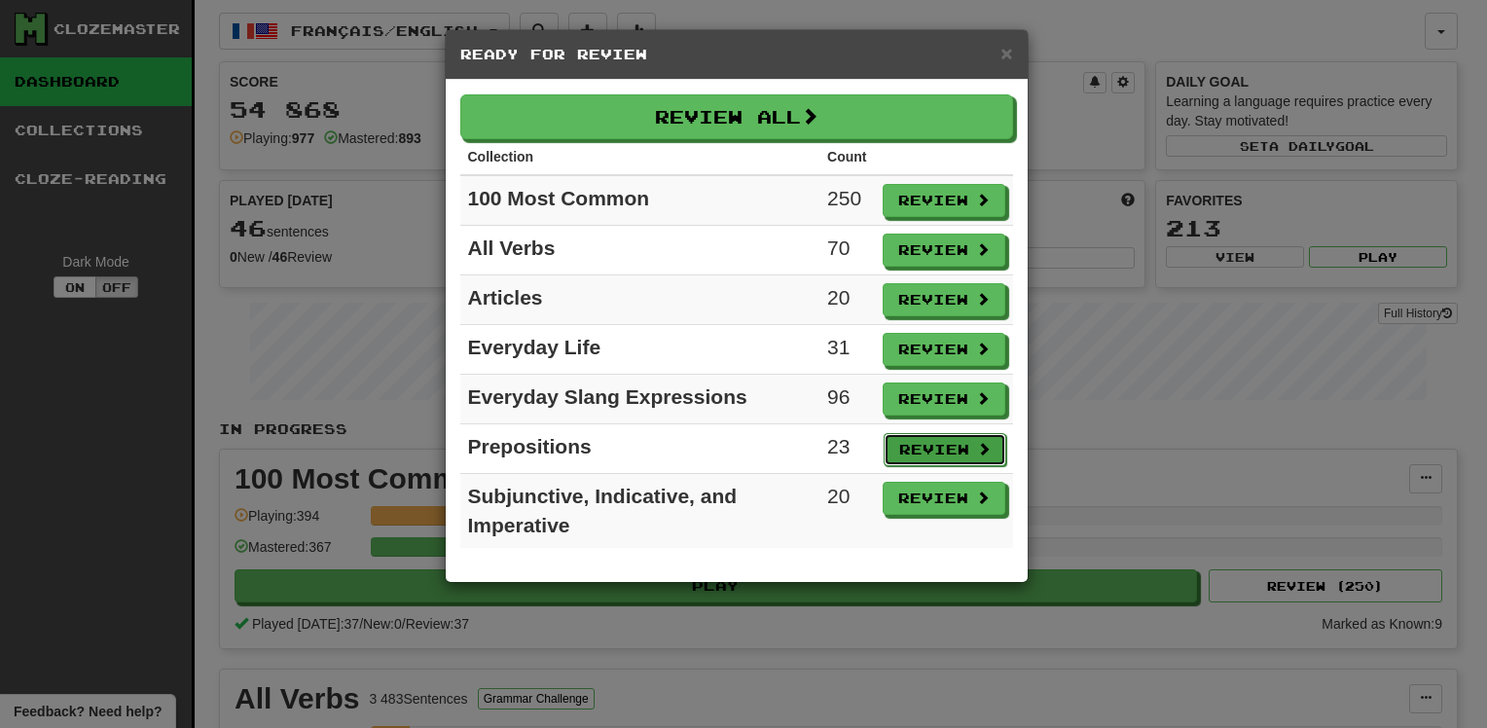
click at [946, 442] on button "Review" at bounding box center [944, 449] width 123 height 33
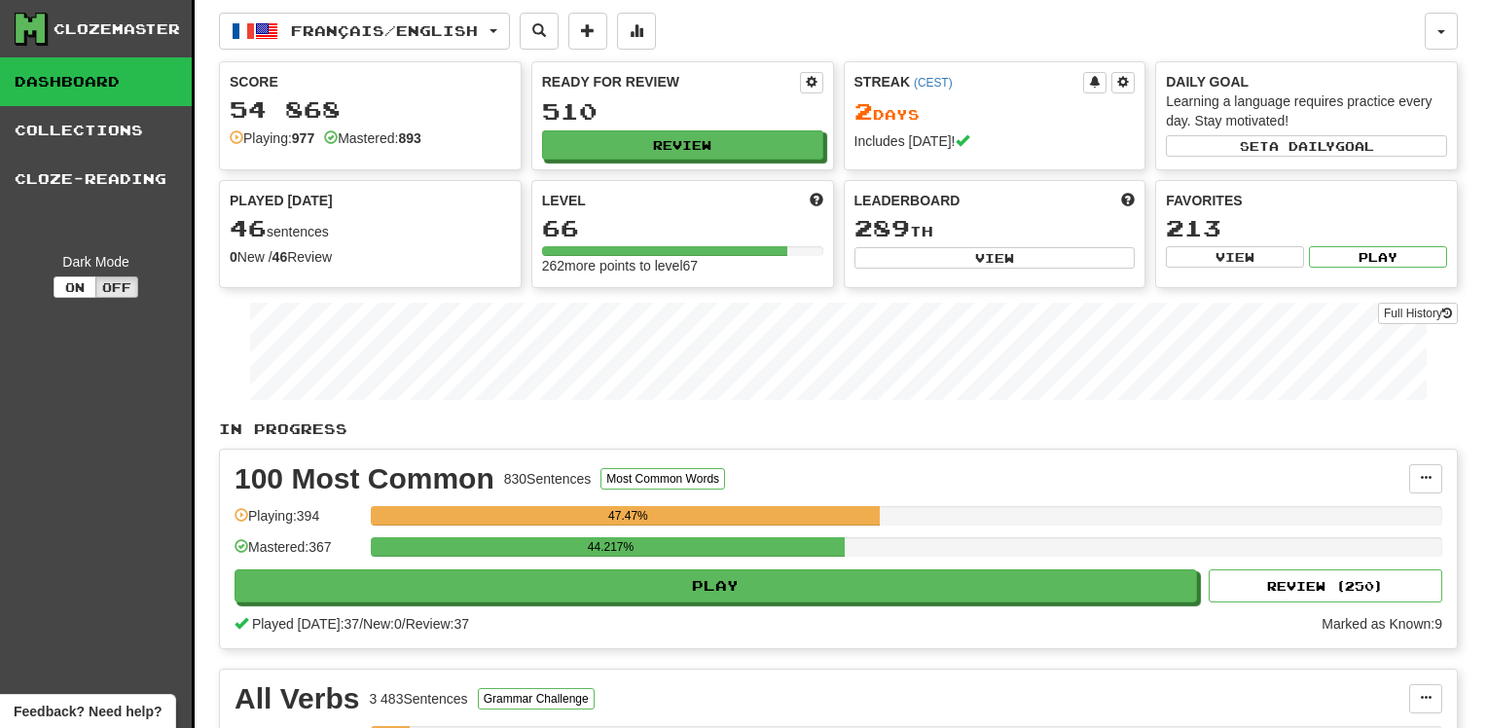
select select "**"
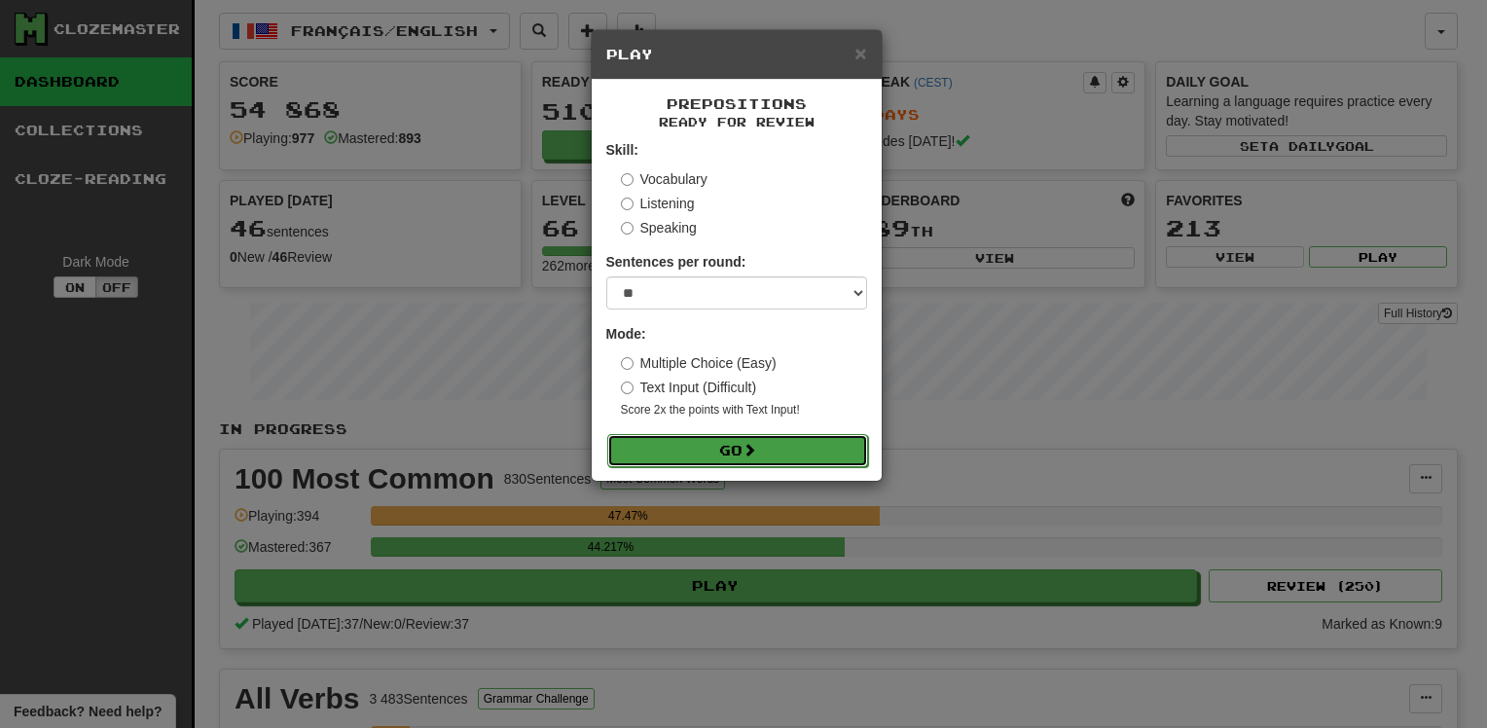
click at [823, 446] on button "Go" at bounding box center [737, 450] width 261 height 33
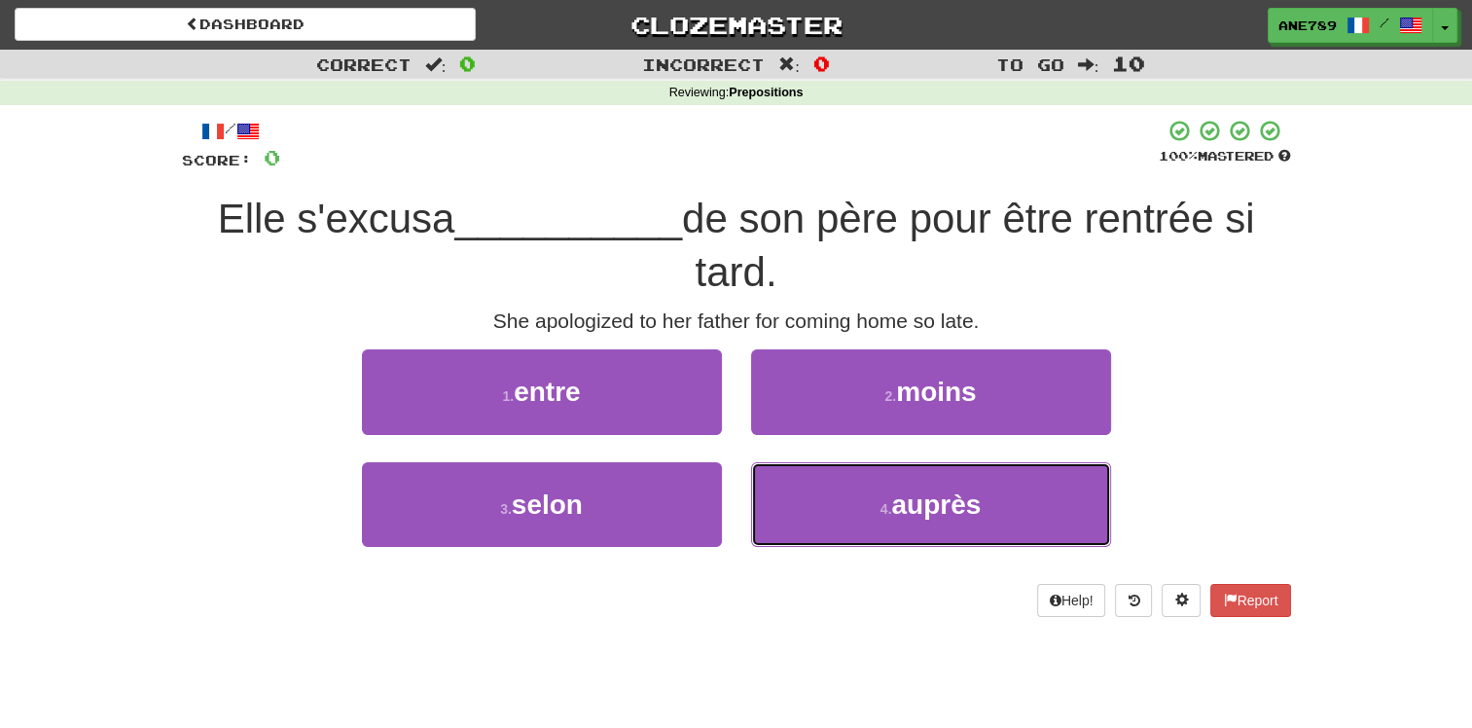
click at [851, 517] on button "4 . auprès" at bounding box center [931, 504] width 360 height 85
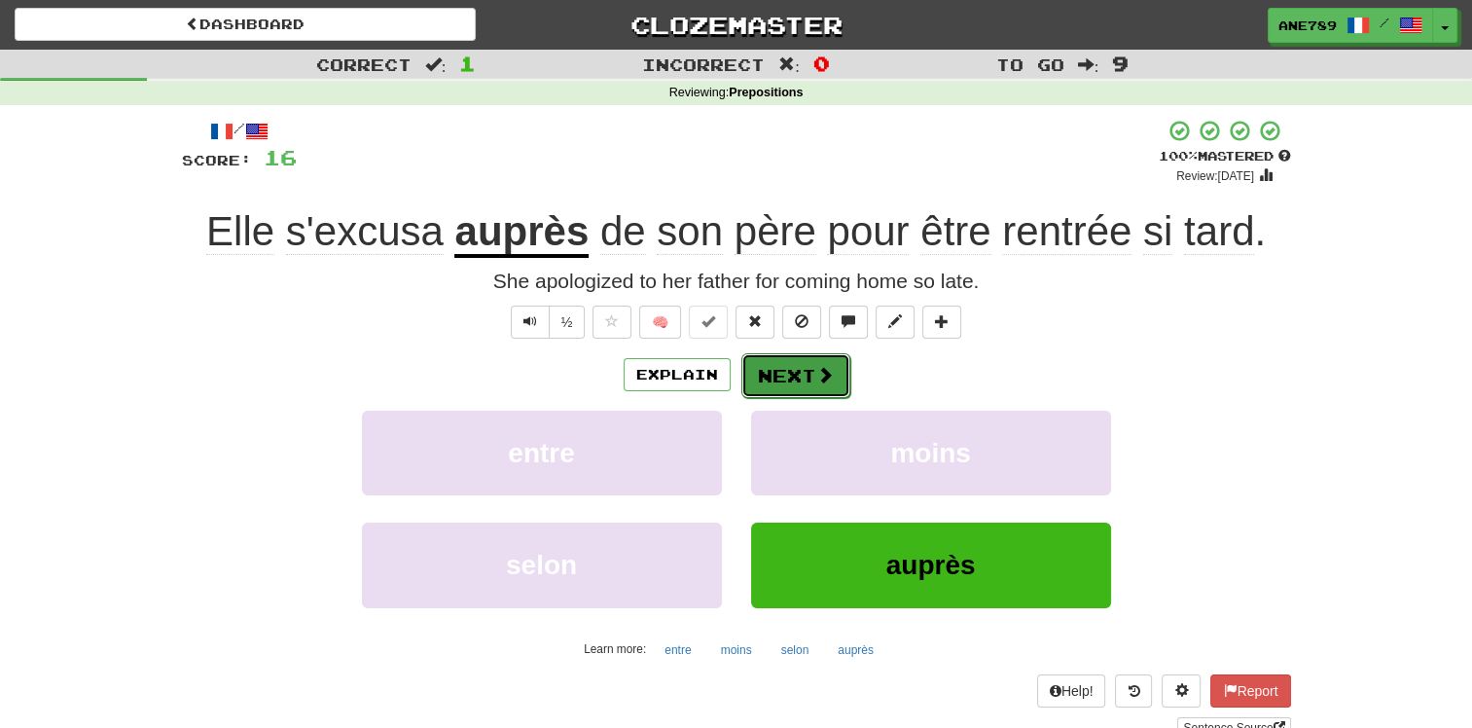
click at [785, 379] on button "Next" at bounding box center [795, 375] width 109 height 45
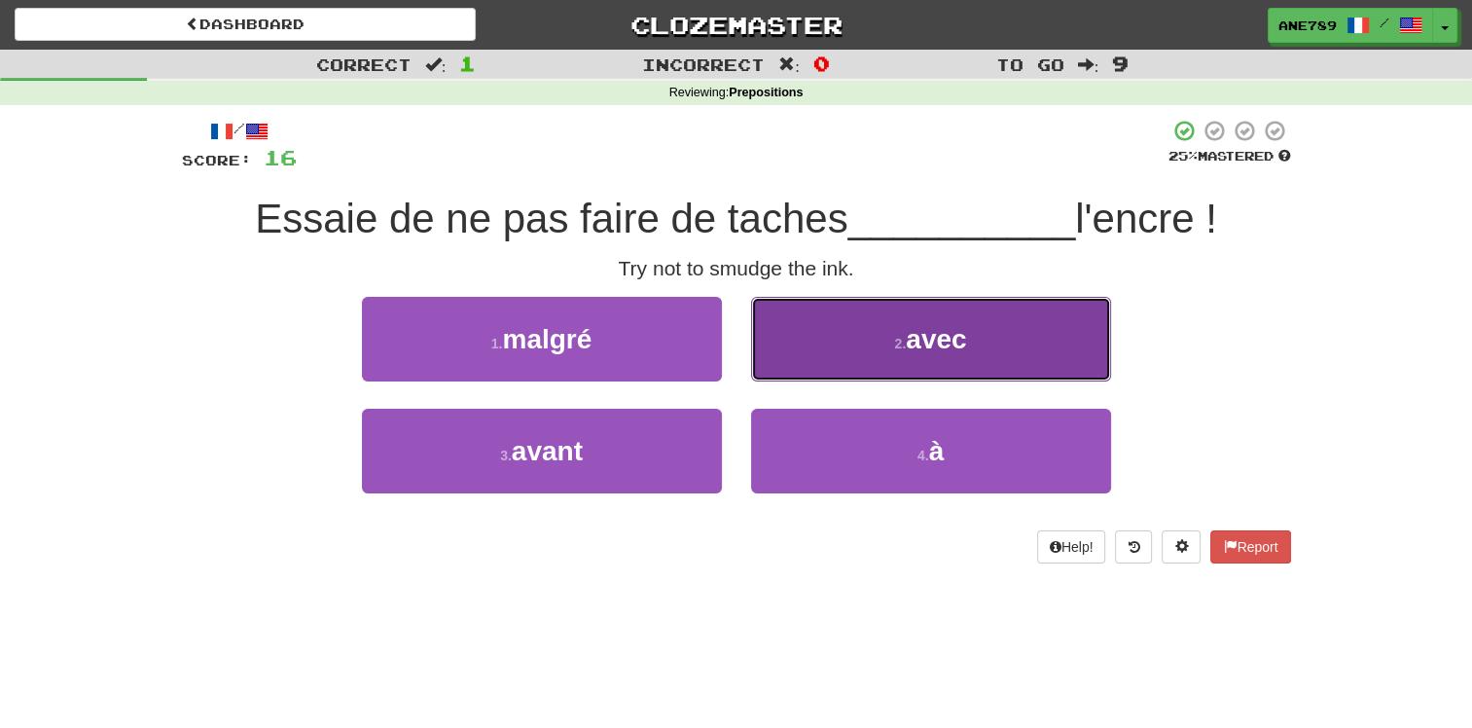
click at [813, 319] on button "2 . avec" at bounding box center [931, 339] width 360 height 85
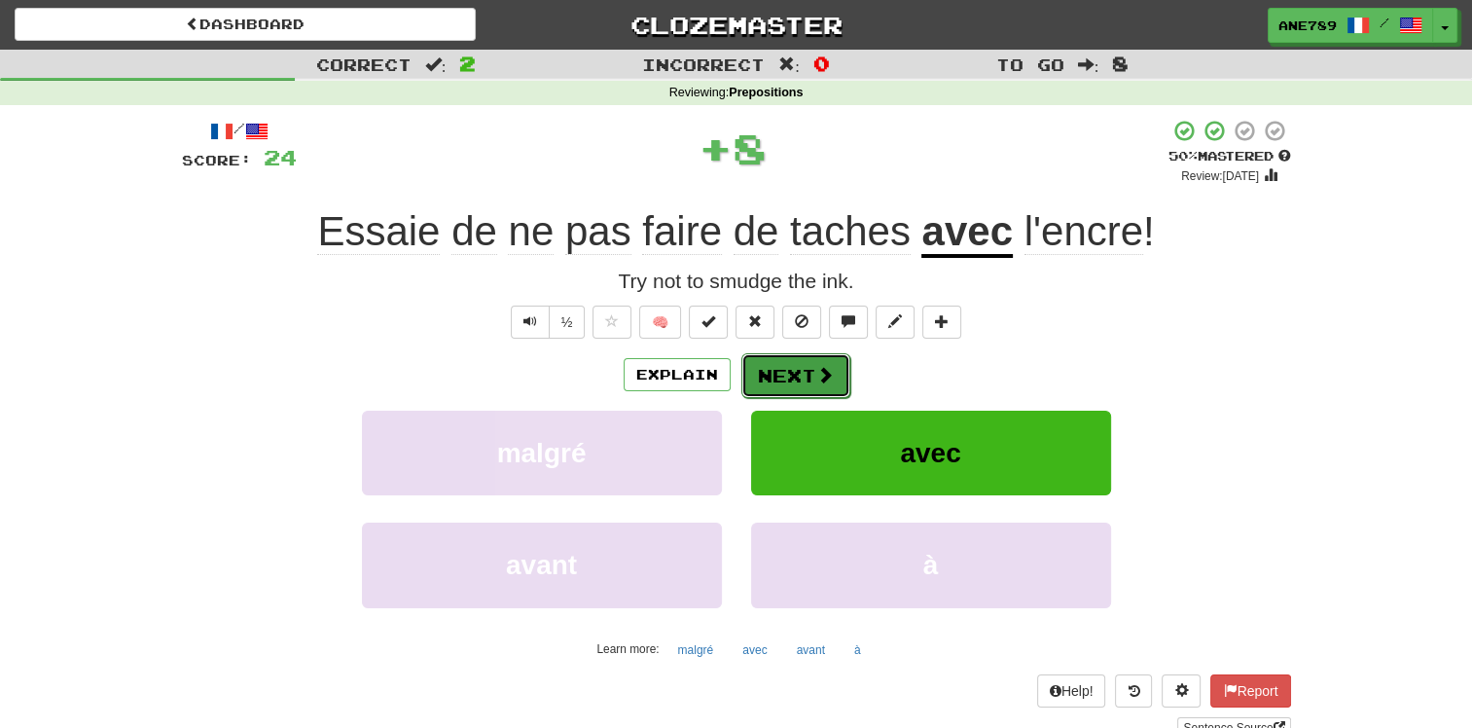
click at [804, 363] on button "Next" at bounding box center [795, 375] width 109 height 45
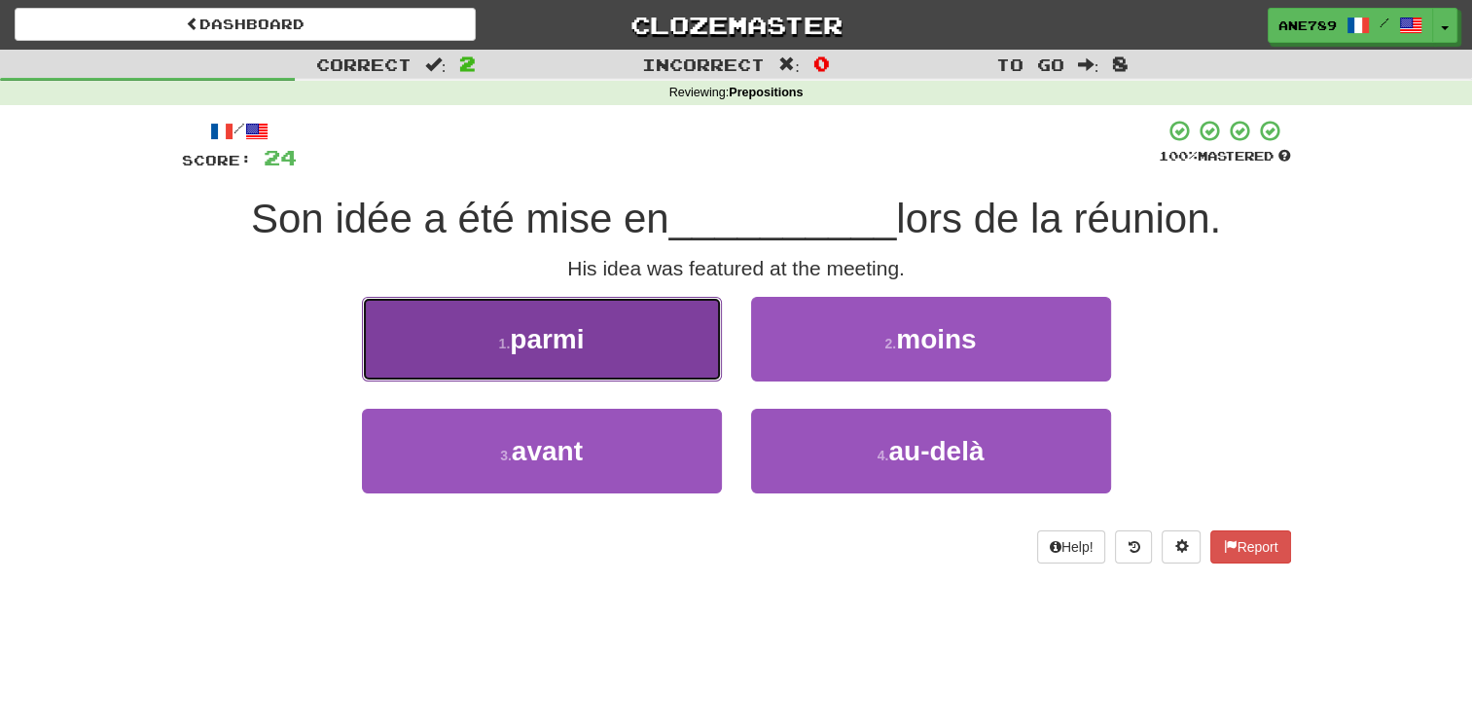
click at [681, 334] on button "1 . parmi" at bounding box center [542, 339] width 360 height 85
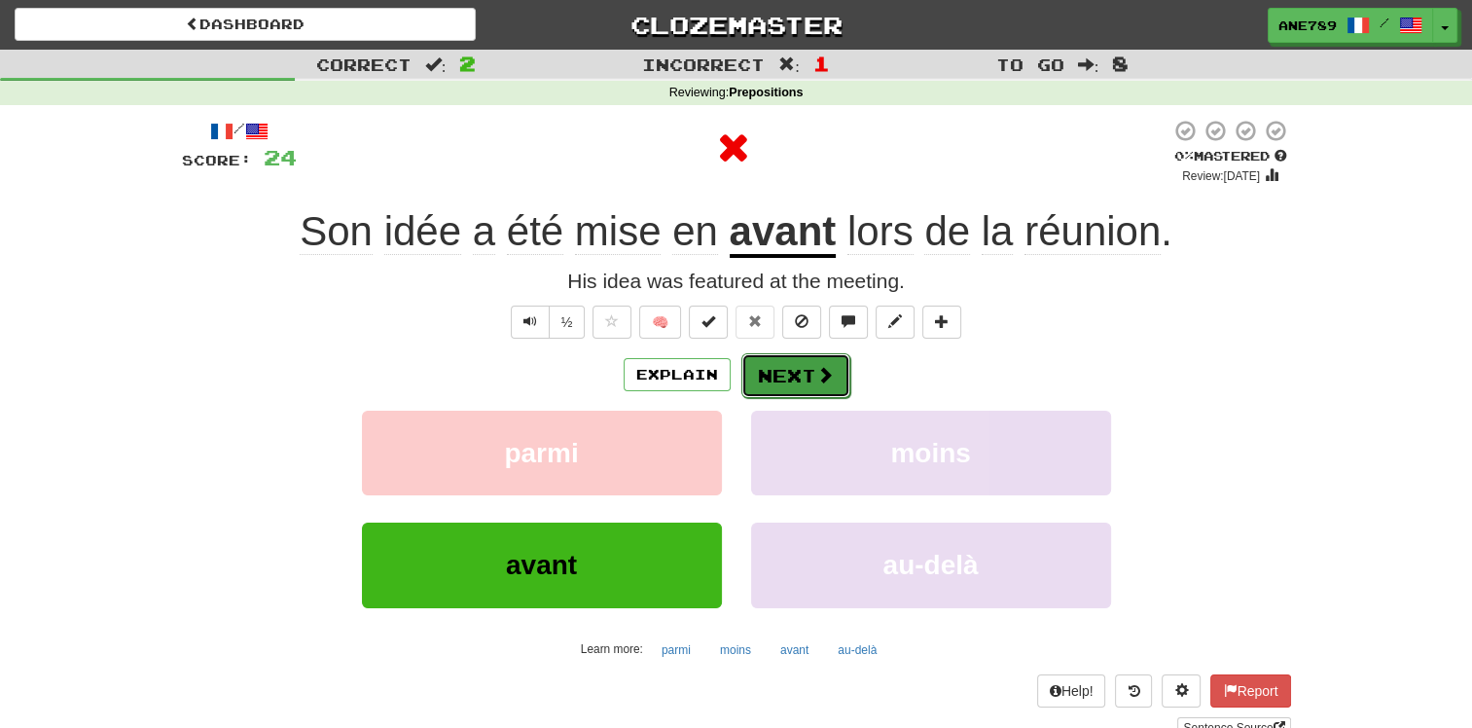
click at [799, 371] on button "Next" at bounding box center [795, 375] width 109 height 45
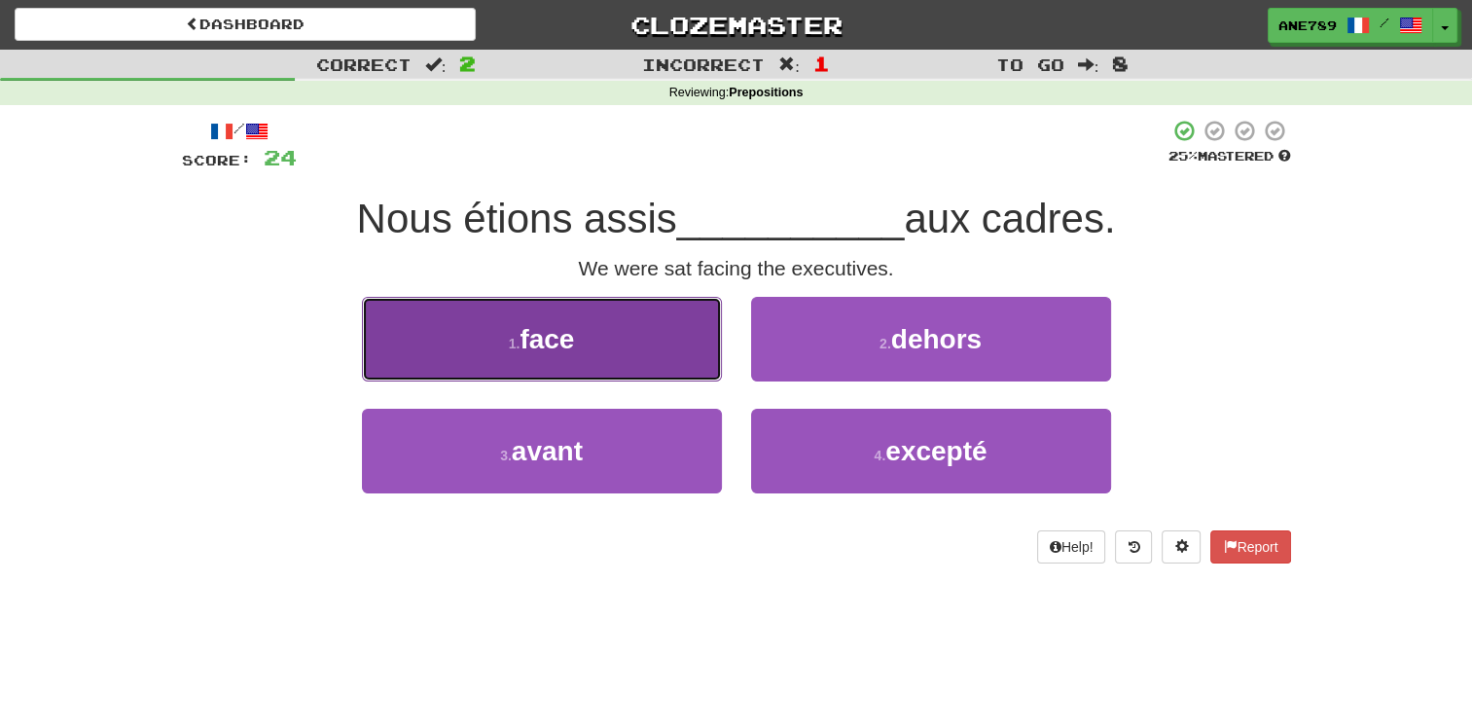
click at [669, 355] on button "1 . face" at bounding box center [542, 339] width 360 height 85
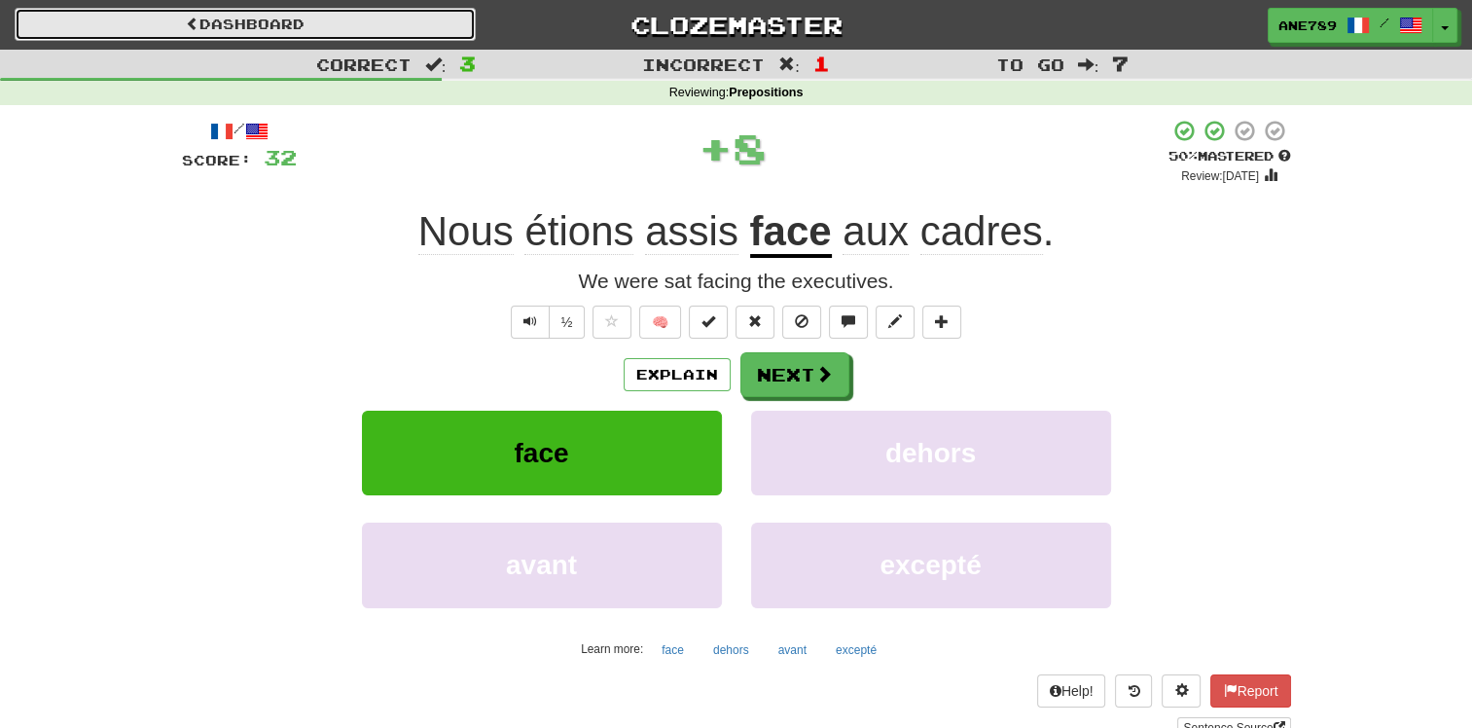
click at [273, 27] on link "Dashboard" at bounding box center [245, 24] width 461 height 33
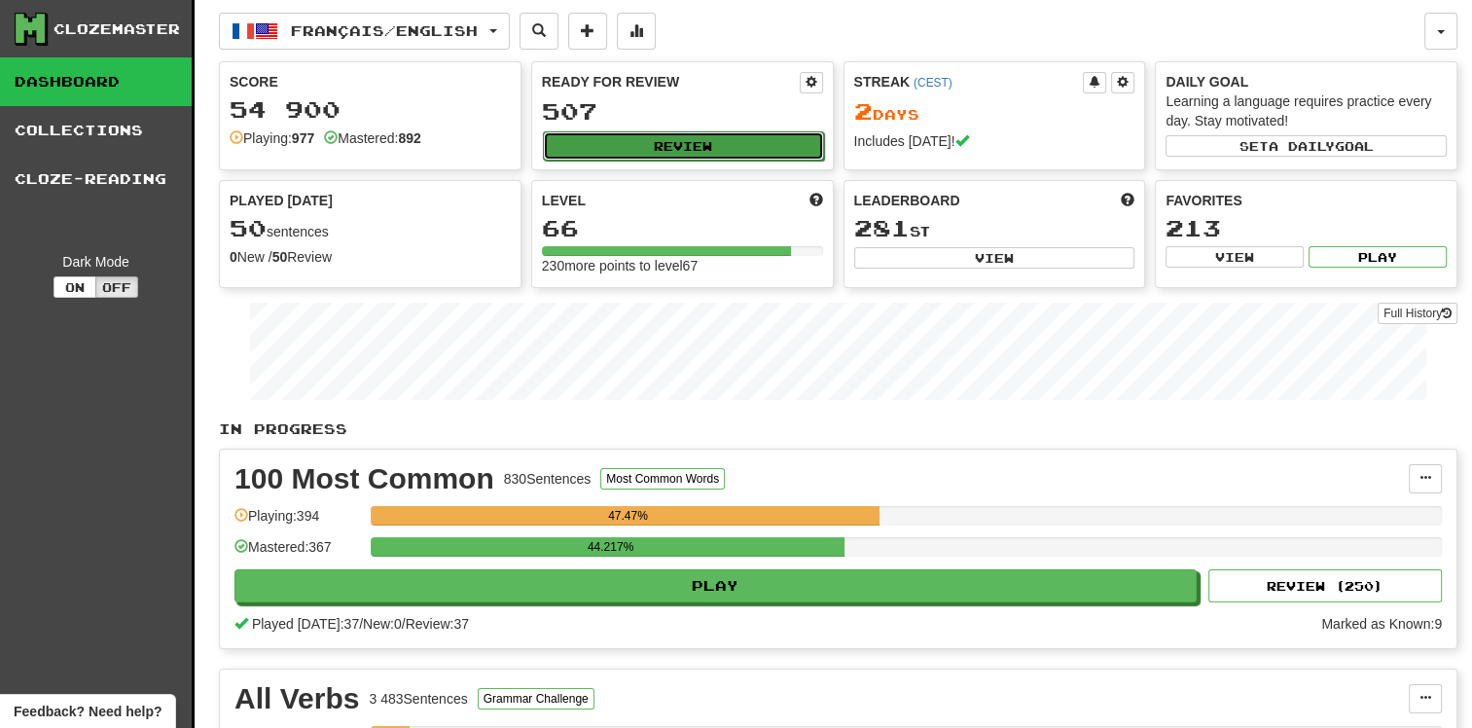
click at [558, 143] on button "Review" at bounding box center [683, 145] width 281 height 29
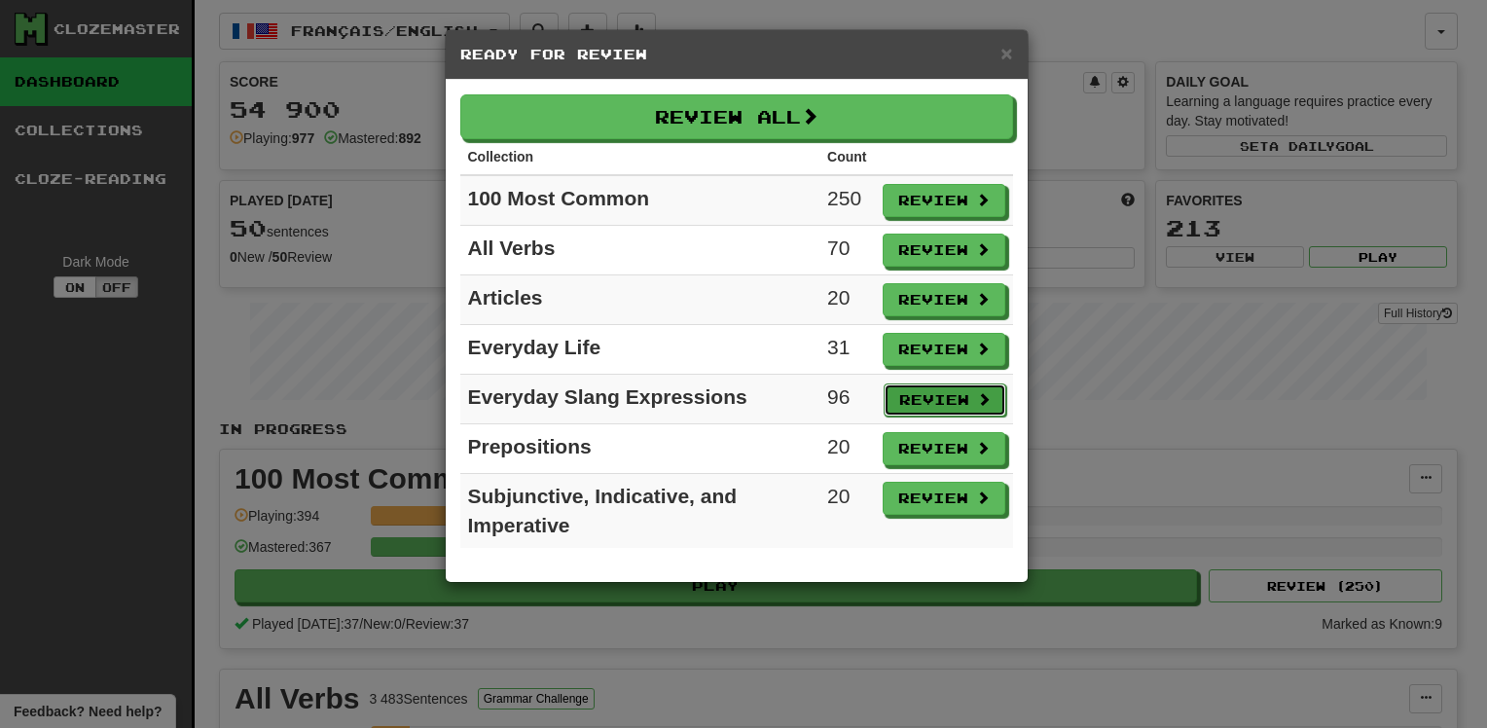
click at [951, 394] on button "Review" at bounding box center [944, 399] width 123 height 33
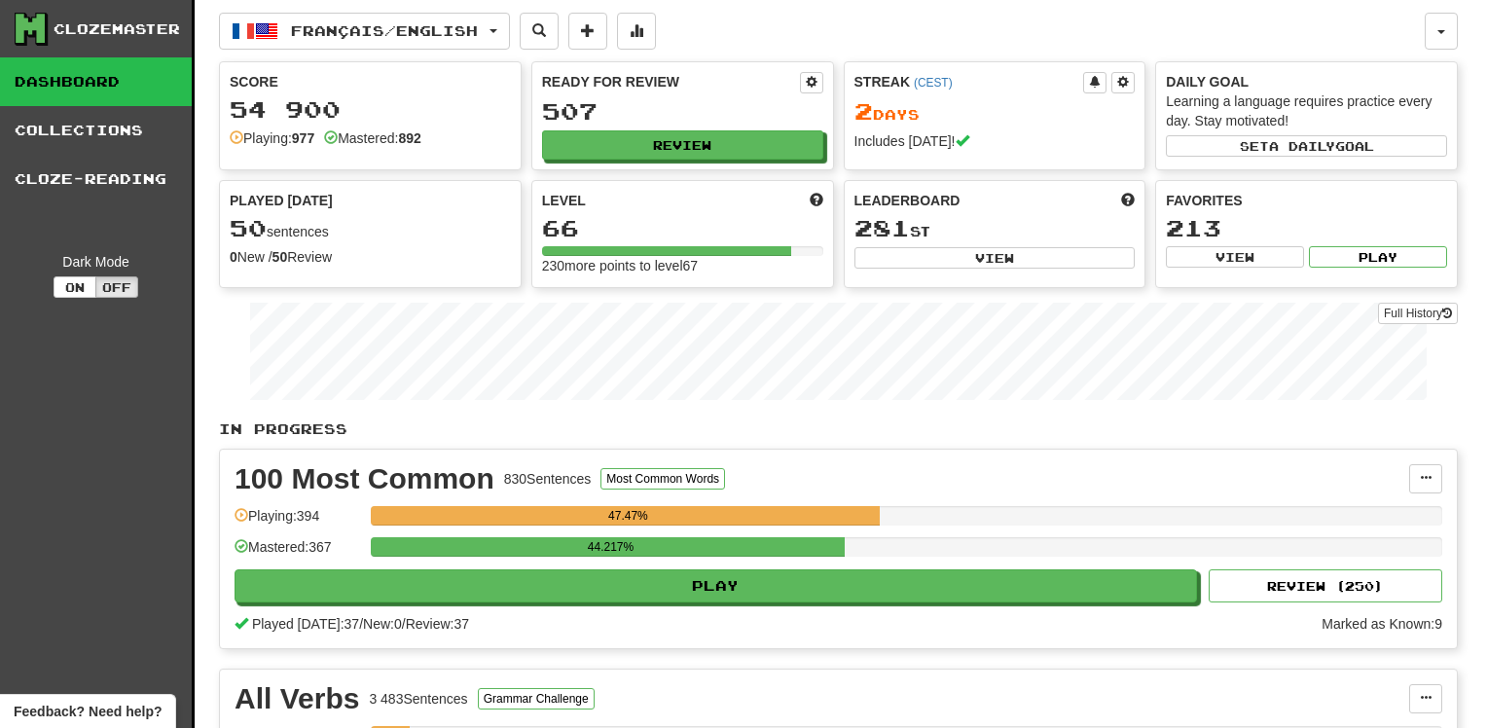
select select "**"
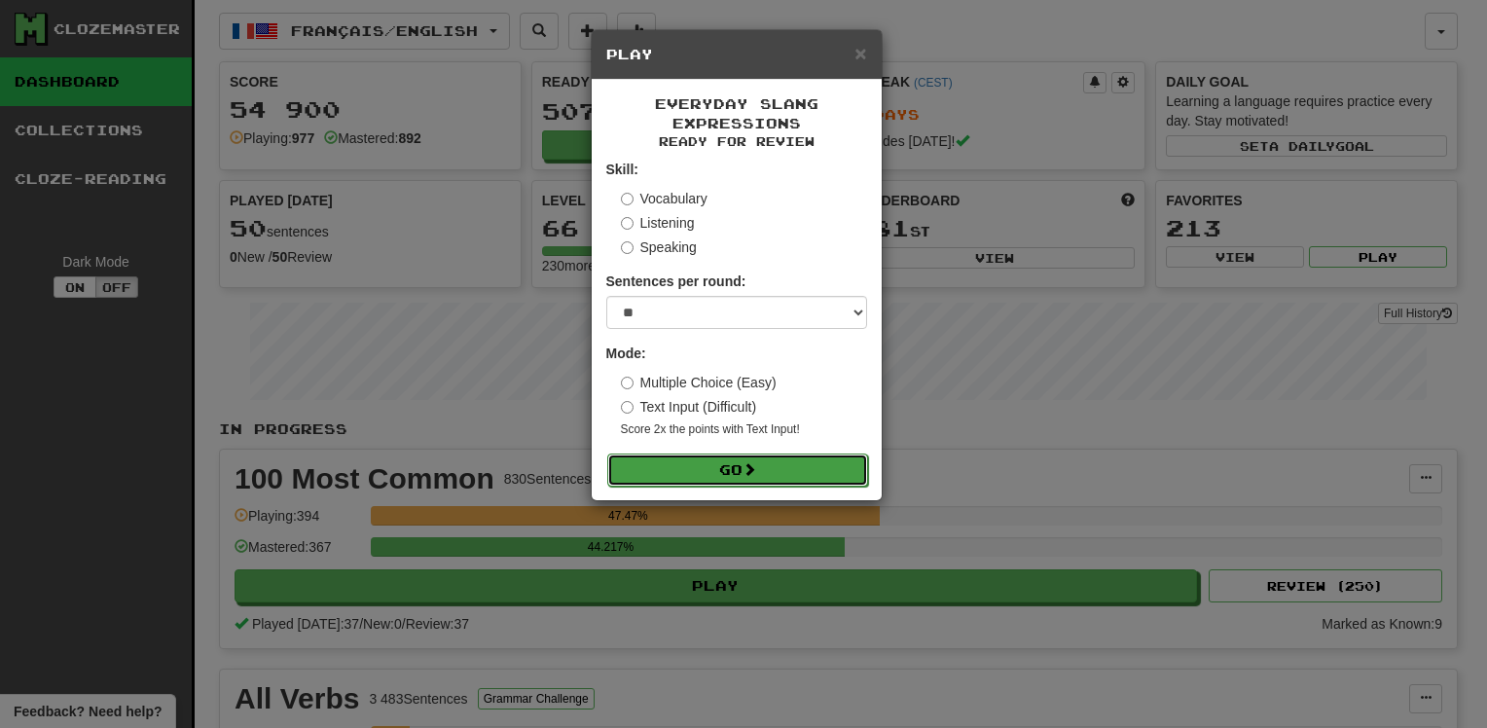
click at [771, 465] on button "Go" at bounding box center [737, 469] width 261 height 33
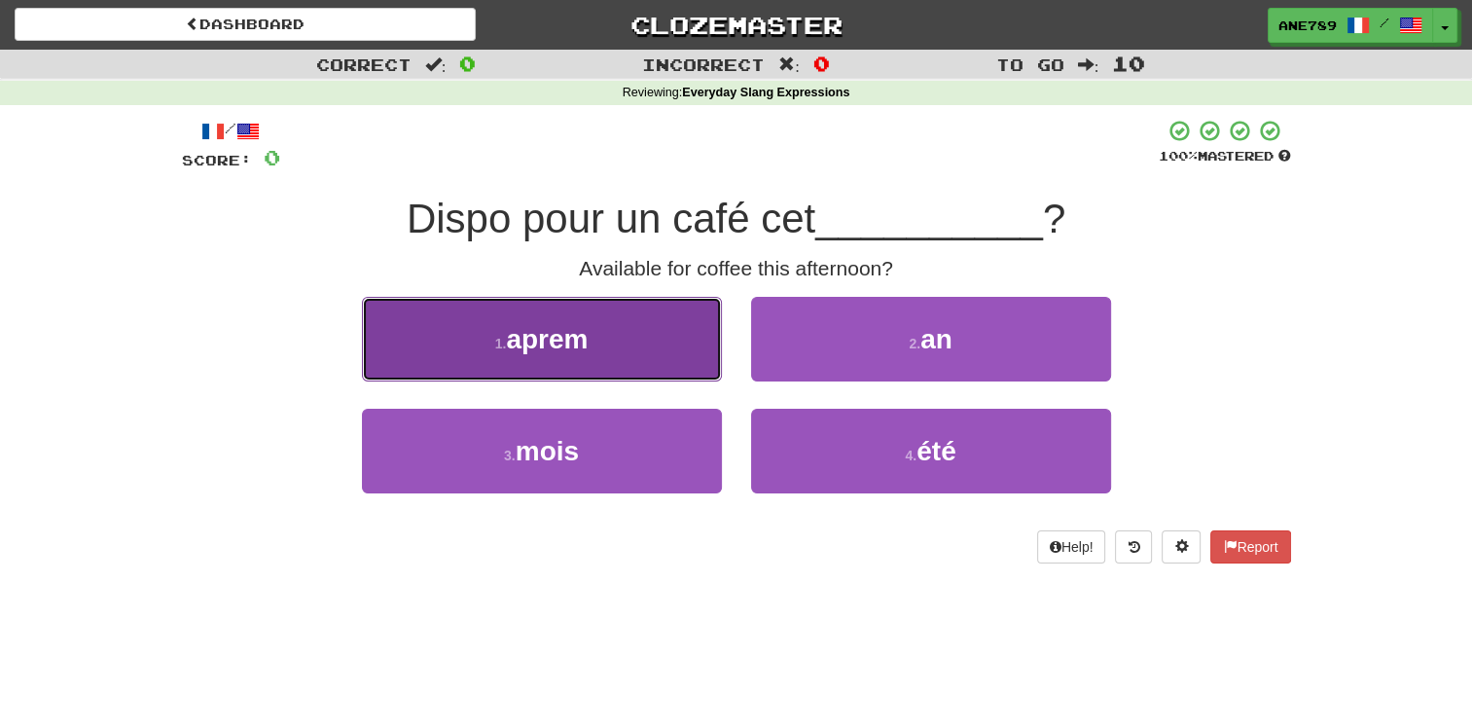
click at [650, 341] on button "1 . aprem" at bounding box center [542, 339] width 360 height 85
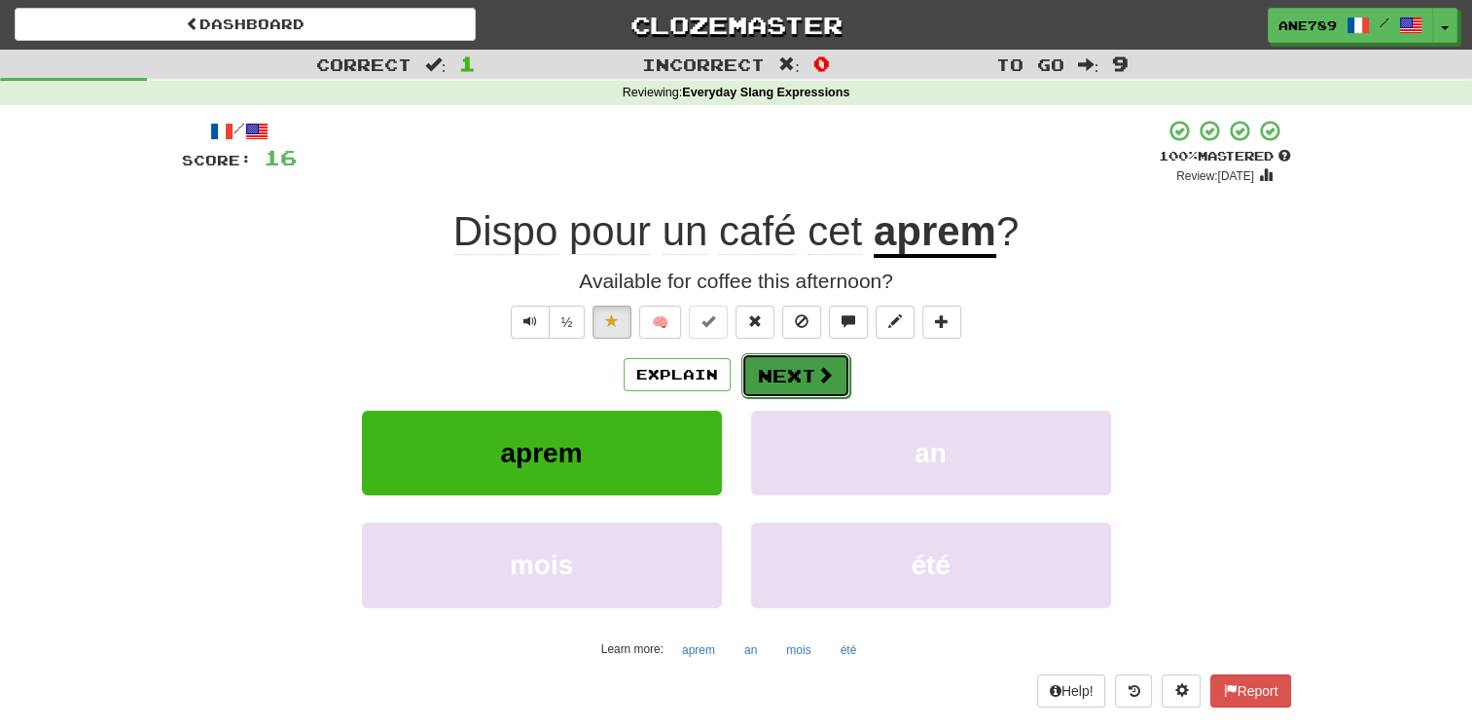
click at [841, 378] on button "Next" at bounding box center [795, 375] width 109 height 45
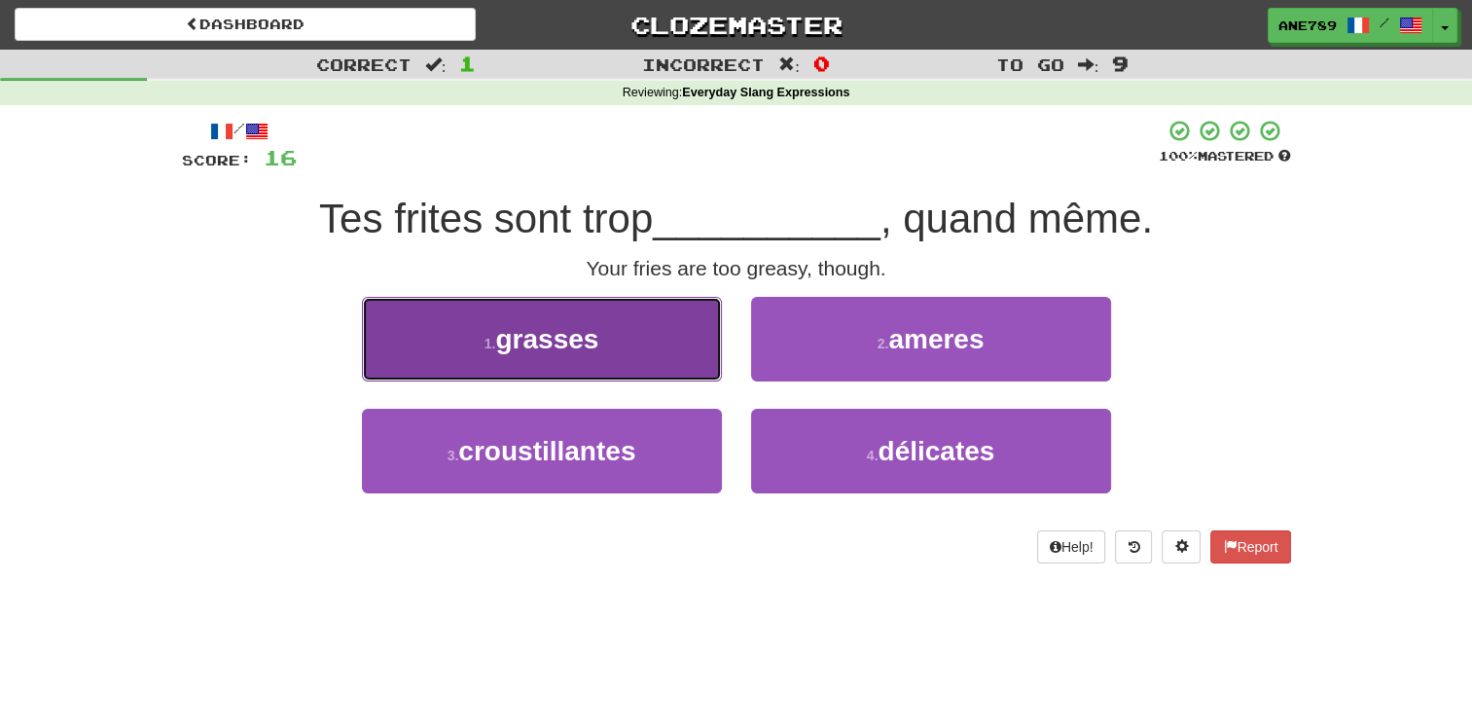
click at [642, 336] on button "1 . grasses" at bounding box center [542, 339] width 360 height 85
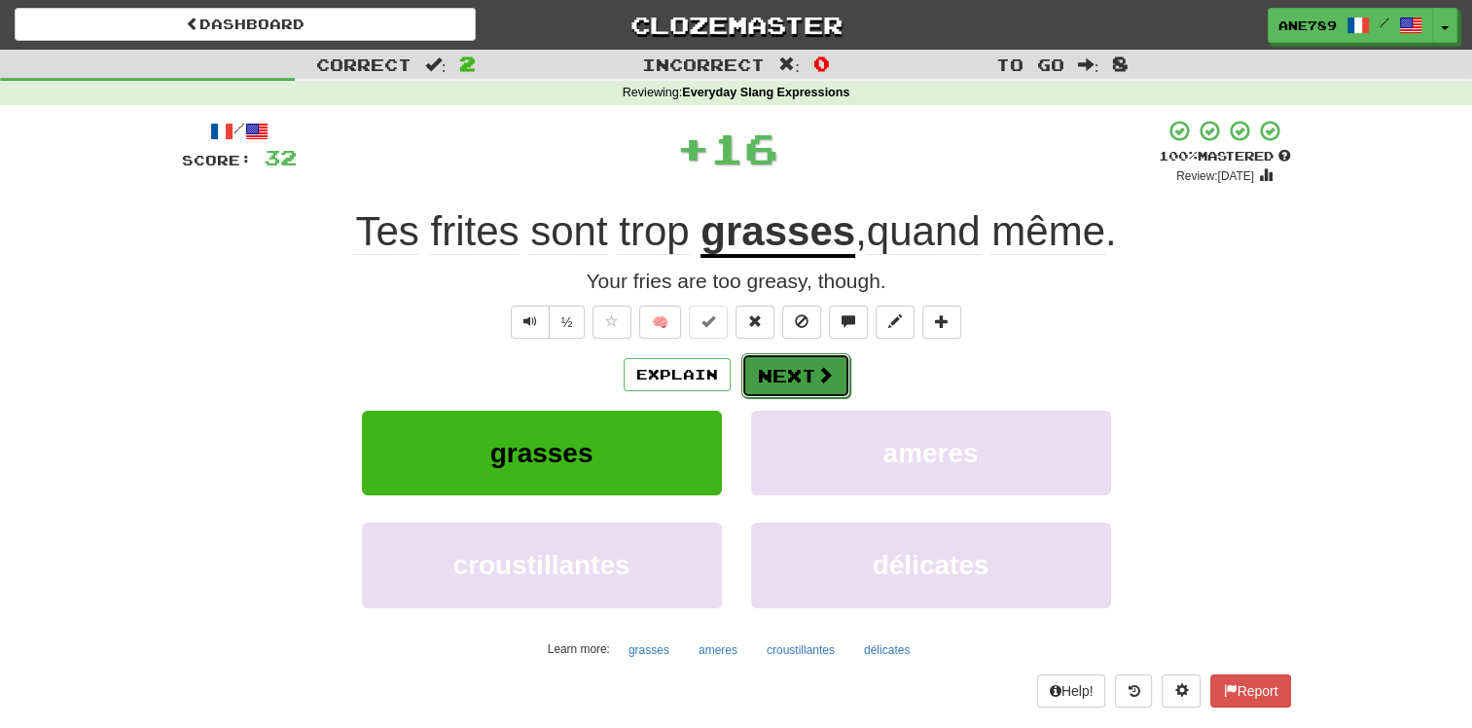
click at [793, 378] on button "Next" at bounding box center [795, 375] width 109 height 45
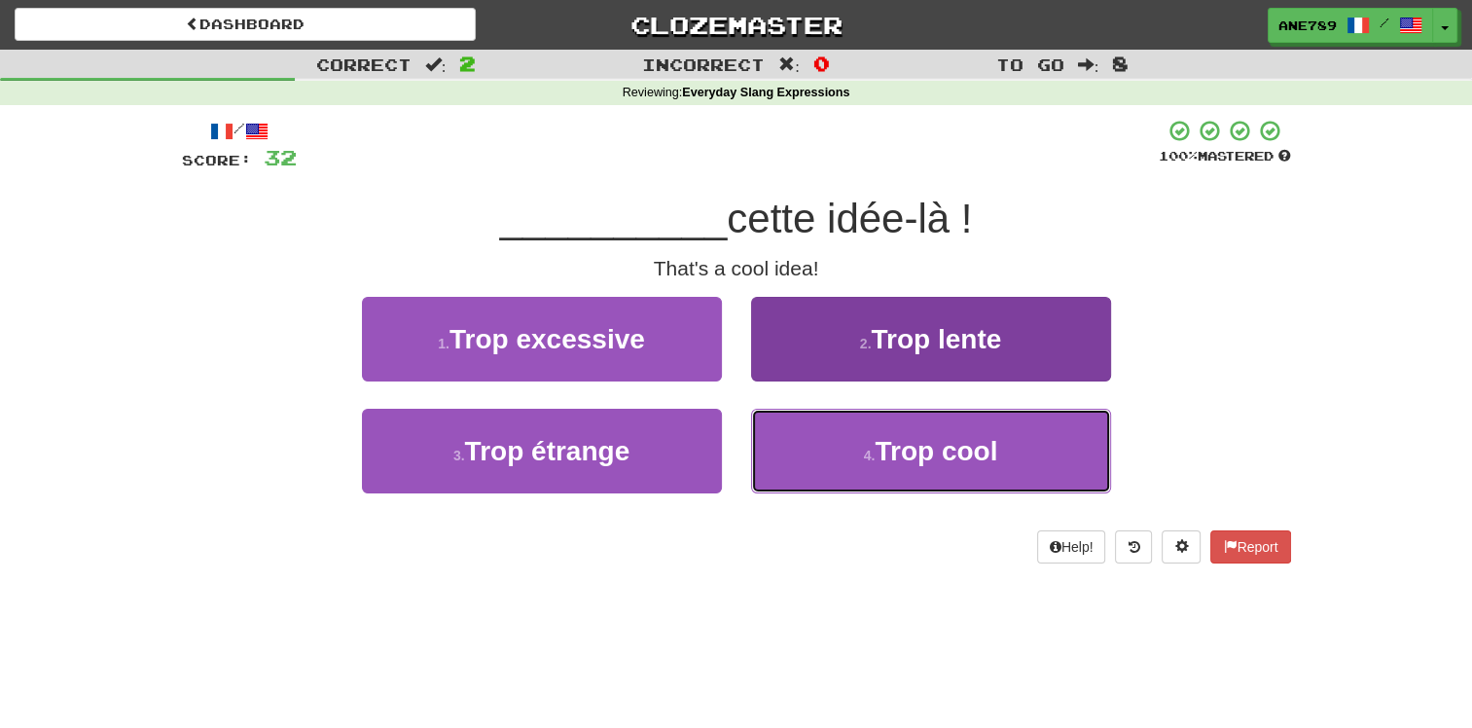
click at [830, 471] on button "4 . Trop cool" at bounding box center [931, 451] width 360 height 85
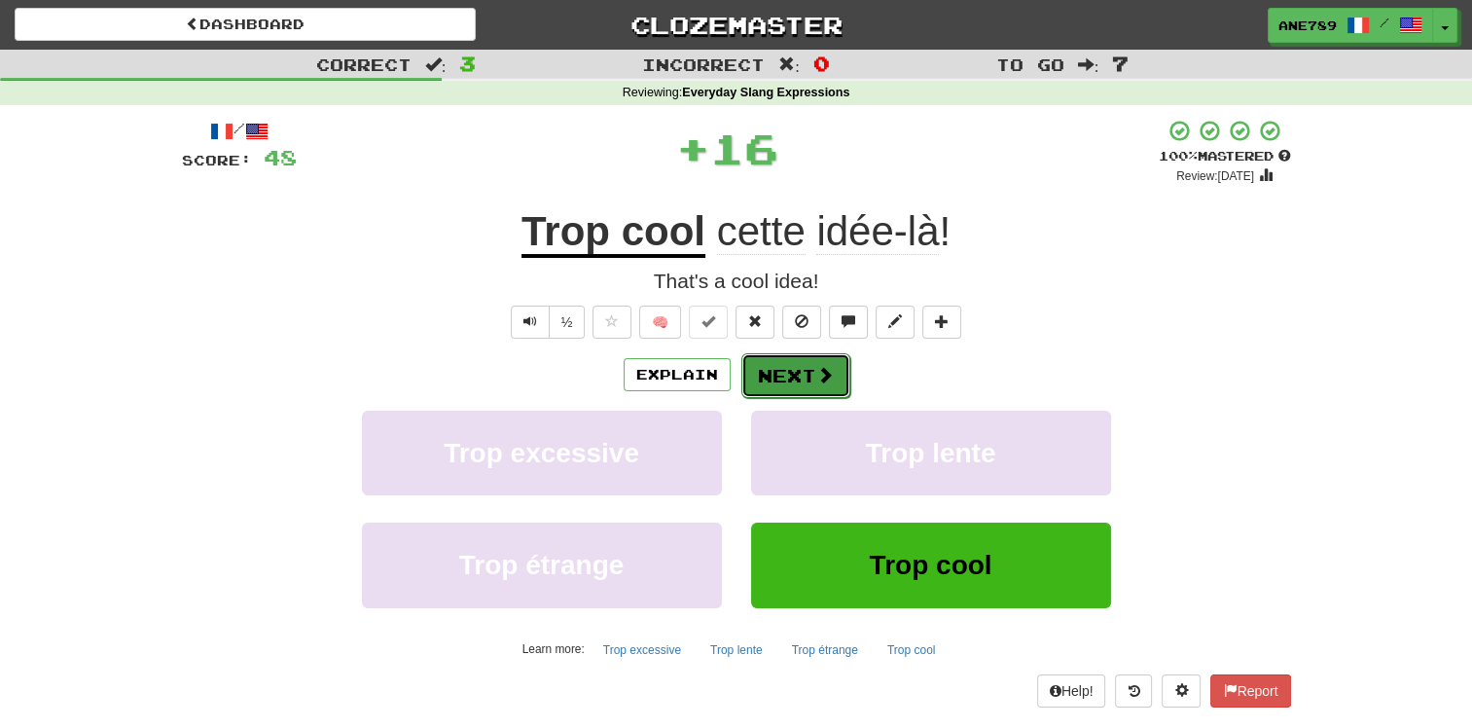
click at [775, 386] on button "Next" at bounding box center [795, 375] width 109 height 45
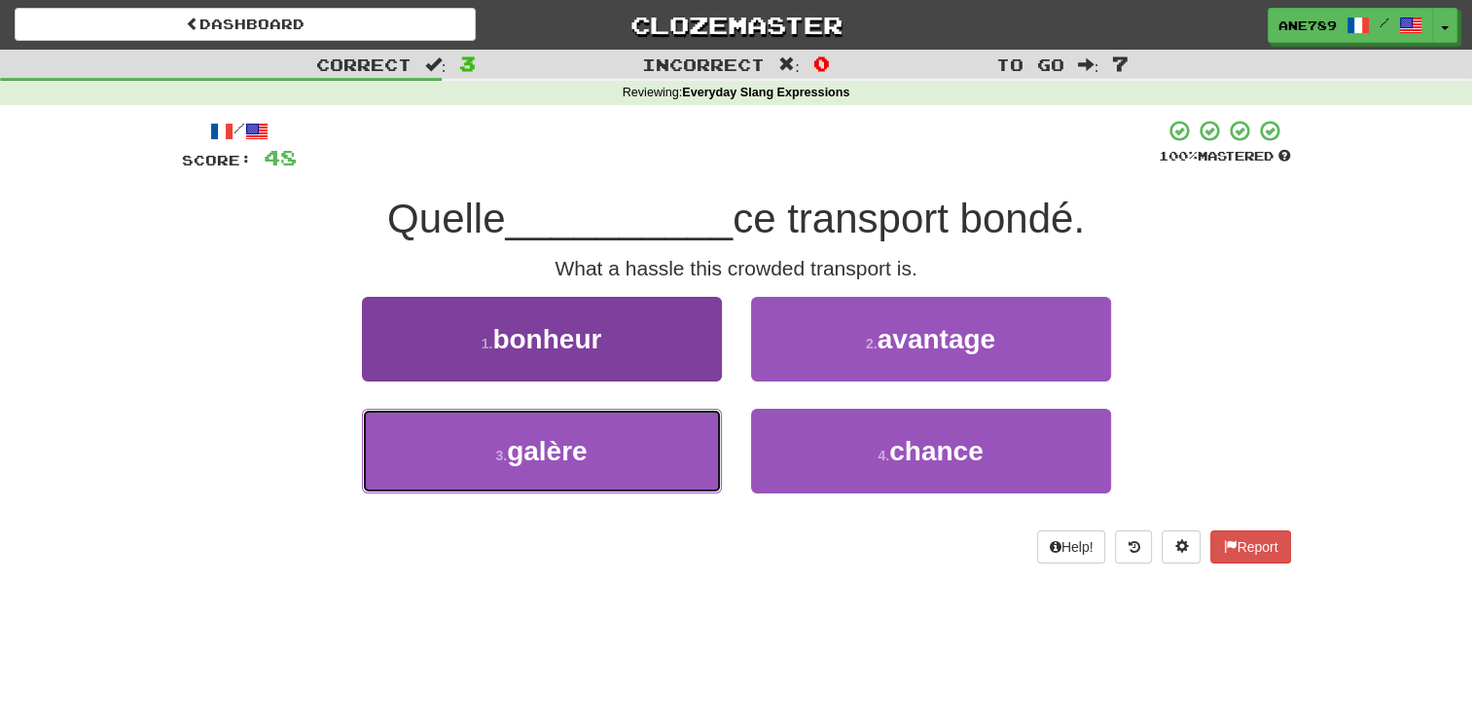
drag, startPoint x: 666, startPoint y: 450, endPoint x: 673, endPoint y: 431, distance: 20.1
click at [669, 446] on button "3 . galère" at bounding box center [542, 451] width 360 height 85
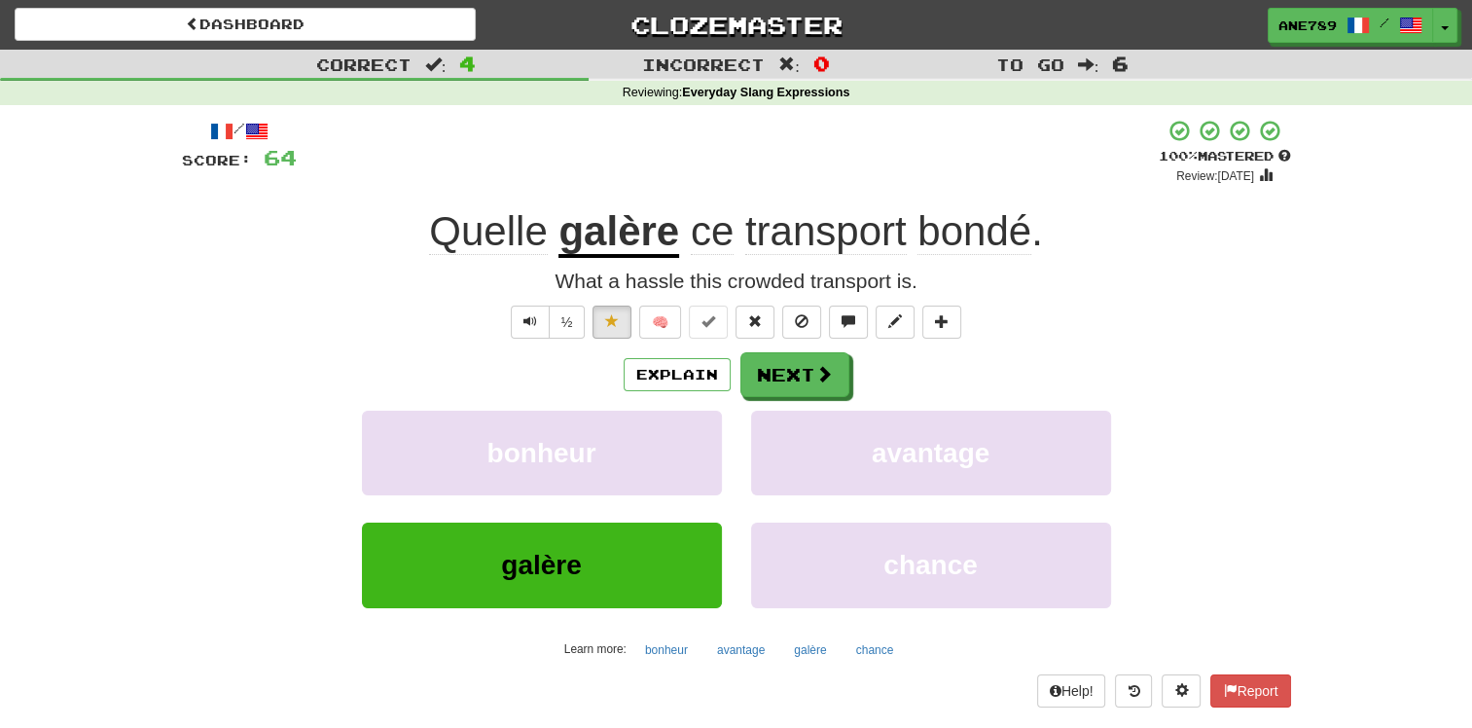
click at [979, 233] on span "bondé" at bounding box center [975, 231] width 114 height 47
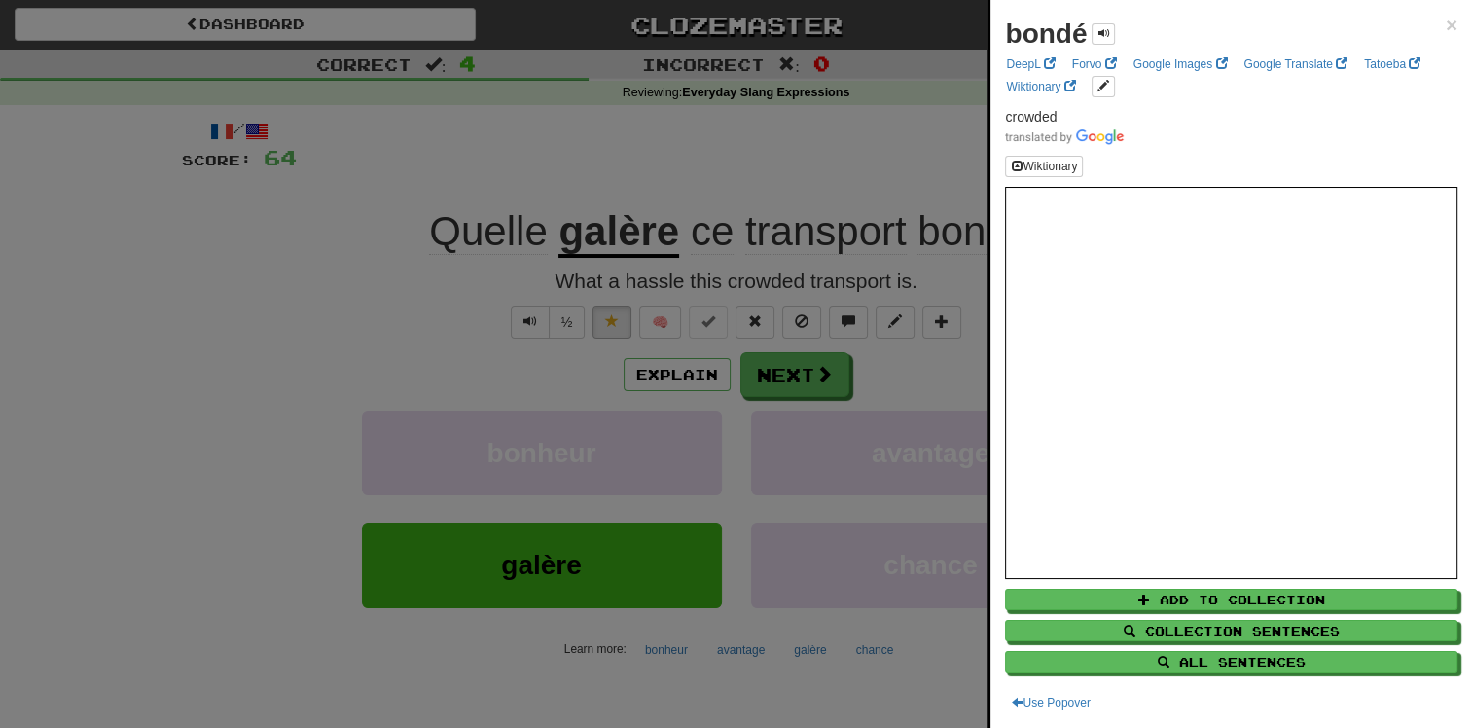
drag, startPoint x: 881, startPoint y: 162, endPoint x: 878, endPoint y: 172, distance: 11.1
click at [880, 162] on div at bounding box center [736, 364] width 1472 height 728
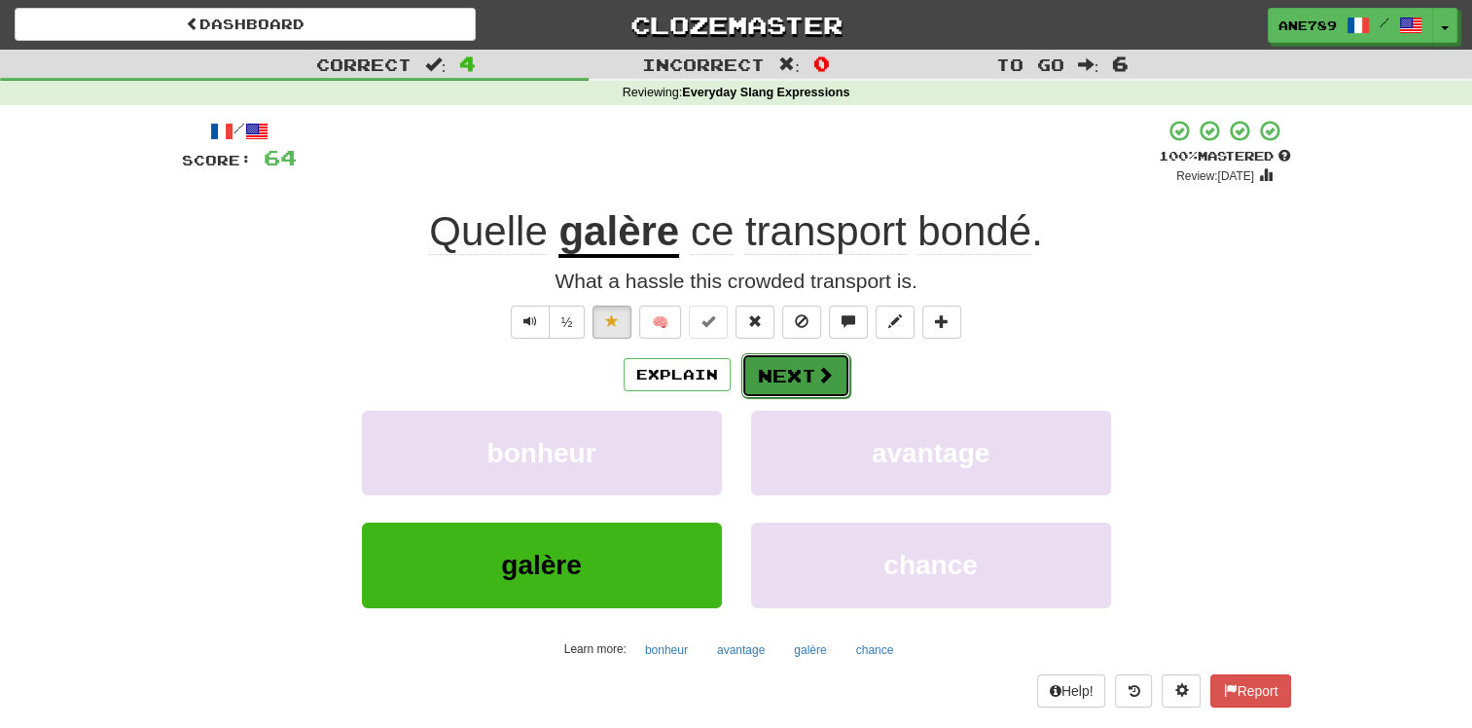
click at [826, 358] on button "Next" at bounding box center [795, 375] width 109 height 45
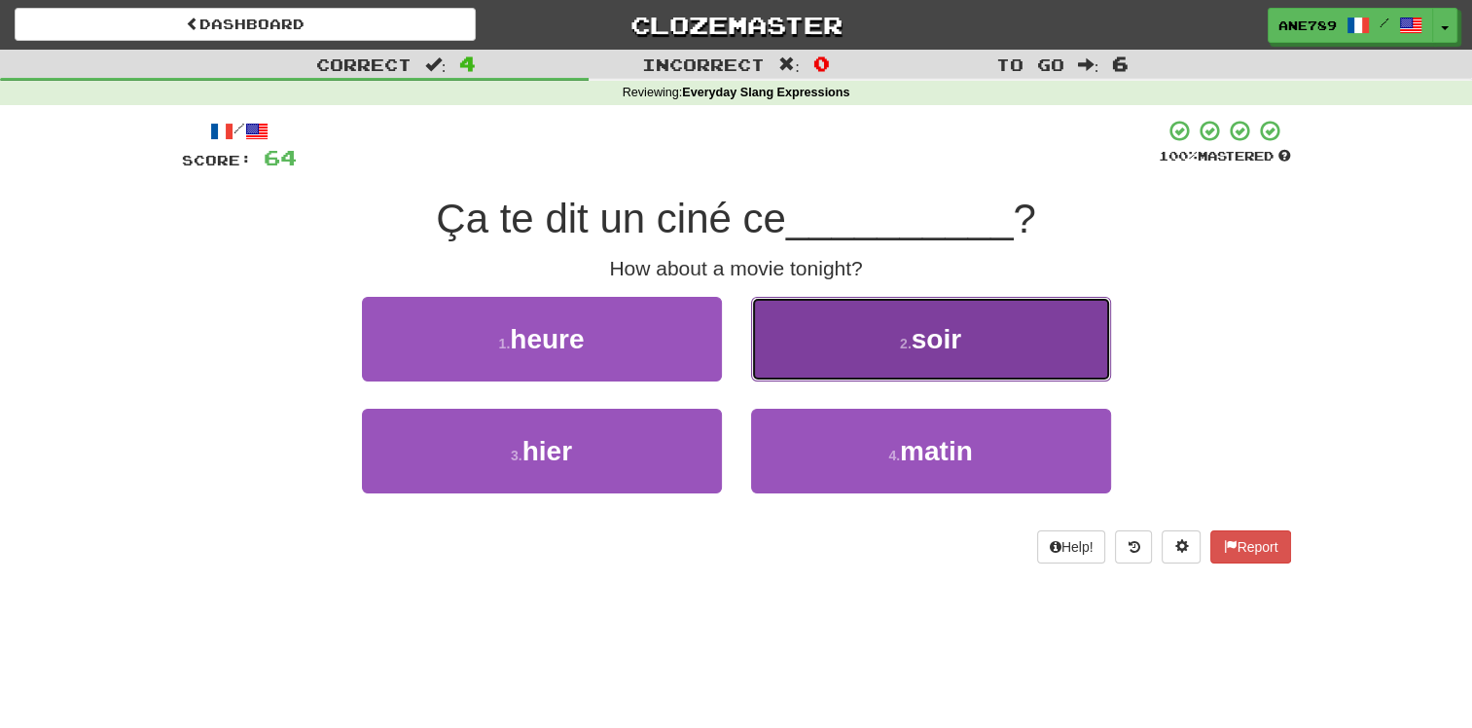
click at [828, 363] on button "2 . soir" at bounding box center [931, 339] width 360 height 85
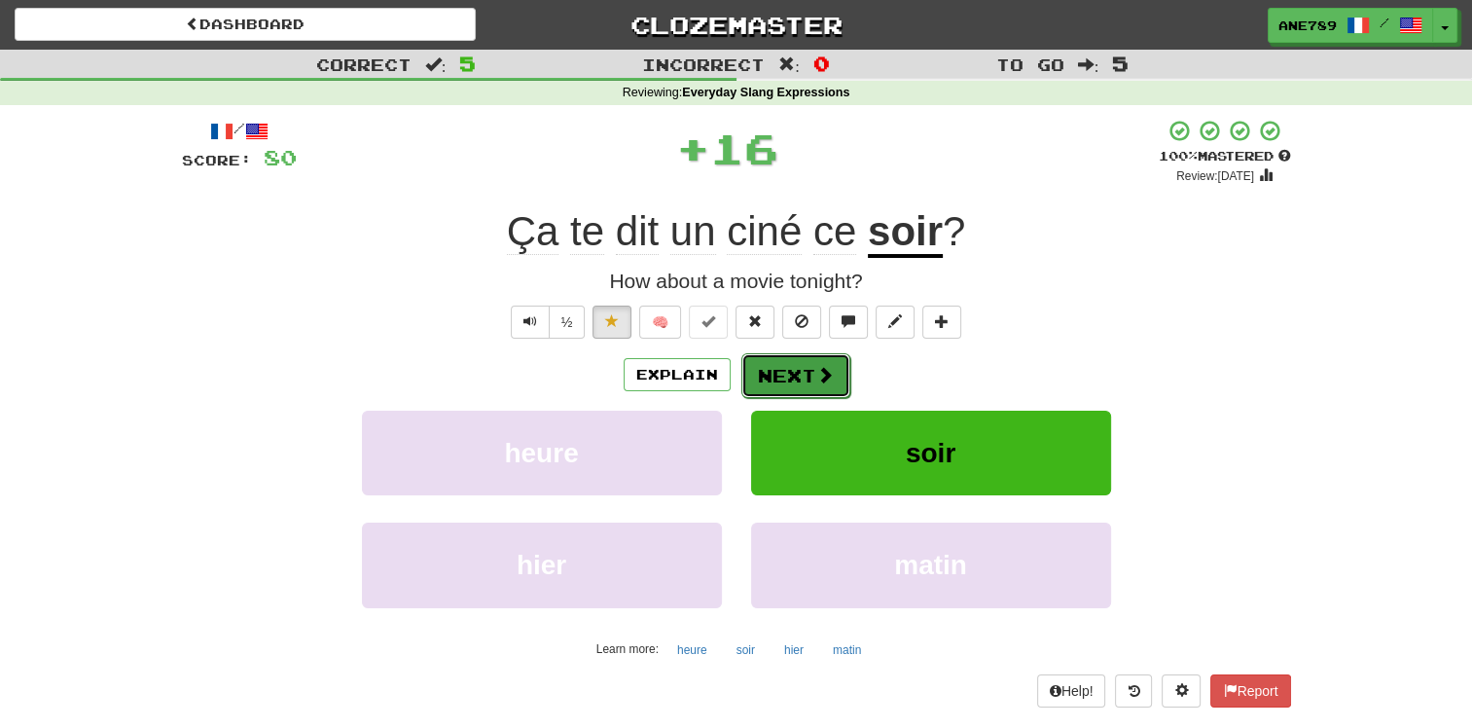
click at [806, 374] on button "Next" at bounding box center [795, 375] width 109 height 45
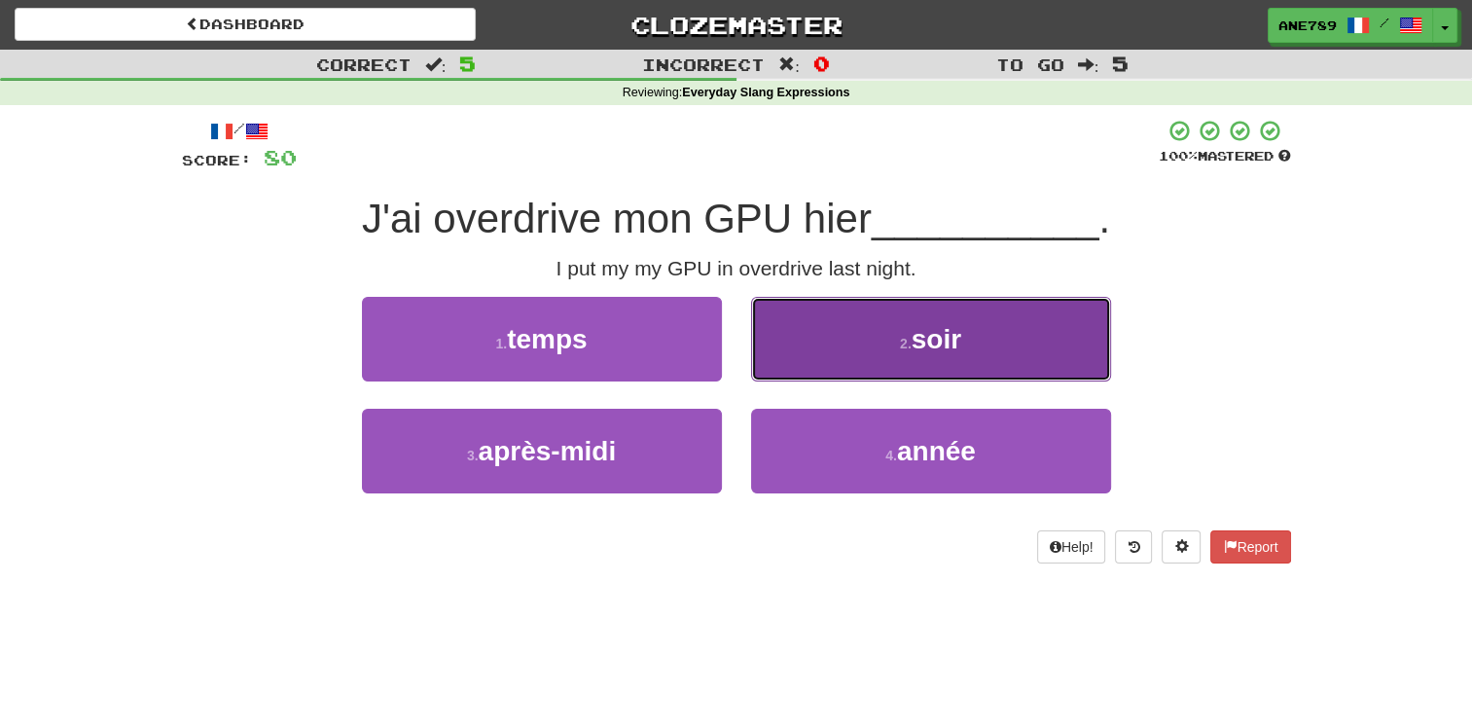
click at [810, 367] on button "2 . soir" at bounding box center [931, 339] width 360 height 85
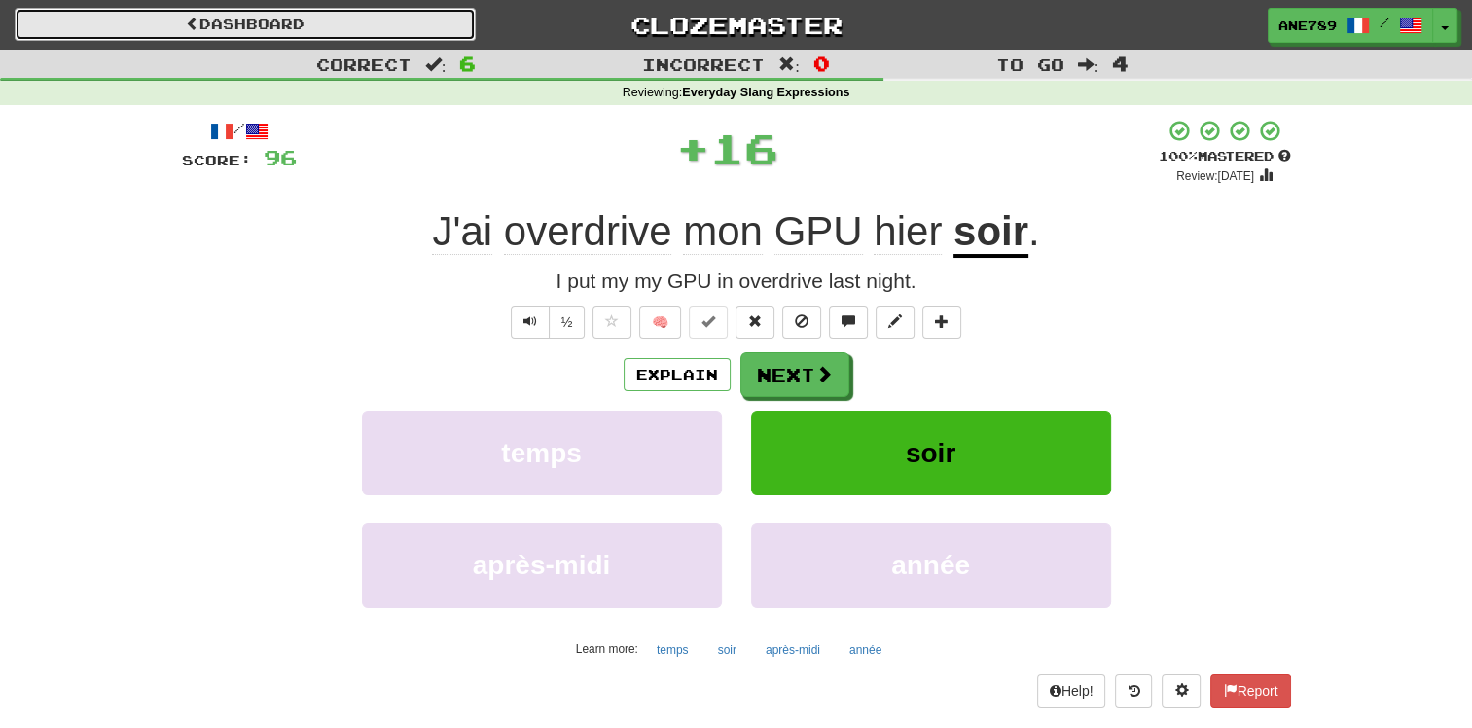
click at [327, 18] on link "Dashboard" at bounding box center [245, 24] width 461 height 33
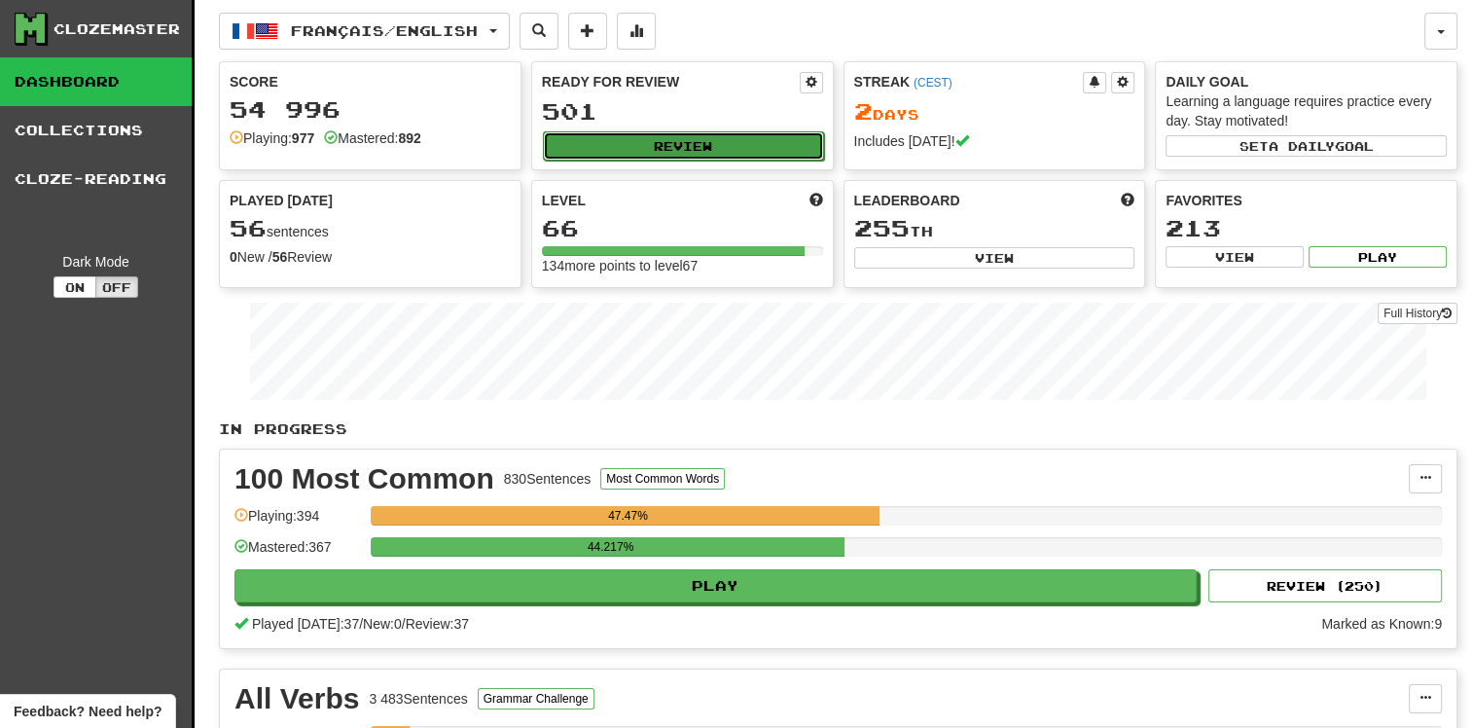
click at [702, 144] on button "Review" at bounding box center [683, 145] width 281 height 29
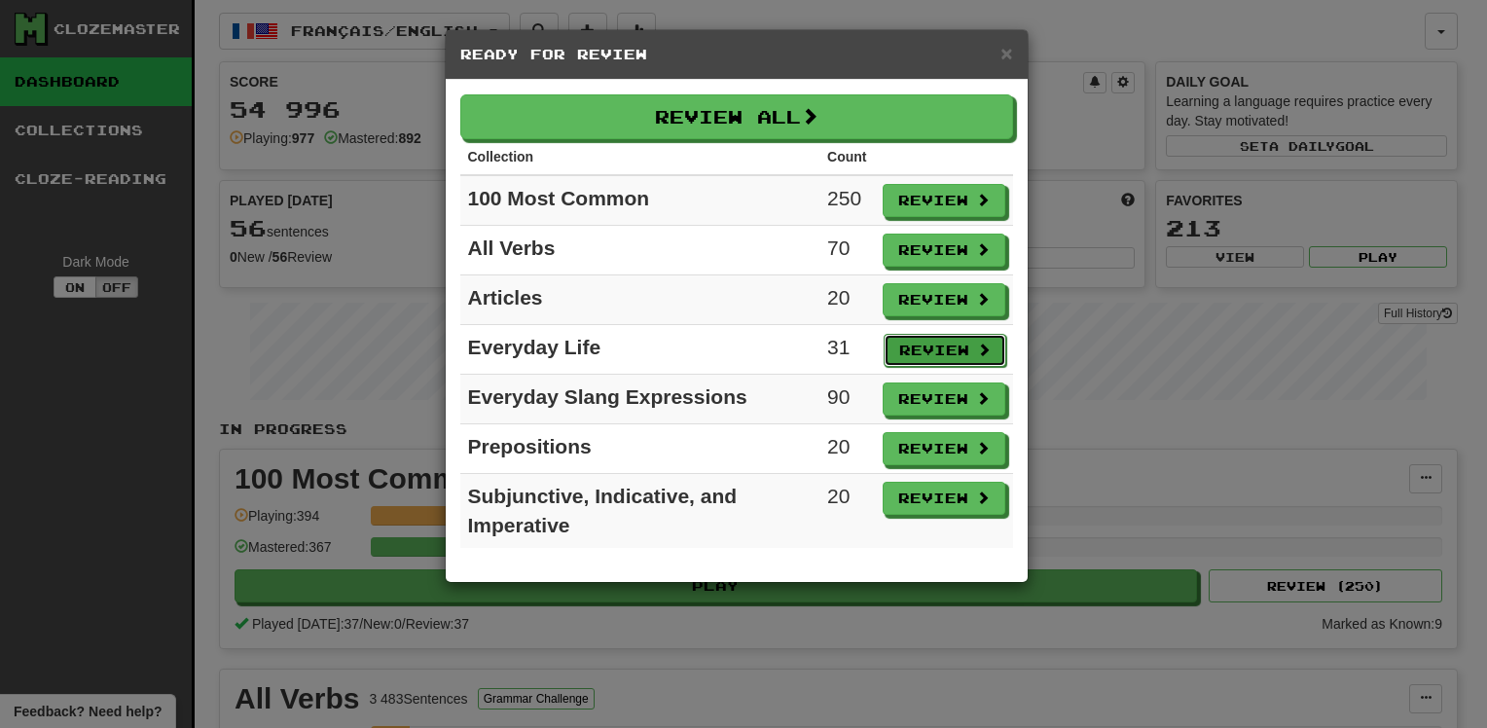
click at [911, 343] on button "Review" at bounding box center [944, 350] width 123 height 33
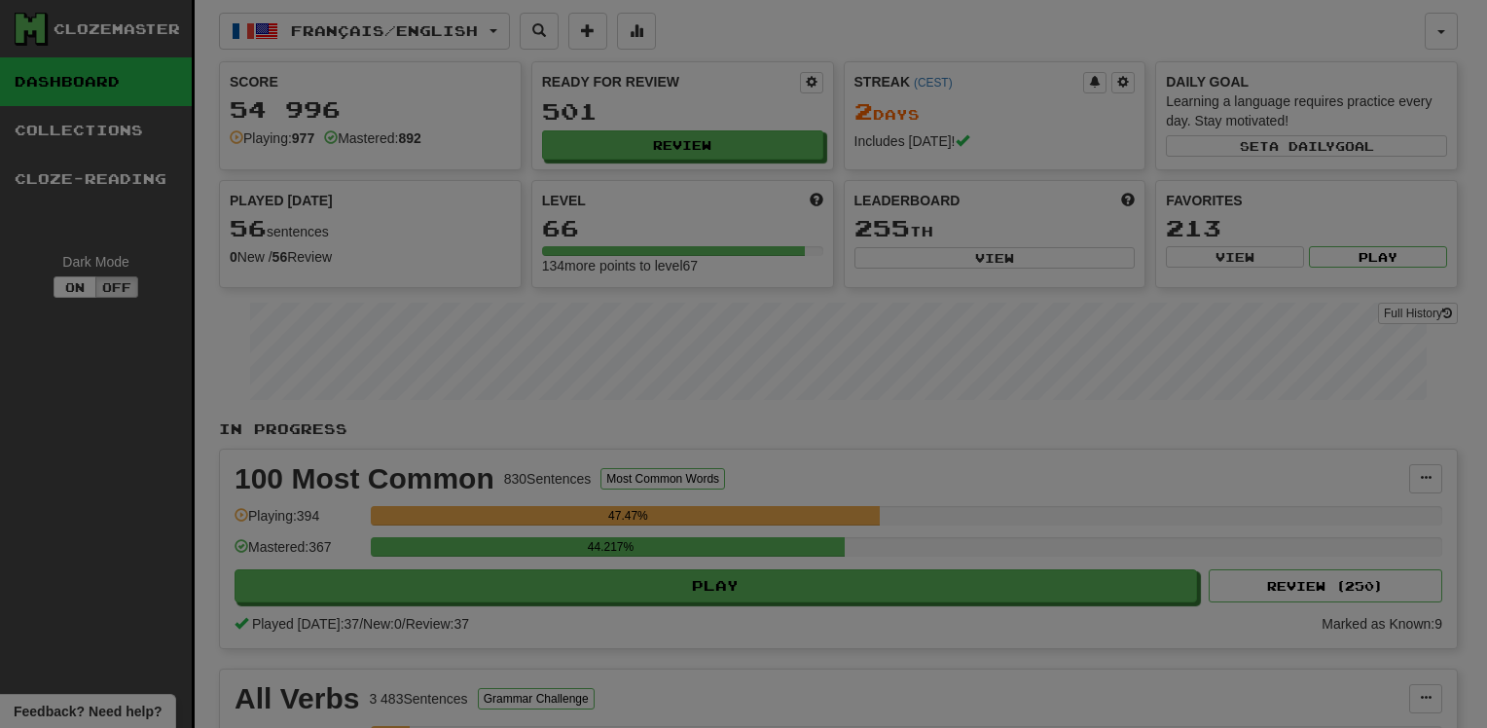
select select "**"
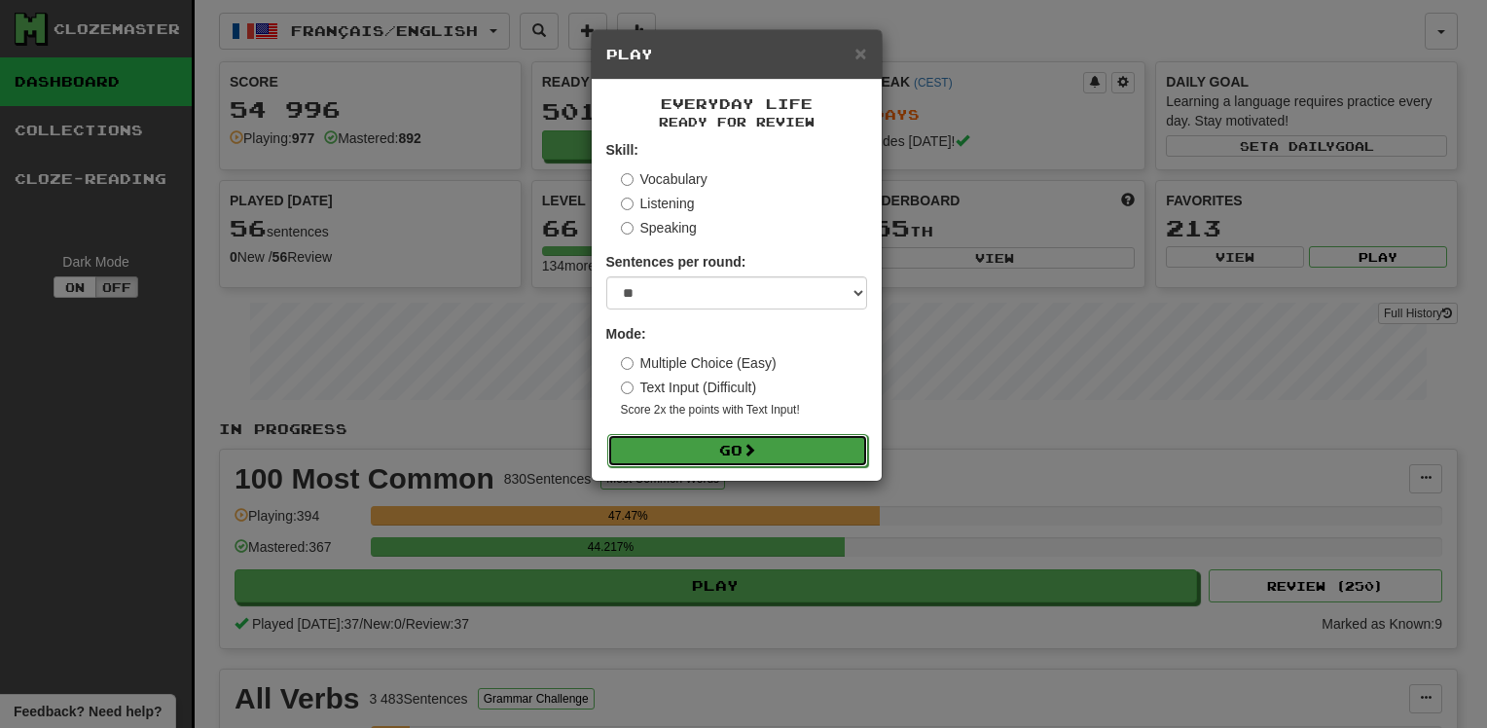
click at [756, 452] on span at bounding box center [749, 450] width 14 height 14
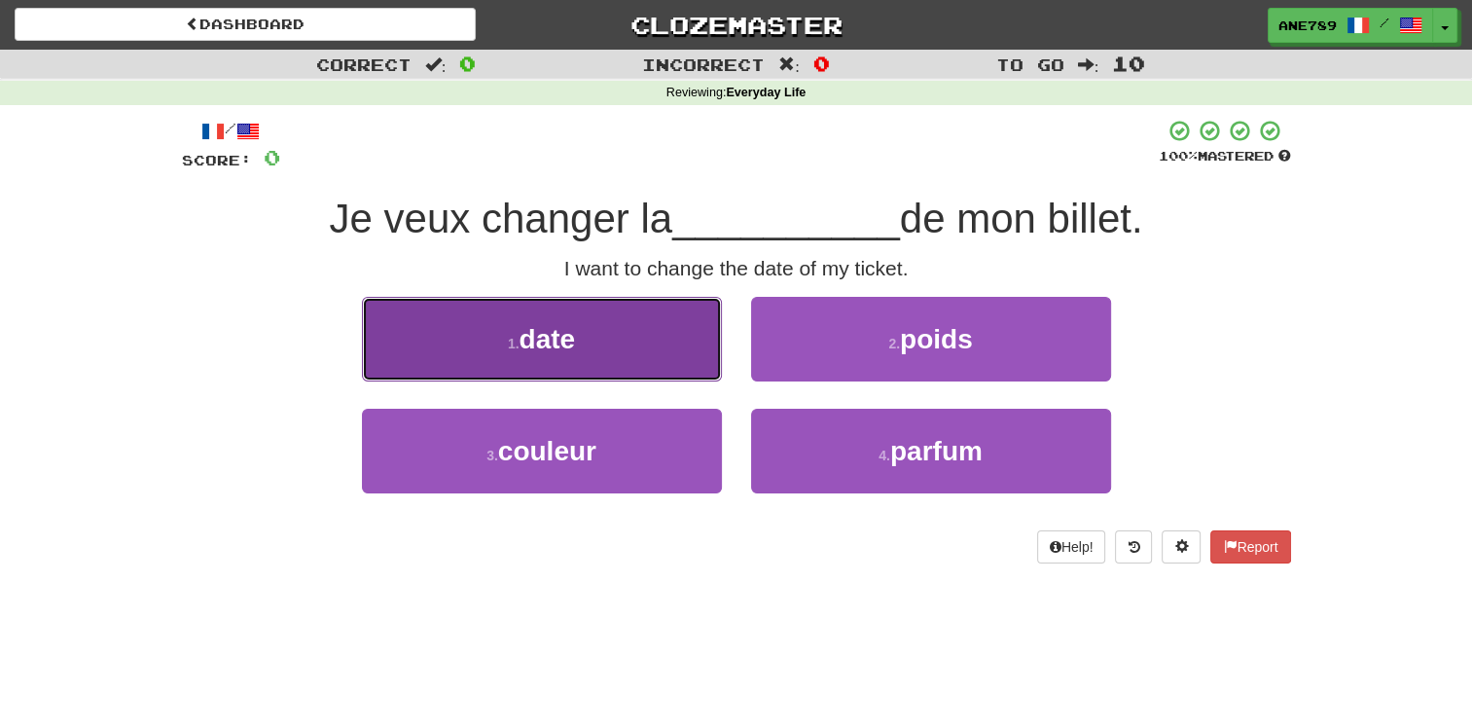
click at [615, 347] on button "1 . date" at bounding box center [542, 339] width 360 height 85
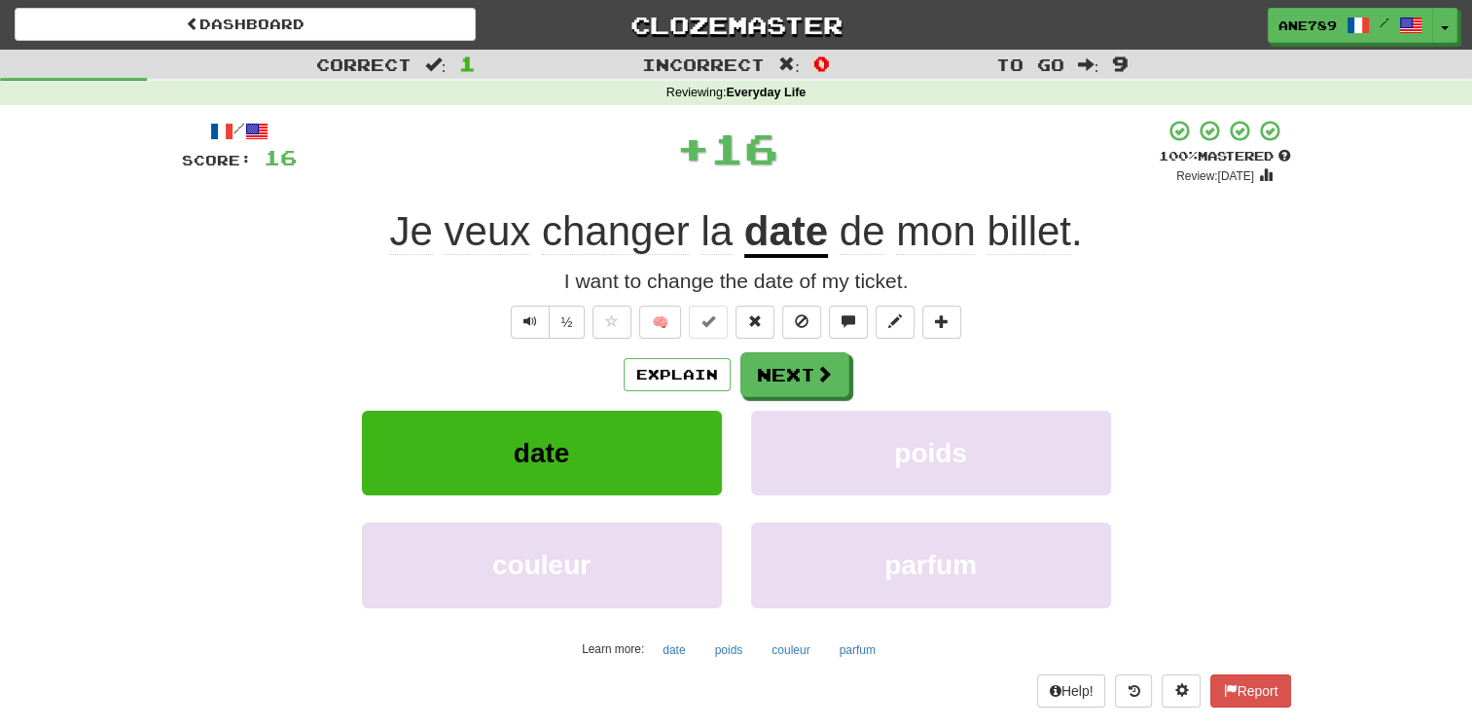
click at [210, 6] on div "Dashboard Clozemaster Ane789 / Toggle Dropdown Dashboard Leaderboard Activity F…" at bounding box center [736, 21] width 1472 height 43
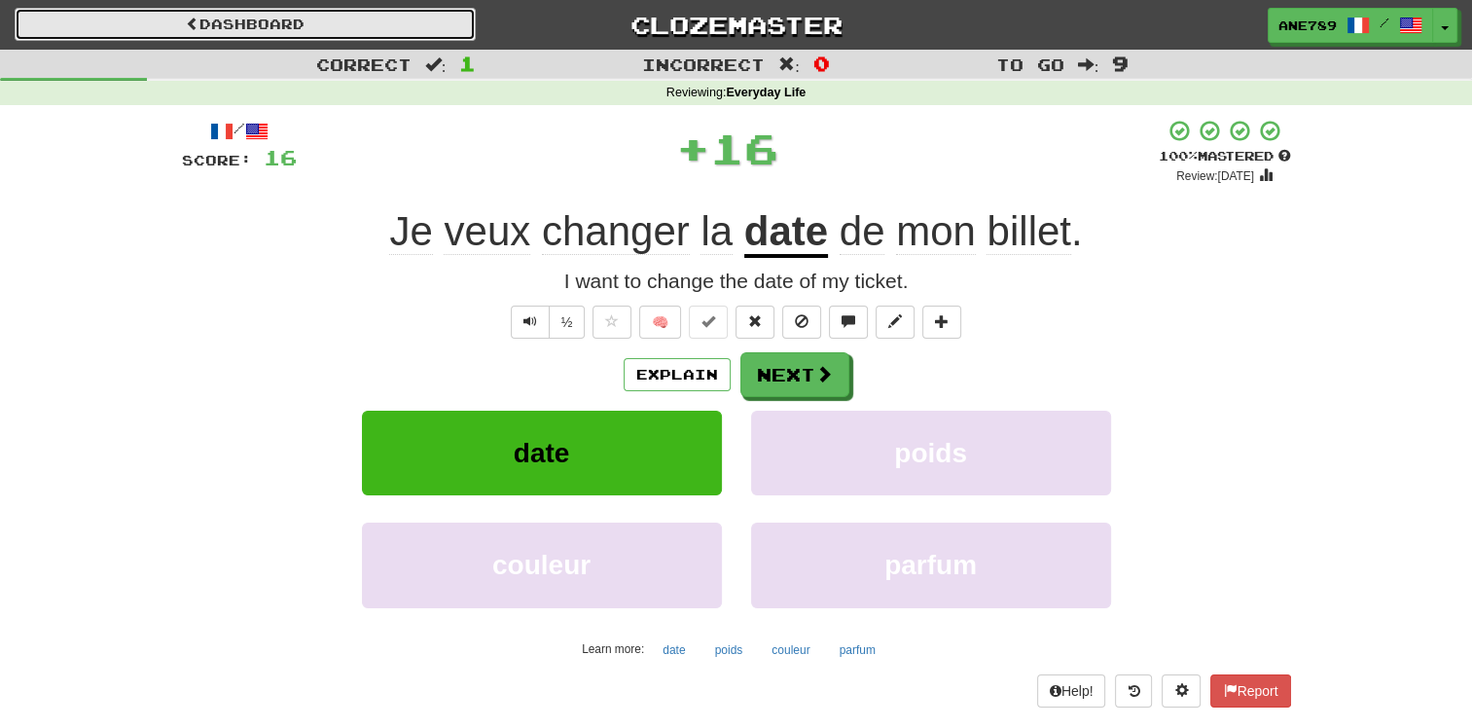
click at [217, 14] on link "Dashboard" at bounding box center [245, 24] width 461 height 33
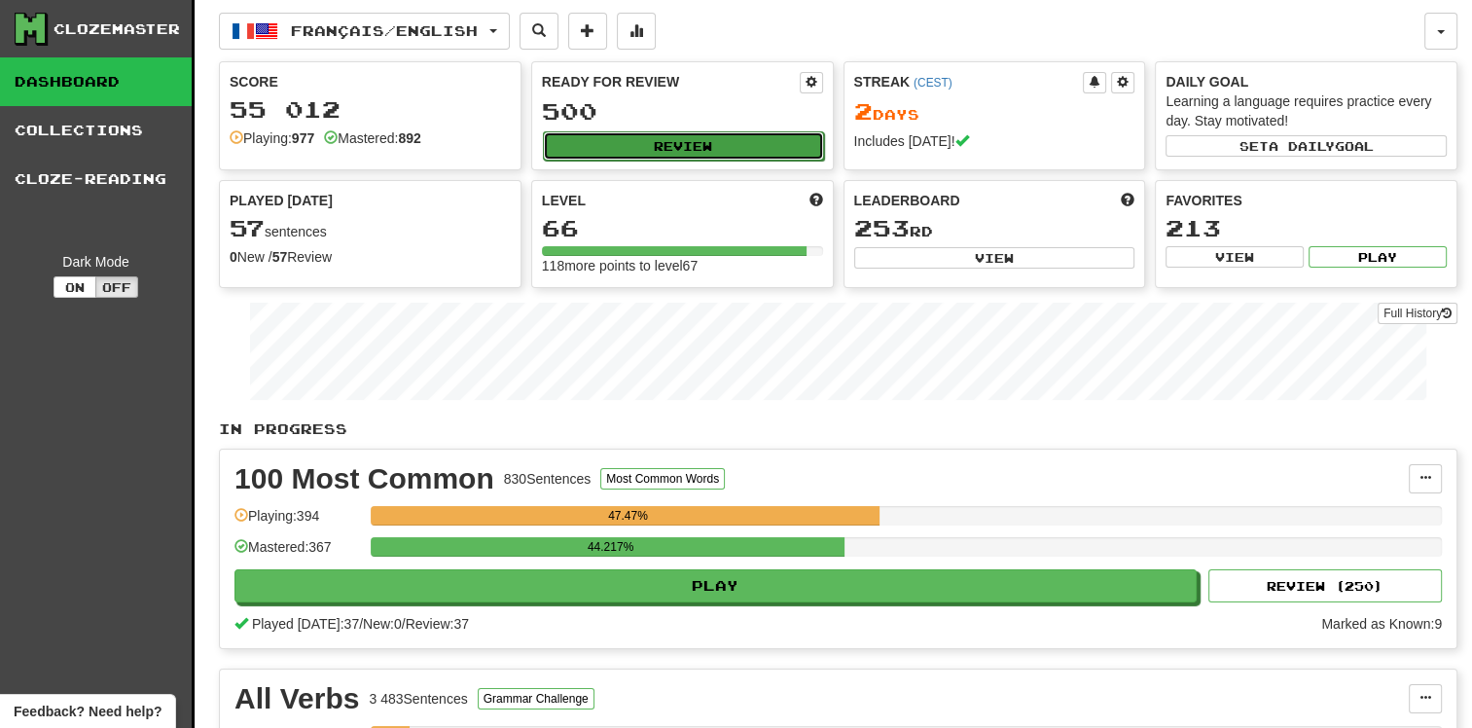
click at [699, 141] on button "Review" at bounding box center [683, 145] width 281 height 29
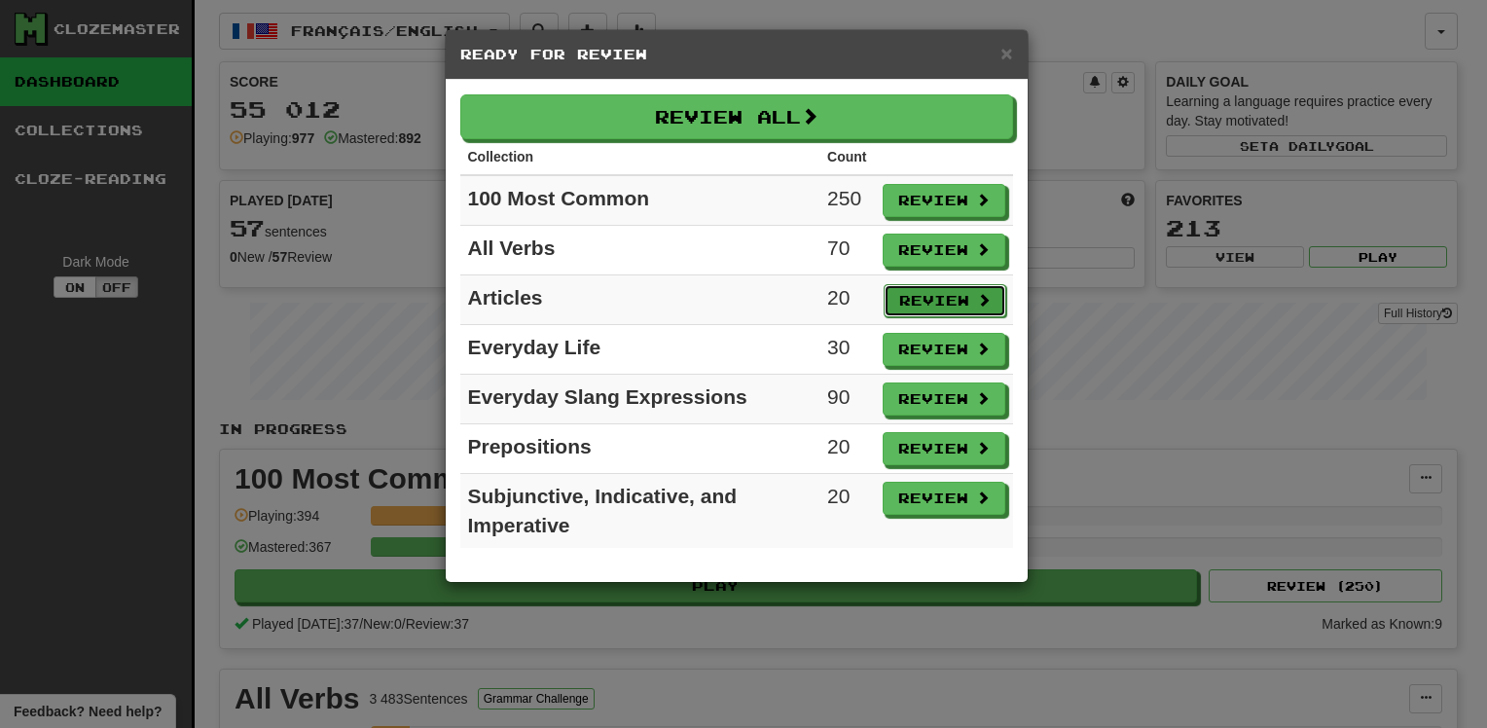
click at [969, 294] on button "Review" at bounding box center [944, 300] width 123 height 33
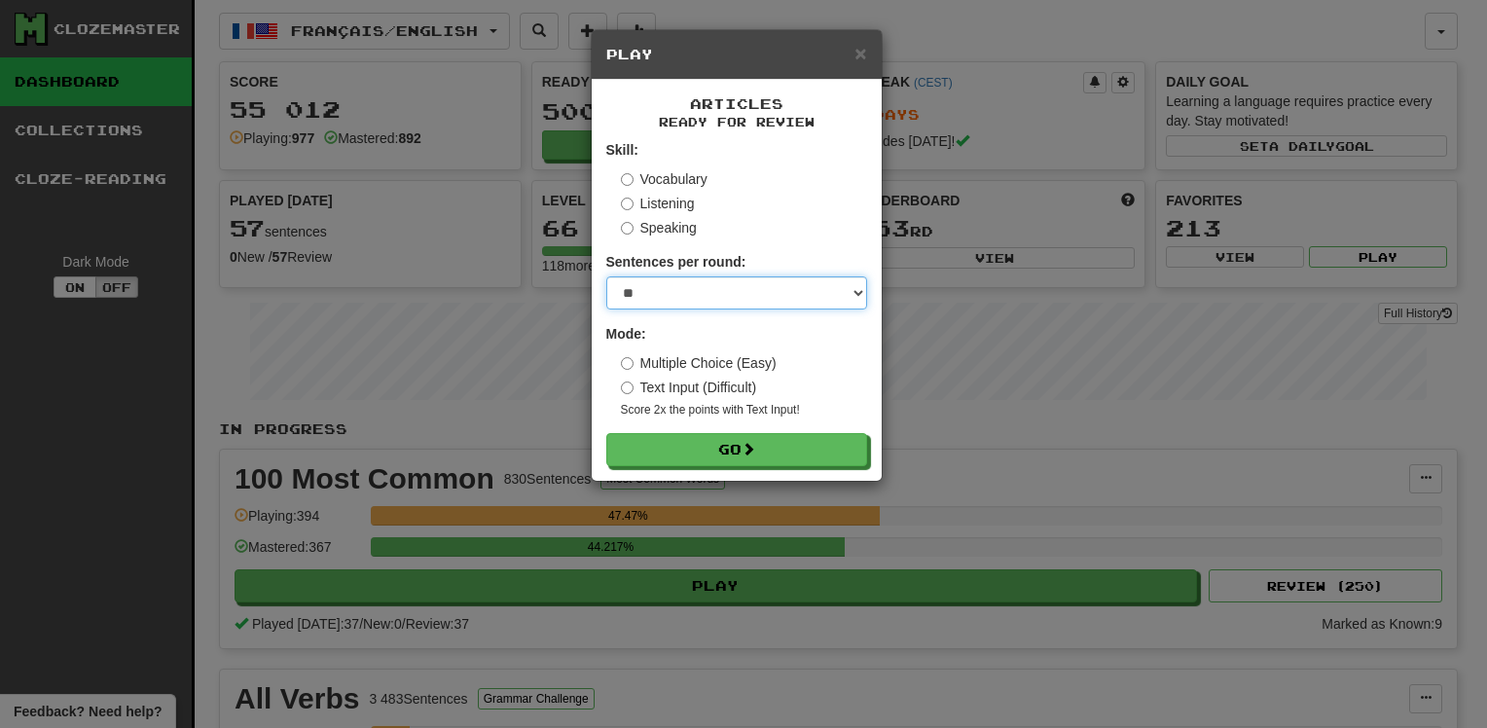
click at [798, 302] on select "* ** ** ** ** ** *** ********" at bounding box center [736, 292] width 261 height 33
select select "**"
click at [606, 276] on select "* ** ** ** ** ** *** ********" at bounding box center [736, 292] width 261 height 33
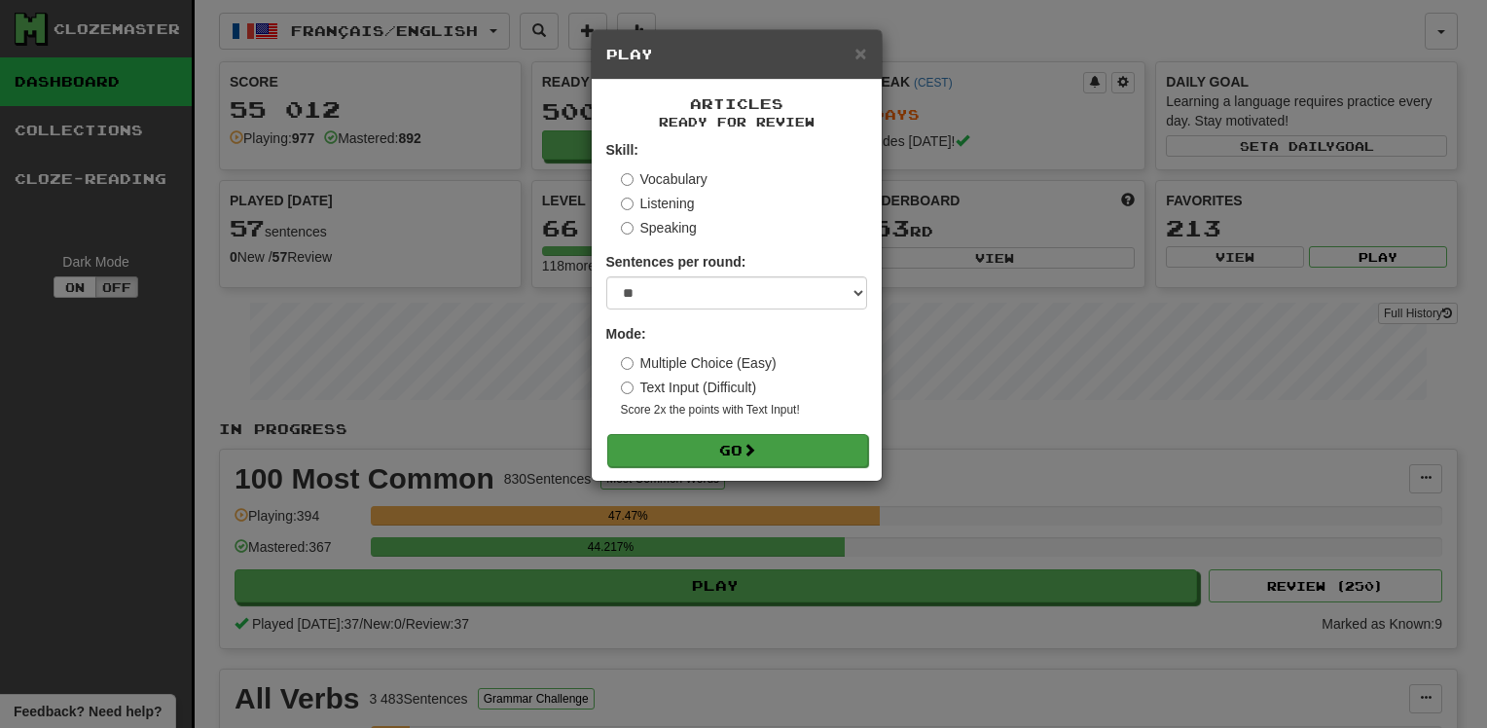
drag, startPoint x: 774, startPoint y: 433, endPoint x: 779, endPoint y: 453, distance: 21.0
click at [774, 434] on form "Skill: Vocabulary Listening Speaking Sentences per round: * ** ** ** ** ** *** …" at bounding box center [736, 303] width 261 height 326
click at [779, 452] on button "Go" at bounding box center [737, 450] width 261 height 33
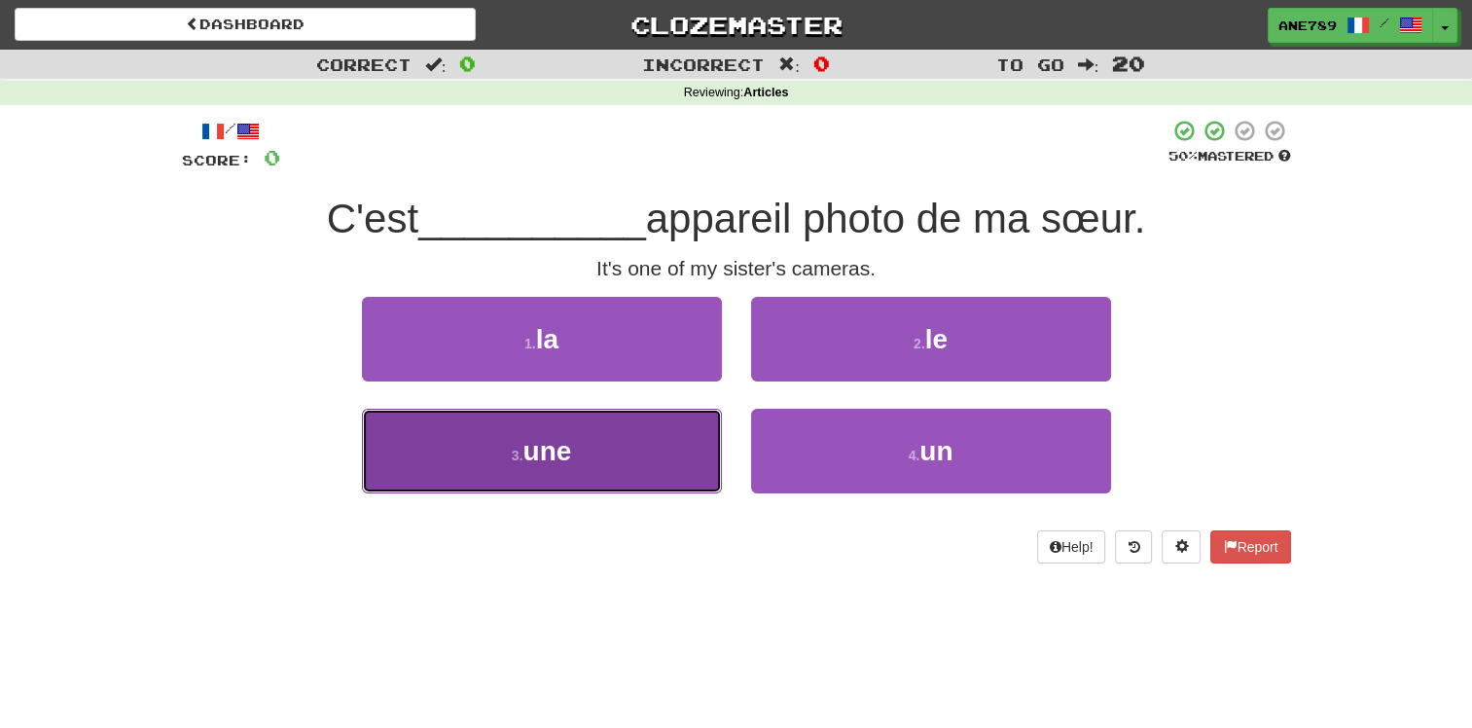
click at [588, 461] on button "3 . une" at bounding box center [542, 451] width 360 height 85
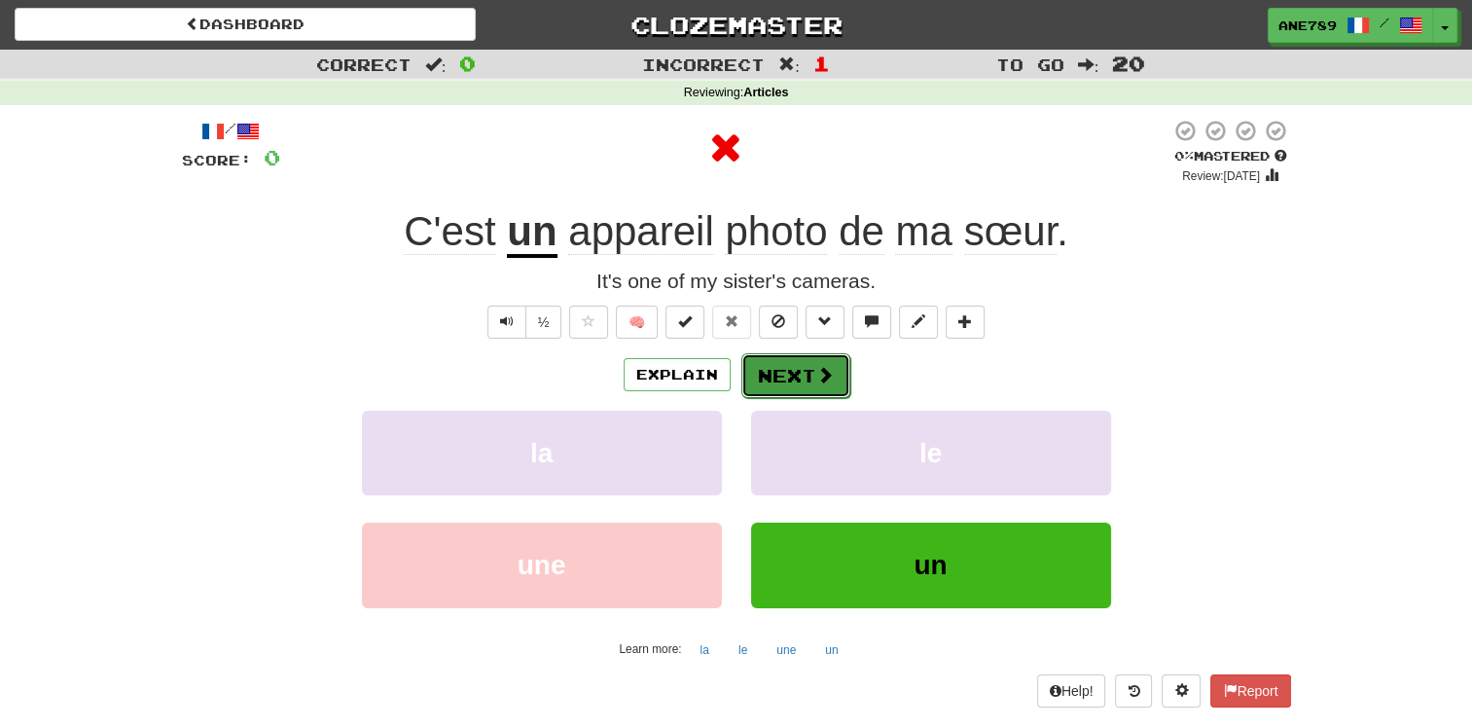
click at [764, 385] on button "Next" at bounding box center [795, 375] width 109 height 45
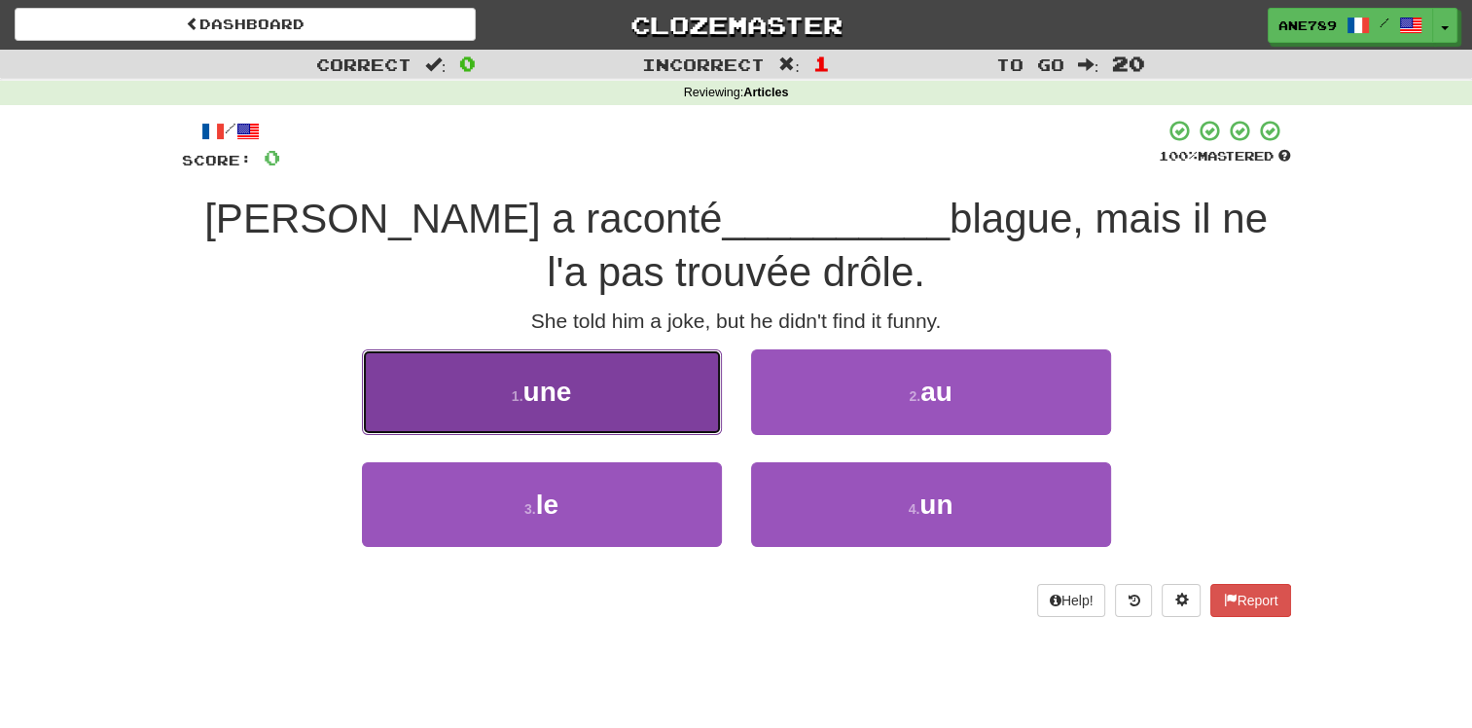
click at [627, 371] on button "1 . une" at bounding box center [542, 391] width 360 height 85
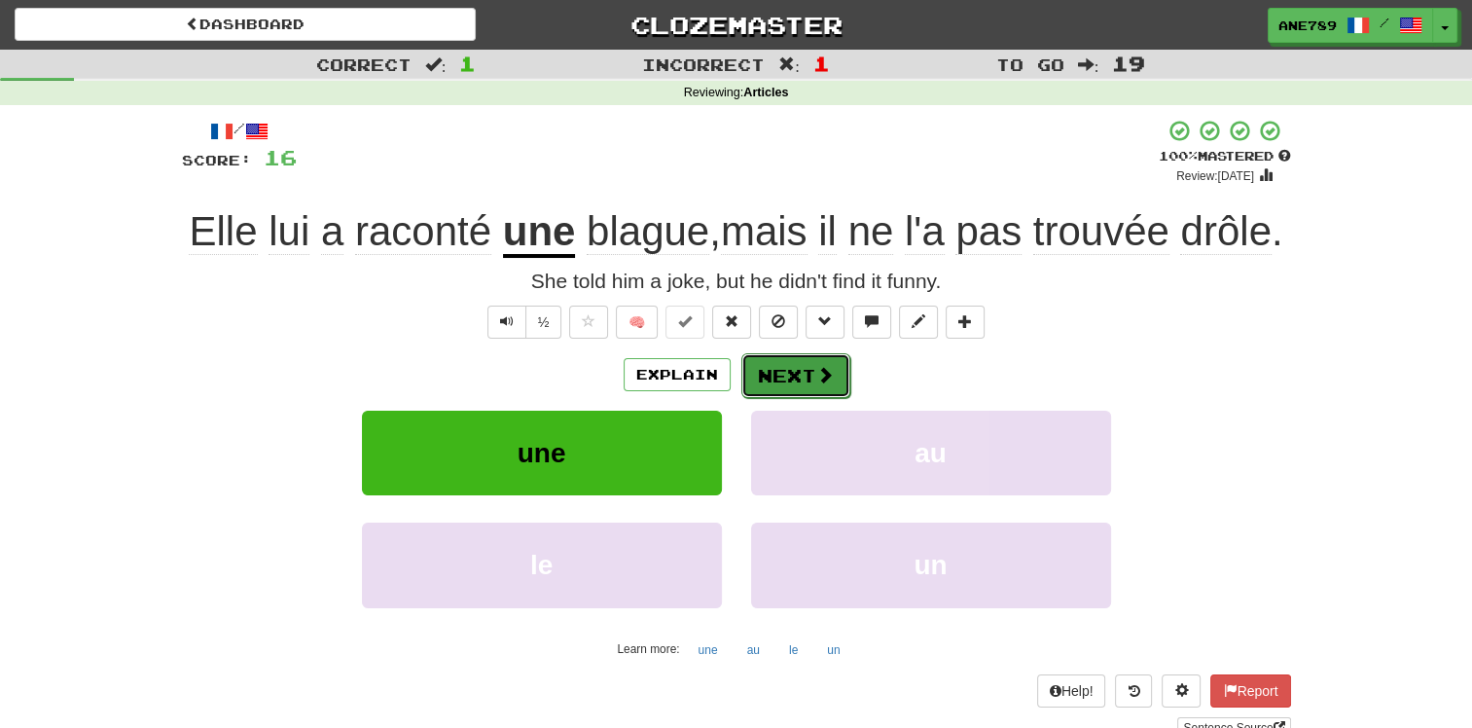
click at [816, 382] on span at bounding box center [825, 375] width 18 height 18
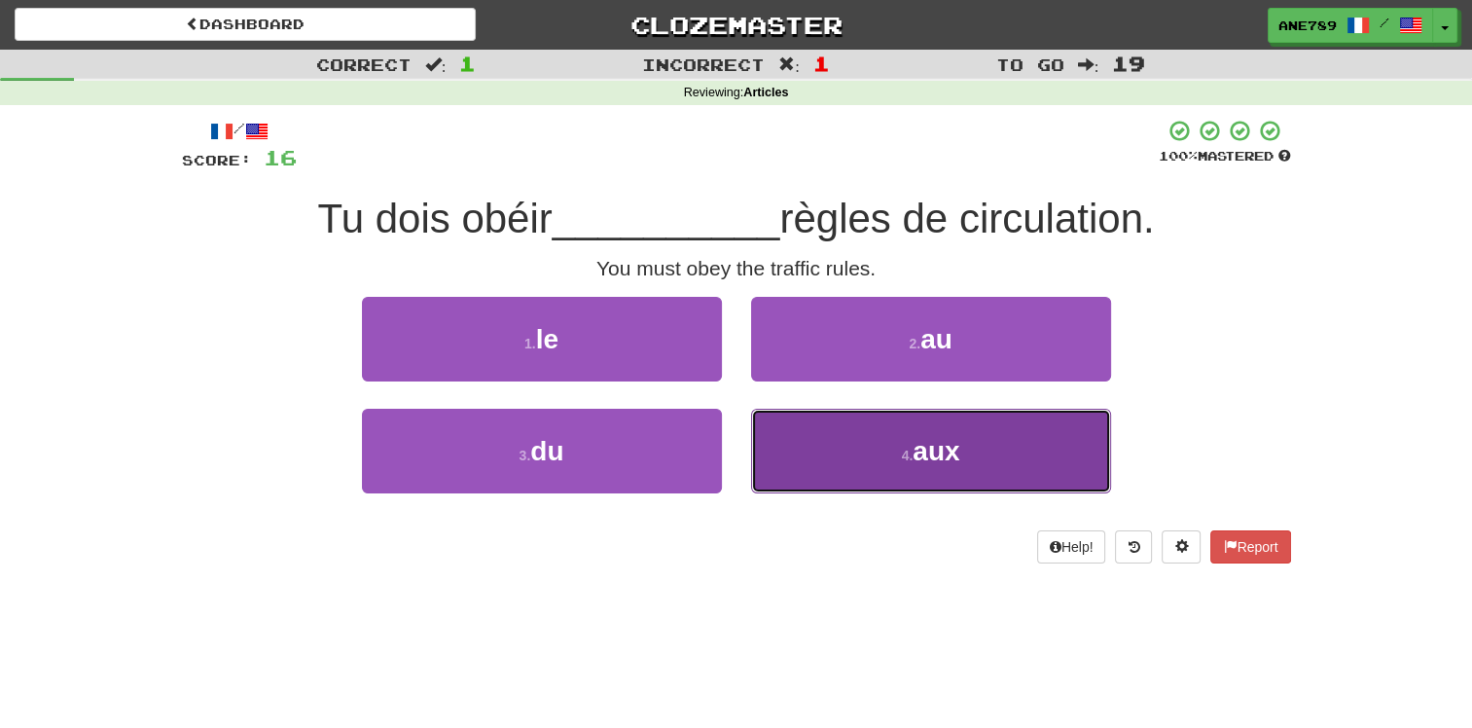
click at [819, 451] on button "4 . aux" at bounding box center [931, 451] width 360 height 85
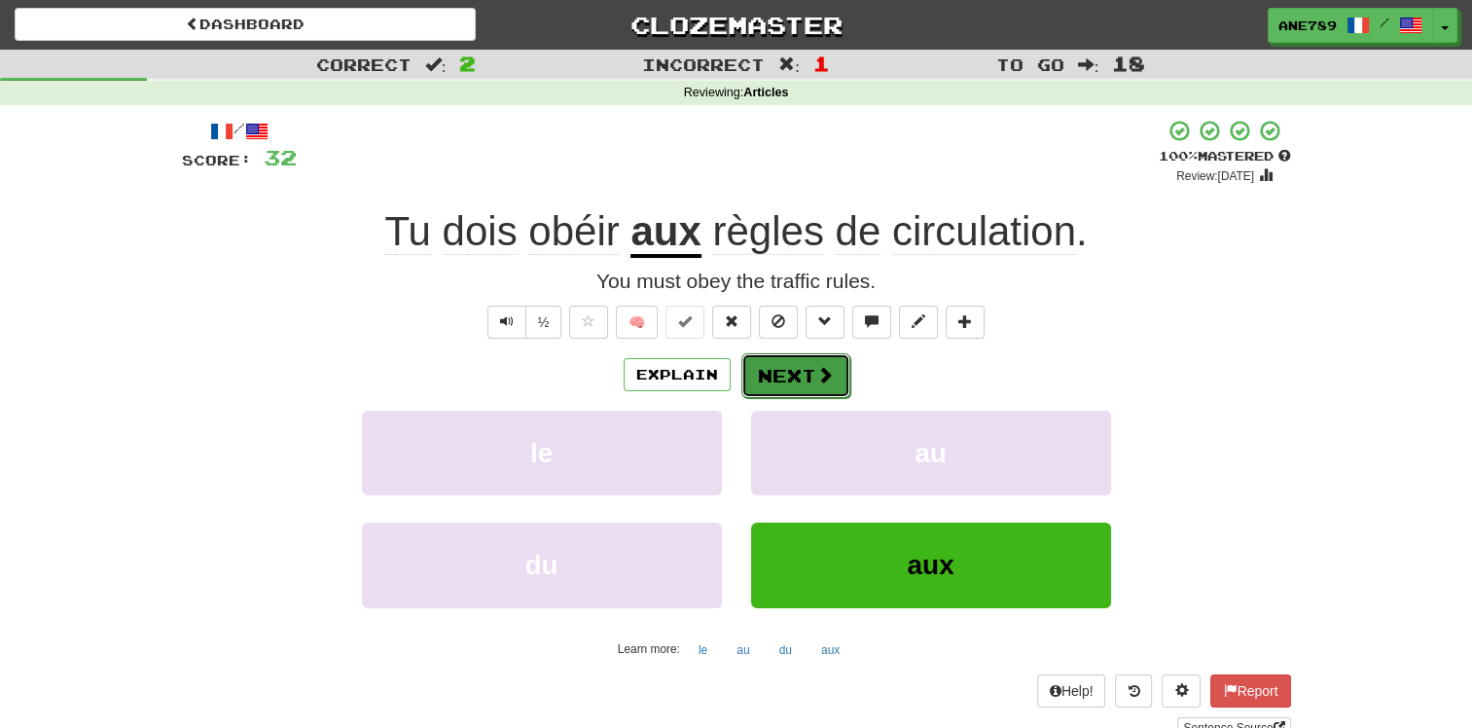
click at [784, 367] on button "Next" at bounding box center [795, 375] width 109 height 45
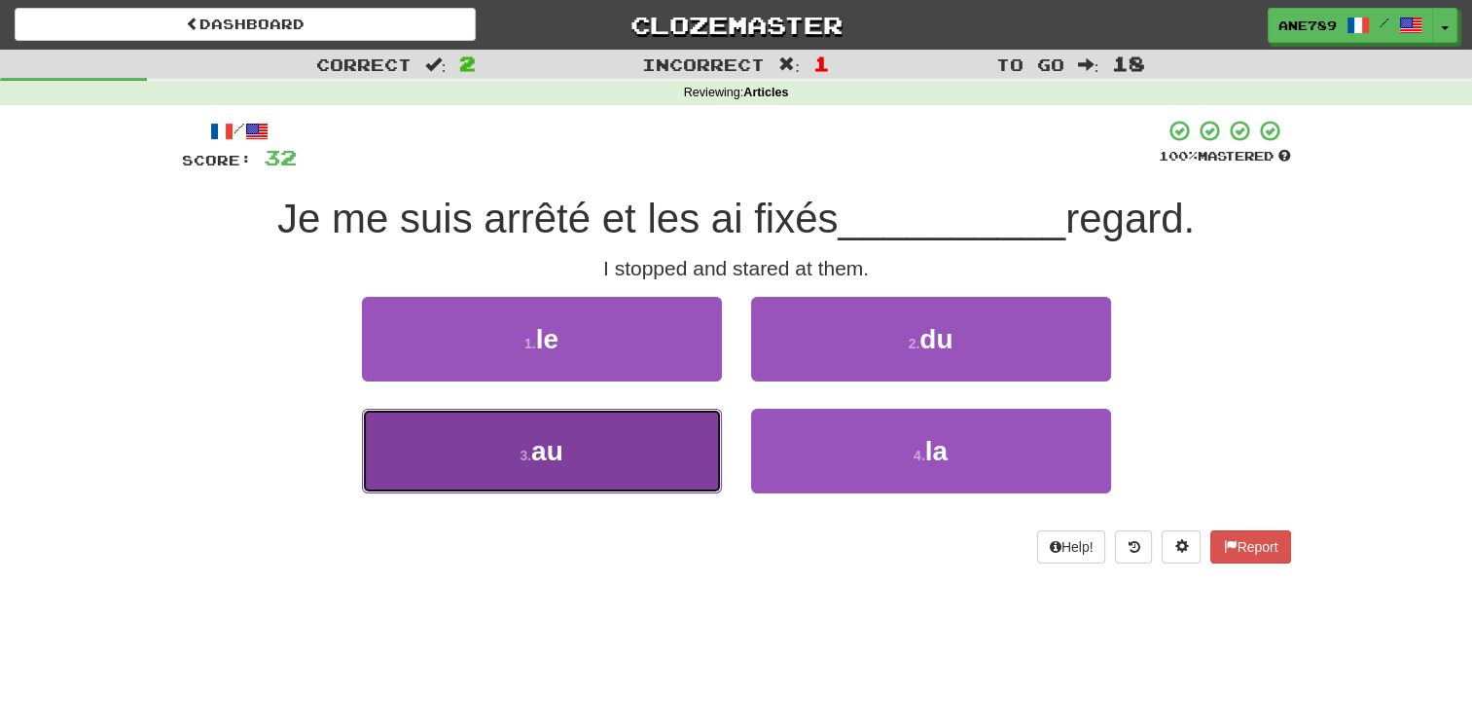
click at [697, 439] on button "3 . au" at bounding box center [542, 451] width 360 height 85
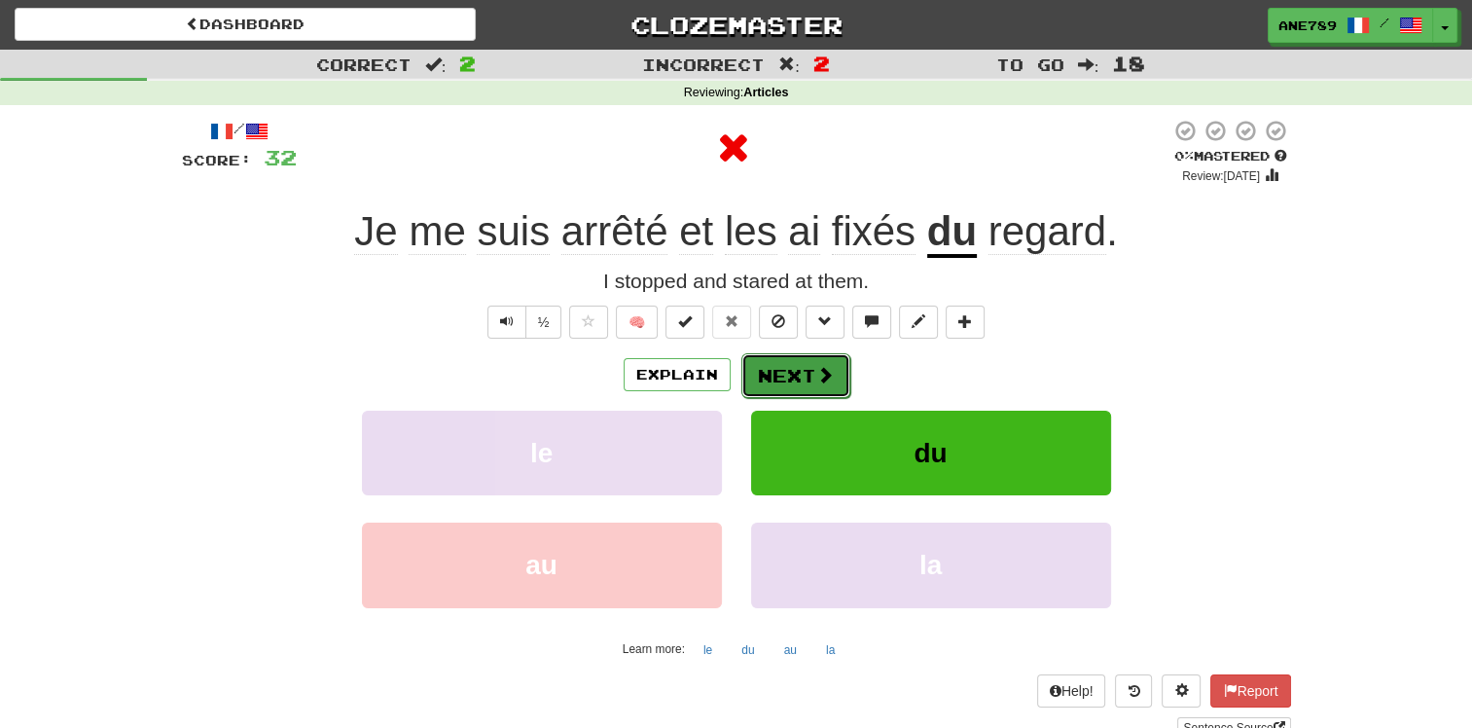
click at [805, 377] on button "Next" at bounding box center [795, 375] width 109 height 45
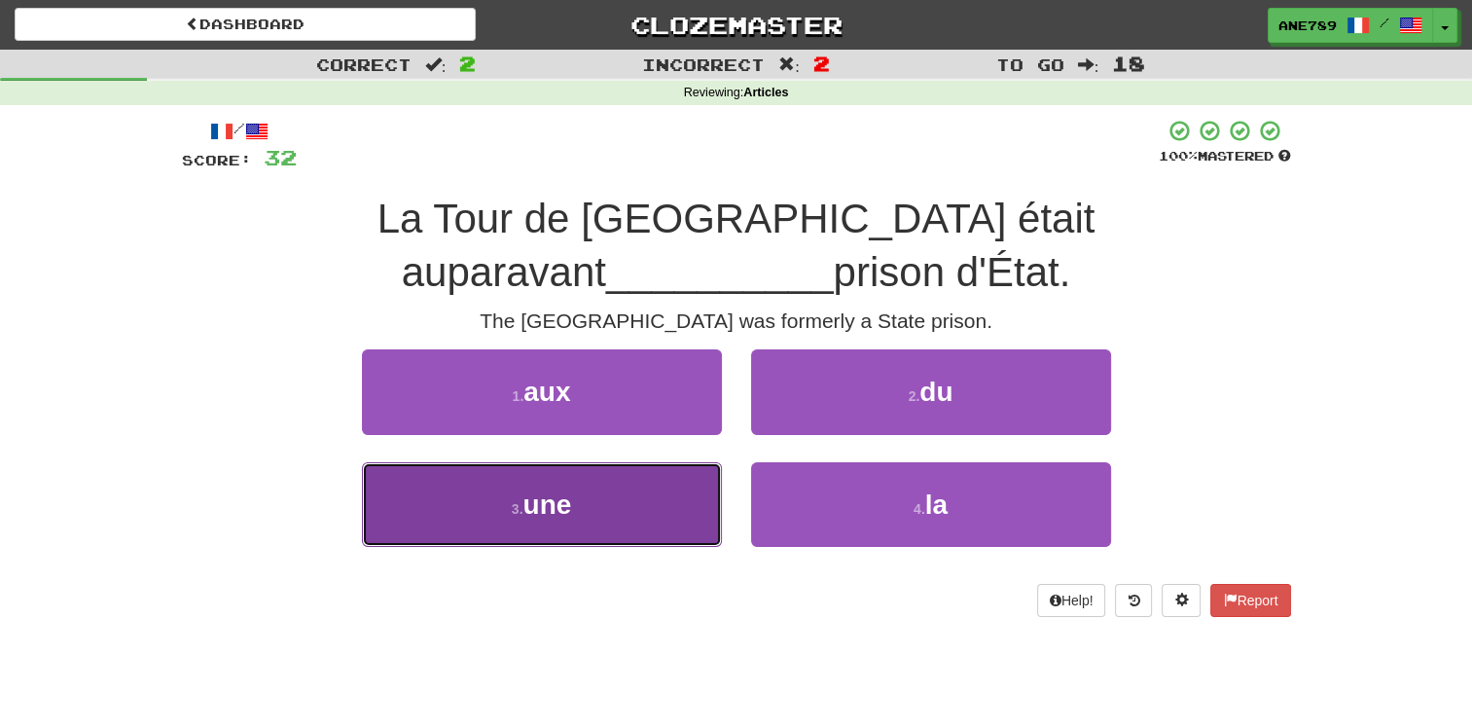
drag, startPoint x: 613, startPoint y: 504, endPoint x: 606, endPoint y: 481, distance: 24.3
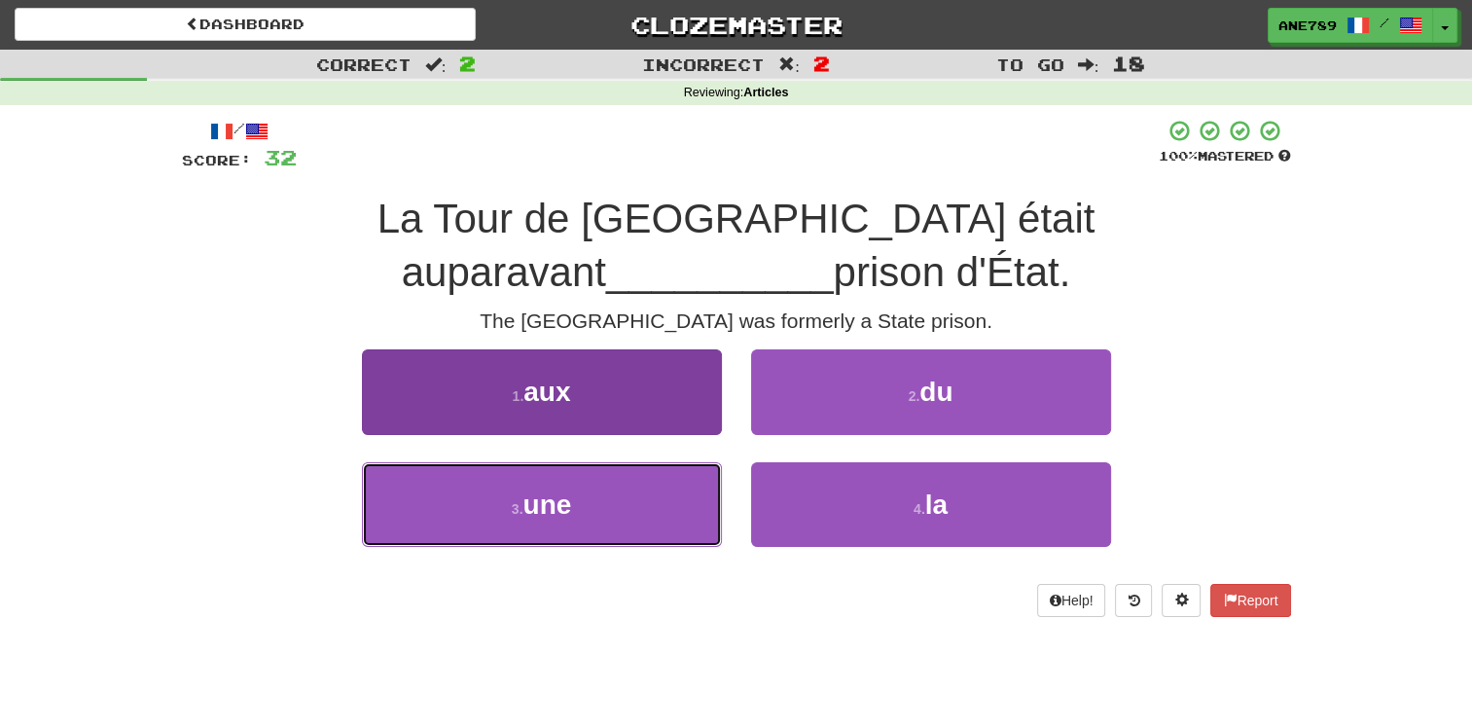
click at [611, 495] on button "3 . une" at bounding box center [542, 504] width 360 height 85
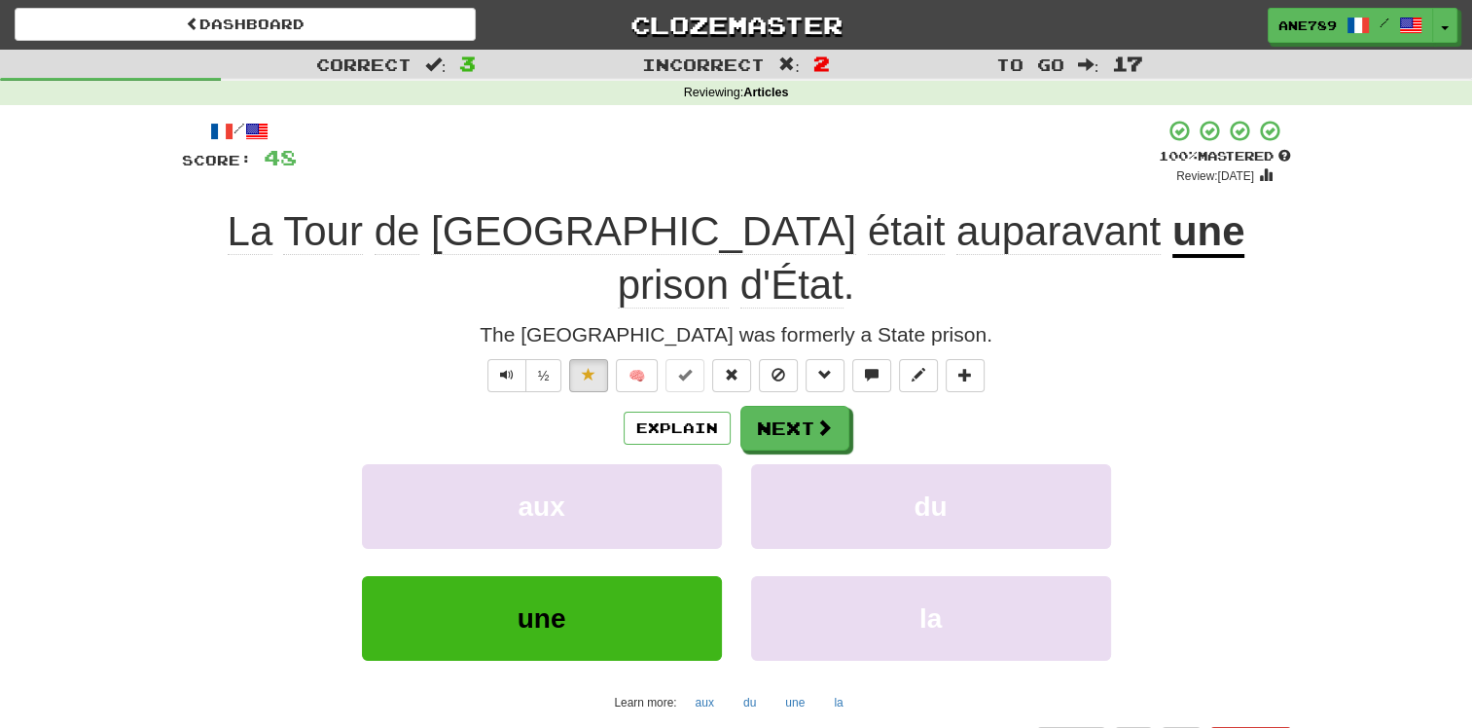
click at [956, 235] on span "auparavant" at bounding box center [1058, 231] width 204 height 47
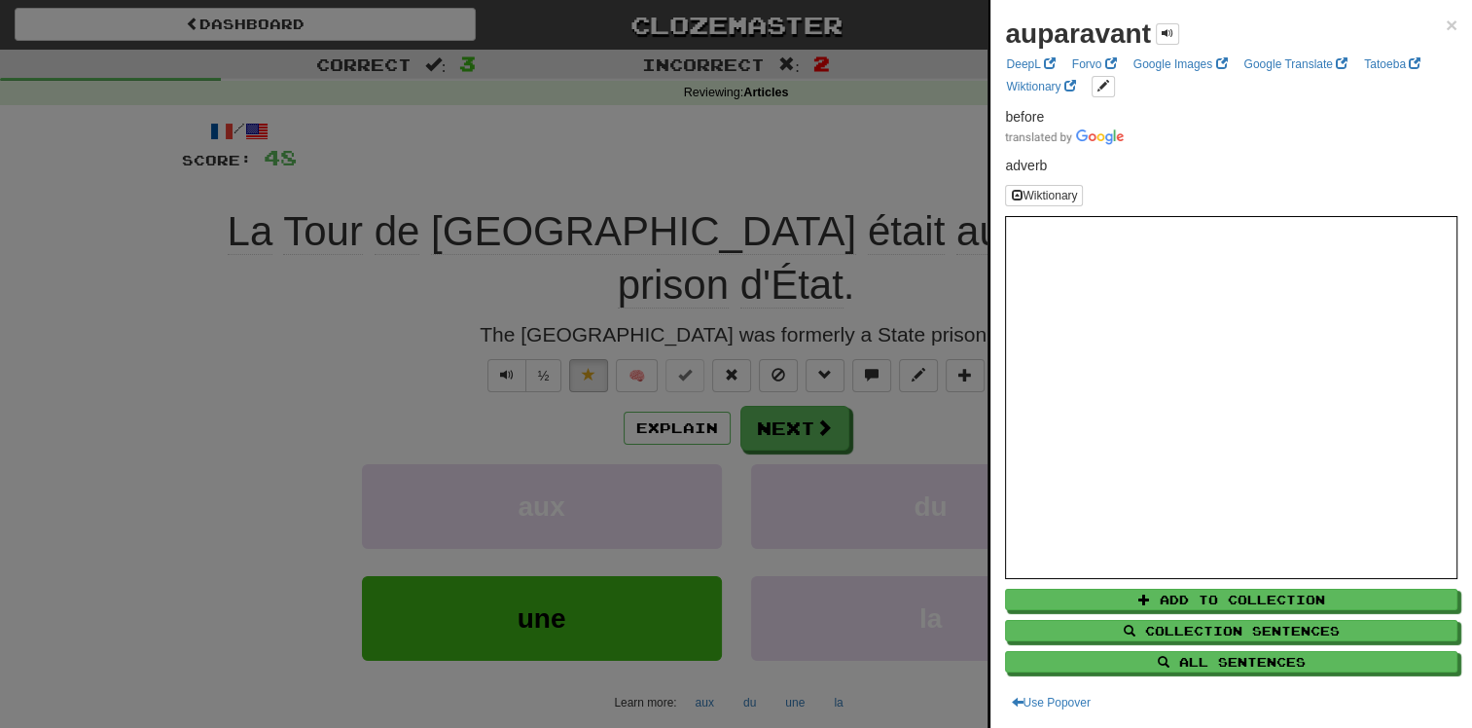
click at [763, 143] on div at bounding box center [736, 364] width 1472 height 728
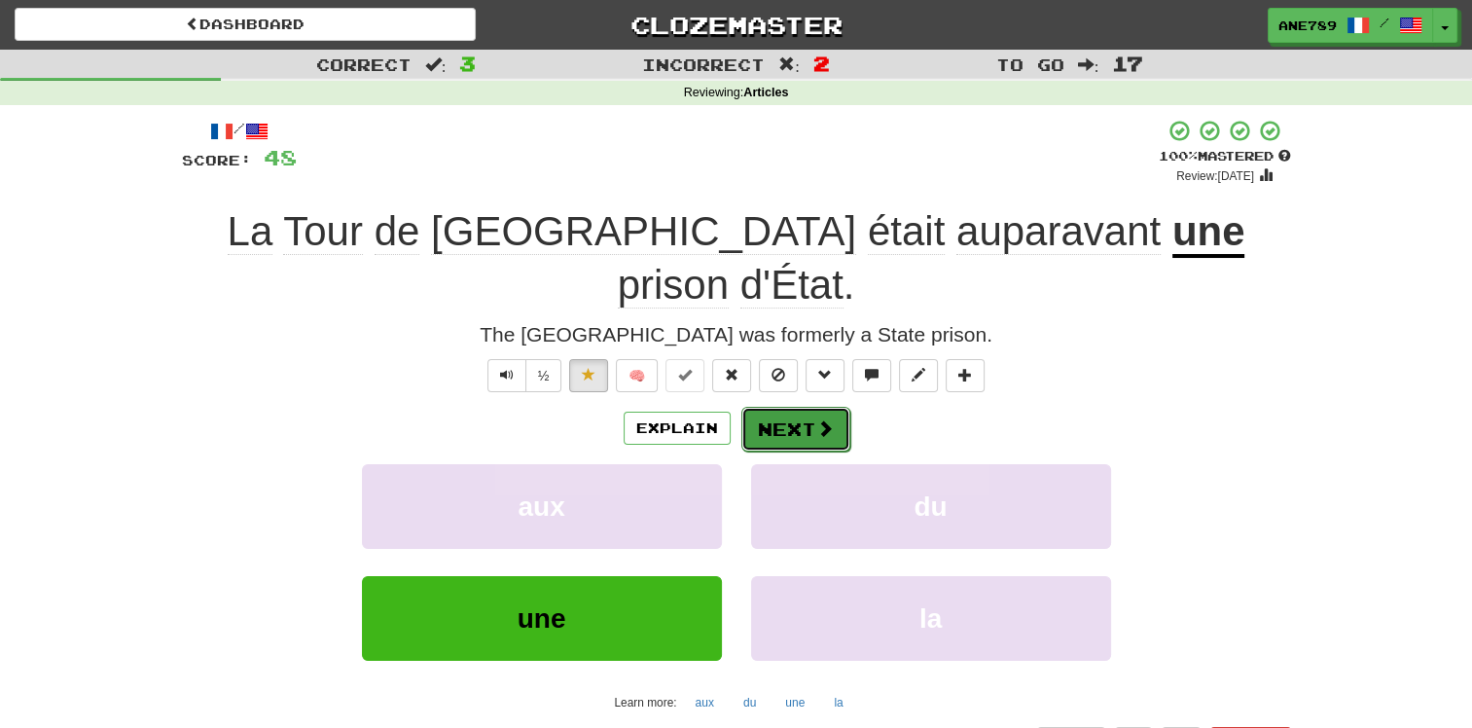
click at [790, 407] on button "Next" at bounding box center [795, 429] width 109 height 45
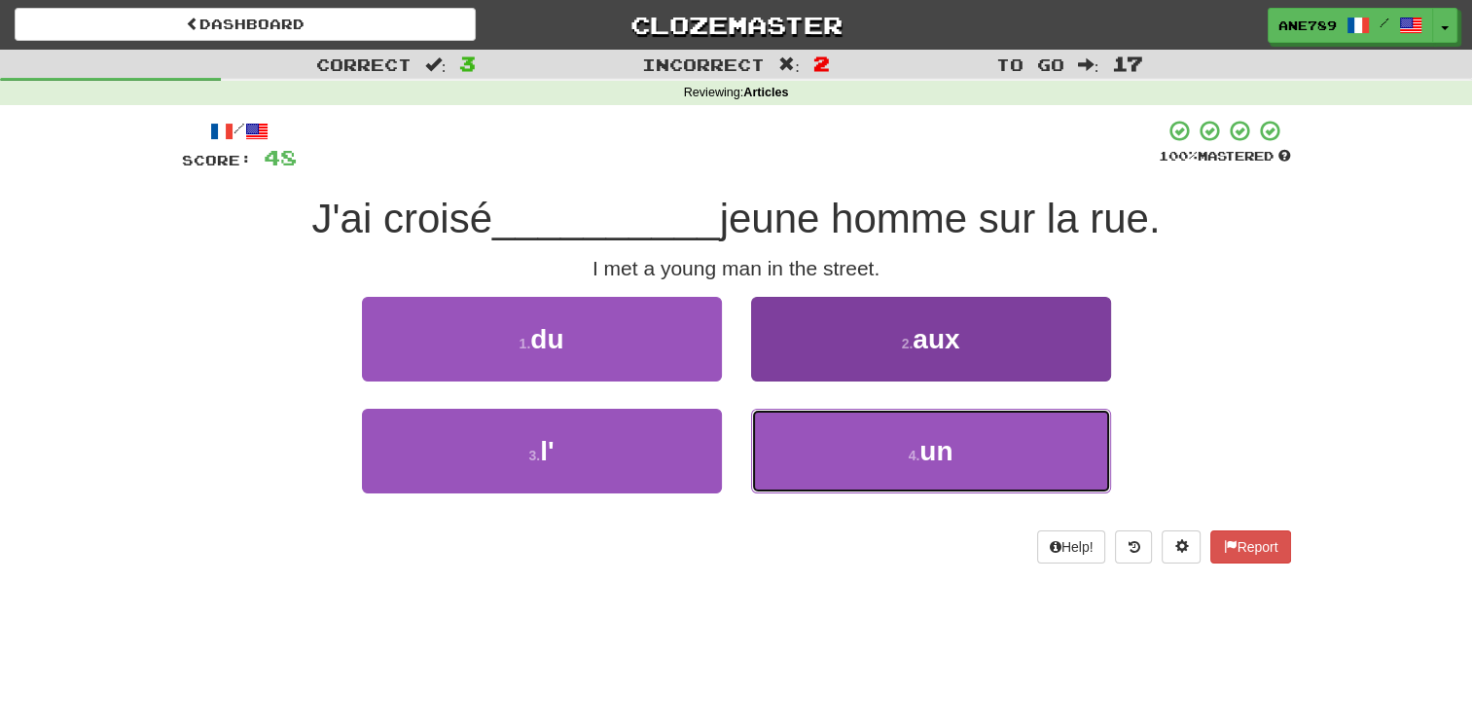
click at [813, 472] on button "4 . un" at bounding box center [931, 451] width 360 height 85
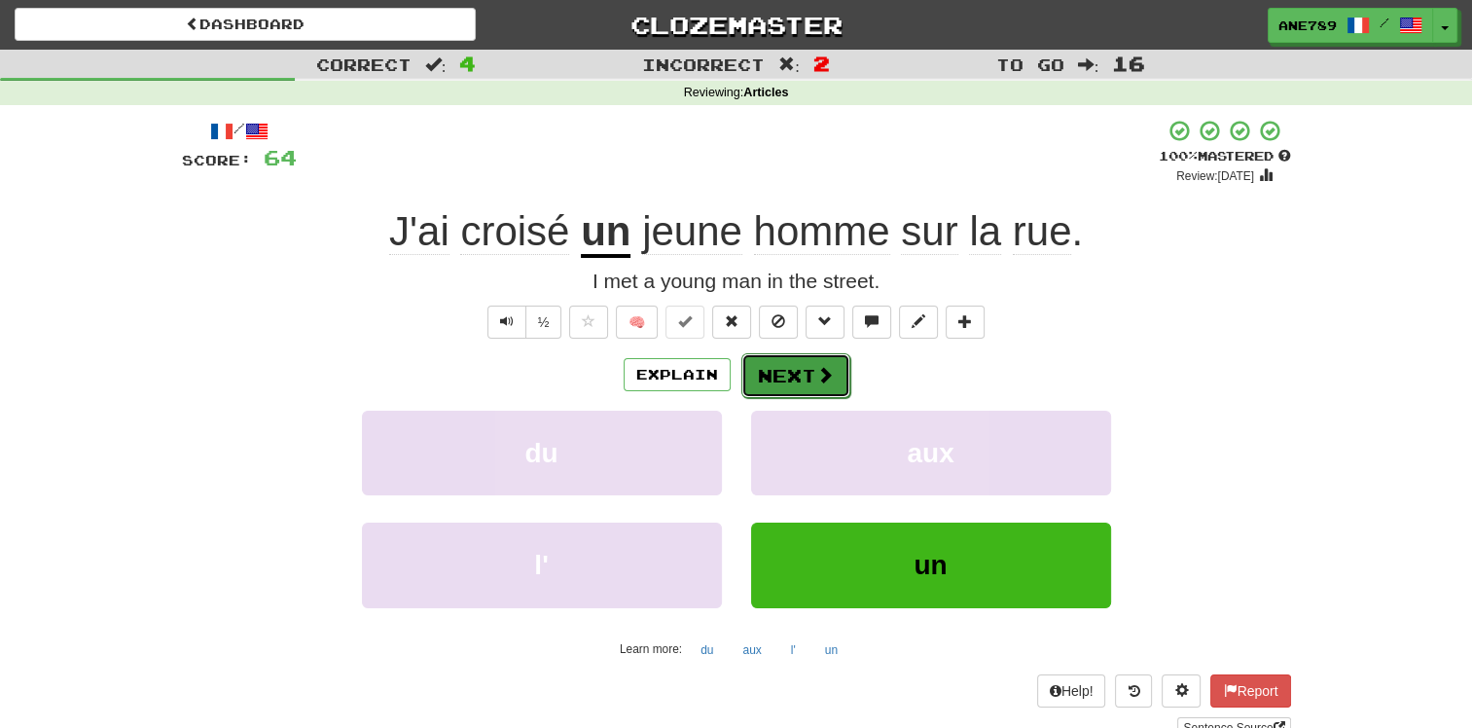
click at [794, 367] on button "Next" at bounding box center [795, 375] width 109 height 45
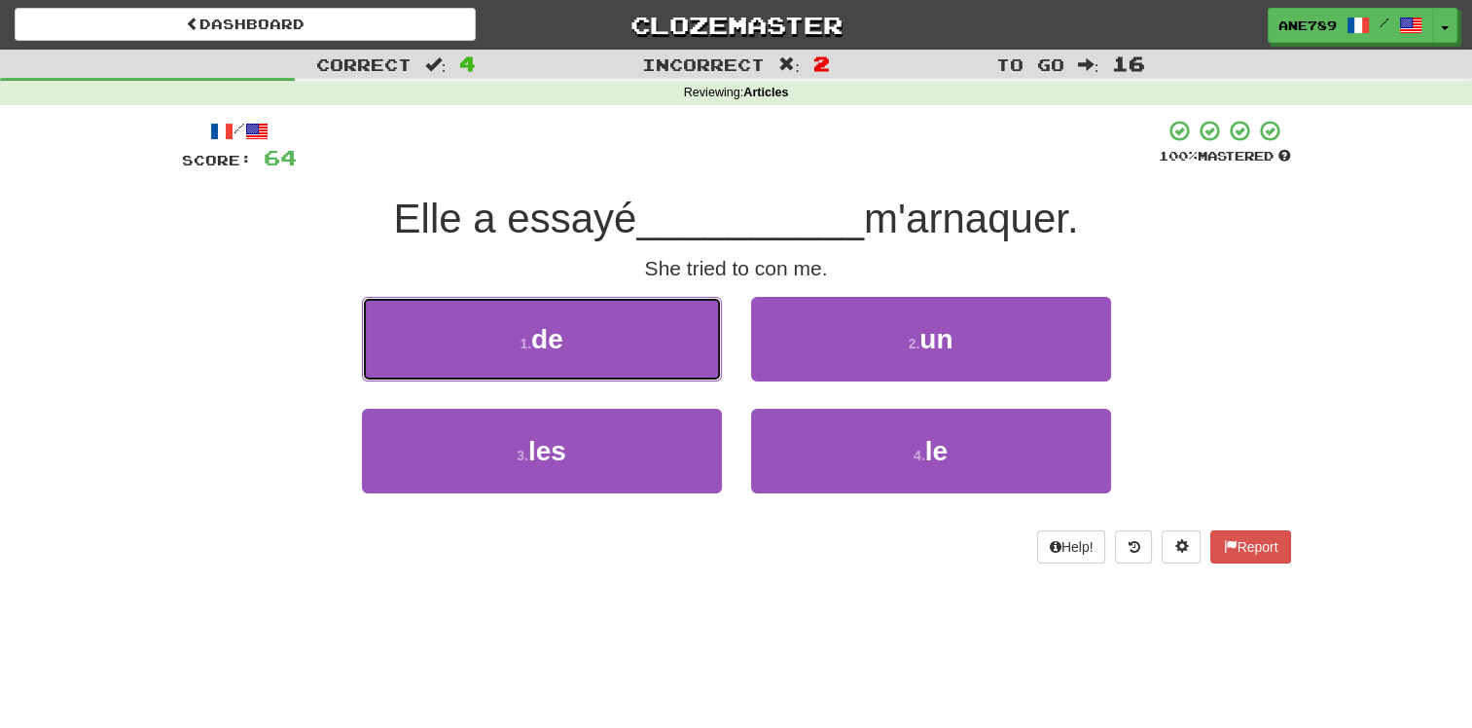
click at [635, 350] on button "1 . de" at bounding box center [542, 339] width 360 height 85
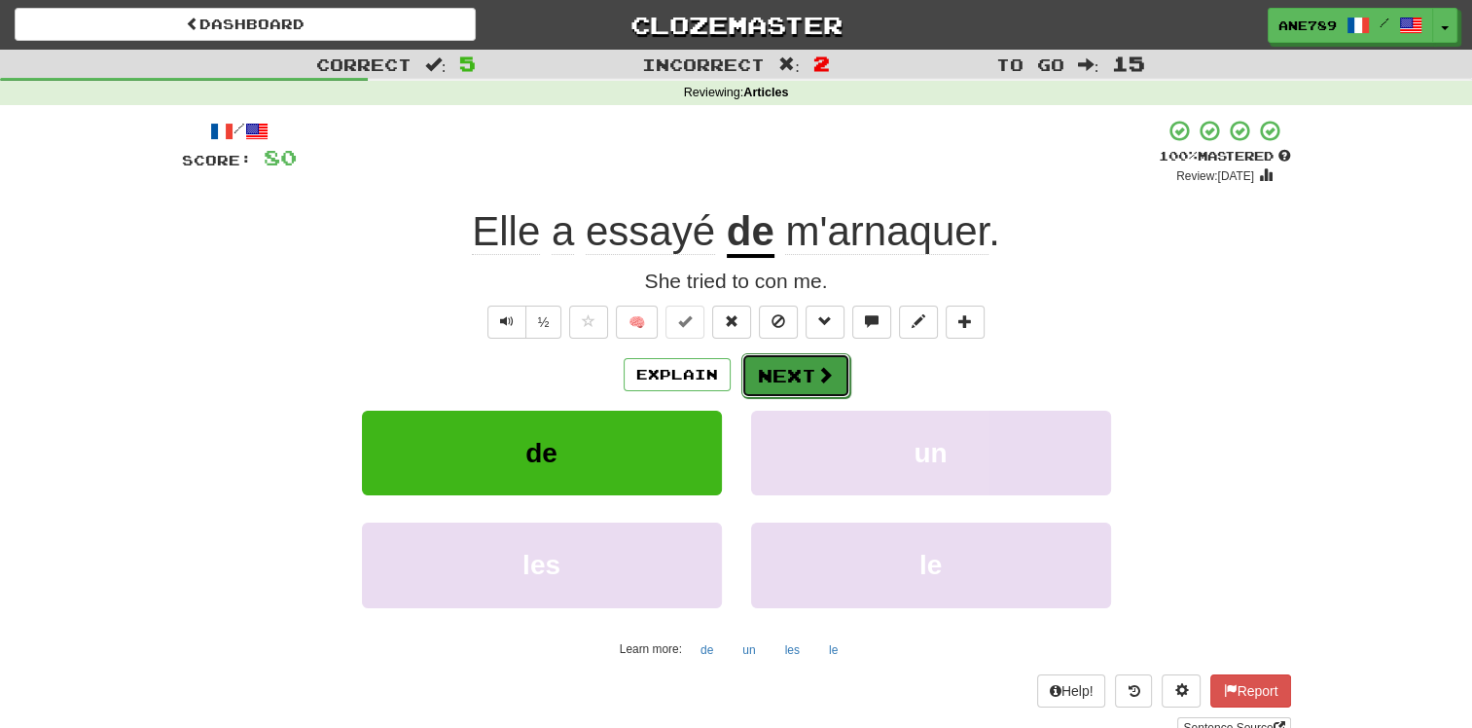
click at [794, 379] on button "Next" at bounding box center [795, 375] width 109 height 45
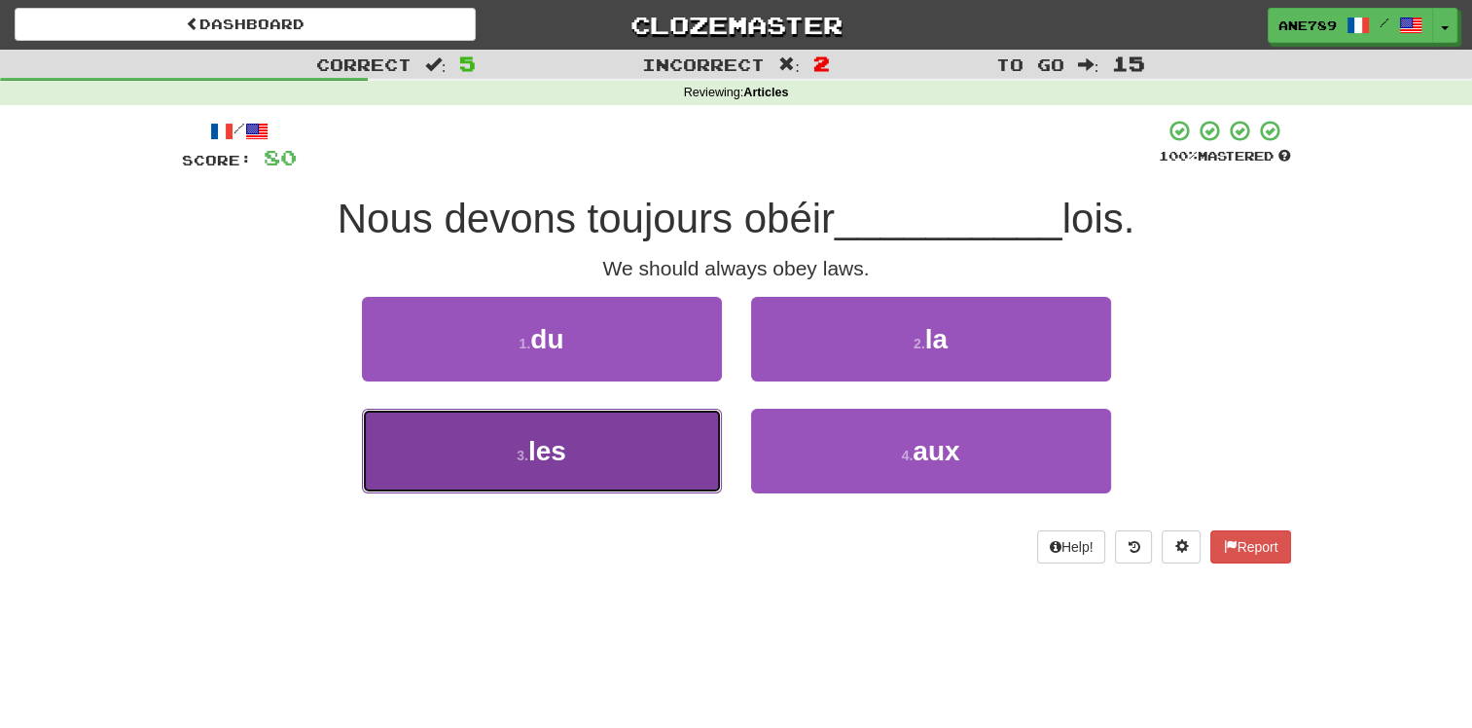
click at [666, 464] on button "3 . les" at bounding box center [542, 451] width 360 height 85
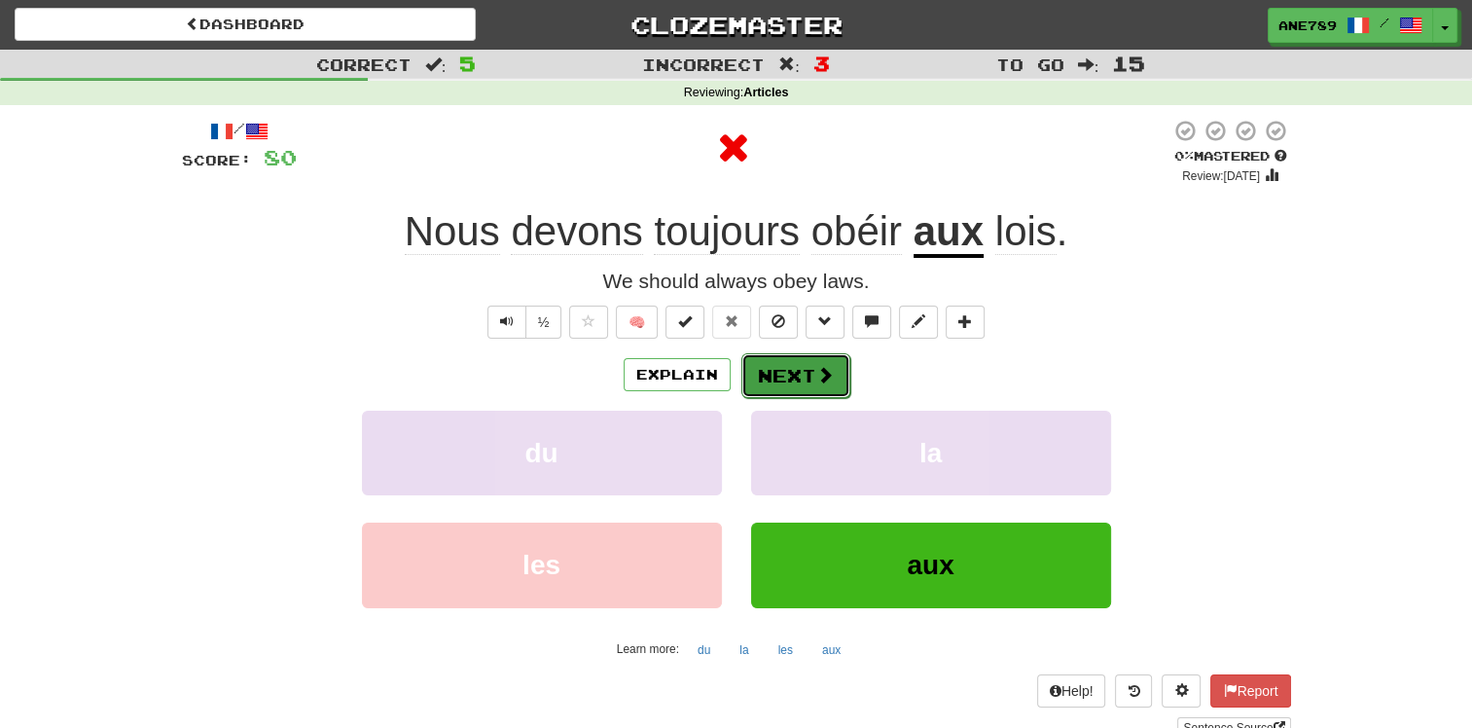
click at [778, 374] on button "Next" at bounding box center [795, 375] width 109 height 45
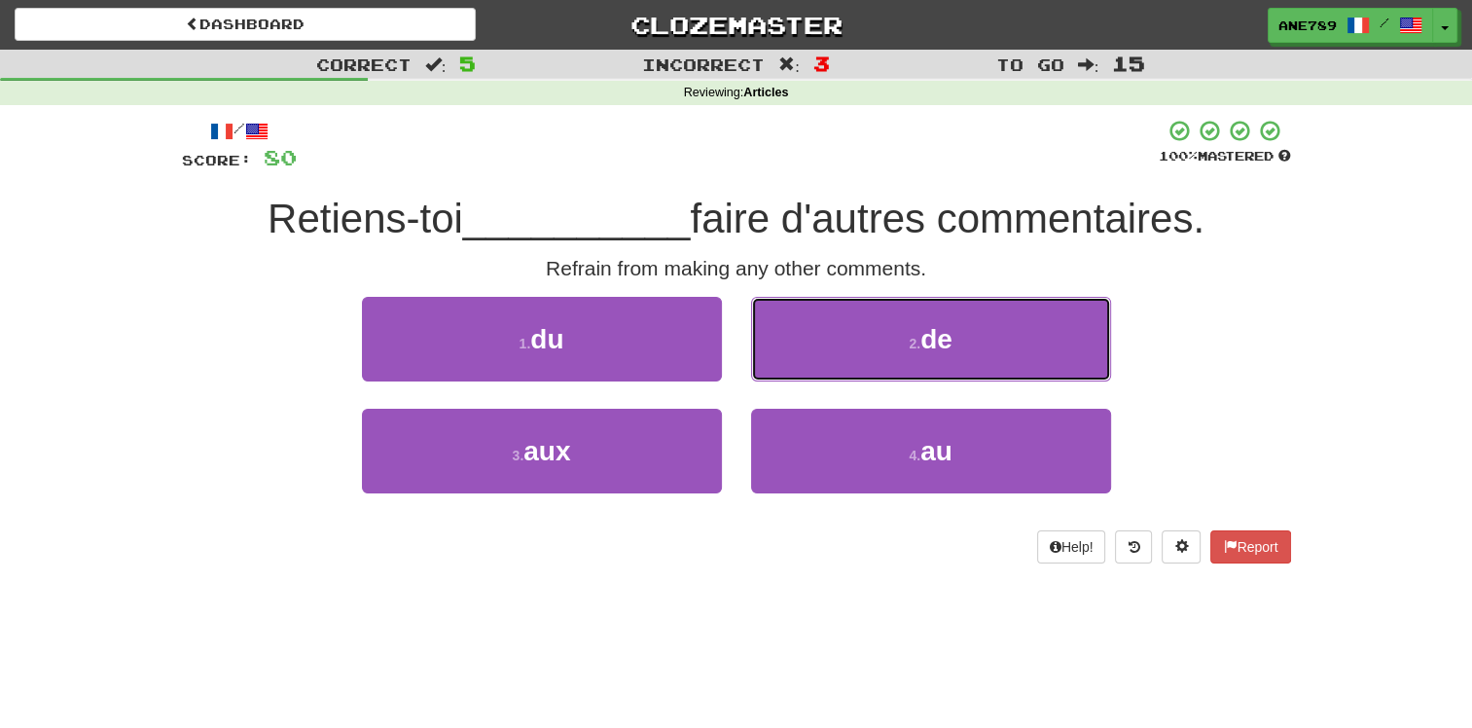
click at [879, 349] on button "2 . de" at bounding box center [931, 339] width 360 height 85
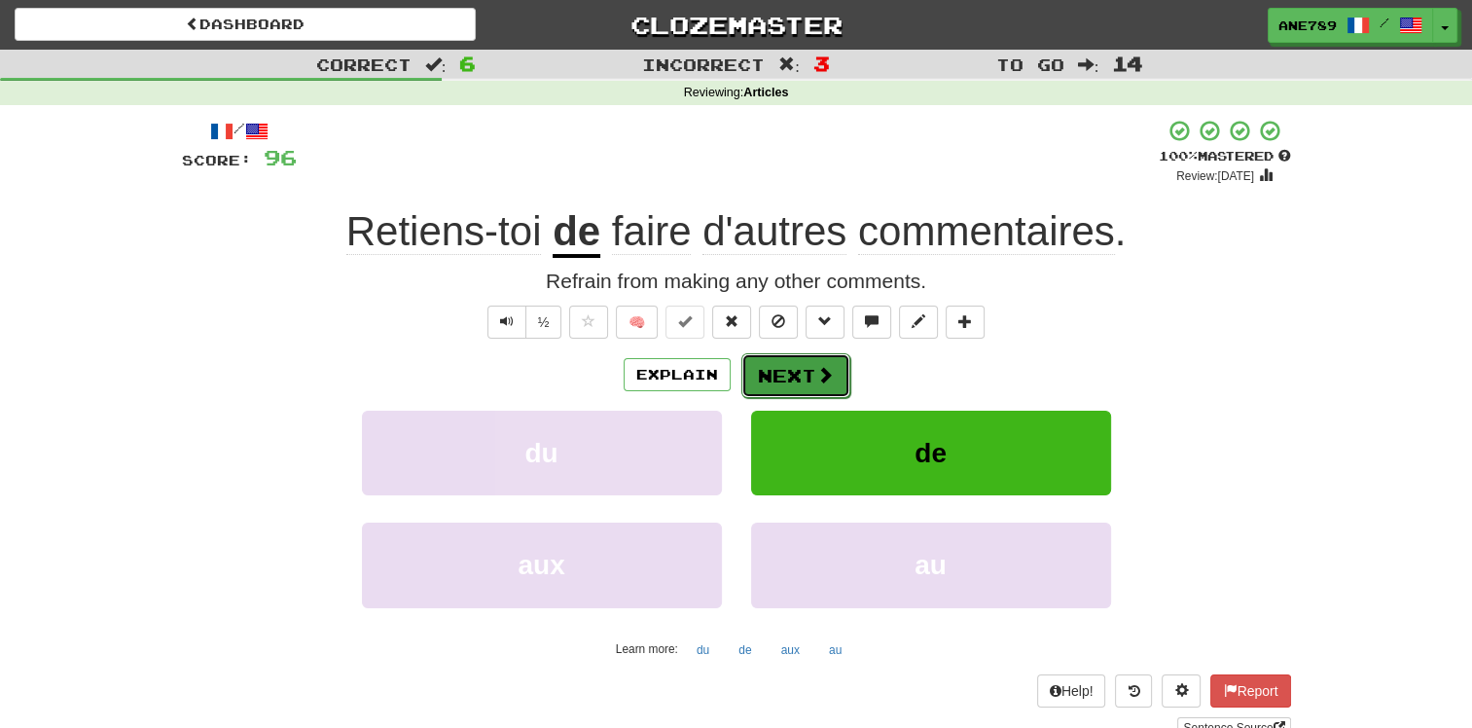
click at [798, 372] on button "Next" at bounding box center [795, 375] width 109 height 45
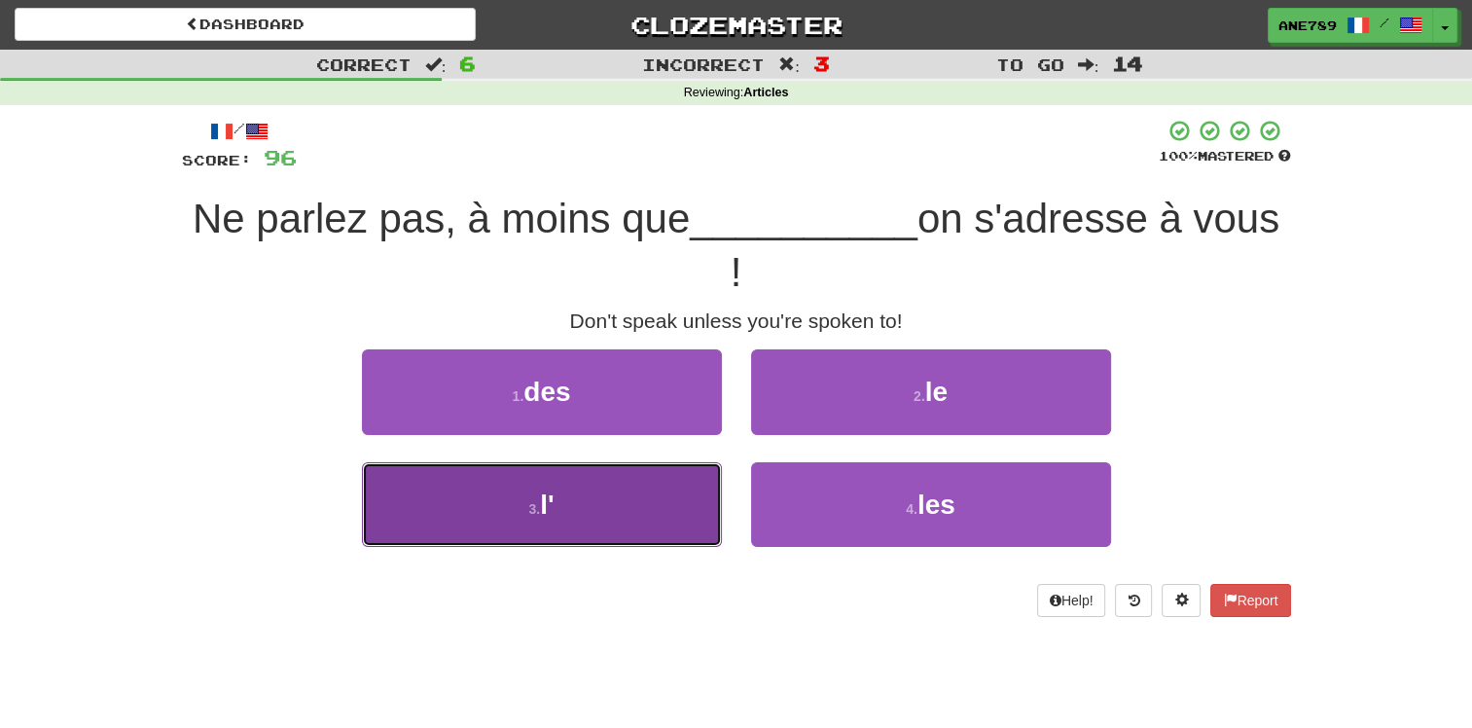
drag, startPoint x: 578, startPoint y: 530, endPoint x: 599, endPoint y: 539, distance: 23.1
click at [579, 530] on button "3 . l'" at bounding box center [542, 504] width 360 height 85
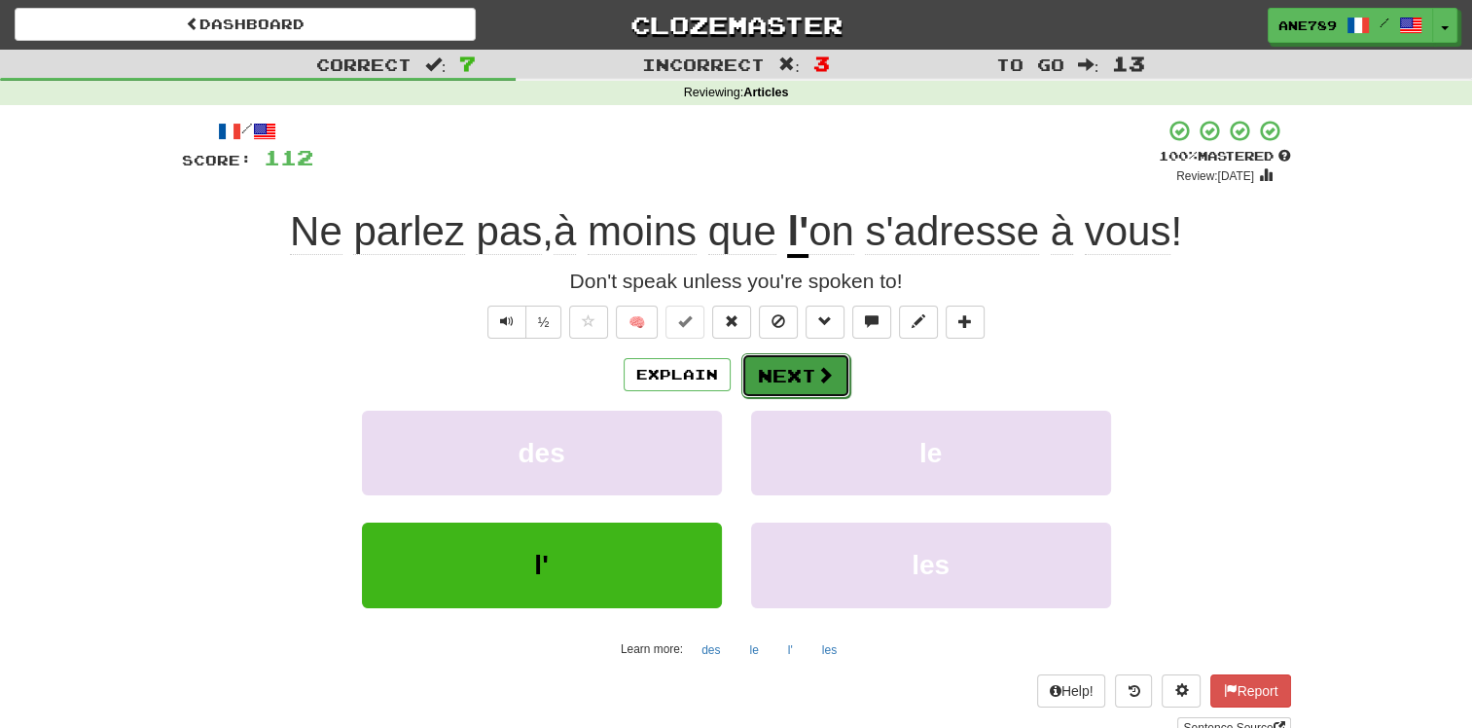
click at [799, 371] on button "Next" at bounding box center [795, 375] width 109 height 45
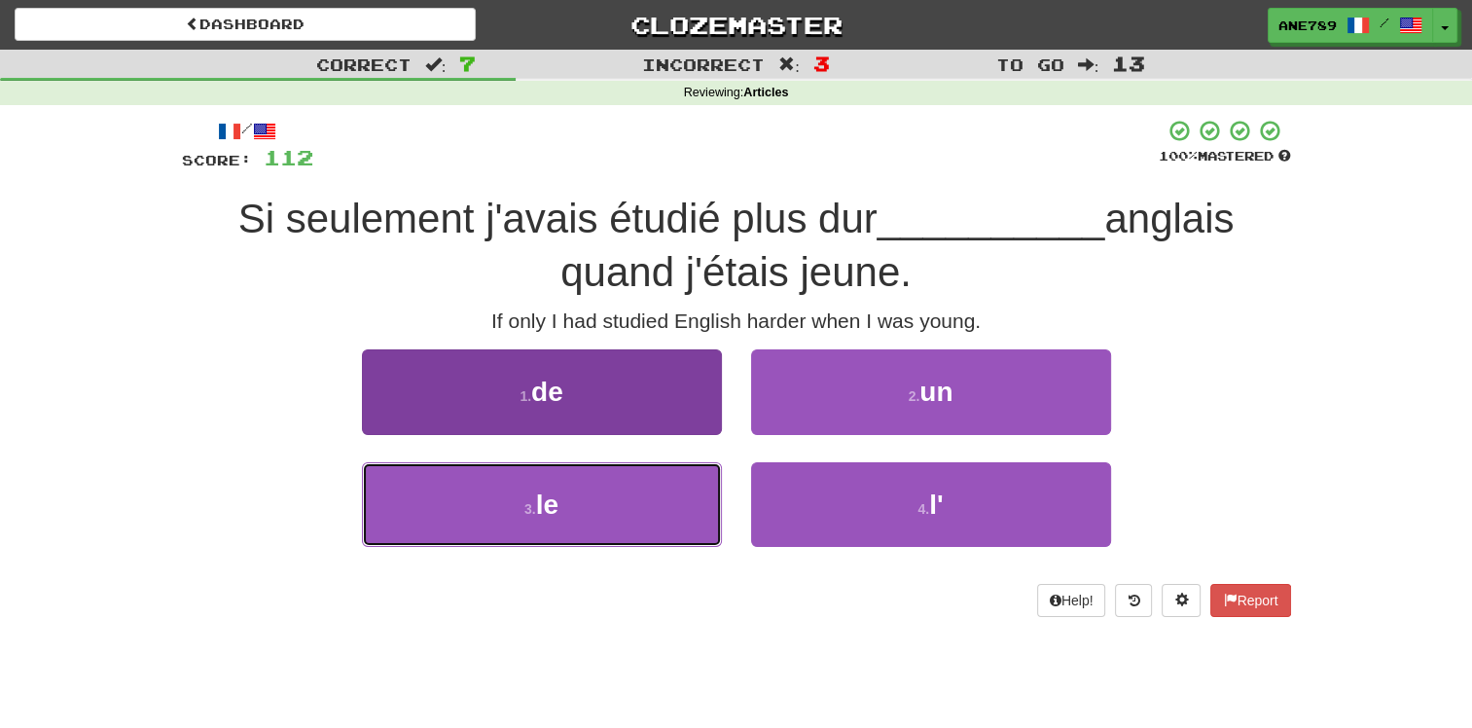
click at [654, 512] on button "3 . le" at bounding box center [542, 504] width 360 height 85
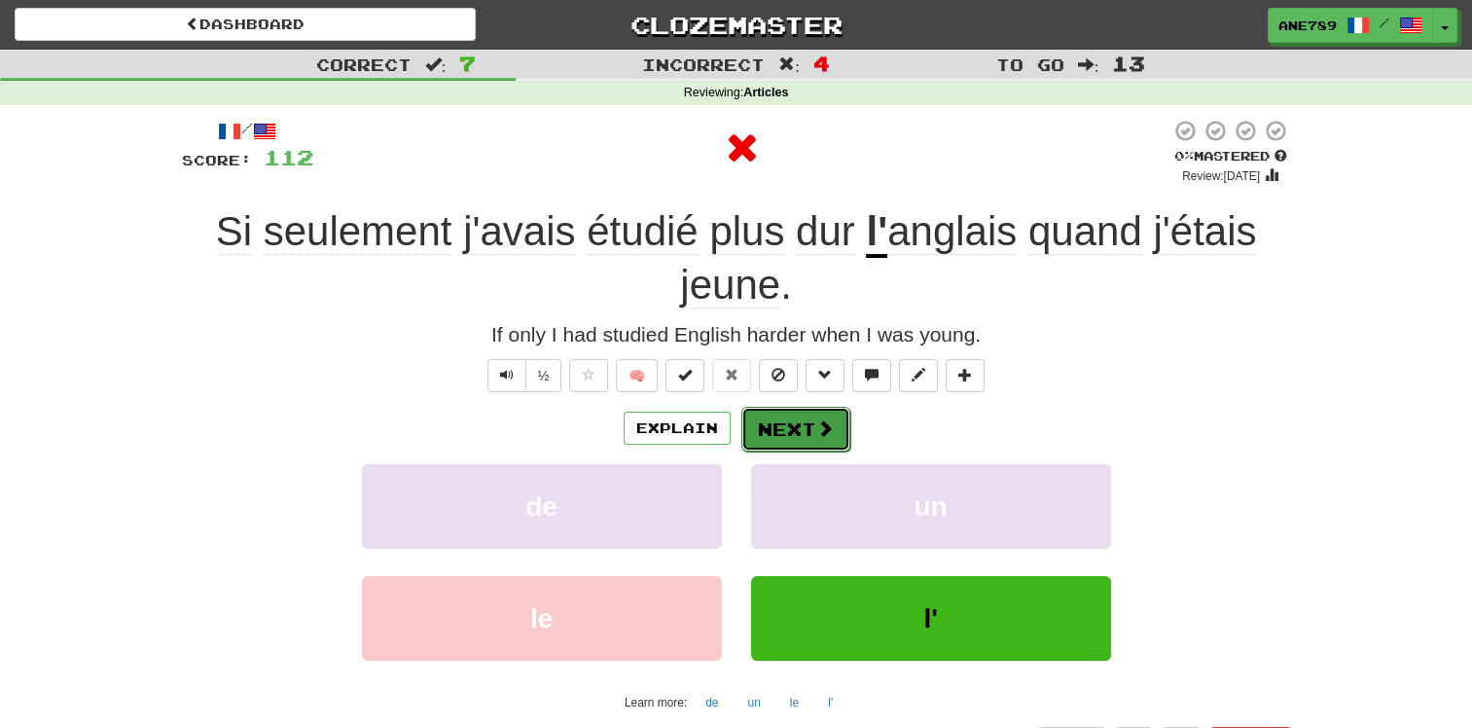
click at [768, 416] on button "Next" at bounding box center [795, 429] width 109 height 45
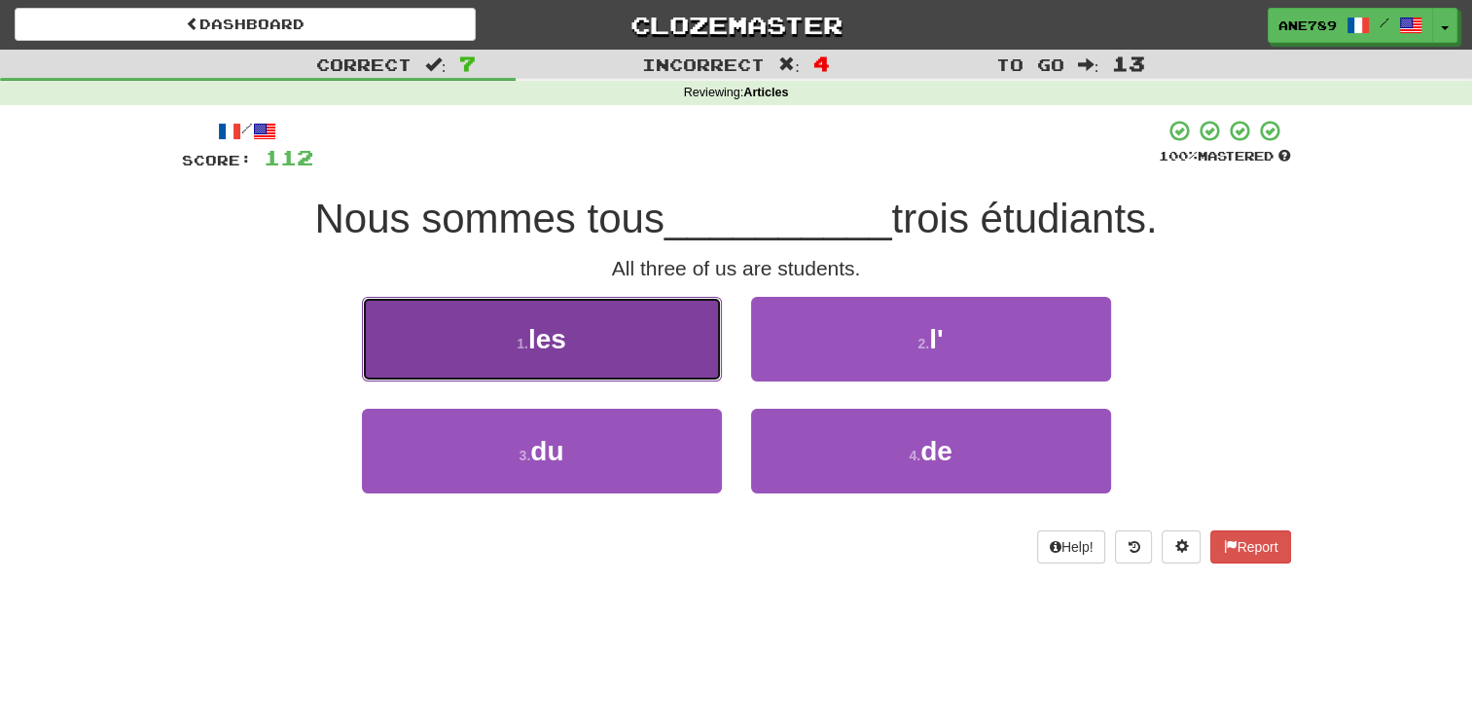
click at [597, 342] on button "1 . les" at bounding box center [542, 339] width 360 height 85
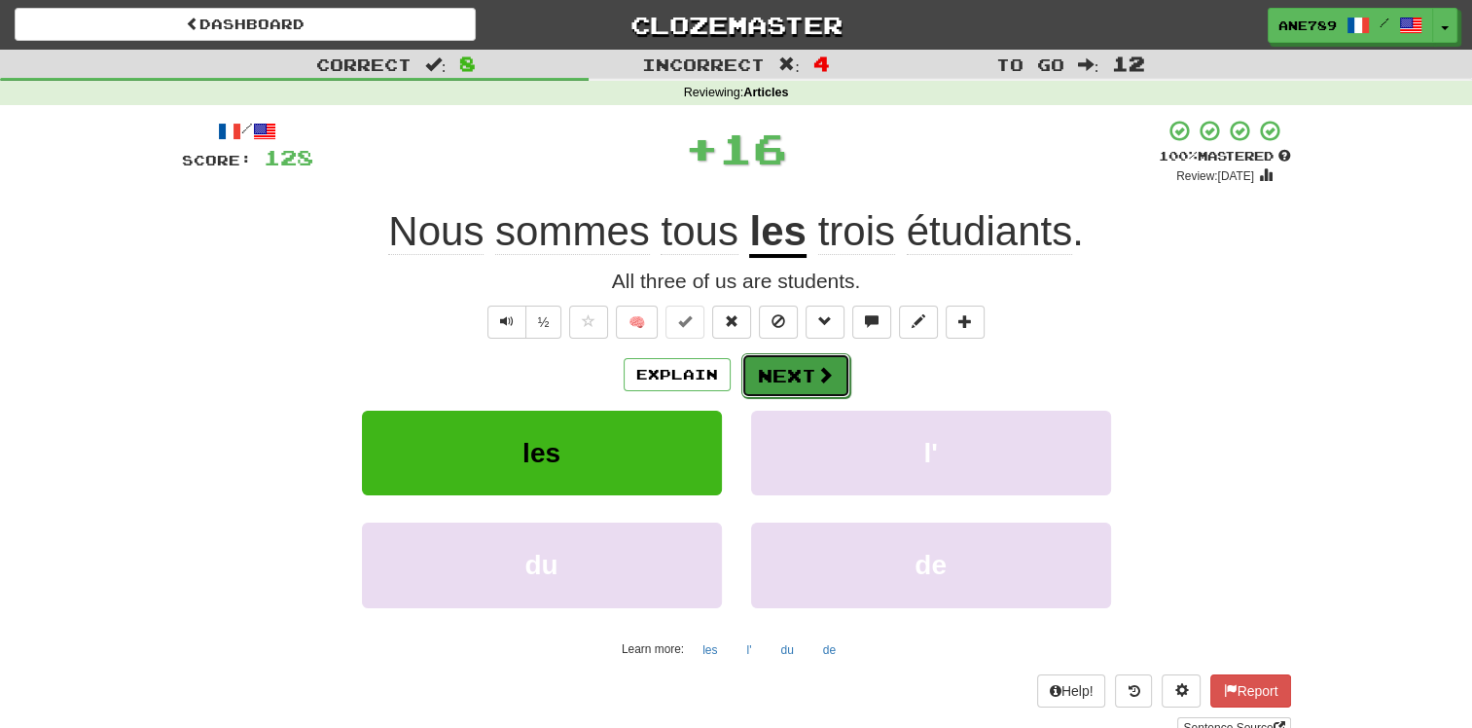
click at [835, 379] on button "Next" at bounding box center [795, 375] width 109 height 45
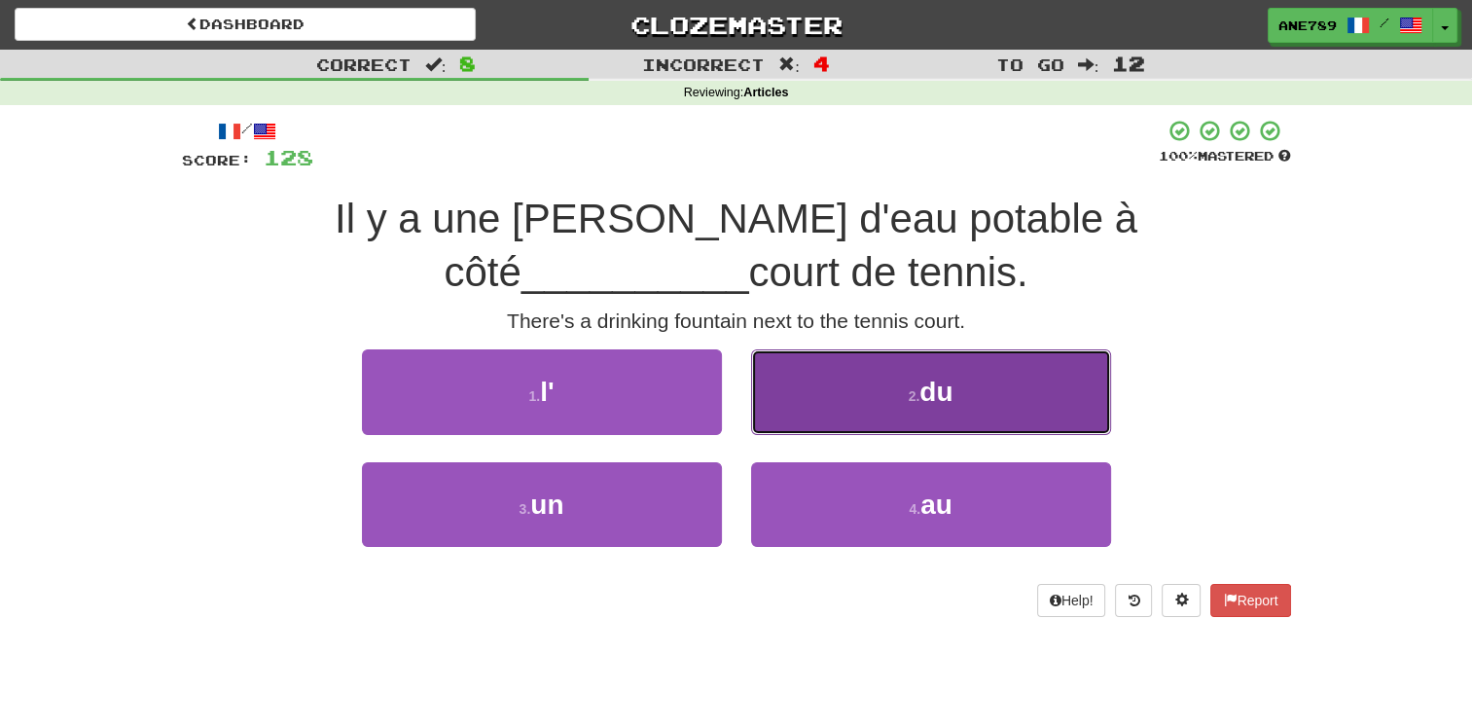
click at [836, 389] on button "2 . du" at bounding box center [931, 391] width 360 height 85
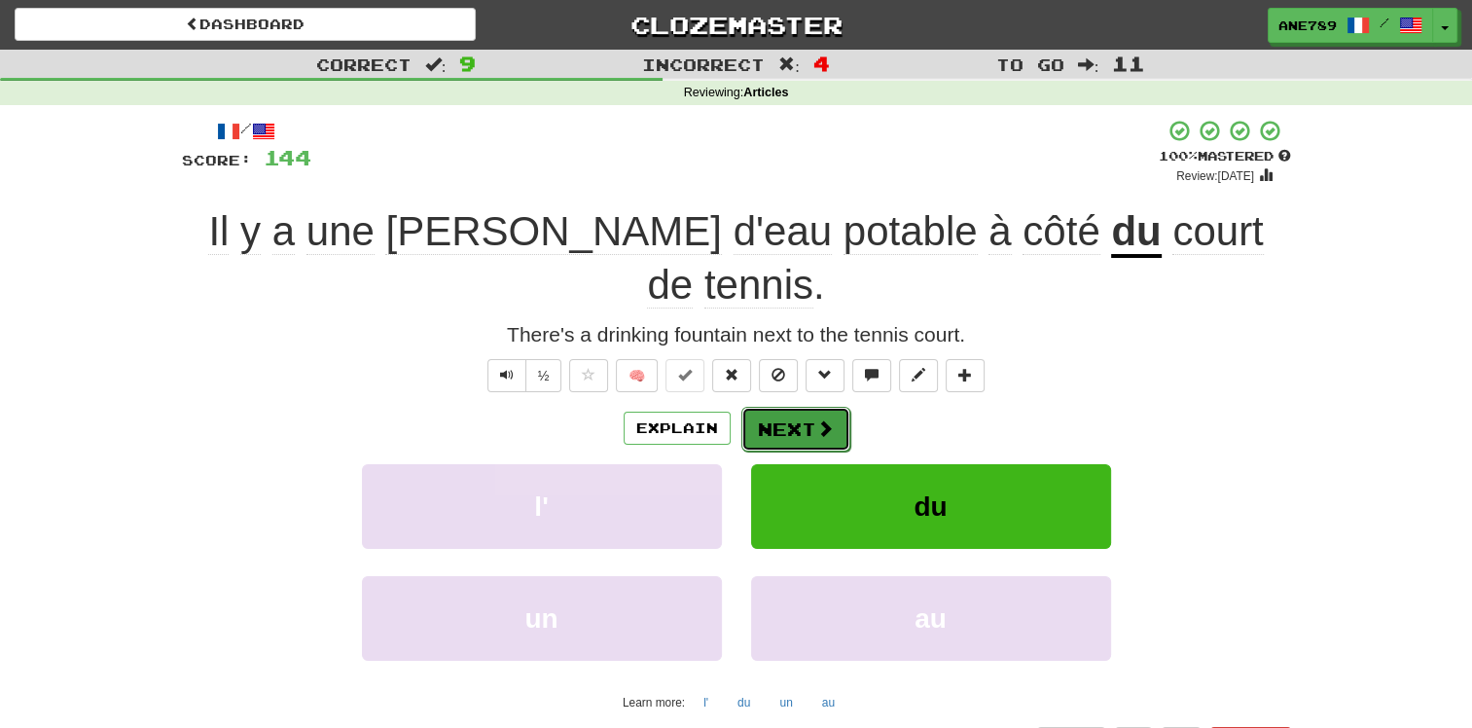
click at [802, 407] on button "Next" at bounding box center [795, 429] width 109 height 45
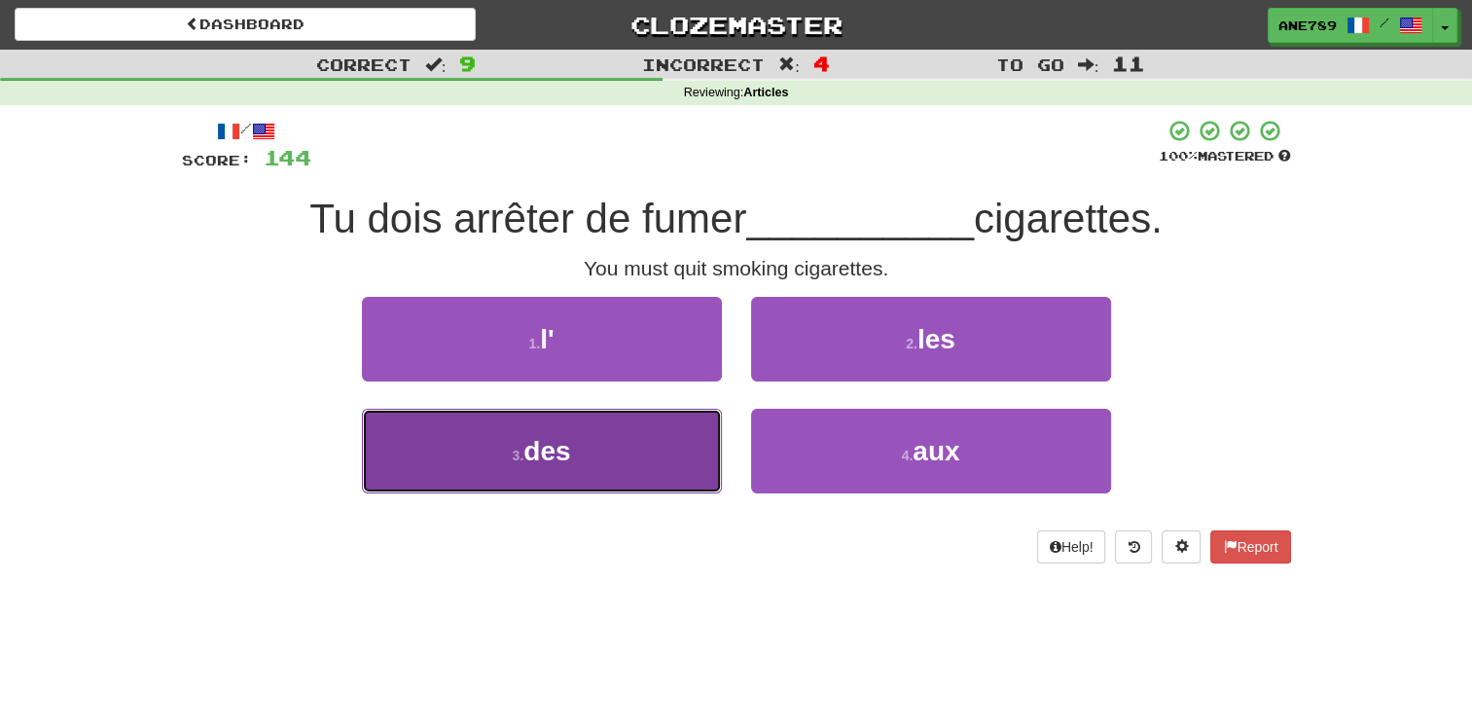
click at [673, 467] on button "3 . des" at bounding box center [542, 451] width 360 height 85
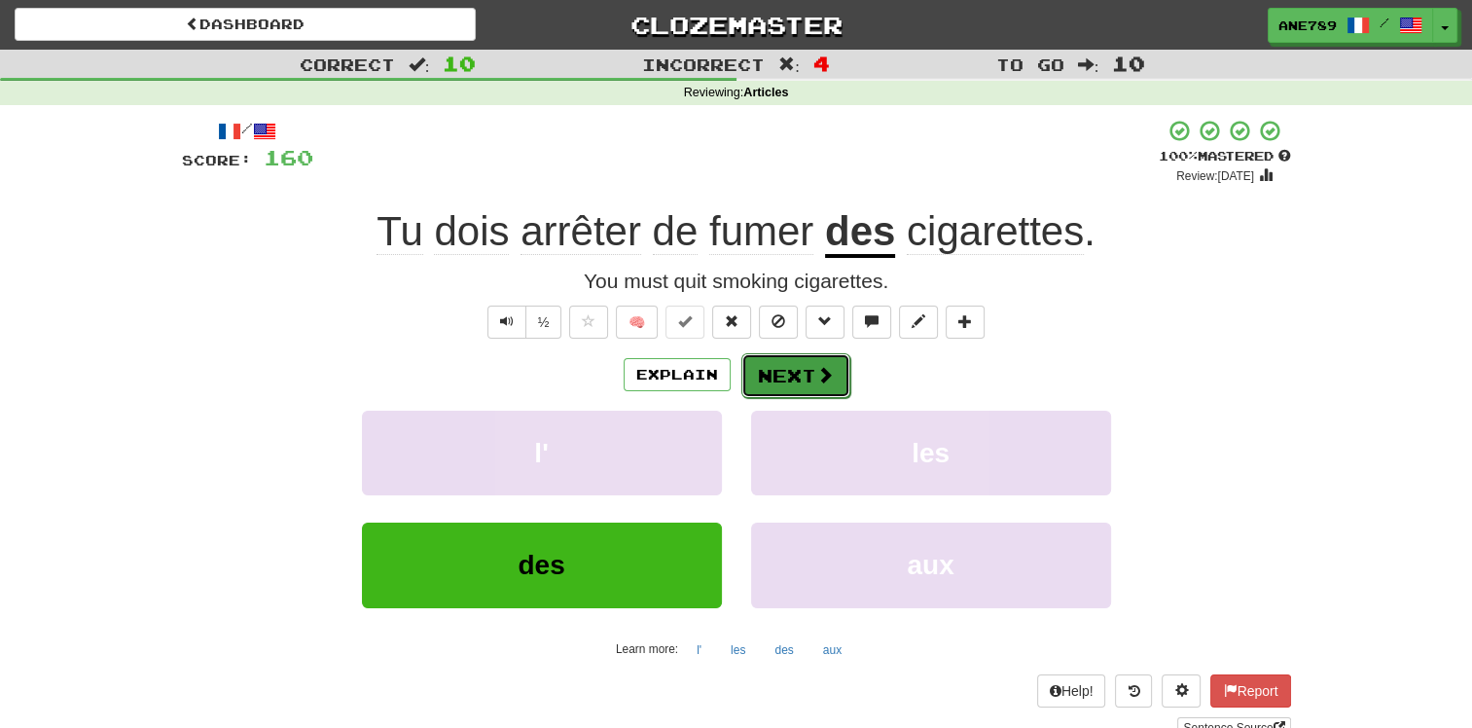
click at [816, 366] on span at bounding box center [825, 375] width 18 height 18
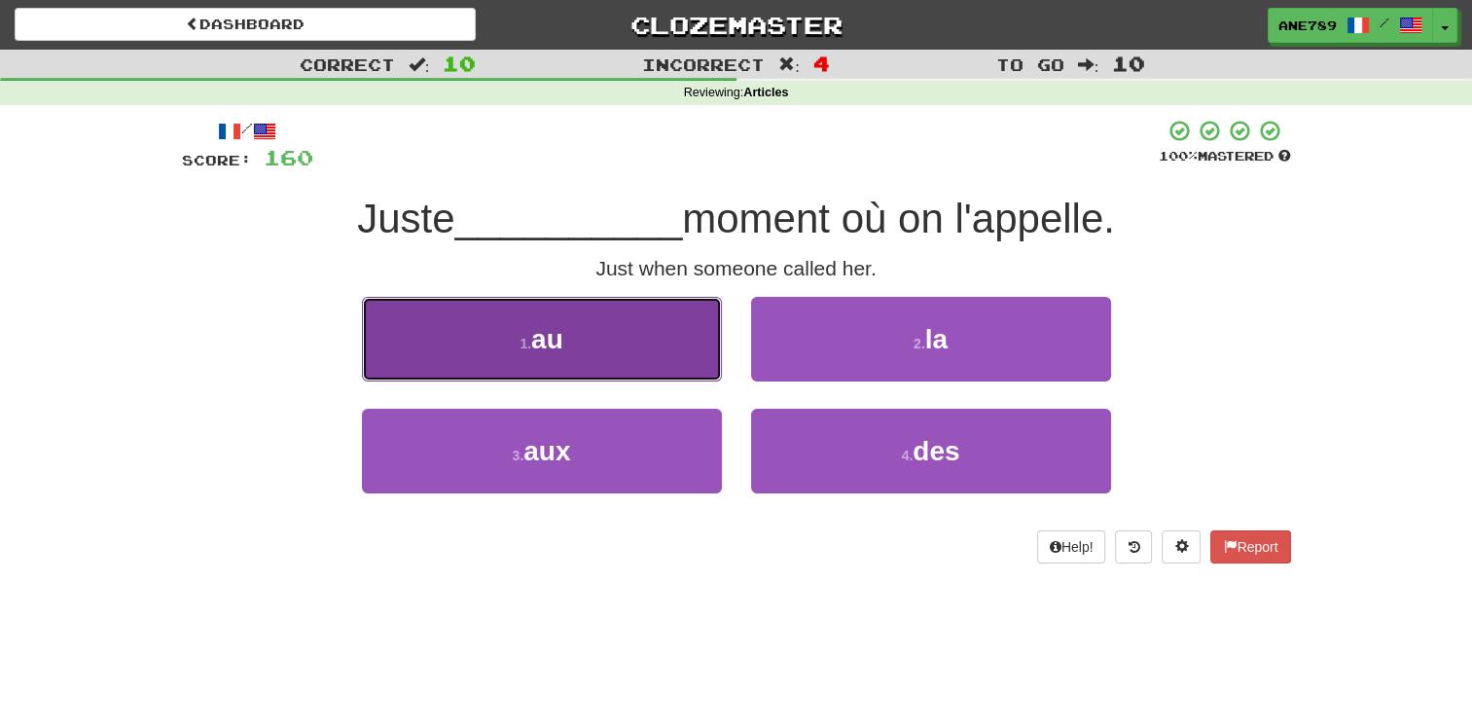
drag, startPoint x: 563, startPoint y: 347, endPoint x: 573, endPoint y: 342, distance: 11.3
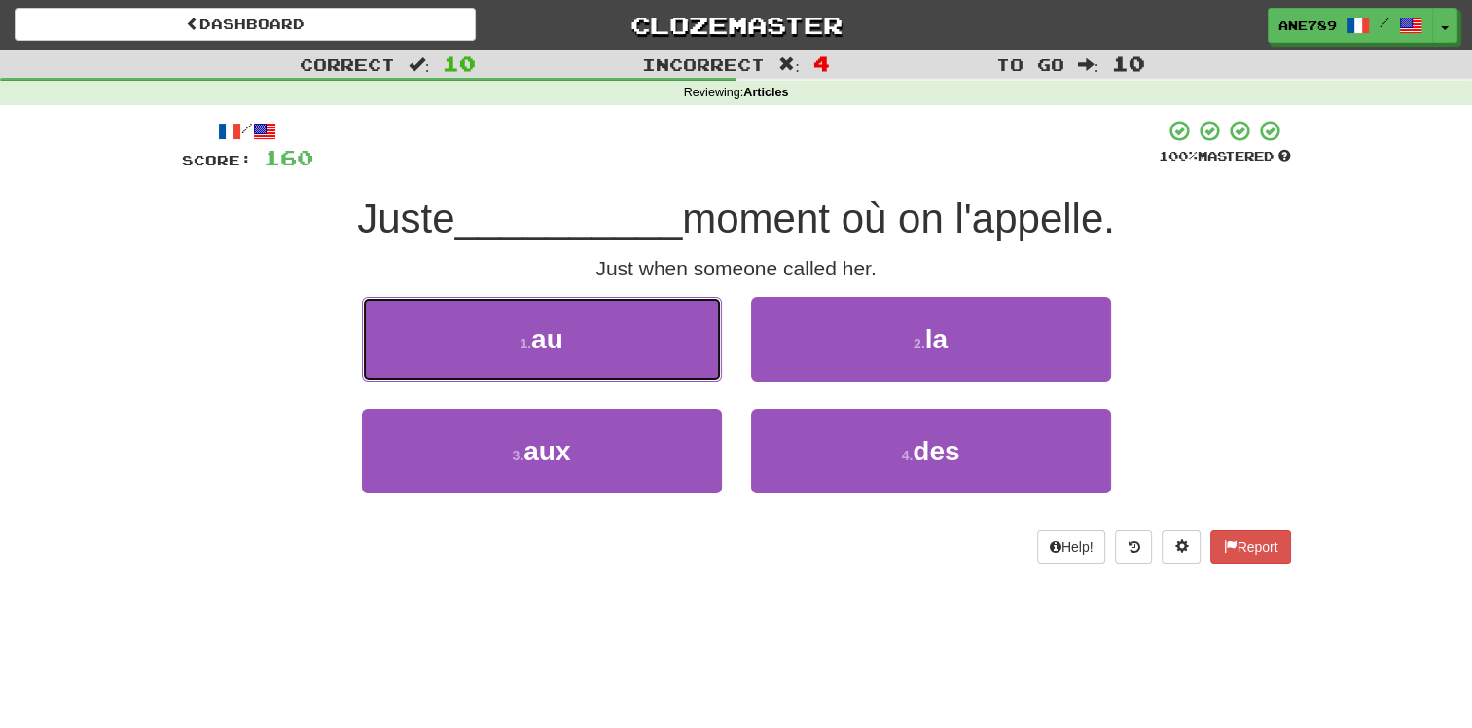
click at [568, 344] on button "1 . au" at bounding box center [542, 339] width 360 height 85
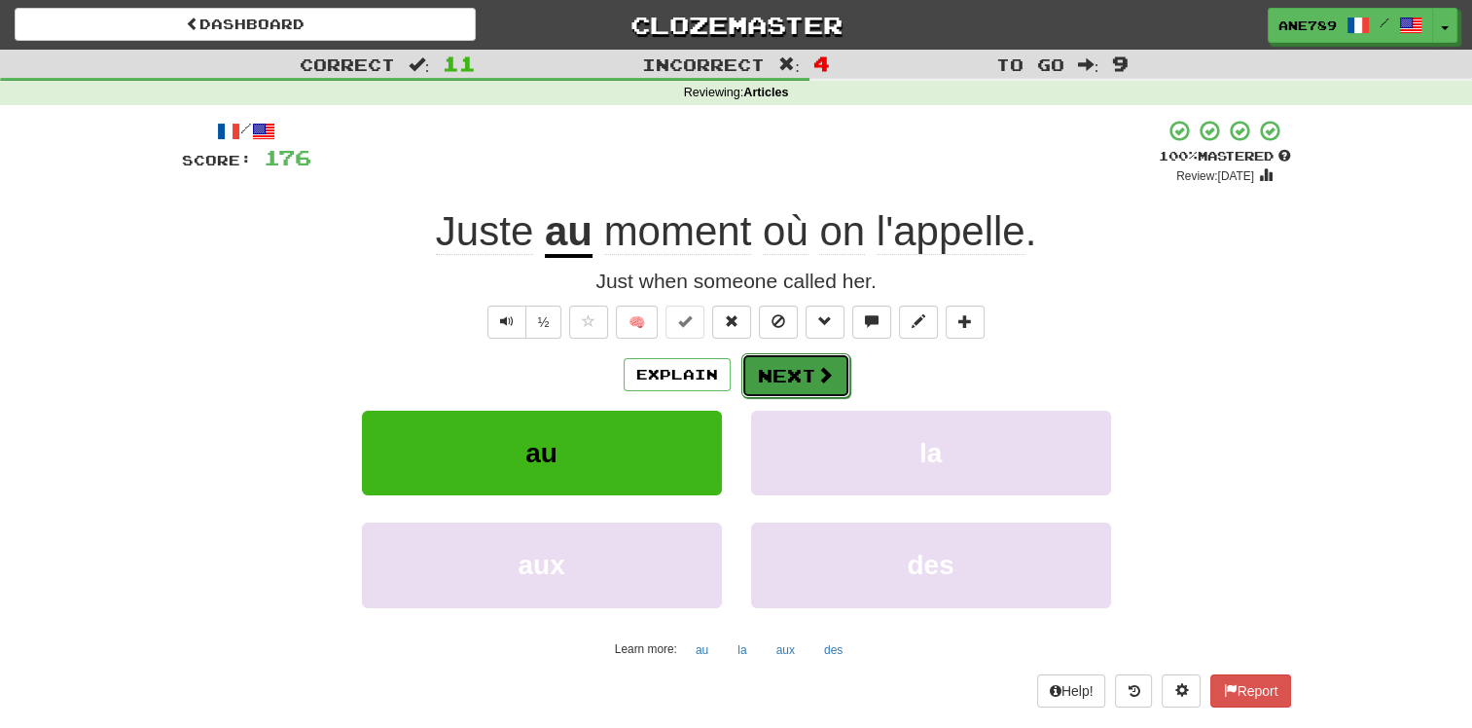
click at [817, 361] on button "Next" at bounding box center [795, 375] width 109 height 45
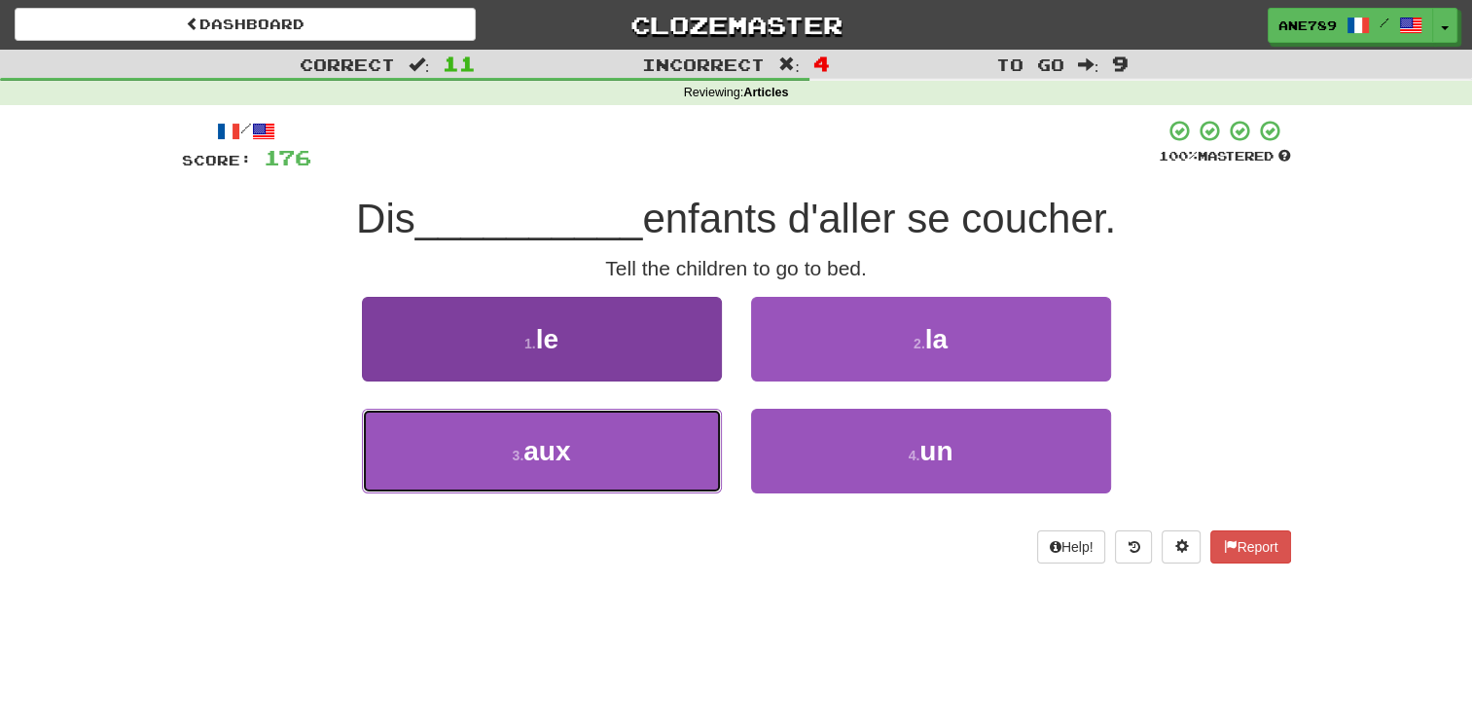
click at [704, 457] on button "3 . aux" at bounding box center [542, 451] width 360 height 85
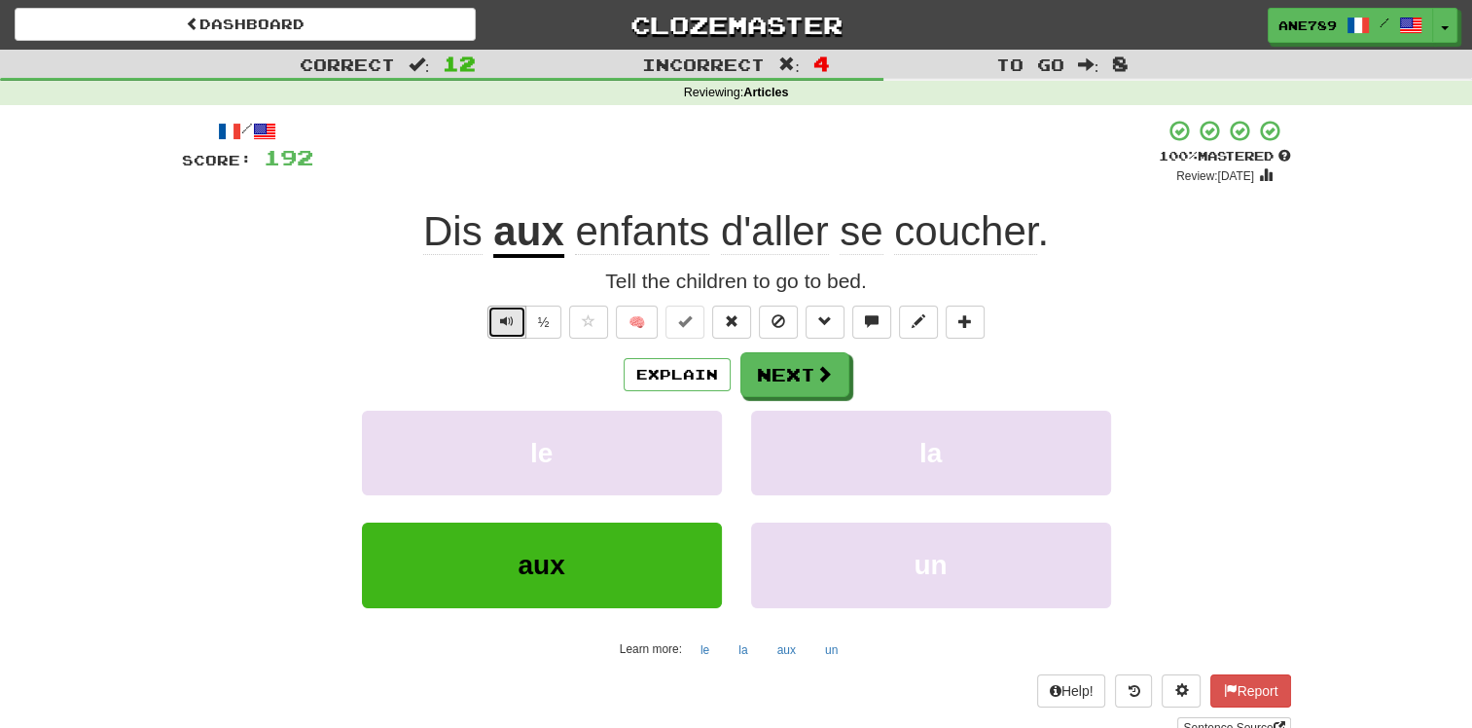
click at [509, 321] on span "Text-to-speech controls" at bounding box center [507, 321] width 14 height 14
click at [804, 384] on button "Next" at bounding box center [795, 375] width 109 height 45
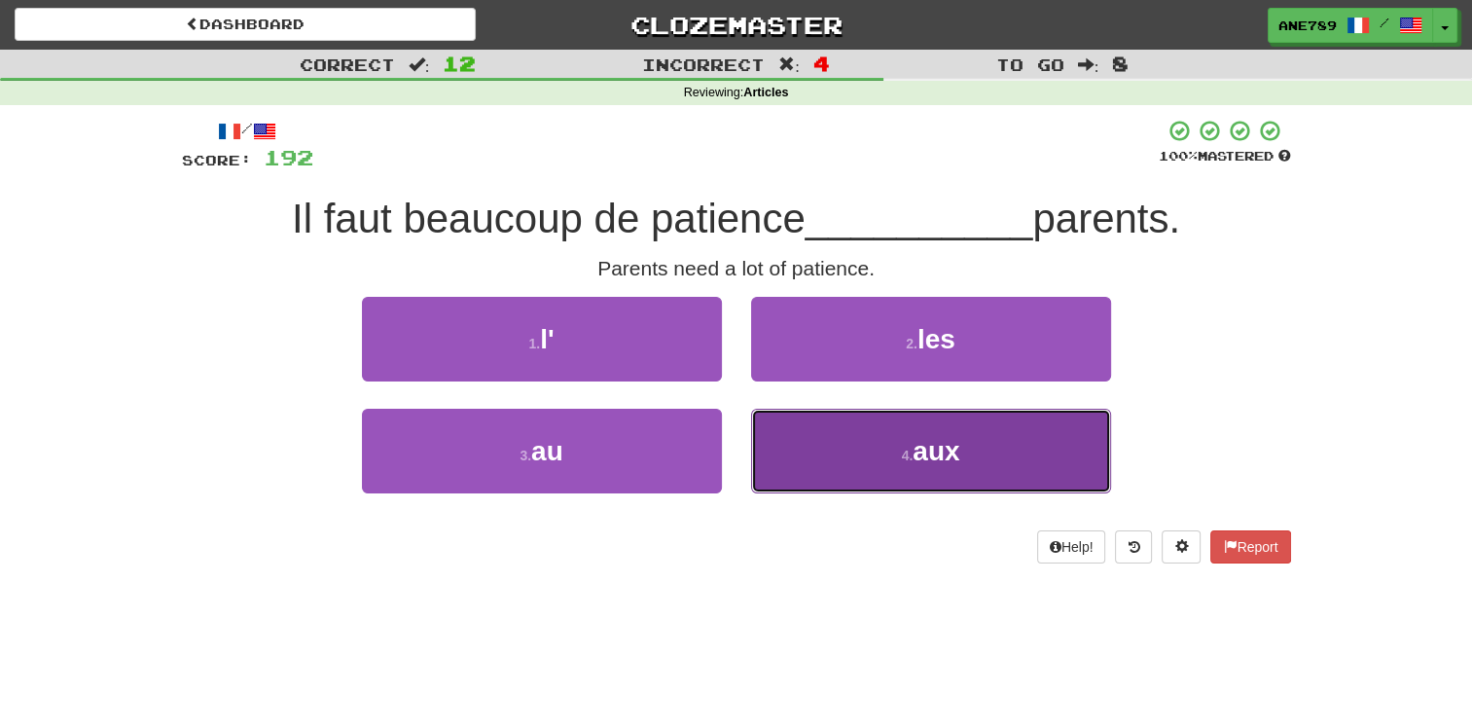
click at [865, 453] on button "4 . aux" at bounding box center [931, 451] width 360 height 85
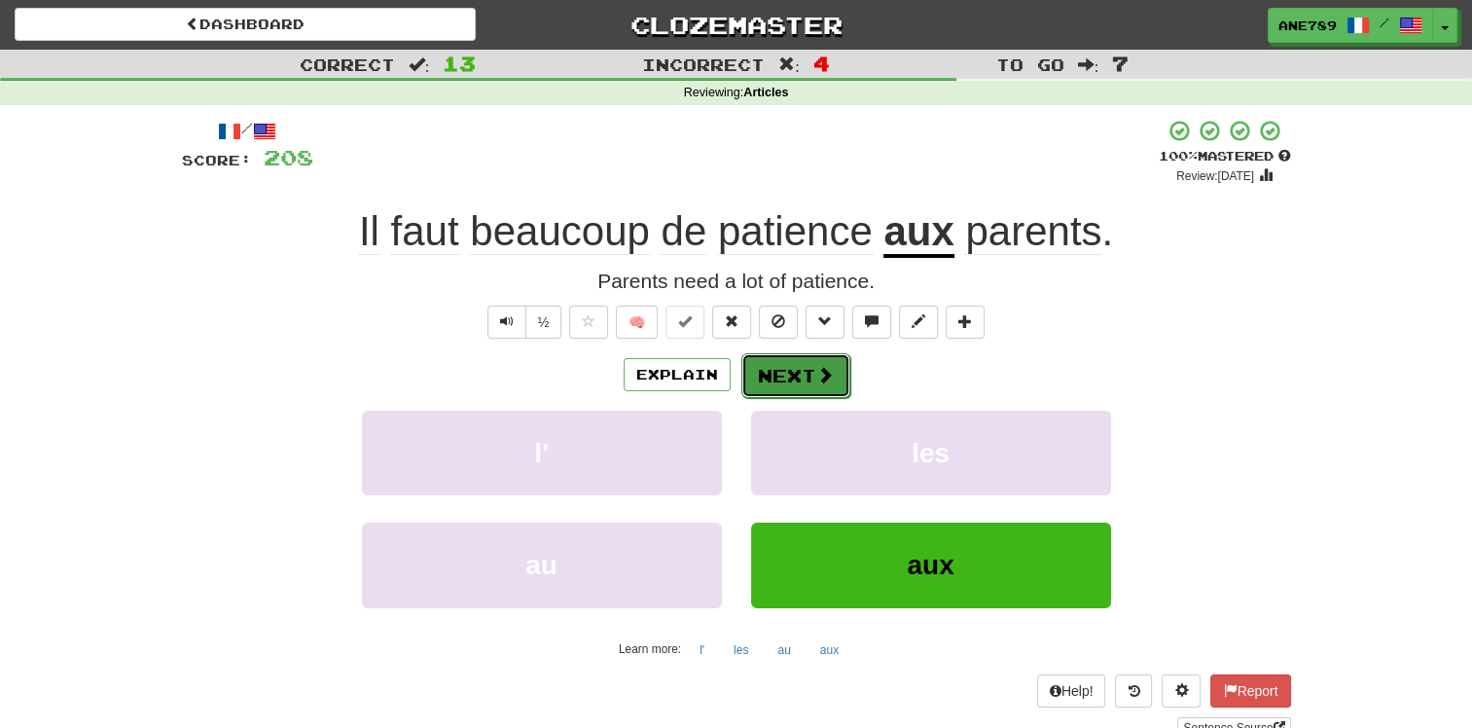
click at [810, 367] on button "Next" at bounding box center [795, 375] width 109 height 45
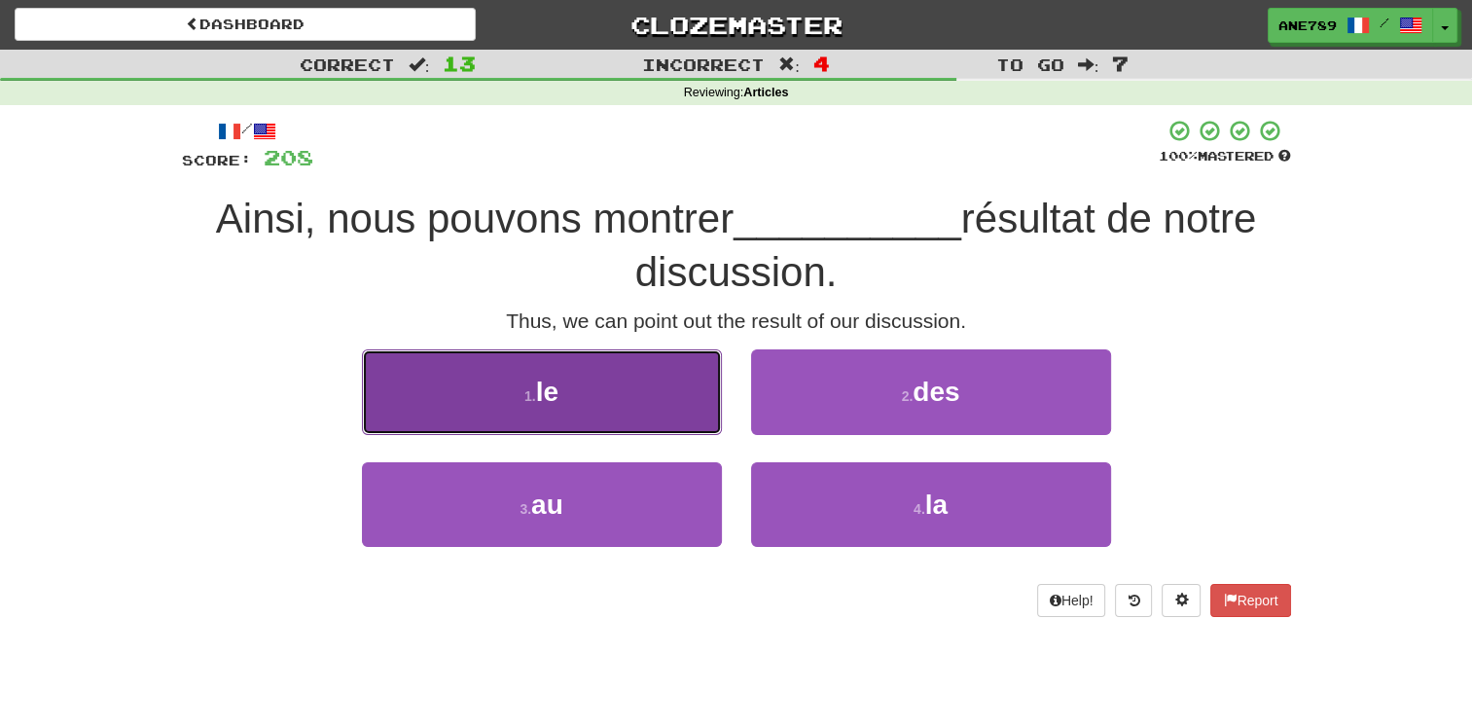
click at [650, 374] on button "1 . le" at bounding box center [542, 391] width 360 height 85
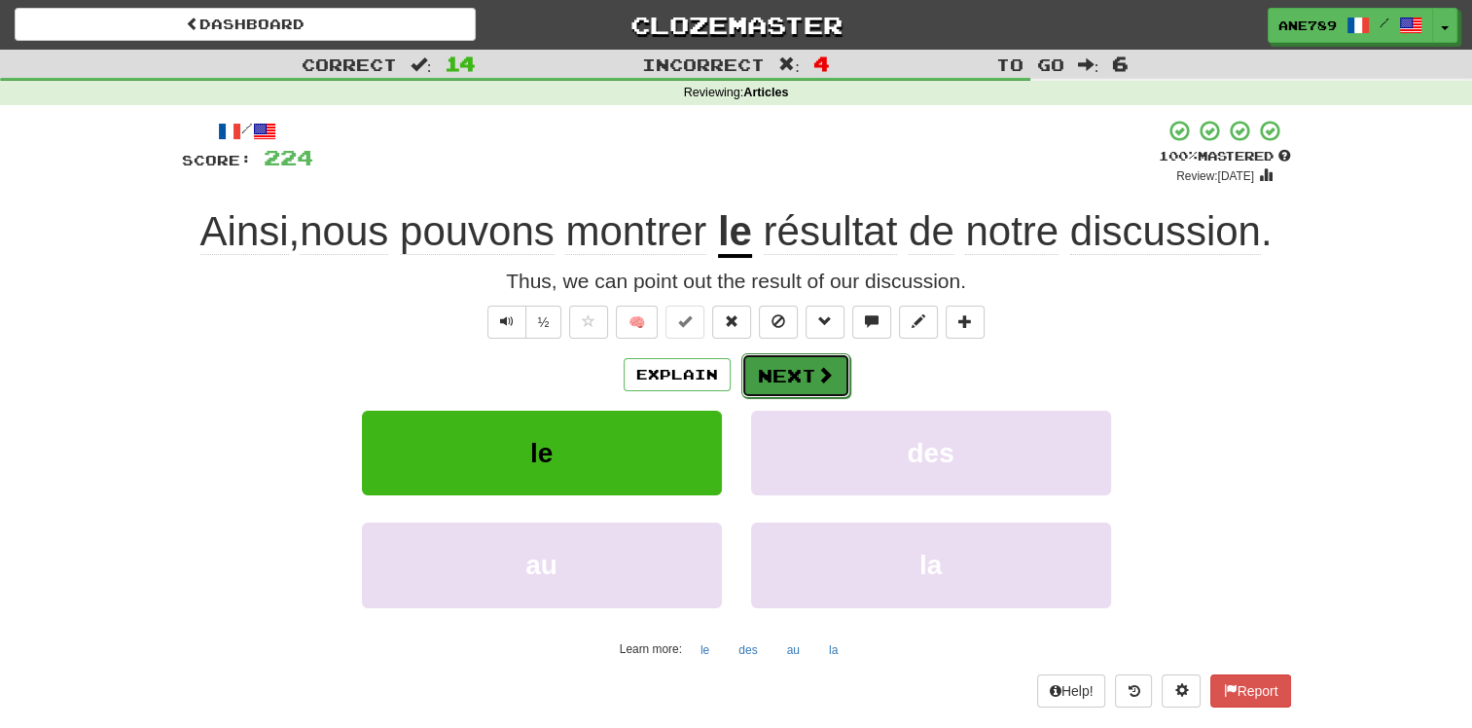
click at [804, 361] on button "Next" at bounding box center [795, 375] width 109 height 45
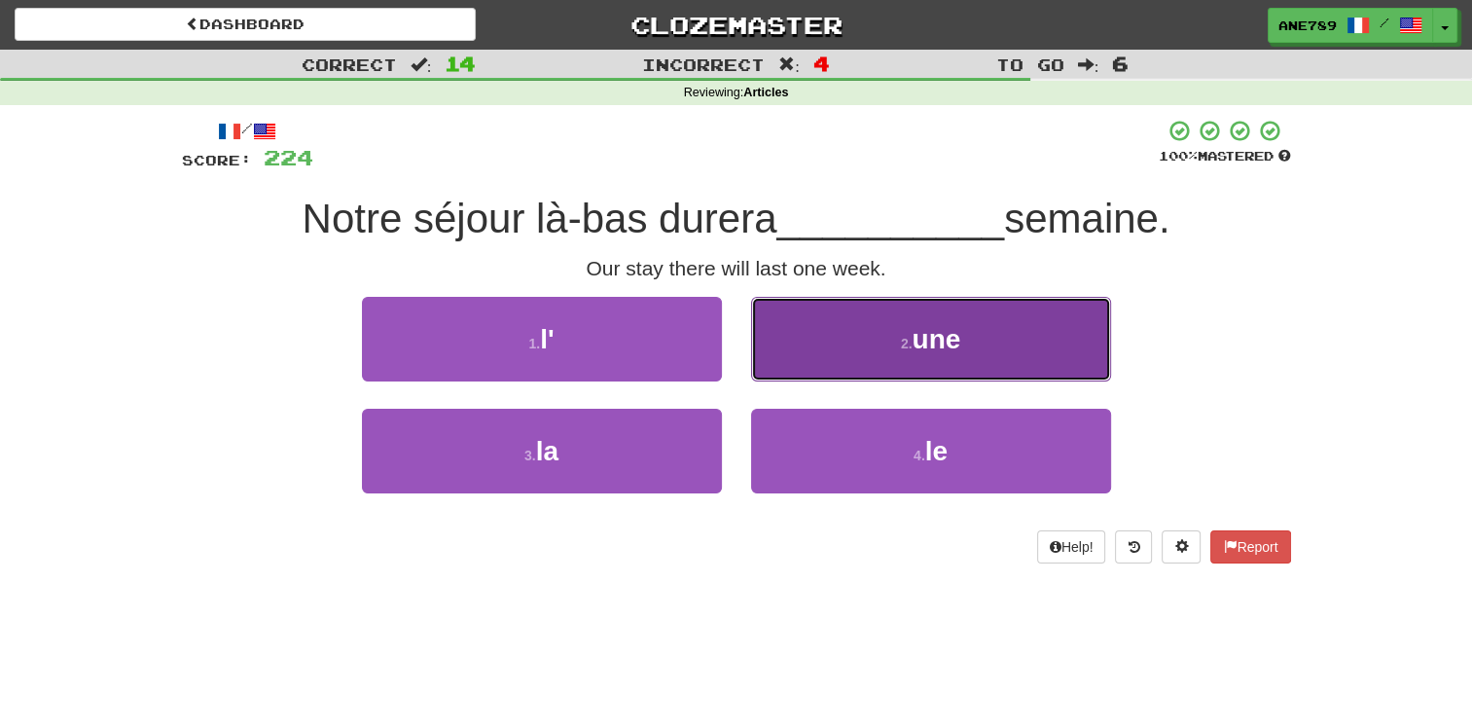
click at [830, 333] on button "2 . une" at bounding box center [931, 339] width 360 height 85
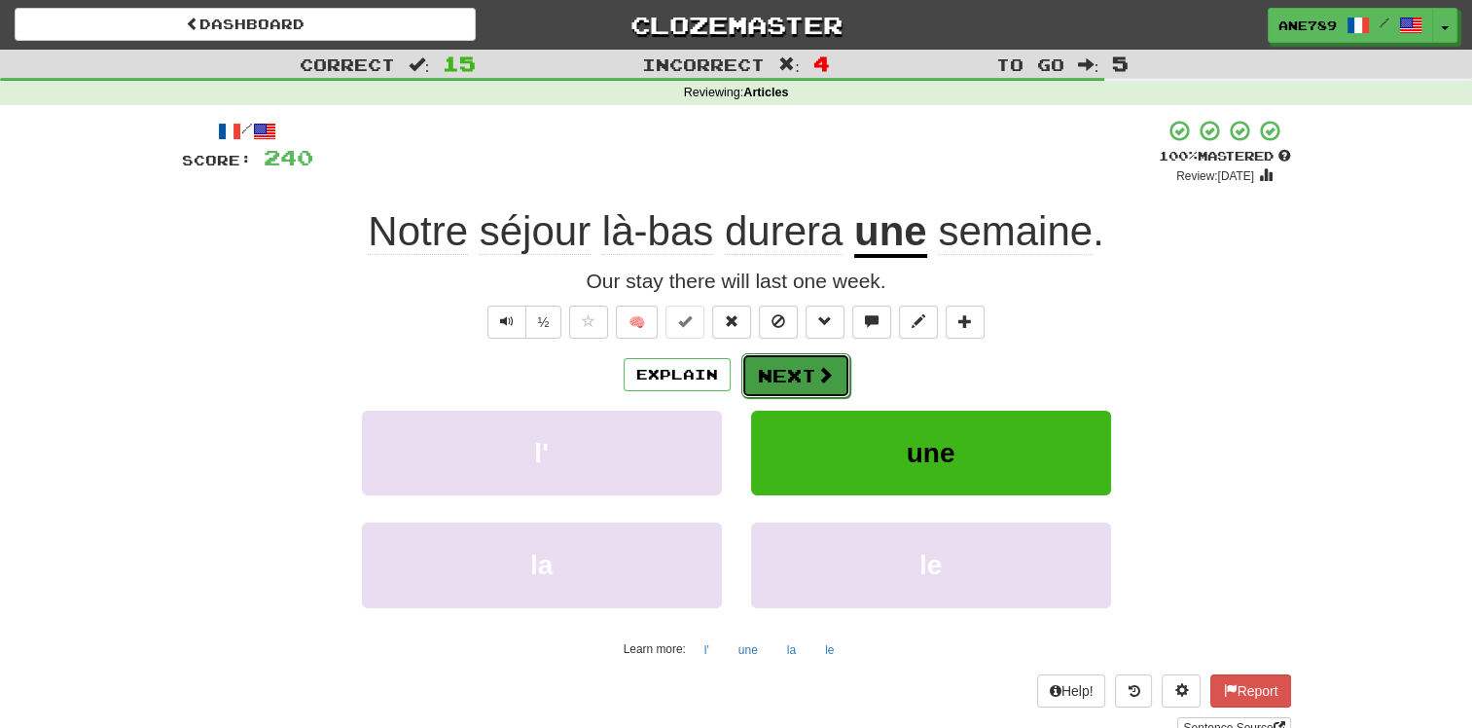
click at [823, 372] on span at bounding box center [825, 375] width 18 height 18
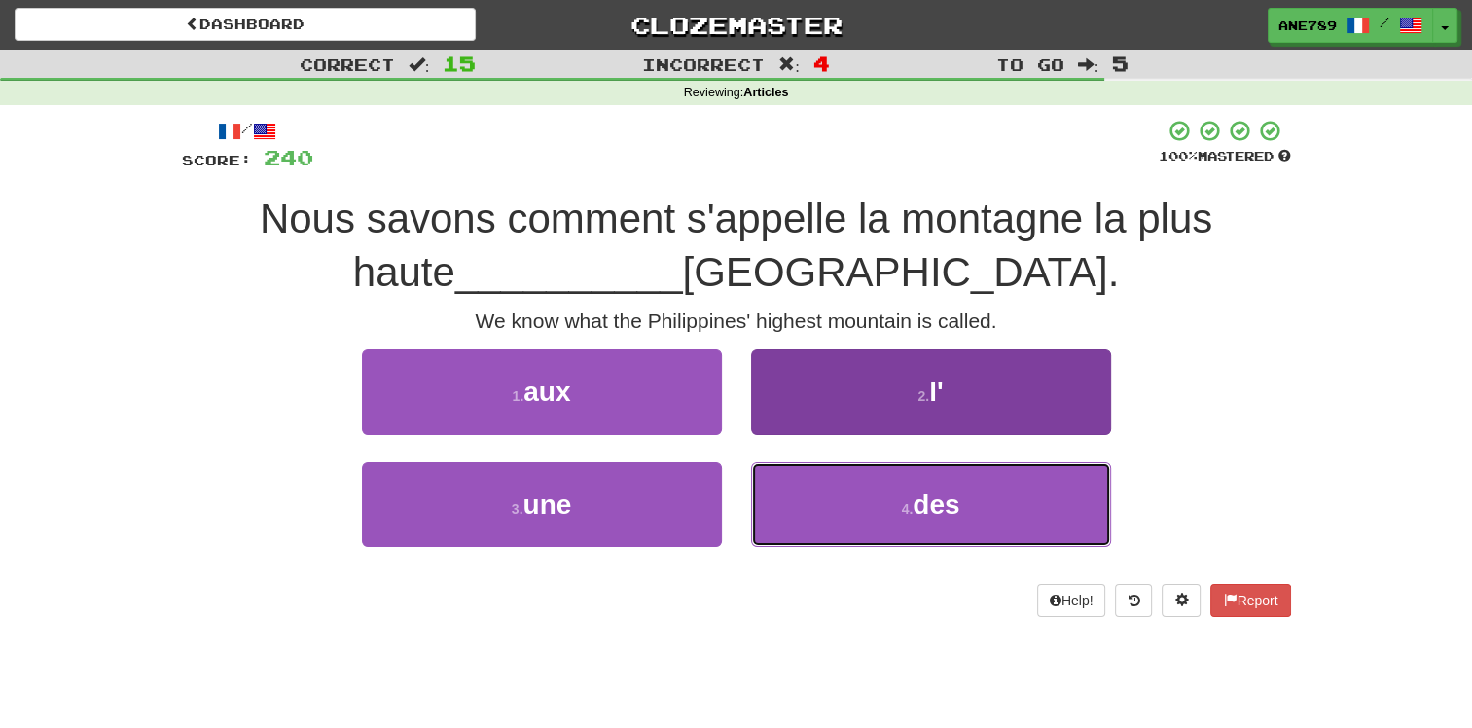
click at [918, 503] on span "des" at bounding box center [936, 504] width 47 height 30
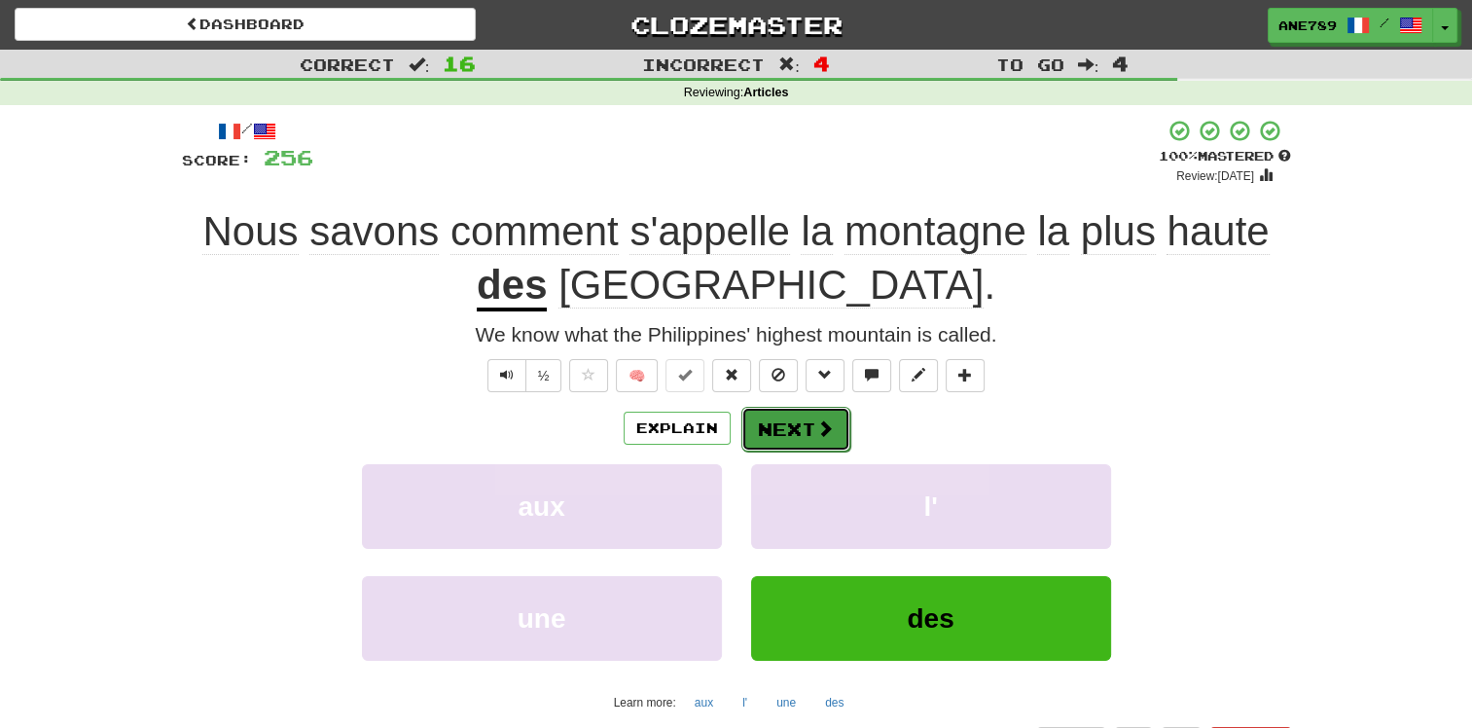
click at [824, 426] on span at bounding box center [825, 428] width 18 height 18
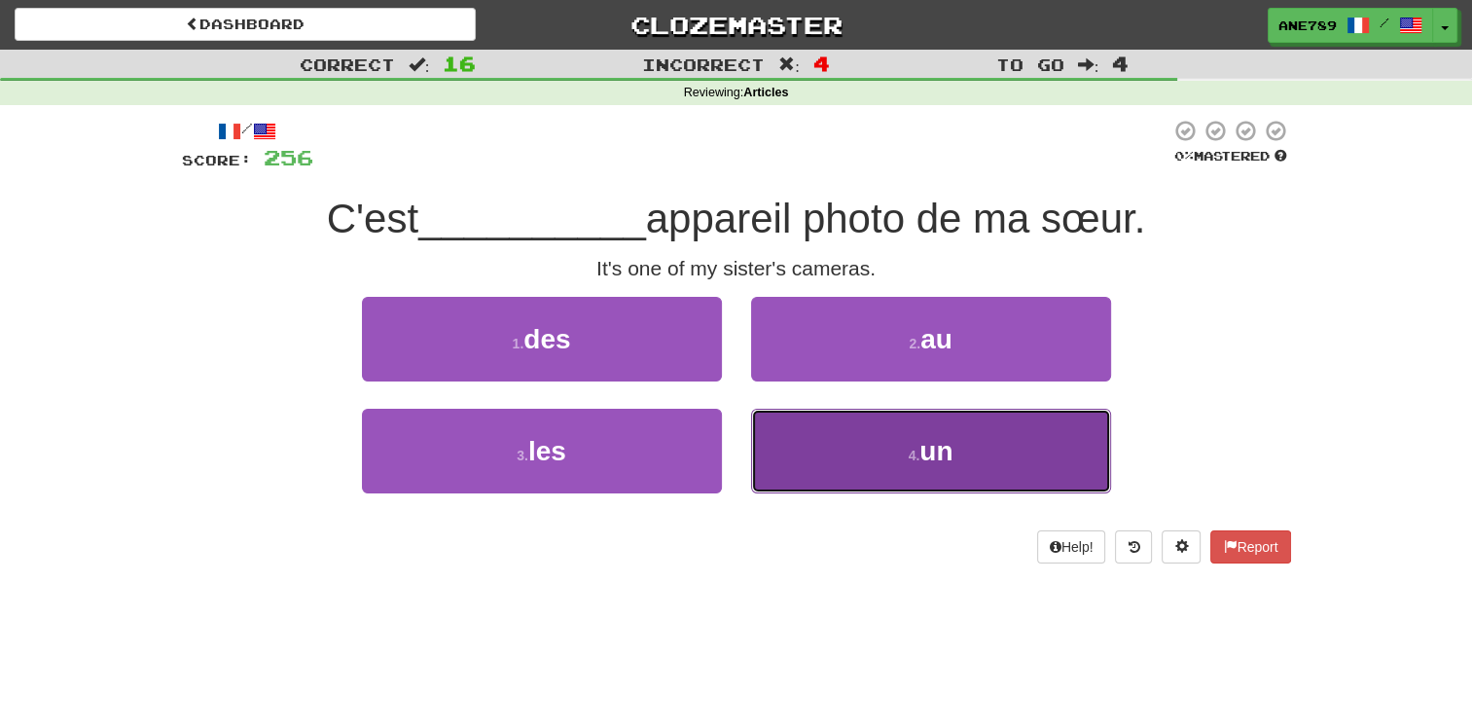
click at [845, 491] on button "4 . un" at bounding box center [931, 451] width 360 height 85
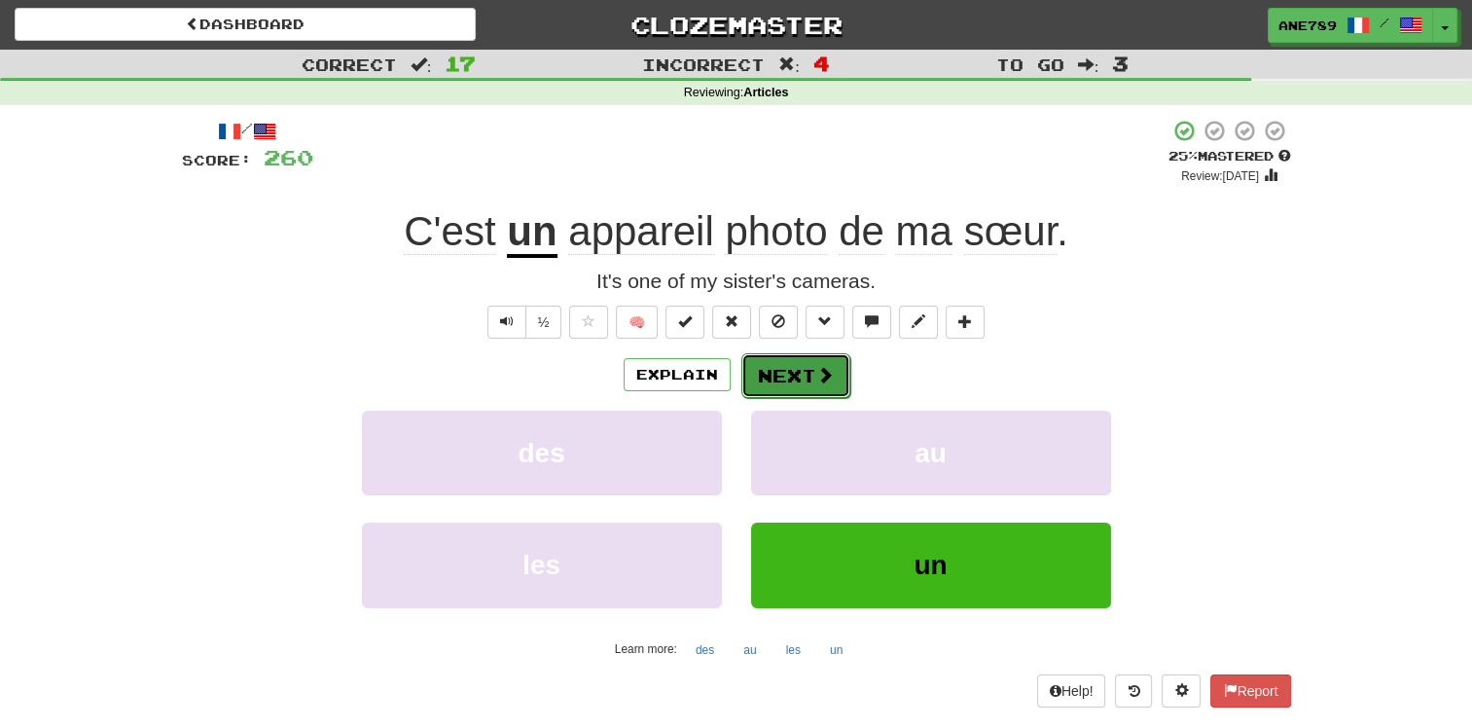
click at [762, 381] on button "Next" at bounding box center [795, 375] width 109 height 45
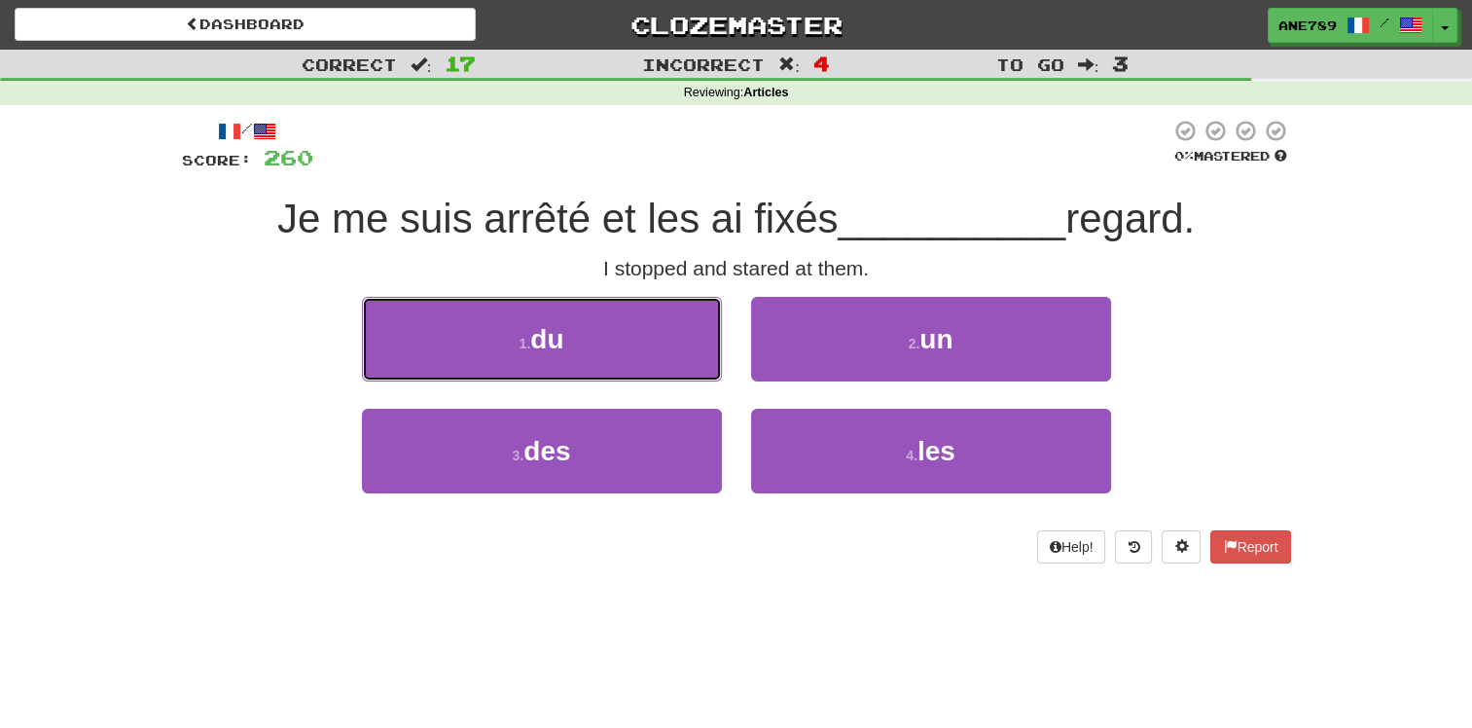
drag, startPoint x: 659, startPoint y: 332, endPoint x: 669, endPoint y: 350, distance: 21.4
click at [661, 335] on button "1 . du" at bounding box center [542, 339] width 360 height 85
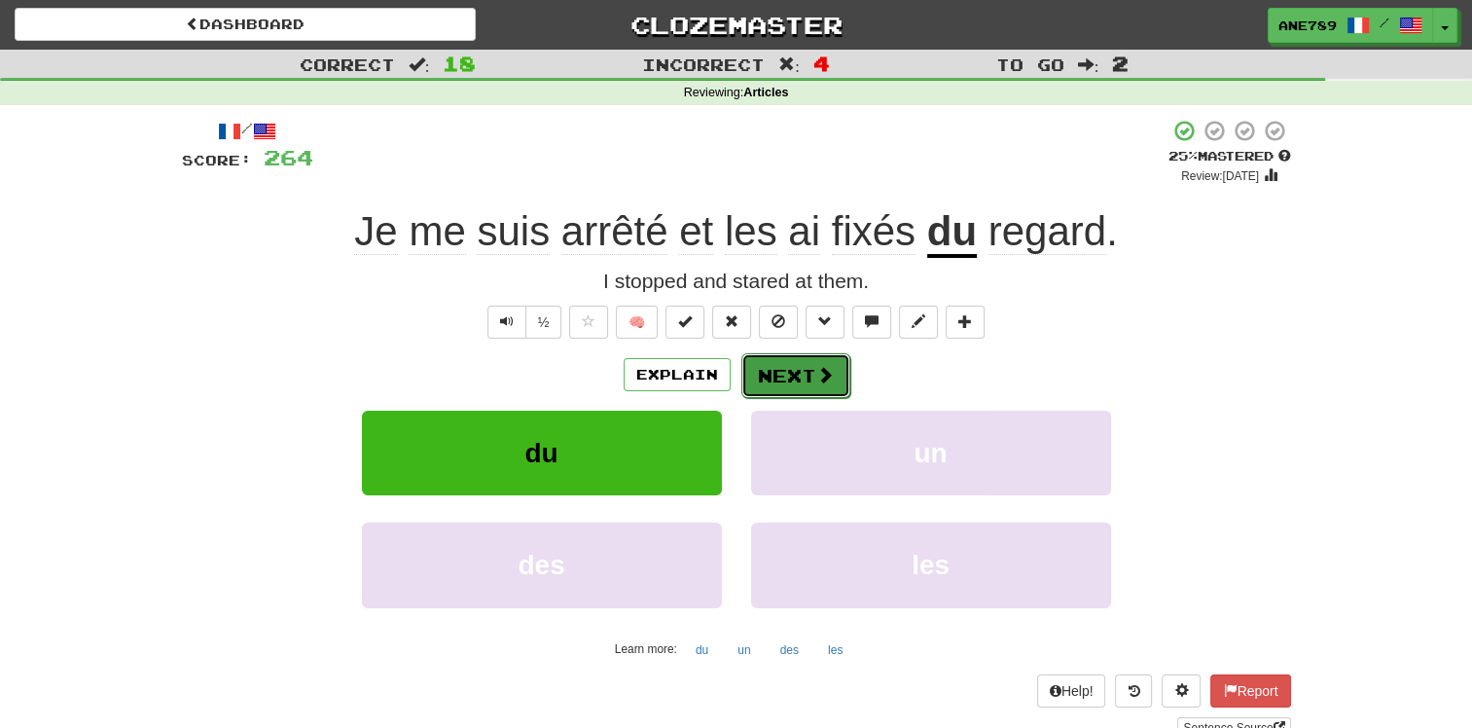
click at [760, 391] on button "Next" at bounding box center [795, 375] width 109 height 45
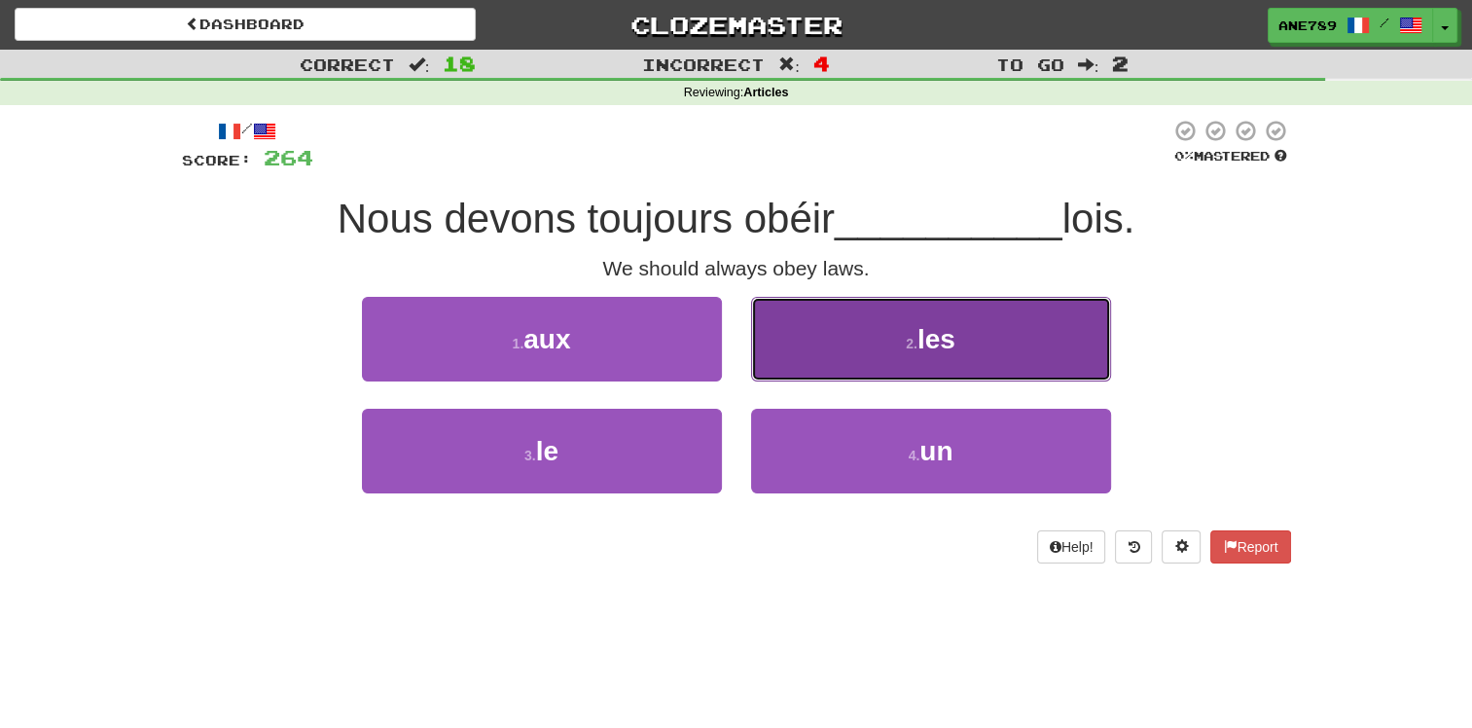
click at [822, 360] on button "2 . les" at bounding box center [931, 339] width 360 height 85
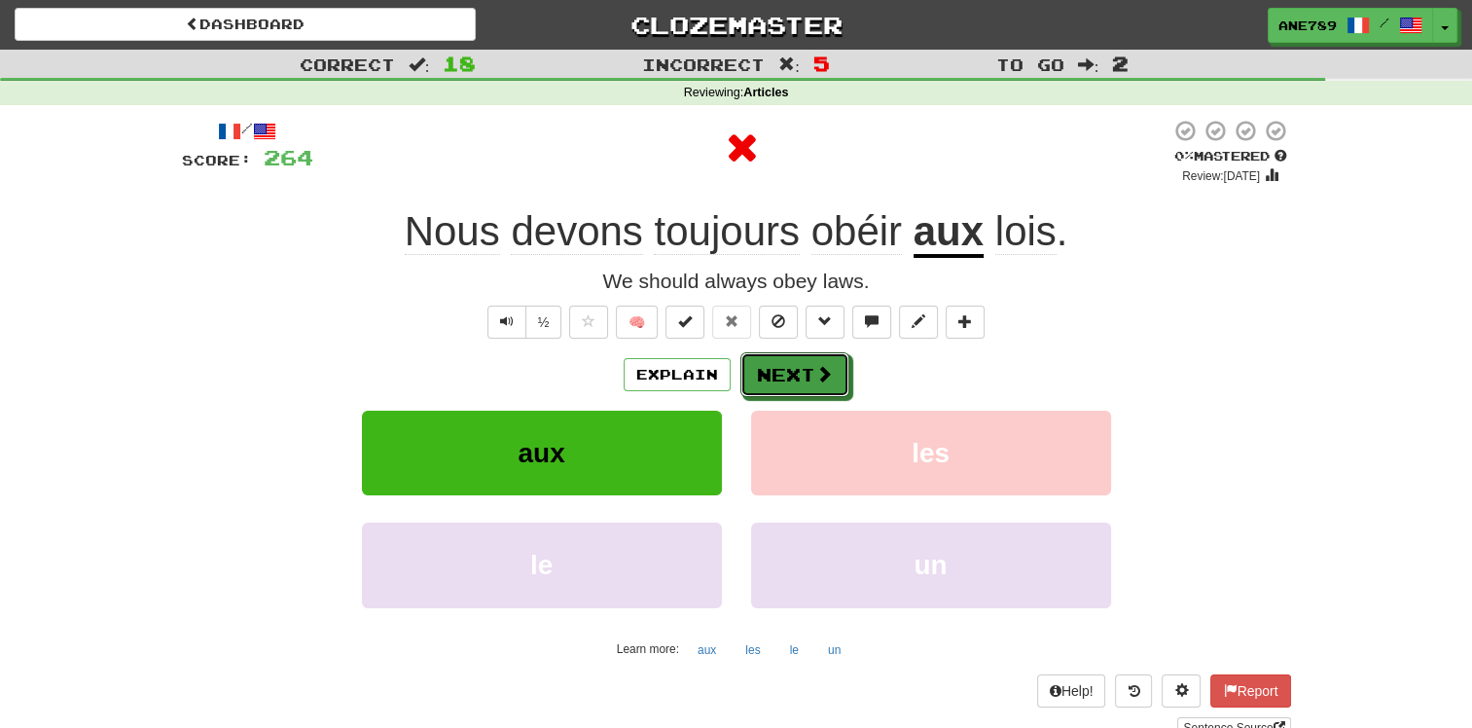
drag, startPoint x: 765, startPoint y: 385, endPoint x: 739, endPoint y: 399, distance: 28.7
click at [740, 399] on div "Explain Next aux les le un Learn more: aux les le un" at bounding box center [736, 508] width 1109 height 312
click at [765, 380] on button "Next" at bounding box center [795, 375] width 109 height 45
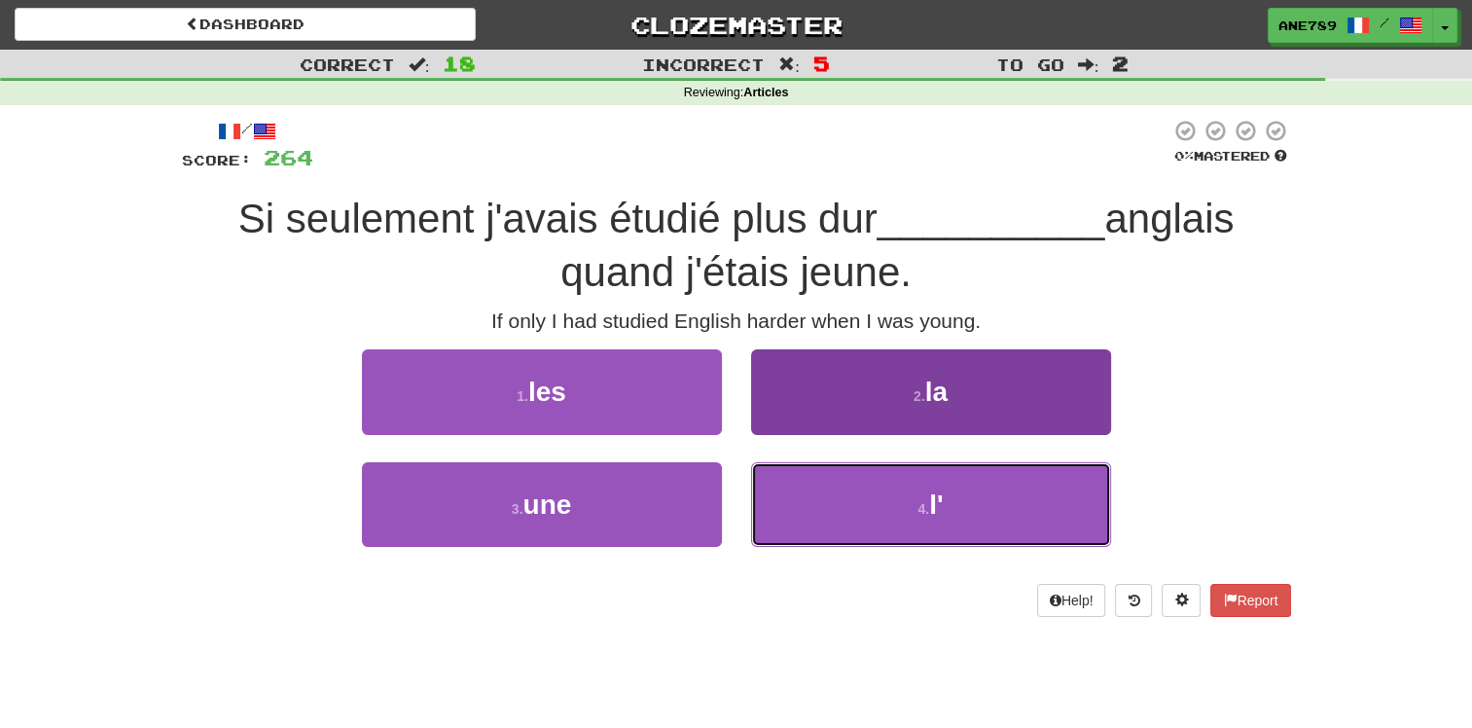
drag, startPoint x: 894, startPoint y: 536, endPoint x: 830, endPoint y: 491, distance: 78.3
click at [885, 530] on button "4 . l'" at bounding box center [931, 504] width 360 height 85
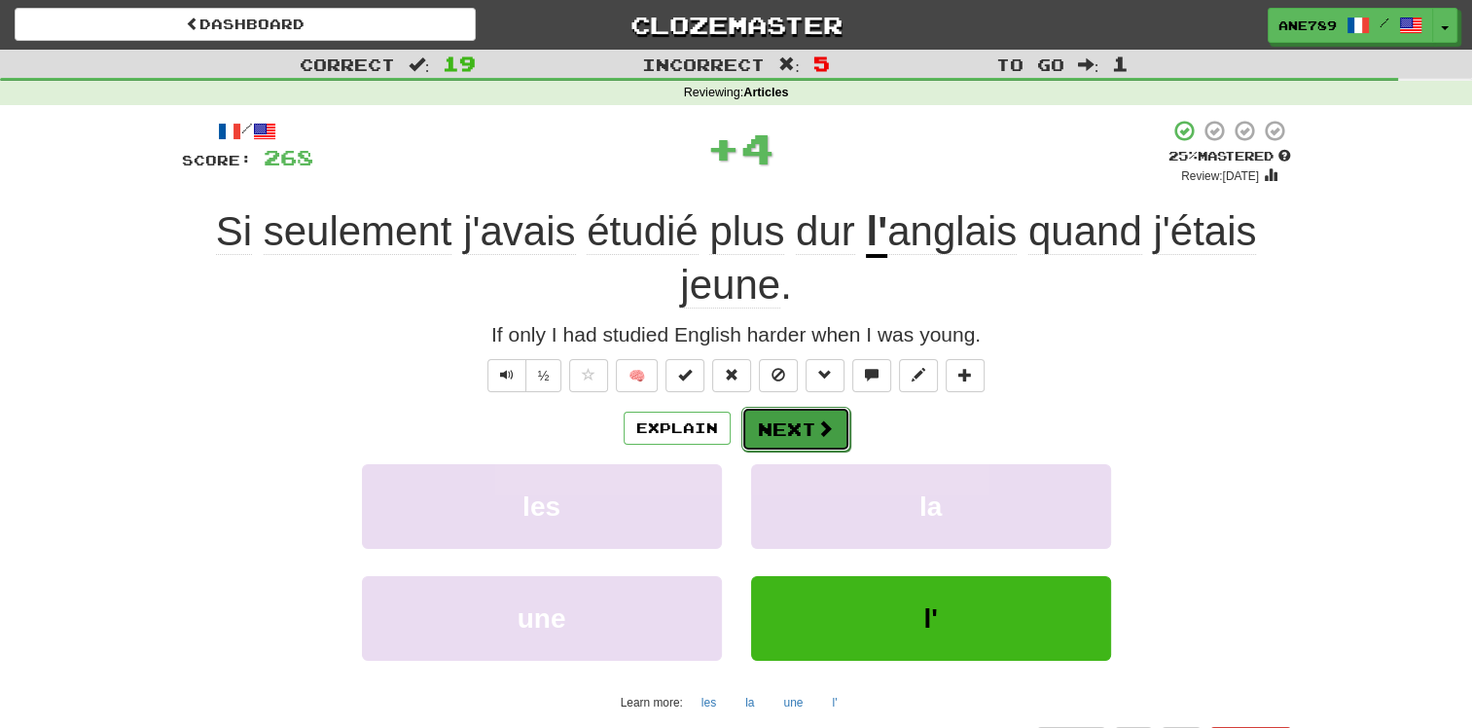
click at [802, 420] on button "Next" at bounding box center [795, 429] width 109 height 45
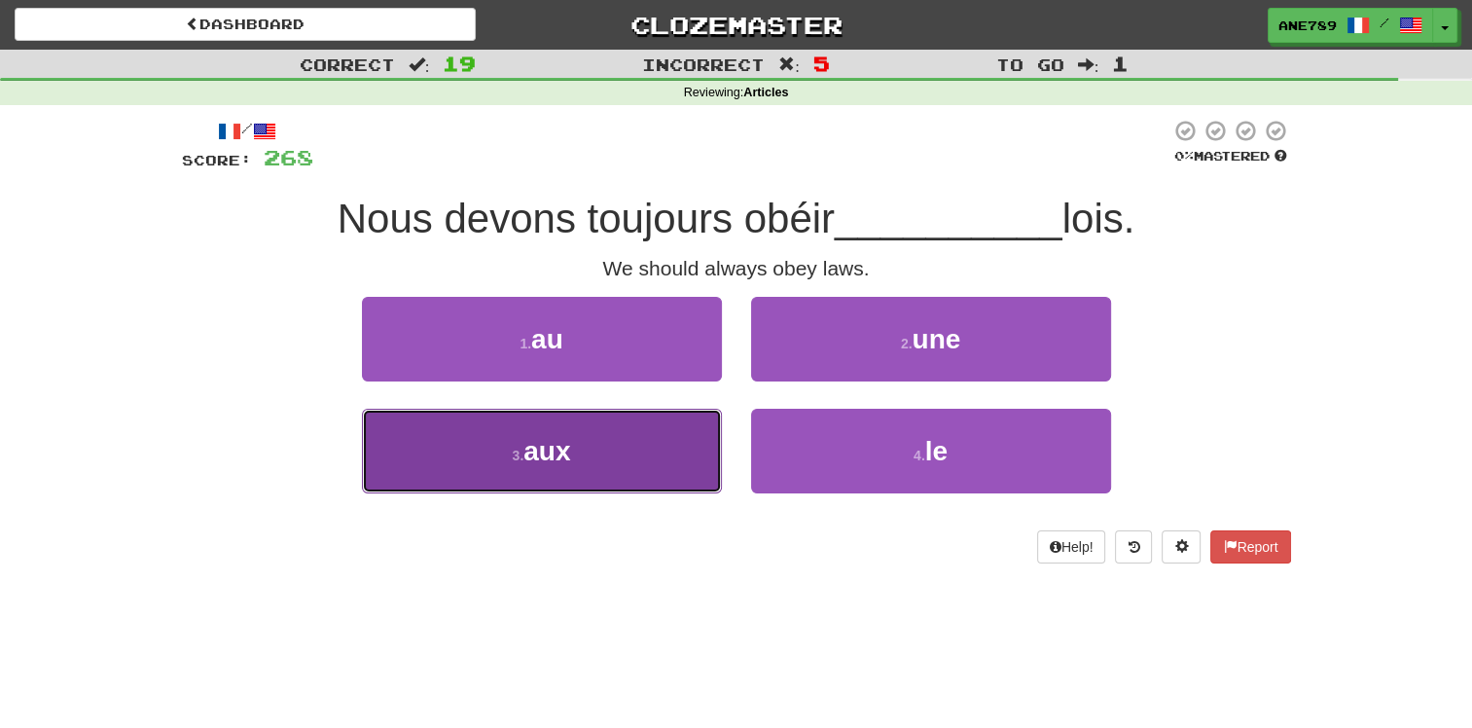
click at [692, 465] on button "3 . aux" at bounding box center [542, 451] width 360 height 85
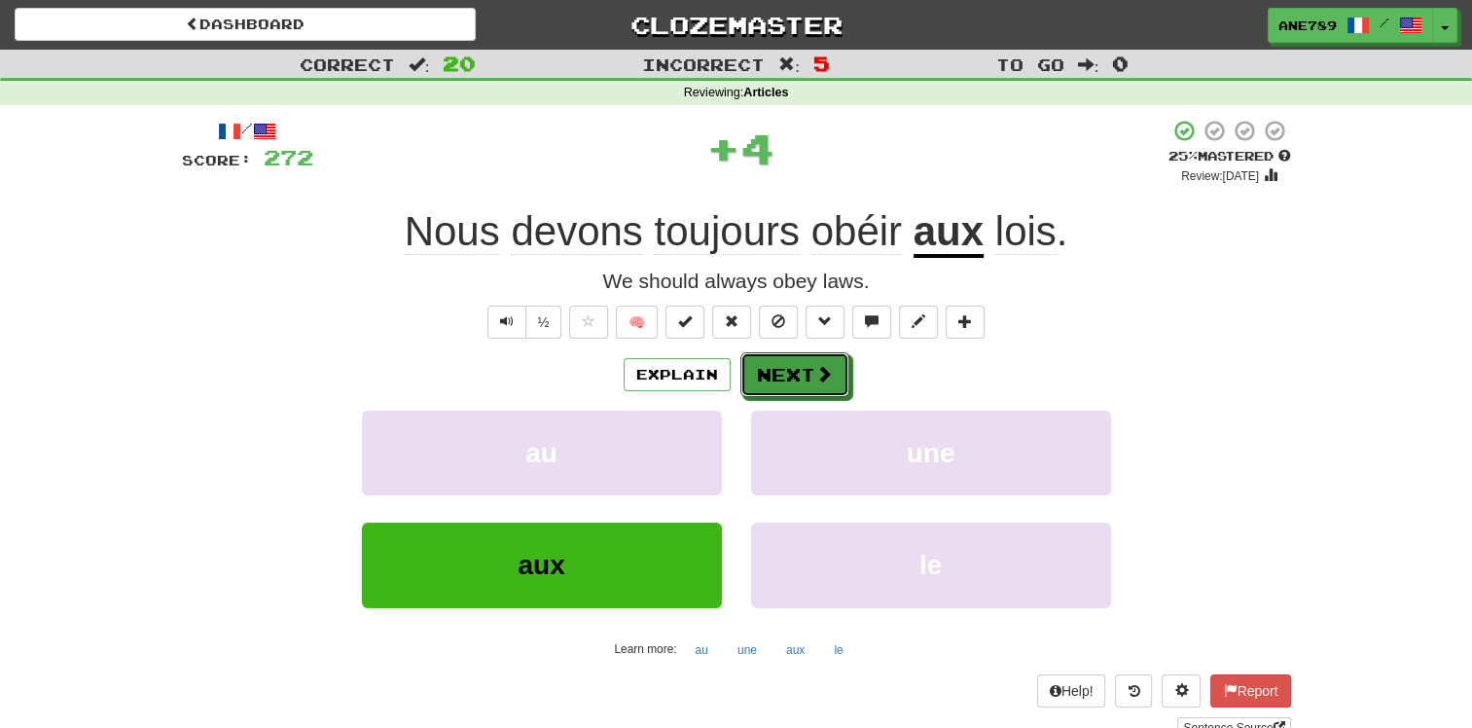
click at [812, 369] on button "Next" at bounding box center [794, 374] width 109 height 45
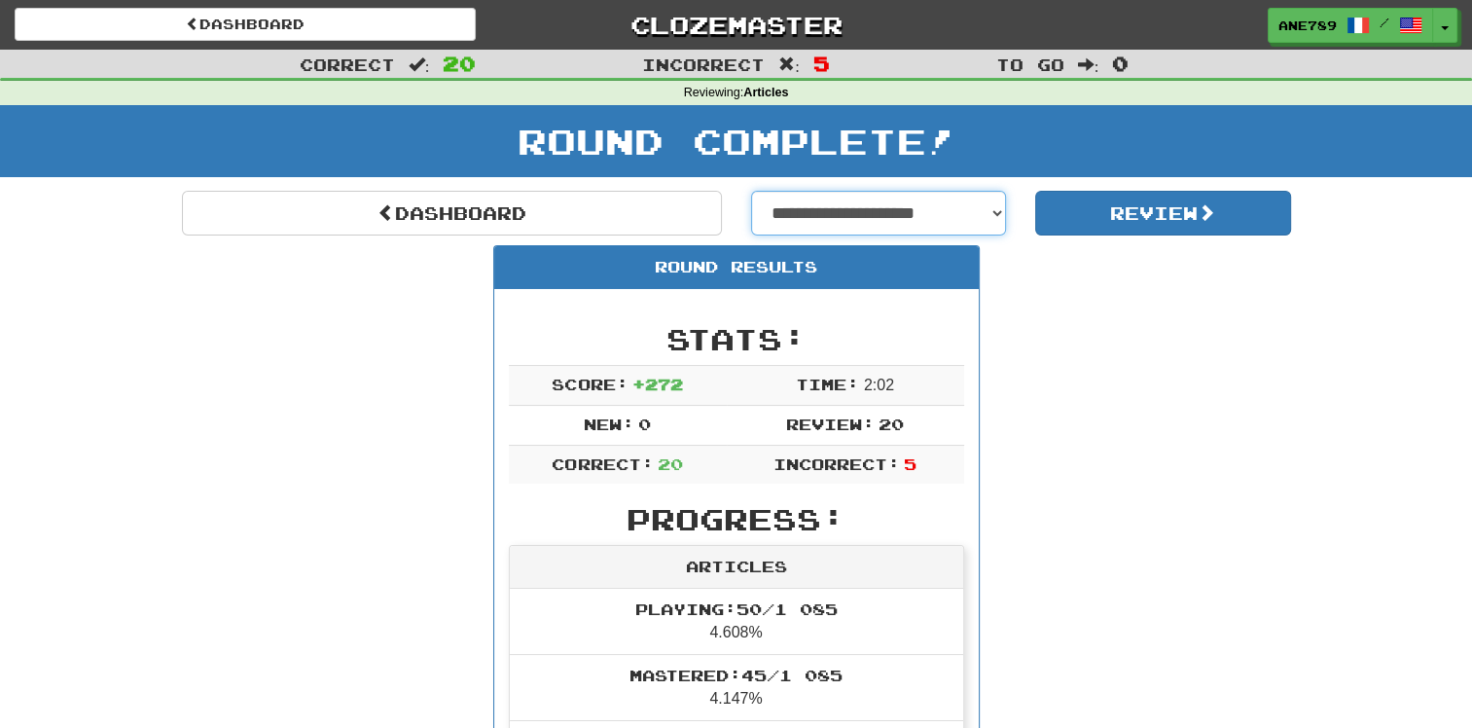
click at [784, 214] on select "**********" at bounding box center [879, 213] width 256 height 45
select select "**********"
click at [751, 191] on select "**********" at bounding box center [879, 213] width 256 height 45
select select "**********"
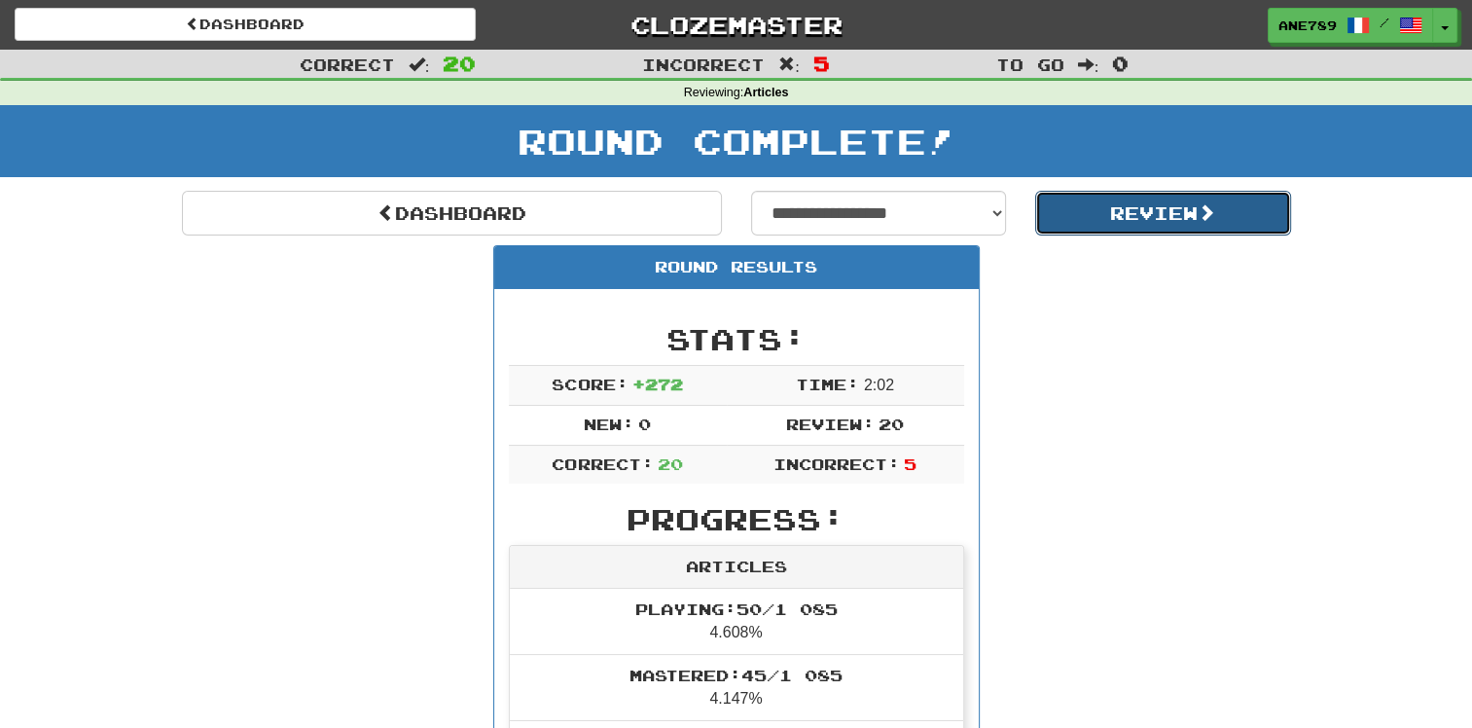
click at [1169, 215] on button "Review" at bounding box center [1163, 213] width 256 height 45
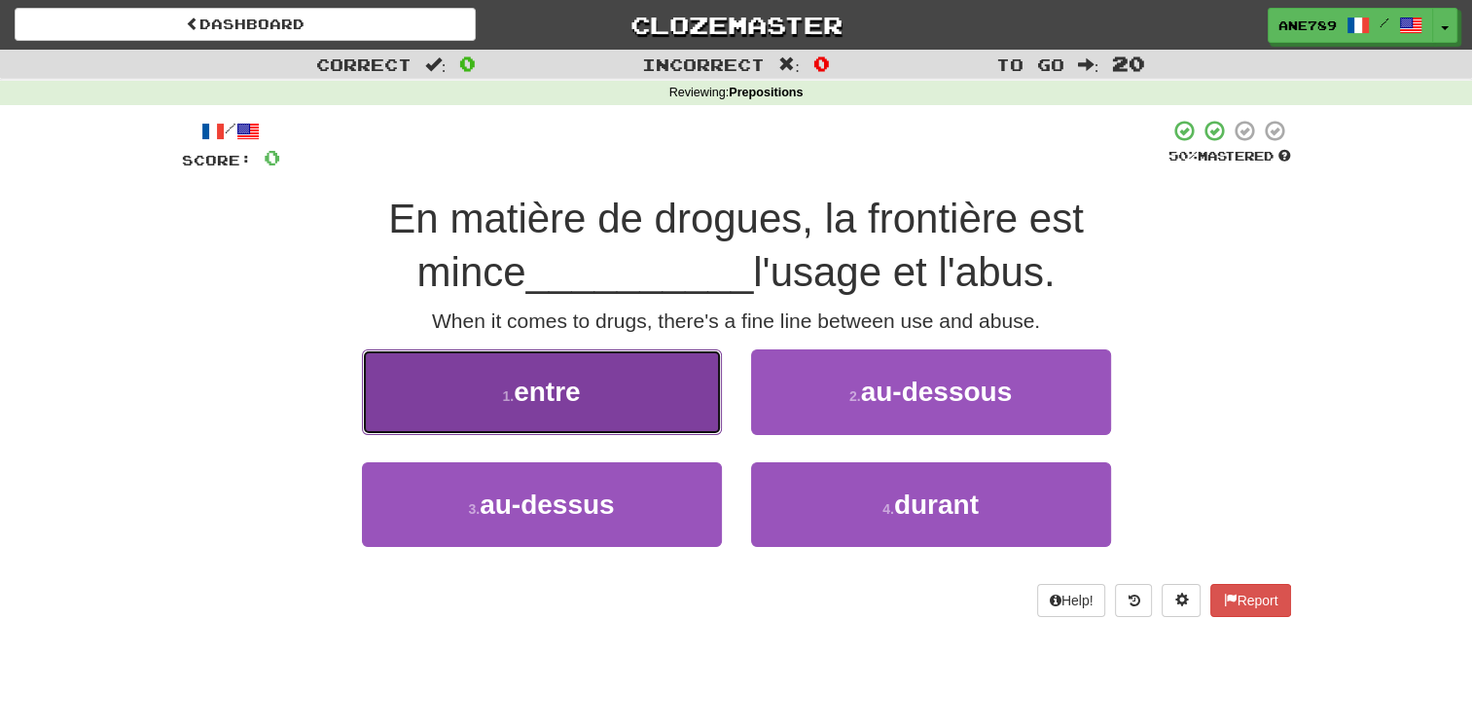
drag, startPoint x: 538, startPoint y: 366, endPoint x: 626, endPoint y: 399, distance: 93.6
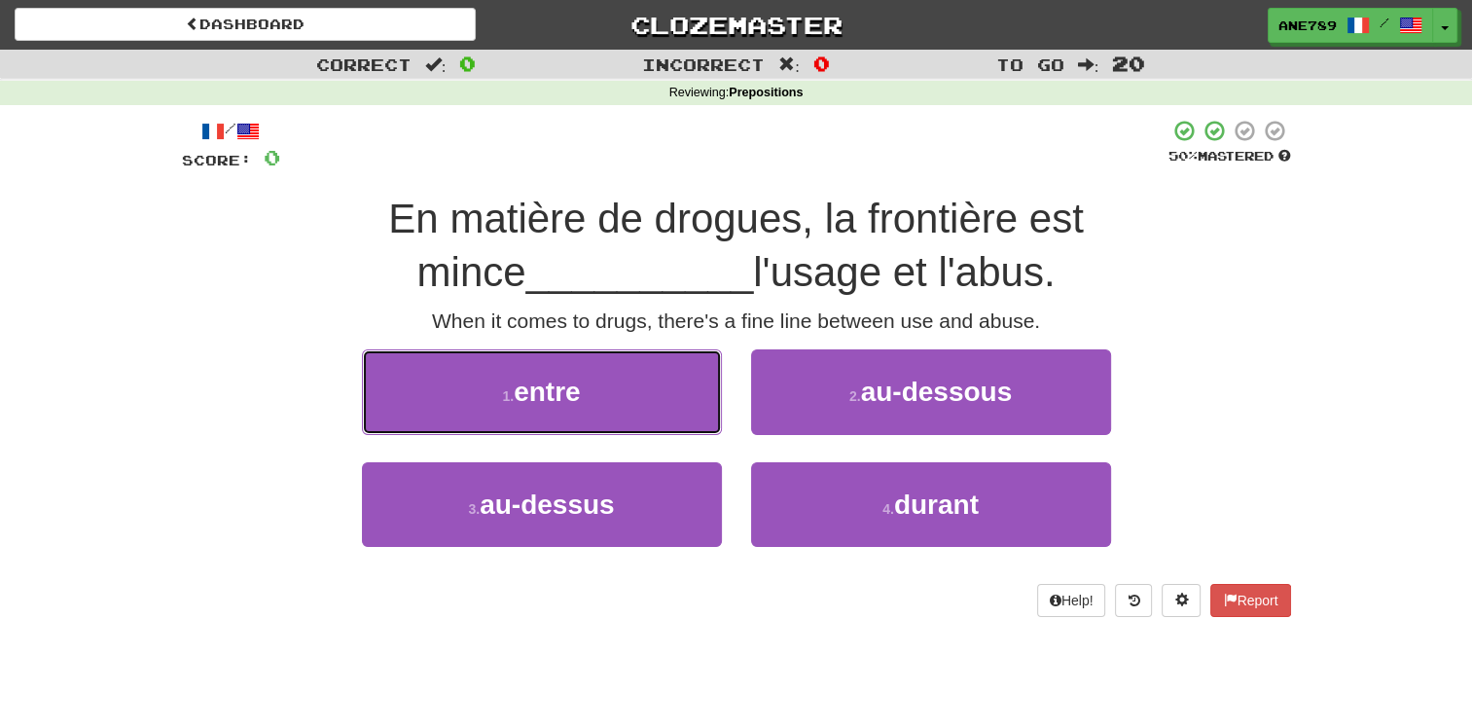
click at [540, 366] on button "1 . entre" at bounding box center [542, 391] width 360 height 85
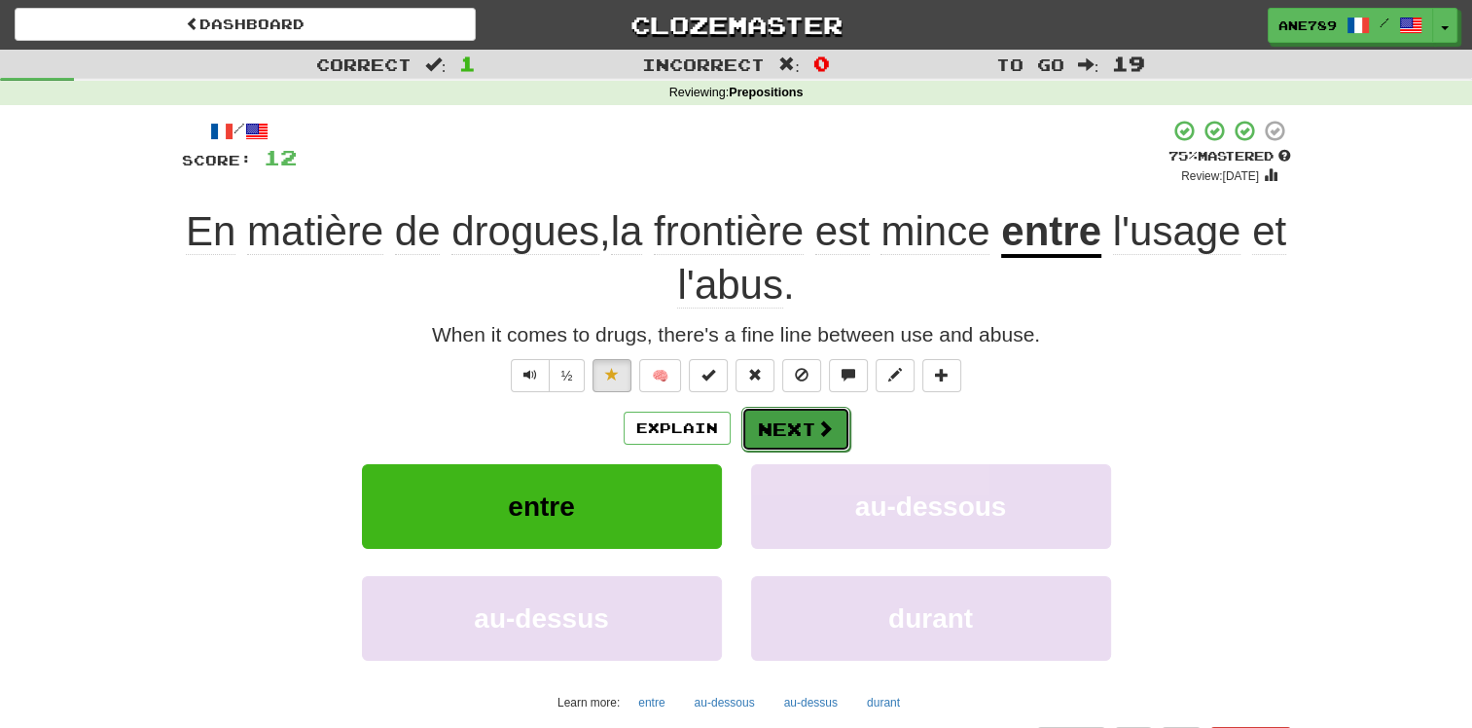
click at [808, 432] on button "Next" at bounding box center [795, 429] width 109 height 45
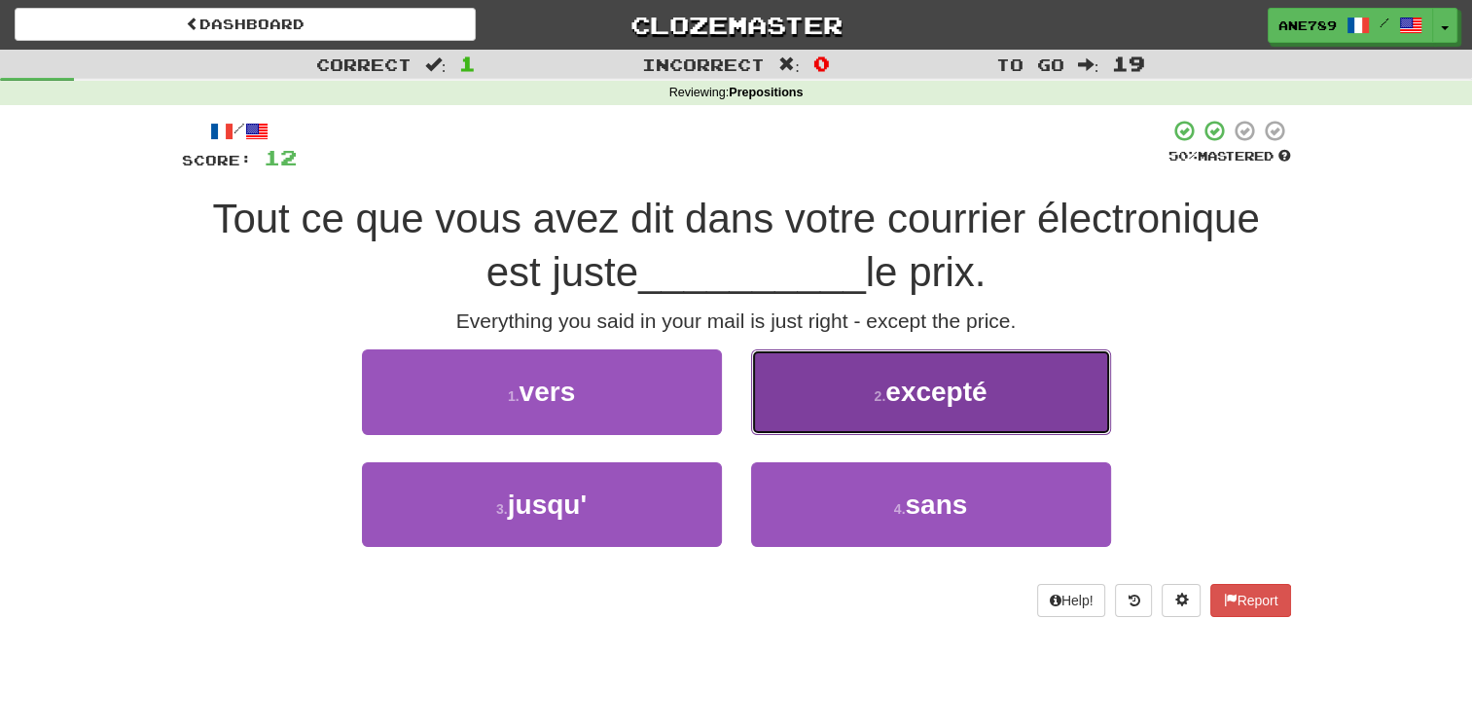
click at [824, 385] on button "2 . excepté" at bounding box center [931, 391] width 360 height 85
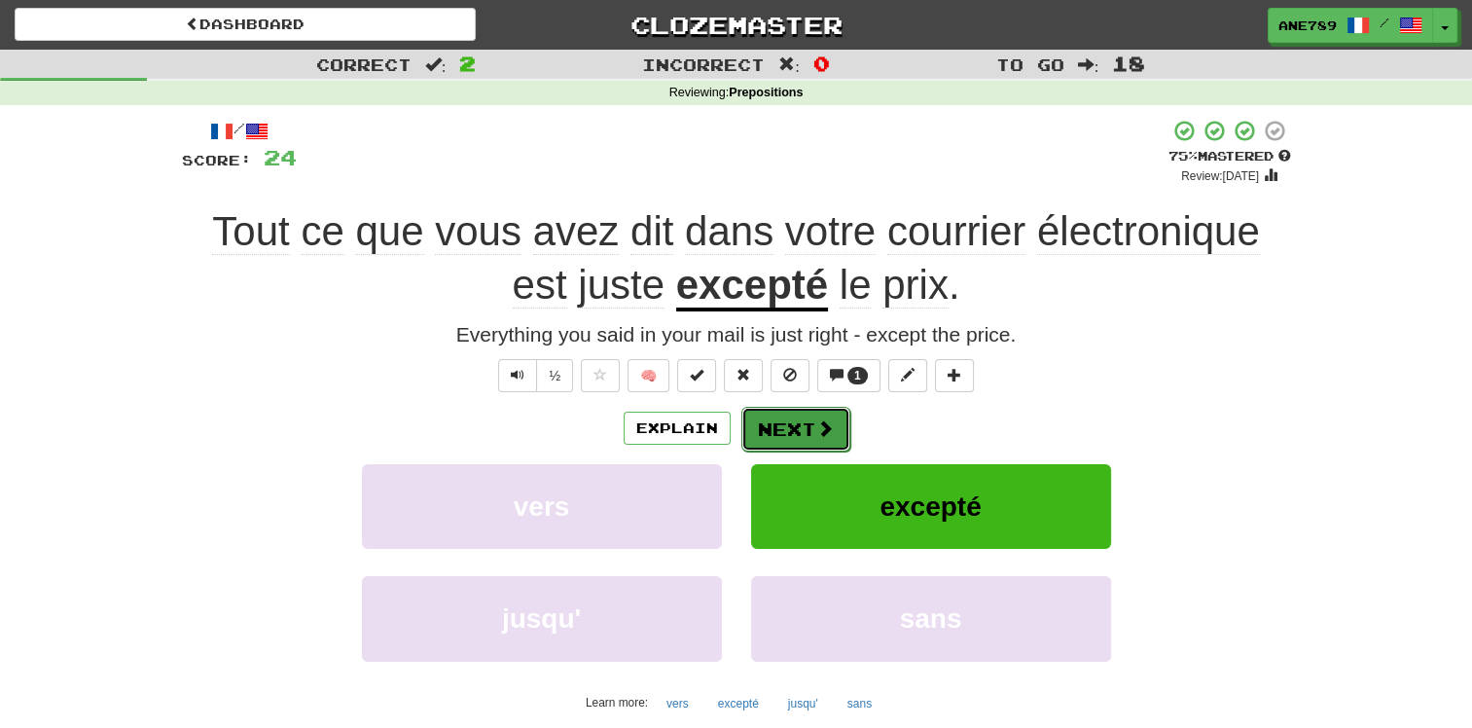
click at [788, 426] on button "Next" at bounding box center [795, 429] width 109 height 45
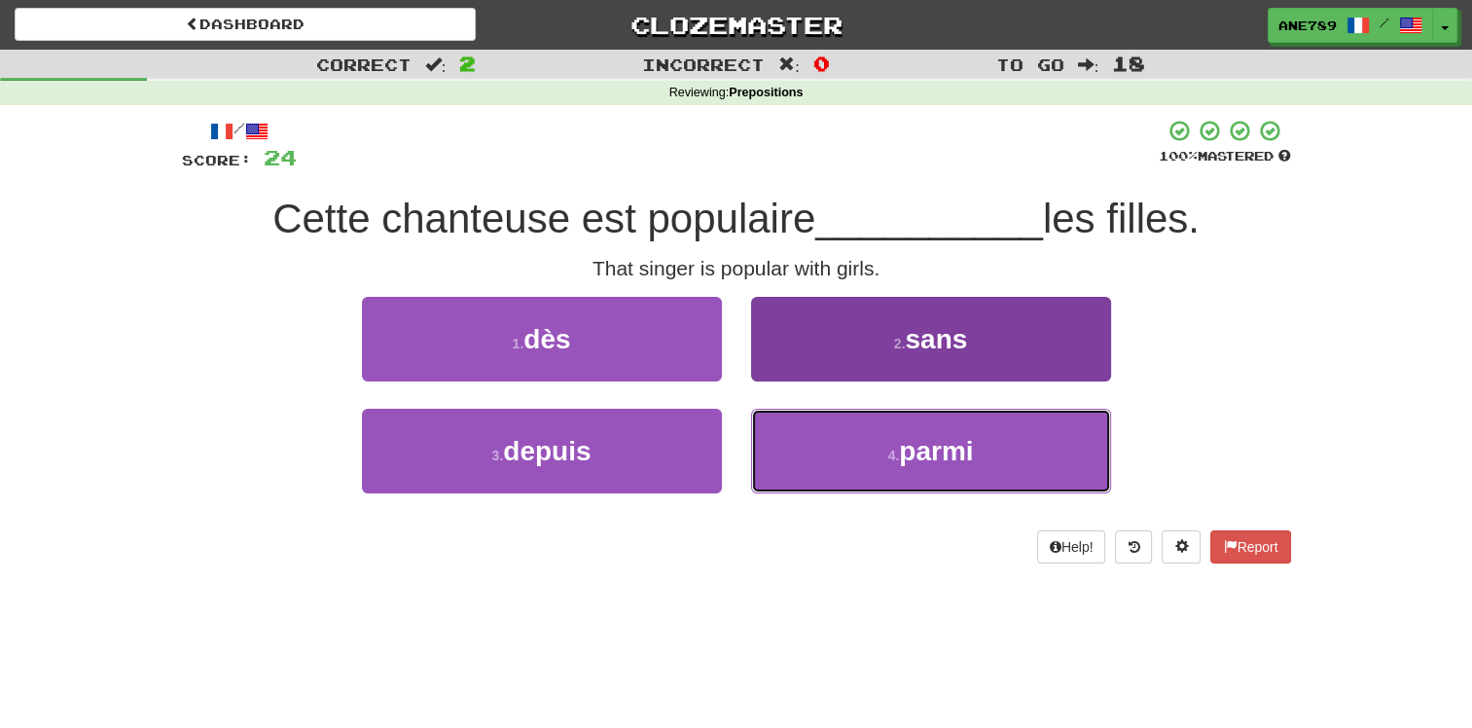
click at [853, 481] on button "4 . parmi" at bounding box center [931, 451] width 360 height 85
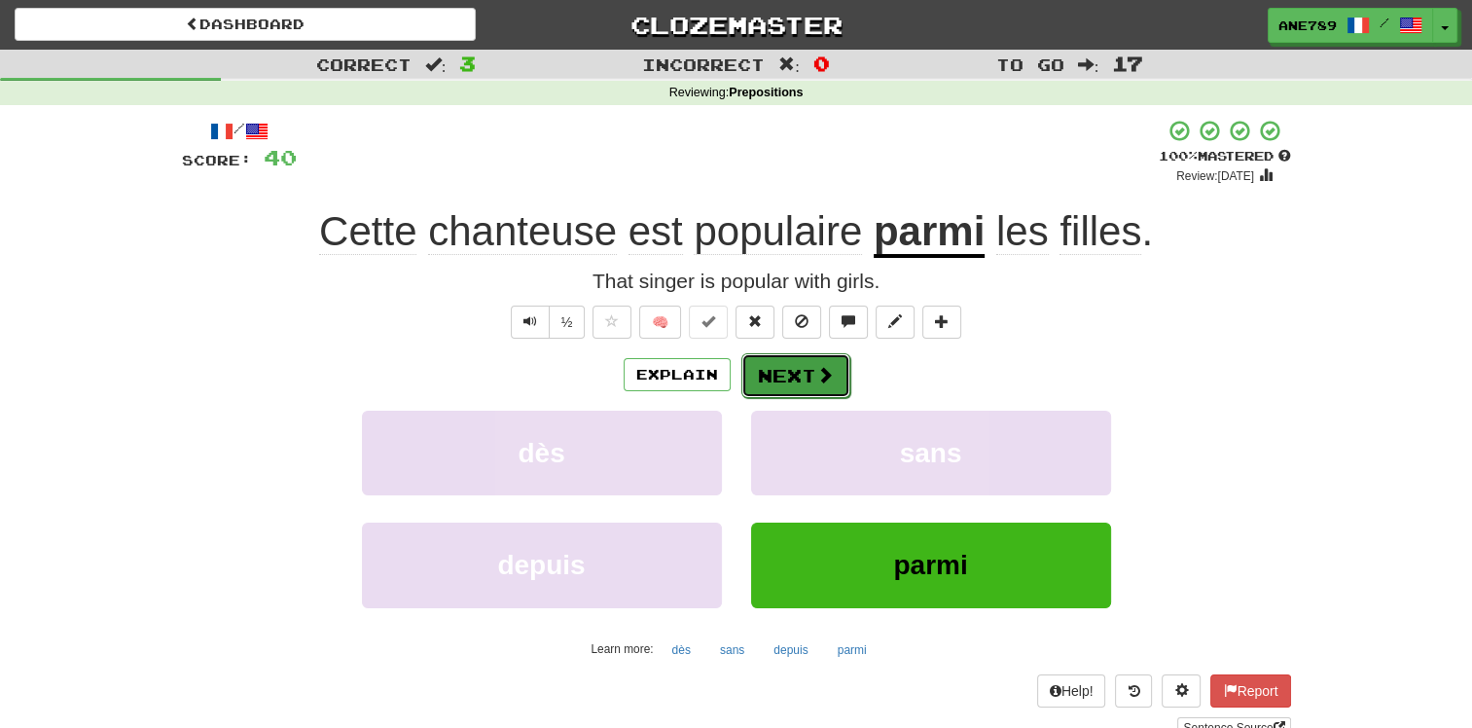
click at [792, 377] on button "Next" at bounding box center [795, 375] width 109 height 45
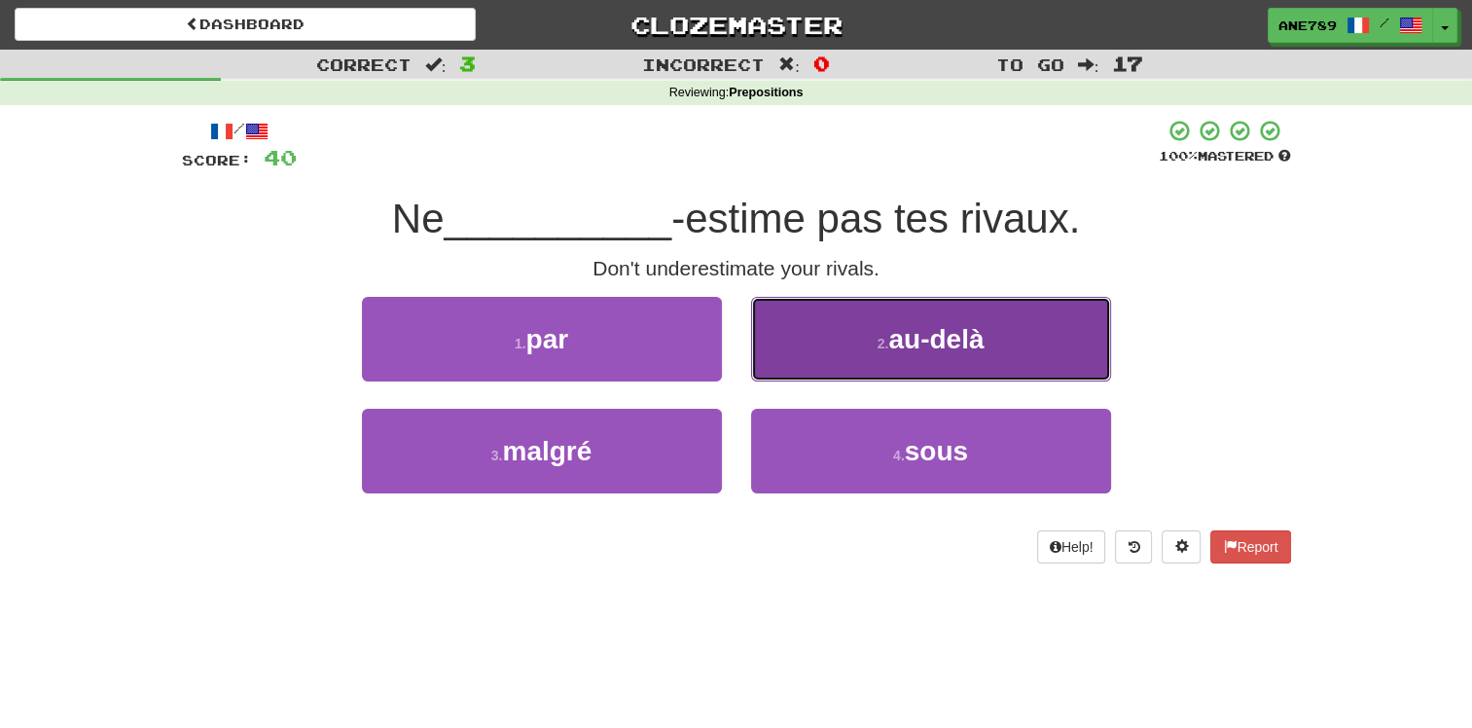
click at [852, 357] on button "2 . au-delà" at bounding box center [931, 339] width 360 height 85
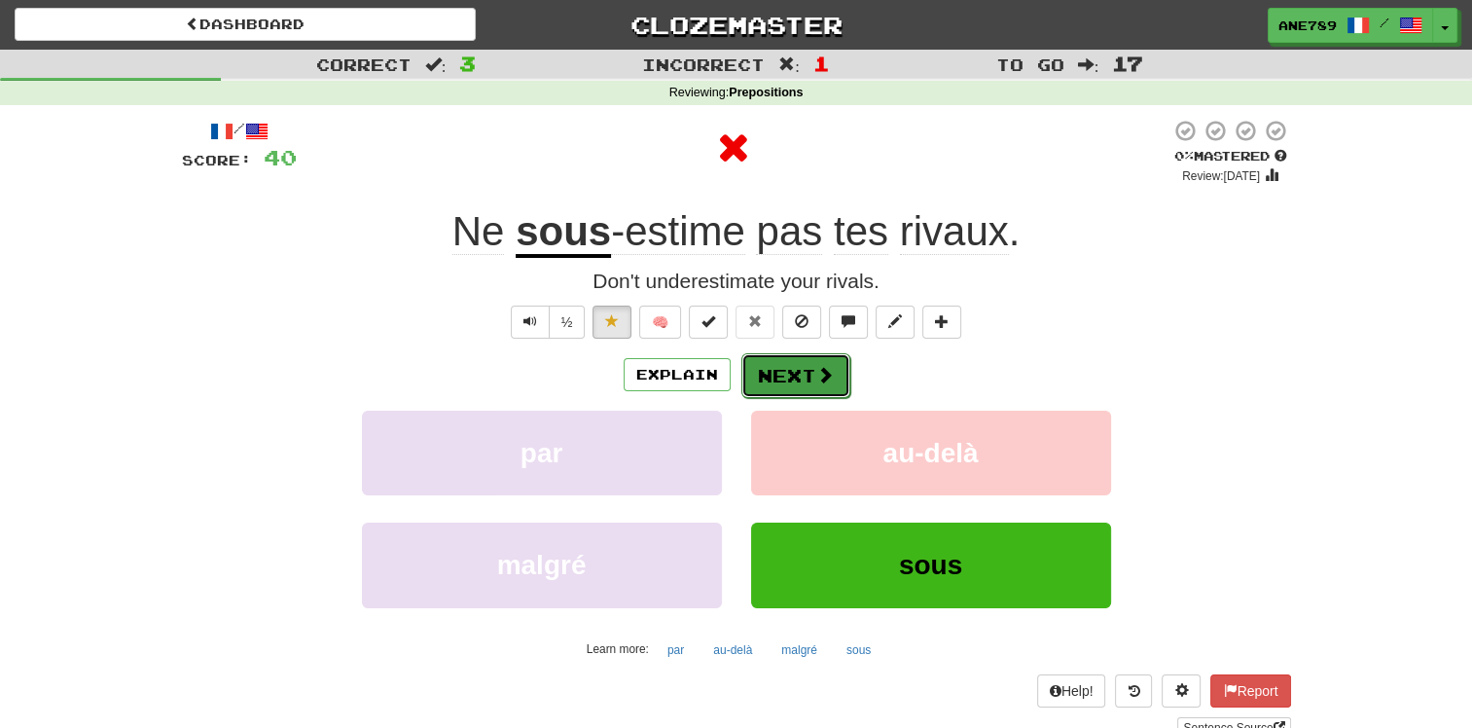
click at [833, 364] on button "Next" at bounding box center [795, 375] width 109 height 45
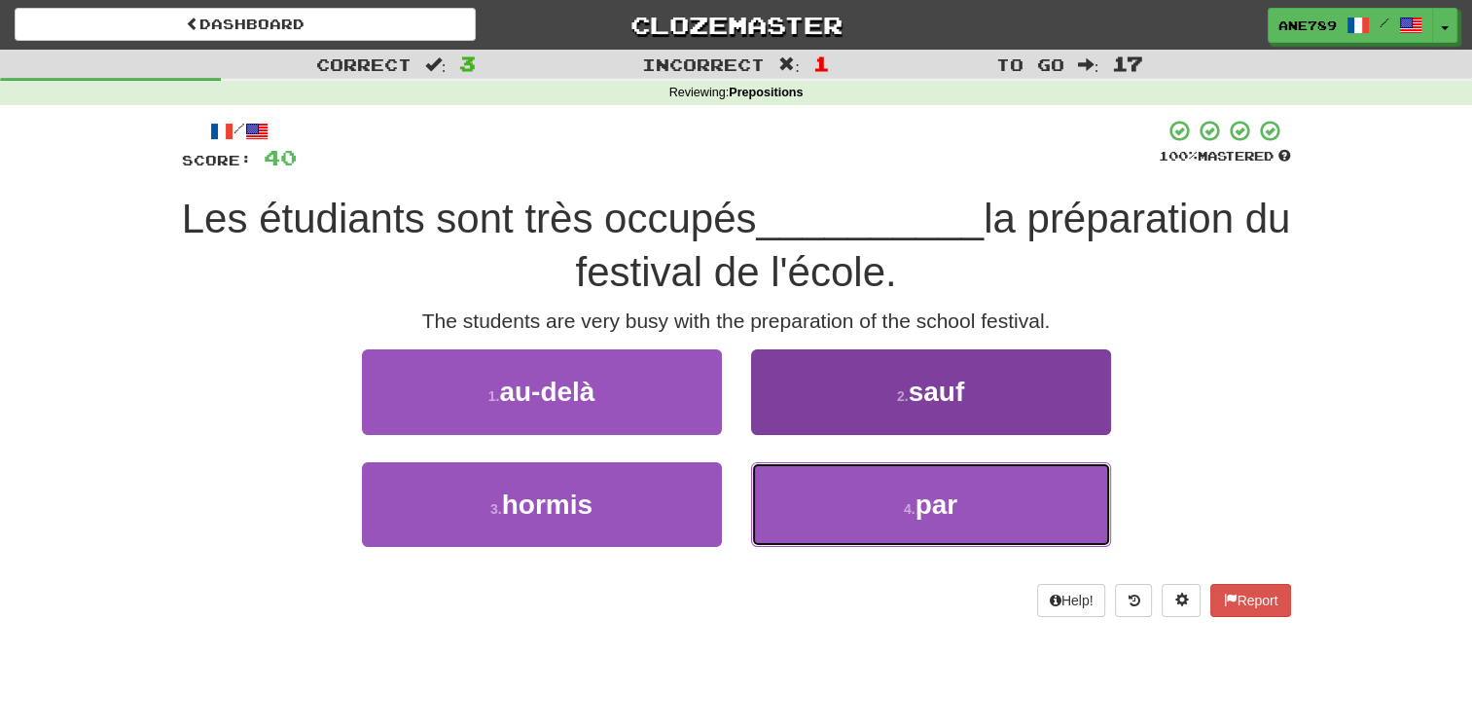
drag, startPoint x: 1046, startPoint y: 493, endPoint x: 1081, endPoint y: 514, distance: 40.6
click at [1074, 511] on button "4 . par" at bounding box center [931, 504] width 360 height 85
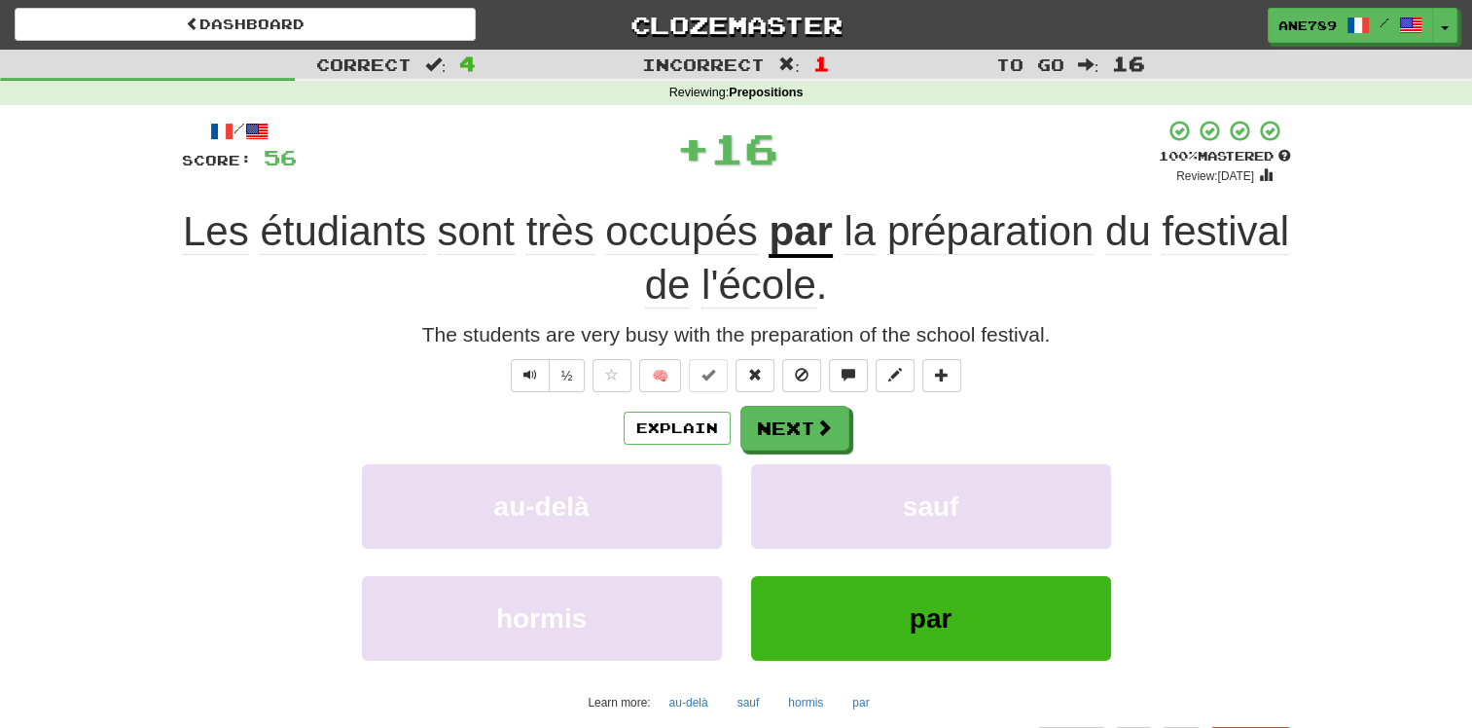
click at [833, 404] on div "/ Score: 56 + 16 100 % Mastered Review: [DATE] Les étudiants sont très occupés …" at bounding box center [736, 455] width 1109 height 672
click at [845, 427] on button "Next" at bounding box center [795, 429] width 109 height 45
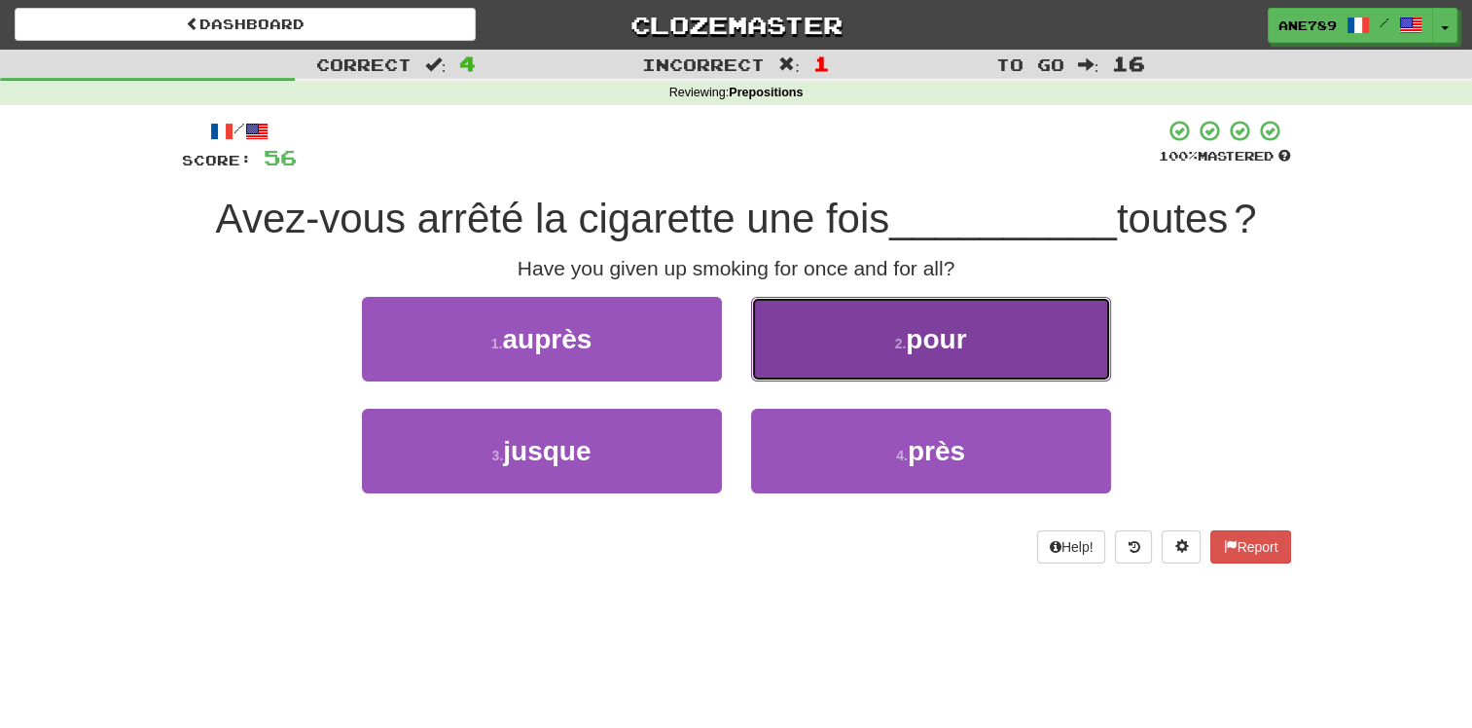
click at [860, 342] on button "2 . pour" at bounding box center [931, 339] width 360 height 85
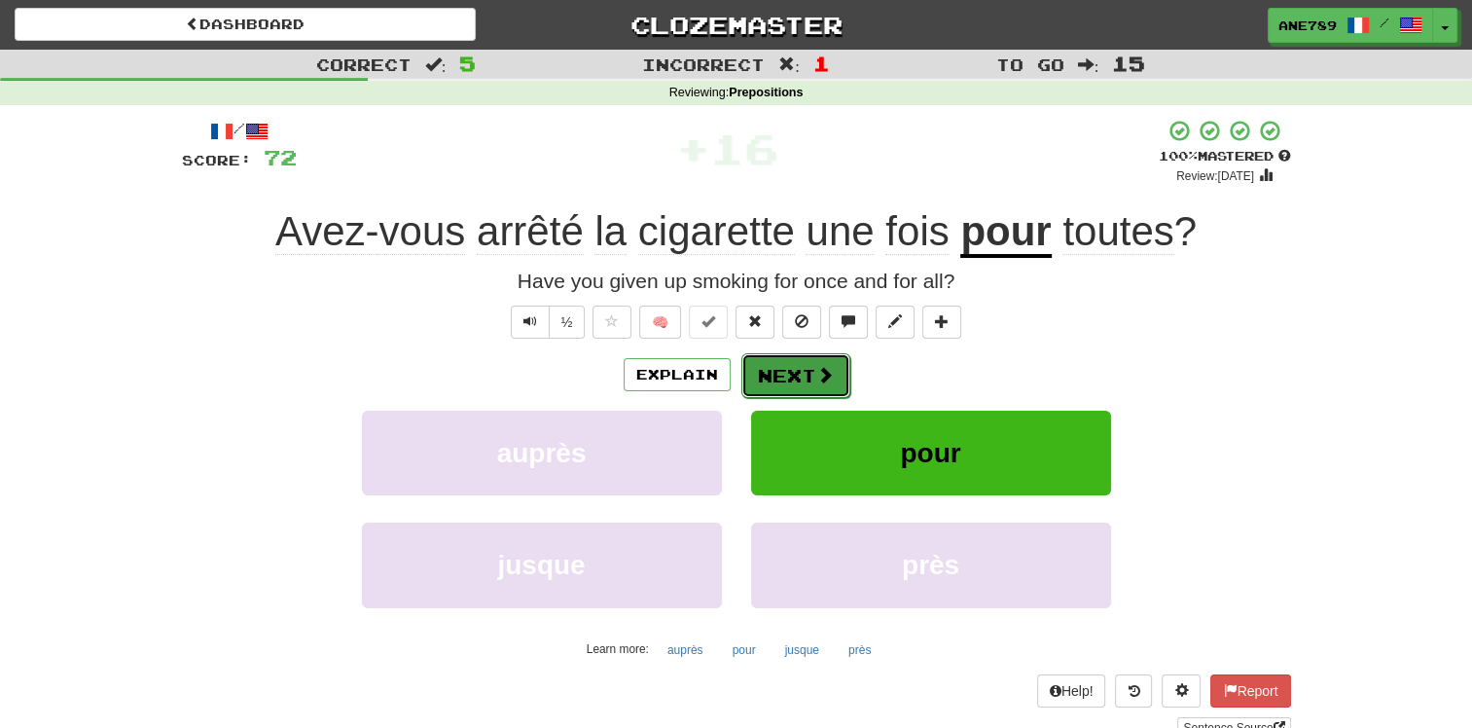
click at [797, 383] on button "Next" at bounding box center [795, 375] width 109 height 45
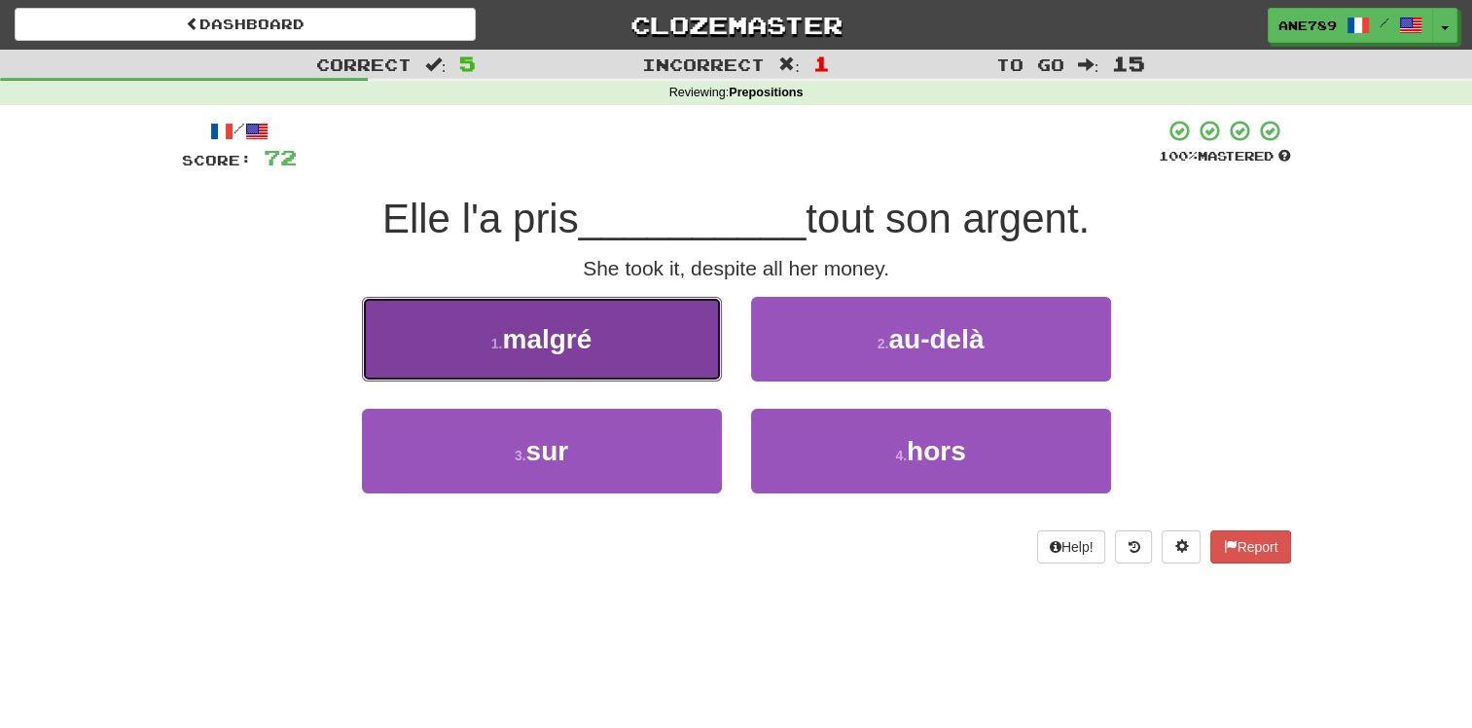
click at [709, 326] on button "1 . malgré" at bounding box center [542, 339] width 360 height 85
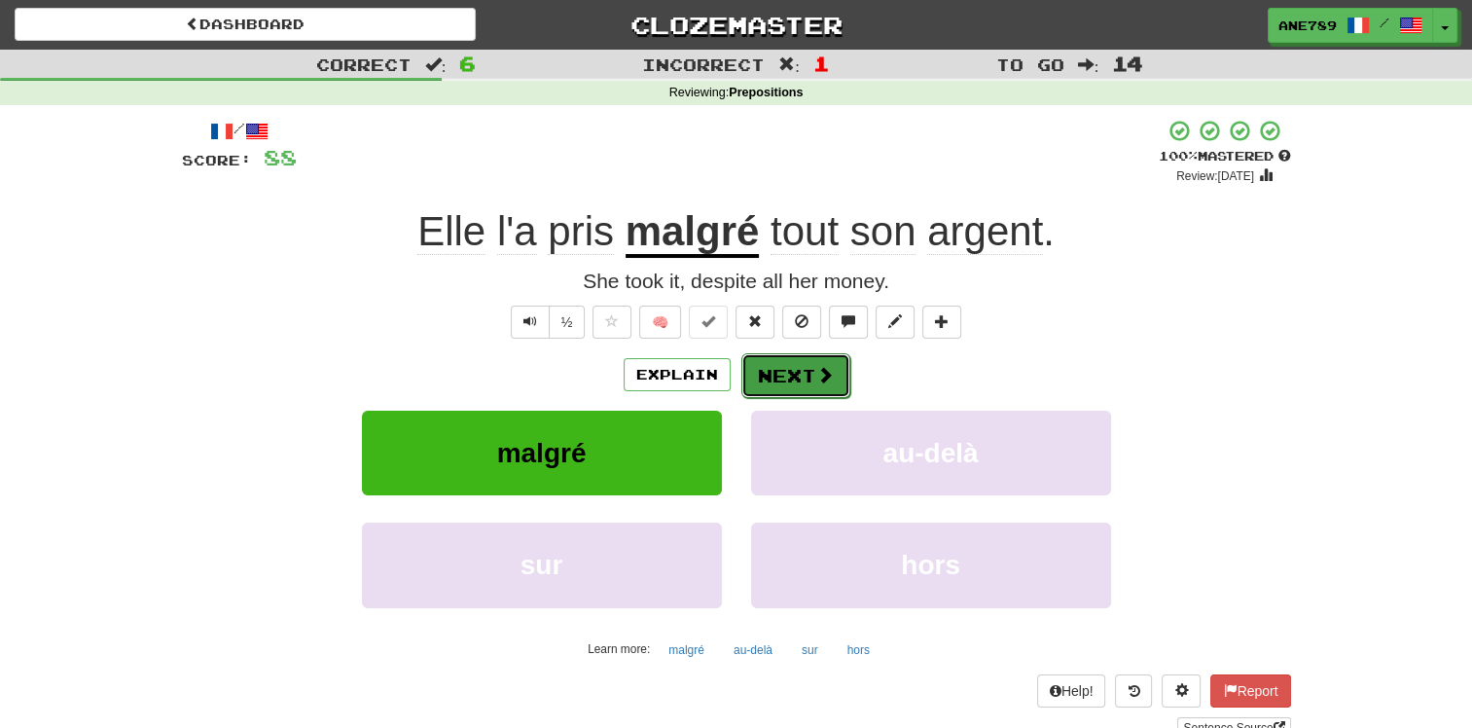
click at [786, 365] on button "Next" at bounding box center [795, 375] width 109 height 45
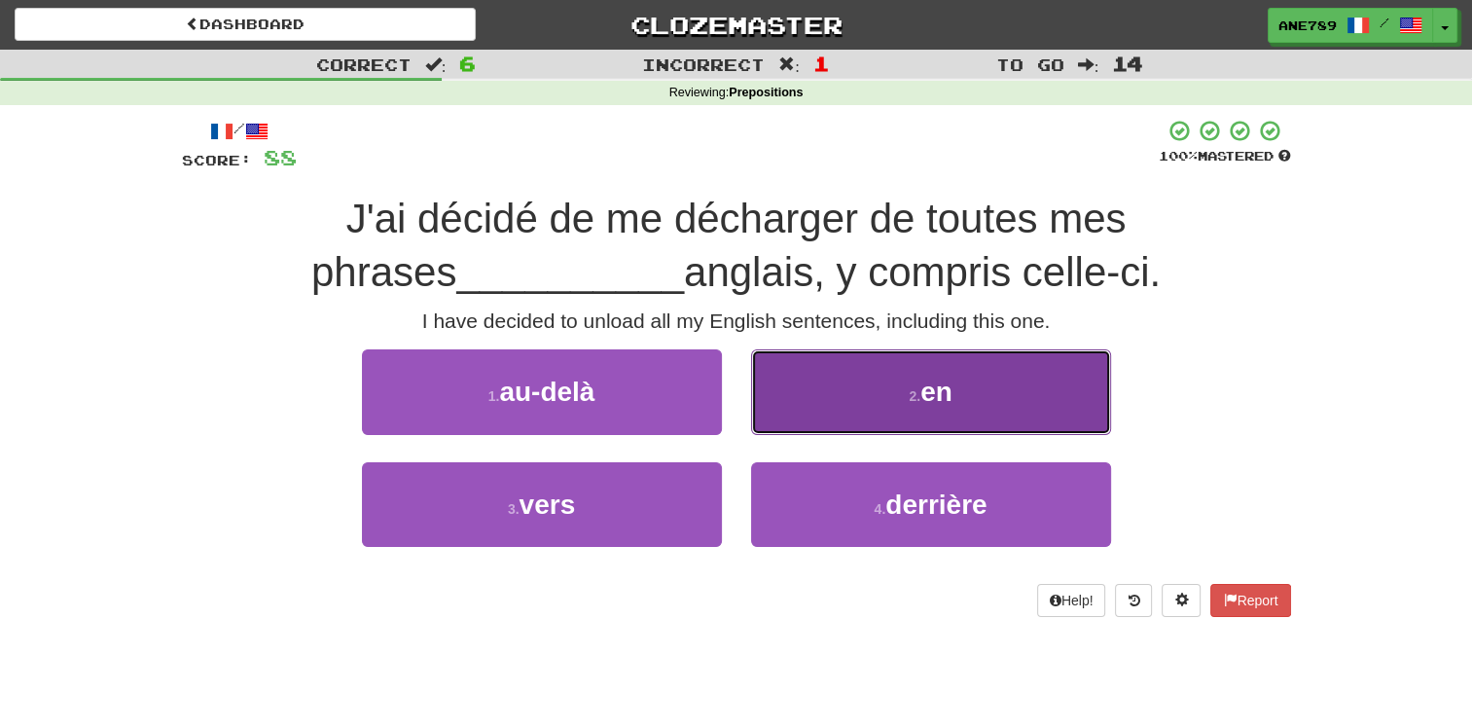
click at [868, 413] on button "2 . en" at bounding box center [931, 391] width 360 height 85
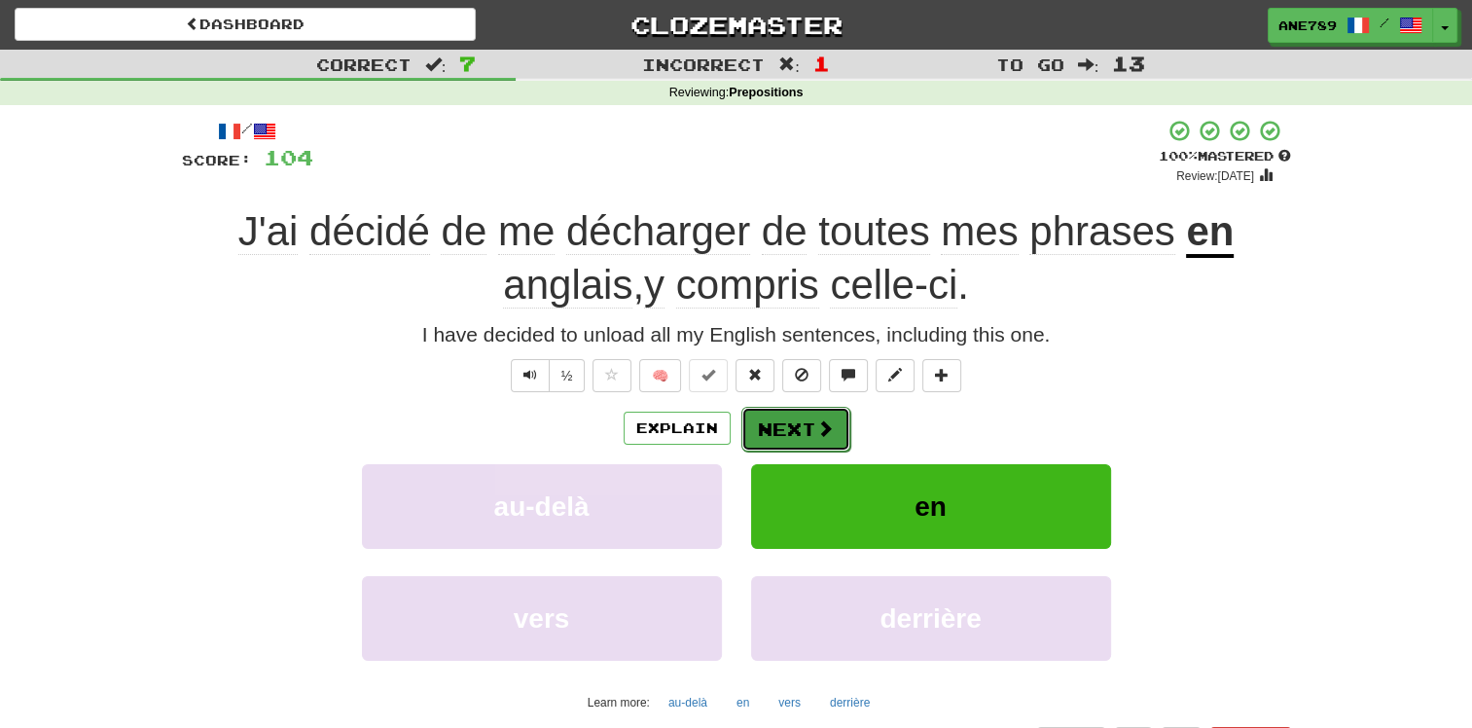
click at [801, 420] on button "Next" at bounding box center [795, 429] width 109 height 45
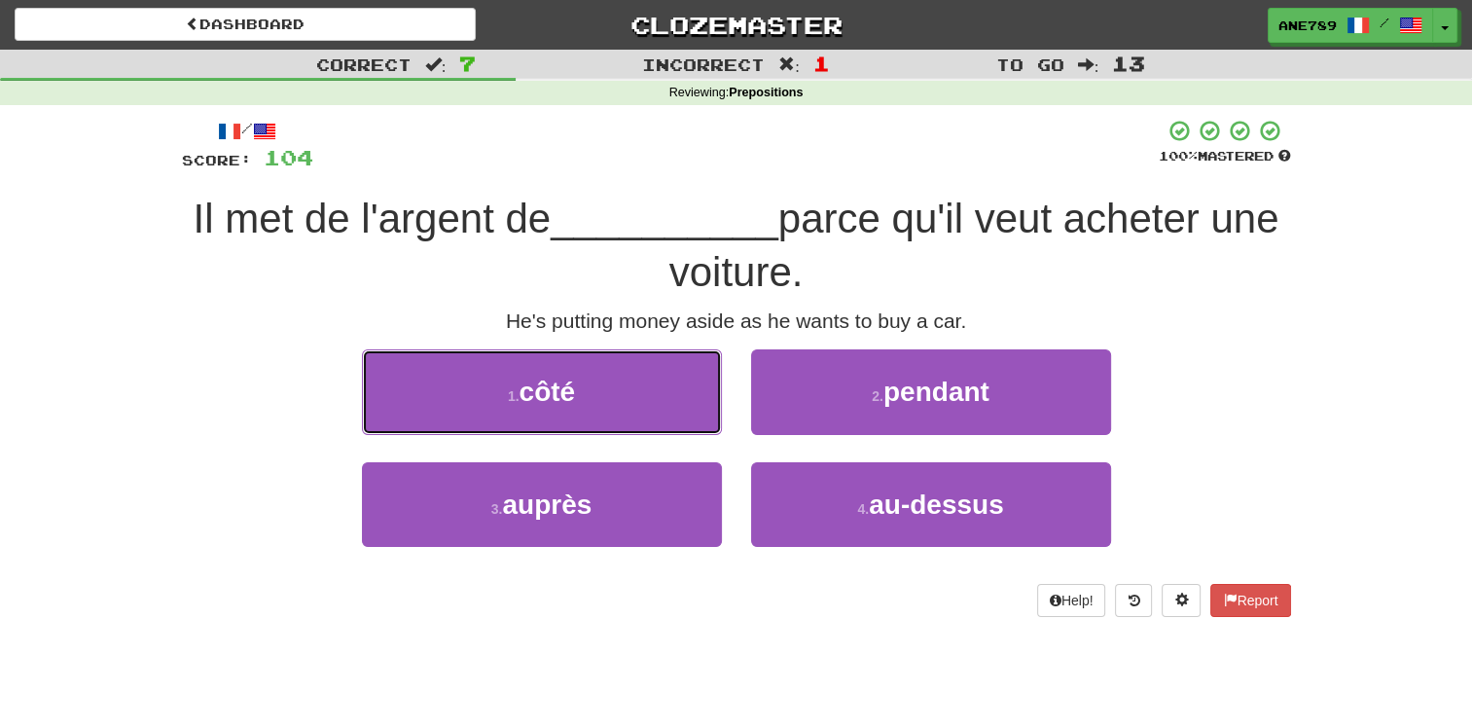
click at [623, 380] on button "1 . côté" at bounding box center [542, 391] width 360 height 85
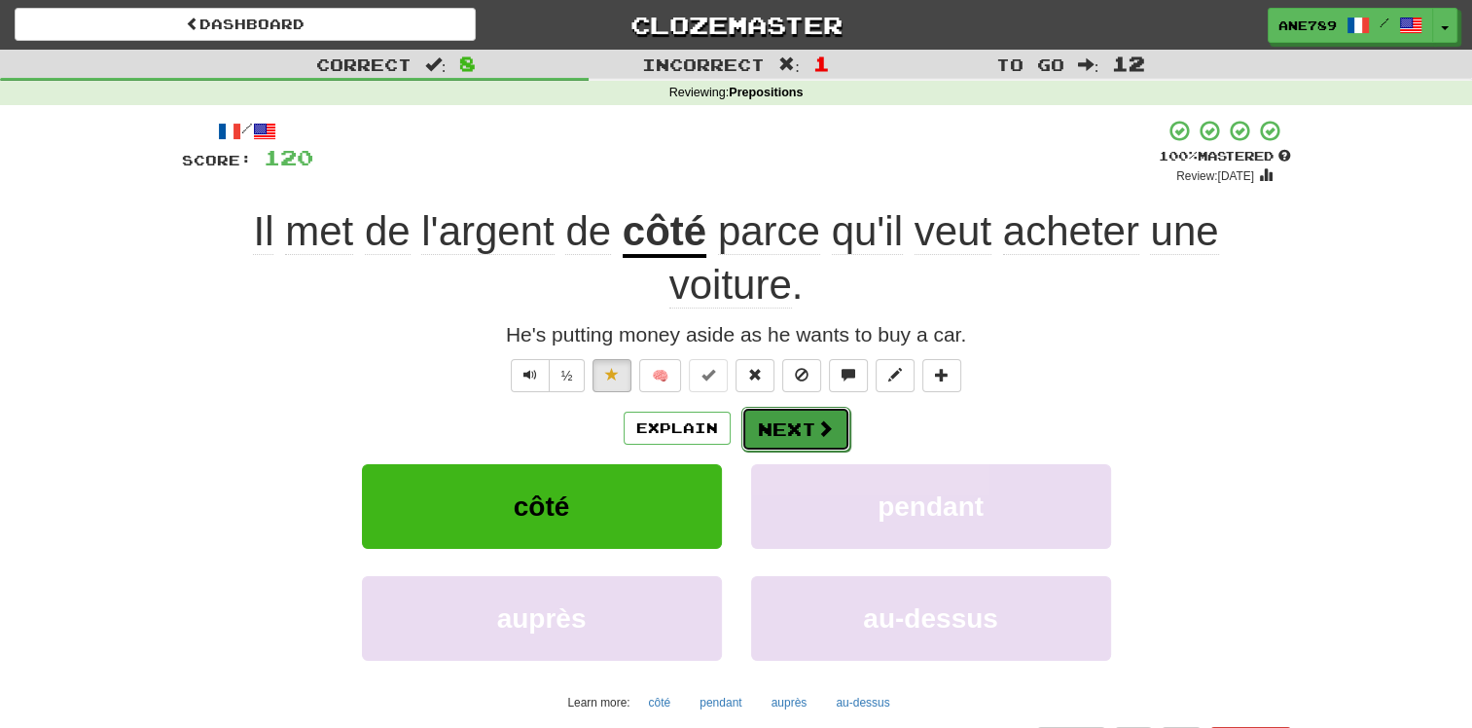
click at [780, 407] on button "Next" at bounding box center [795, 429] width 109 height 45
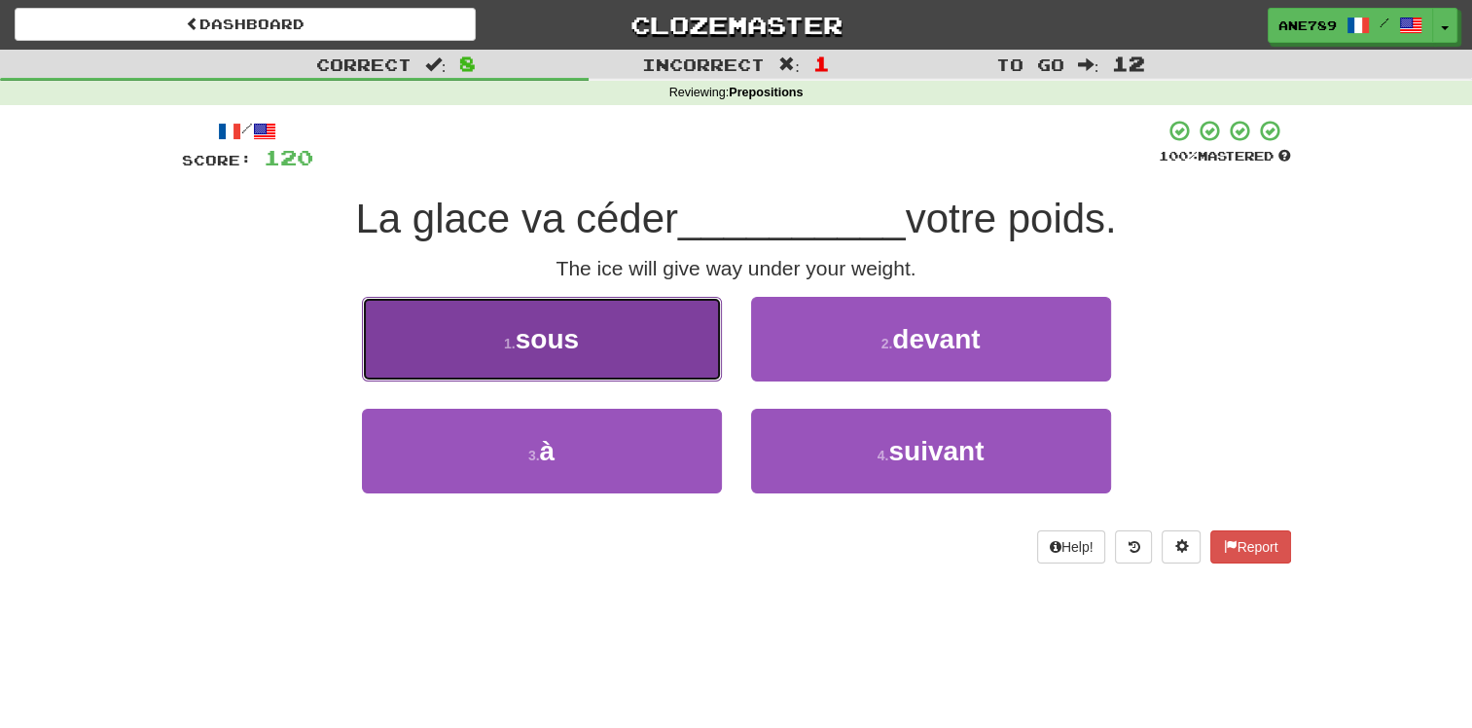
click at [653, 329] on button "1 . sous" at bounding box center [542, 339] width 360 height 85
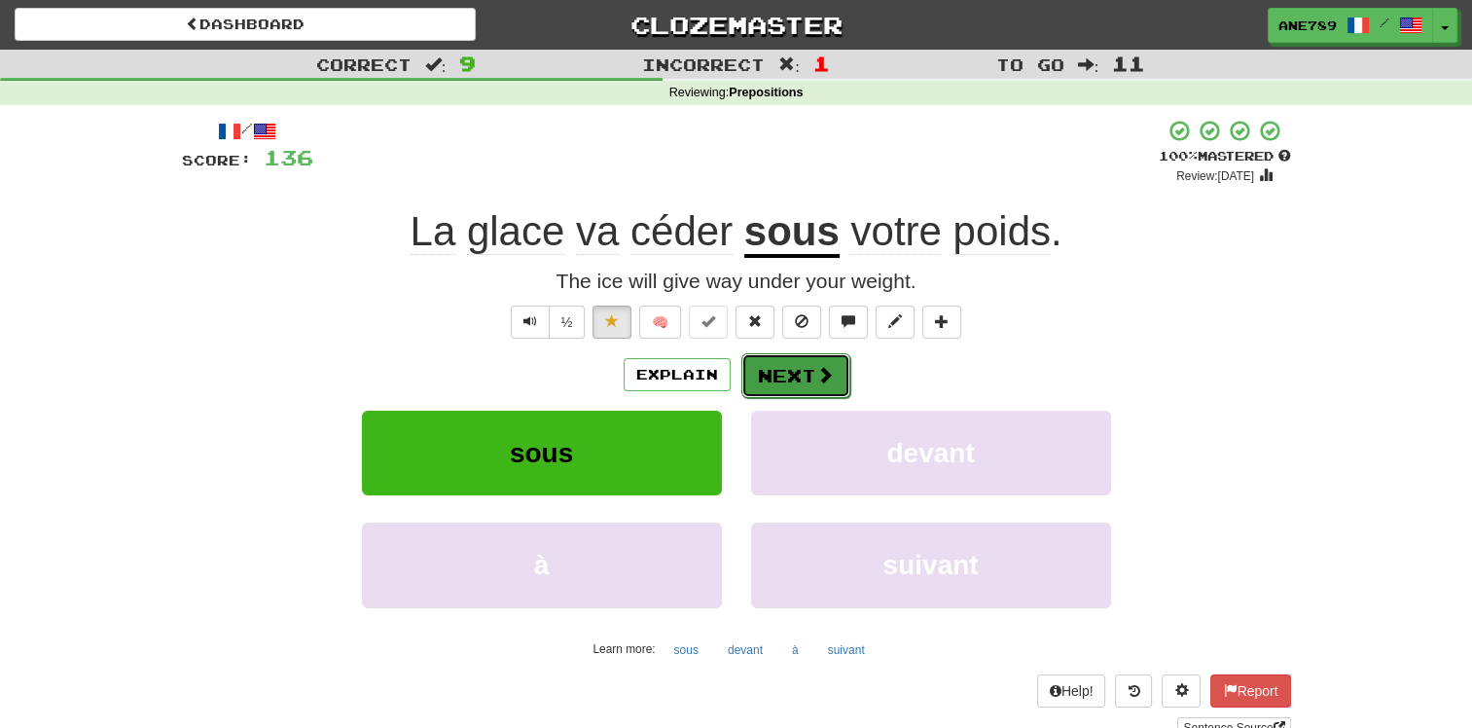
click at [817, 376] on span at bounding box center [825, 375] width 18 height 18
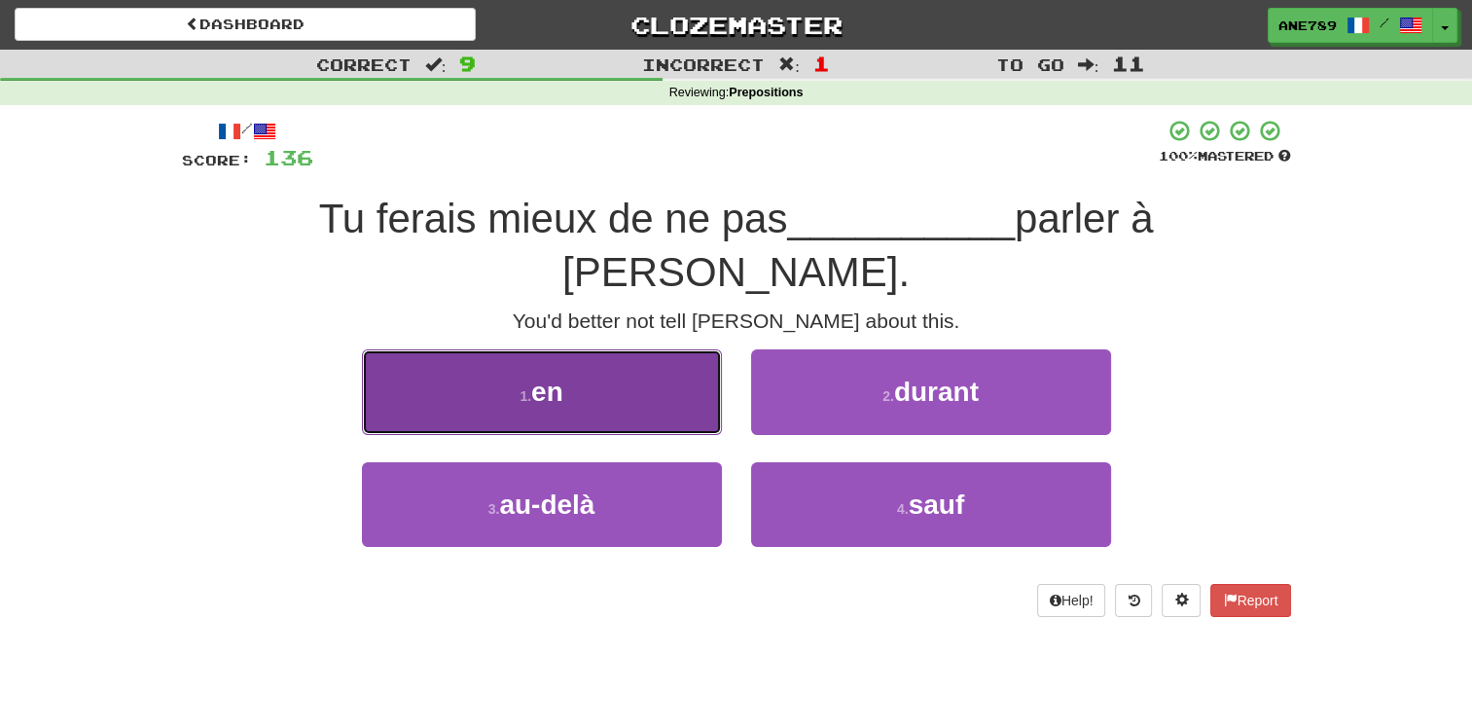
click at [673, 353] on button "1 . en" at bounding box center [542, 391] width 360 height 85
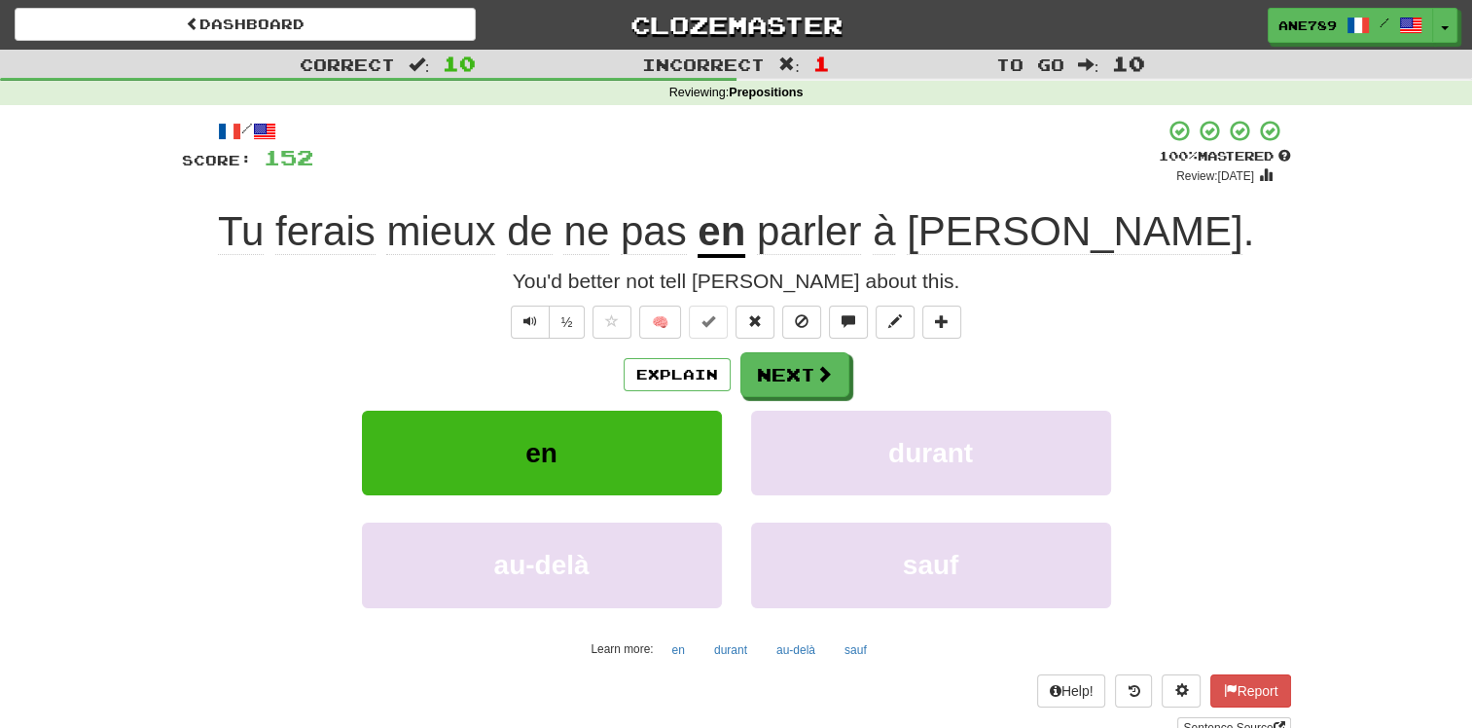
click at [202, 4] on div "Dashboard Clozemaster Ane789 / Toggle Dropdown Dashboard Leaderboard Activity F…" at bounding box center [736, 21] width 1472 height 43
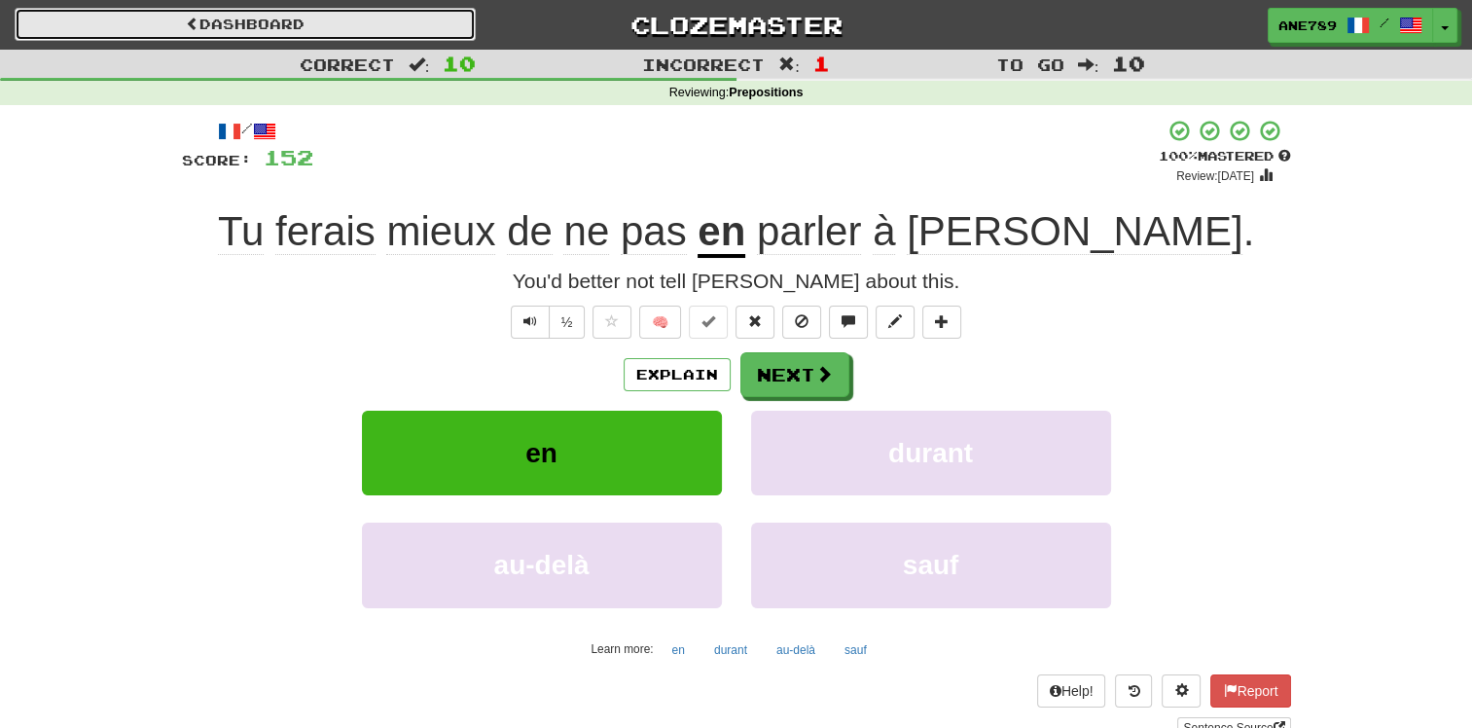
click at [301, 8] on link "Dashboard" at bounding box center [245, 24] width 461 height 33
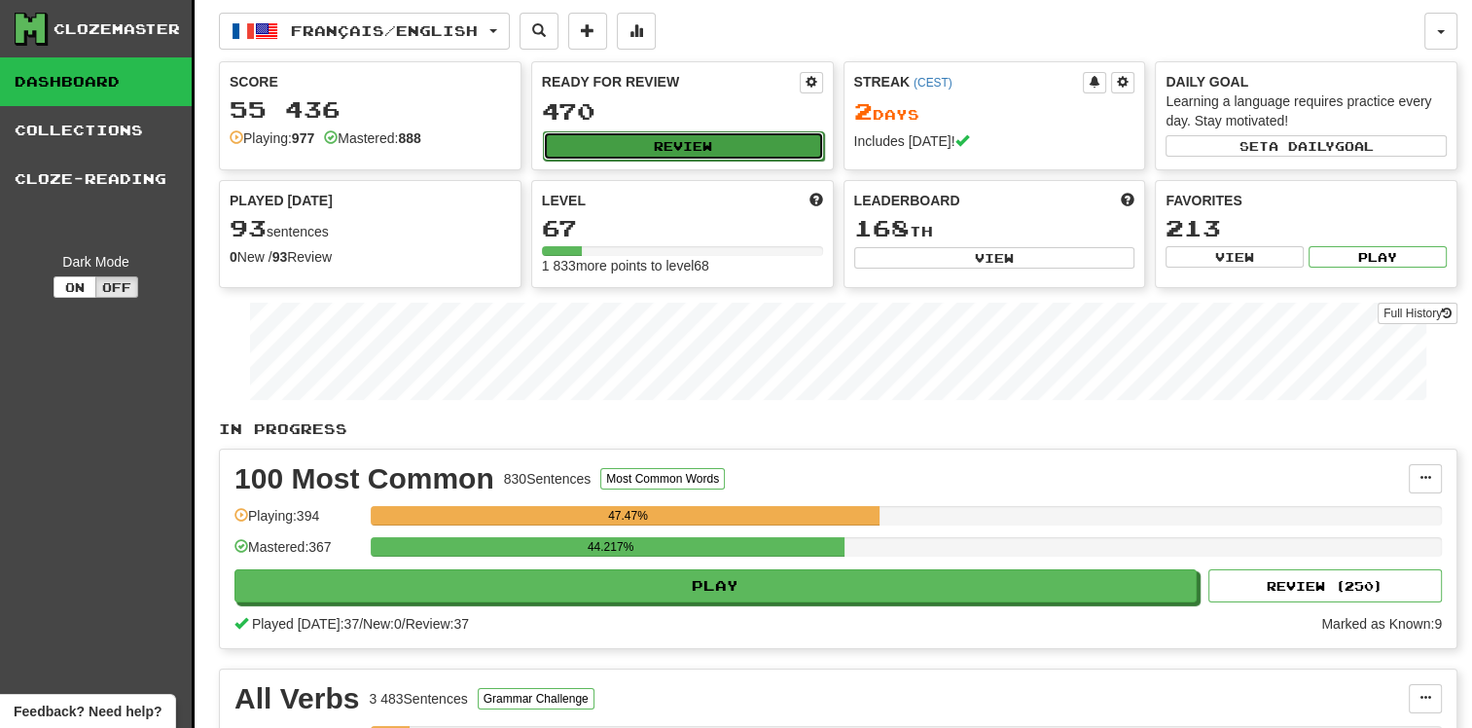
click at [702, 143] on button "Review" at bounding box center [683, 145] width 281 height 29
